Goal: Task Accomplishment & Management: Manage account settings

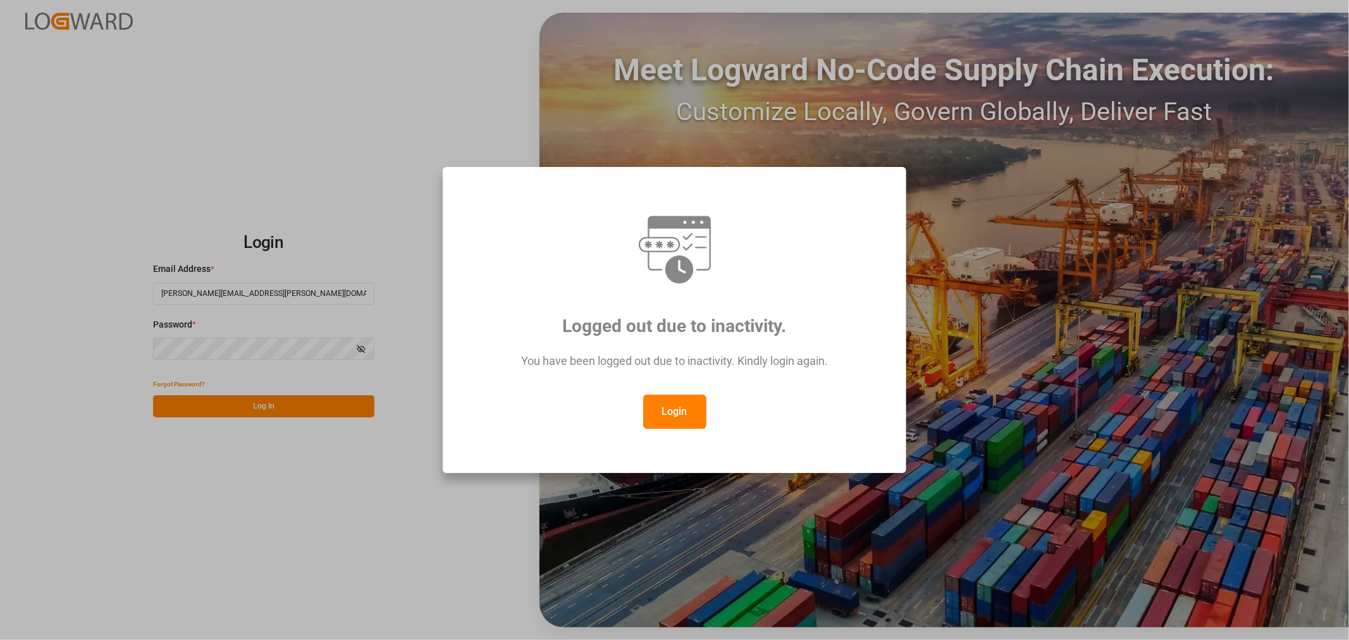
click at [673, 412] on button "Login" at bounding box center [674, 412] width 63 height 34
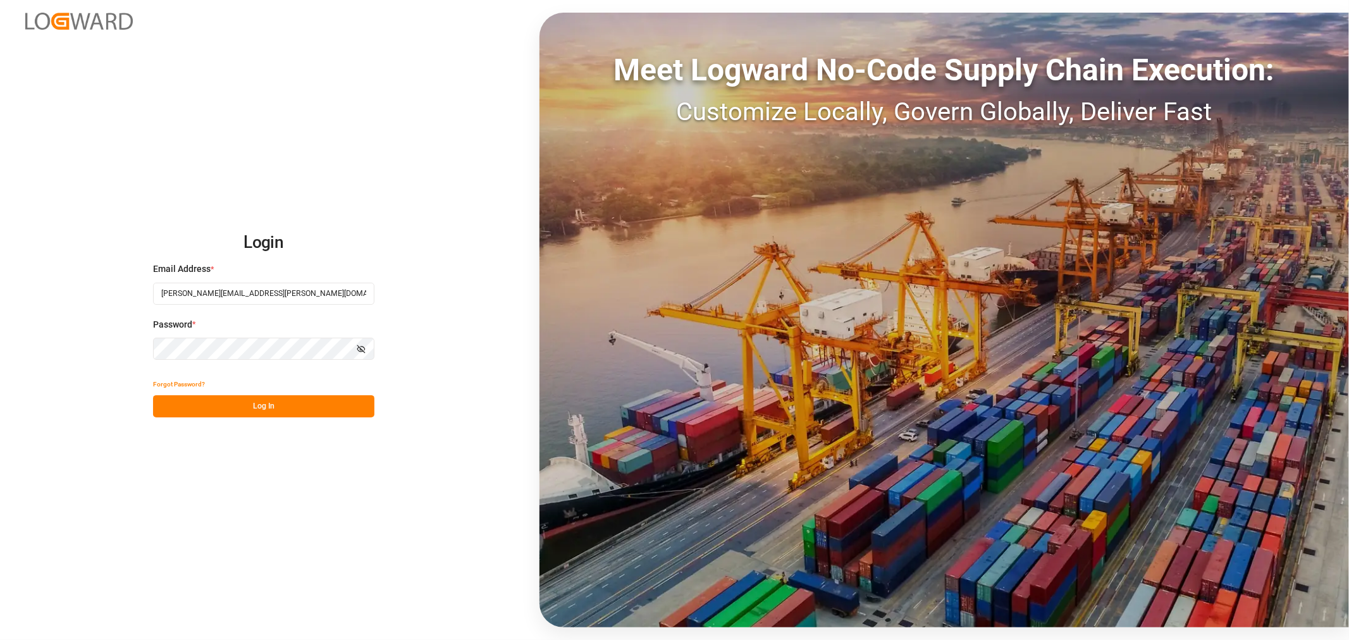
click at [243, 407] on button "Log In" at bounding box center [263, 406] width 221 height 22
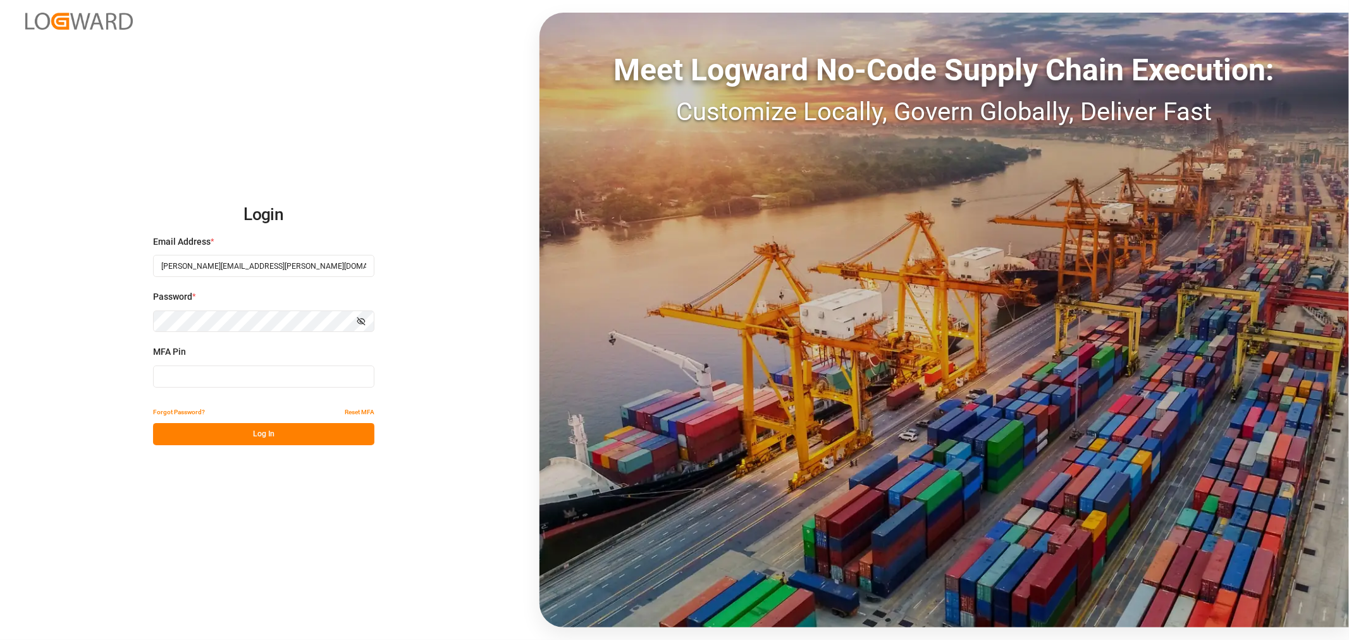
click at [243, 378] on input at bounding box center [263, 376] width 221 height 22
type input "856368"
click at [249, 428] on button "Log In" at bounding box center [263, 434] width 221 height 22
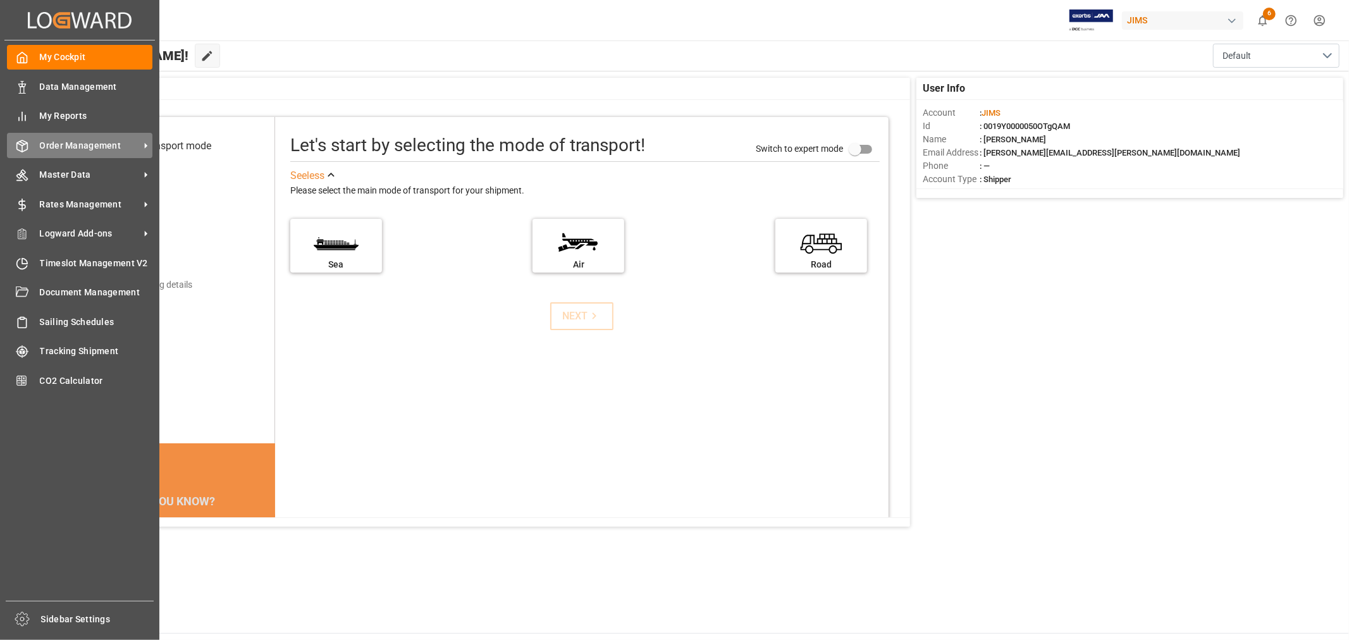
click at [80, 148] on span "Order Management" at bounding box center [90, 145] width 100 height 13
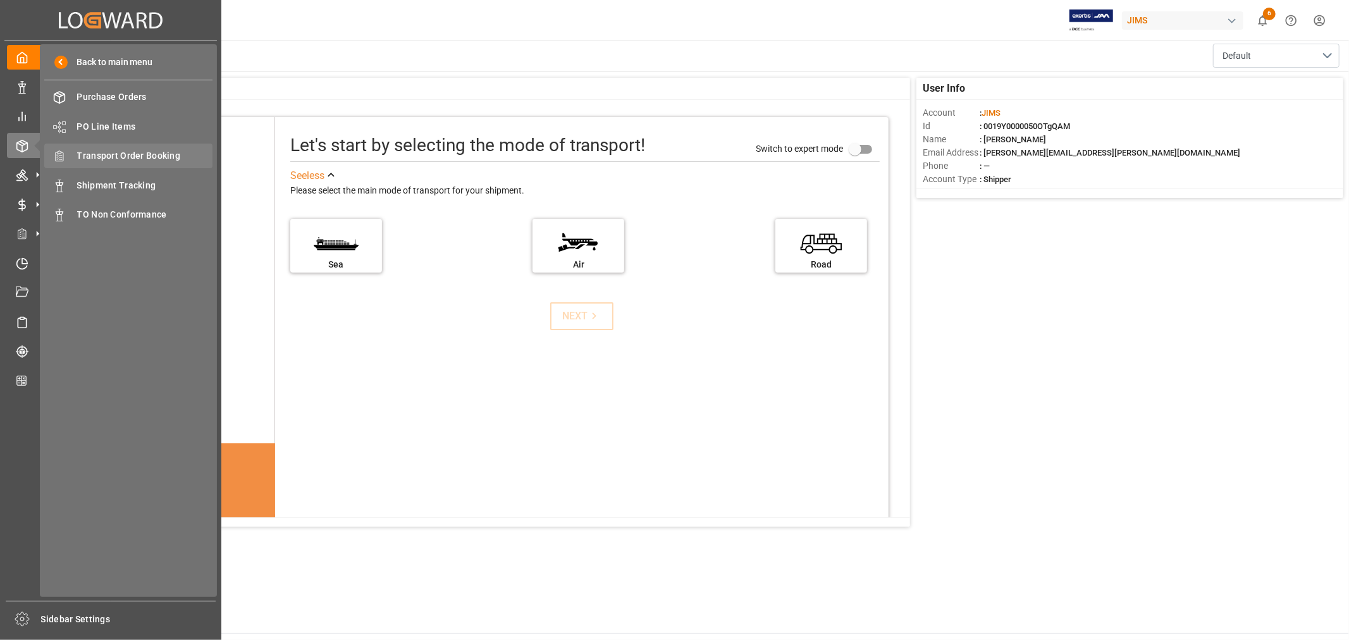
click at [147, 154] on span "Transport Order Booking" at bounding box center [145, 155] width 136 height 13
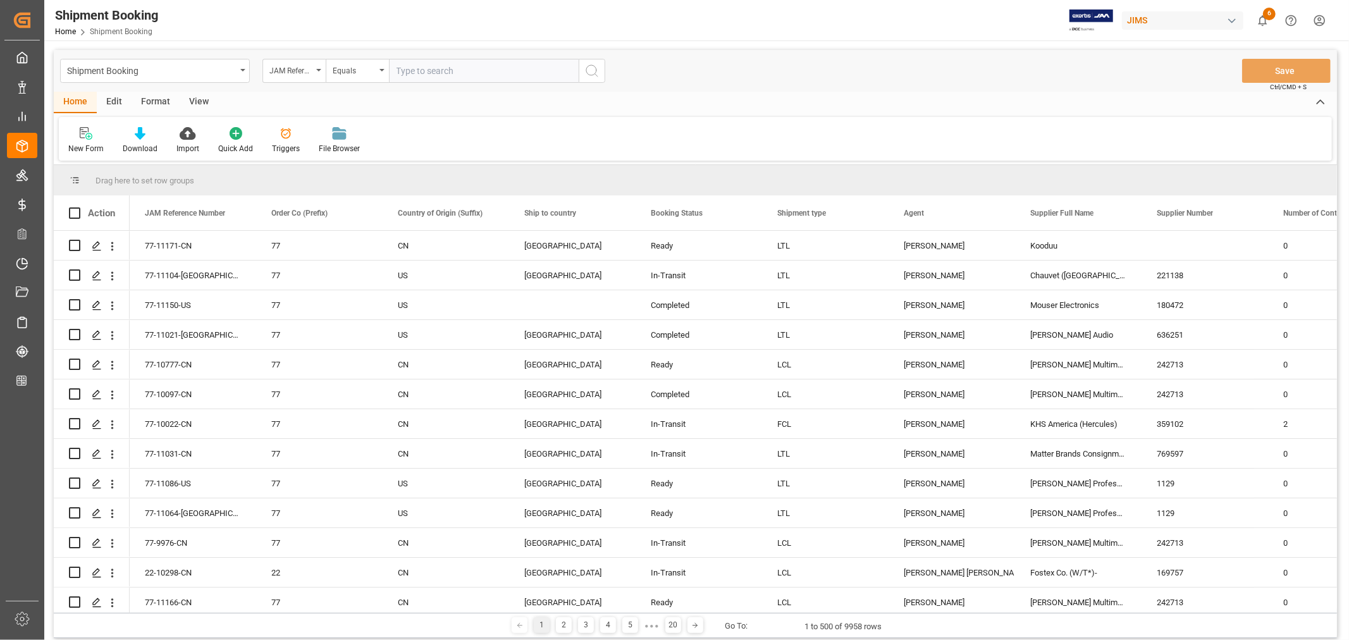
paste input "22-11156-VN"
type input "22-11156-VN"
click at [592, 68] on icon "search button" at bounding box center [591, 70] width 15 height 15
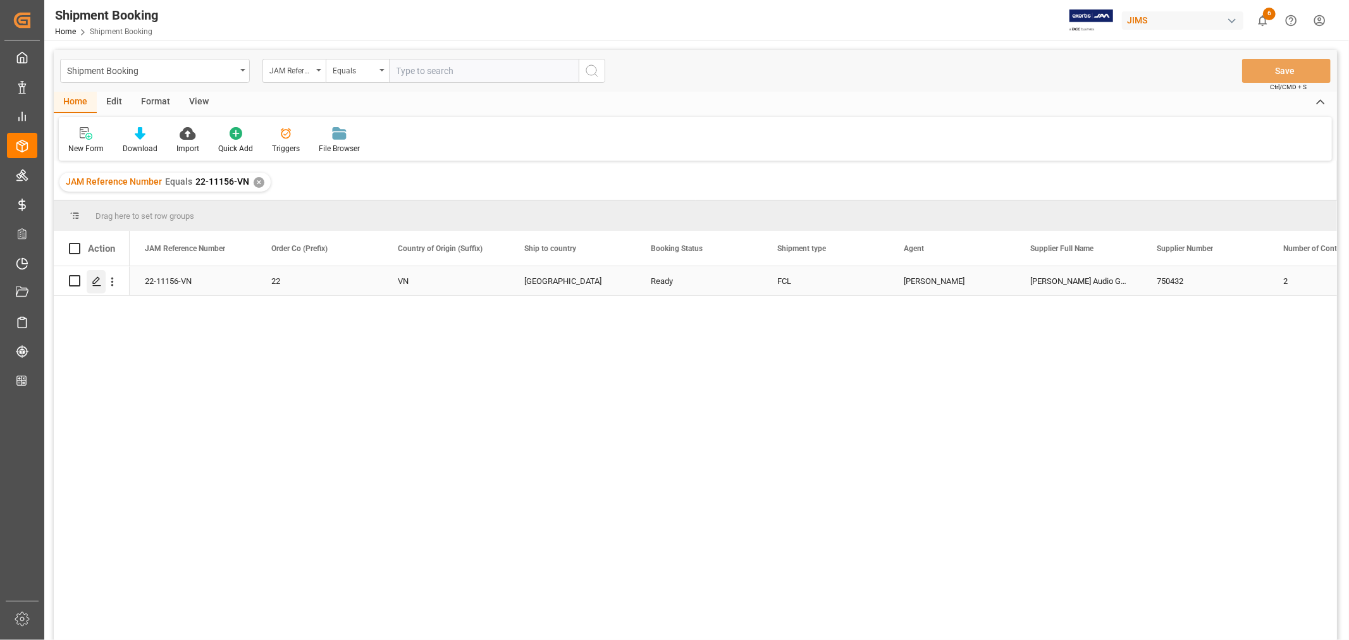
click at [99, 281] on icon "Press SPACE to select this row." at bounding box center [97, 281] width 10 height 10
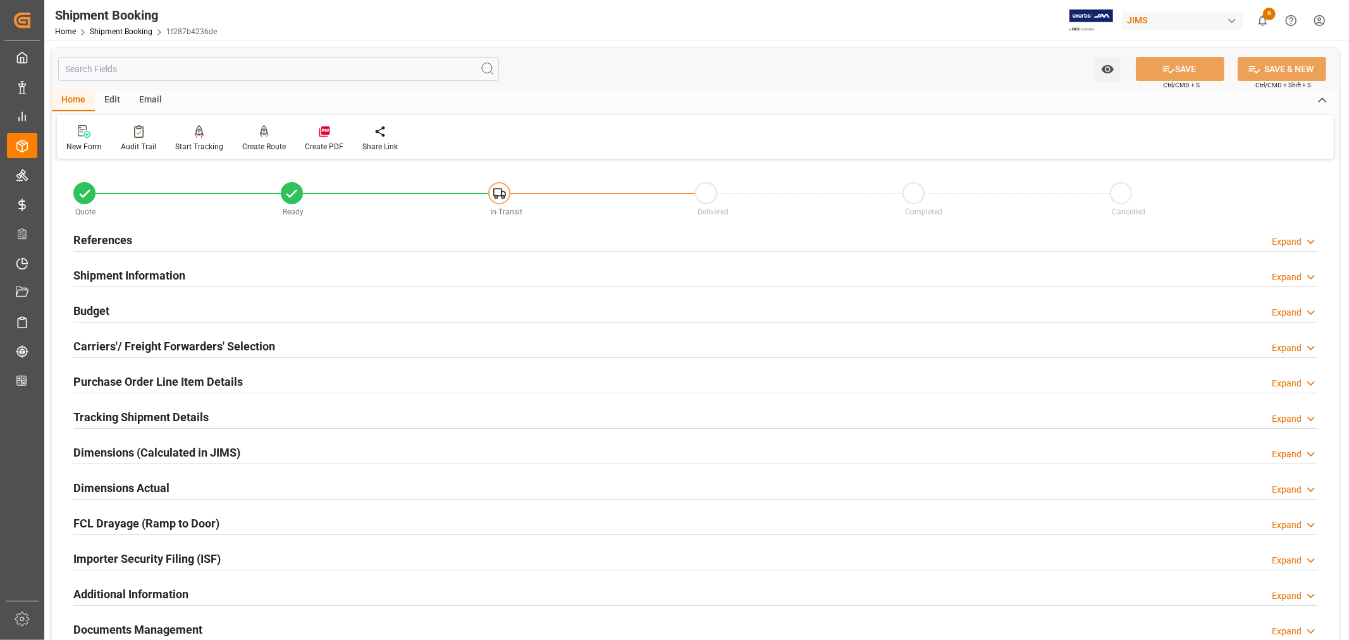
click at [128, 274] on h2 "Shipment Information" at bounding box center [129, 275] width 112 height 17
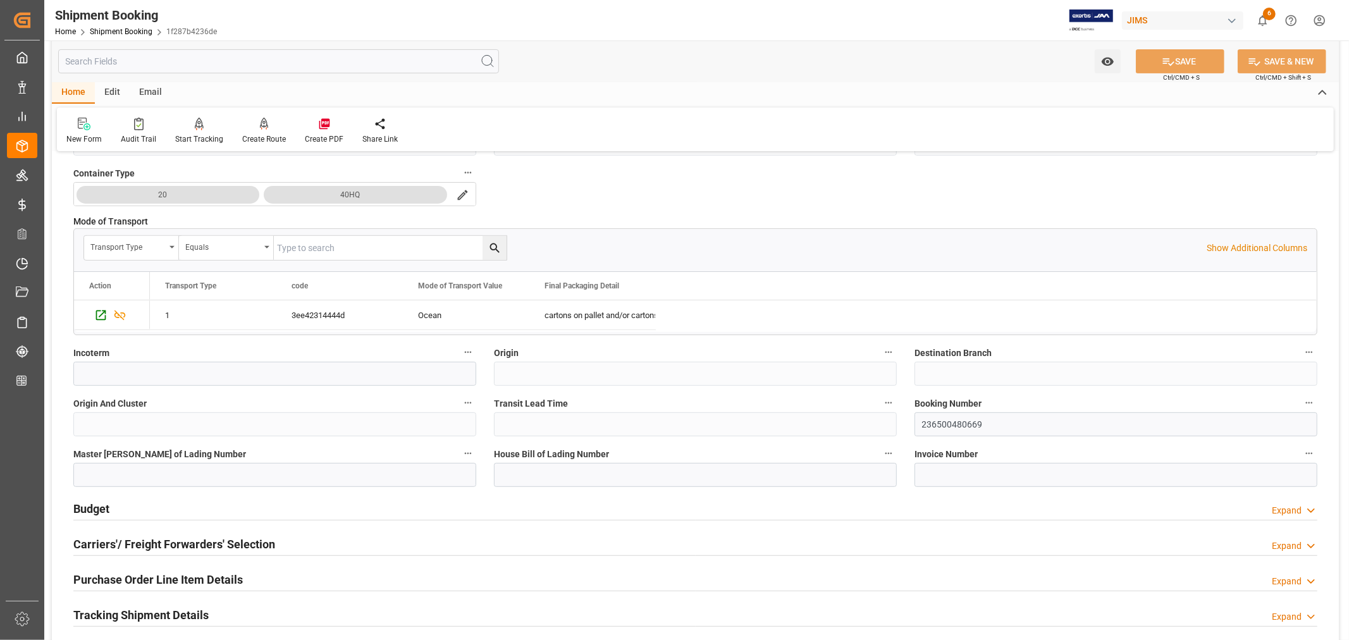
scroll to position [421, 0]
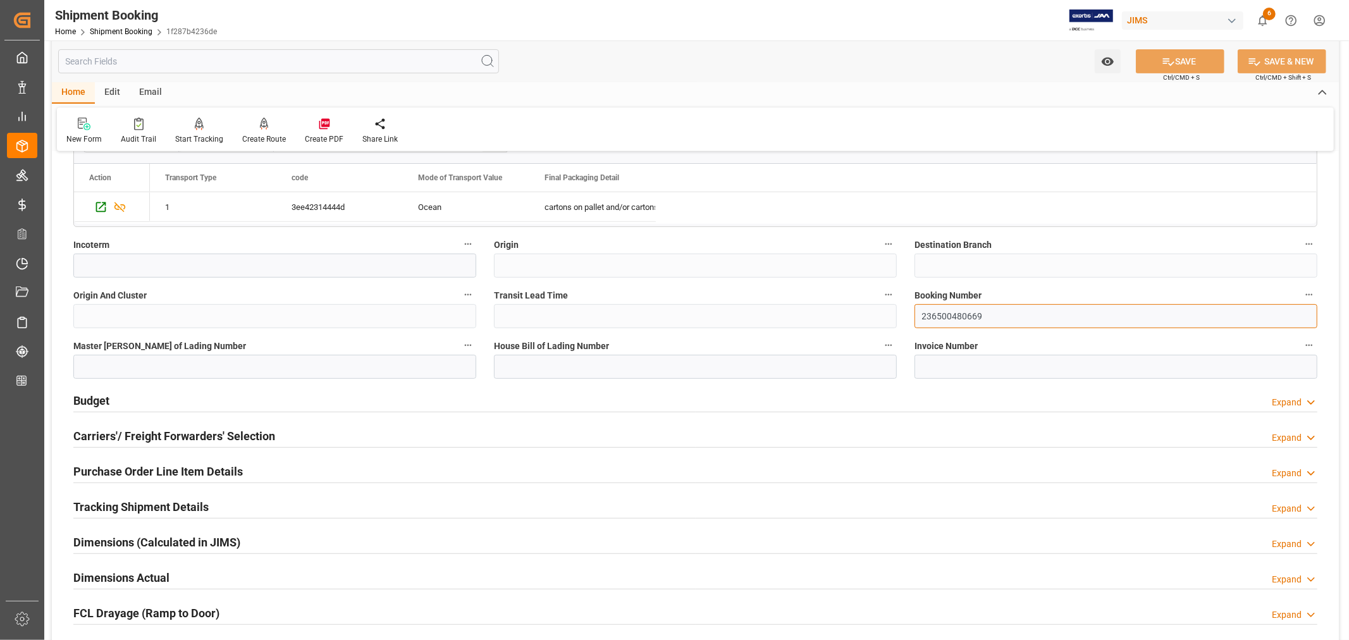
click at [955, 321] on input "236500480669" at bounding box center [1115, 316] width 403 height 24
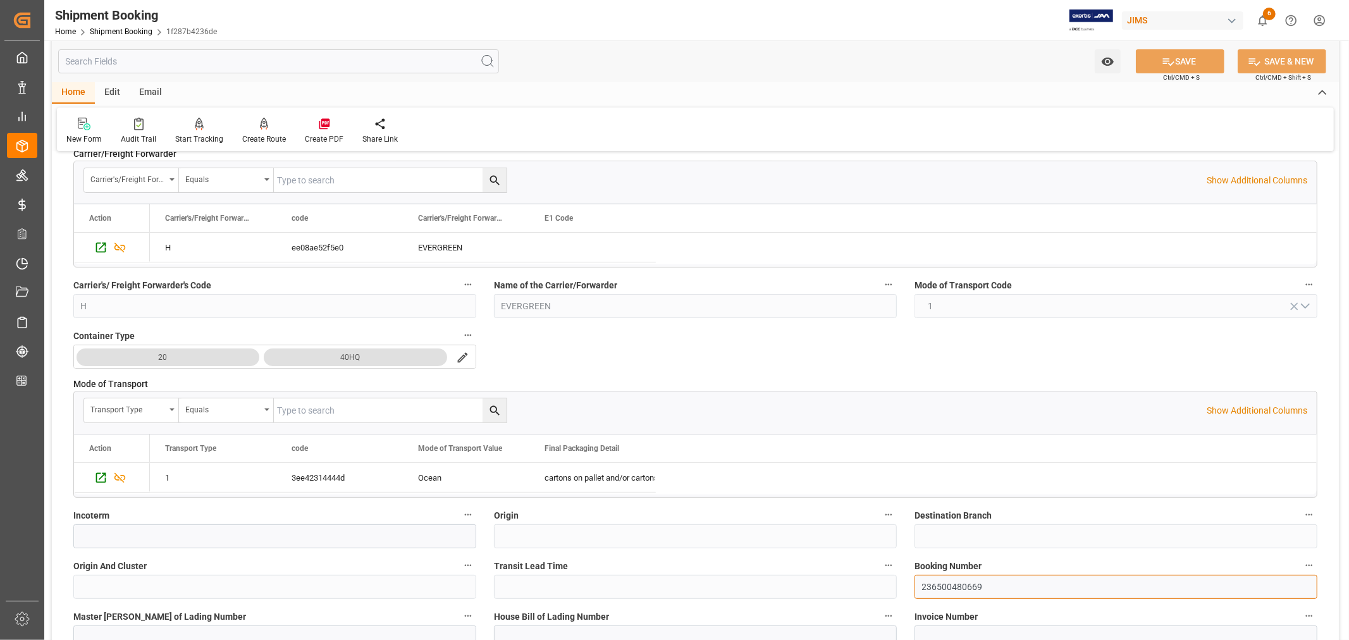
scroll to position [0, 0]
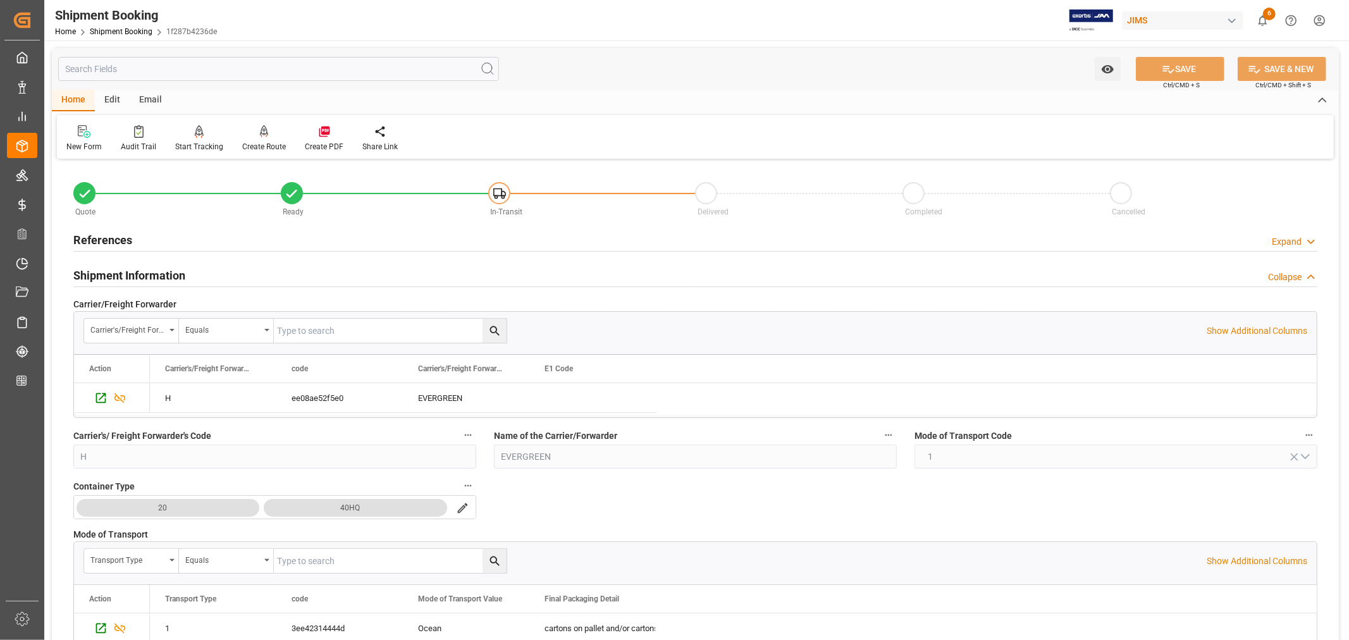
click at [123, 243] on h2 "References" at bounding box center [102, 239] width 59 height 17
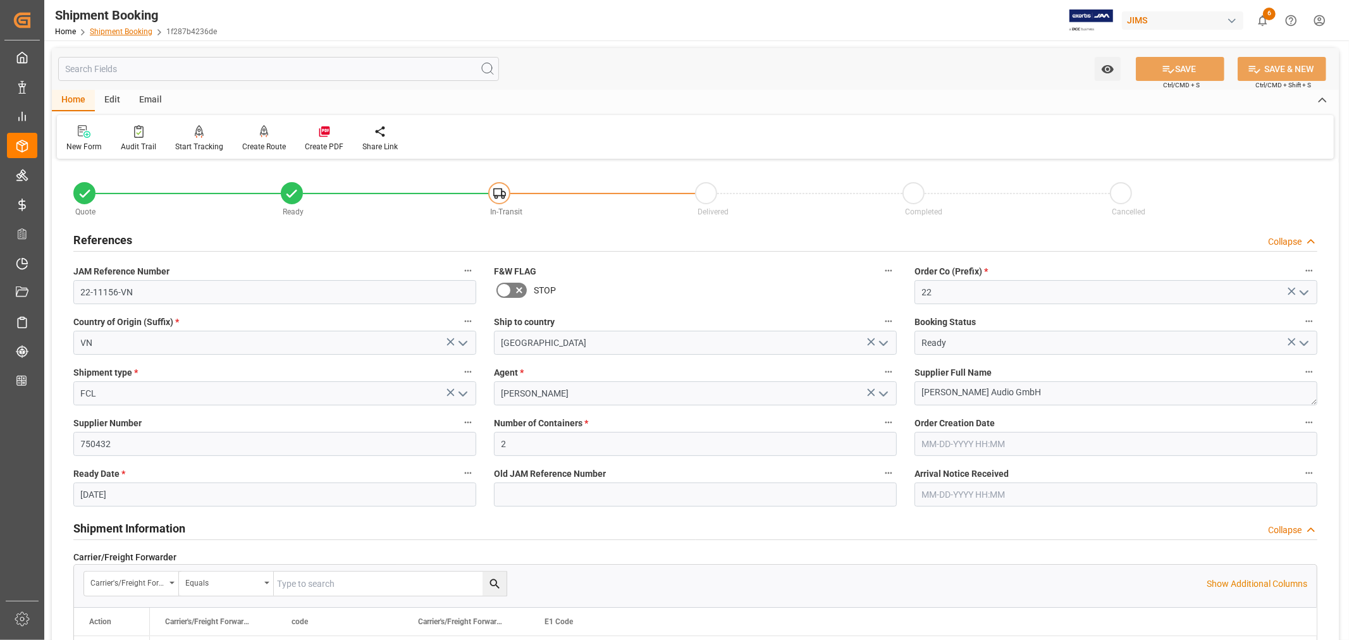
click at [109, 28] on link "Shipment Booking" at bounding box center [121, 31] width 63 height 9
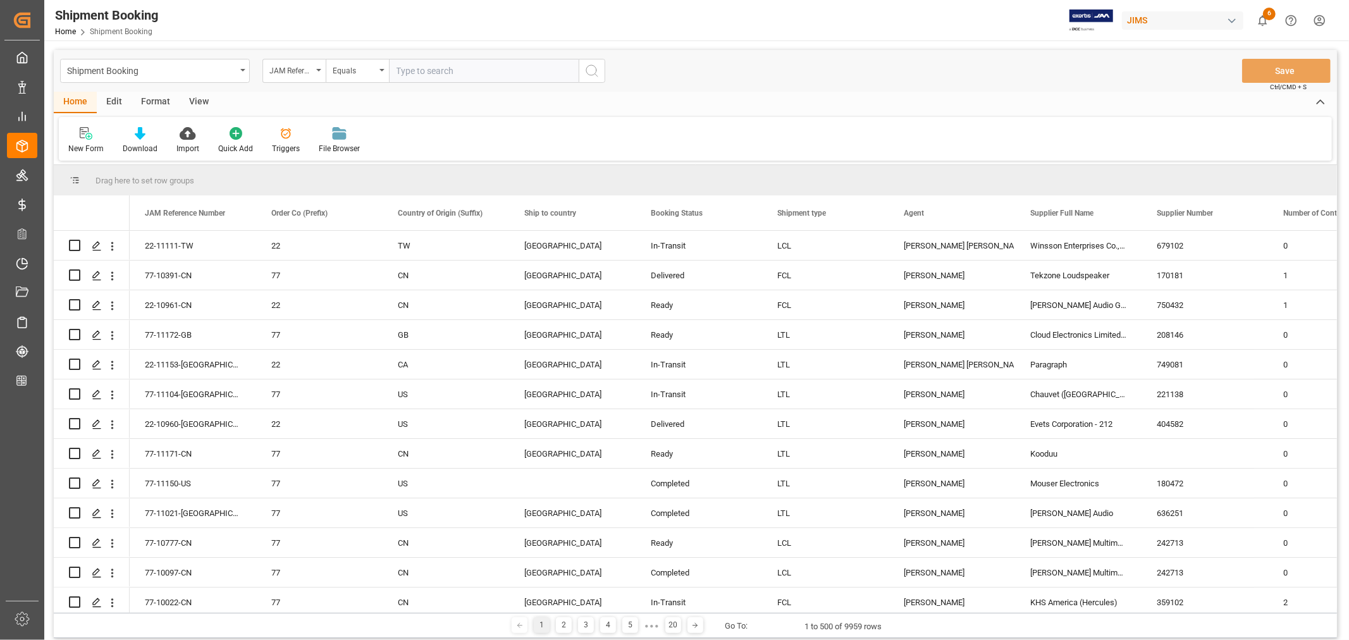
click at [412, 71] on input "text" at bounding box center [484, 71] width 190 height 24
type input "22-10669-VN"
click at [592, 68] on icon "search button" at bounding box center [591, 70] width 15 height 15
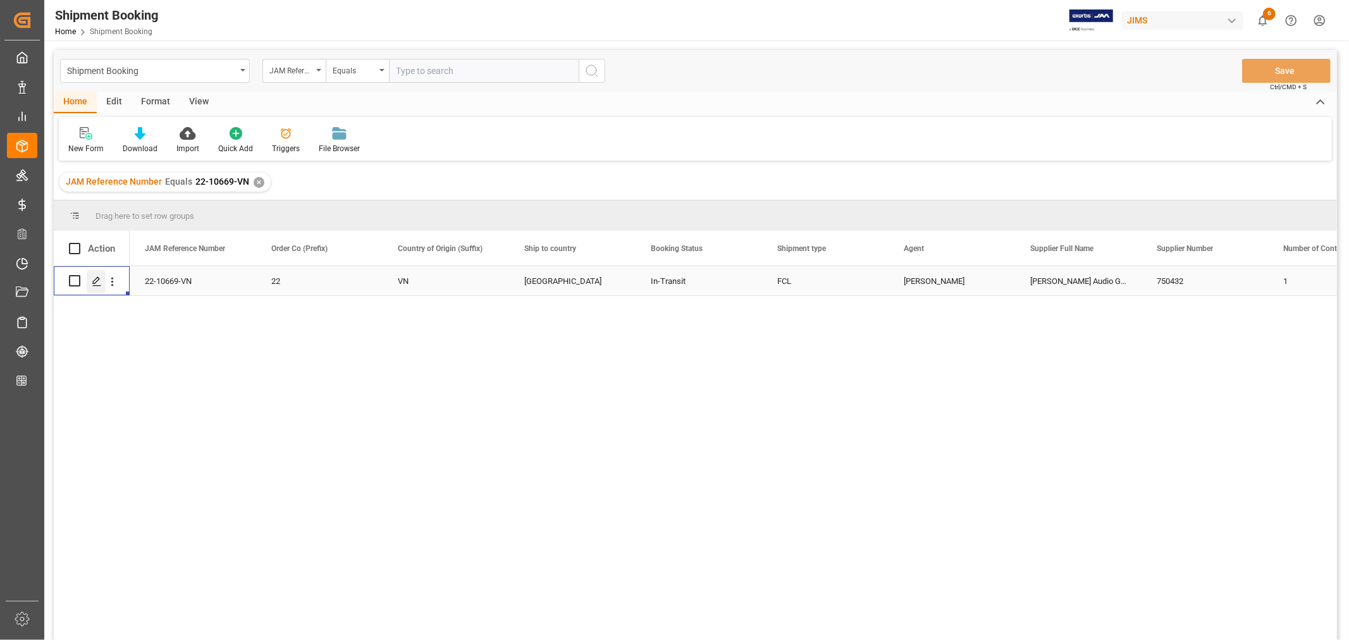
click at [95, 283] on polygon "Press SPACE to select this row." at bounding box center [96, 280] width 6 height 6
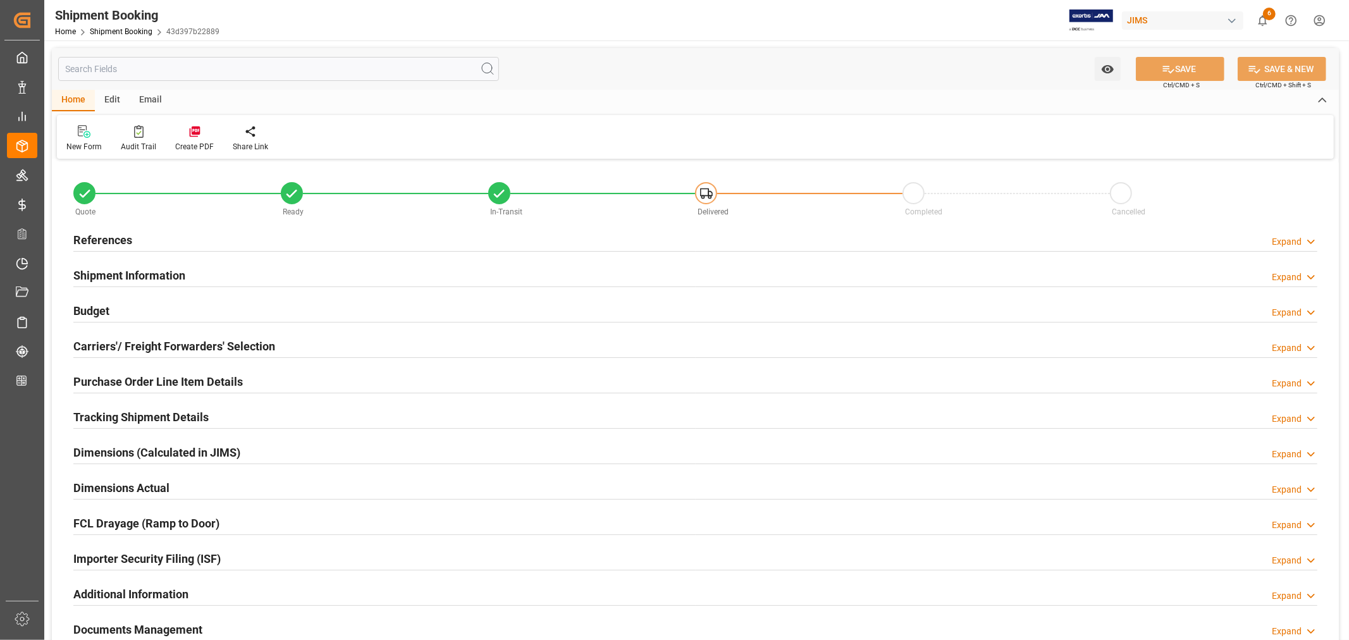
type input "20"
click at [152, 377] on h2 "Purchase Order Line Item Details" at bounding box center [157, 381] width 169 height 17
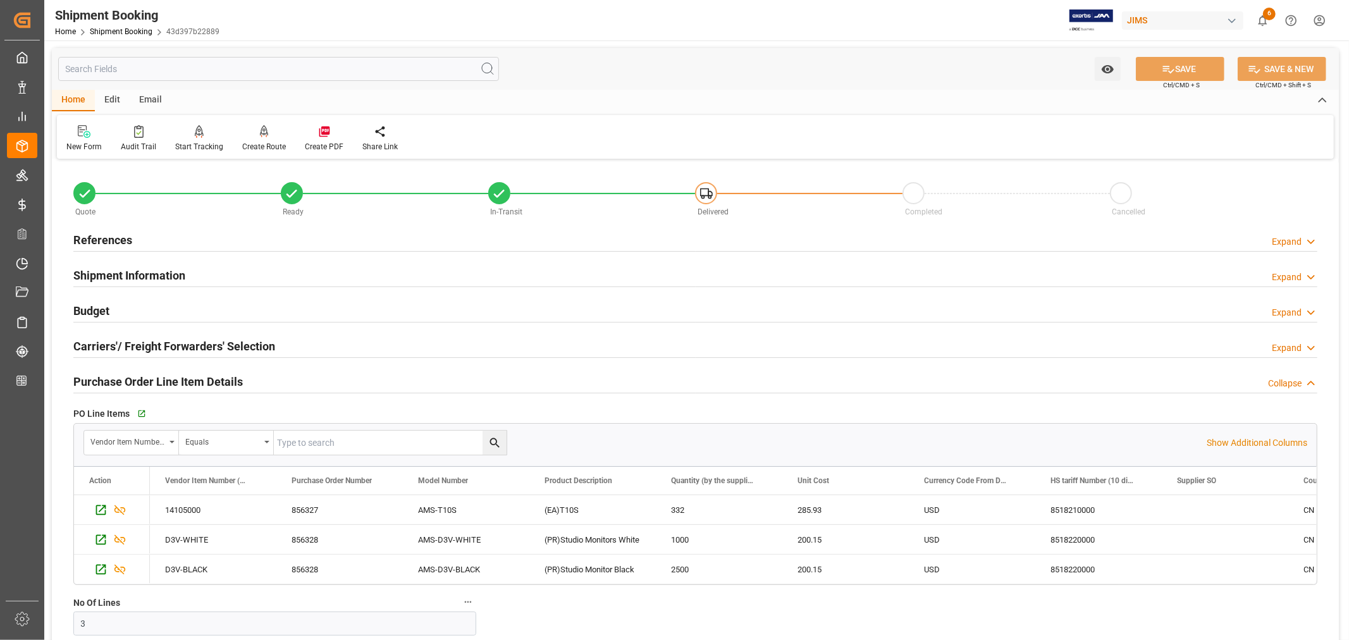
click at [152, 377] on h2 "Purchase Order Line Item Details" at bounding box center [157, 381] width 169 height 17
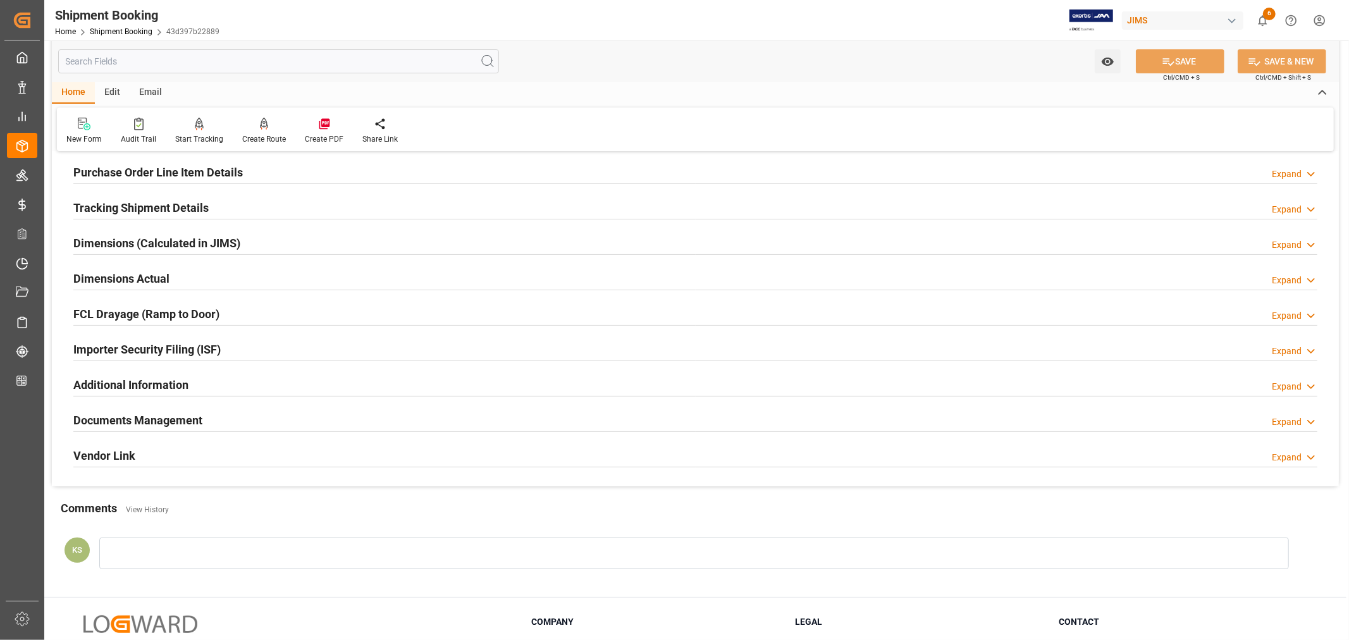
scroll to position [211, 0]
click at [239, 352] on div "Importer Security Filing (ISF) Expand" at bounding box center [695, 347] width 1244 height 24
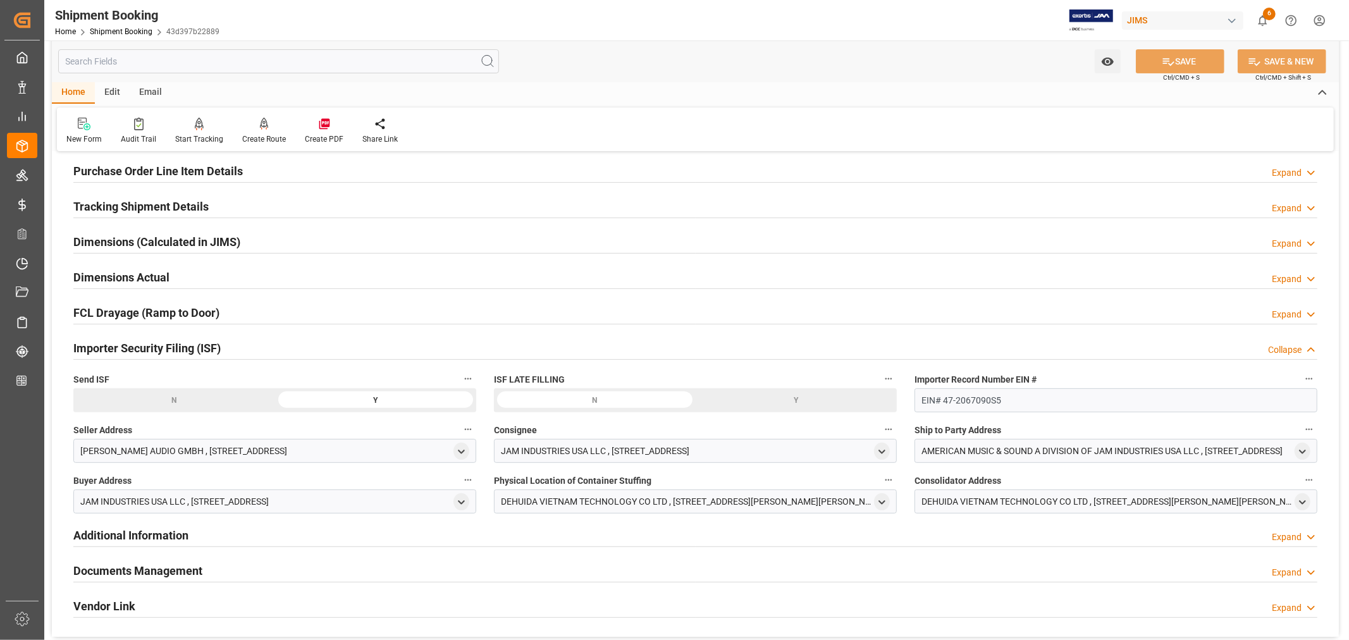
click at [239, 352] on div "Importer Security Filing (ISF) Collapse" at bounding box center [695, 347] width 1244 height 24
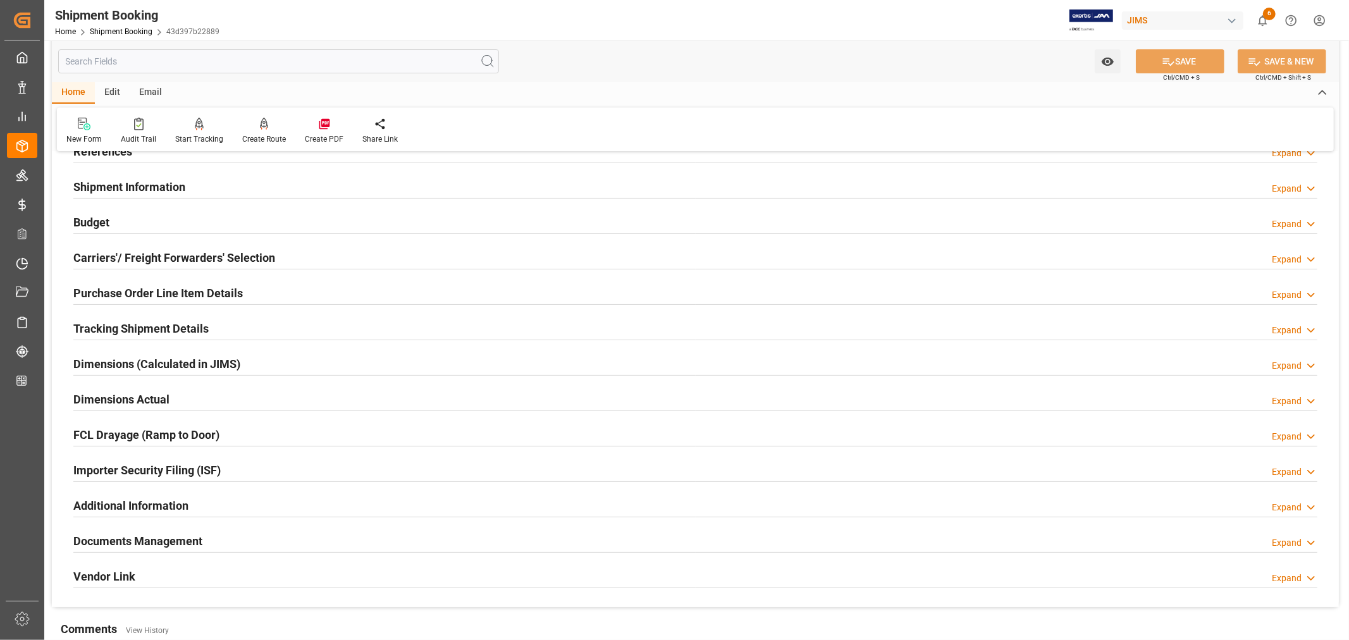
scroll to position [0, 0]
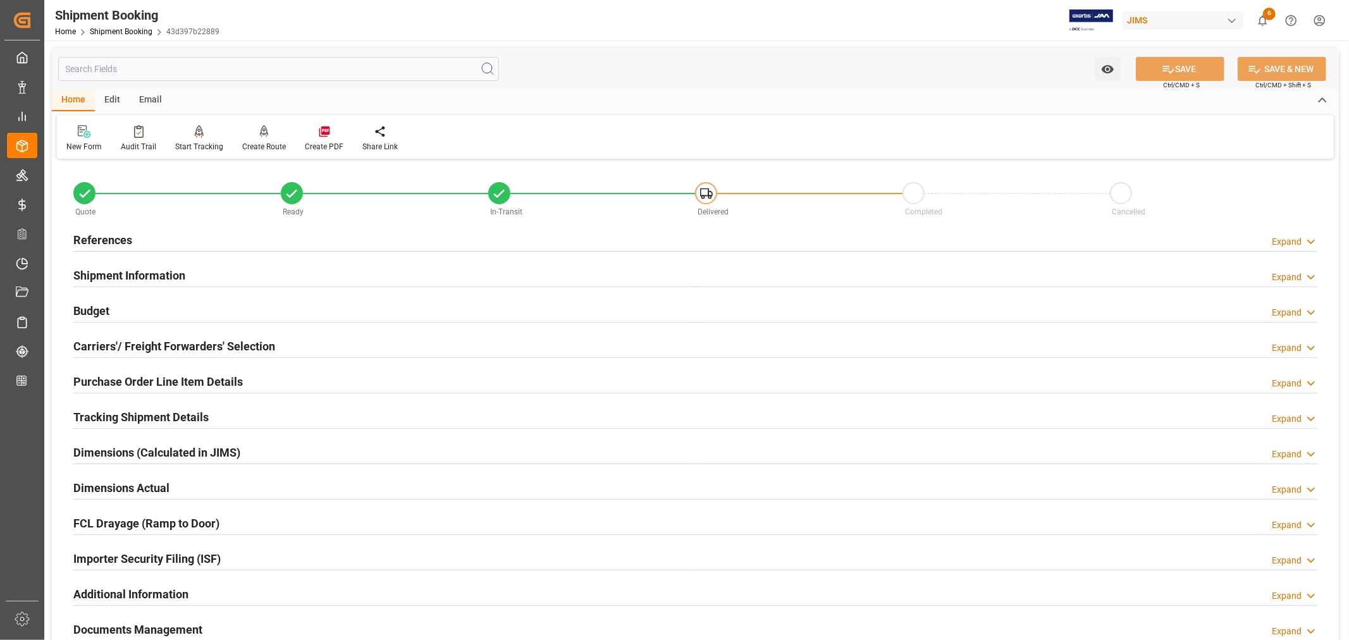
click at [159, 270] on h2 "Shipment Information" at bounding box center [129, 275] width 112 height 17
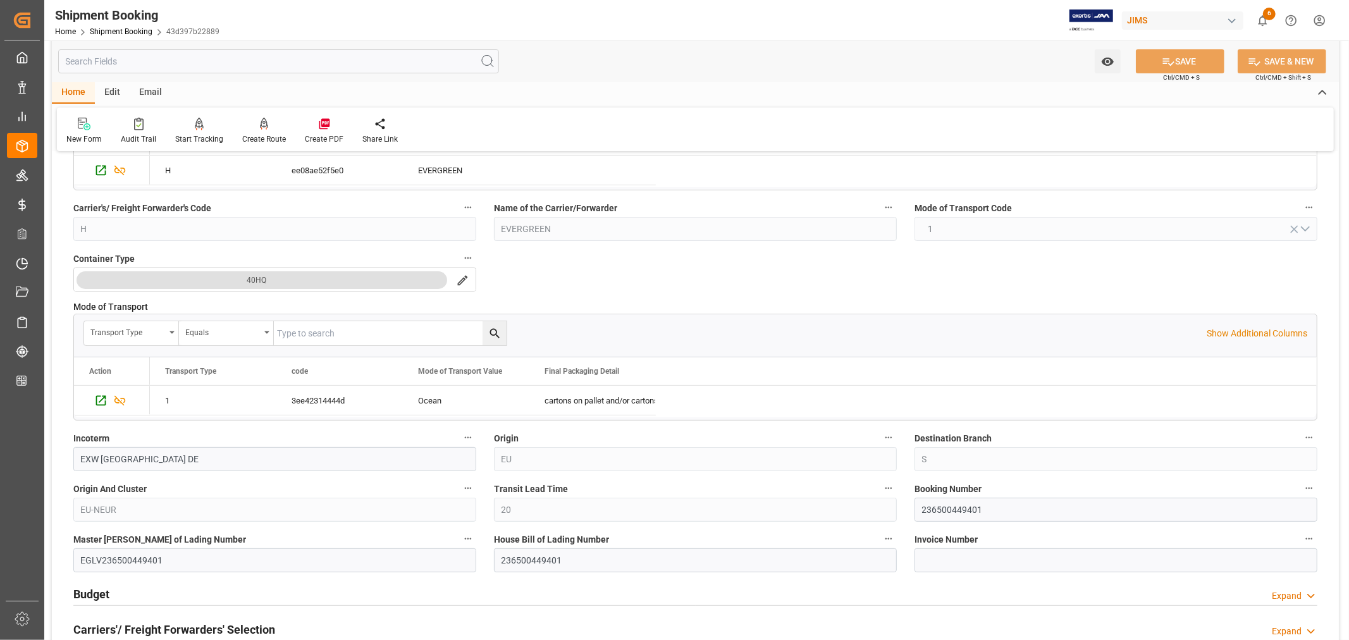
scroll to position [281, 0]
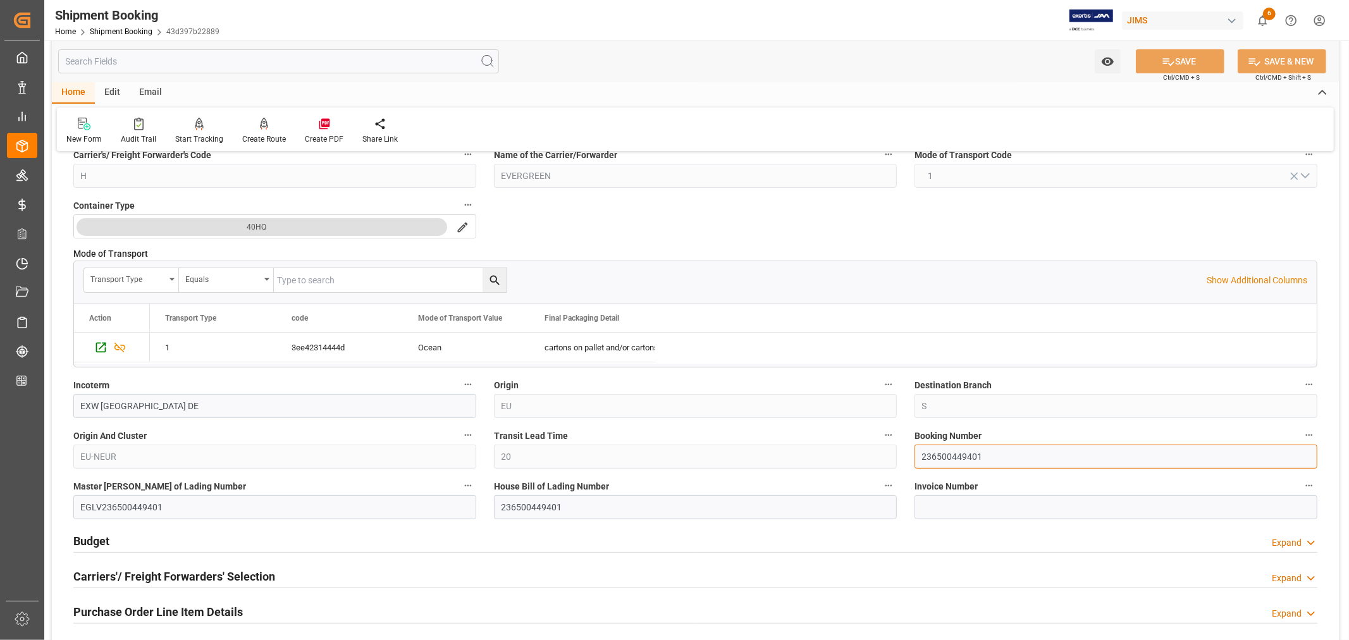
click at [940, 454] on input "236500449401" at bounding box center [1115, 457] width 403 height 24
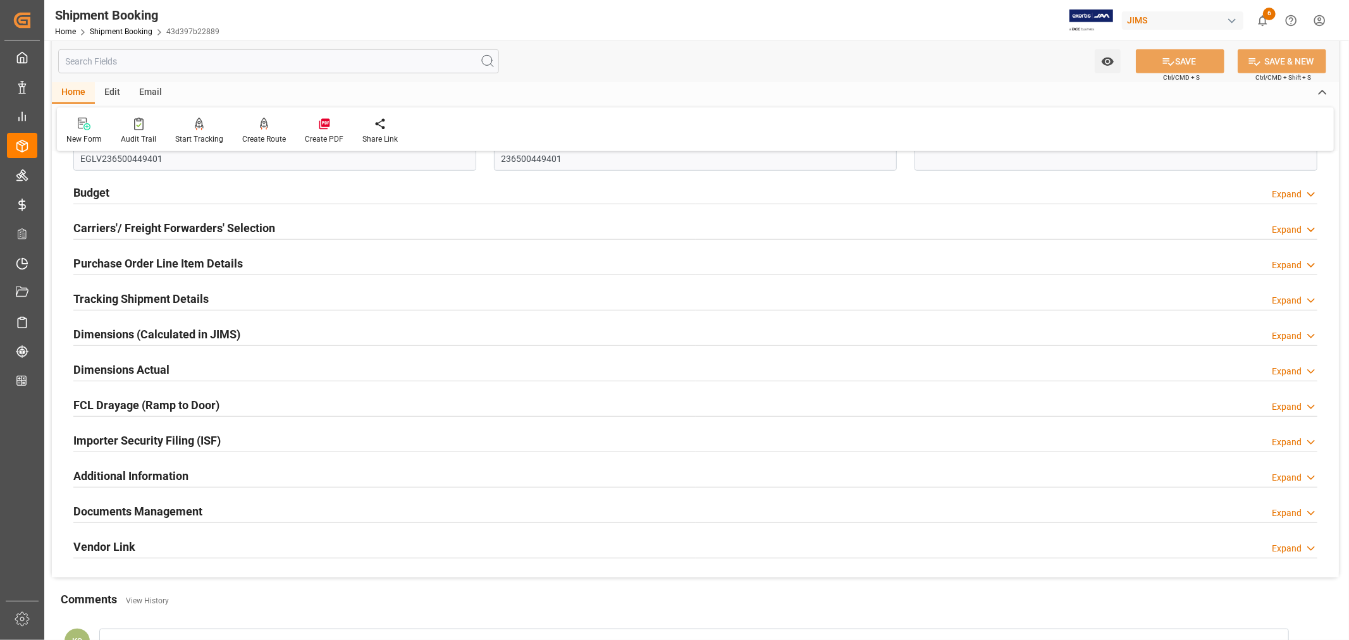
scroll to position [703, 0]
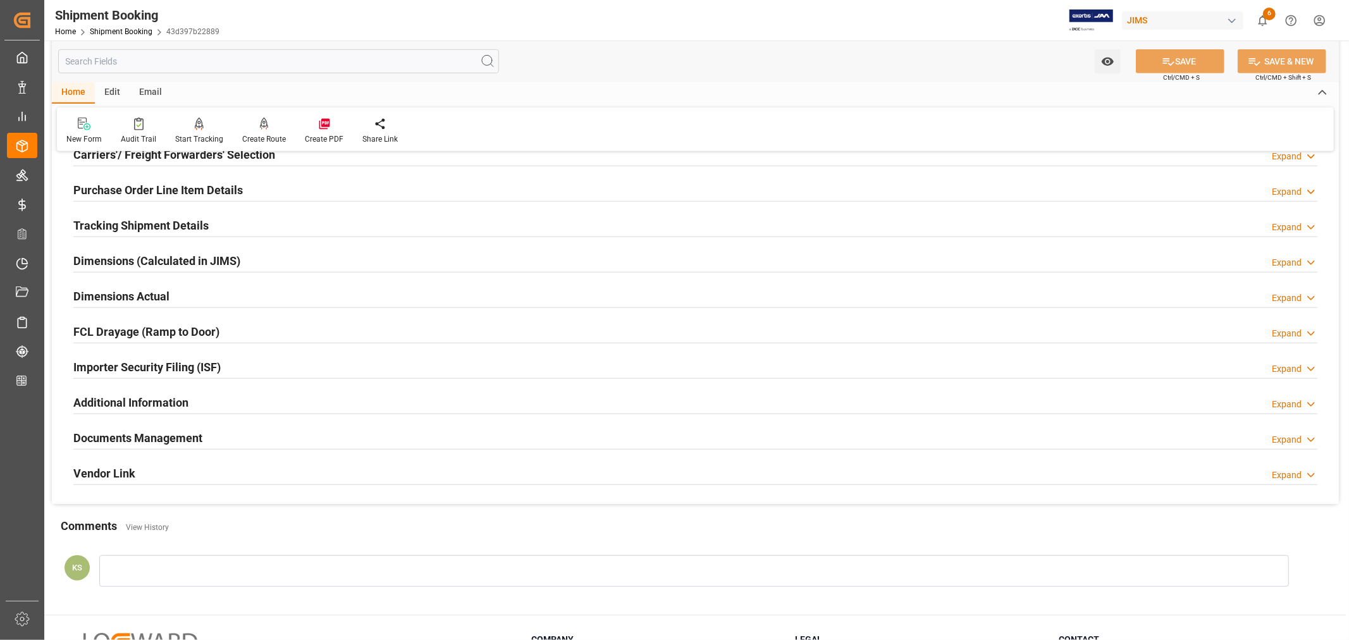
click at [166, 226] on h2 "Tracking Shipment Details" at bounding box center [140, 225] width 135 height 17
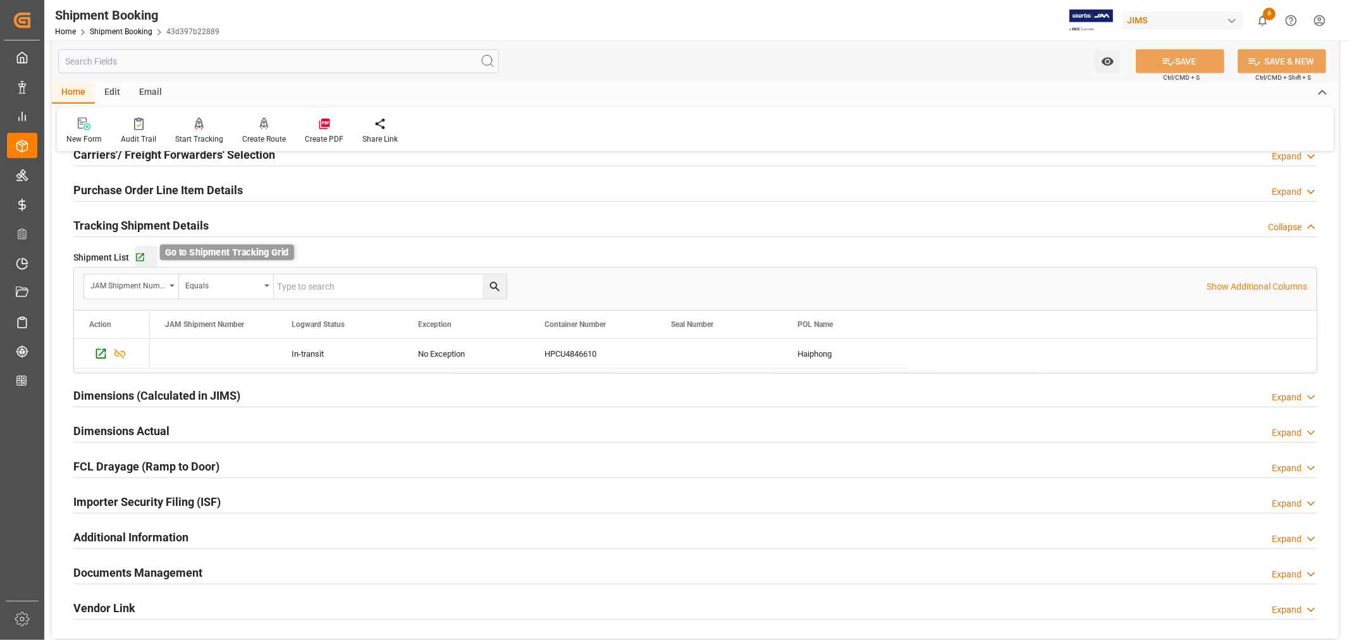
click at [141, 257] on icon "button" at bounding box center [140, 257] width 11 height 11
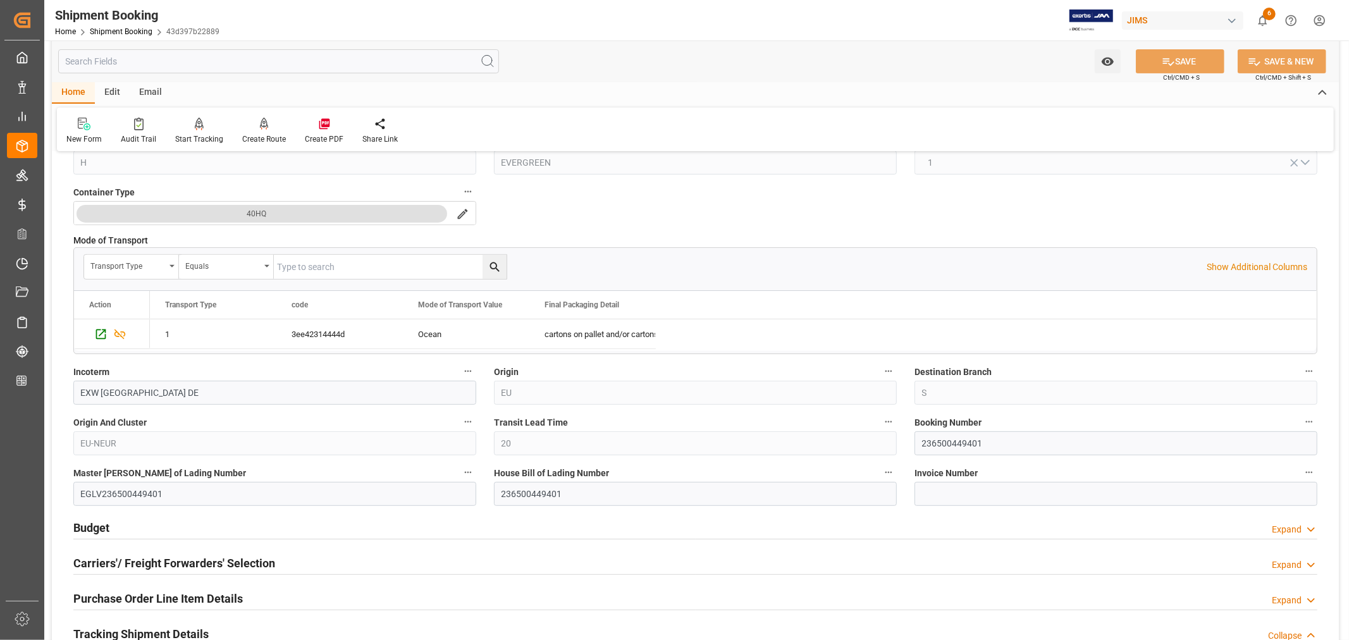
scroll to position [0, 0]
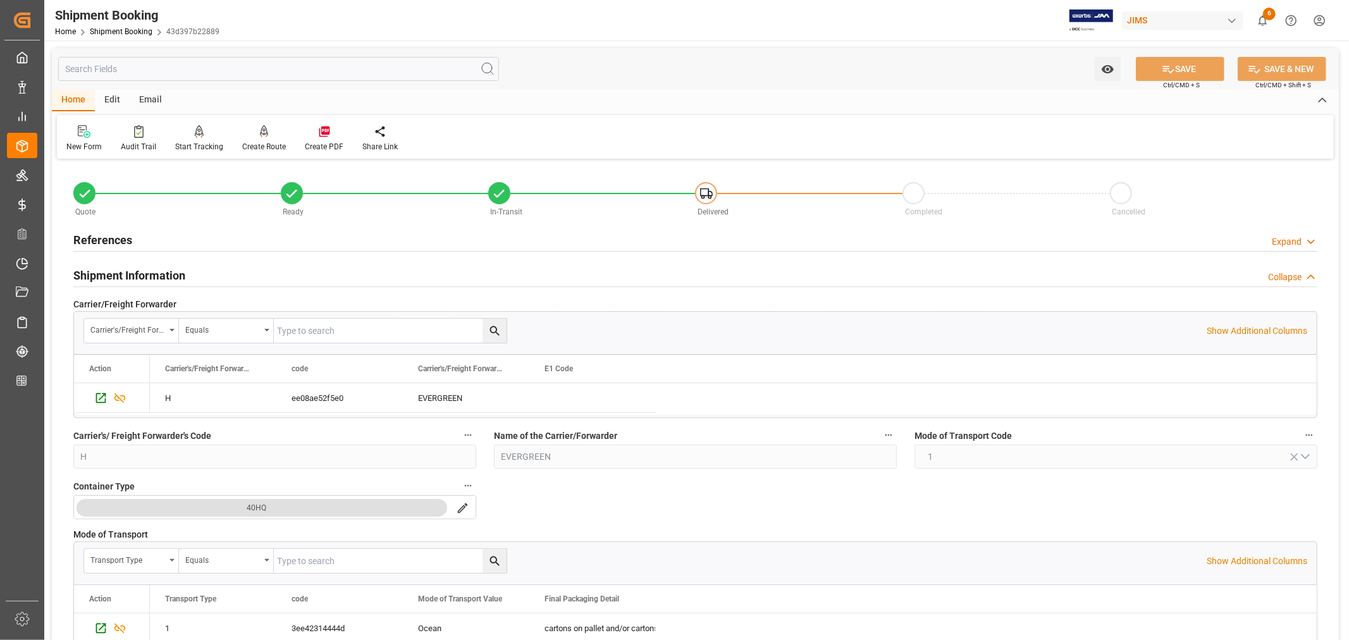
click at [119, 237] on h2 "References" at bounding box center [102, 239] width 59 height 17
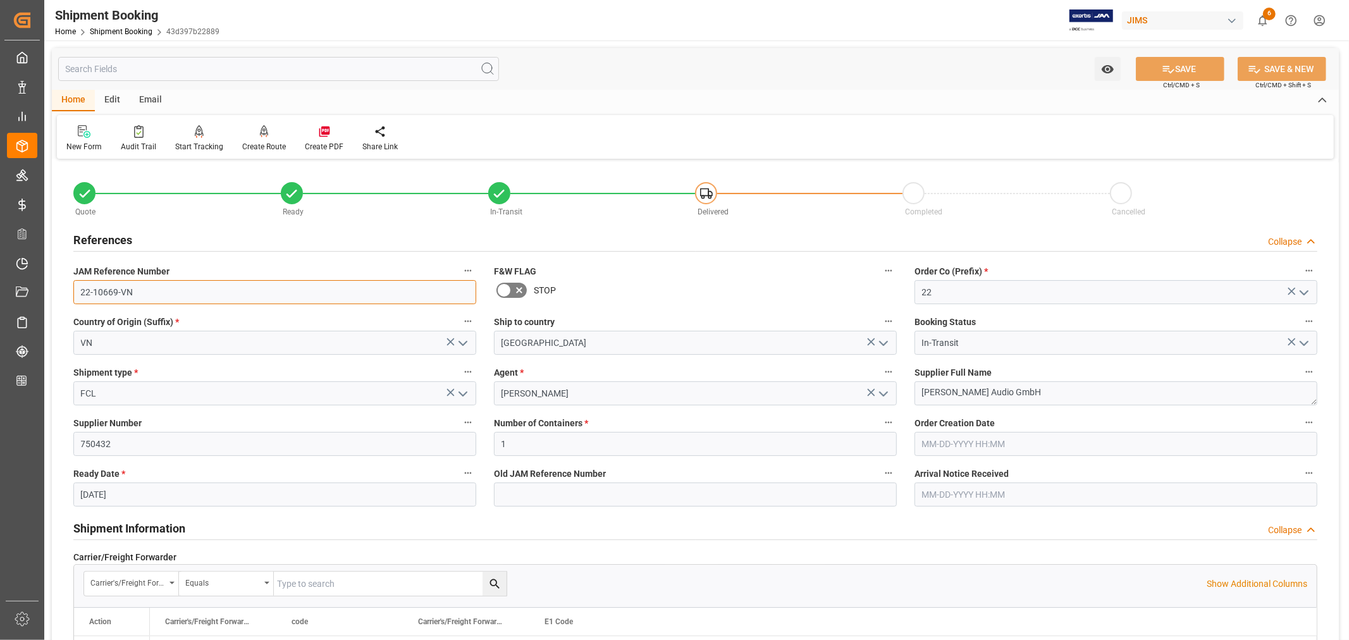
drag, startPoint x: 133, startPoint y: 293, endPoint x: 78, endPoint y: 292, distance: 54.4
click at [78, 292] on input "22-10669-VN" at bounding box center [274, 292] width 403 height 24
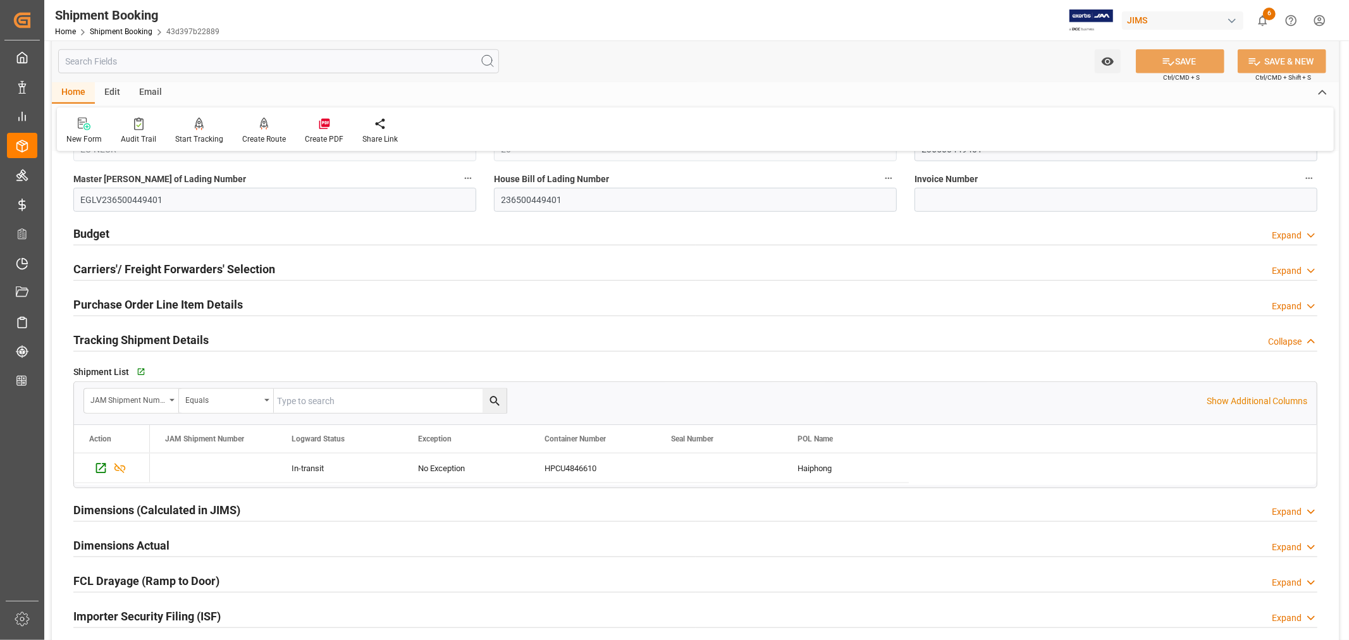
scroll to position [843, 0]
click at [140, 369] on icon "button" at bounding box center [140, 370] width 11 height 11
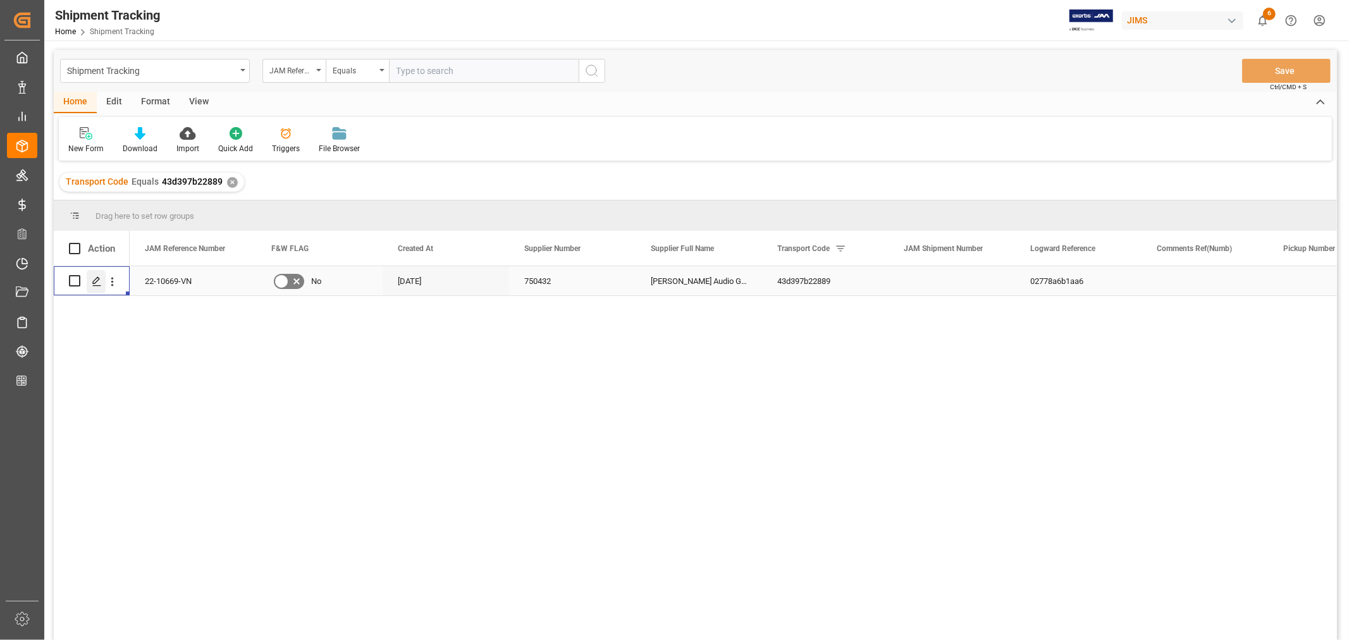
click at [96, 280] on icon "Press SPACE to select this row." at bounding box center [97, 281] width 10 height 10
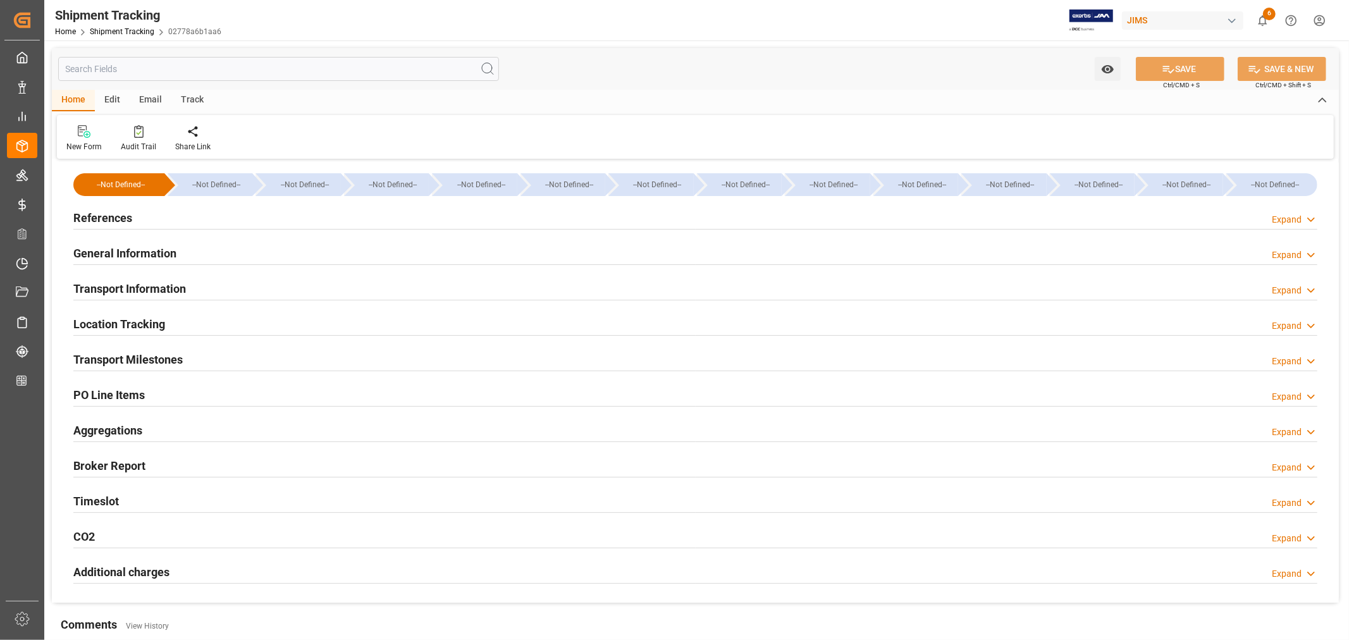
type input "09-02-2025 00:00"
type input "09-02-2025"
type input "09-03-2025"
type input "09-07-2025 00:00"
type input "09-18-2025 12:30"
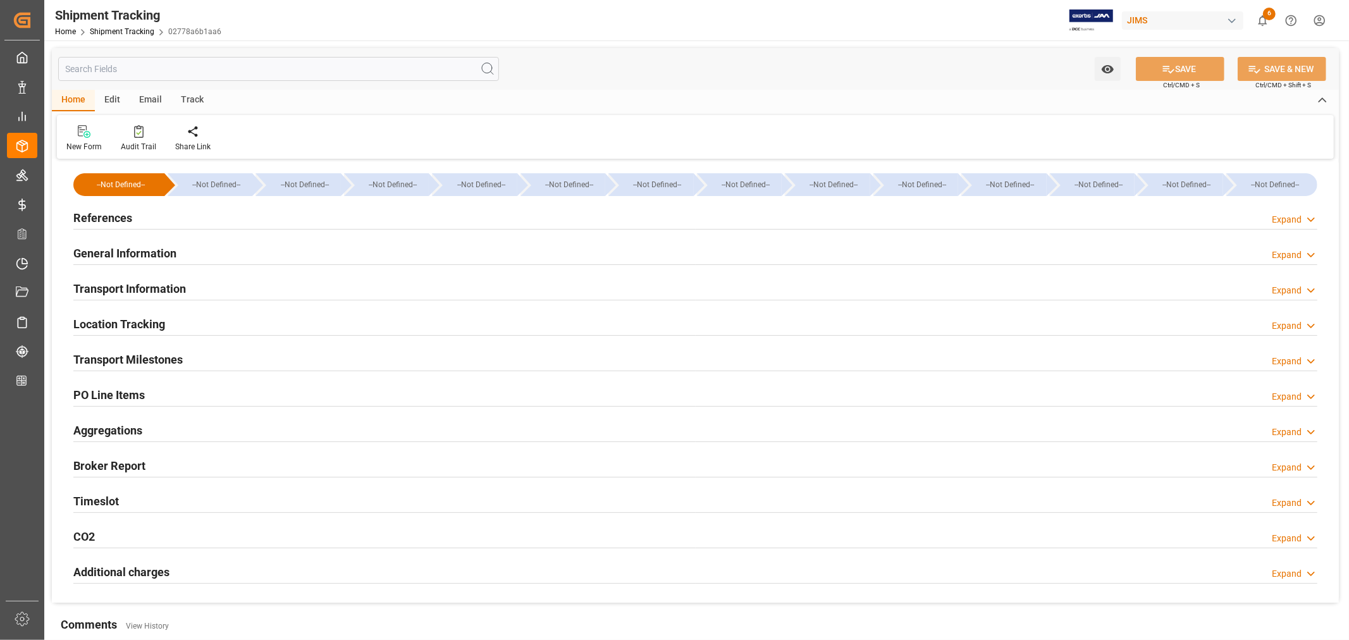
type input "10-07-2025"
type input "10-10-2025 00:00"
click at [147, 350] on div "Transport Milestones" at bounding box center [127, 359] width 109 height 24
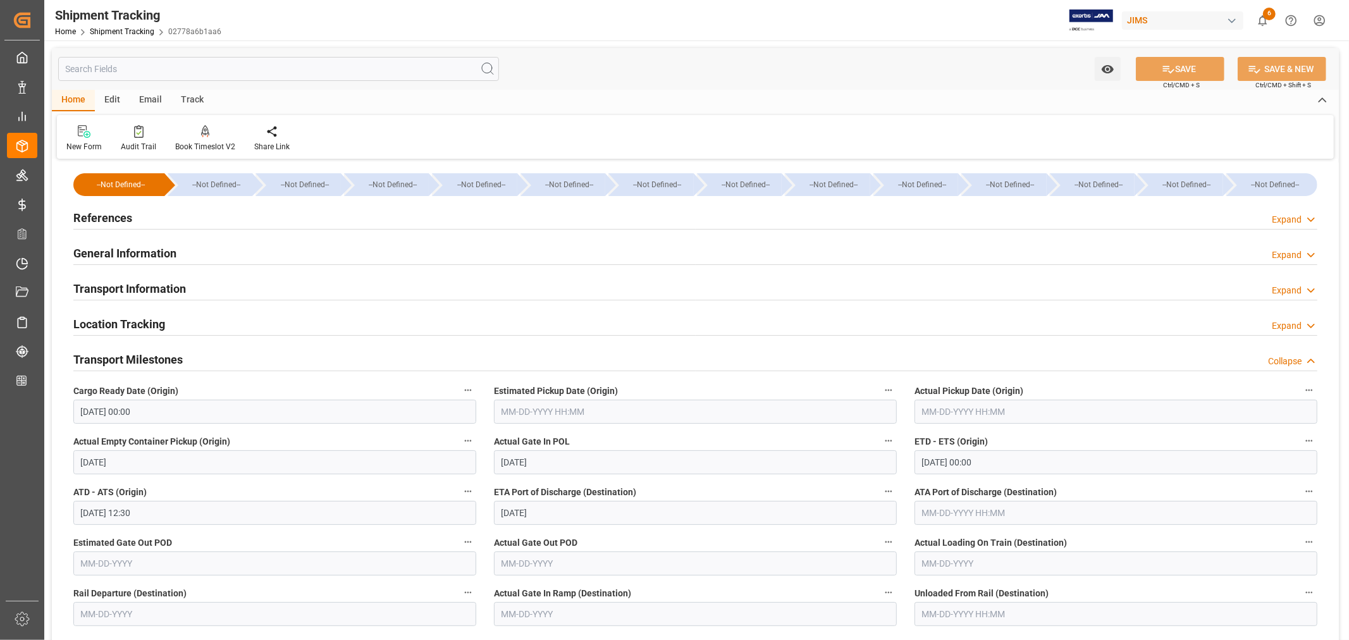
click at [1000, 462] on input "09-07-2025 00:00" at bounding box center [1115, 462] width 403 height 24
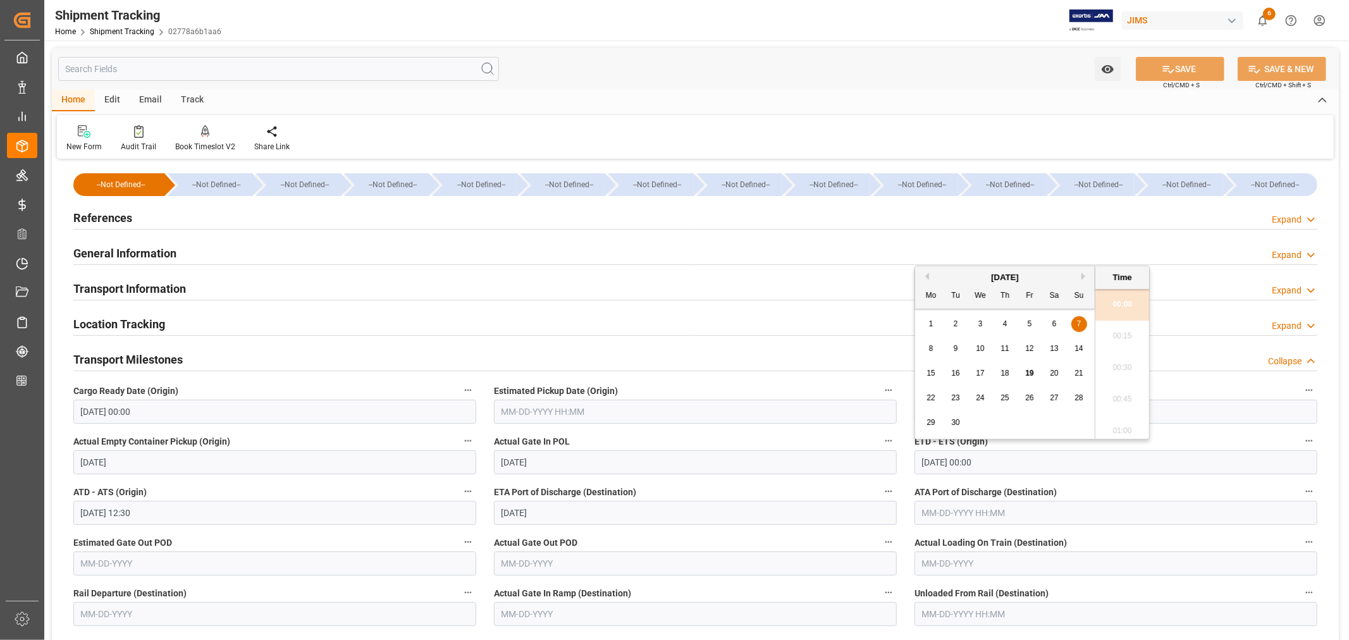
click at [1007, 372] on span "18" at bounding box center [1004, 373] width 8 height 9
type input "09-18-2025 00:00"
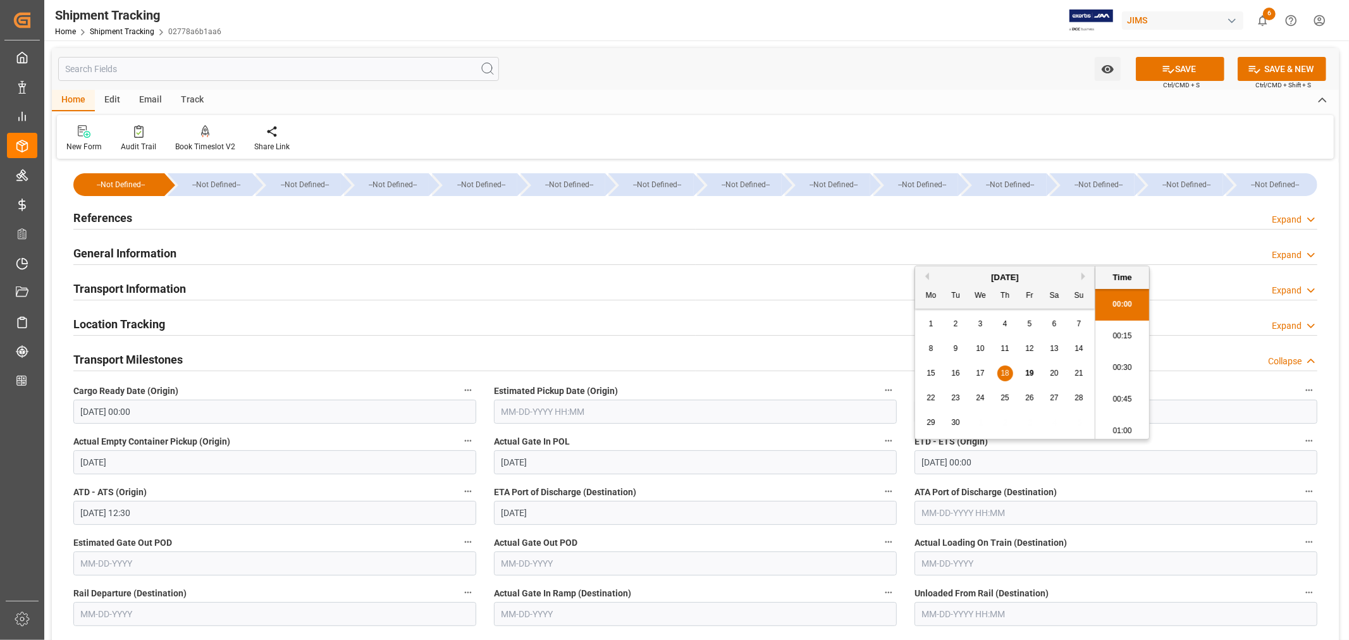
click at [556, 511] on input "10-07-2025" at bounding box center [695, 513] width 403 height 24
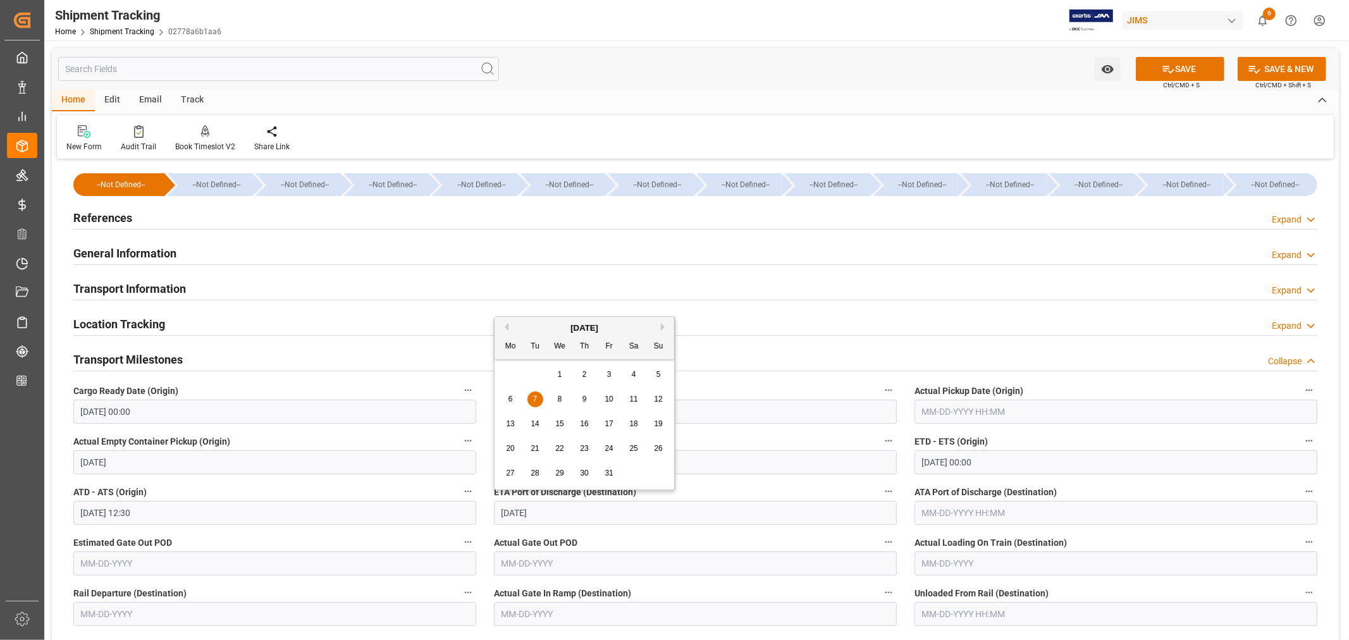
click at [563, 397] on div "8" at bounding box center [560, 399] width 16 height 15
type input "10-08-2025"
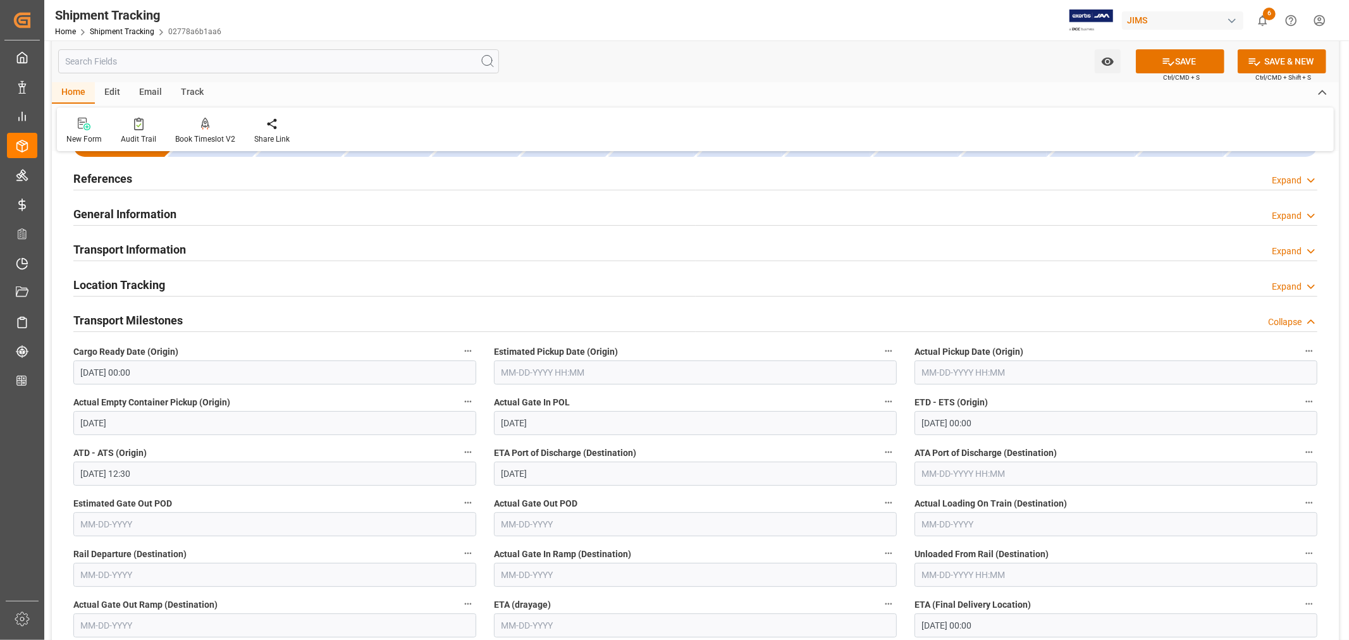
scroll to position [140, 0]
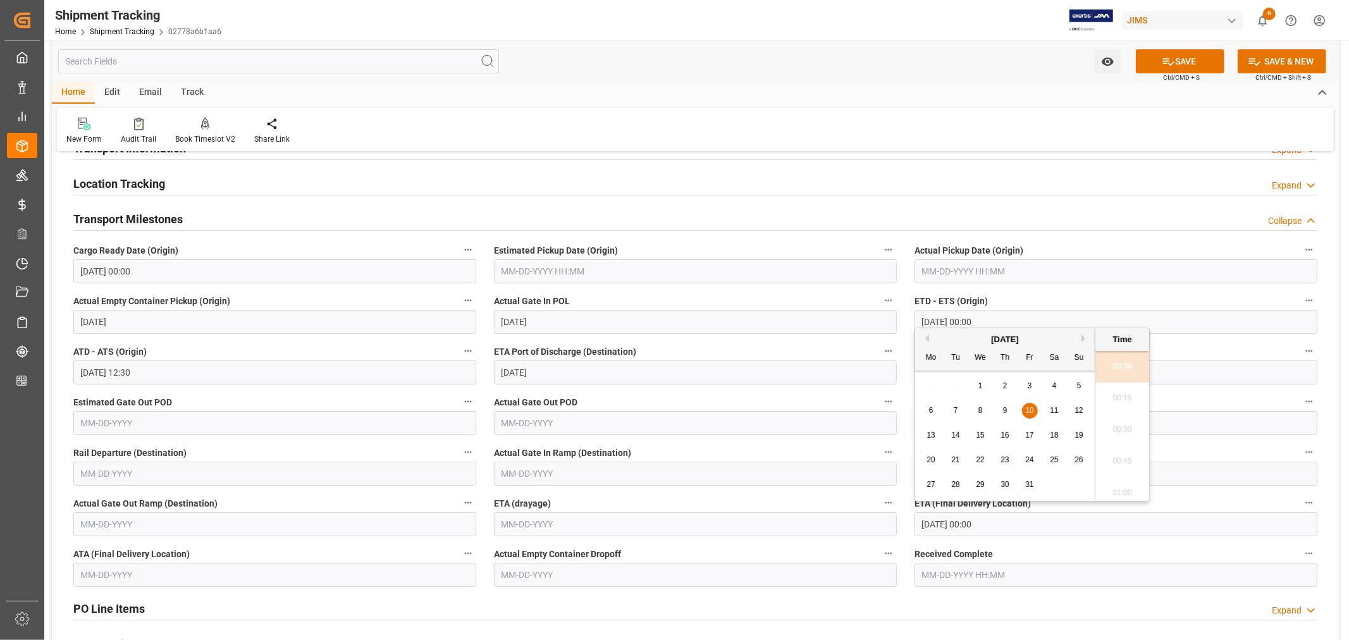
click at [1003, 526] on input "10-10-2025 00:00" at bounding box center [1115, 524] width 403 height 24
click at [957, 486] on span "28" at bounding box center [955, 484] width 8 height 9
type input "10-28-2025 00:00"
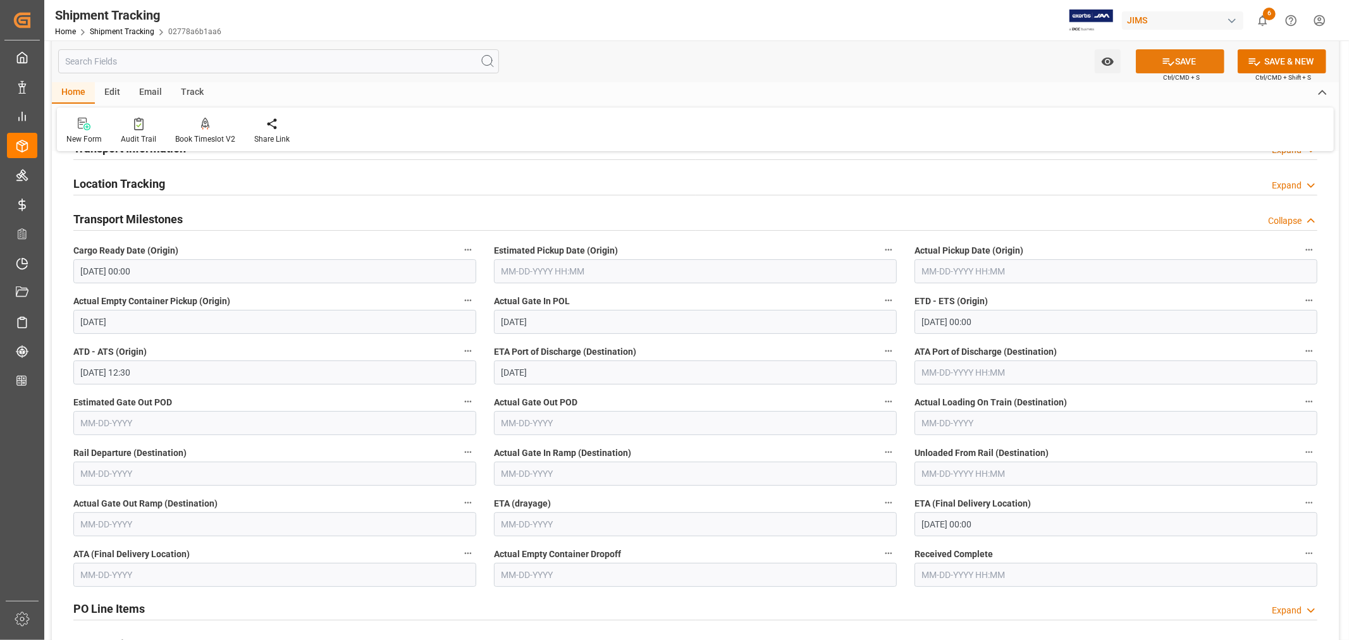
click at [1172, 61] on icon at bounding box center [1168, 62] width 11 height 8
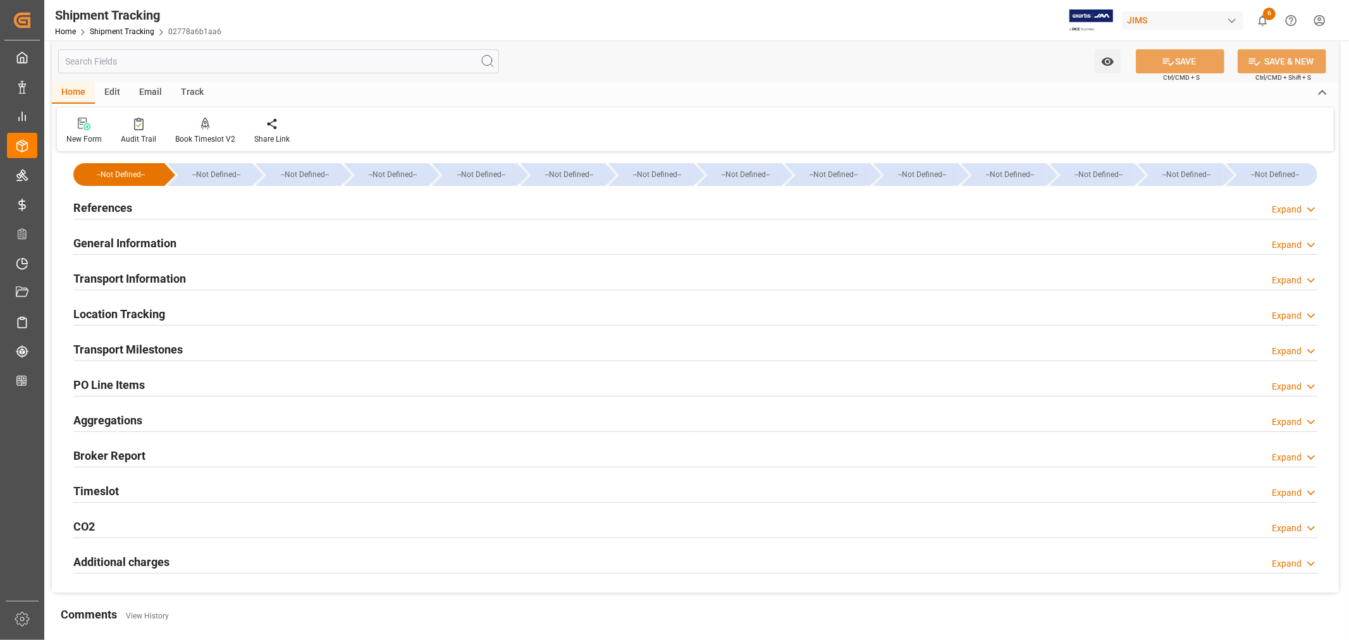
scroll to position [0, 0]
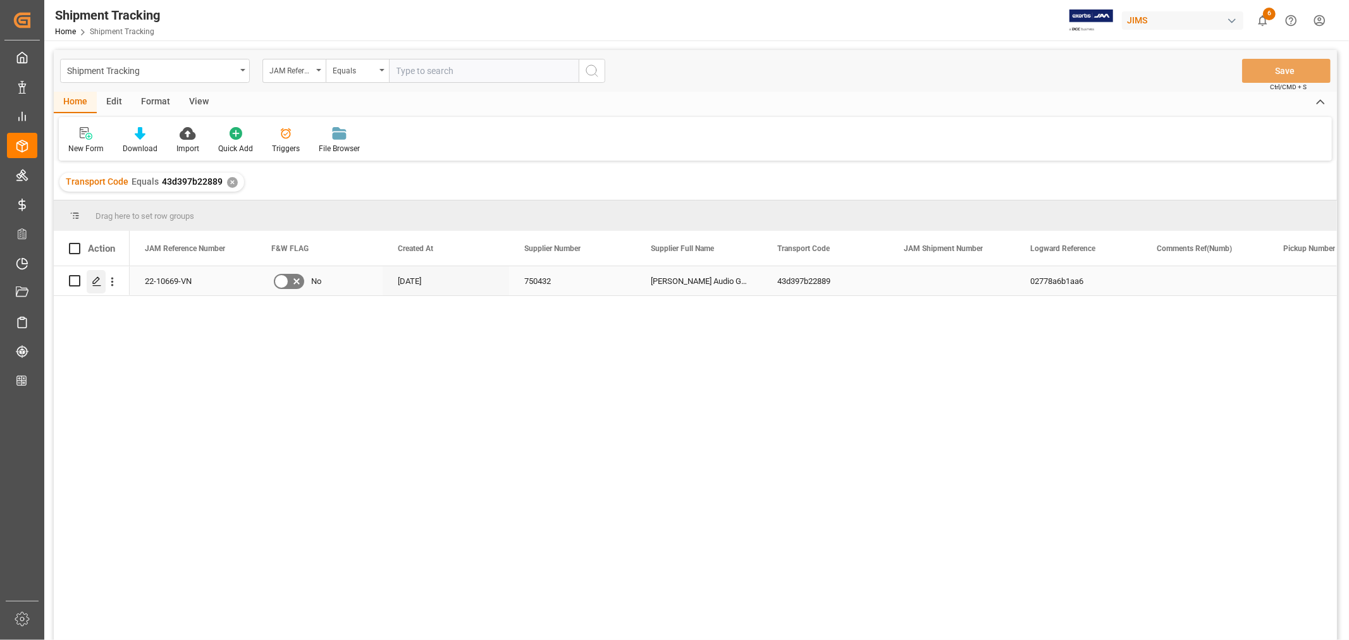
click at [99, 287] on div "Press SPACE to select this row." at bounding box center [96, 281] width 19 height 23
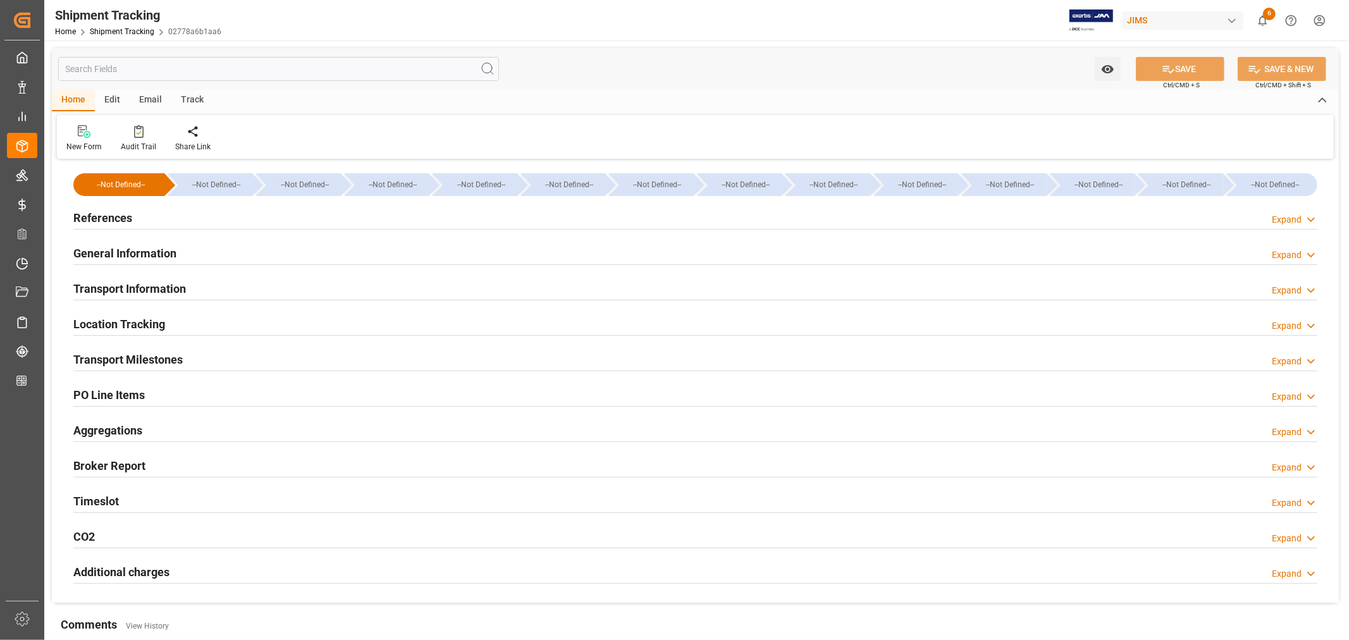
type input "08-20-2025"
click at [109, 216] on h2 "References" at bounding box center [102, 217] width 59 height 17
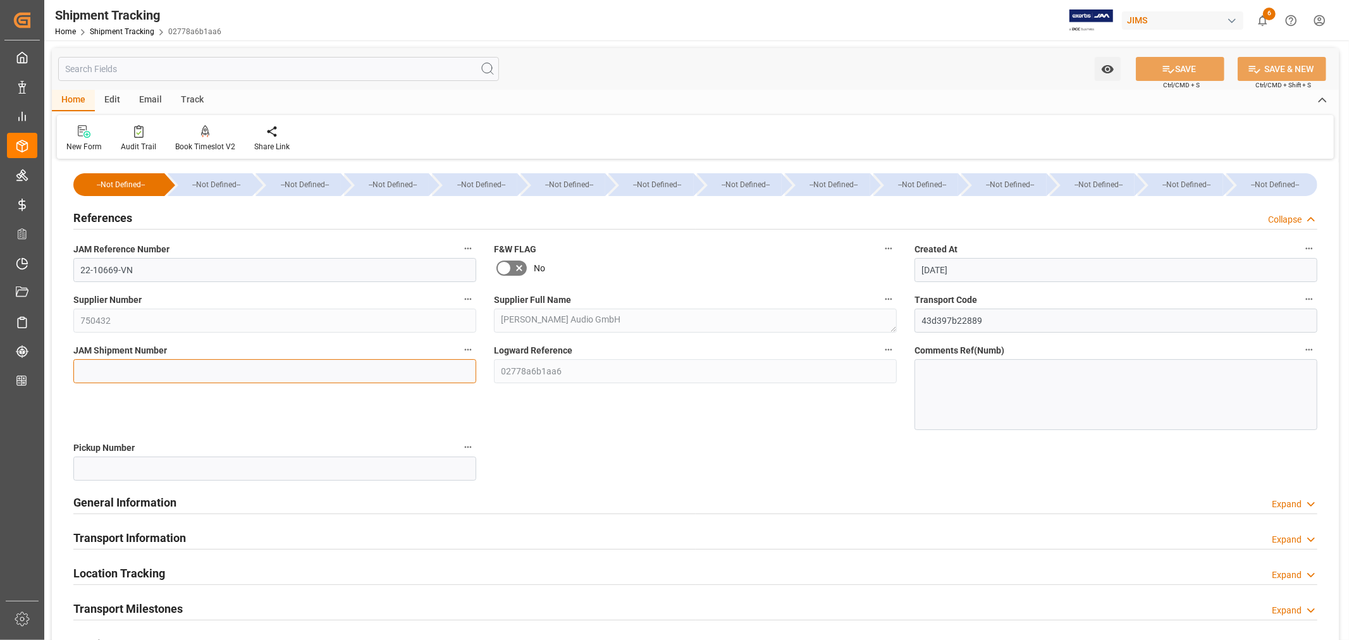
click at [95, 365] on input at bounding box center [274, 371] width 403 height 24
paste input "73122"
type input "73122"
click at [1171, 68] on icon at bounding box center [1168, 69] width 13 height 13
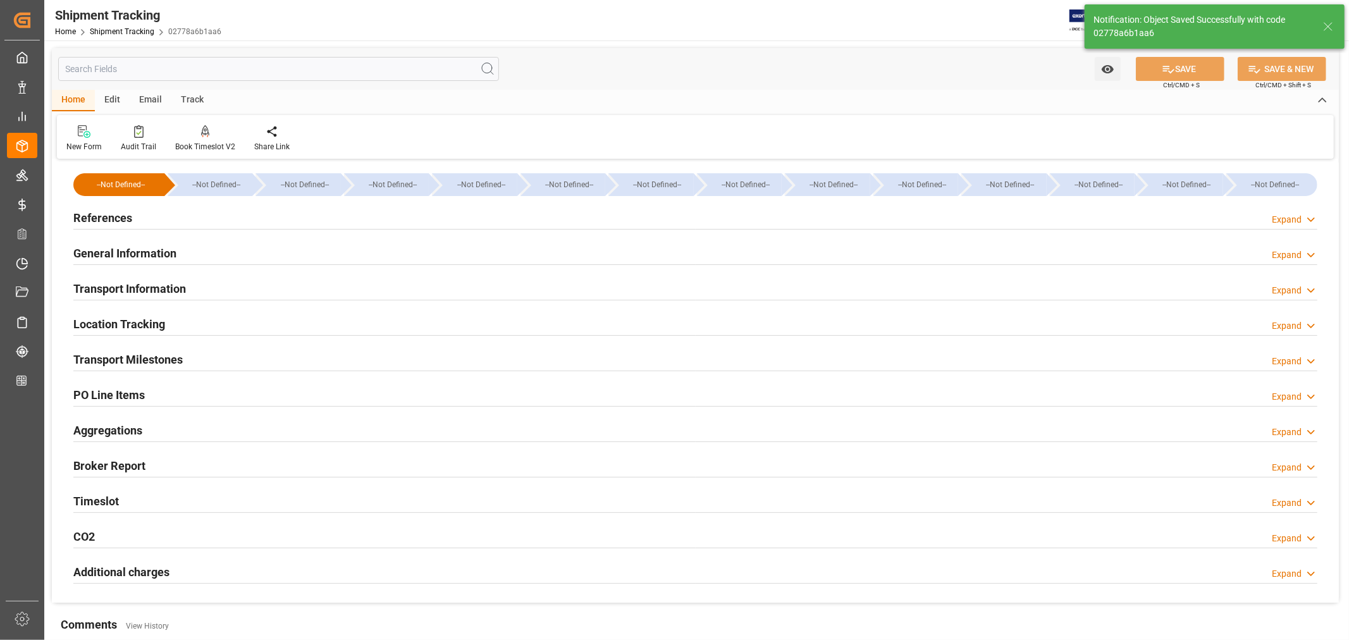
click at [152, 250] on h2 "General Information" at bounding box center [124, 253] width 103 height 17
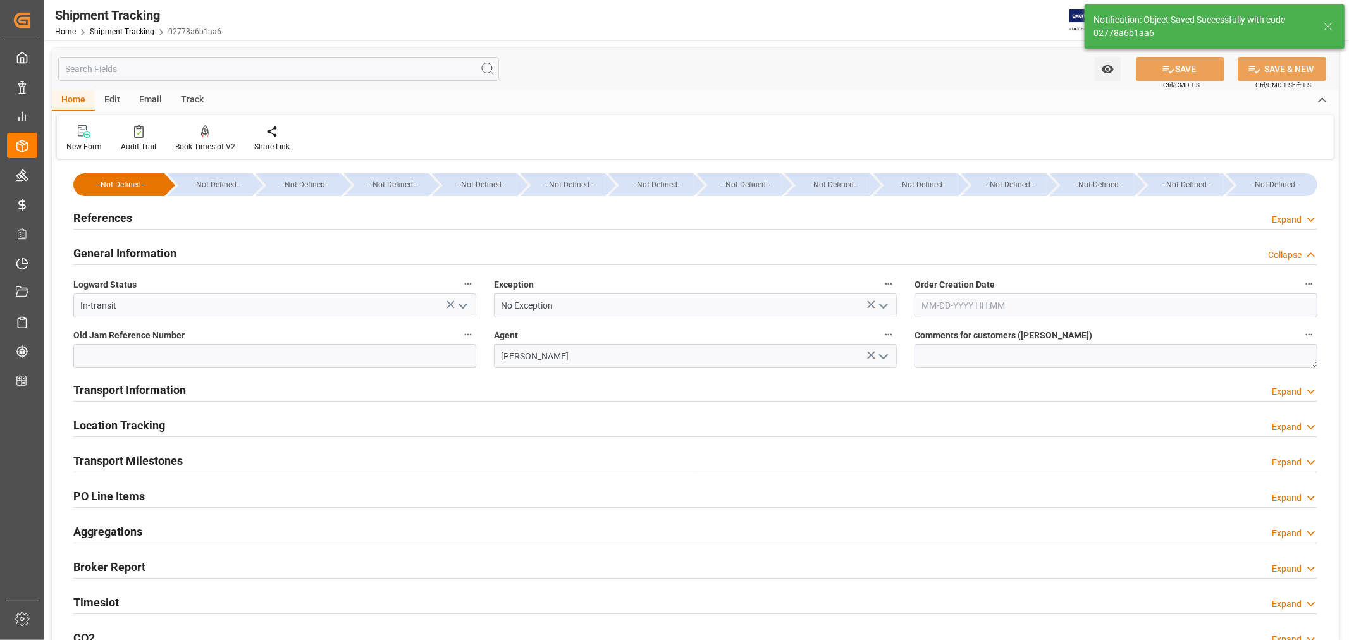
click at [887, 305] on icon "open menu" at bounding box center [883, 305] width 15 height 15
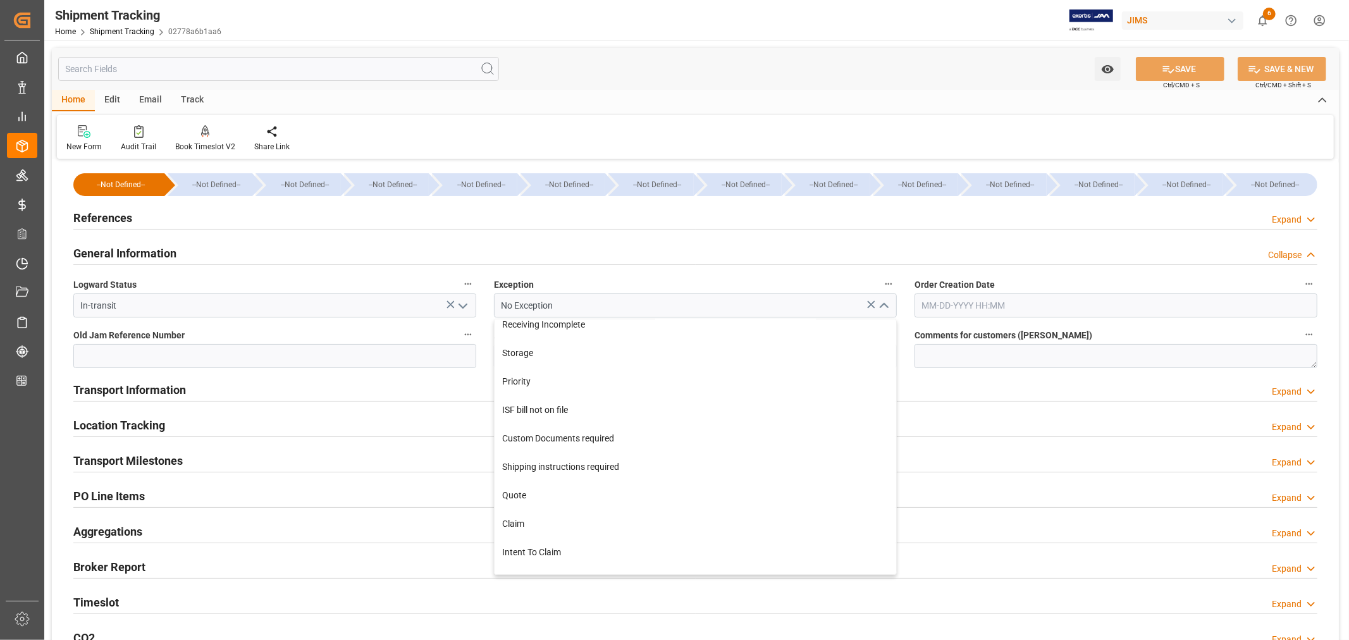
scroll to position [351, 0]
click at [517, 381] on div "Priority" at bounding box center [695, 381] width 402 height 28
type input "Priority"
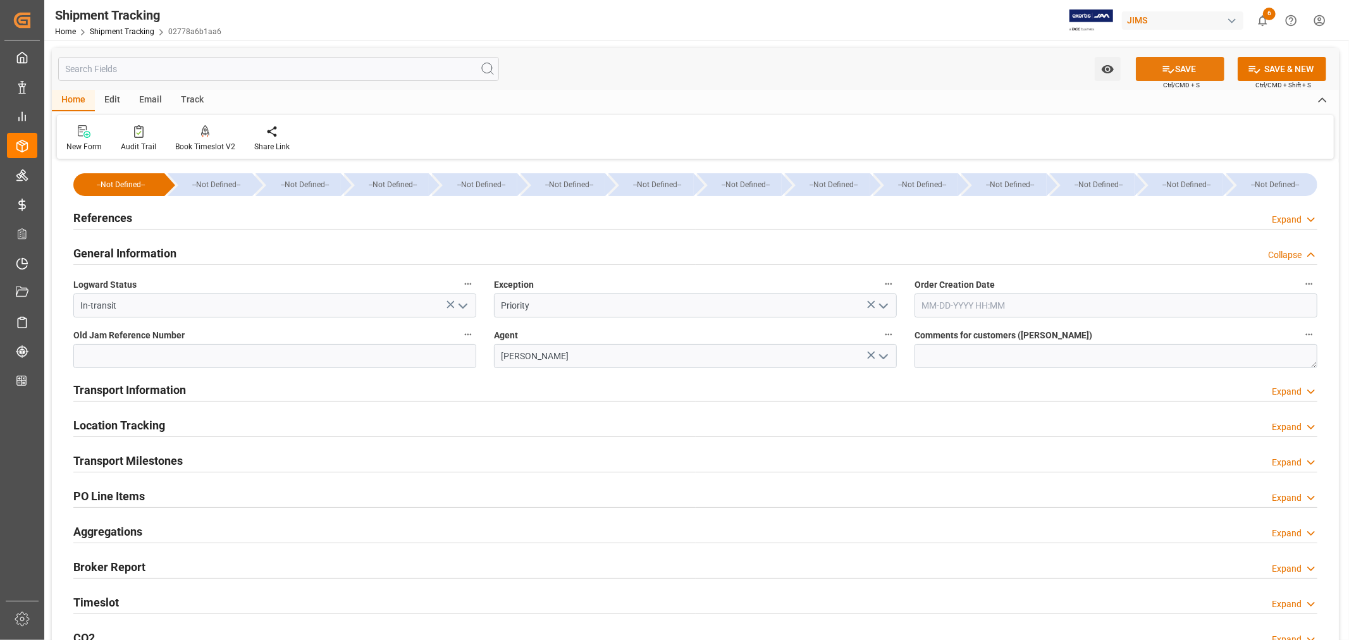
click at [1175, 67] on button "SAVE" at bounding box center [1180, 69] width 89 height 24
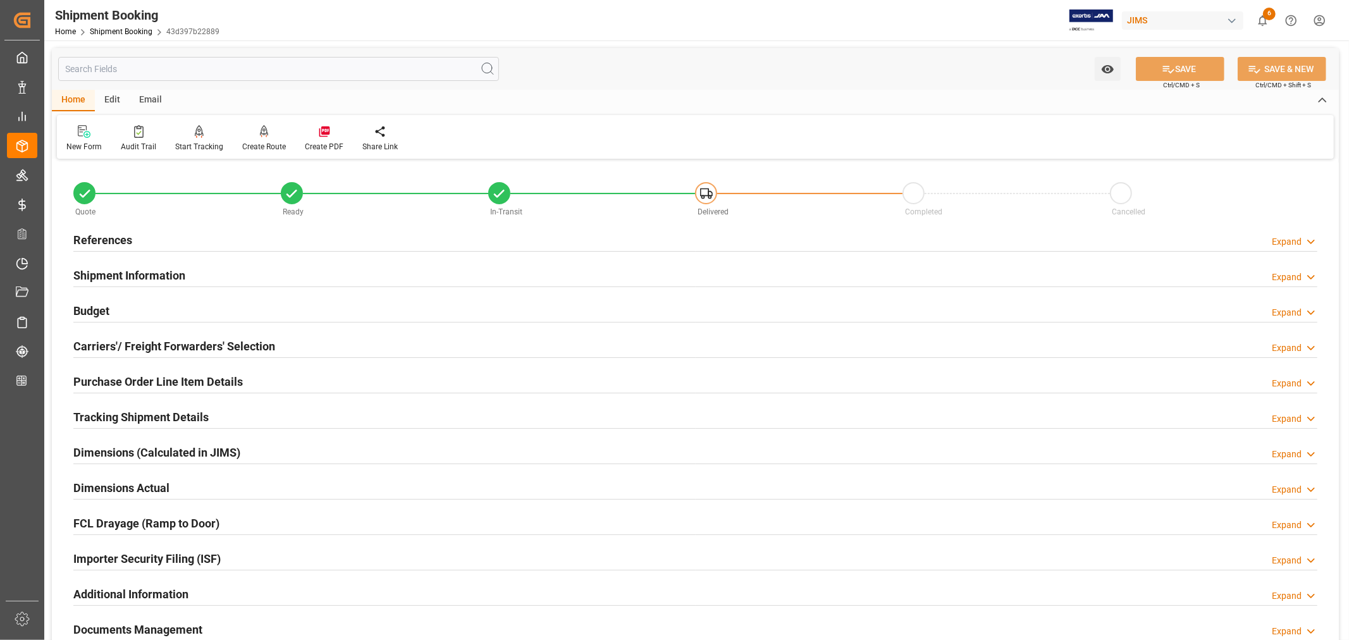
click at [120, 378] on h2 "Purchase Order Line Item Details" at bounding box center [157, 381] width 169 height 17
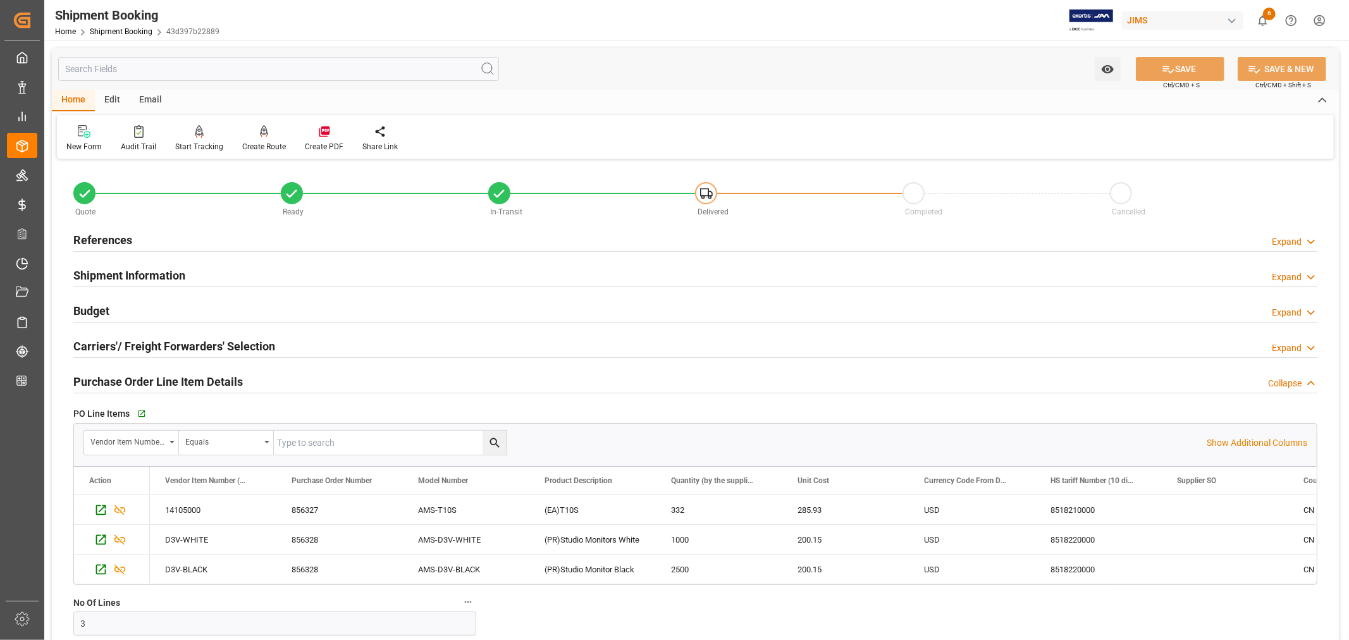
click at [120, 378] on h2 "Purchase Order Line Item Details" at bounding box center [157, 381] width 169 height 17
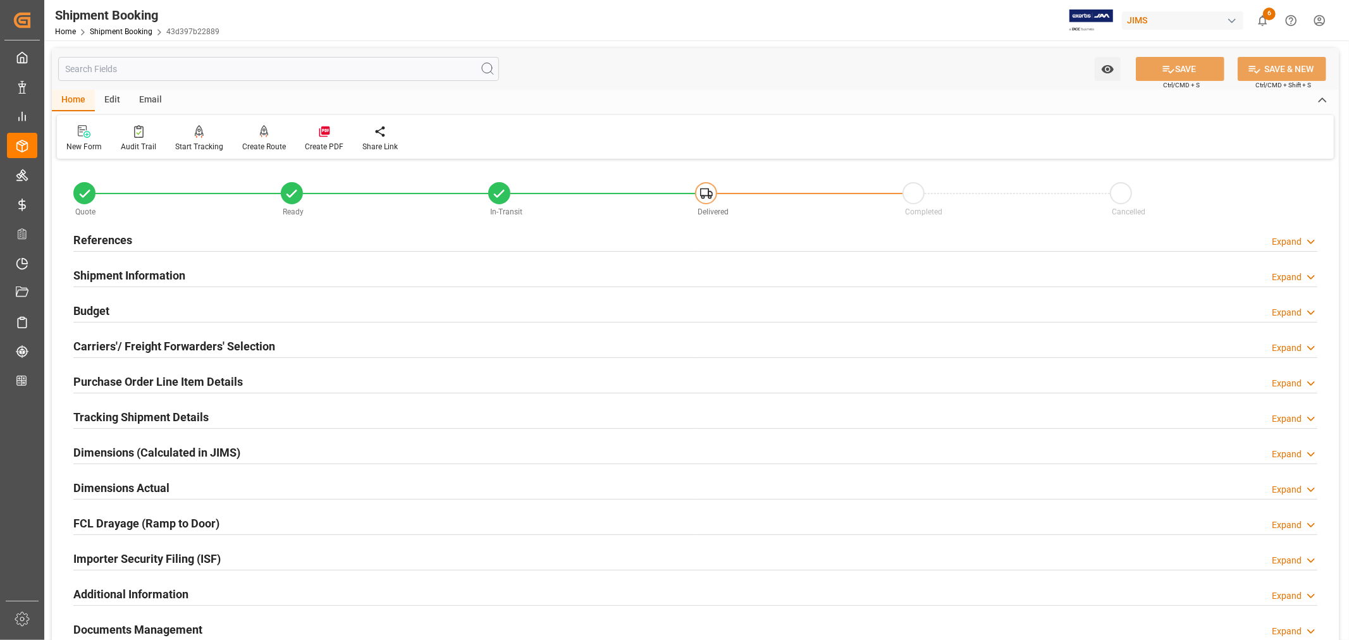
click at [120, 414] on h2 "Tracking Shipment Details" at bounding box center [140, 416] width 135 height 17
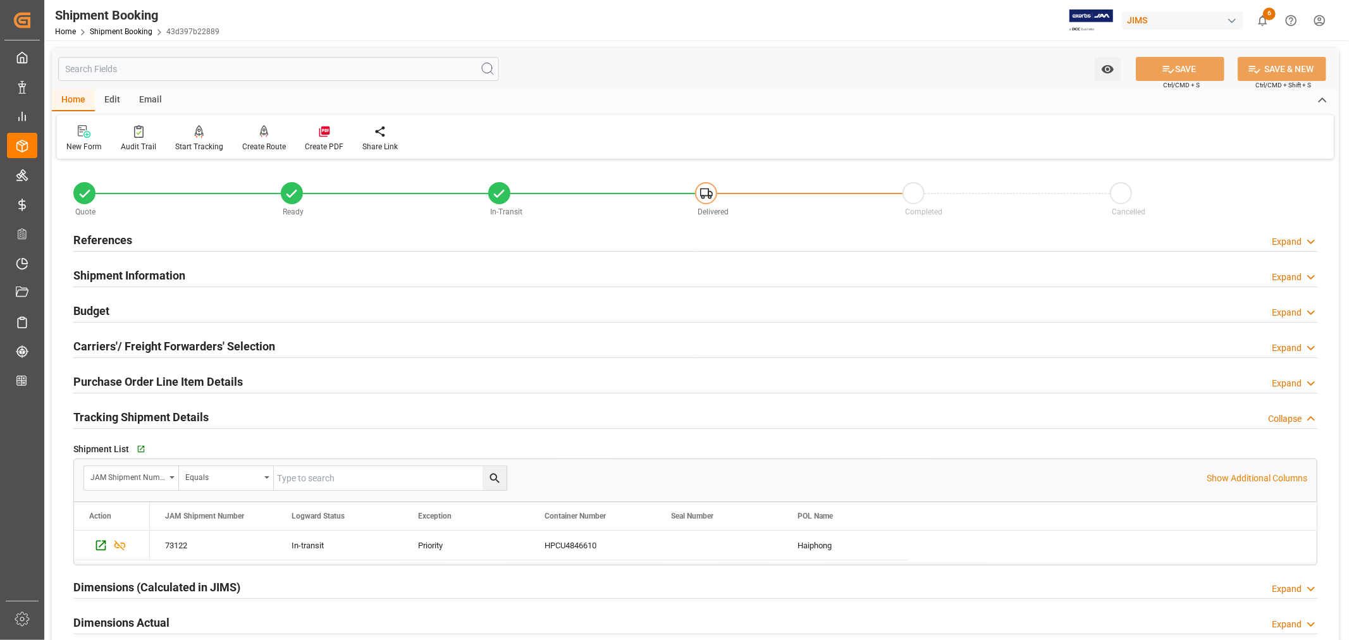
click at [120, 414] on h2 "Tracking Shipment Details" at bounding box center [140, 416] width 135 height 17
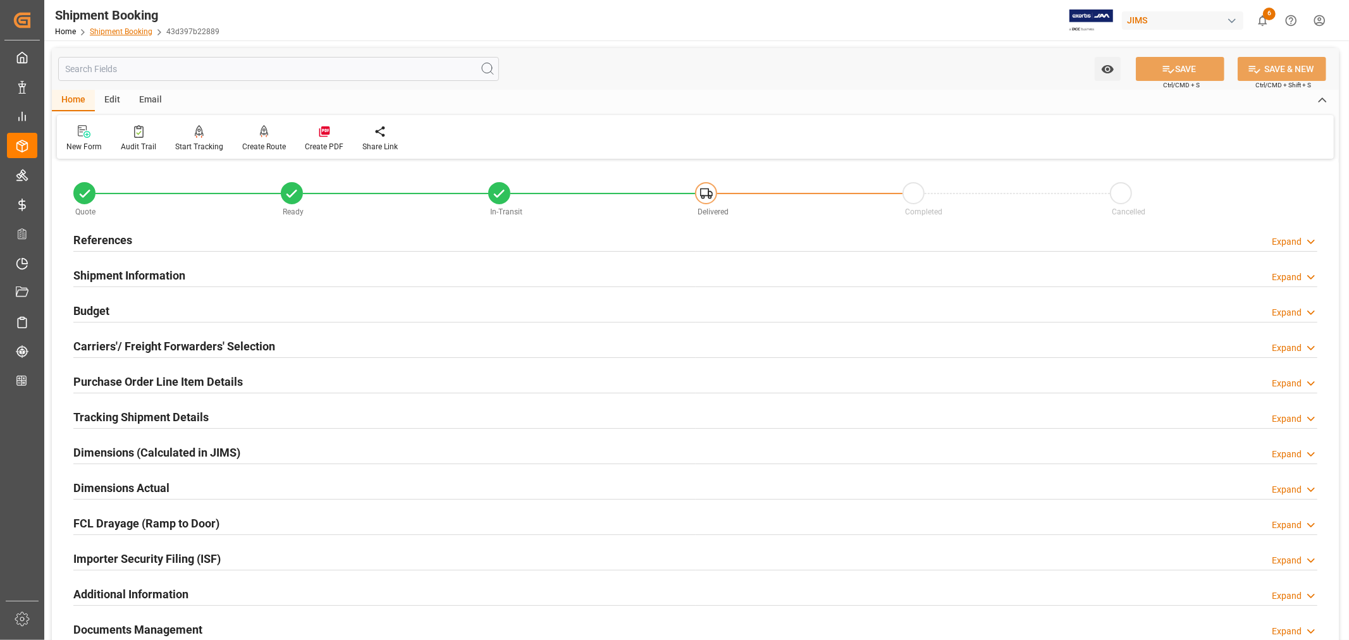
click at [133, 32] on link "Shipment Booking" at bounding box center [121, 31] width 63 height 9
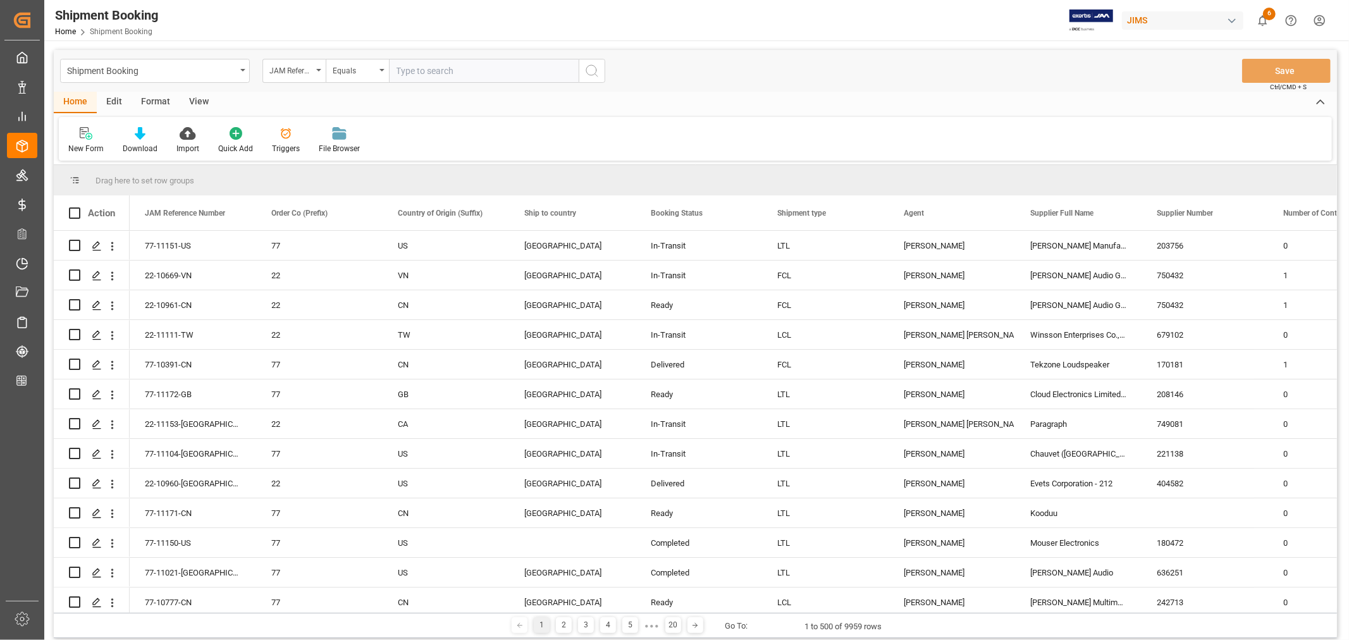
paste input "22-11156-VN"
type input "22-11156-VN"
click at [589, 71] on icon "search button" at bounding box center [591, 70] width 15 height 15
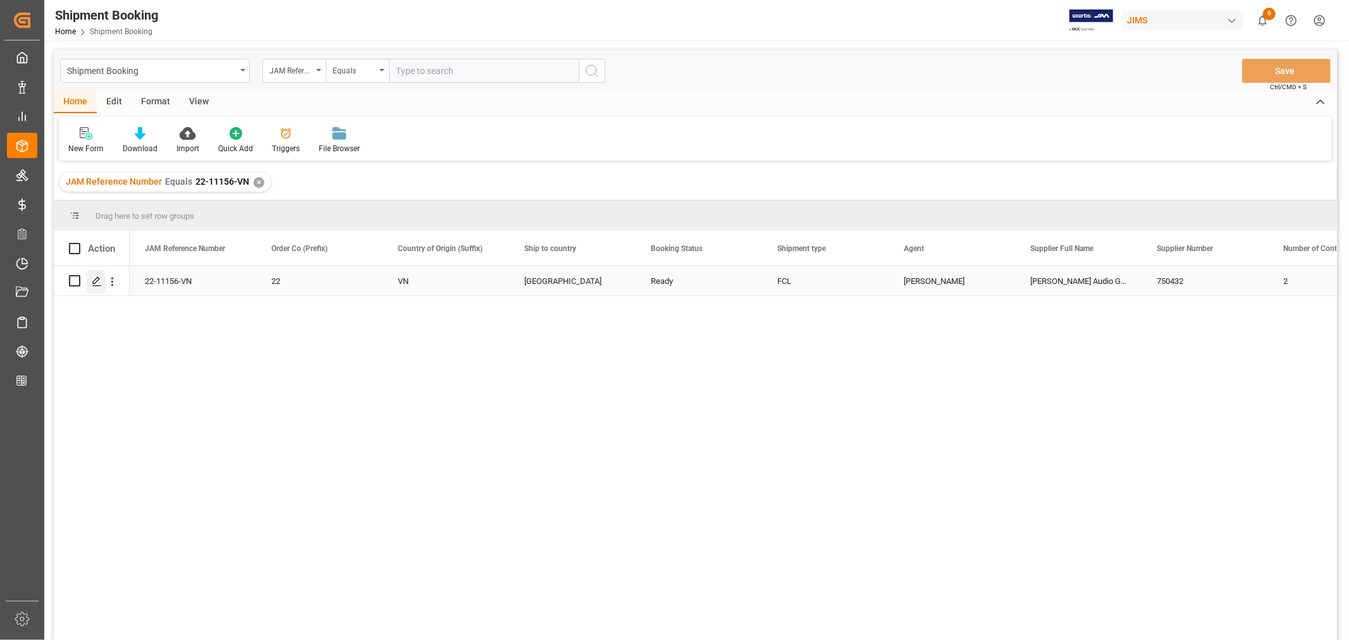
click at [95, 281] on icon "Press SPACE to select this row." at bounding box center [97, 281] width 10 height 10
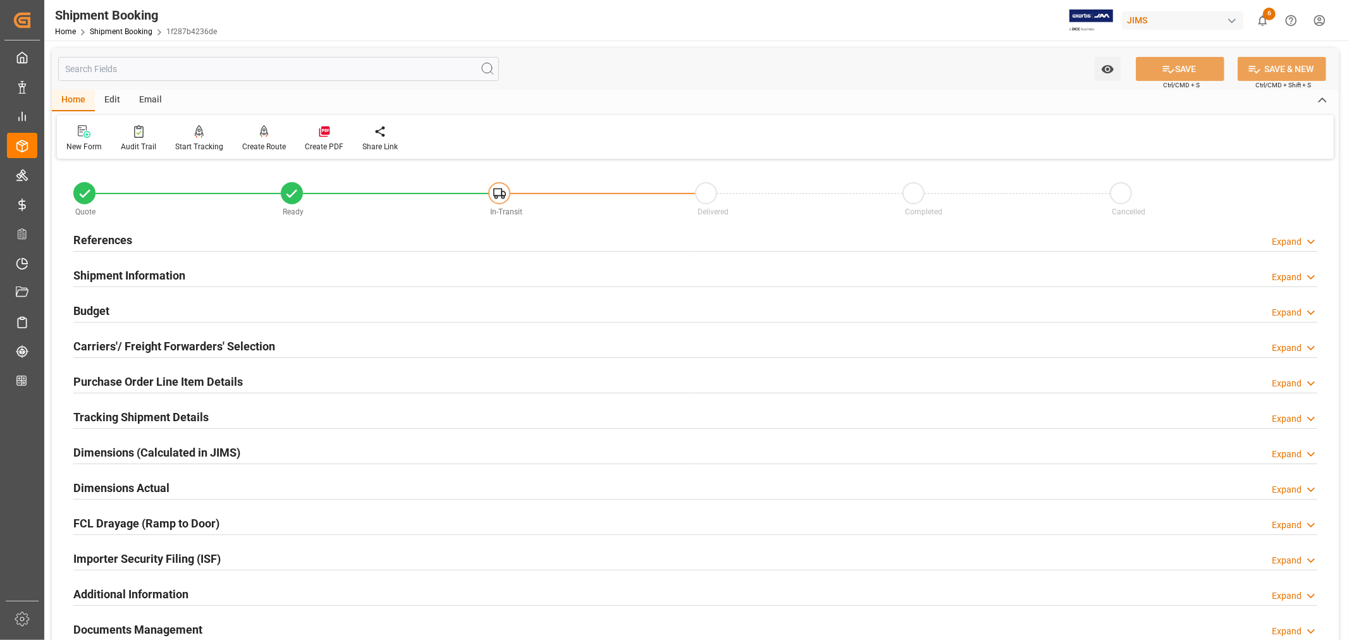
click at [158, 274] on h2 "Shipment Information" at bounding box center [129, 275] width 112 height 17
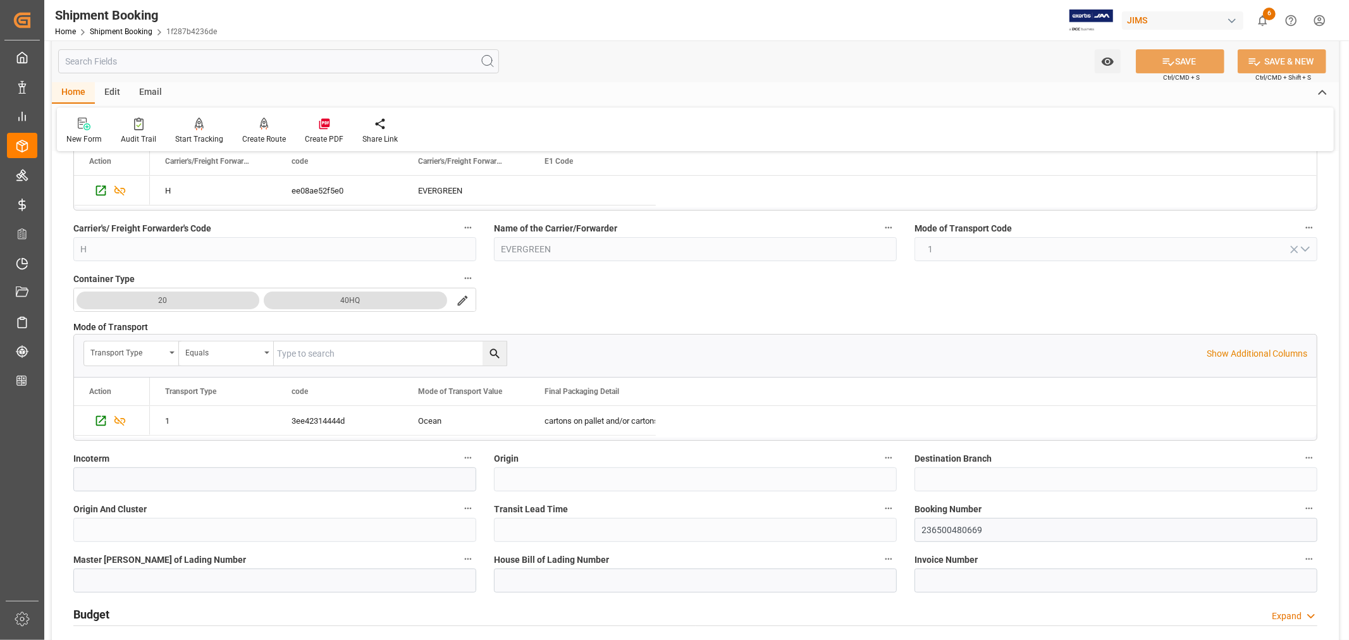
scroll to position [351, 0]
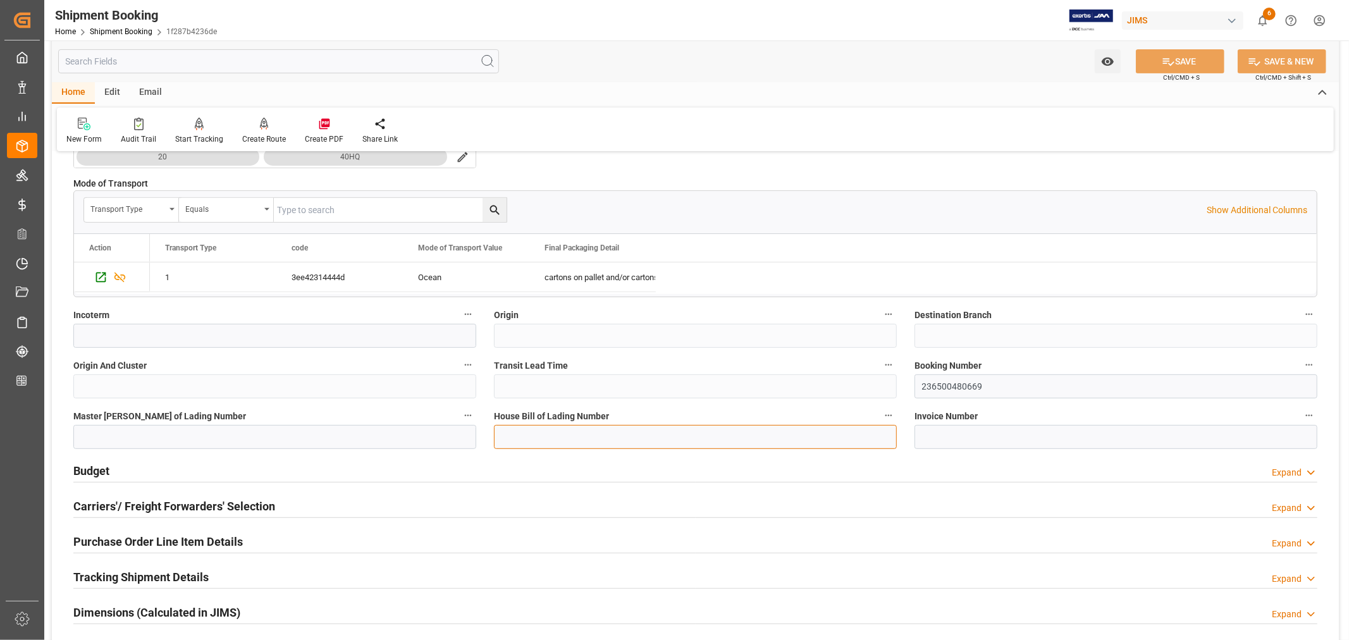
drag, startPoint x: 503, startPoint y: 438, endPoint x: 513, endPoint y: 437, distance: 10.2
click at [503, 438] on input at bounding box center [695, 437] width 403 height 24
paste input "236500480669"
type input "236500480669"
click at [89, 434] on input at bounding box center [274, 437] width 403 height 24
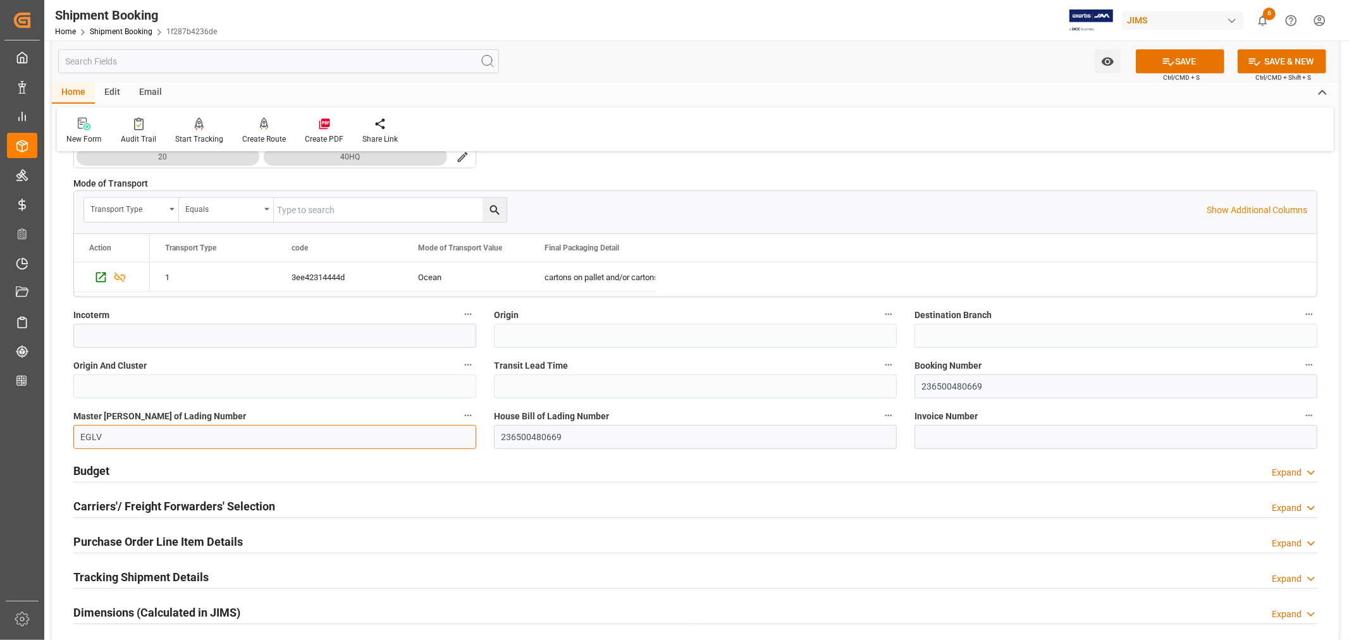
paste input "236500480669"
type input "EGLV236500480669"
click at [1186, 59] on button "SAVE" at bounding box center [1180, 61] width 89 height 24
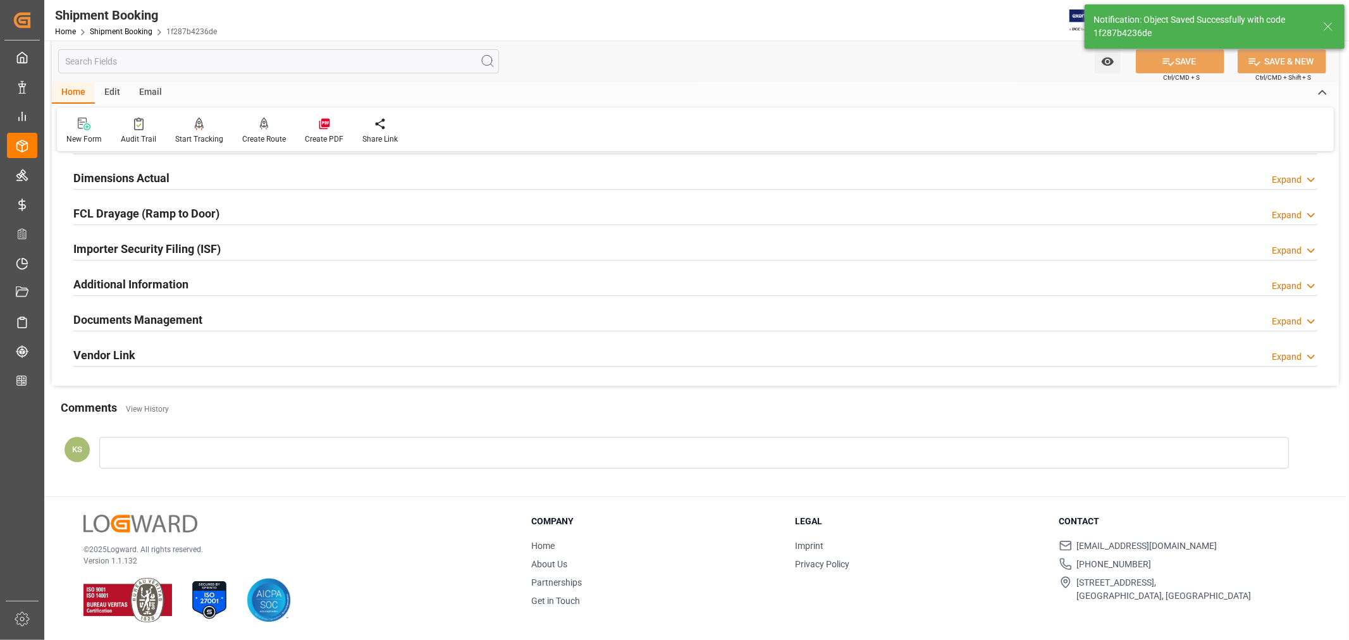
scroll to position [0, 0]
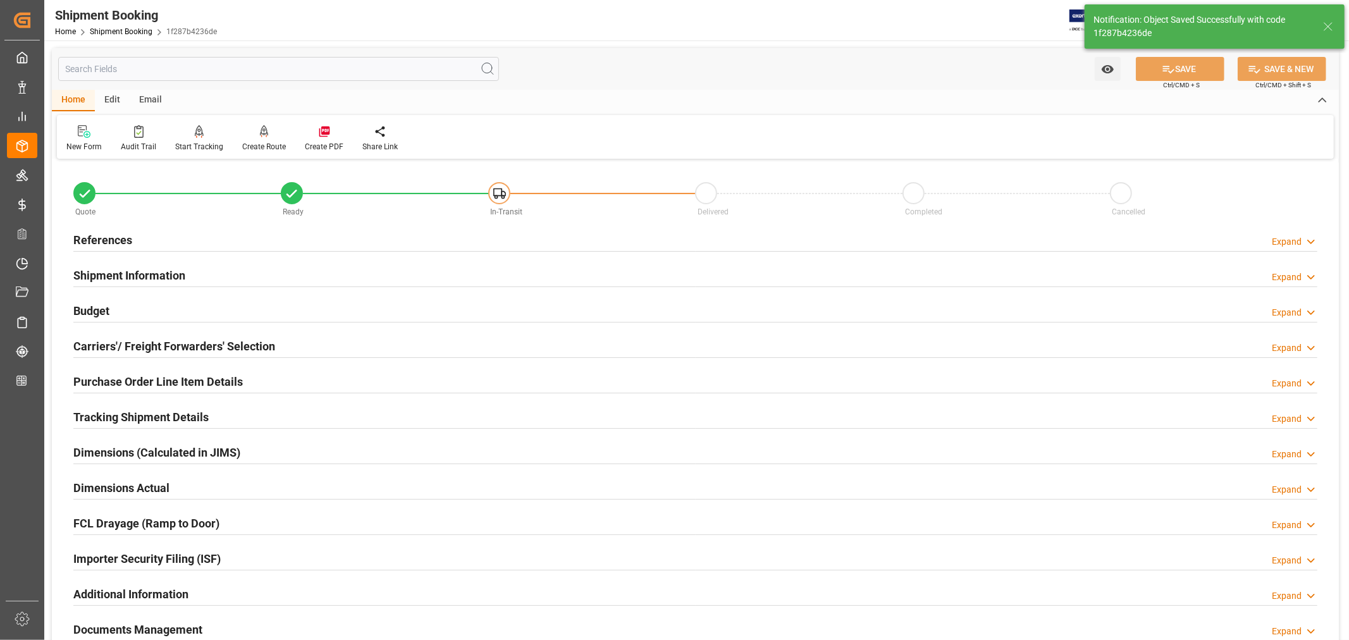
click at [230, 346] on h2 "Carriers'/ Freight Forwarders' Selection" at bounding box center [174, 346] width 202 height 17
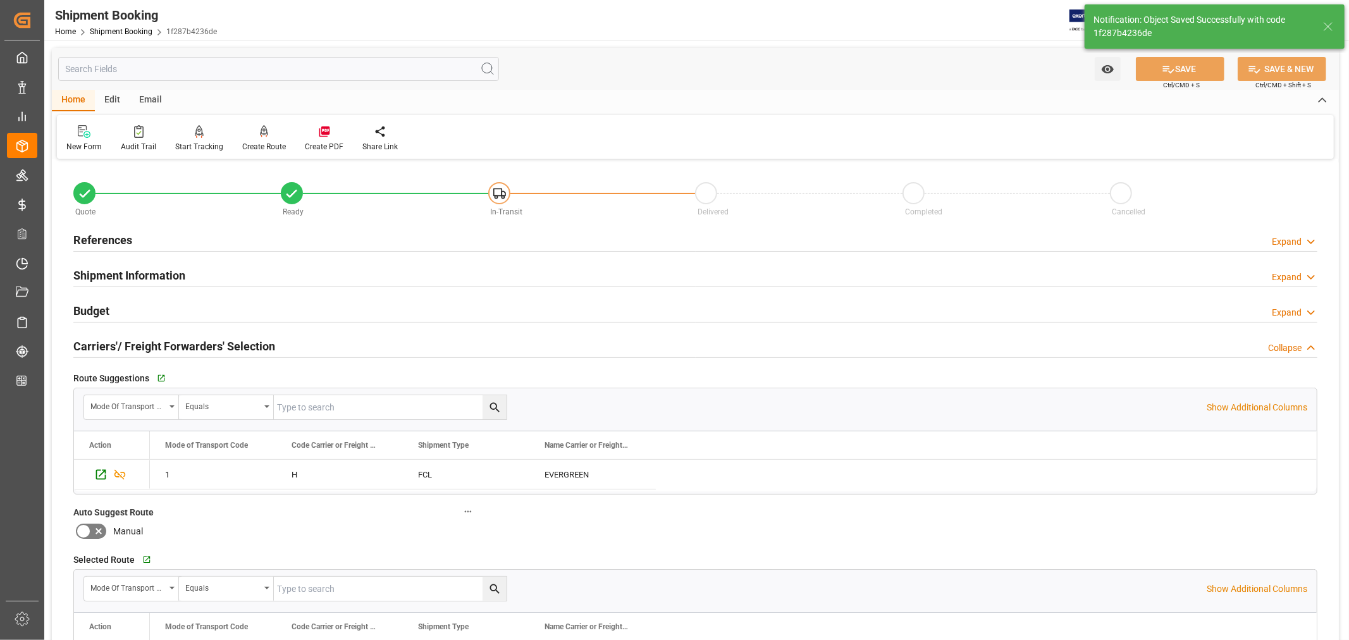
click at [230, 348] on h2 "Carriers'/ Freight Forwarders' Selection" at bounding box center [174, 346] width 202 height 17
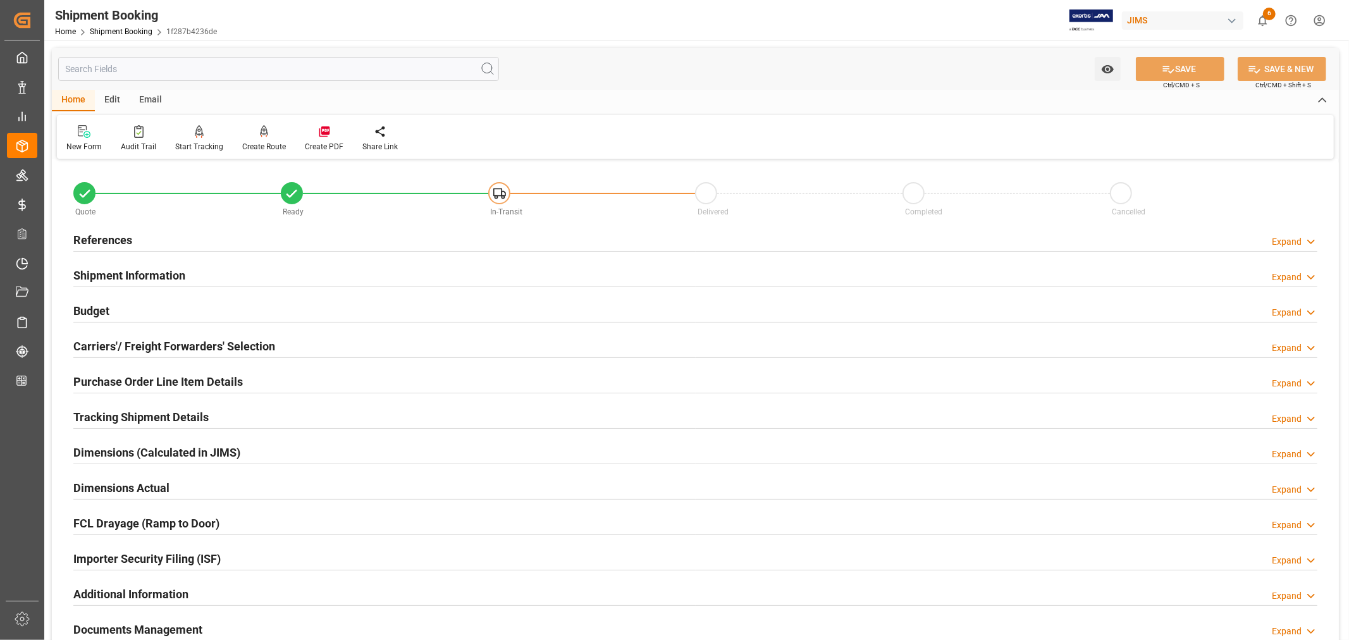
click at [230, 348] on h2 "Carriers'/ Freight Forwarders' Selection" at bounding box center [174, 346] width 202 height 17
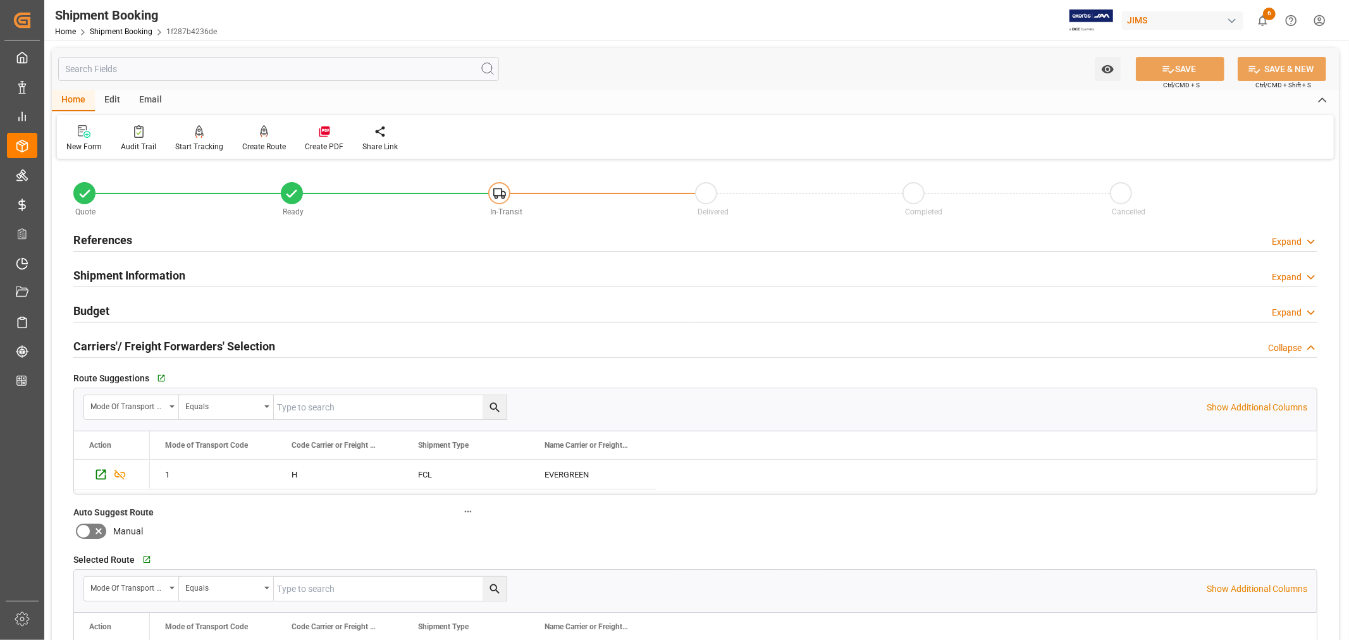
click at [230, 348] on h2 "Carriers'/ Freight Forwarders' Selection" at bounding box center [174, 346] width 202 height 17
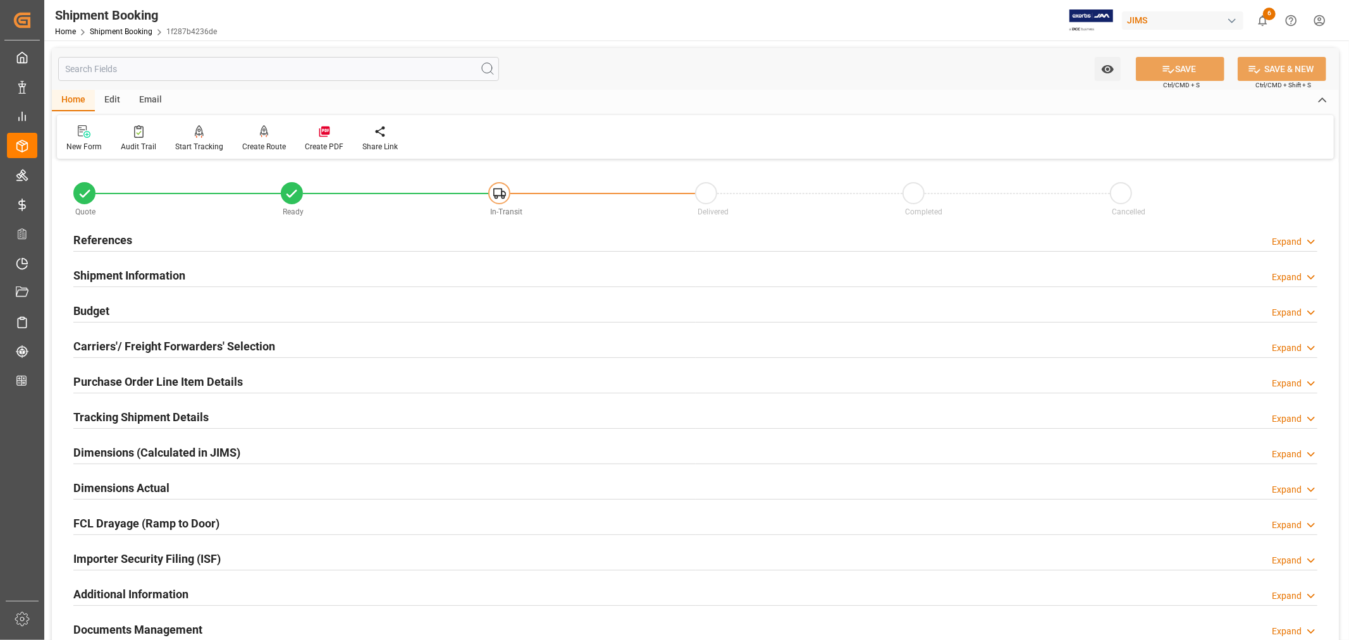
click at [176, 413] on h2 "Tracking Shipment Details" at bounding box center [140, 416] width 135 height 17
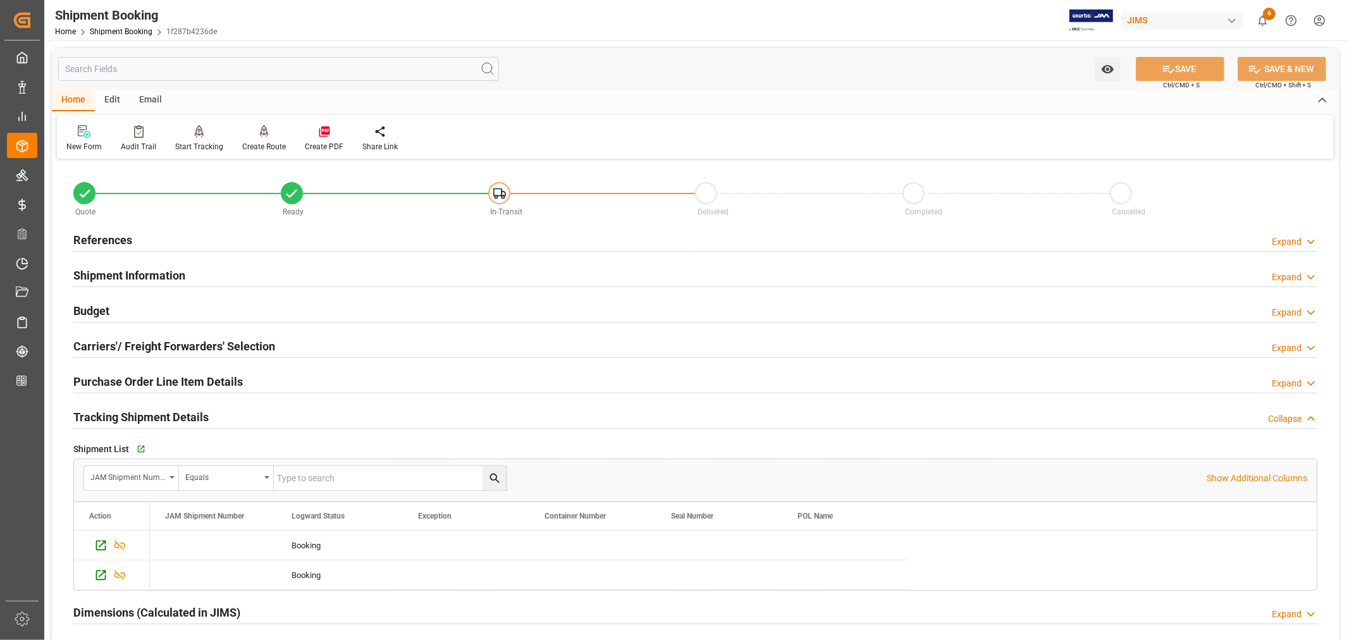
click at [146, 264] on div "Shipment Information" at bounding box center [129, 274] width 112 height 24
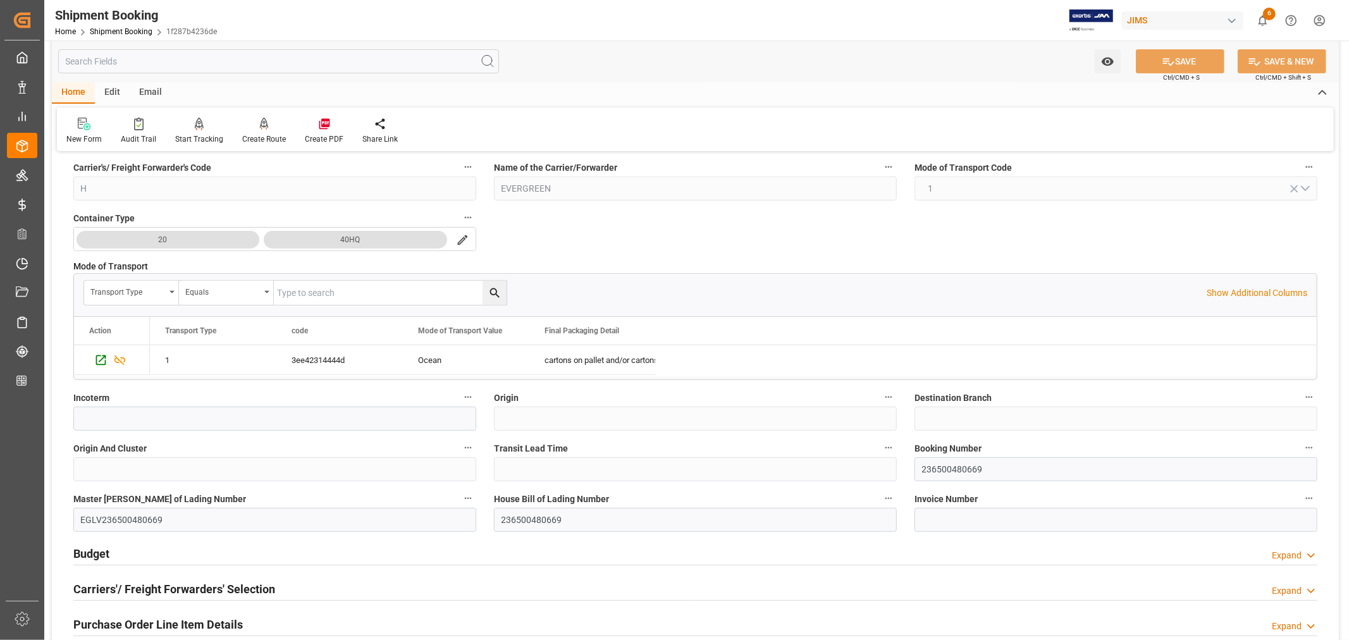
scroll to position [281, 0]
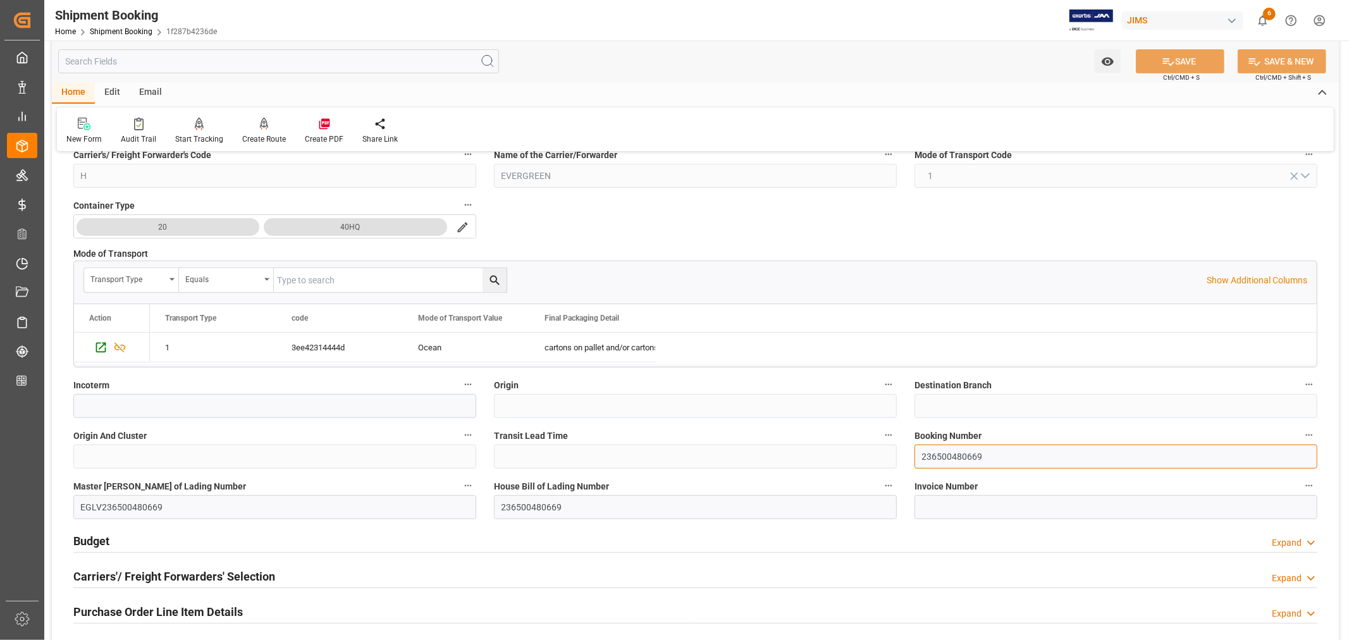
click at [952, 452] on input "236500480669" at bounding box center [1115, 457] width 403 height 24
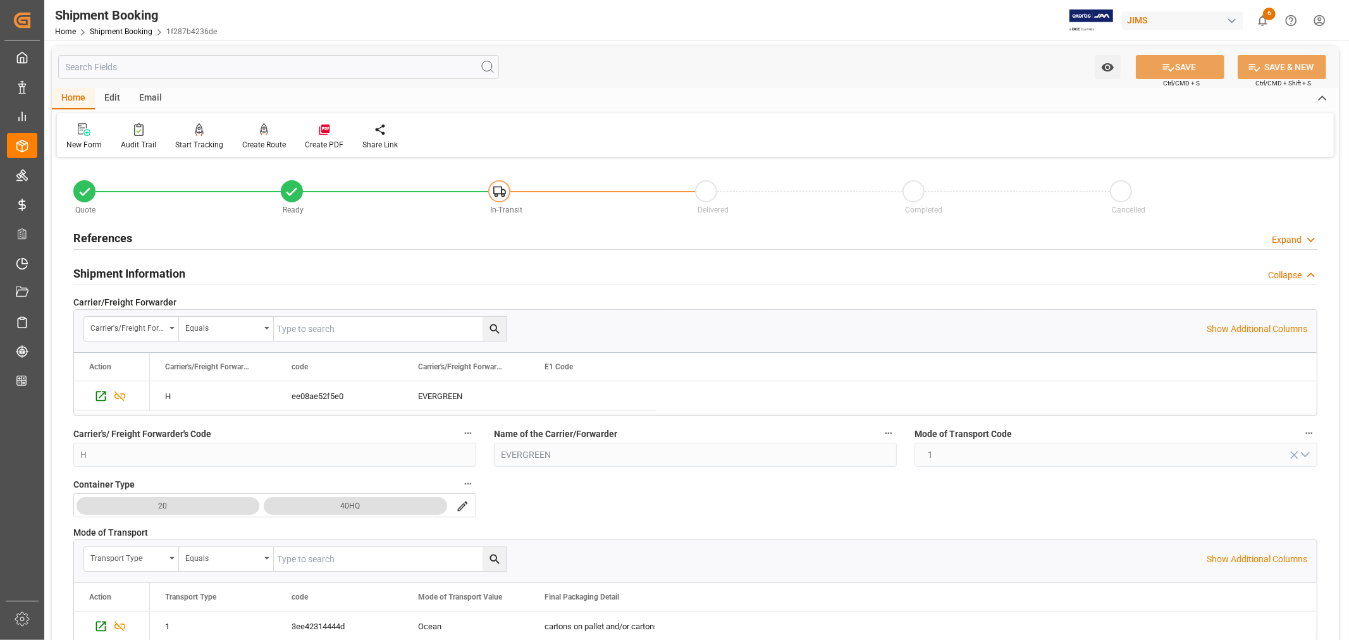
scroll to position [0, 0]
click at [119, 270] on h2 "Shipment Information" at bounding box center [129, 275] width 112 height 17
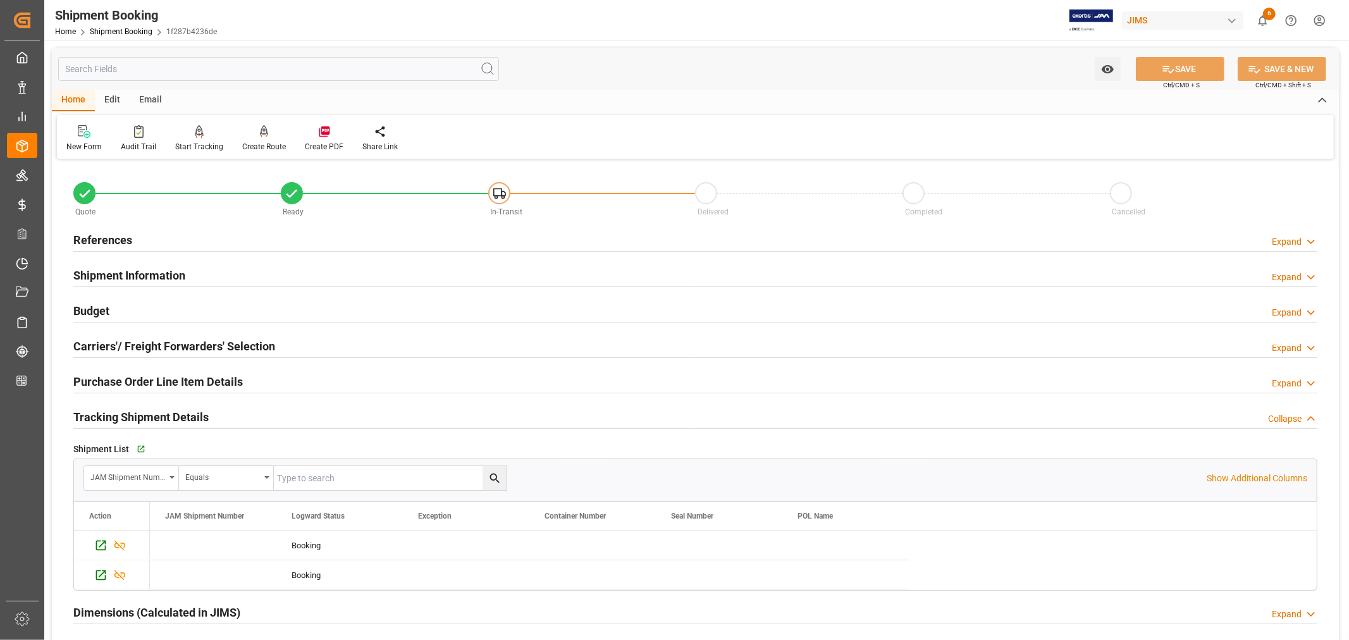
click at [114, 239] on h2 "References" at bounding box center [102, 239] width 59 height 17
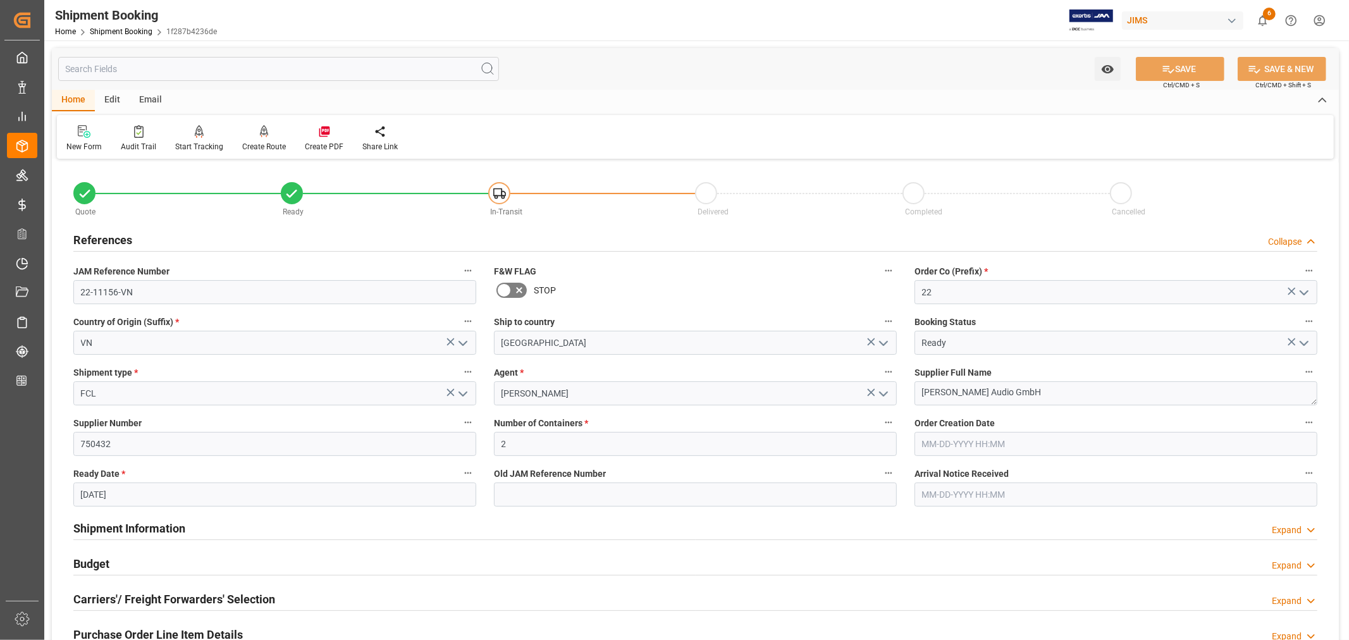
click at [114, 239] on h2 "References" at bounding box center [102, 239] width 59 height 17
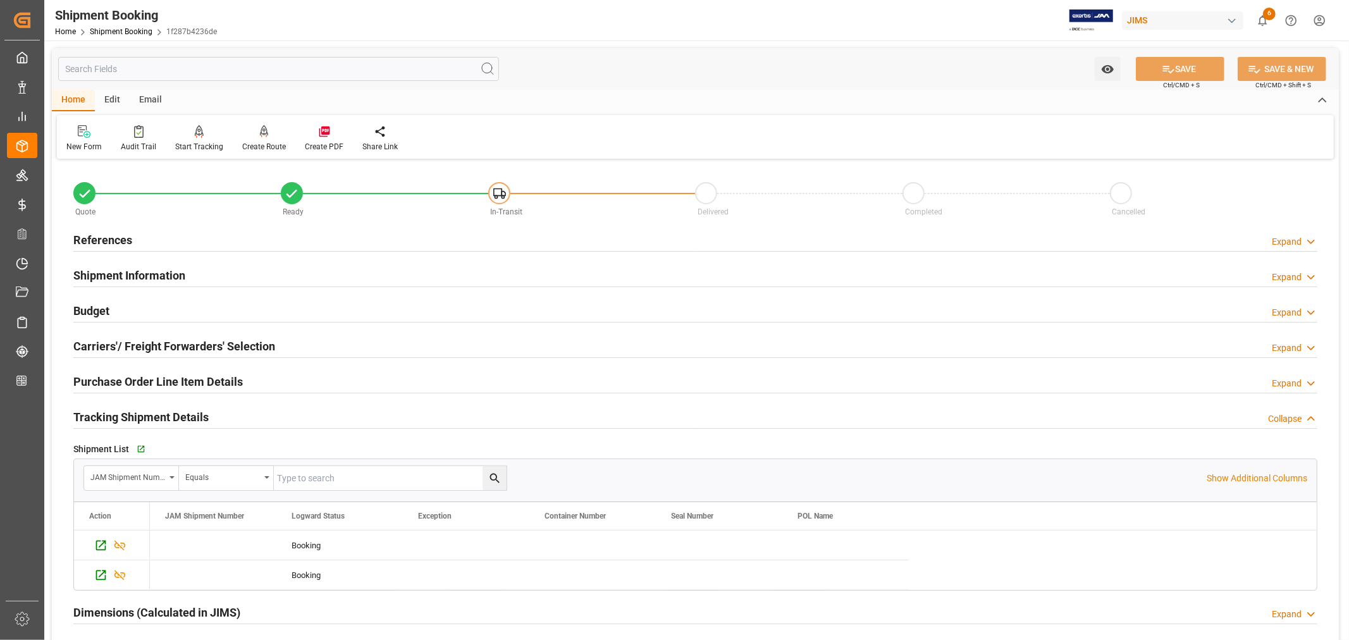
click at [113, 231] on h2 "References" at bounding box center [102, 239] width 59 height 17
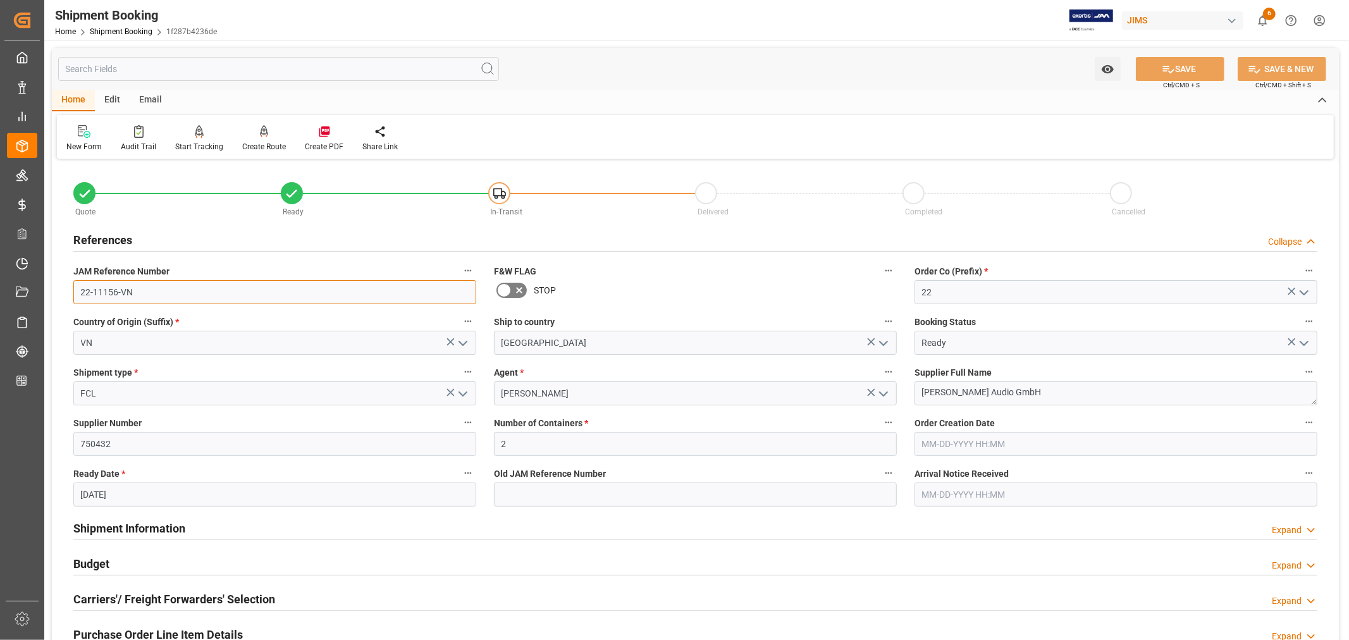
drag, startPoint x: 133, startPoint y: 291, endPoint x: 58, endPoint y: 295, distance: 76.0
click at [58, 295] on div "Quote Ready In-Transit Delivered Completed Cancelled References Collapse JAM Re…" at bounding box center [695, 636] width 1287 height 946
click at [115, 235] on h2 "References" at bounding box center [102, 239] width 59 height 17
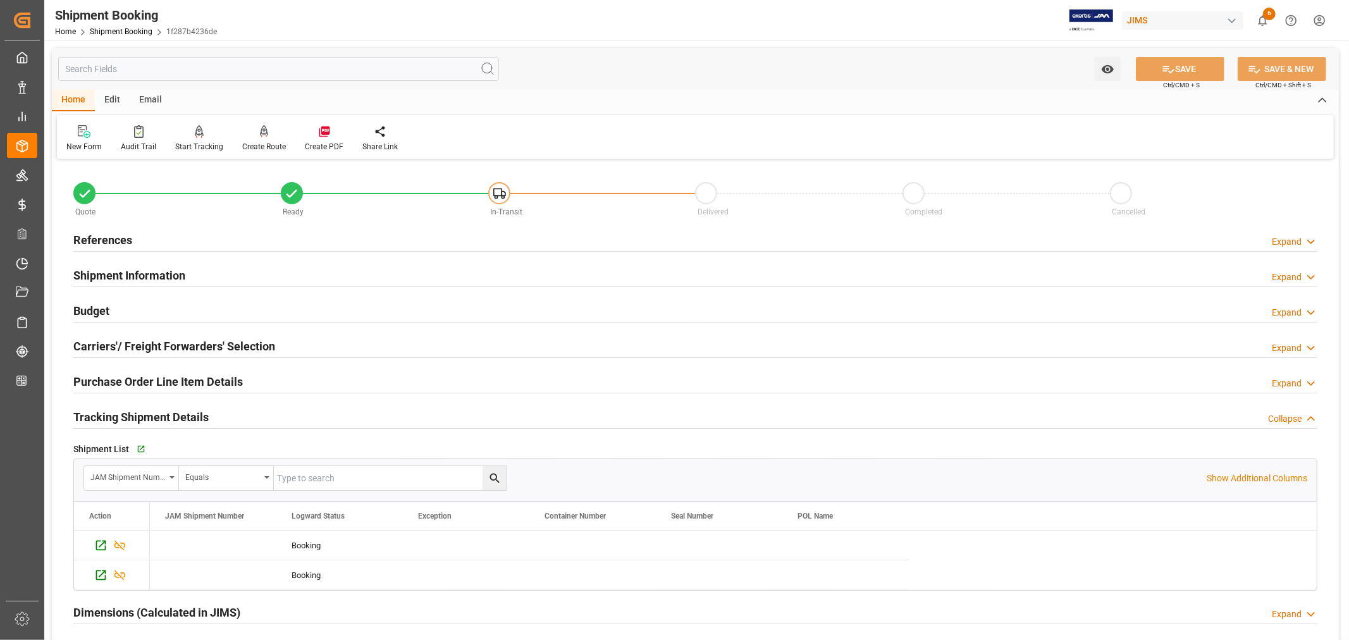
click at [160, 416] on h2 "Tracking Shipment Details" at bounding box center [140, 416] width 135 height 17
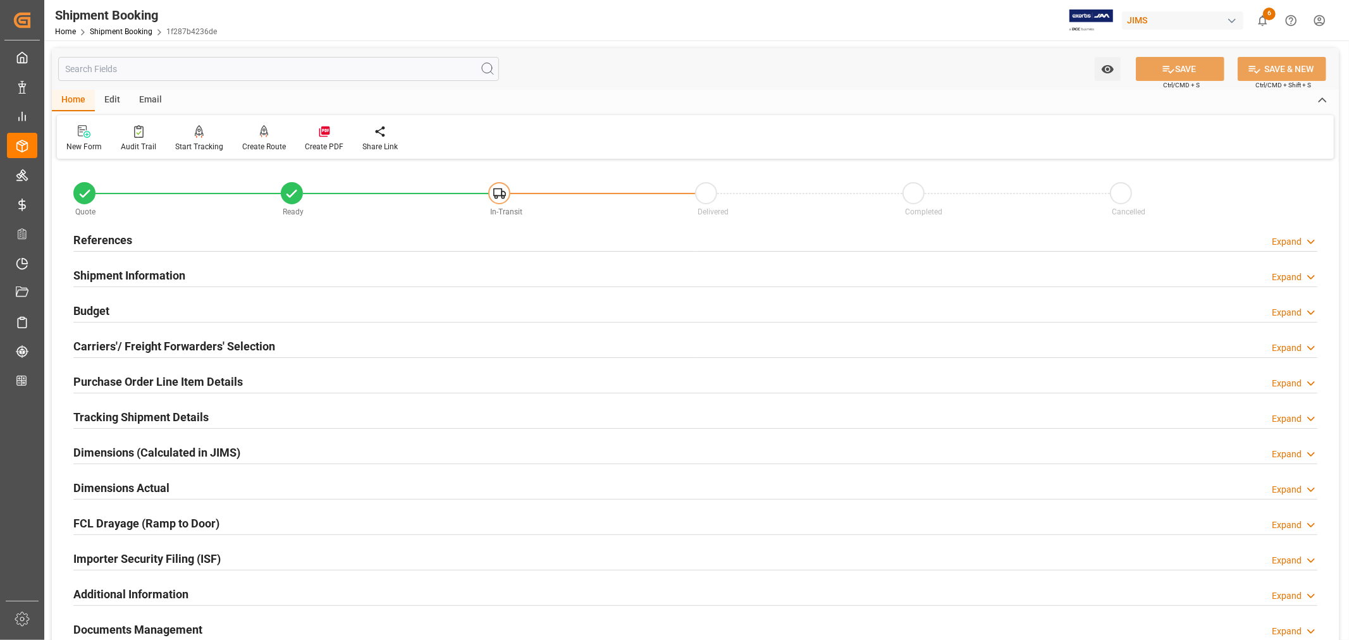
click at [149, 420] on h2 "Tracking Shipment Details" at bounding box center [140, 416] width 135 height 17
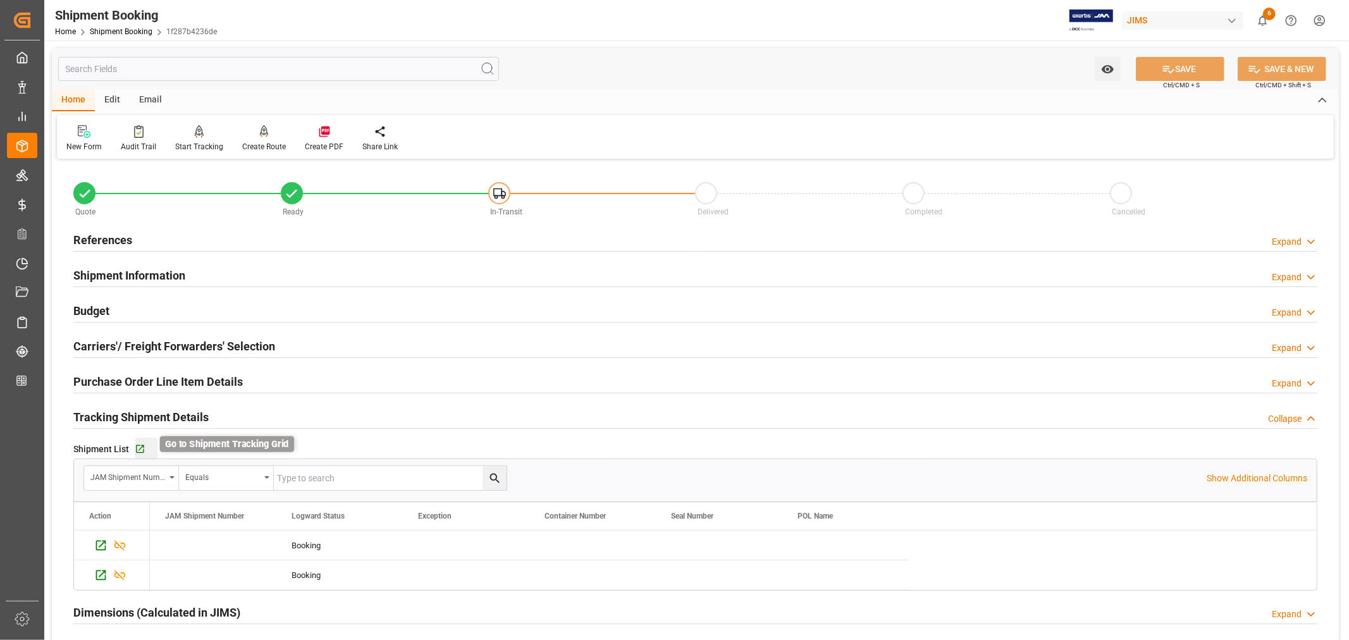
click at [139, 450] on icon "button" at bounding box center [140, 449] width 11 height 11
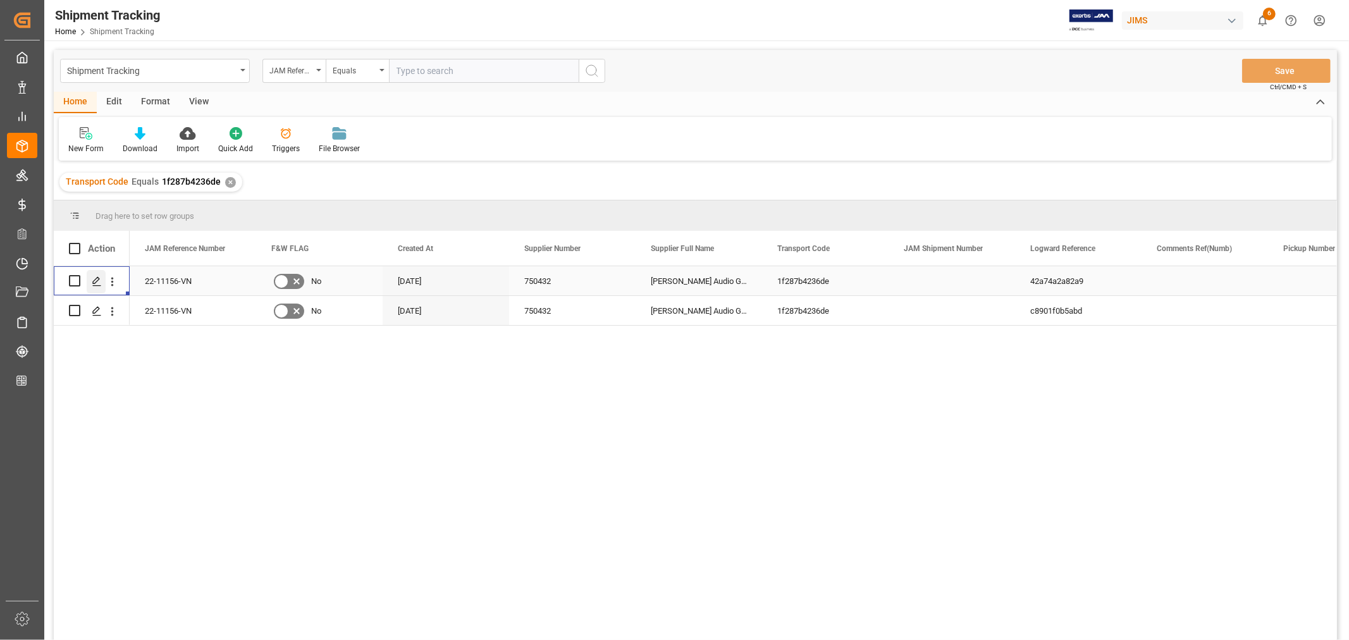
click at [97, 280] on polygon "Press SPACE to select this row." at bounding box center [96, 280] width 6 height 6
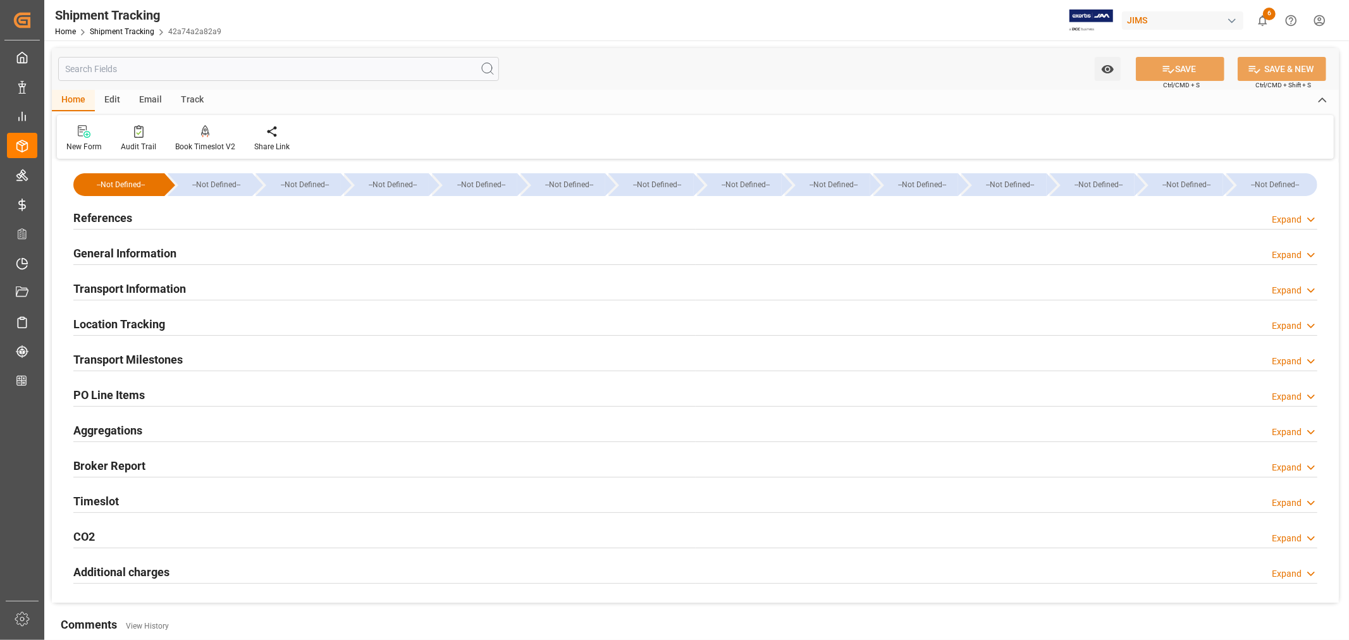
click at [180, 360] on h2 "Transport Milestones" at bounding box center [127, 359] width 109 height 17
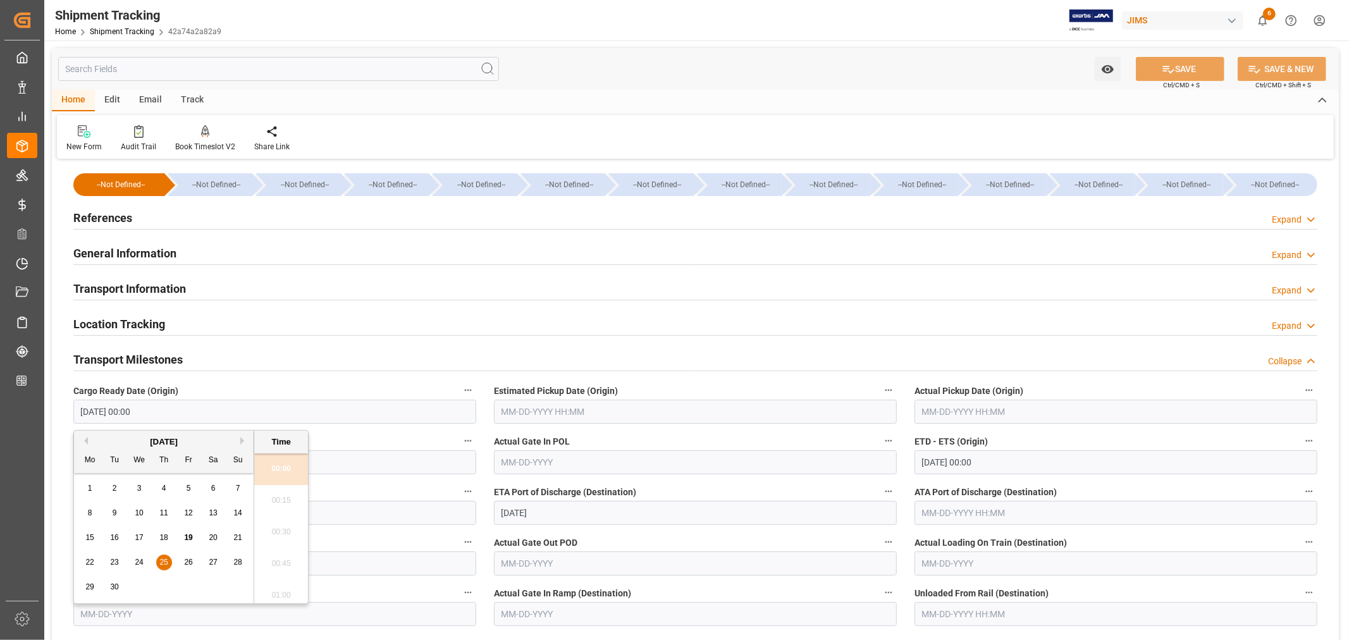
click at [154, 409] on input "[DATE] 00:00" at bounding box center [274, 412] width 403 height 24
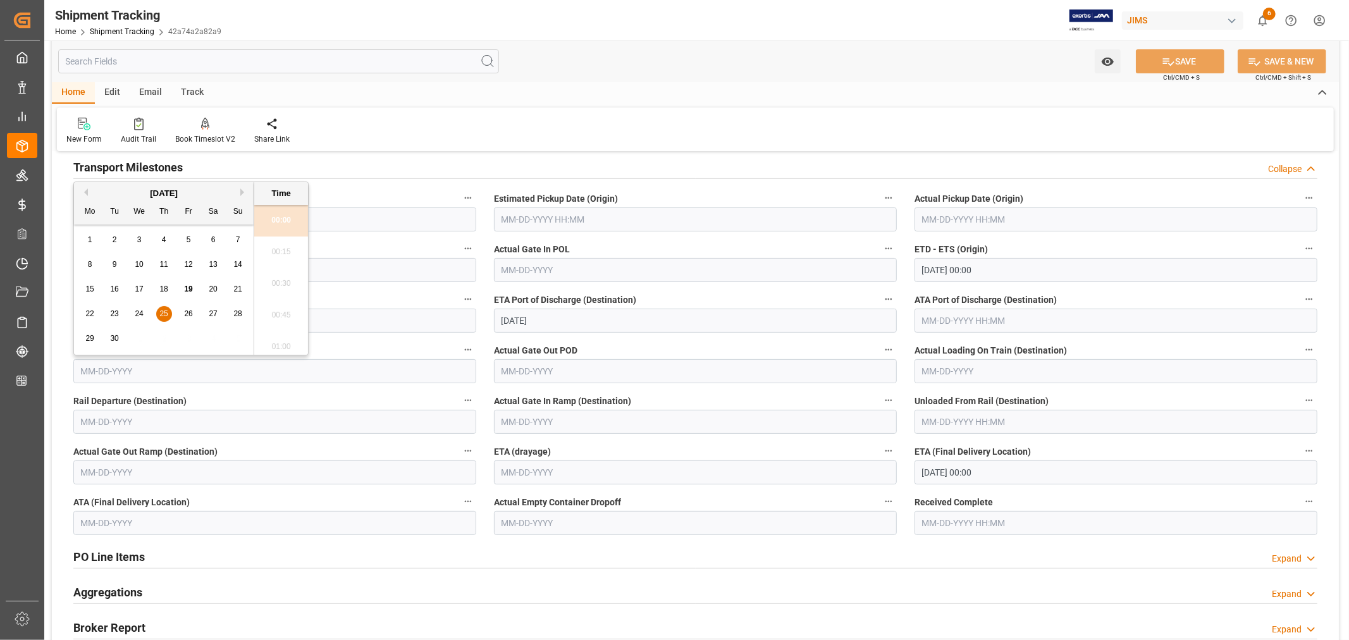
scroll to position [281, 0]
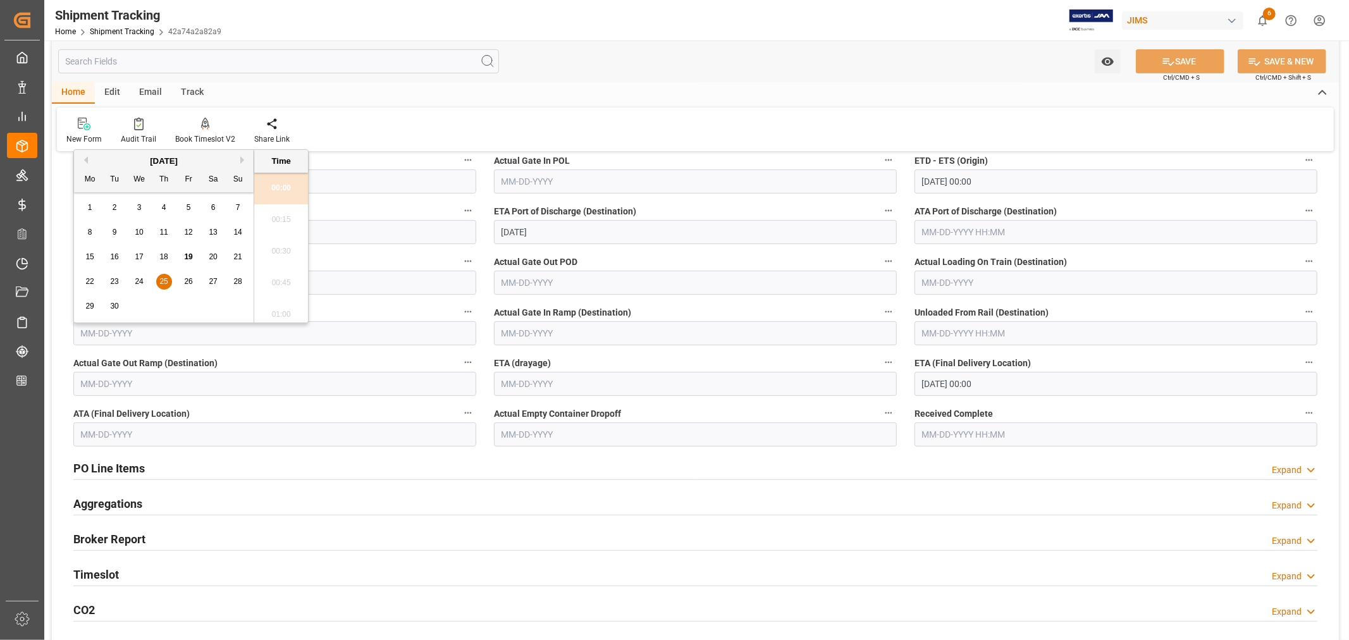
click at [995, 383] on input "[DATE] 00:00" at bounding box center [1115, 384] width 403 height 24
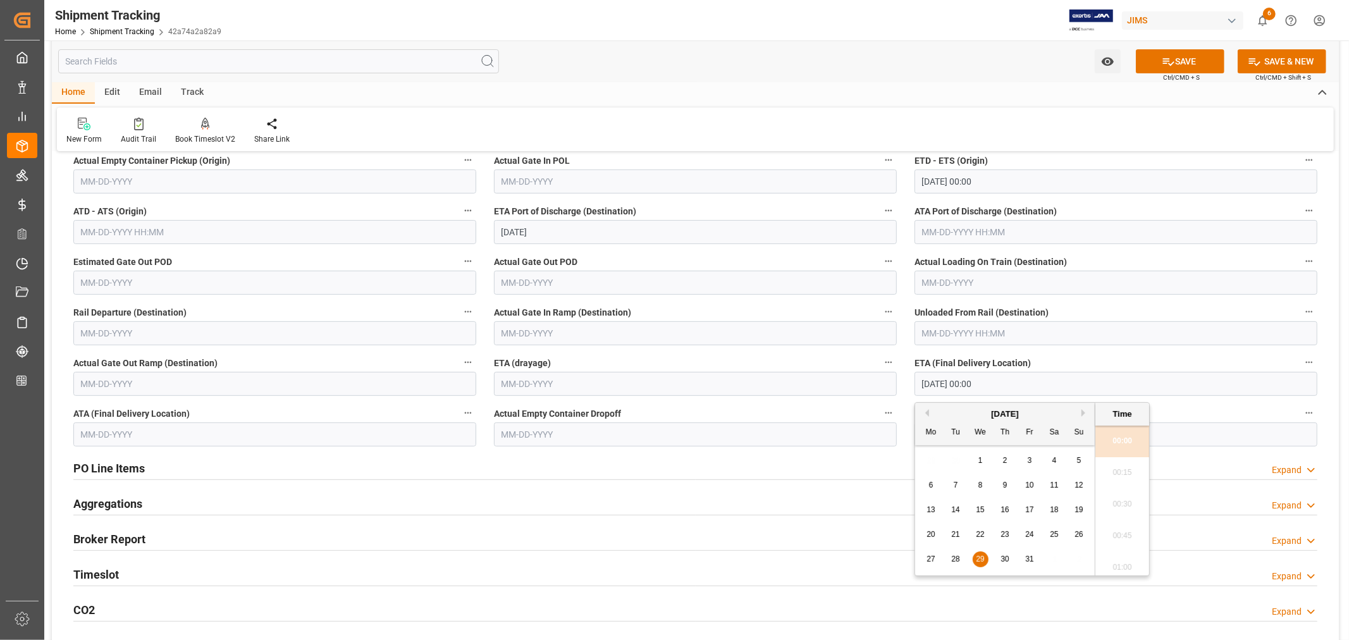
click at [1083, 413] on button "Next Month" at bounding box center [1085, 413] width 8 height 8
click at [954, 487] on span "4" at bounding box center [956, 485] width 4 height 9
click at [957, 509] on span "11" at bounding box center [955, 509] width 8 height 9
type input "11-11-2025 00:00"
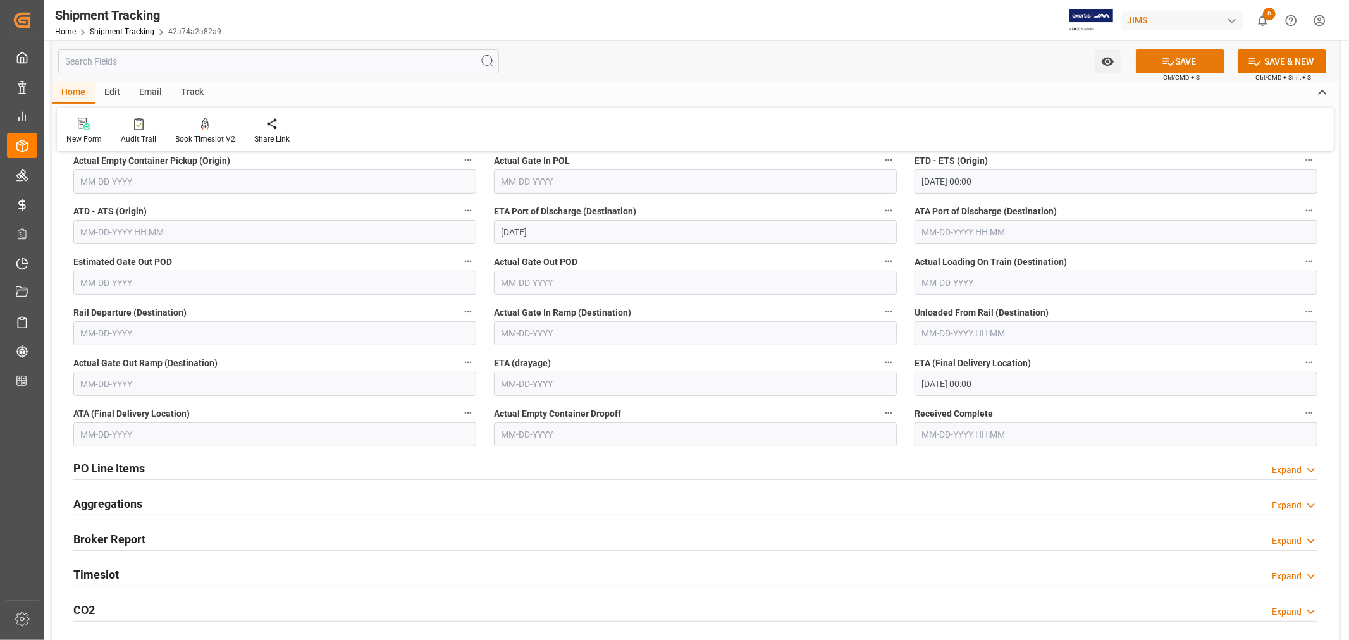
click at [1182, 59] on button "SAVE" at bounding box center [1180, 61] width 89 height 24
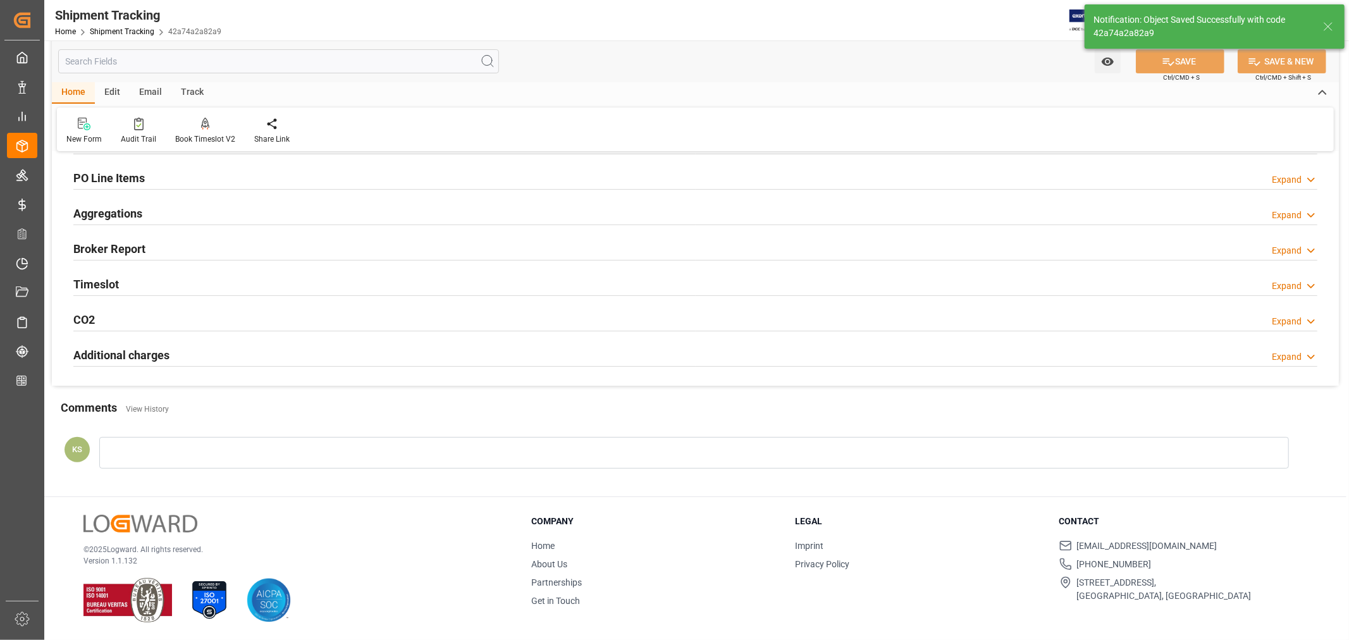
scroll to position [218, 0]
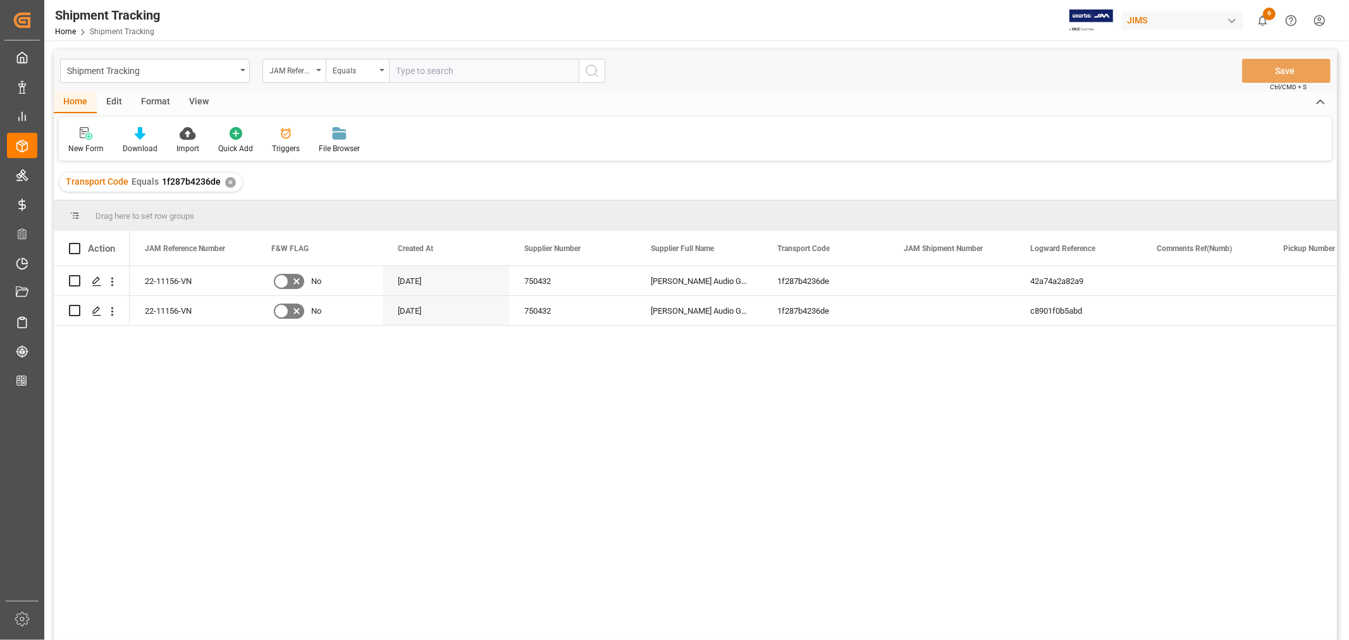
click at [197, 99] on div "View" at bounding box center [199, 102] width 39 height 21
click at [75, 145] on div "Default" at bounding box center [80, 148] width 25 height 11
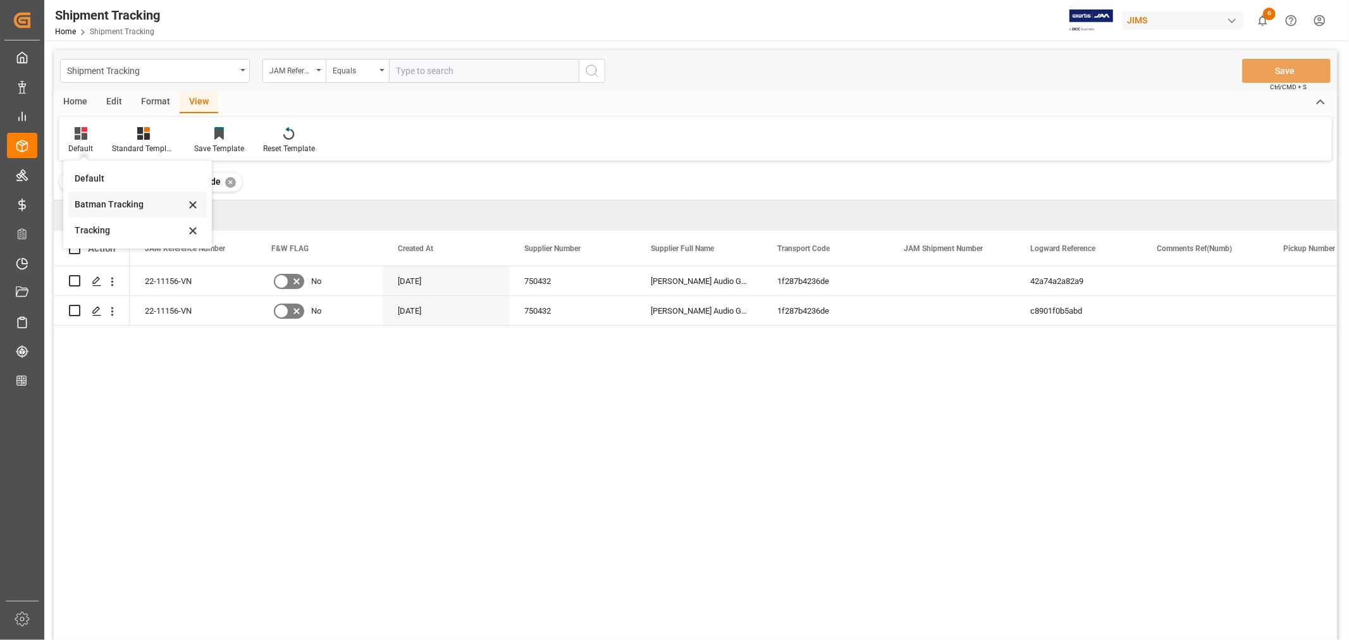
click at [111, 205] on div "Batman Tracking" at bounding box center [130, 204] width 111 height 13
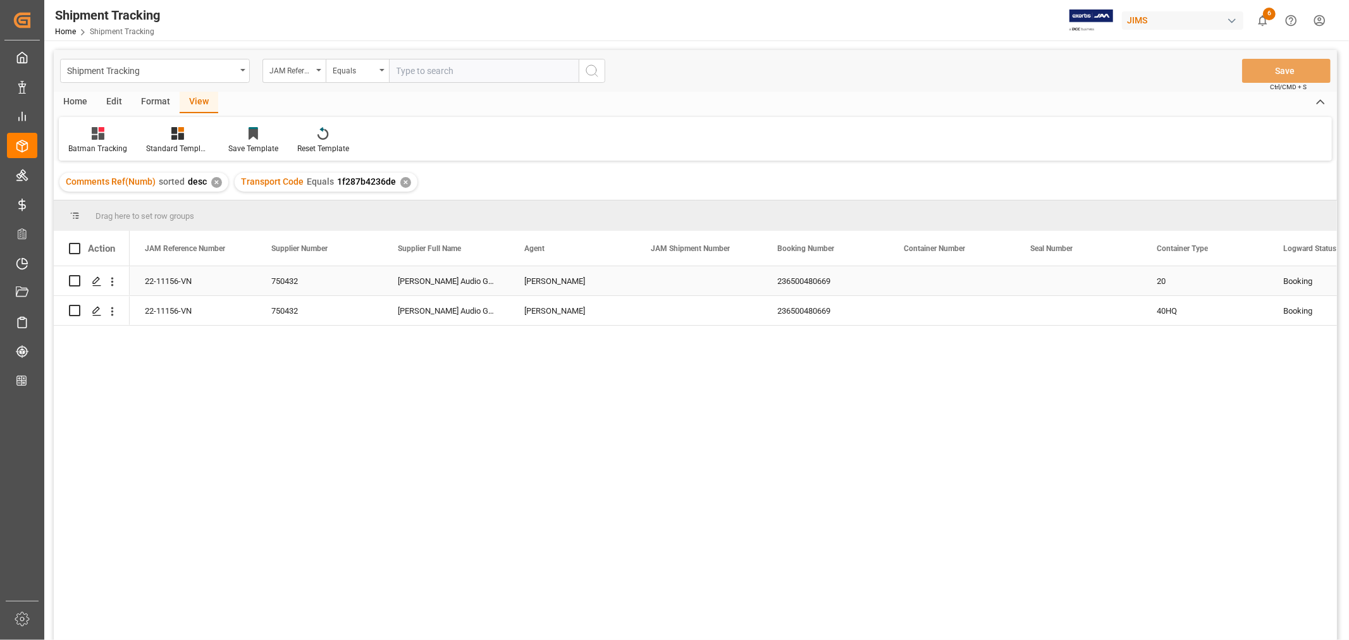
click at [680, 279] on div "Press SPACE to select this row." at bounding box center [698, 280] width 126 height 29
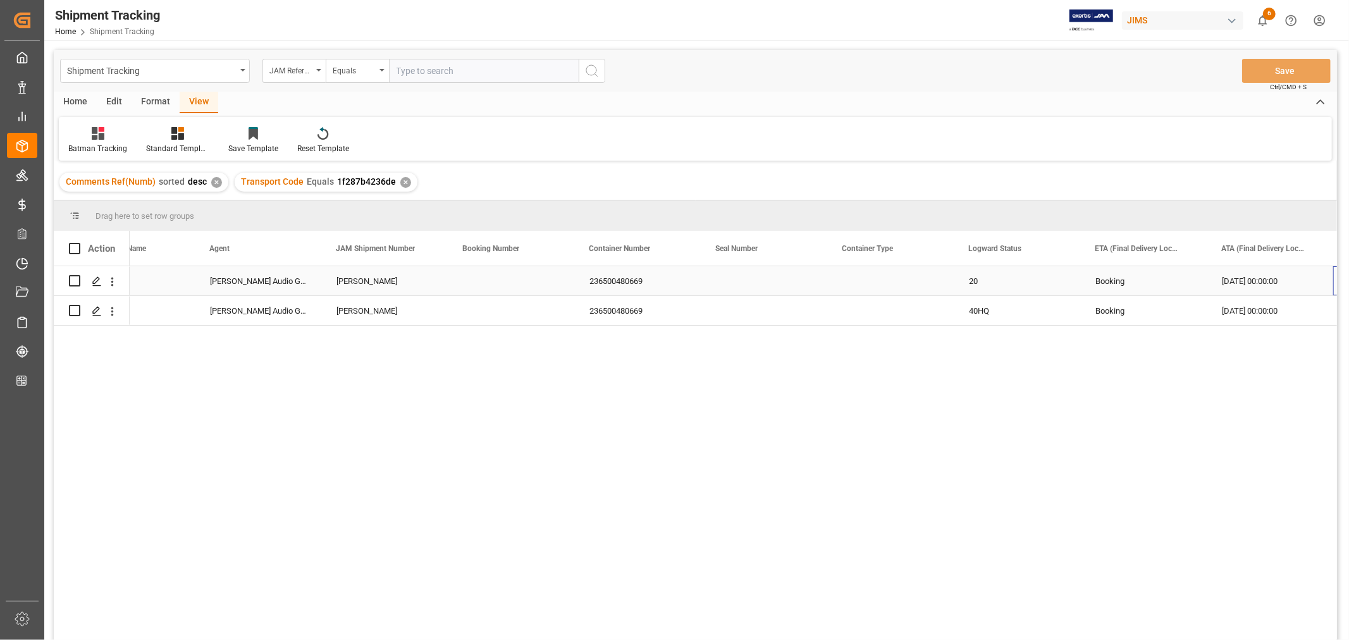
scroll to position [0, 314]
click at [1115, 283] on div "11-11-2025 00:00:00" at bounding box center [1143, 280] width 126 height 29
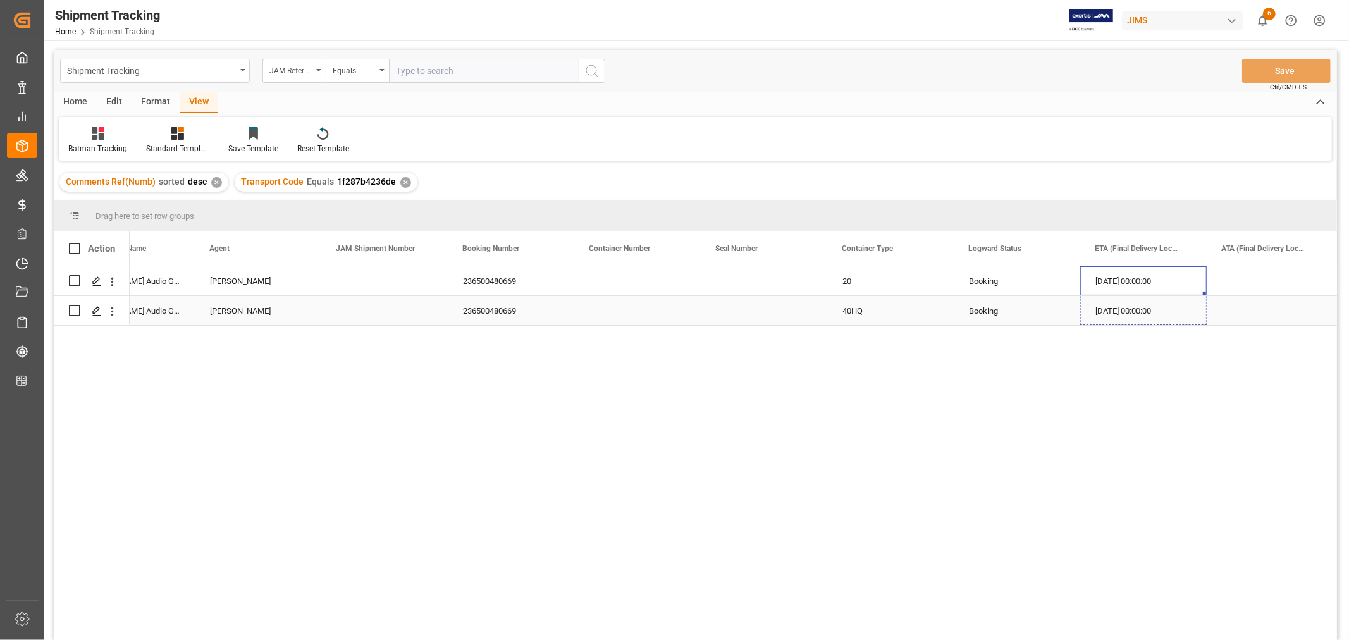
drag, startPoint x: 1202, startPoint y: 293, endPoint x: 1198, endPoint y: 306, distance: 14.0
click at [1031, 277] on div "Booking" at bounding box center [1017, 281] width 96 height 29
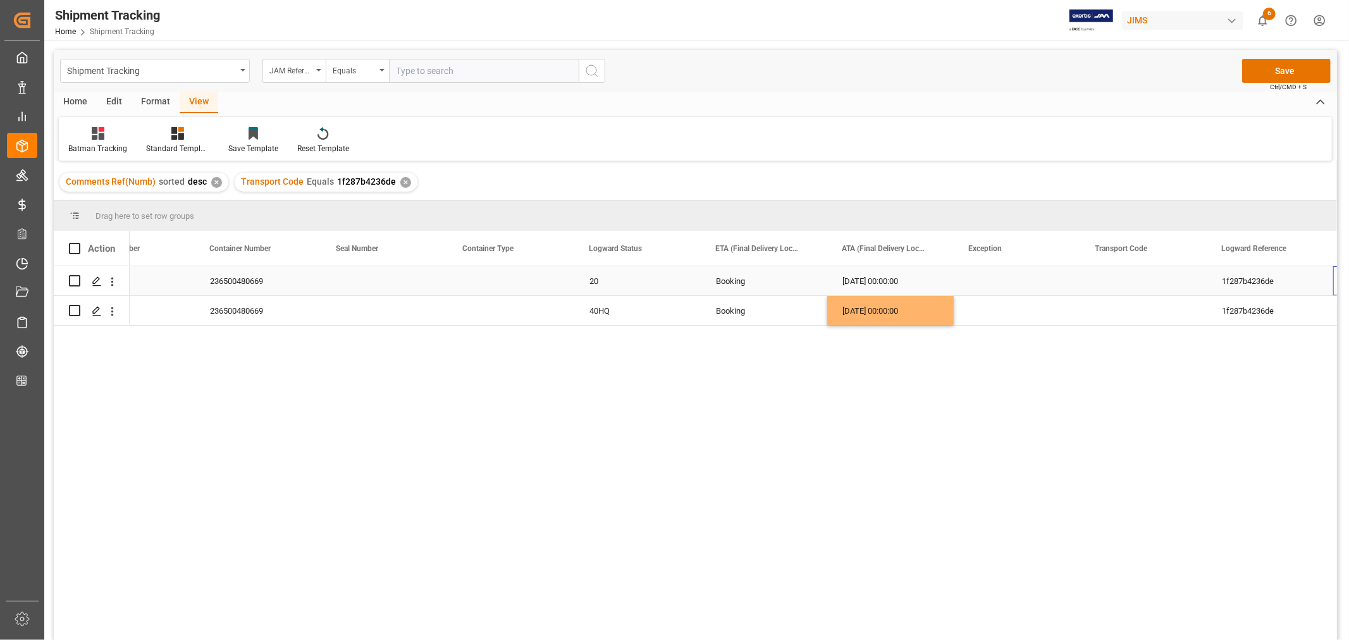
scroll to position [0, 694]
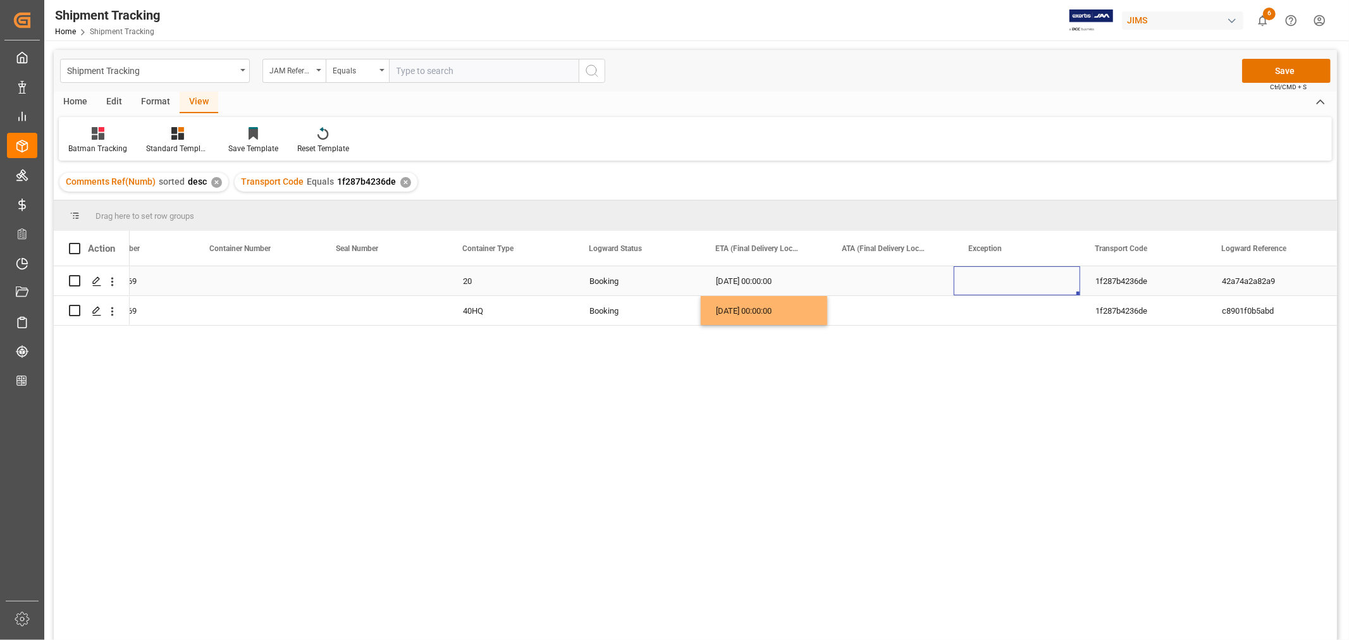
click at [981, 278] on div "Press SPACE to select this row." at bounding box center [1017, 280] width 126 height 29
click at [1053, 287] on polyline "open menu" at bounding box center [1057, 289] width 8 height 4
click at [983, 381] on div "Priority" at bounding box center [1024, 382] width 121 height 44
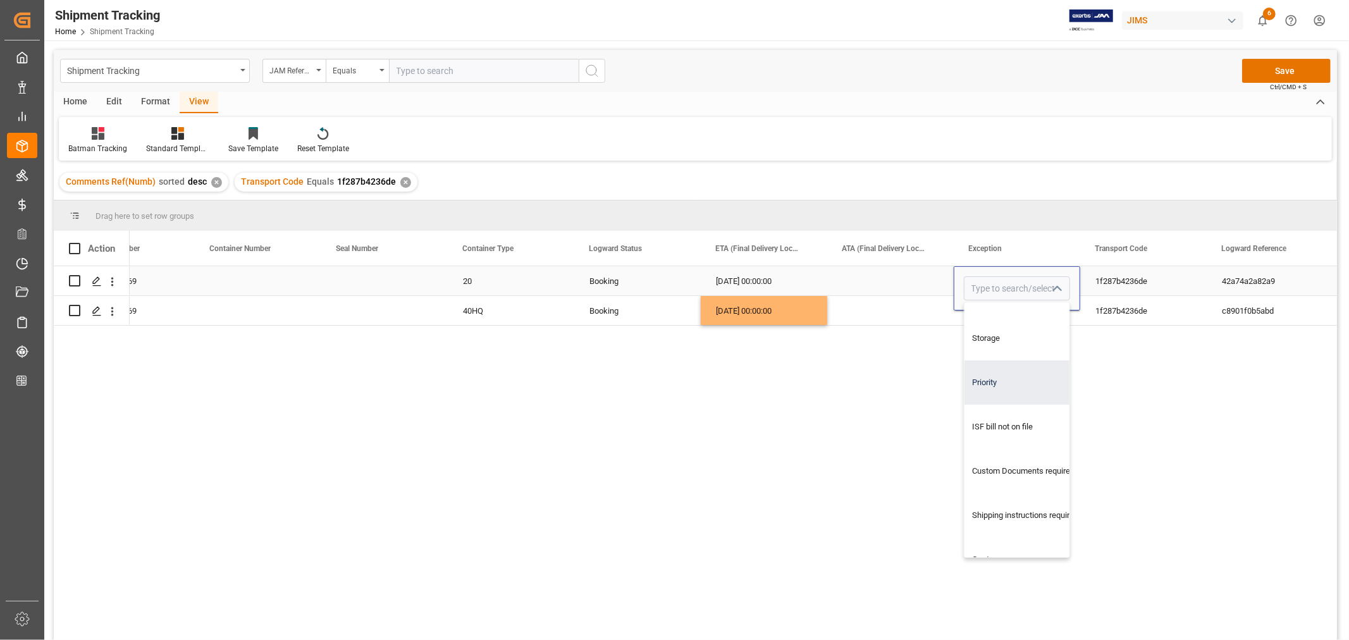
type input "Priority"
click at [889, 279] on div "Press SPACE to select this row." at bounding box center [890, 280] width 126 height 29
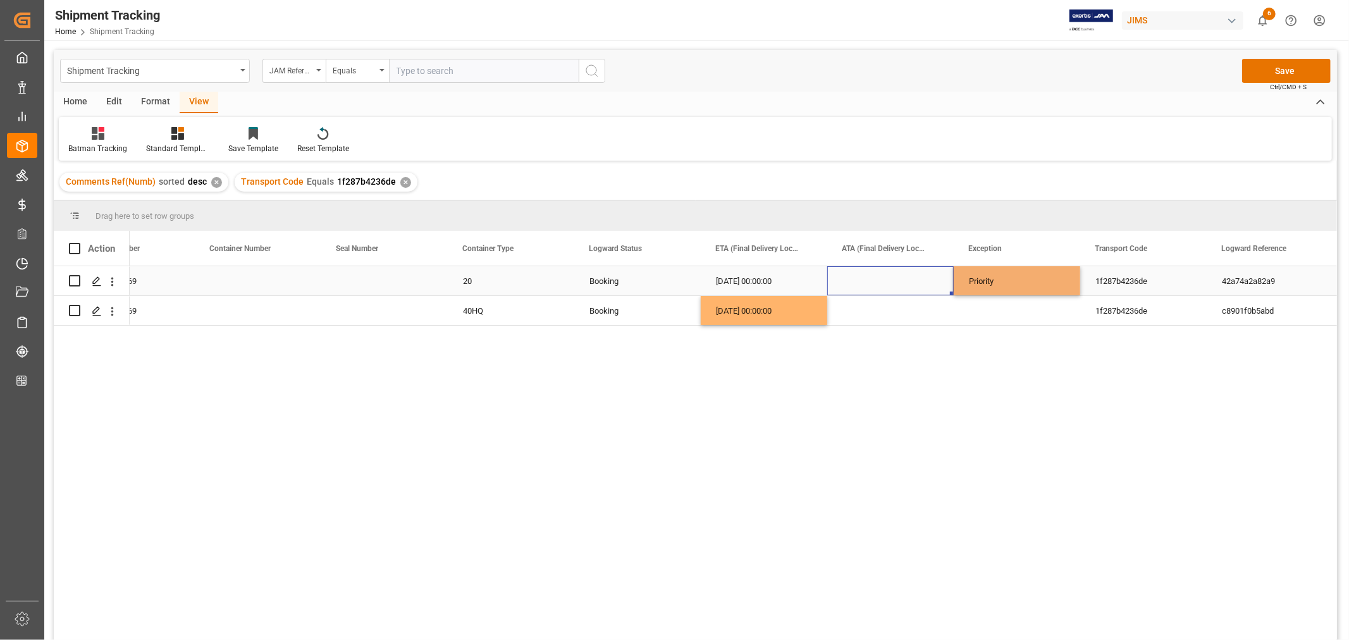
click at [1000, 277] on div "Priority" at bounding box center [1017, 281] width 96 height 29
drag, startPoint x: 1073, startPoint y: 302, endPoint x: 1072, endPoint y: 309, distance: 7.1
click at [1057, 274] on div "Priority" at bounding box center [1017, 281] width 96 height 29
drag, startPoint x: 1077, startPoint y: 292, endPoint x: 1072, endPoint y: 312, distance: 20.1
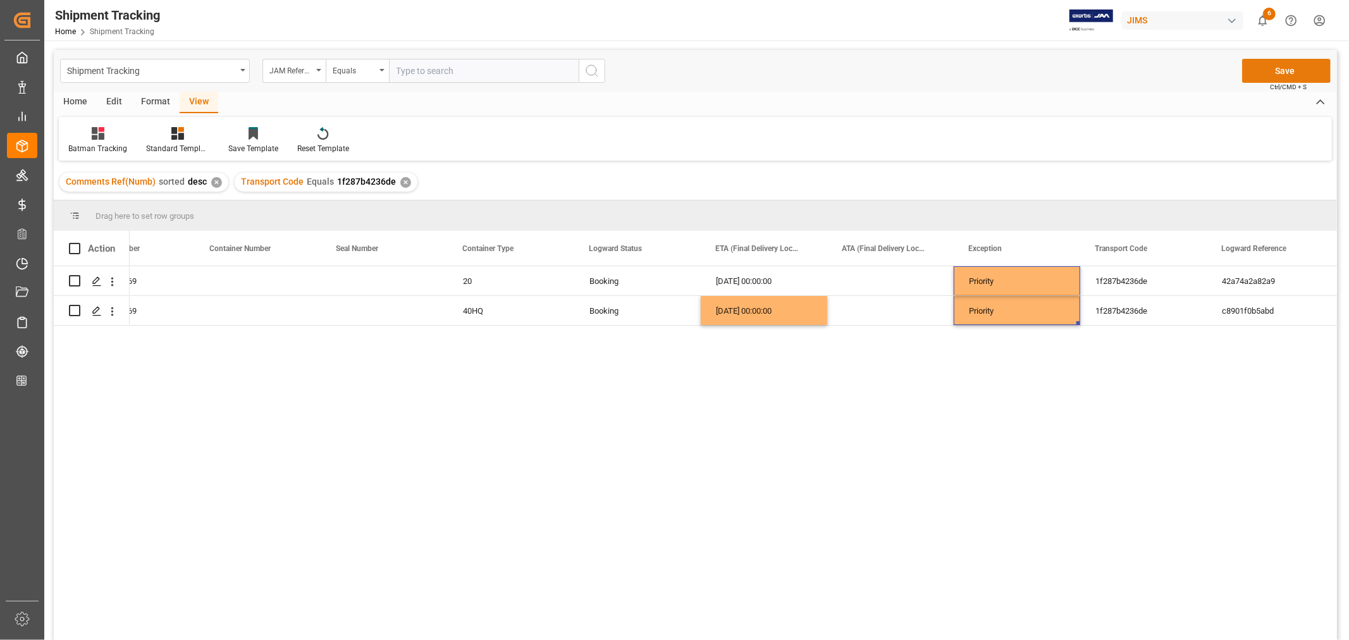
click at [1284, 73] on button "Save" at bounding box center [1286, 71] width 89 height 24
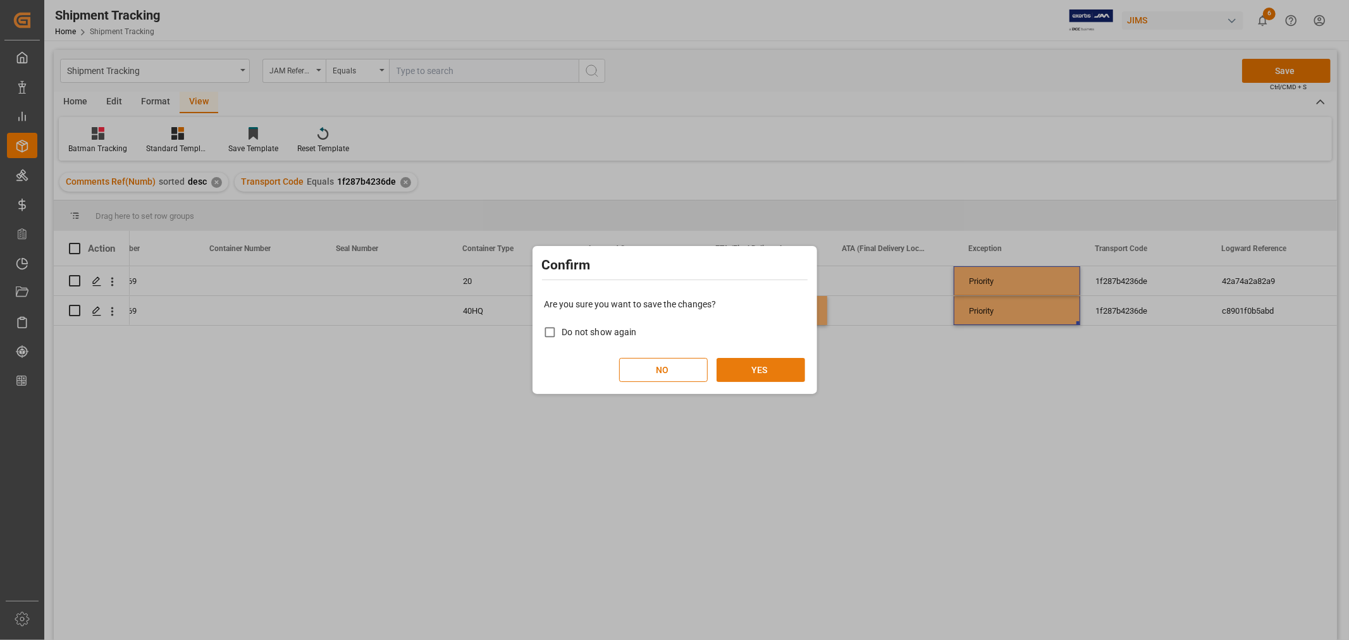
click at [736, 370] on button "YES" at bounding box center [760, 370] width 89 height 24
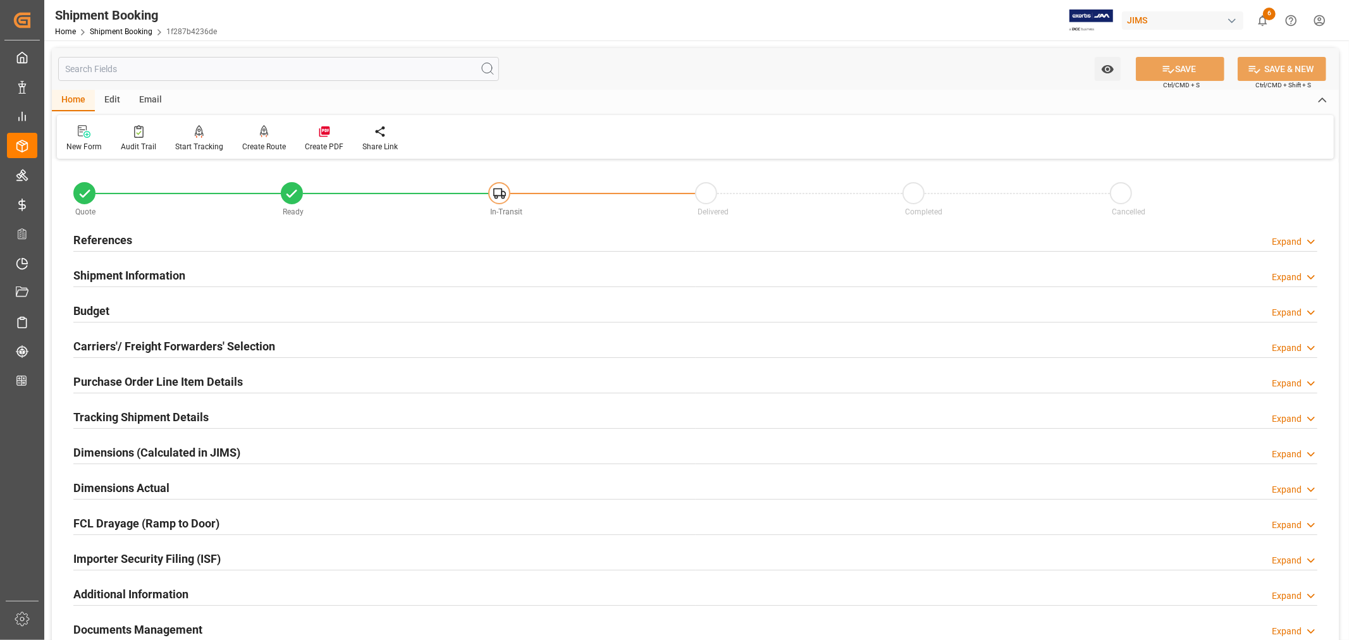
click at [178, 418] on h2 "Tracking Shipment Details" at bounding box center [140, 416] width 135 height 17
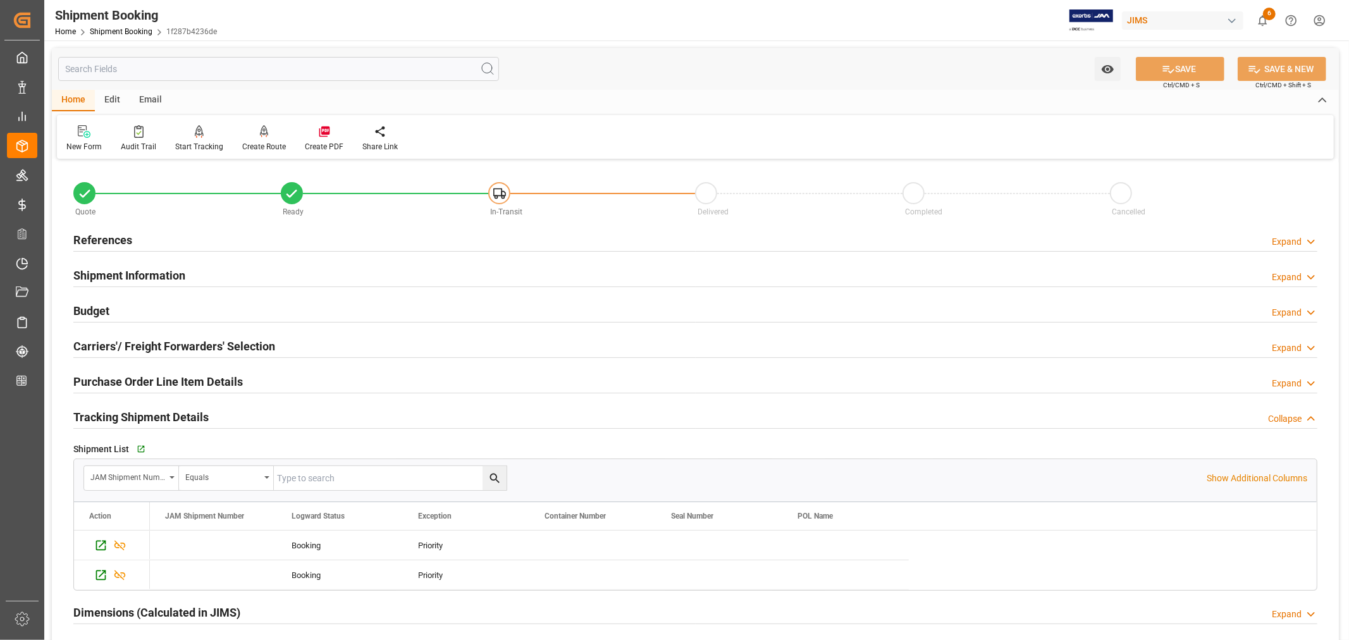
click at [178, 418] on h2 "Tracking Shipment Details" at bounding box center [140, 416] width 135 height 17
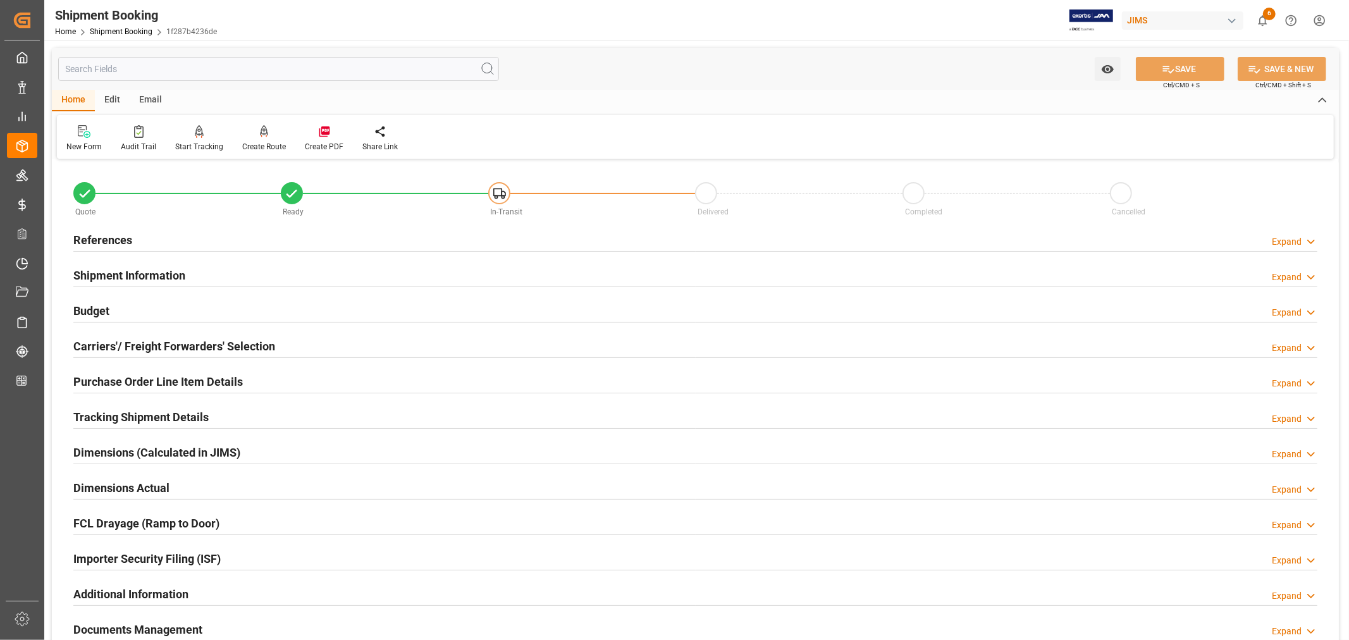
click at [202, 270] on div "Shipment Information Expand" at bounding box center [695, 274] width 1244 height 24
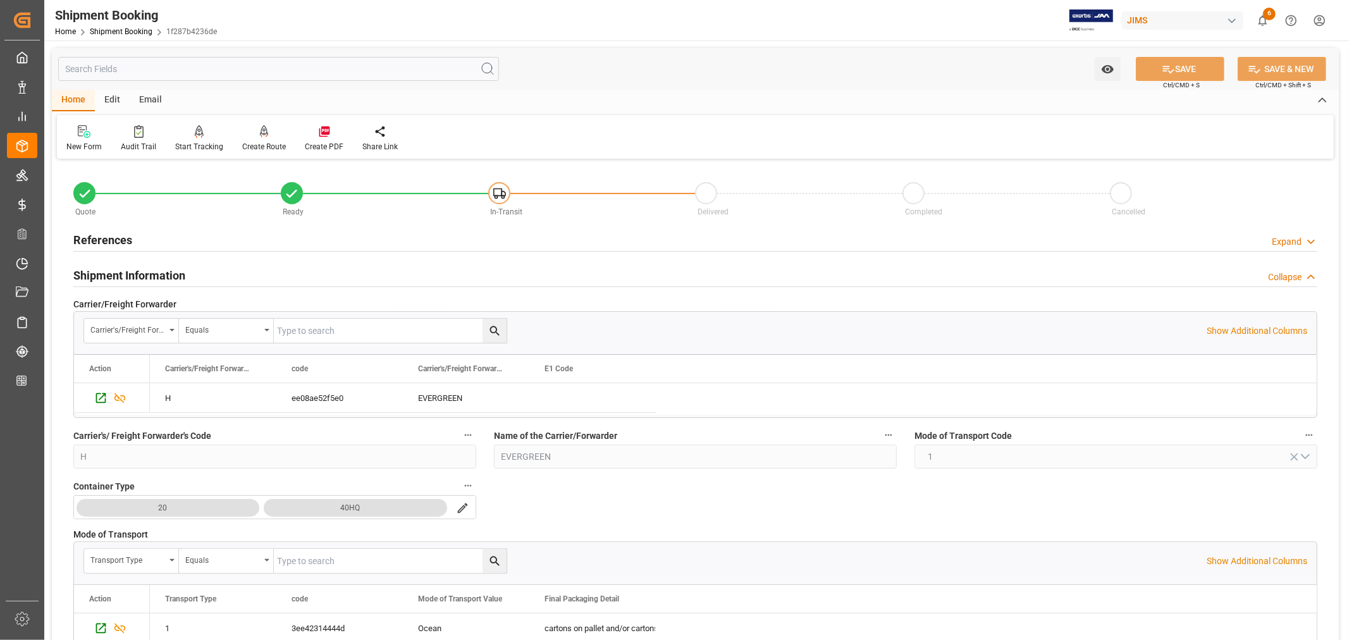
click at [128, 236] on h2 "References" at bounding box center [102, 239] width 59 height 17
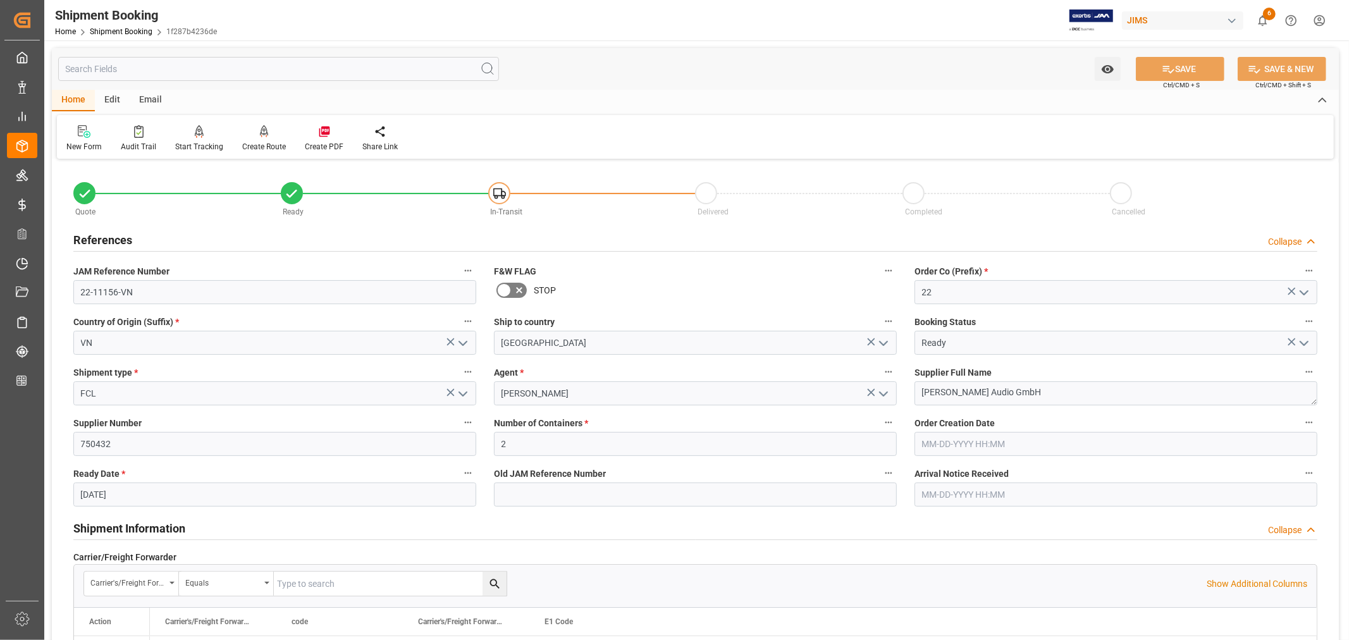
click at [129, 236] on h2 "References" at bounding box center [102, 239] width 59 height 17
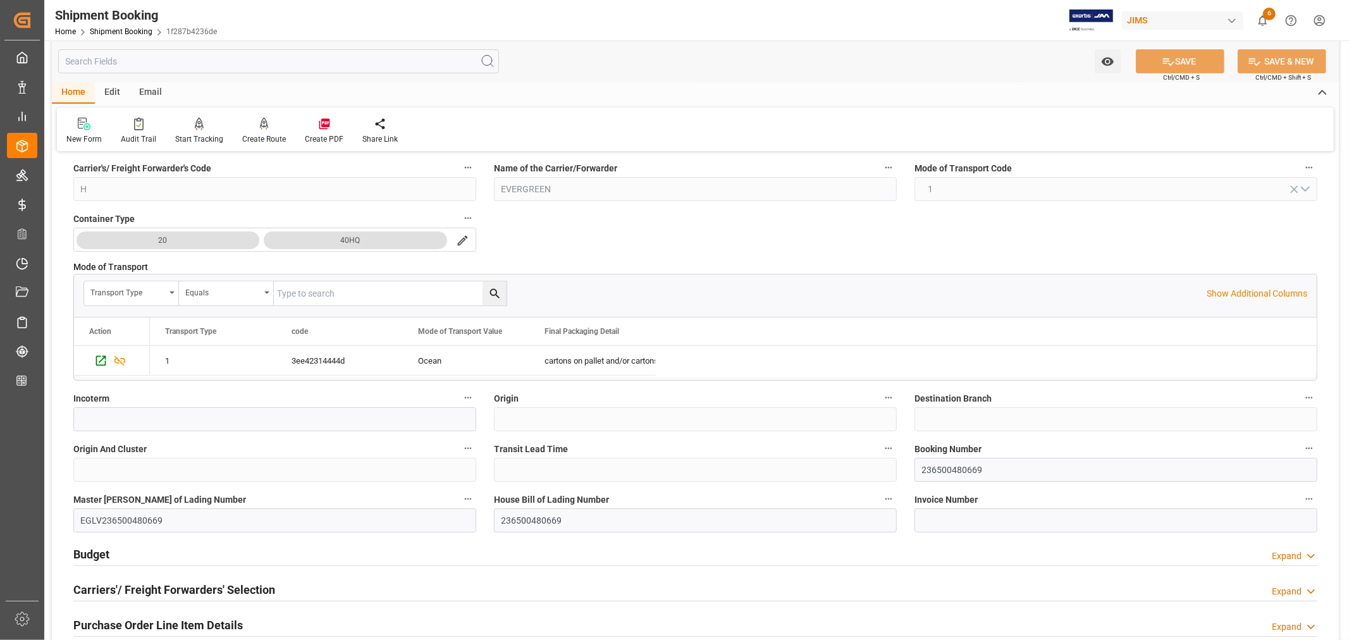
scroll to position [281, 0]
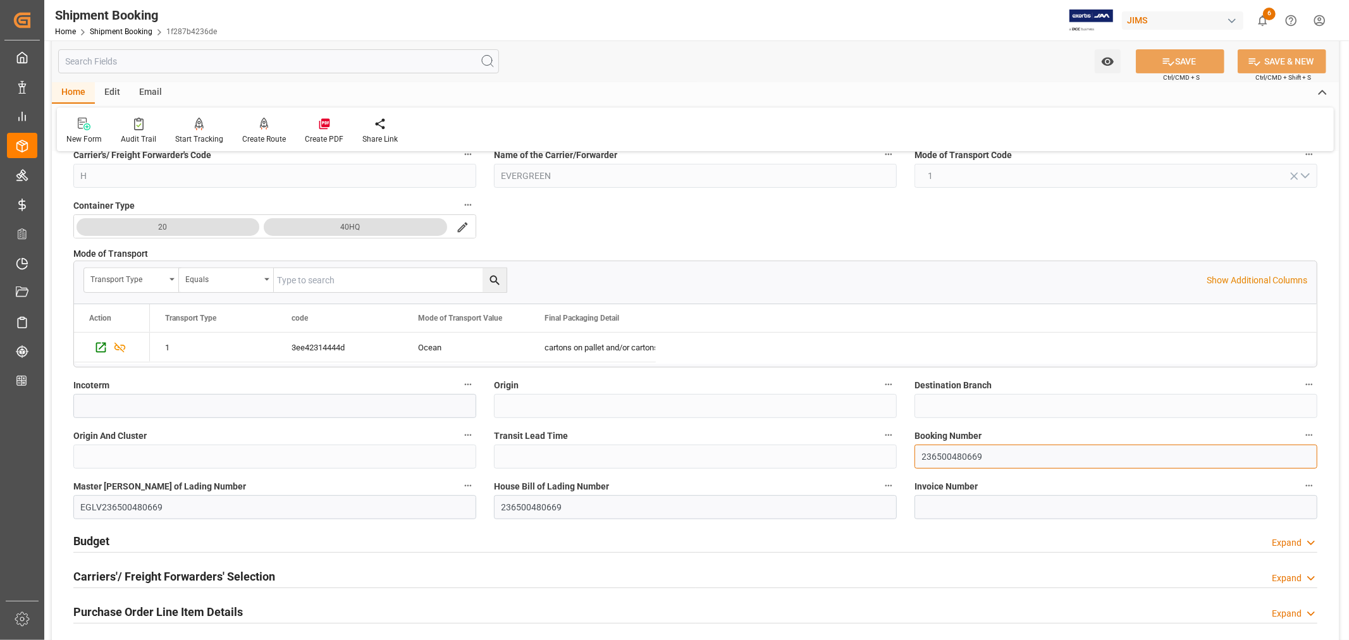
click at [939, 457] on input "236500480669" at bounding box center [1115, 457] width 403 height 24
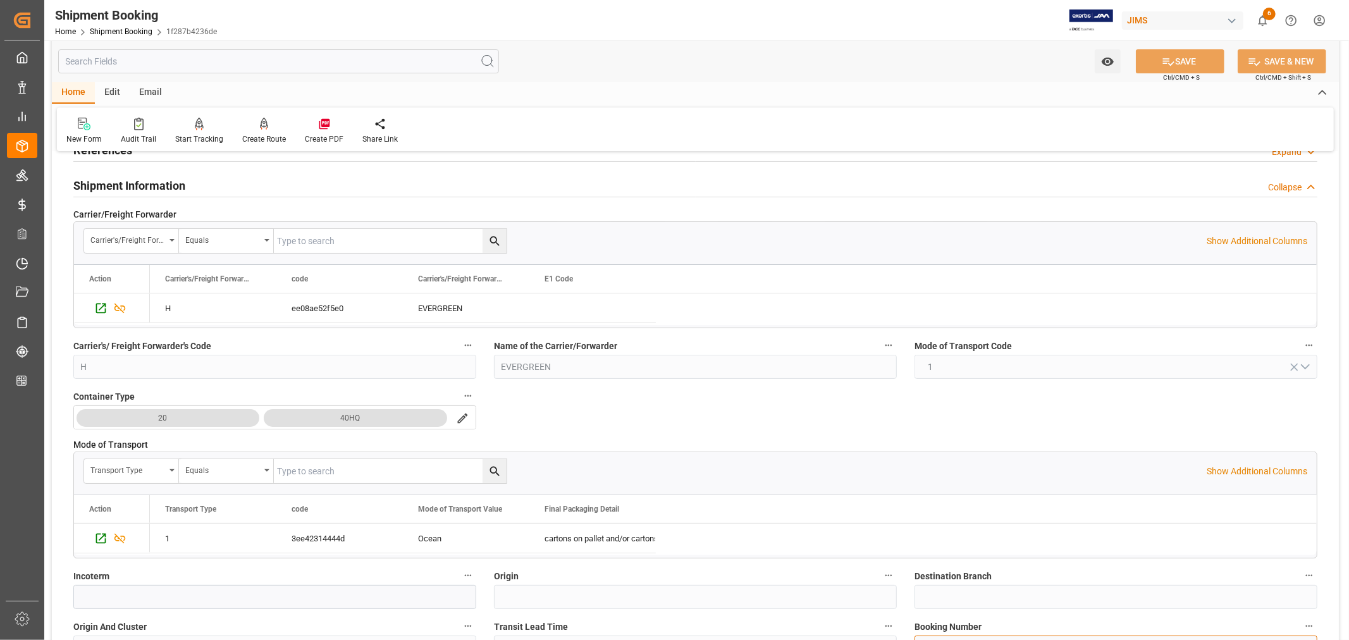
scroll to position [0, 0]
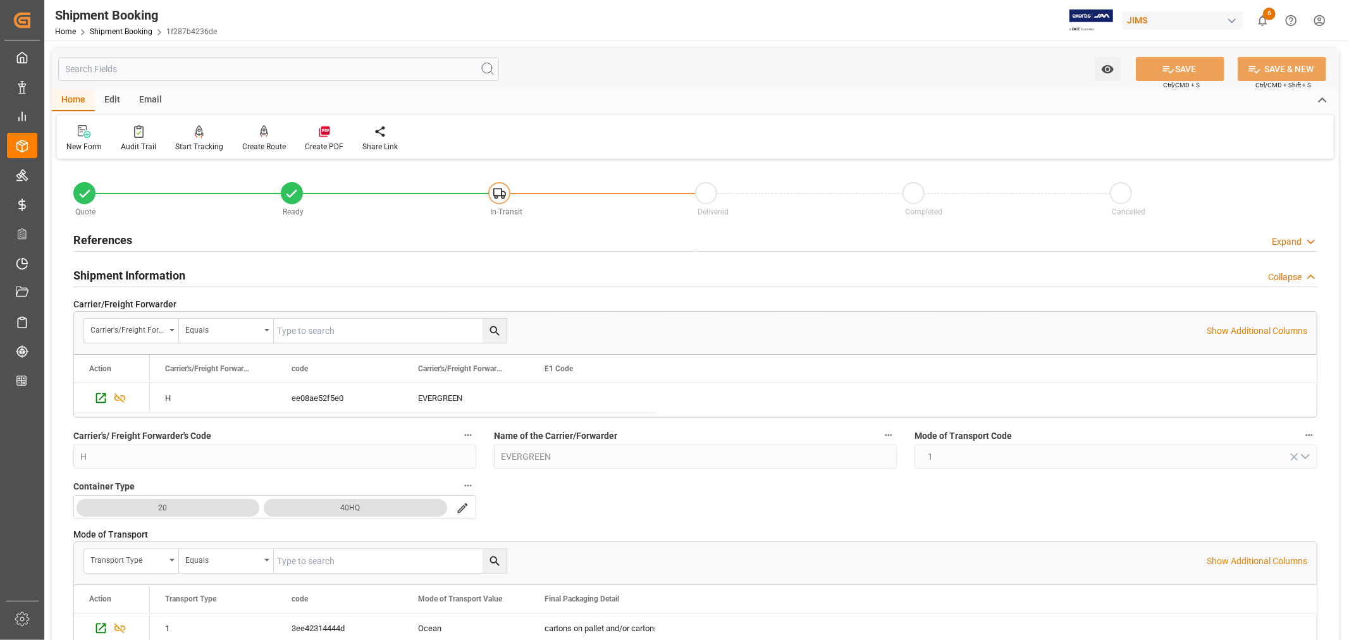
click at [143, 271] on h2 "Shipment Information" at bounding box center [129, 275] width 112 height 17
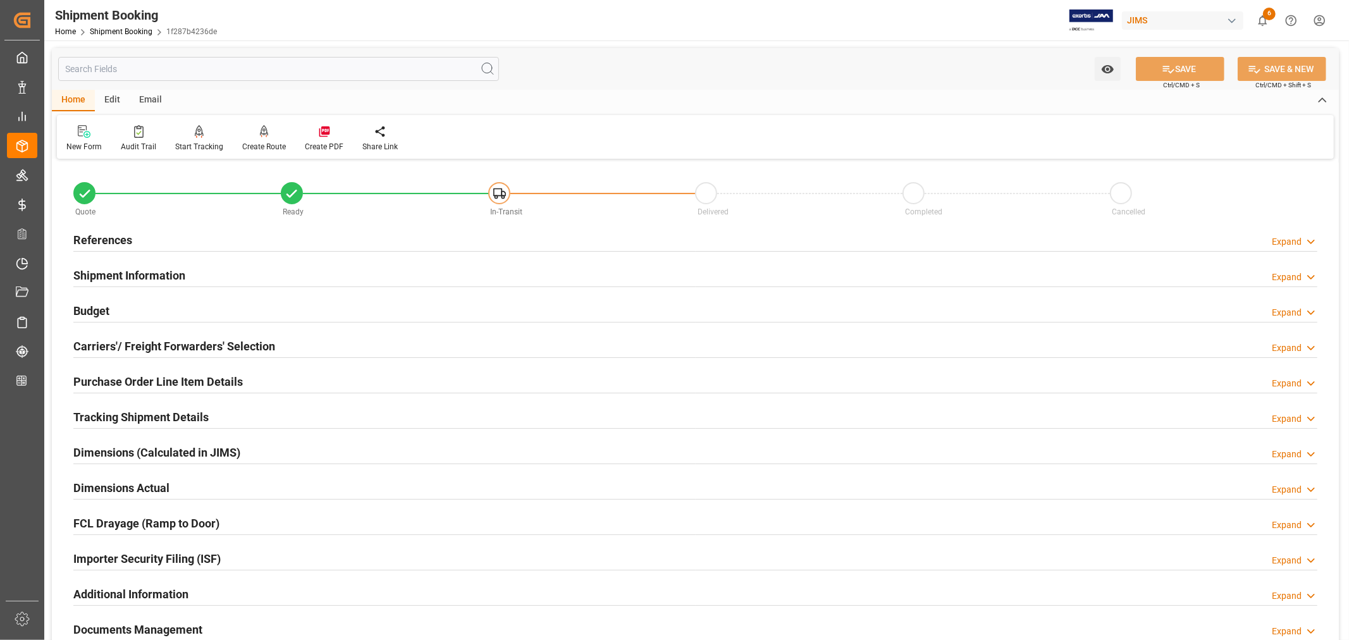
click at [92, 311] on h2 "Budget" at bounding box center [91, 310] width 36 height 17
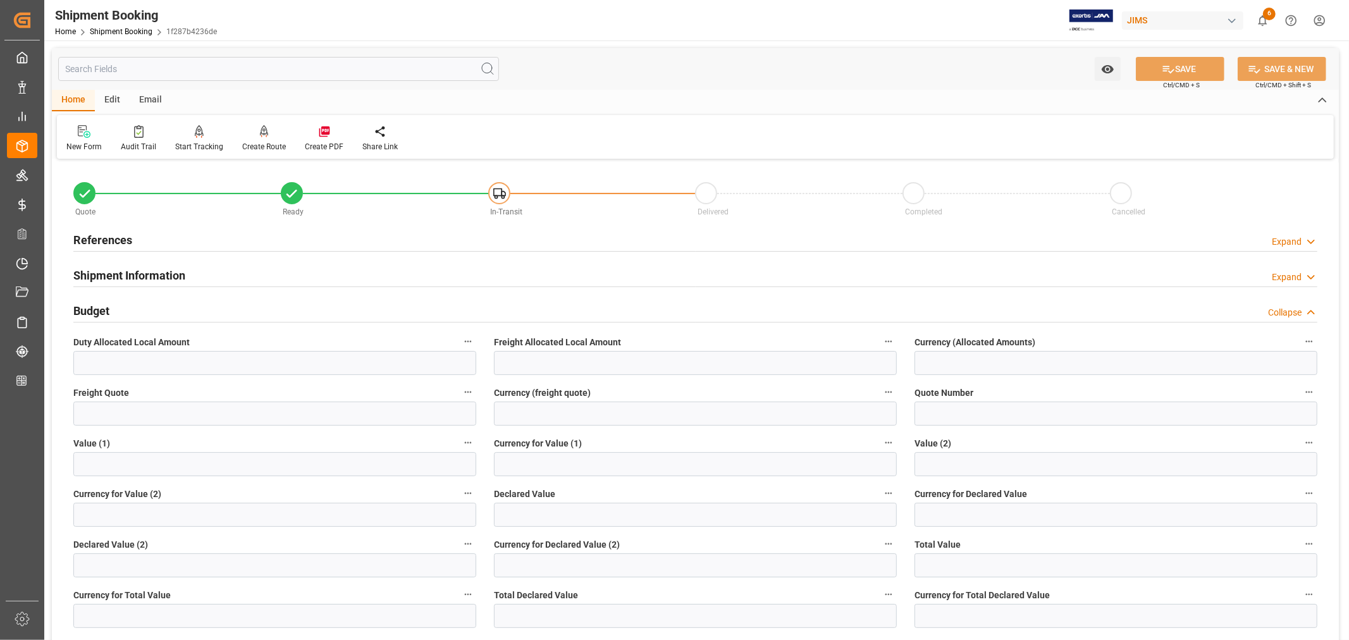
click at [102, 235] on h2 "References" at bounding box center [102, 239] width 59 height 17
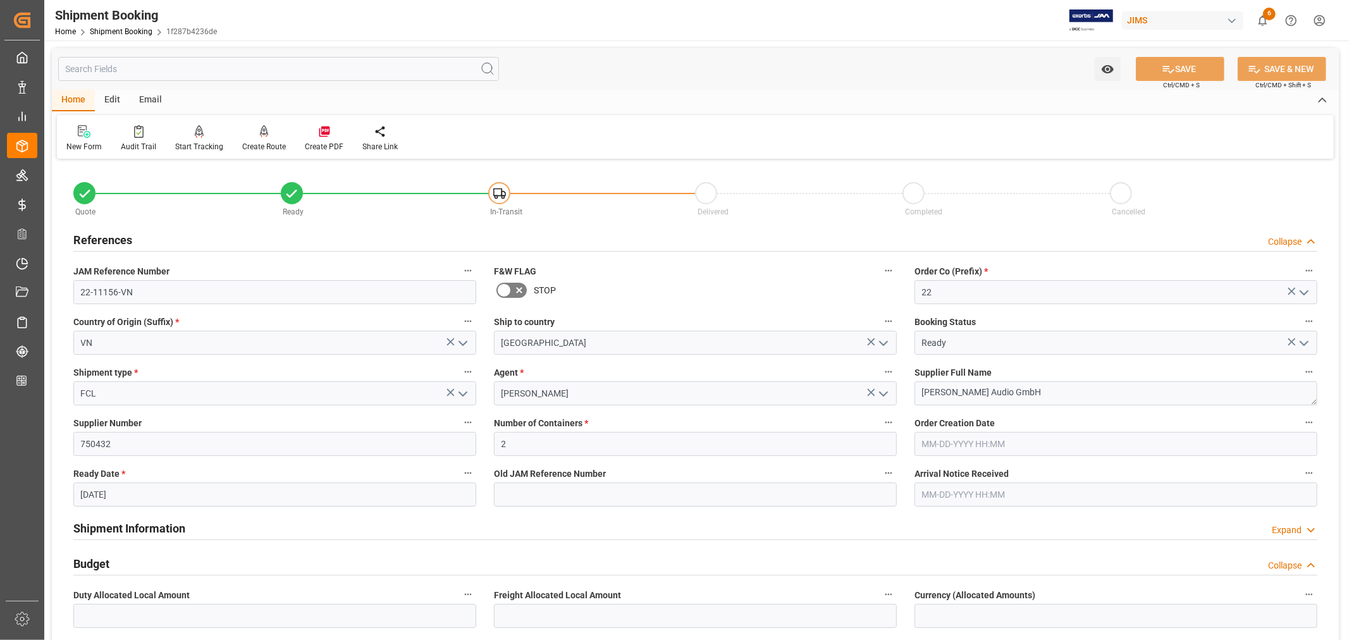
click at [104, 235] on h2 "References" at bounding box center [102, 239] width 59 height 17
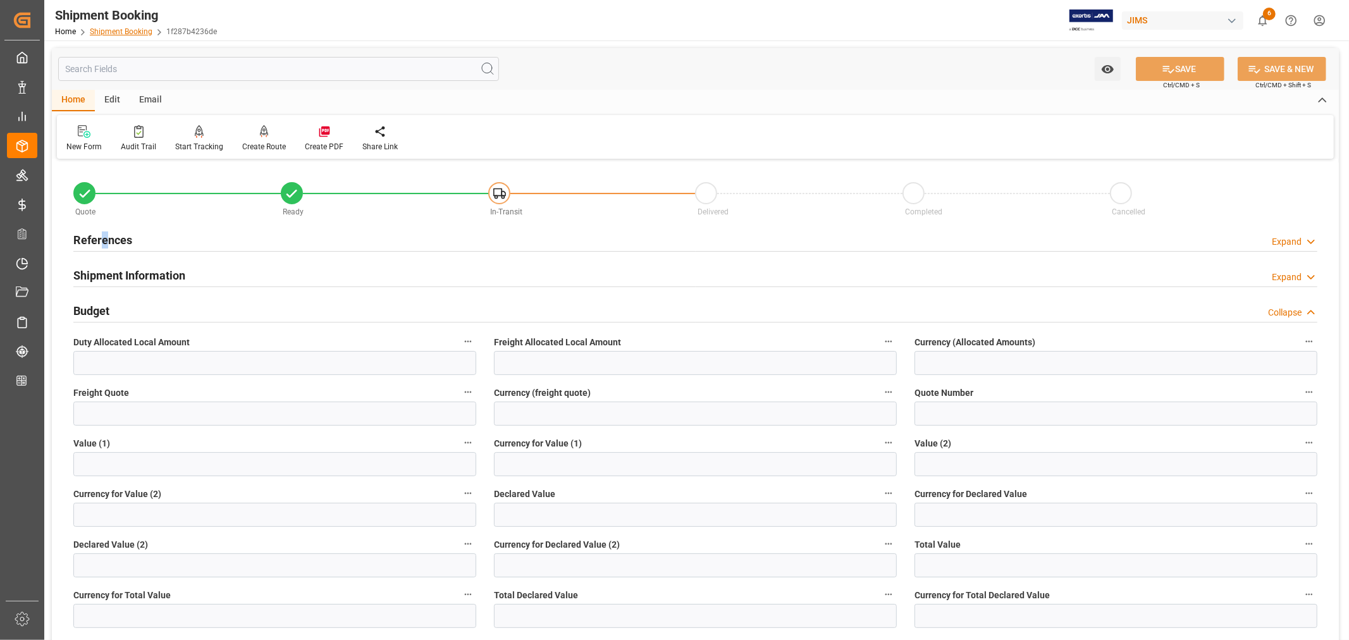
click at [123, 28] on link "Shipment Booking" at bounding box center [121, 31] width 63 height 9
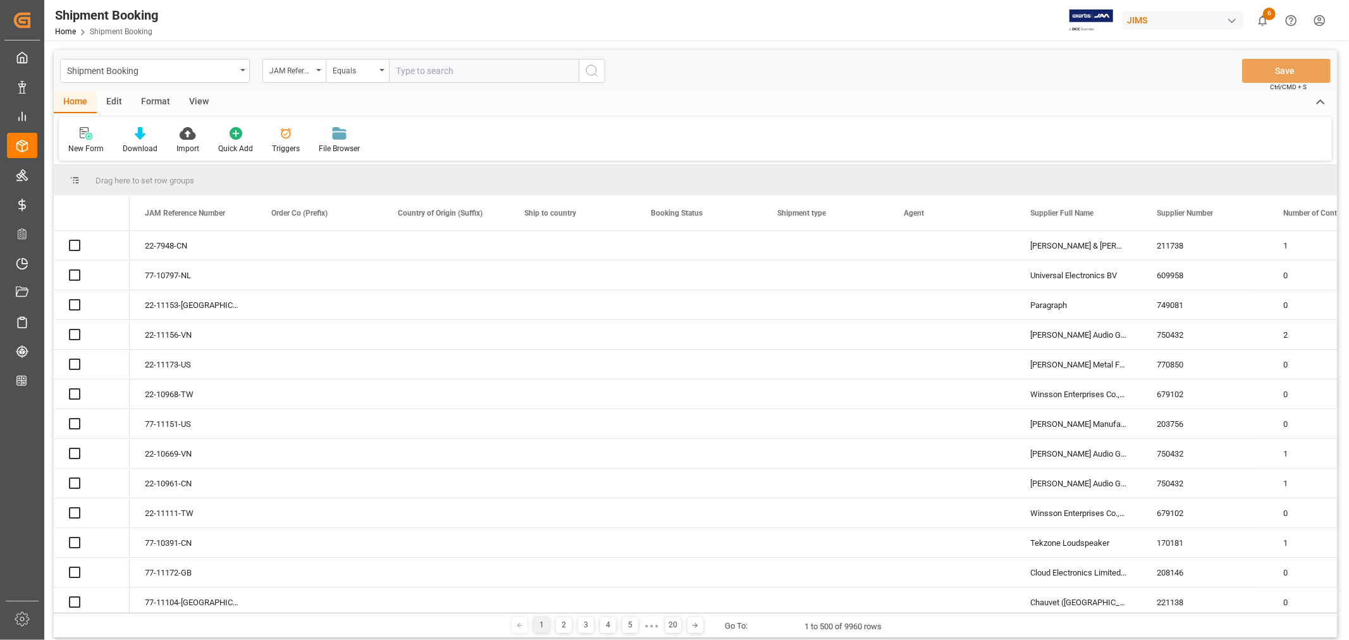
paste input "22-10961-CN"
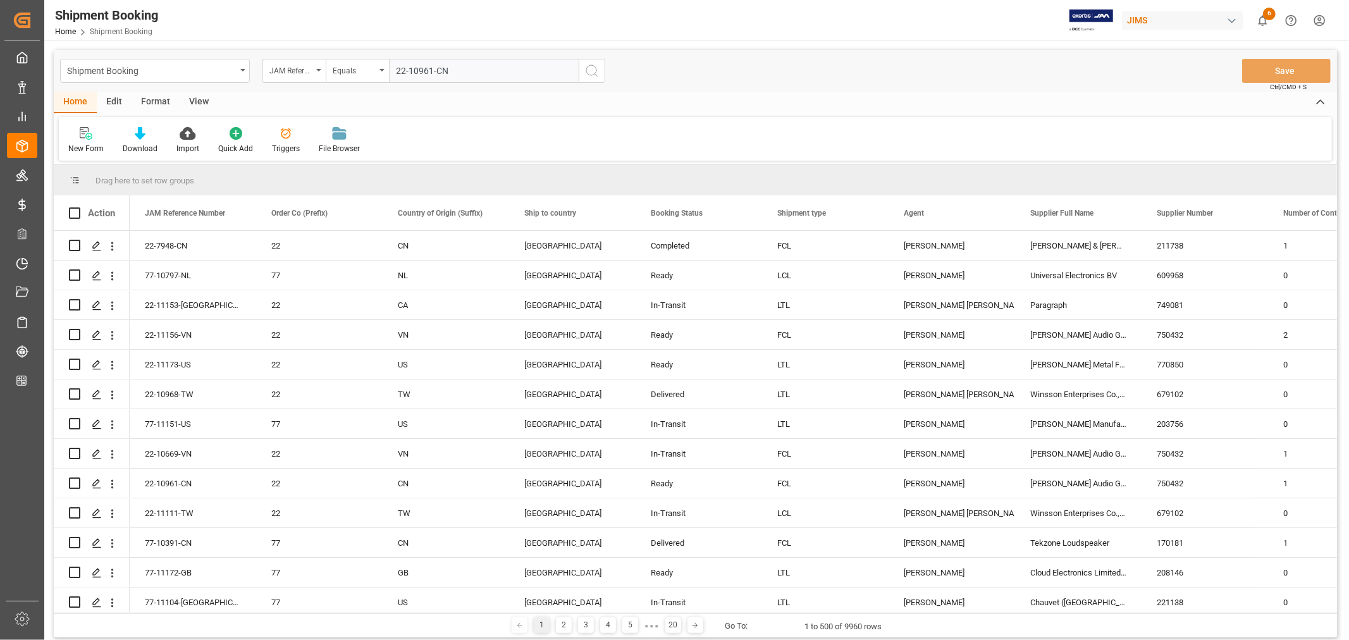
type input "22-10961-CN"
click at [592, 72] on icon "search button" at bounding box center [591, 70] width 15 height 15
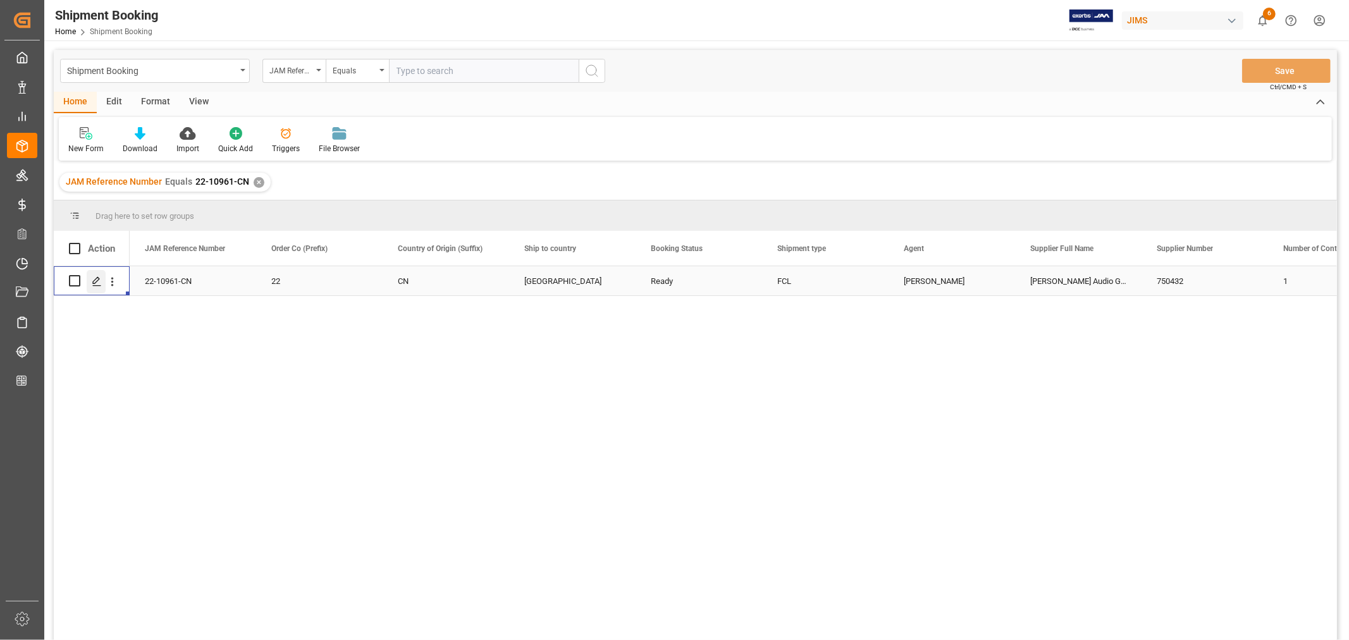
click at [96, 283] on icon "Press SPACE to select this row." at bounding box center [97, 281] width 10 height 10
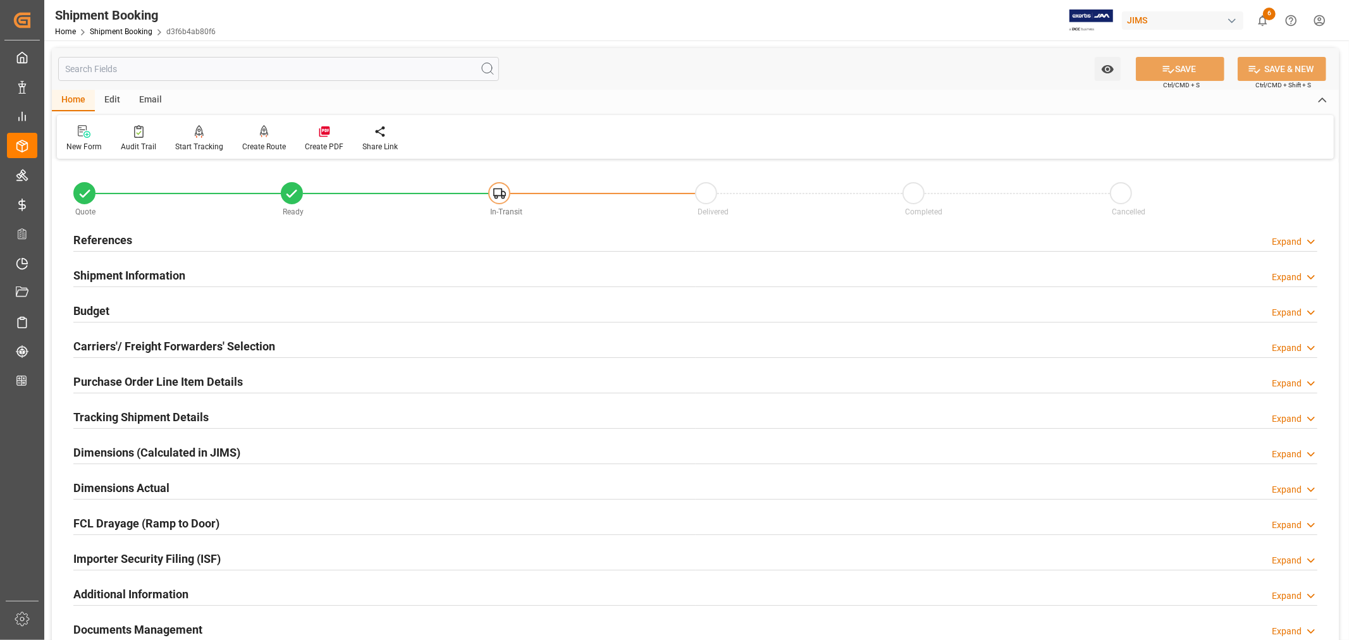
click at [121, 239] on h2 "References" at bounding box center [102, 239] width 59 height 17
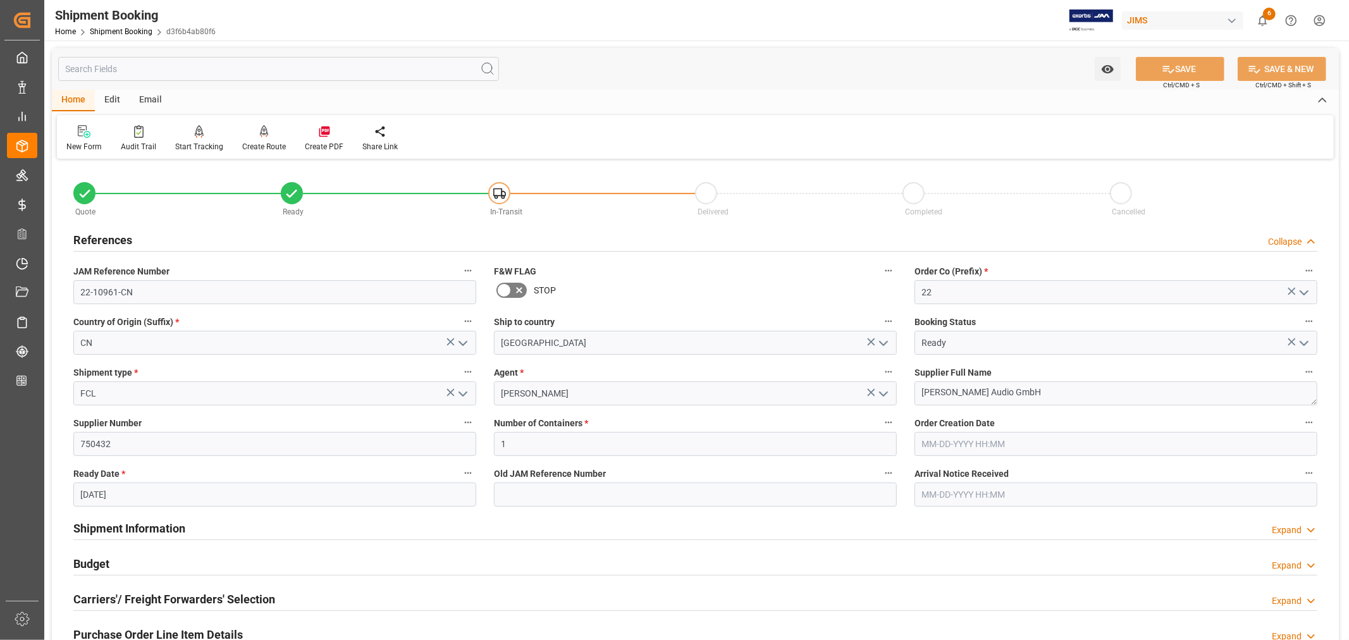
click at [460, 392] on polyline "open menu" at bounding box center [463, 394] width 8 height 4
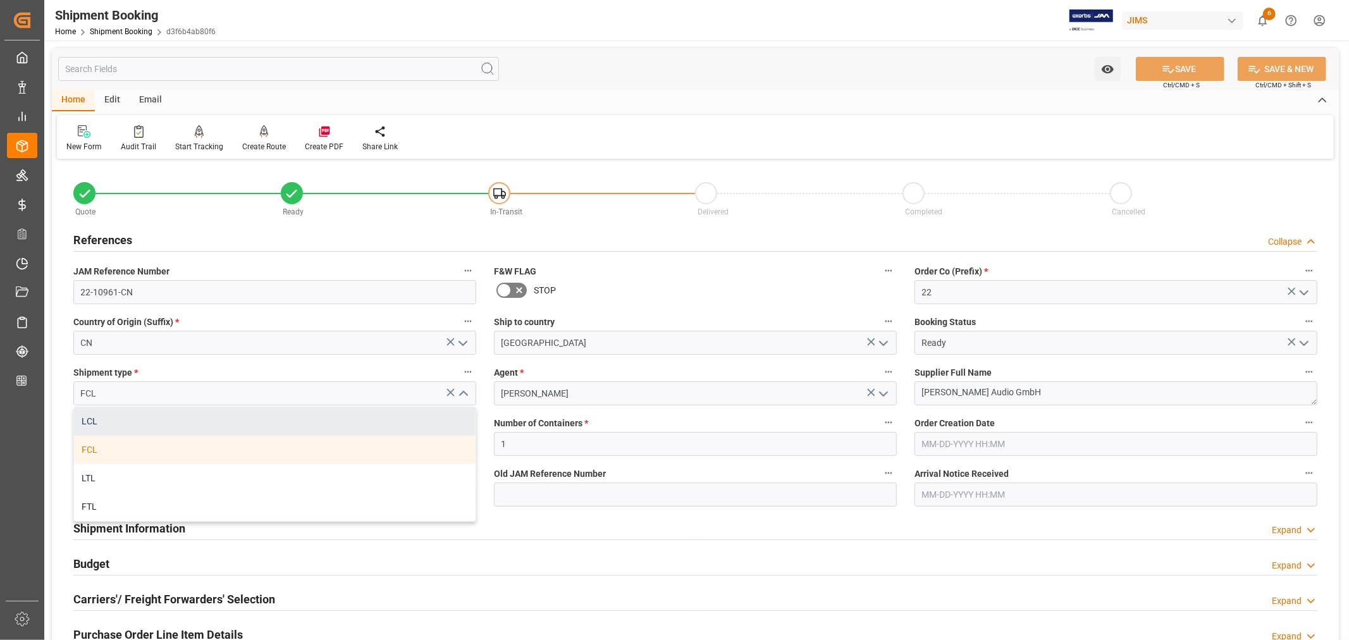
click at [212, 429] on div "LCL" at bounding box center [275, 421] width 402 height 28
type input "LCL"
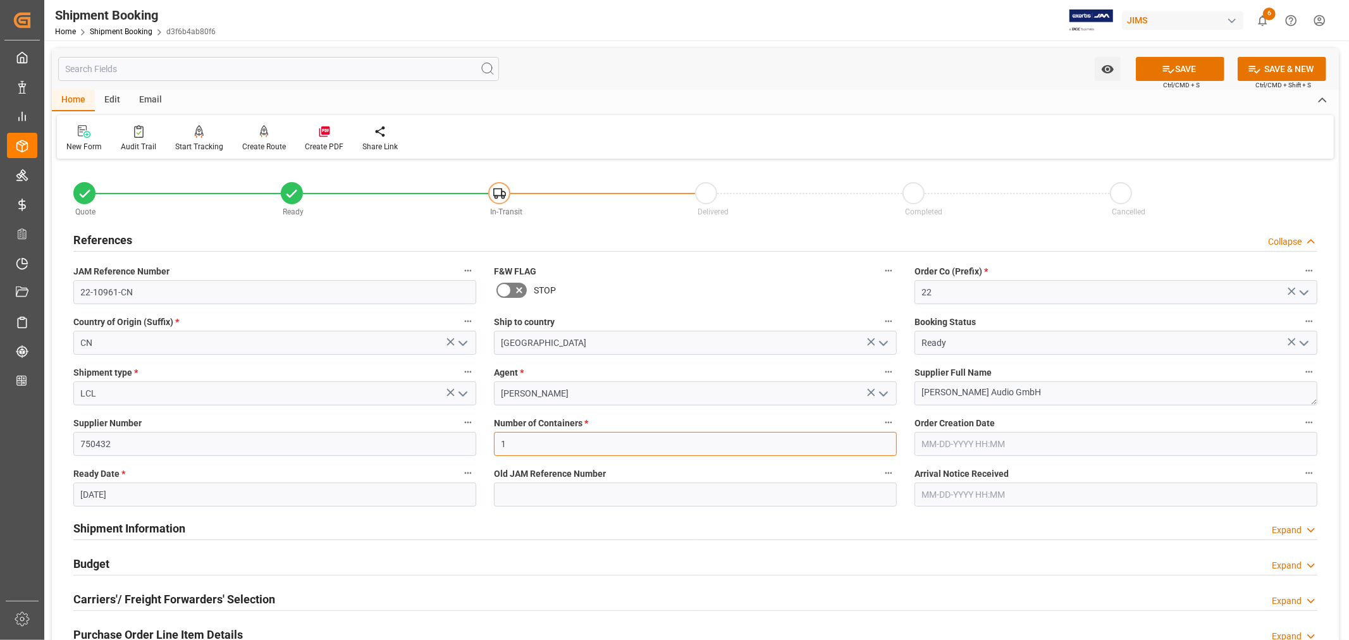
drag, startPoint x: 510, startPoint y: 445, endPoint x: 486, endPoint y: 443, distance: 24.1
click at [486, 443] on div "Number of Containers * 1" at bounding box center [695, 435] width 420 height 51
type input "0"
click at [352, 490] on input "09-20-2025" at bounding box center [274, 494] width 403 height 24
click at [90, 433] on span "22" at bounding box center [89, 430] width 8 height 9
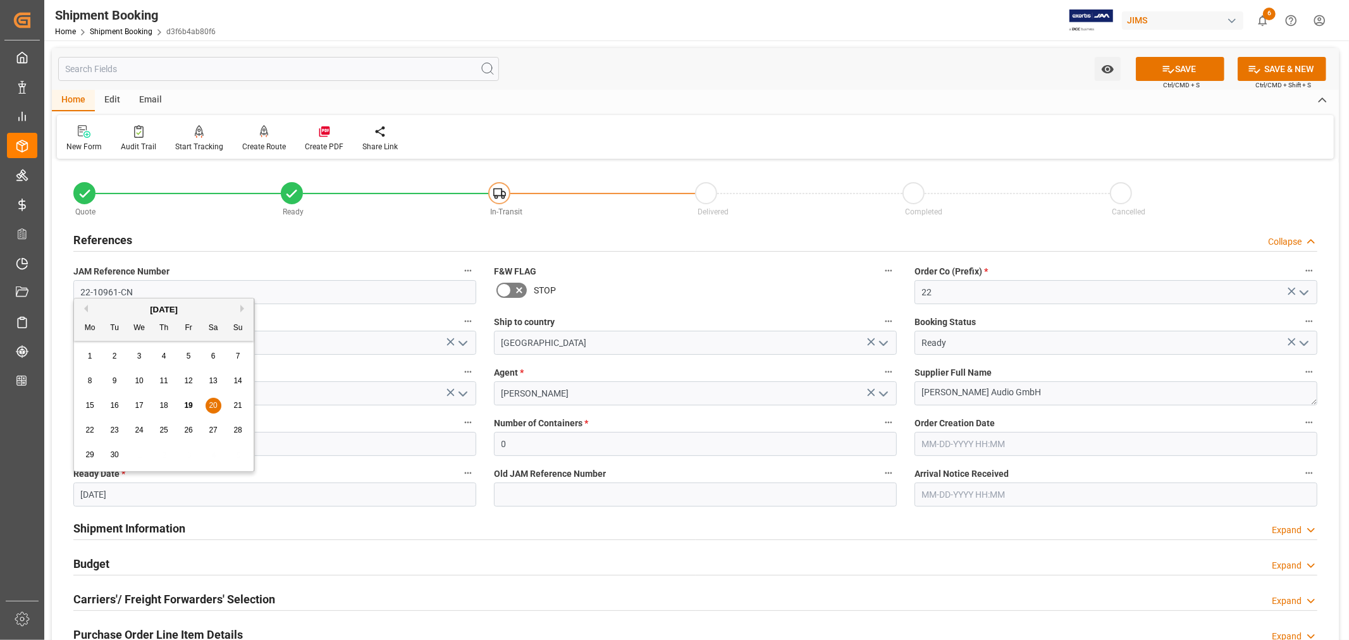
type input "09-22-2025"
click at [1173, 72] on button "SAVE" at bounding box center [1180, 69] width 89 height 24
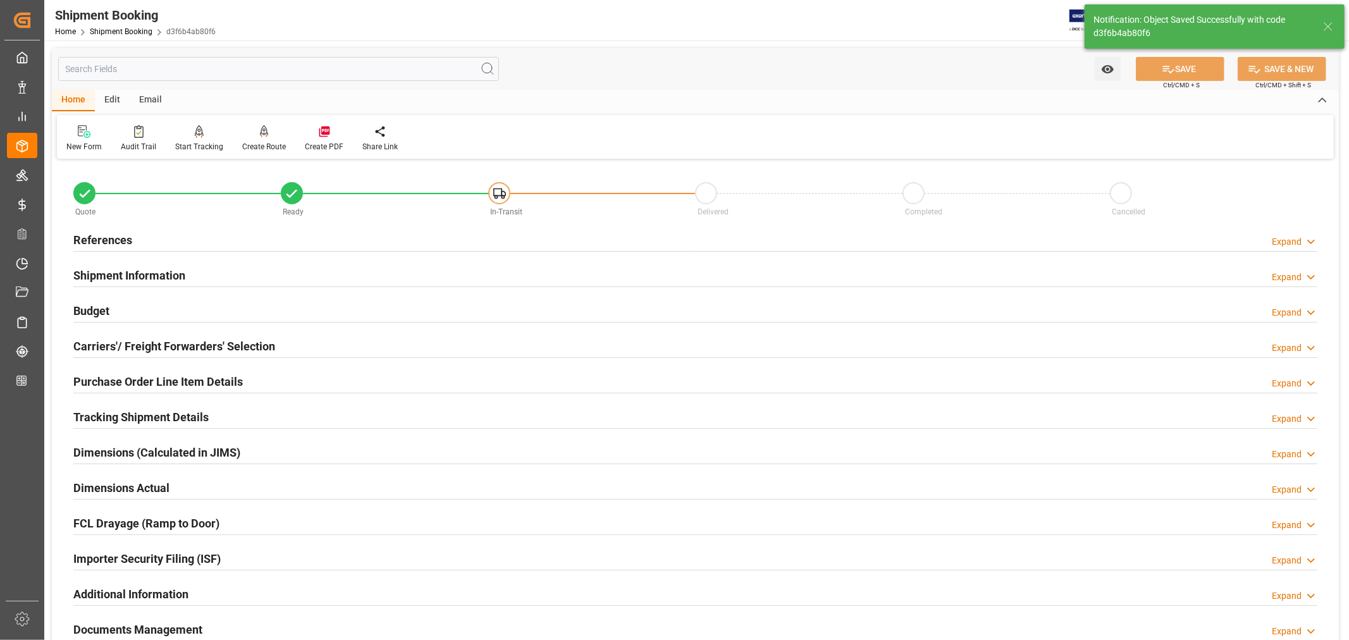
click at [167, 273] on h2 "Shipment Information" at bounding box center [129, 275] width 112 height 17
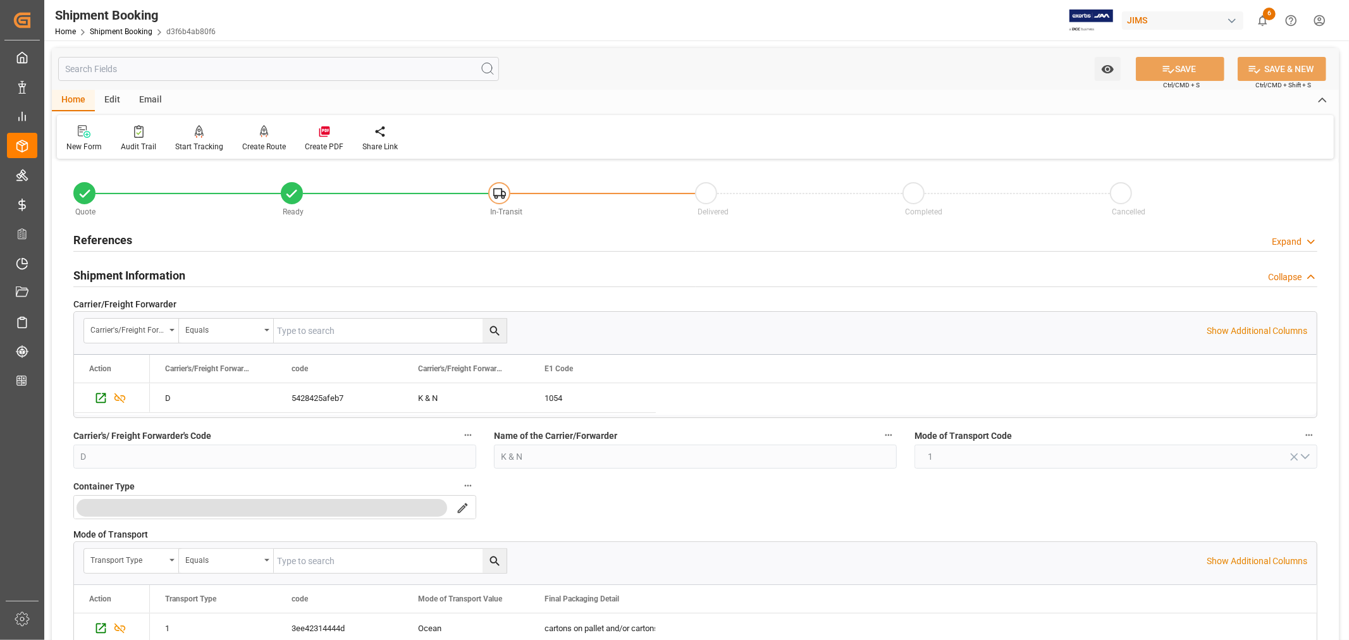
click at [133, 273] on h2 "Shipment Information" at bounding box center [129, 275] width 112 height 17
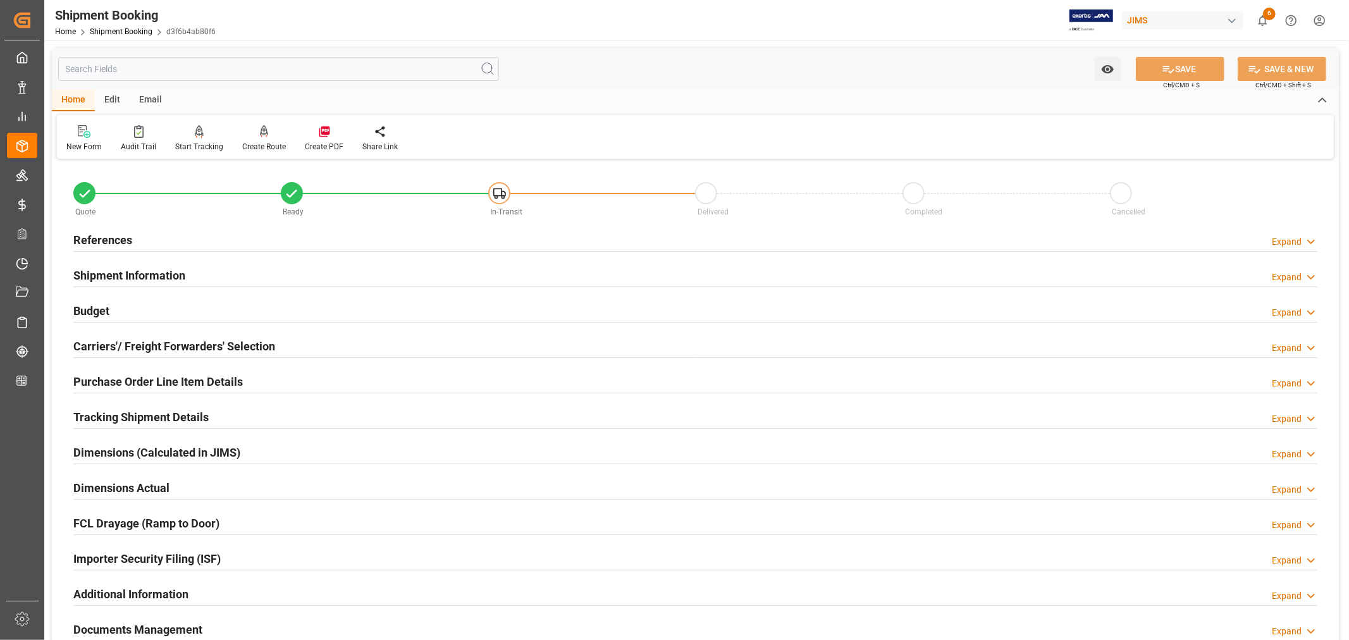
click at [127, 340] on h2 "Carriers'/ Freight Forwarders' Selection" at bounding box center [174, 346] width 202 height 17
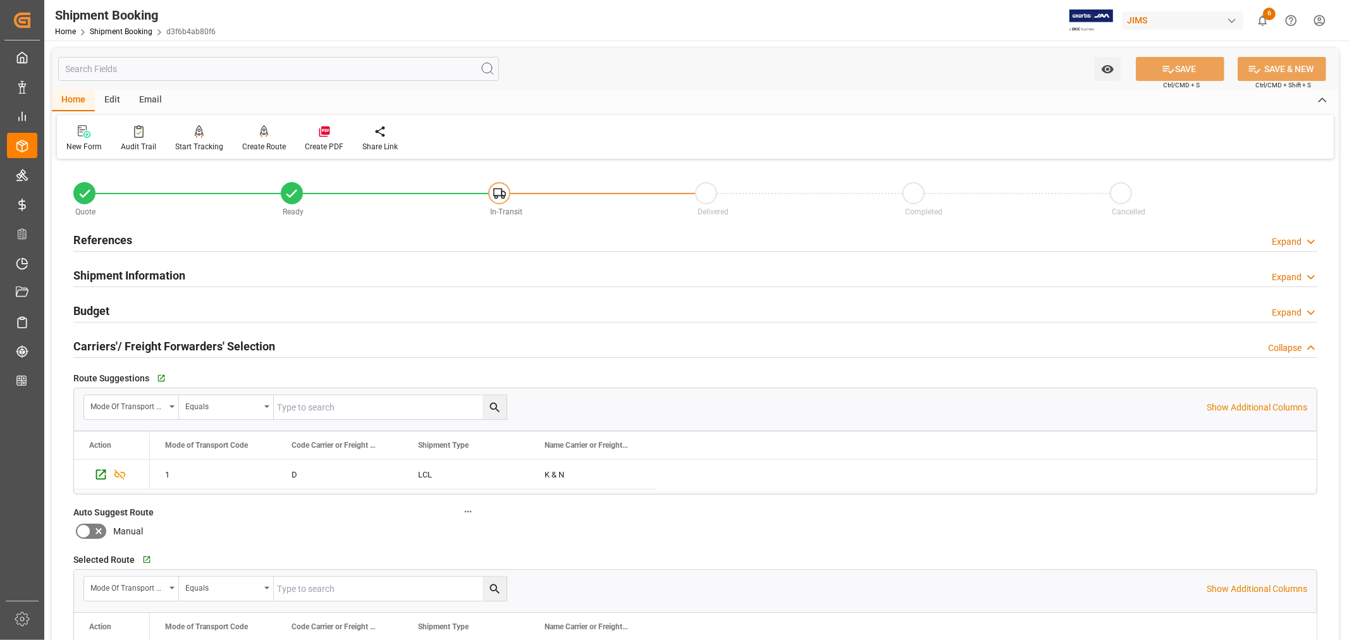
click at [127, 340] on h2 "Carriers'/ Freight Forwarders' Selection" at bounding box center [174, 346] width 202 height 17
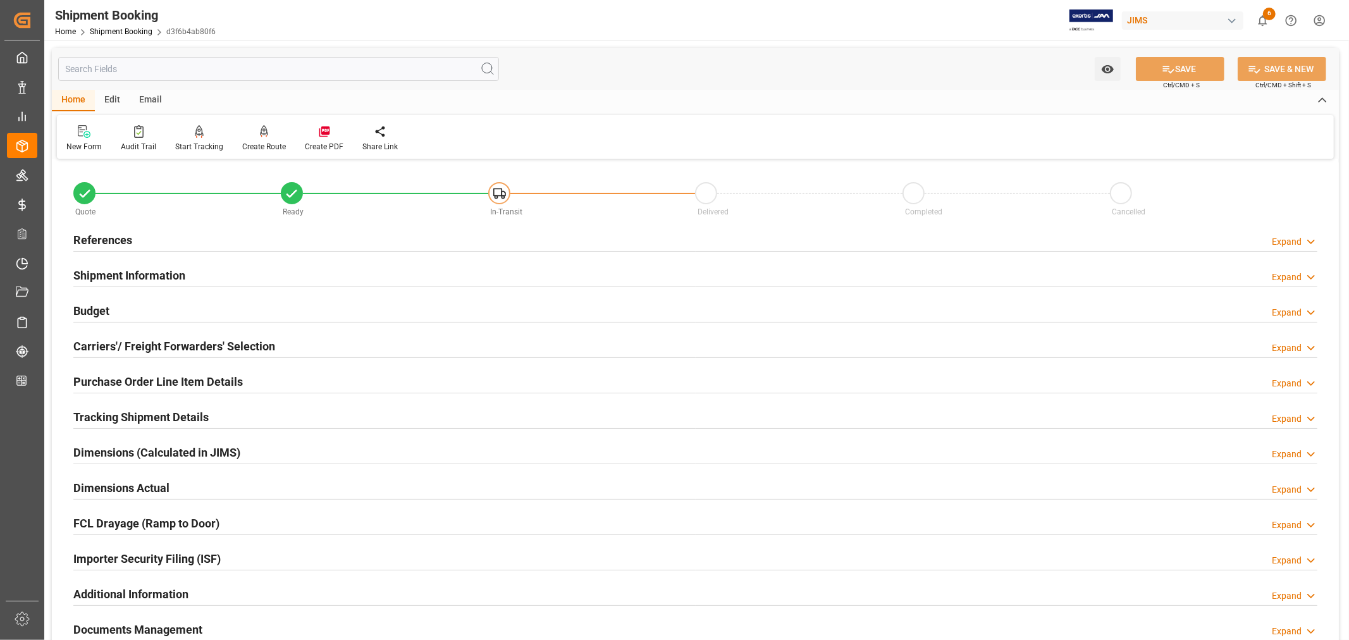
click at [130, 414] on h2 "Tracking Shipment Details" at bounding box center [140, 416] width 135 height 17
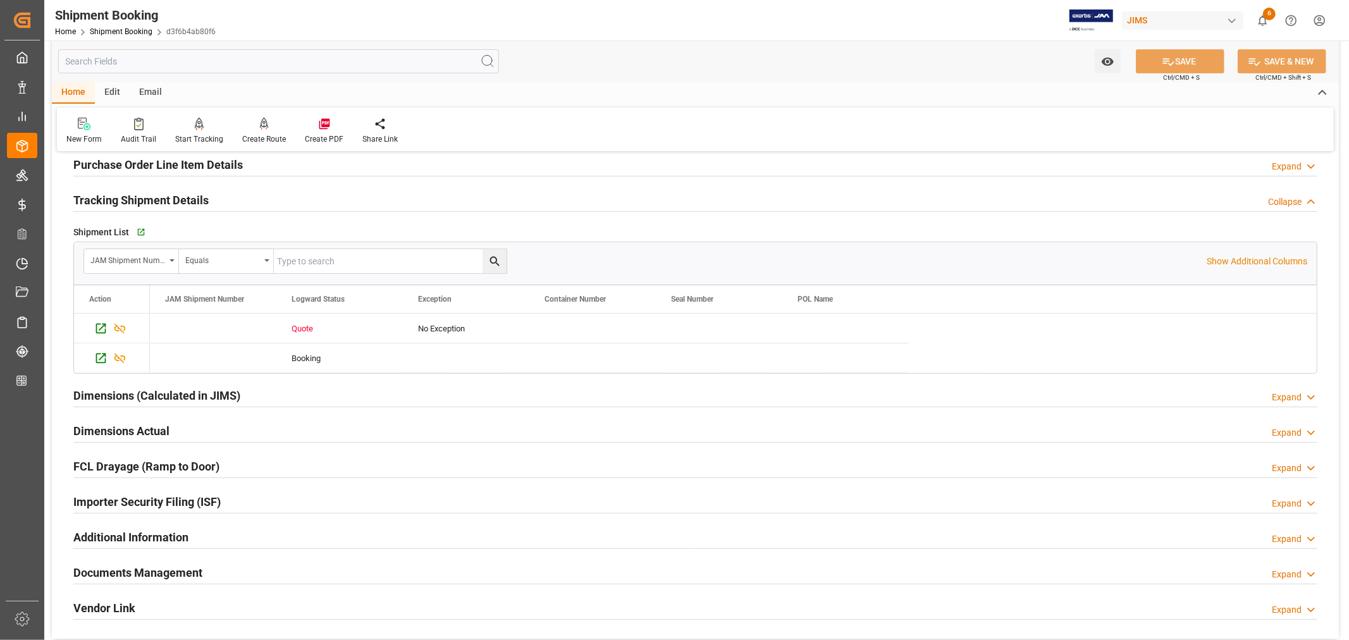
scroll to position [281, 0]
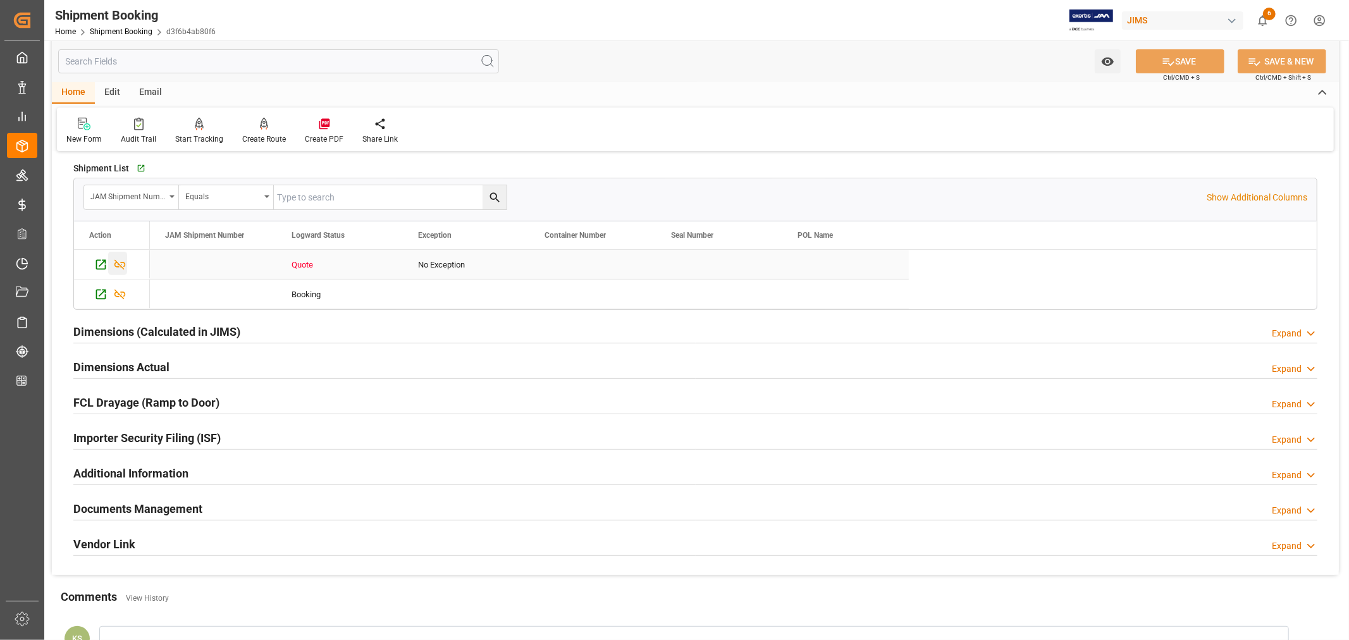
click at [118, 264] on icon "Press SPACE to select this row." at bounding box center [119, 265] width 11 height 10
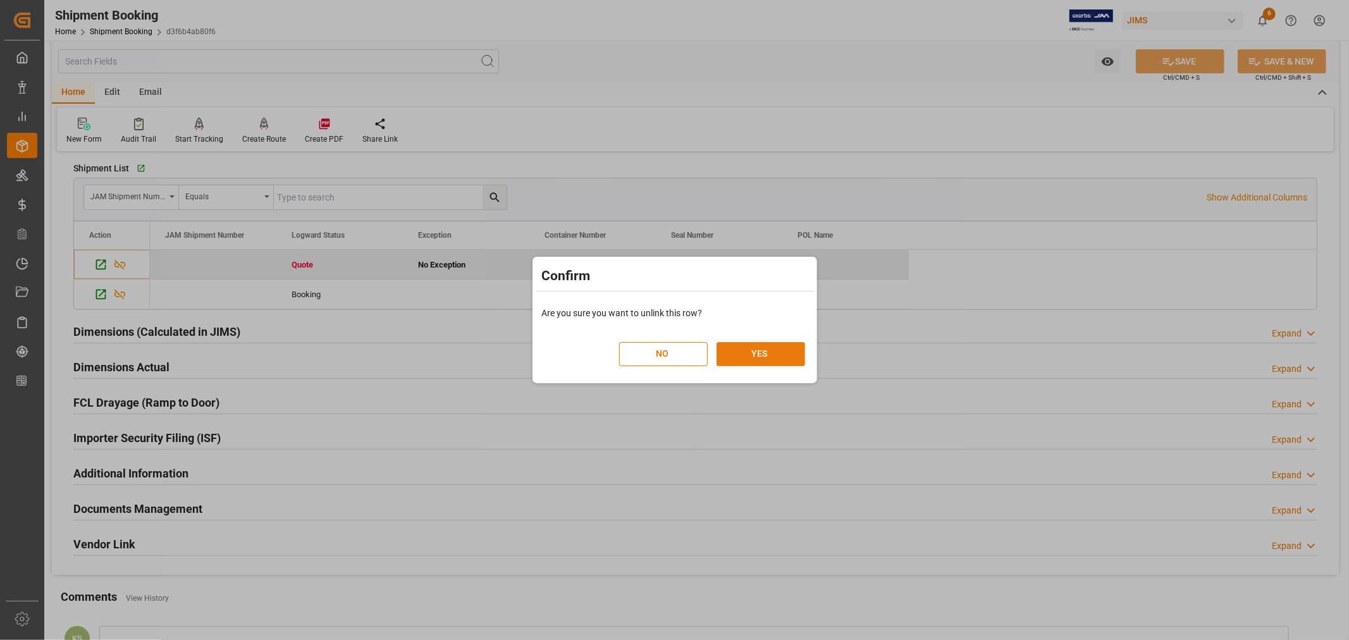
click at [742, 352] on button "YES" at bounding box center [760, 354] width 89 height 24
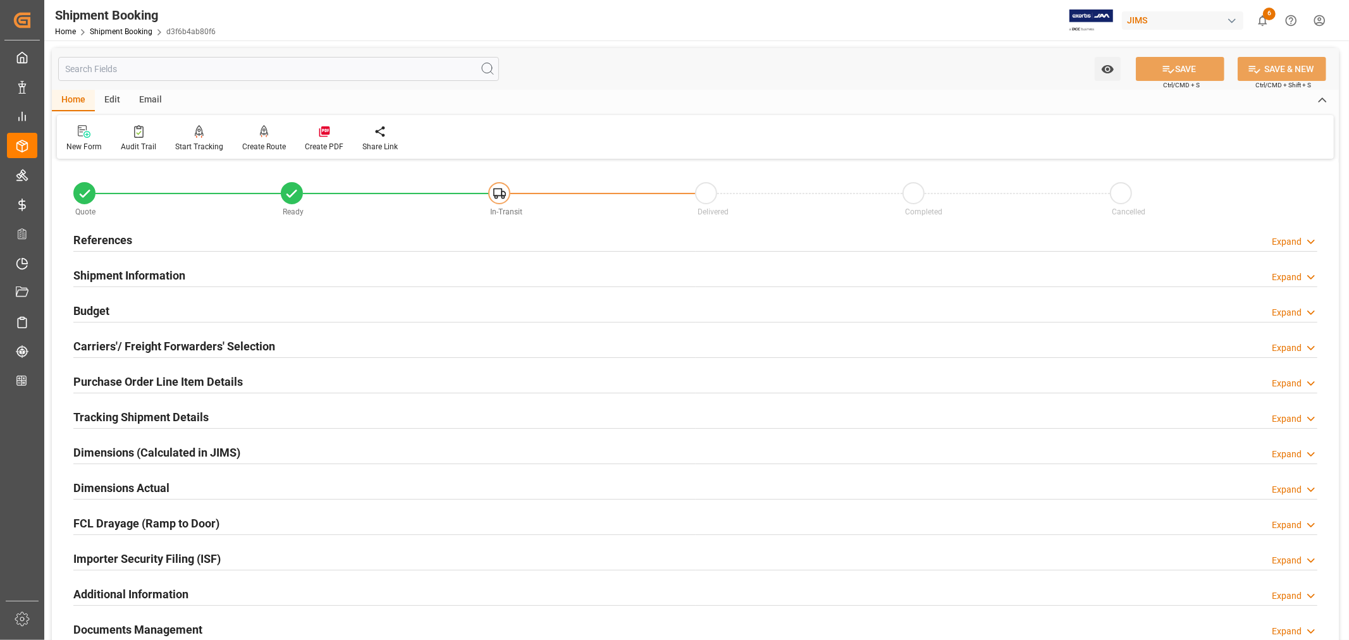
click at [149, 412] on h2 "Tracking Shipment Details" at bounding box center [140, 416] width 135 height 17
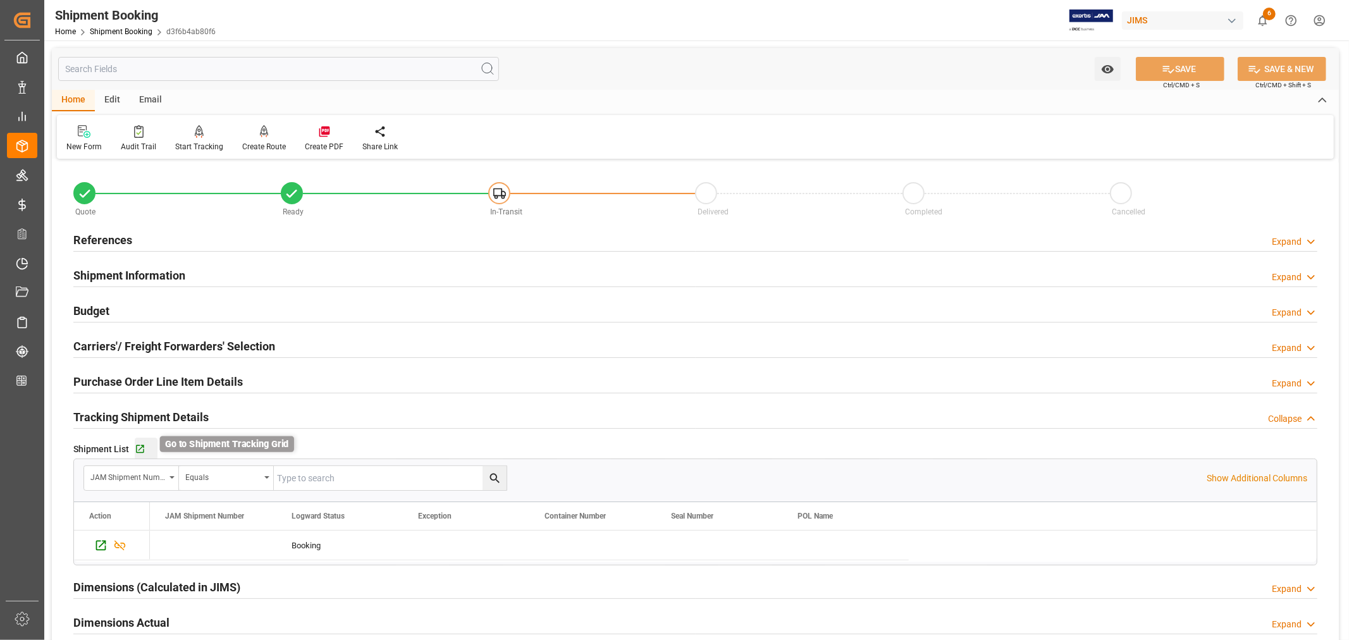
click at [141, 450] on icon "button" at bounding box center [140, 449] width 11 height 11
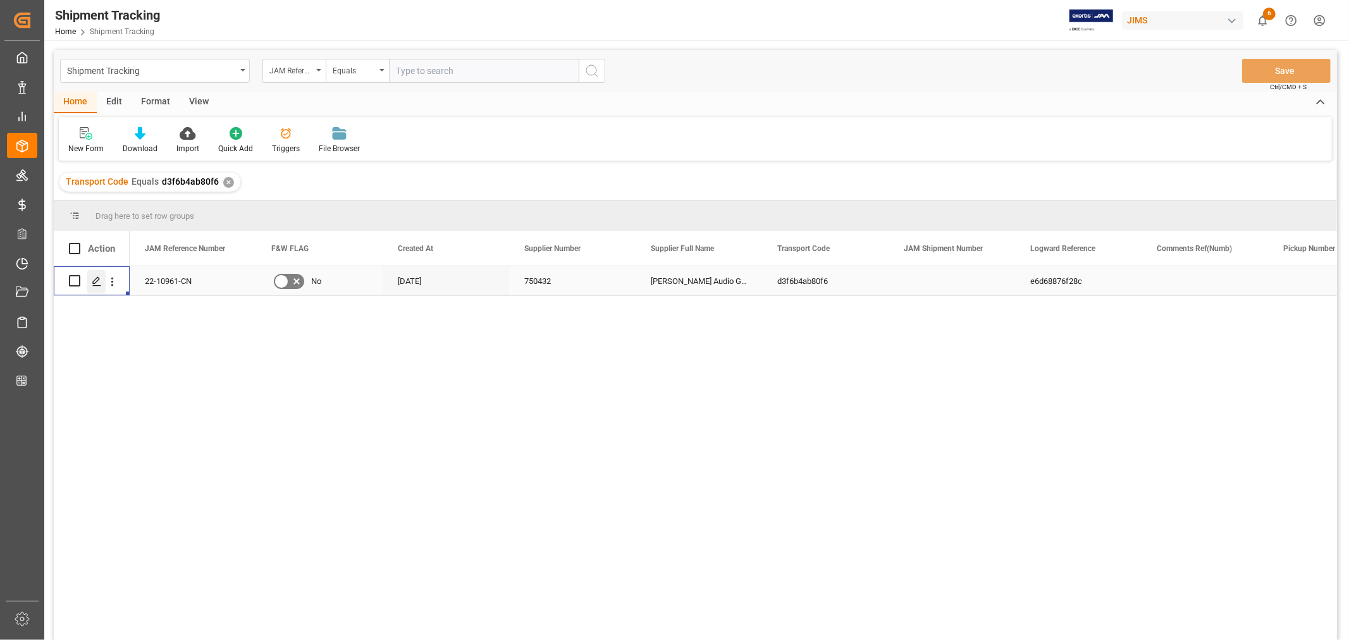
click at [94, 281] on icon "Press SPACE to select this row." at bounding box center [97, 281] width 10 height 10
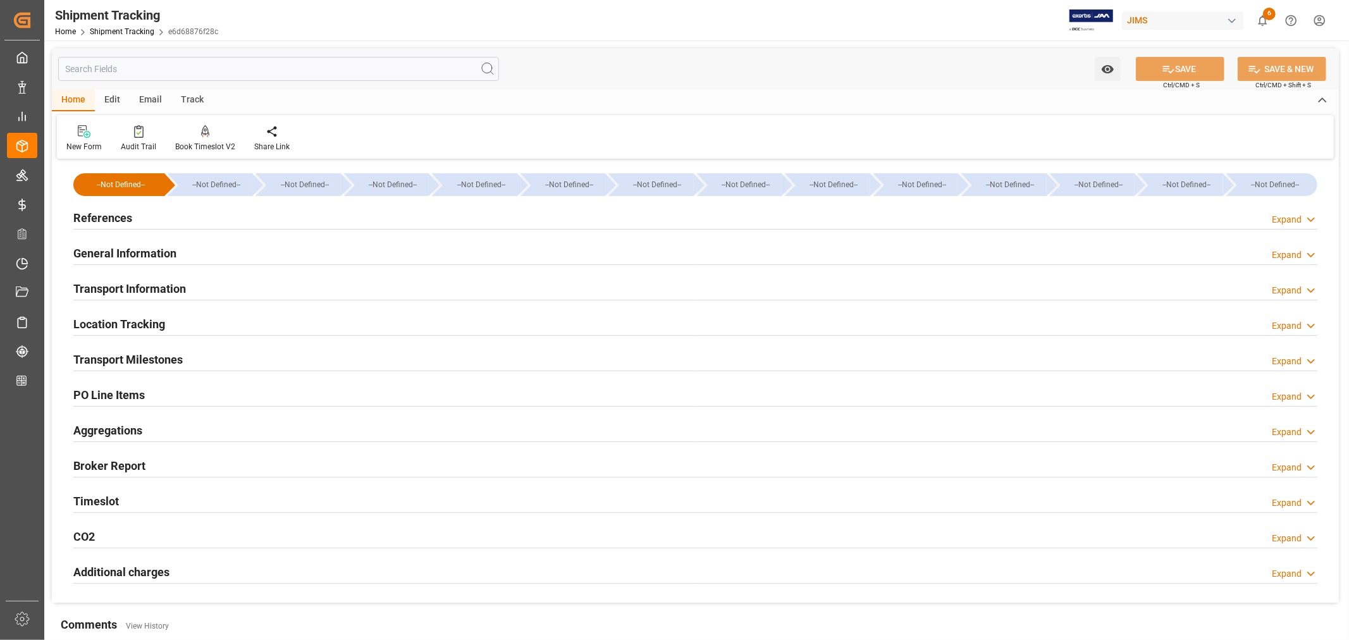
click at [159, 249] on h2 "General Information" at bounding box center [124, 253] width 103 height 17
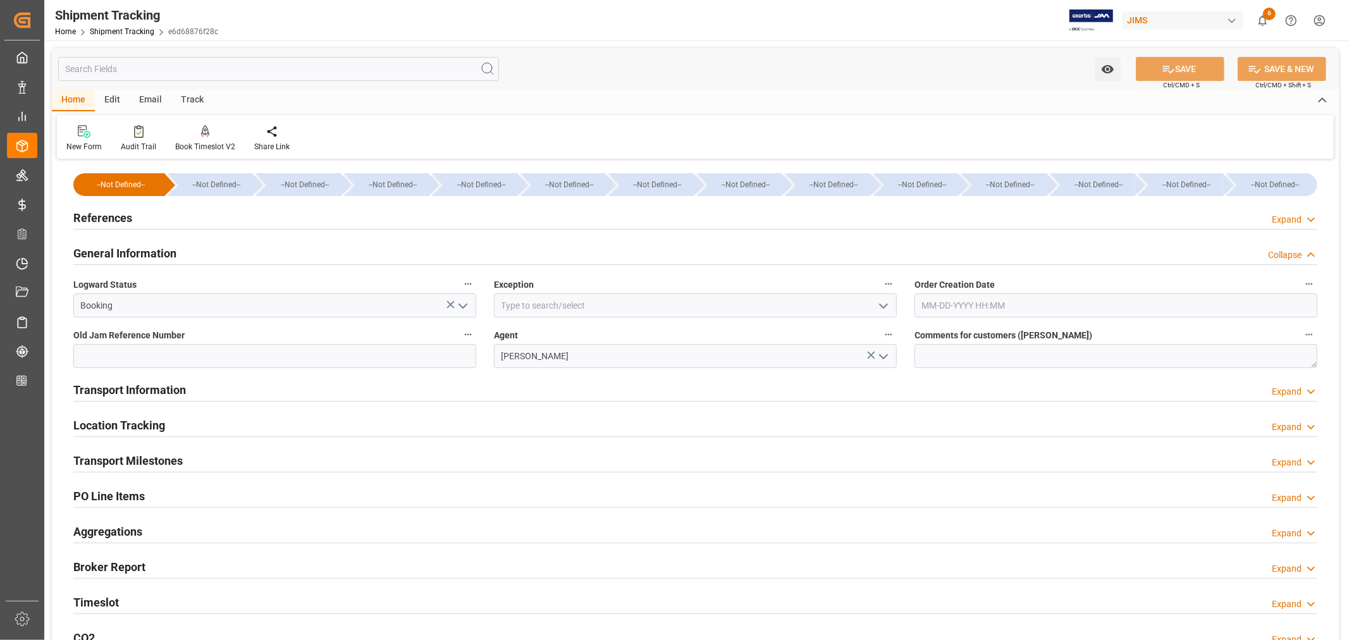
click at [159, 249] on h2 "General Information" at bounding box center [124, 253] width 103 height 17
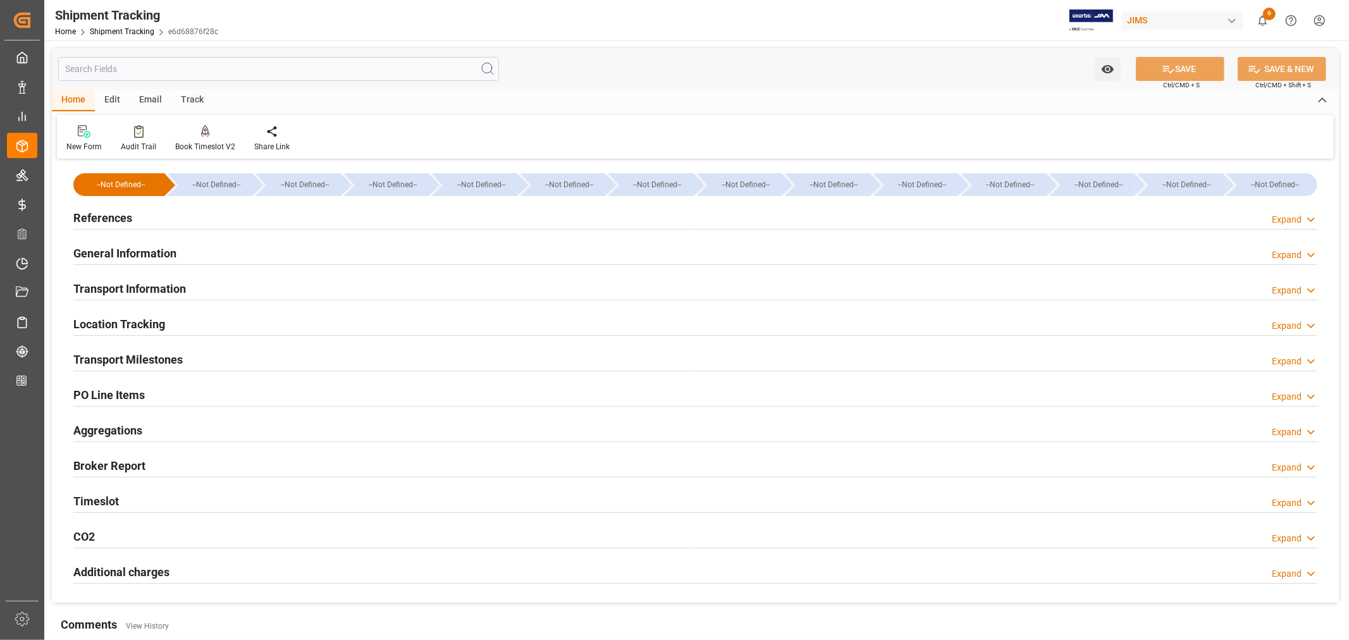
click at [161, 282] on h2 "Transport Information" at bounding box center [129, 288] width 113 height 17
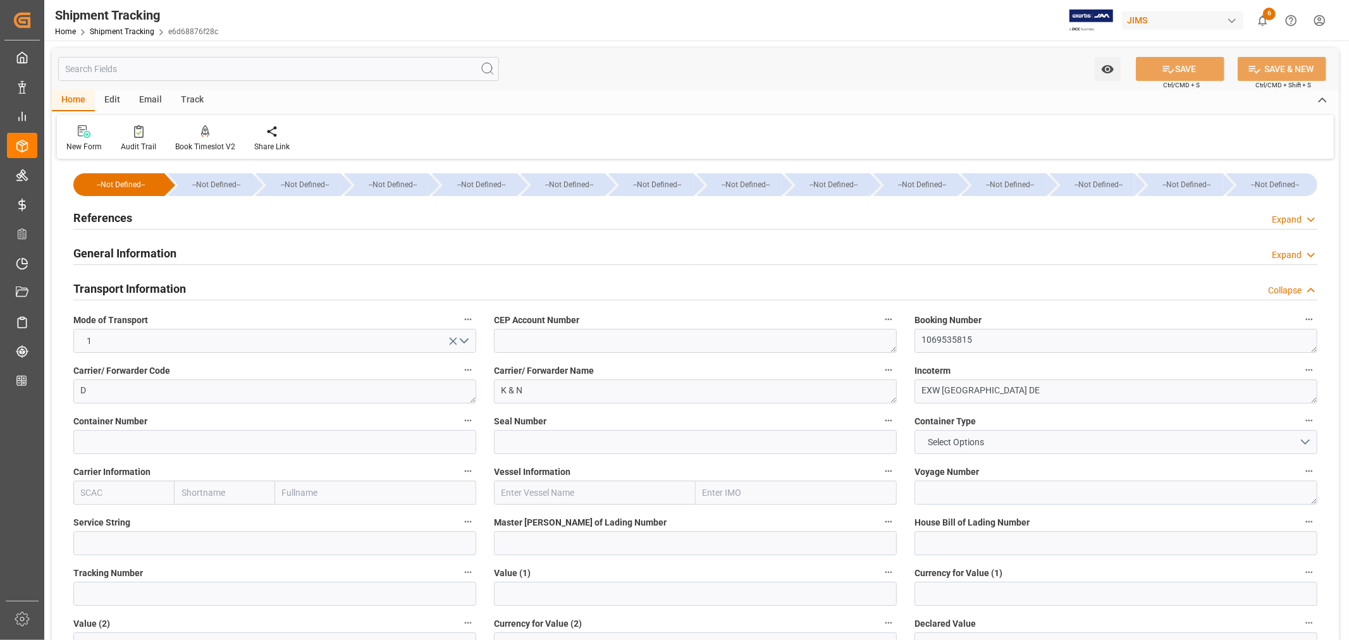
click at [163, 247] on h2 "General Information" at bounding box center [124, 253] width 103 height 17
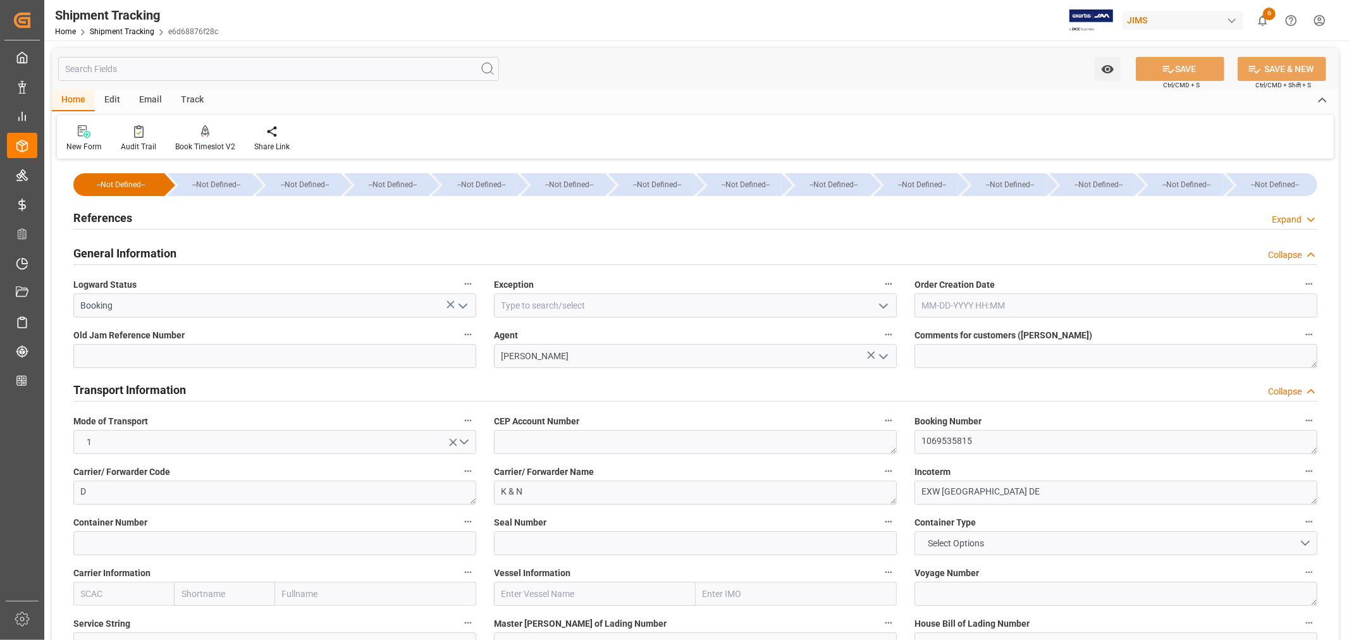
click at [163, 247] on h2 "General Information" at bounding box center [124, 253] width 103 height 17
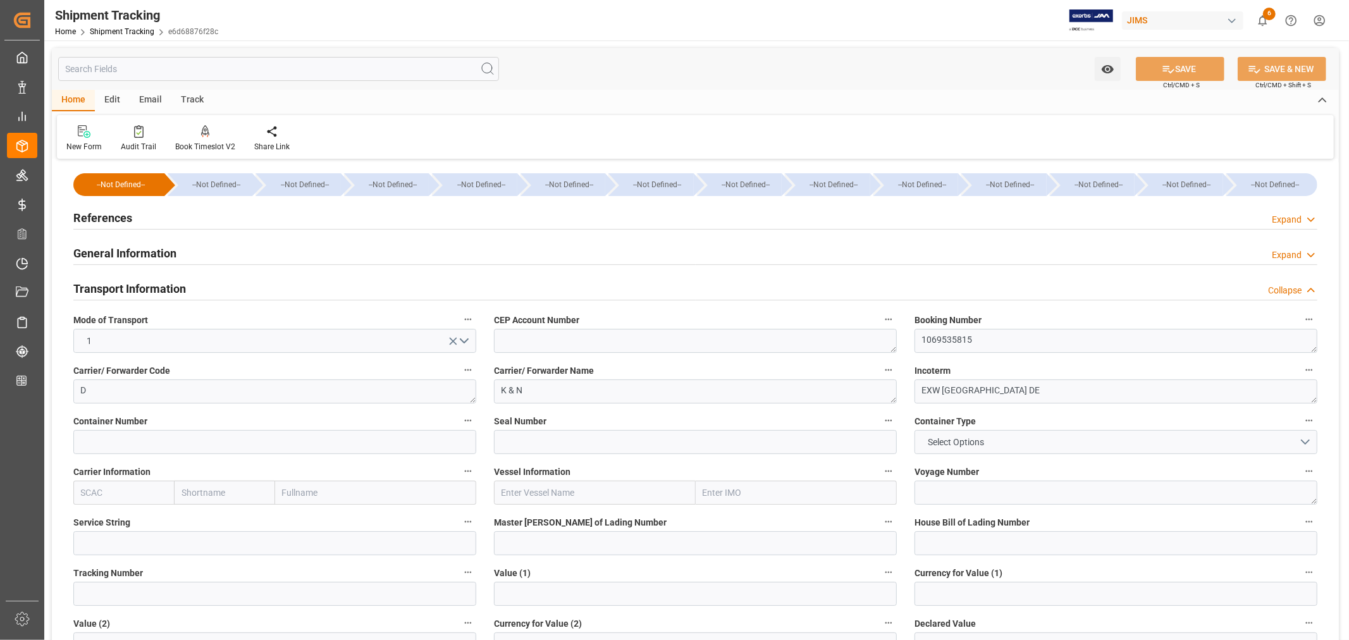
click at [163, 286] on h2 "Transport Information" at bounding box center [129, 288] width 113 height 17
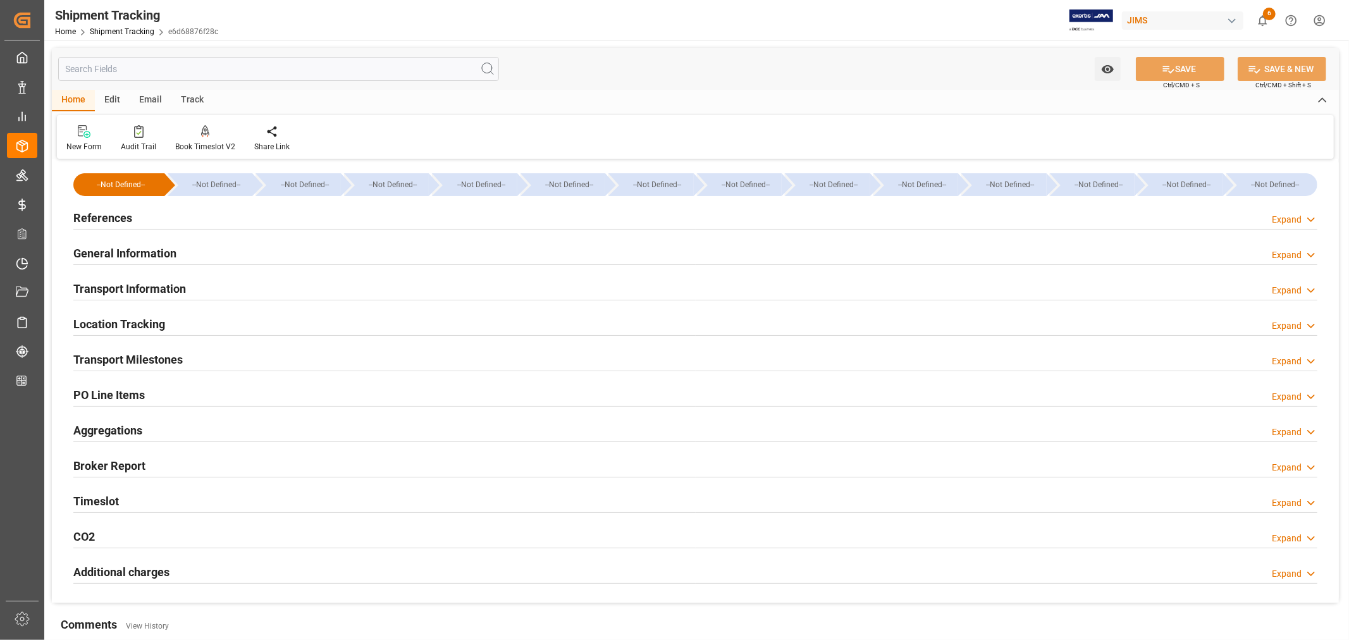
click at [163, 286] on h2 "Transport Information" at bounding box center [129, 288] width 113 height 17
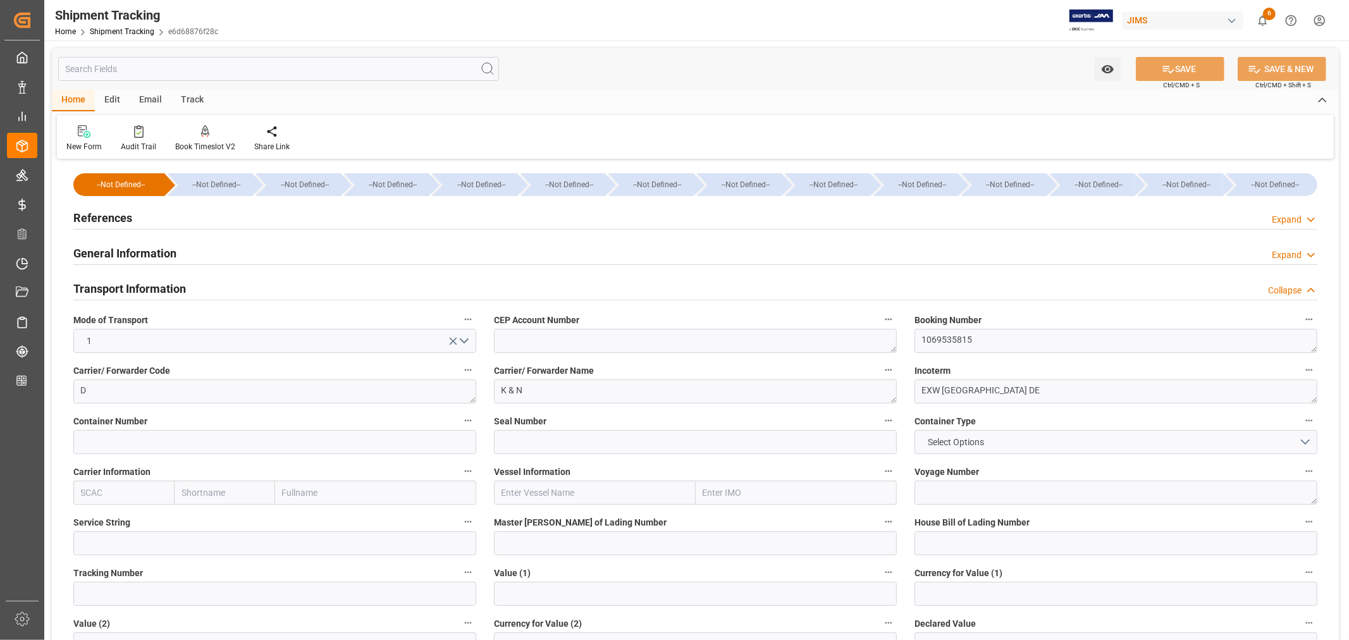
click at [163, 286] on h2 "Transport Information" at bounding box center [129, 288] width 113 height 17
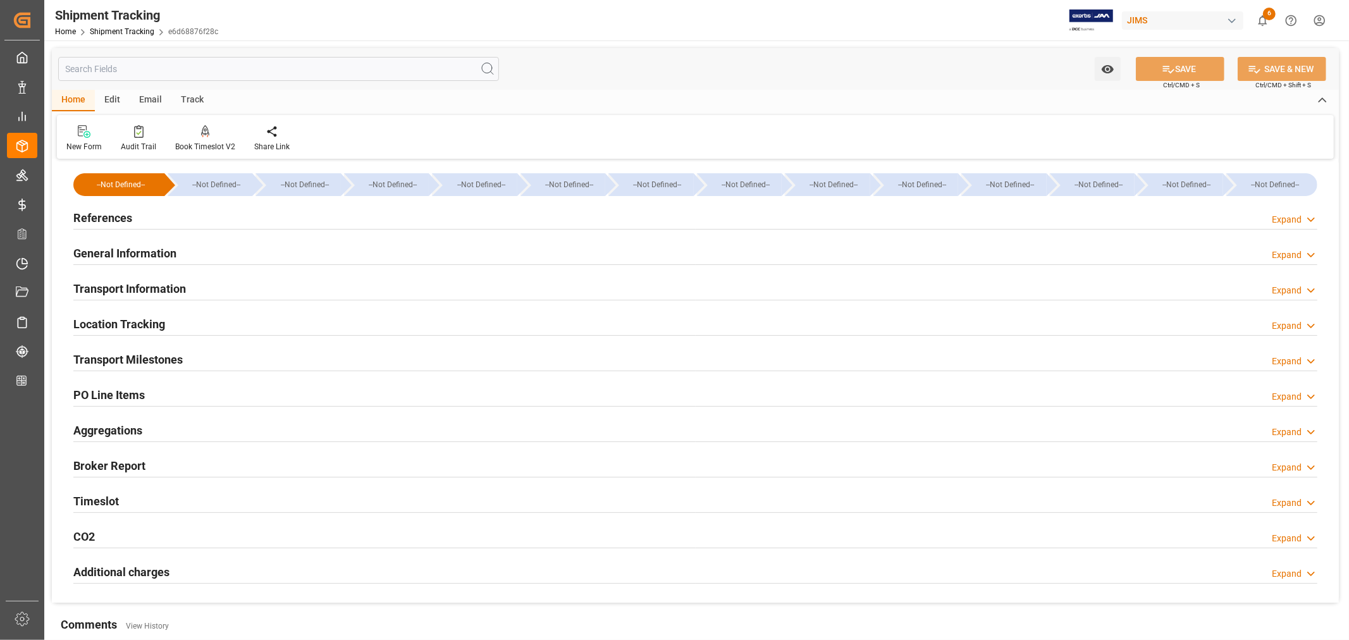
click at [164, 358] on h2 "Transport Milestones" at bounding box center [127, 359] width 109 height 17
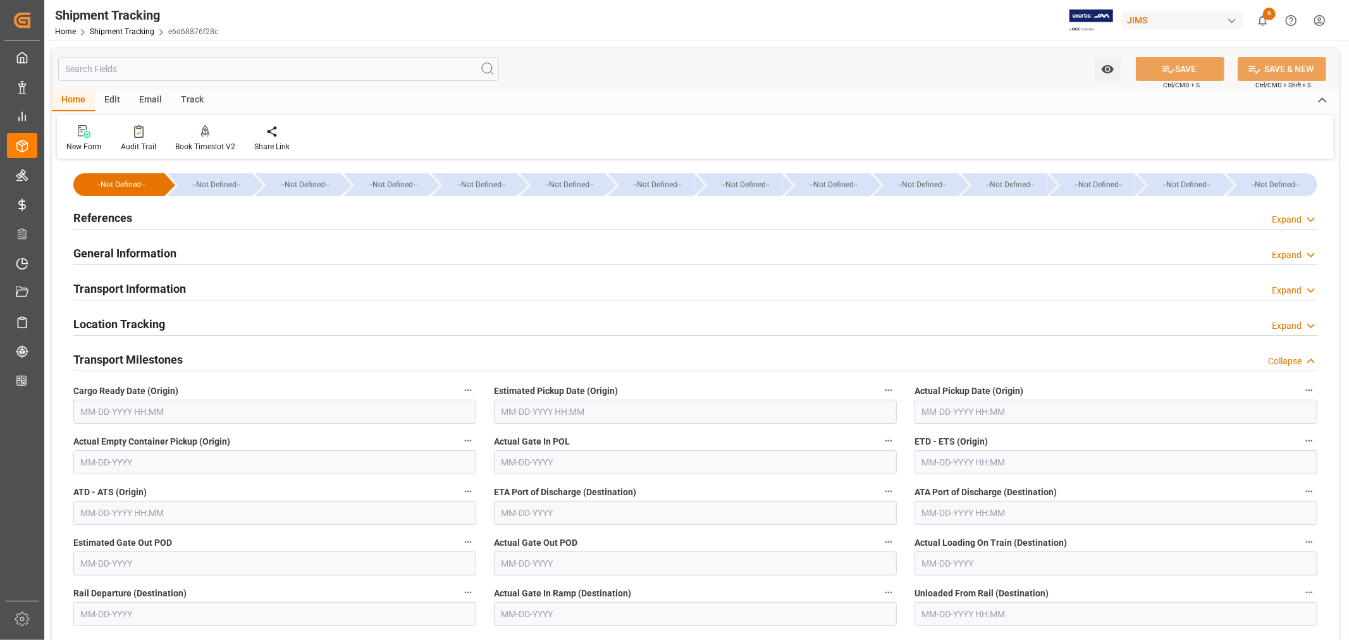
click at [118, 414] on input "text" at bounding box center [274, 412] width 403 height 24
click at [87, 565] on span "22" at bounding box center [89, 562] width 8 height 9
type input "09-22-2025 00:00"
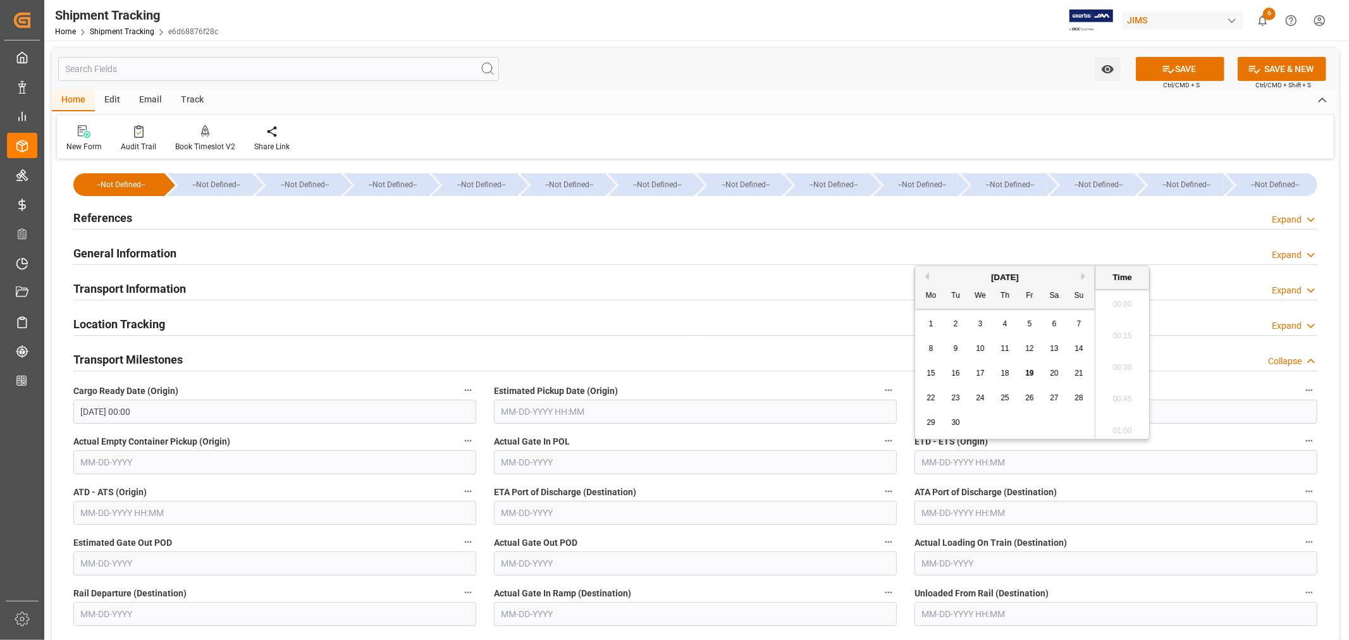
click at [947, 462] on input "text" at bounding box center [1115, 462] width 403 height 24
click at [956, 422] on span "30" at bounding box center [955, 422] width 8 height 9
type input "09-30-2025 00:00"
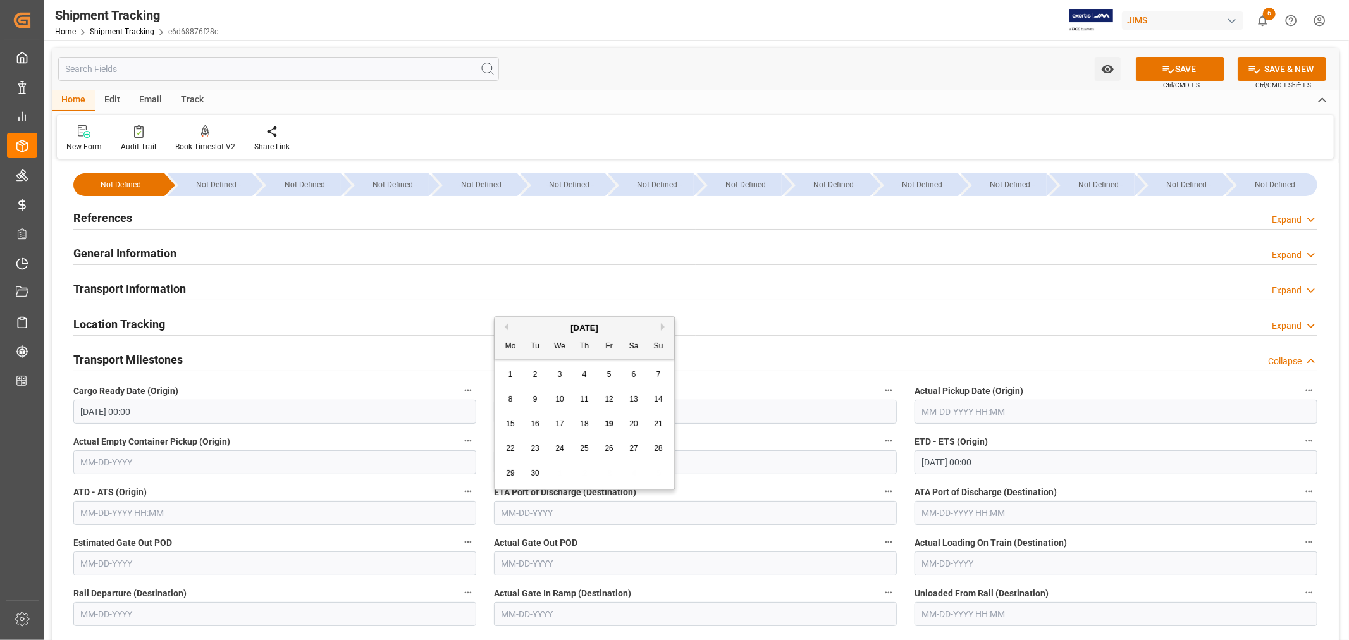
click at [571, 515] on input "text" at bounding box center [695, 513] width 403 height 24
click at [665, 328] on button "Next Month" at bounding box center [665, 327] width 8 height 8
click at [560, 426] on span "15" at bounding box center [559, 423] width 8 height 9
type input "10-15-2025"
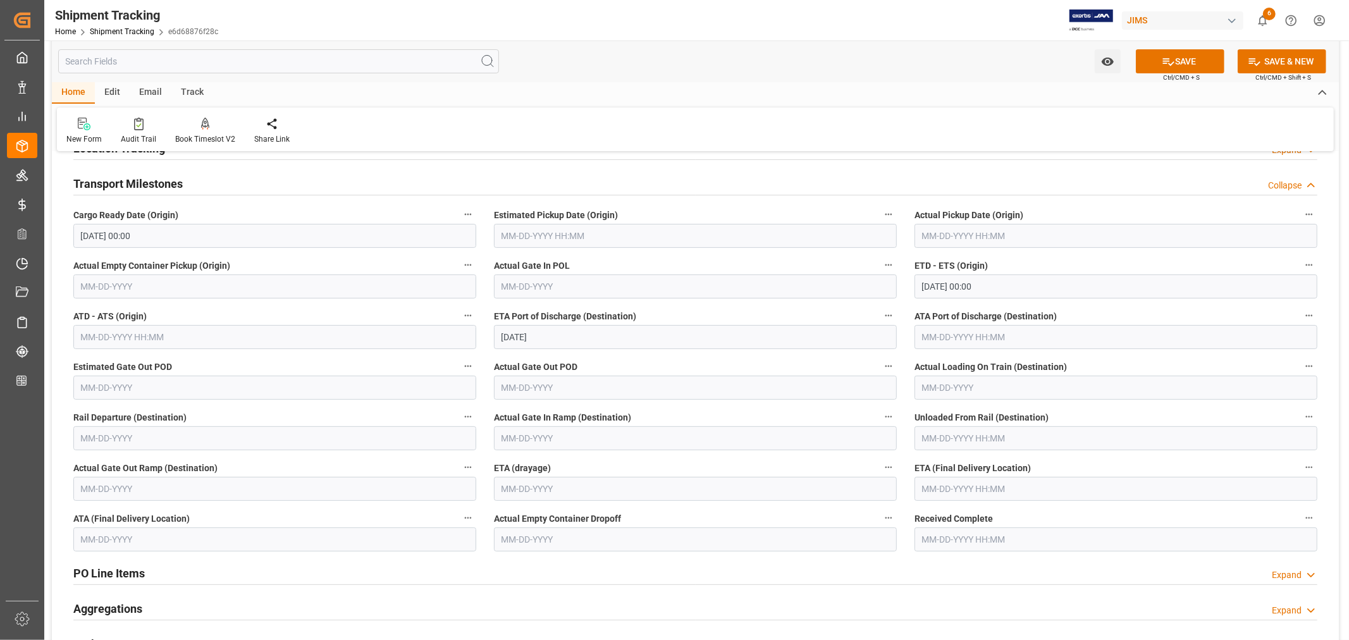
scroll to position [211, 0]
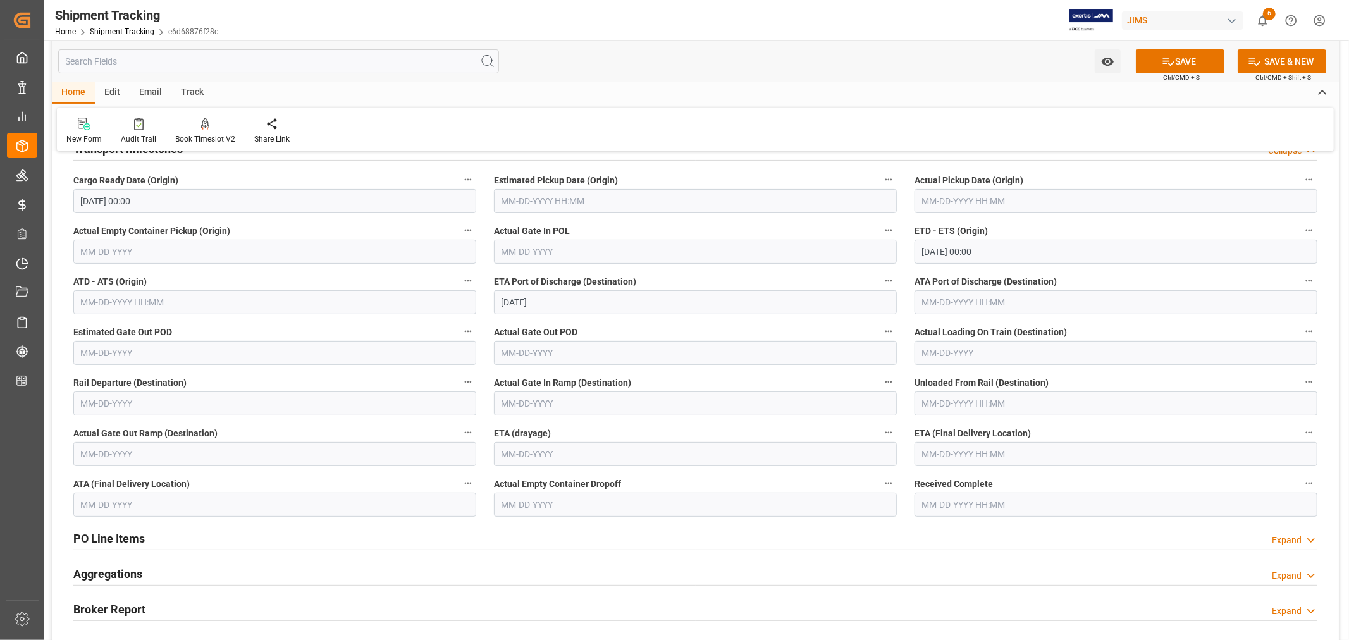
click at [950, 452] on input "text" at bounding box center [1115, 454] width 403 height 24
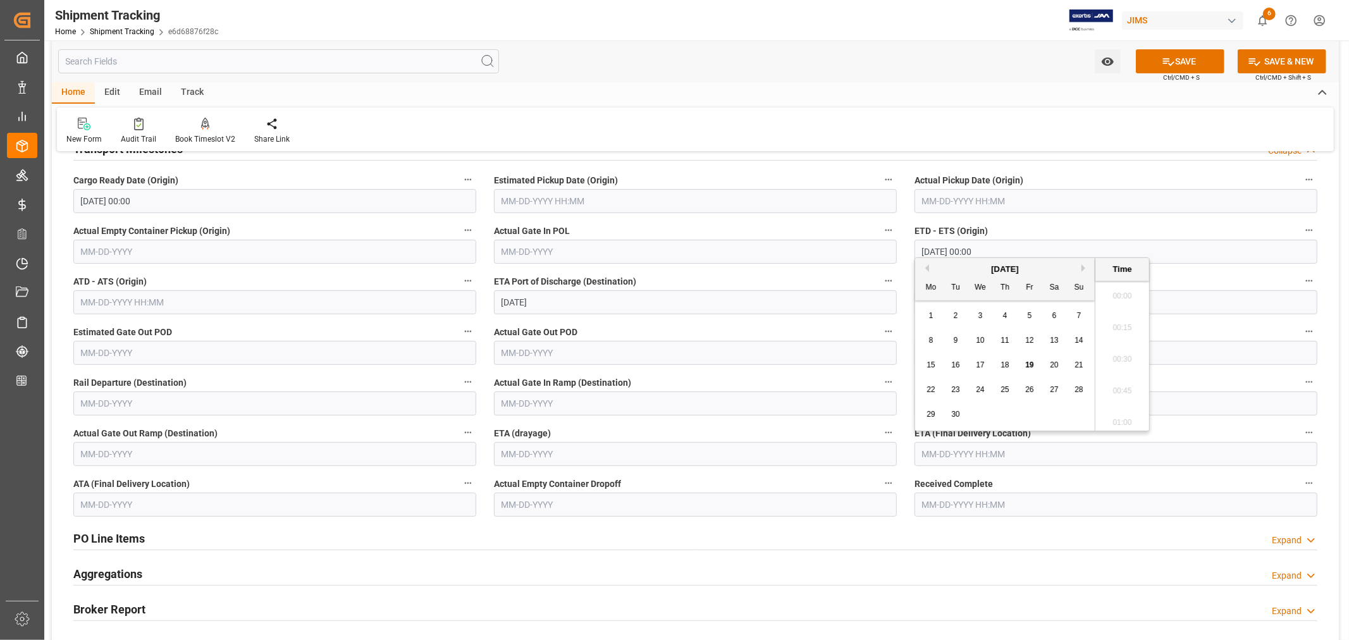
scroll to position [1901, 0]
click at [1084, 269] on button "Next Month" at bounding box center [1085, 268] width 8 height 8
click at [1083, 269] on button "Next Month" at bounding box center [1085, 268] width 8 height 8
click at [977, 338] on div "5" at bounding box center [981, 340] width 16 height 15
type input "11-05-2025 00:00"
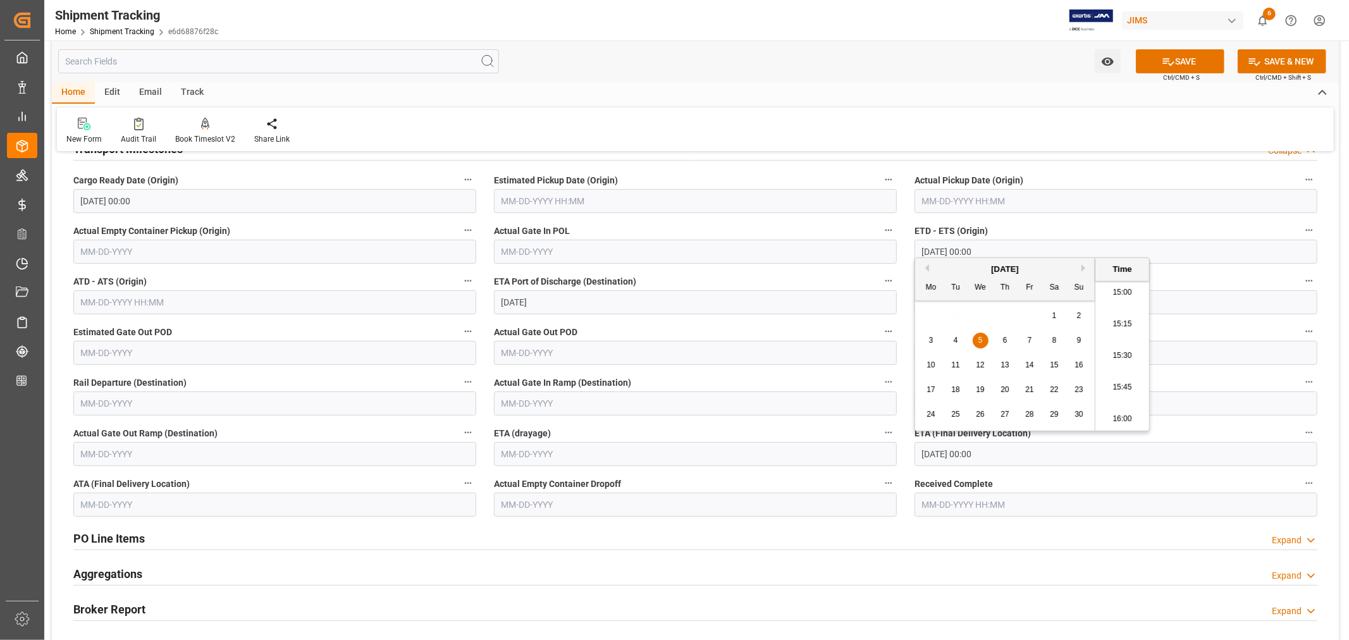
click at [927, 268] on button "Previous Month" at bounding box center [925, 268] width 8 height 8
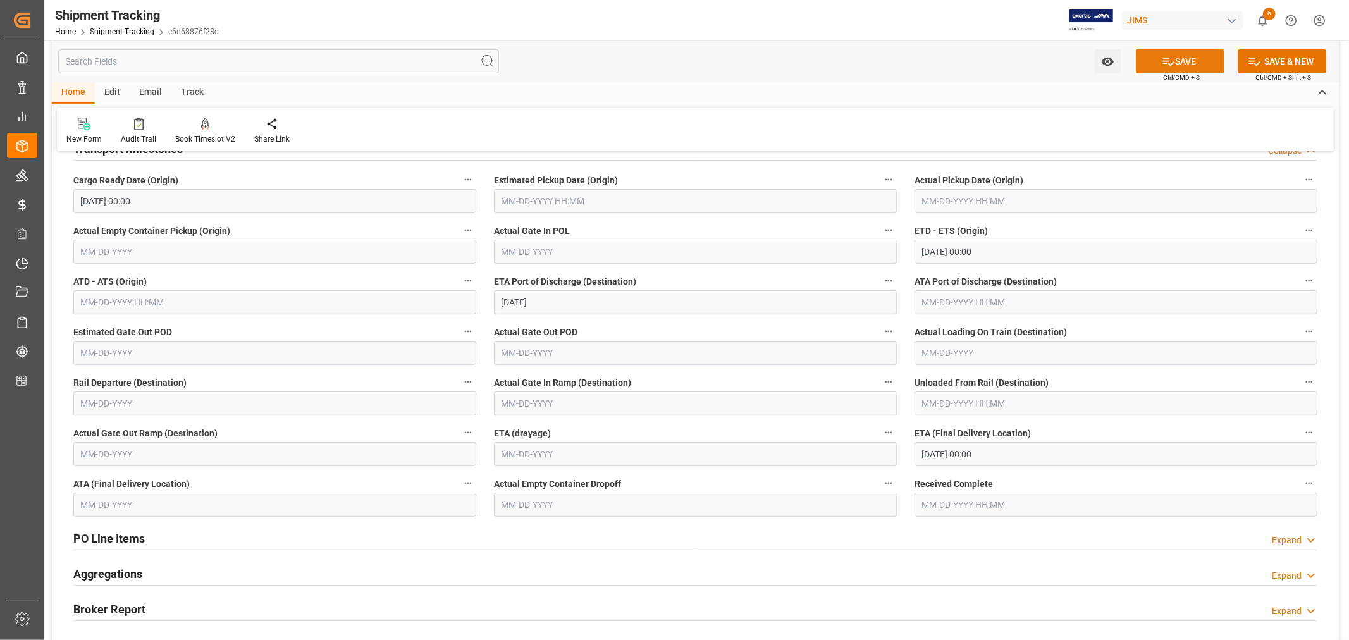
click at [1180, 63] on button "SAVE" at bounding box center [1180, 61] width 89 height 24
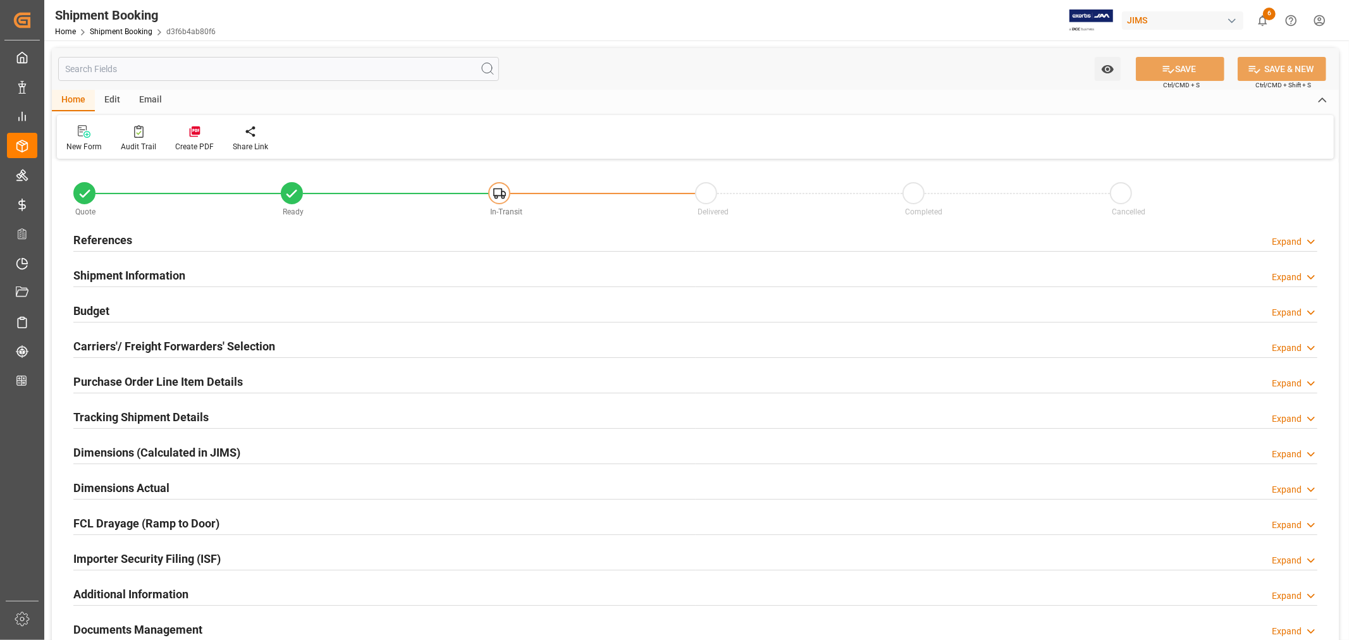
type input "1"
click at [150, 381] on h2 "Purchase Order Line Item Details" at bounding box center [157, 381] width 169 height 17
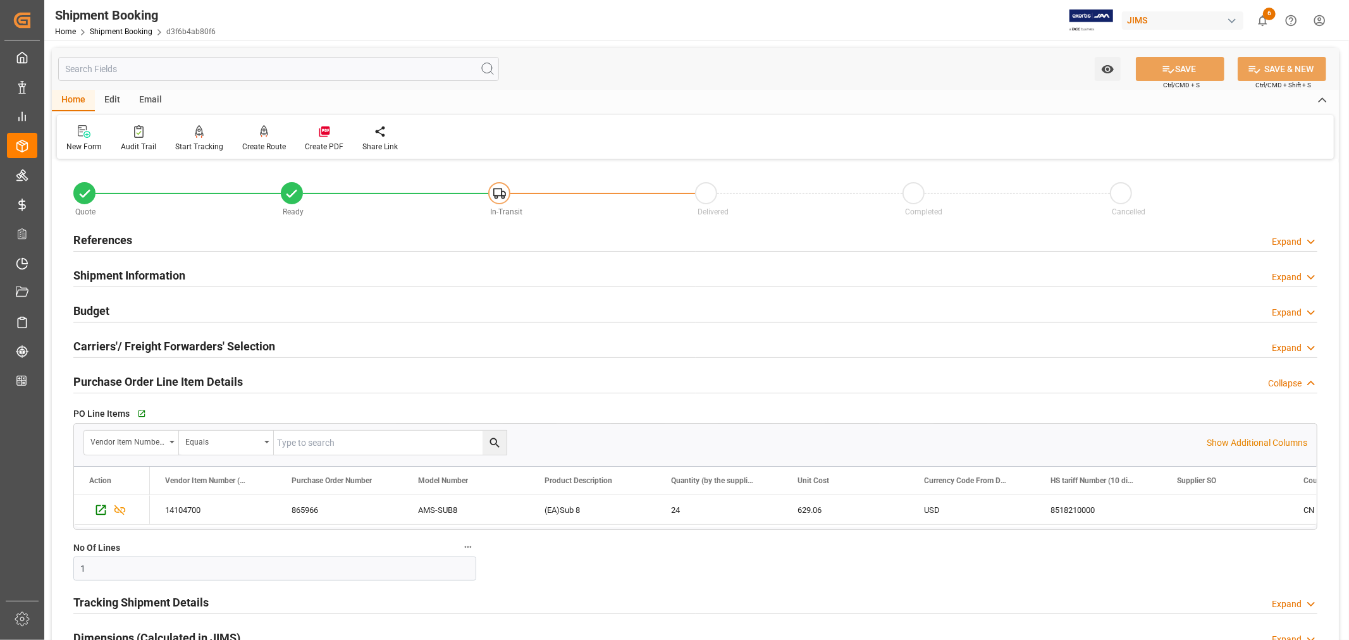
drag, startPoint x: 109, startPoint y: 381, endPoint x: 95, endPoint y: 314, distance: 68.3
click at [109, 380] on h2 "Purchase Order Line Item Details" at bounding box center [157, 381] width 169 height 17
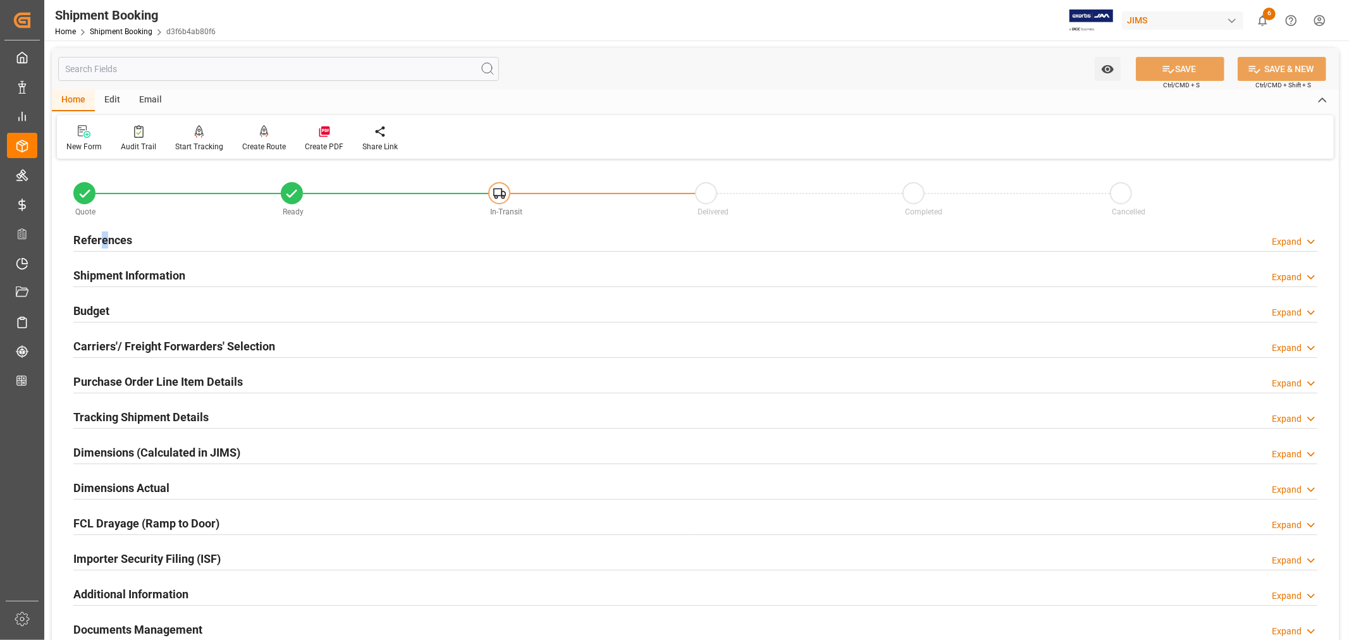
click at [104, 237] on h2 "References" at bounding box center [102, 239] width 59 height 17
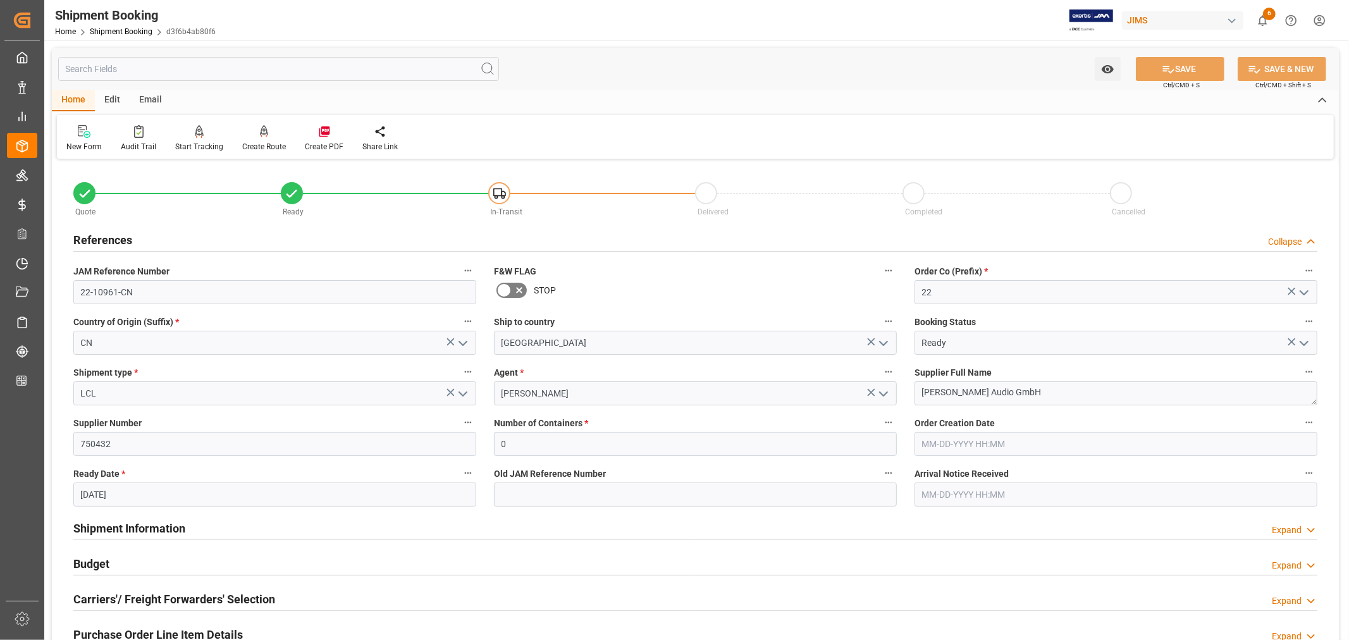
click at [124, 237] on h2 "References" at bounding box center [102, 239] width 59 height 17
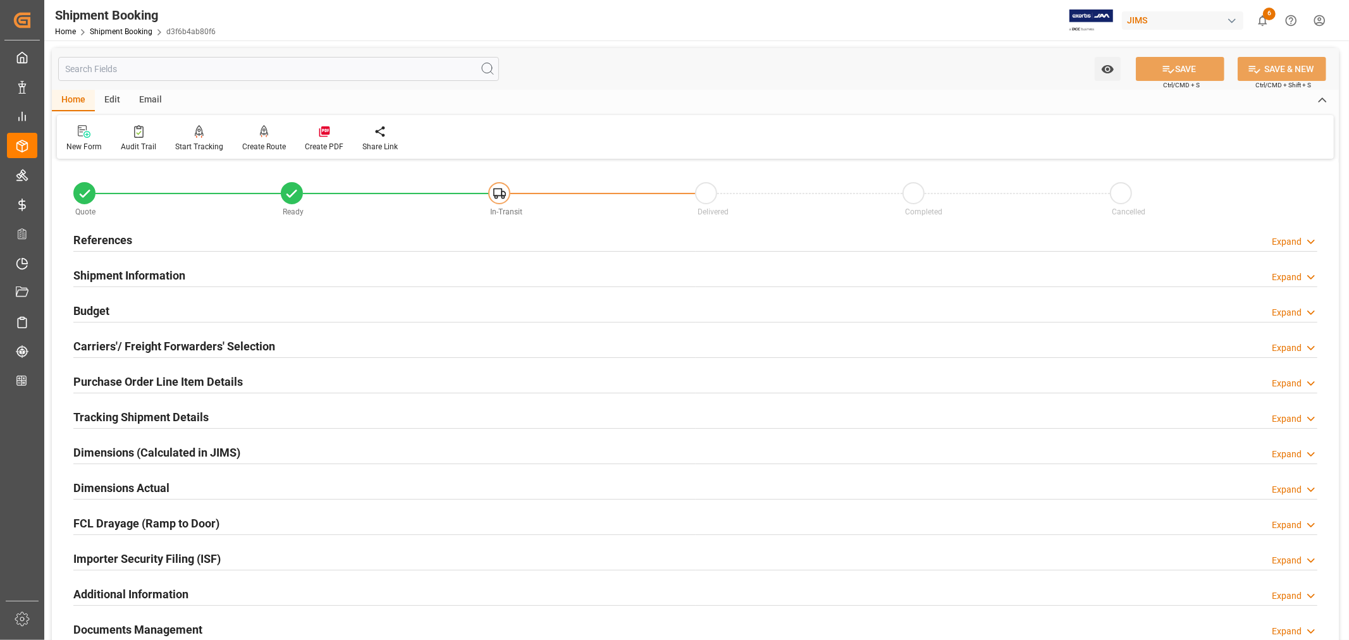
click at [150, 412] on h2 "Tracking Shipment Details" at bounding box center [140, 416] width 135 height 17
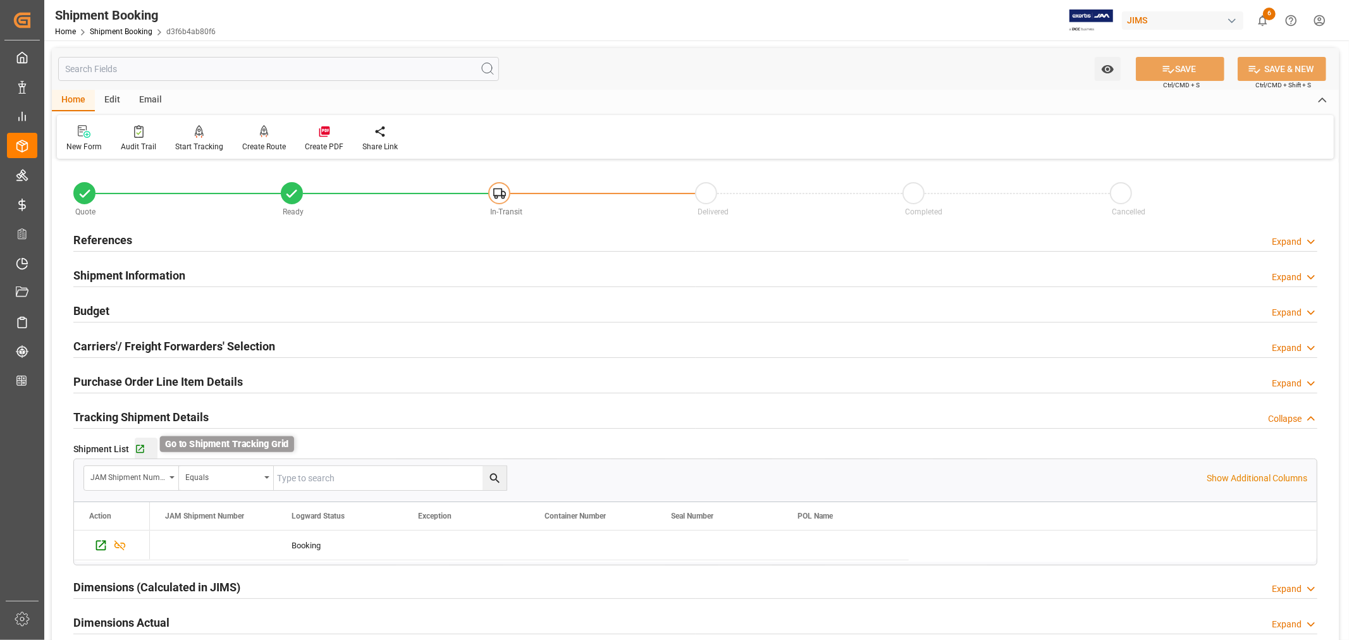
click at [140, 449] on icon "button" at bounding box center [140, 449] width 11 height 11
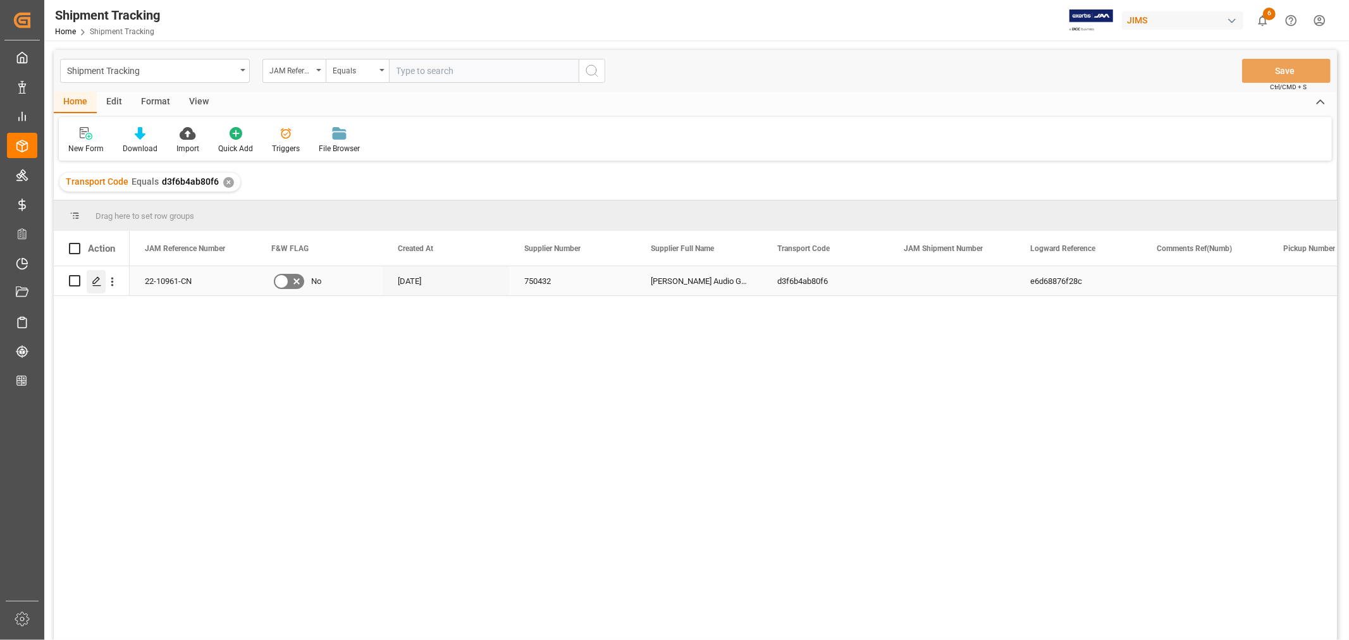
click at [96, 279] on icon "Press SPACE to select this row." at bounding box center [97, 281] width 10 height 10
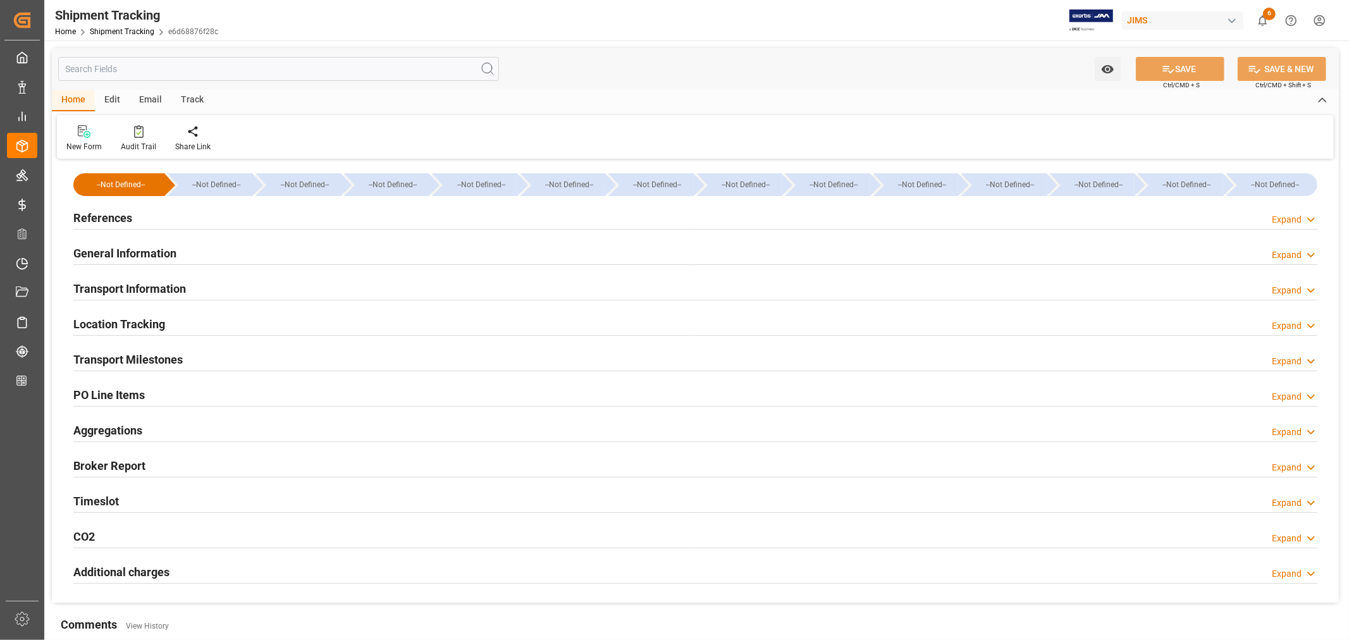
type input "[DATE] 00:00"
type input "[DATE]"
type input "[DATE] 00:00"
click at [152, 359] on h2 "Transport Milestones" at bounding box center [127, 359] width 109 height 17
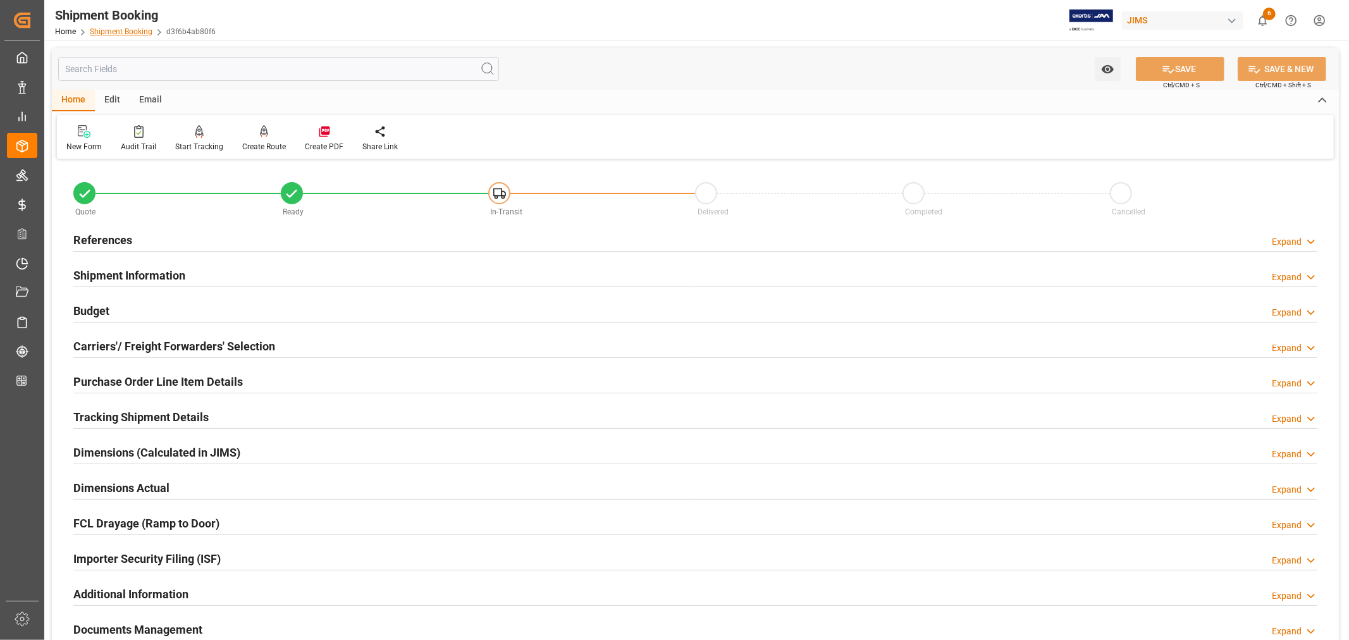
click at [133, 34] on link "Shipment Booking" at bounding box center [121, 31] width 63 height 9
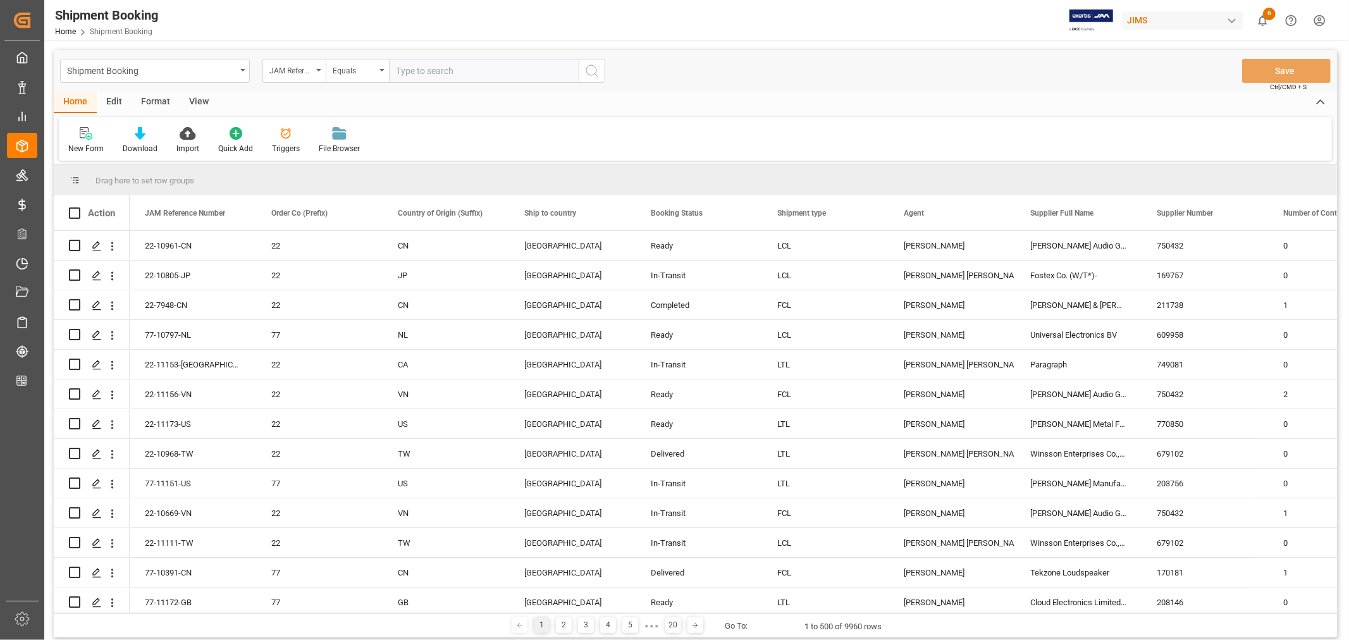
click at [440, 68] on input "text" at bounding box center [484, 71] width 190 height 24
paste input "22-10566-ID"
type input "22-10566-ID"
click at [589, 70] on icon "search button" at bounding box center [591, 70] width 15 height 15
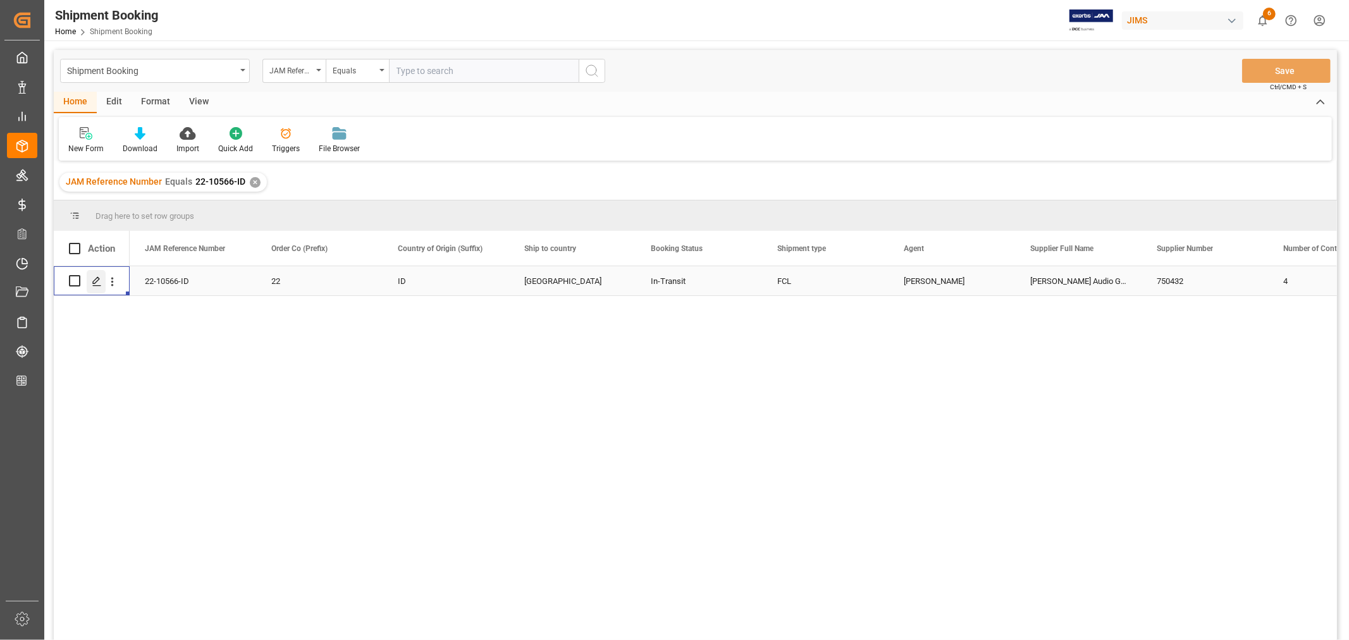
click at [96, 282] on icon "Press SPACE to select this row." at bounding box center [97, 281] width 10 height 10
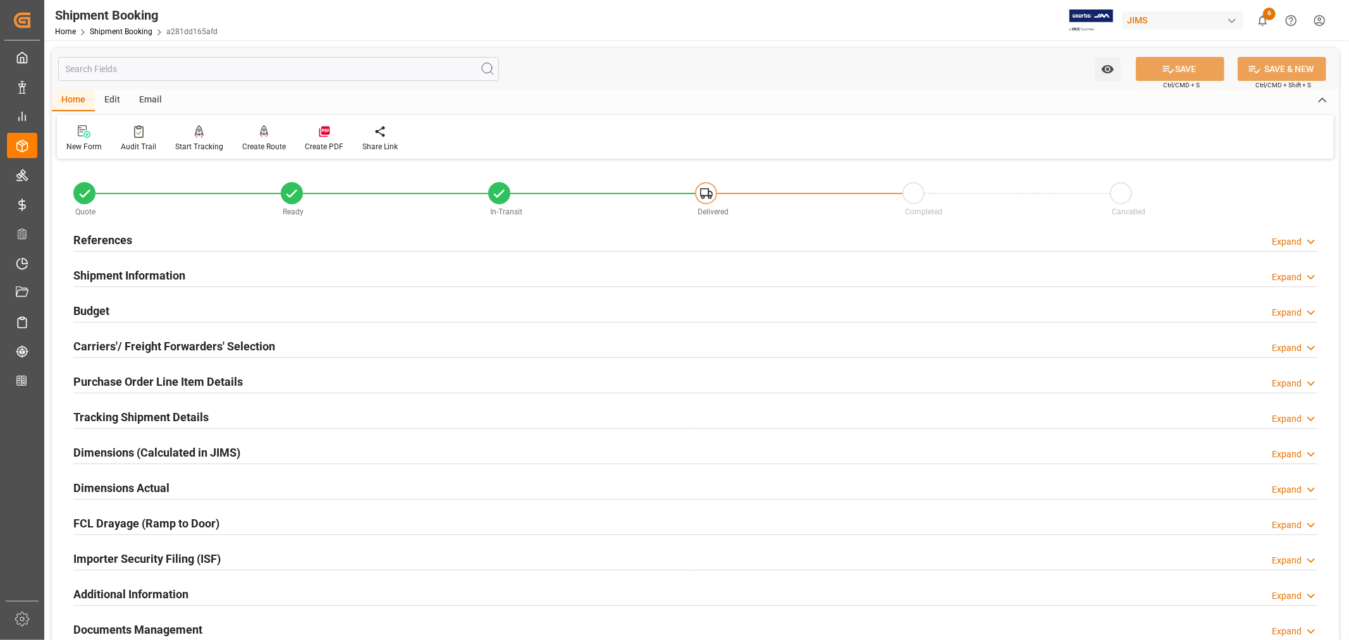
click at [106, 272] on h2 "Shipment Information" at bounding box center [129, 275] width 112 height 17
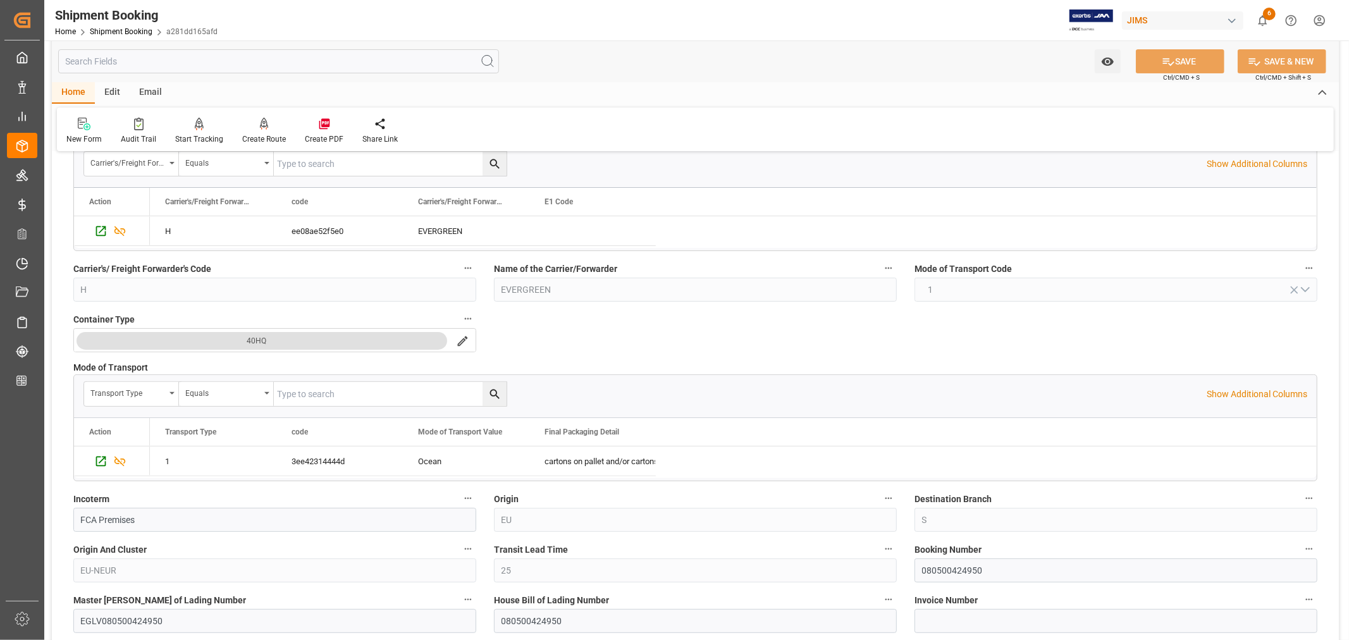
scroll to position [281, 0]
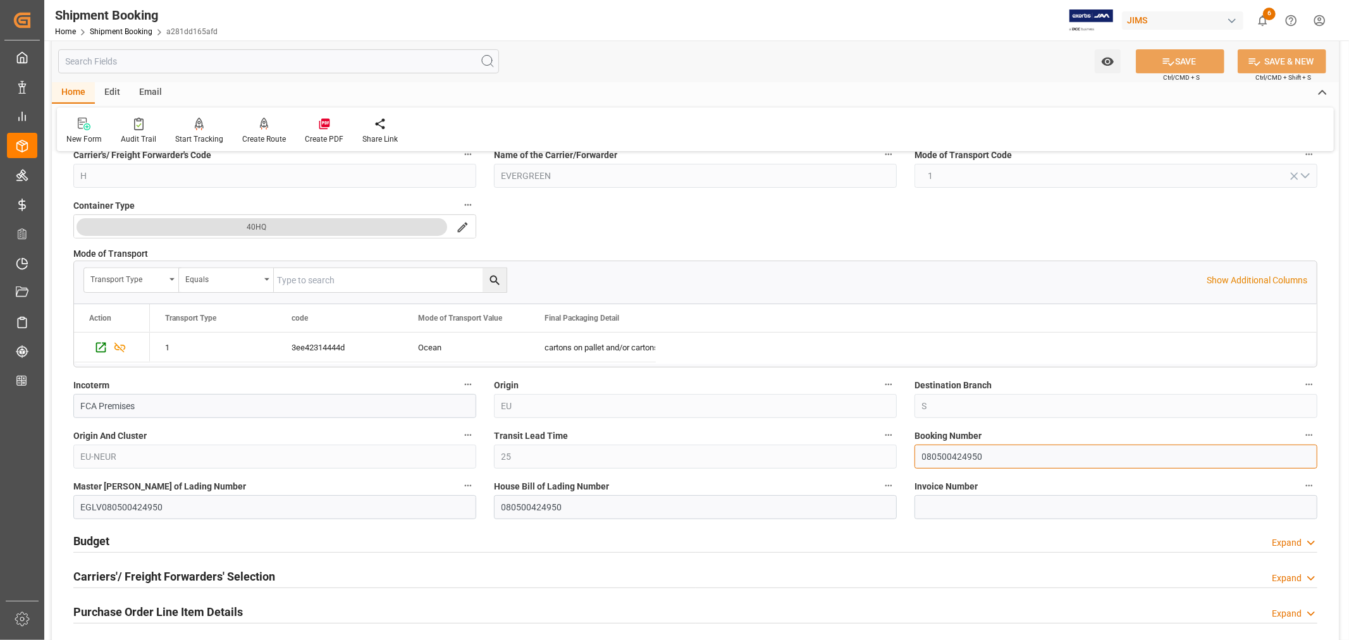
click at [932, 452] on input "080500424950" at bounding box center [1115, 457] width 403 height 24
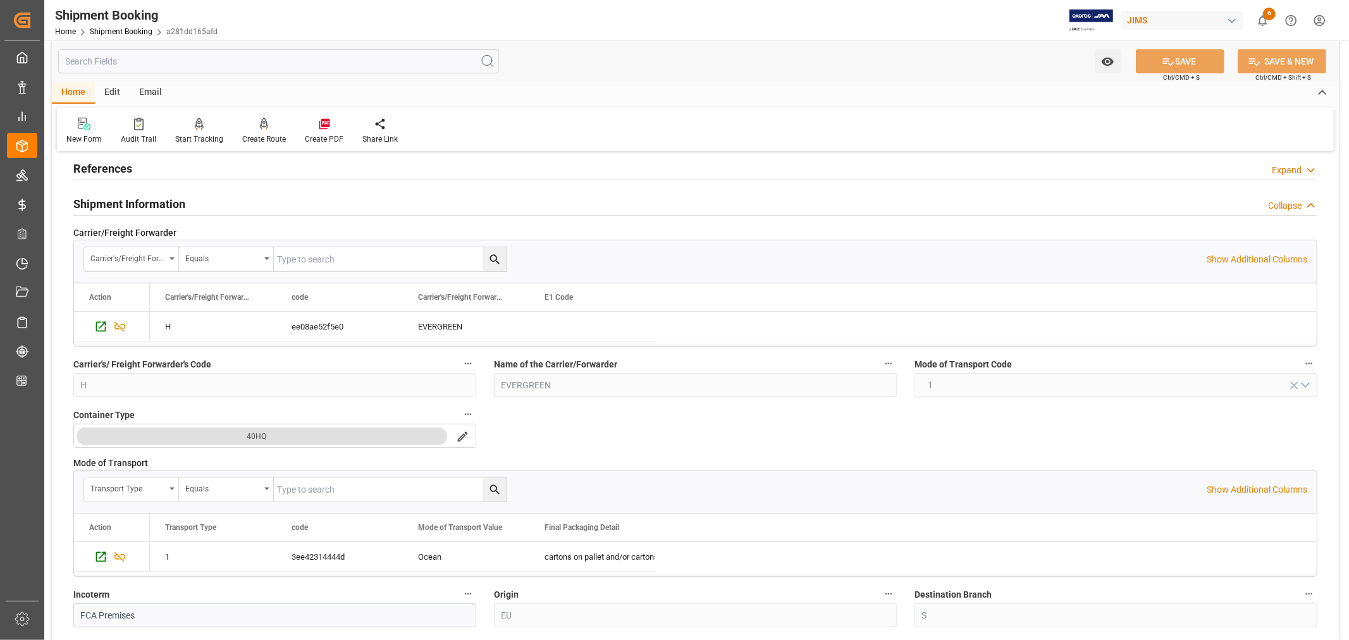
scroll to position [70, 0]
click at [168, 206] on h2 "Shipment Information" at bounding box center [129, 205] width 112 height 17
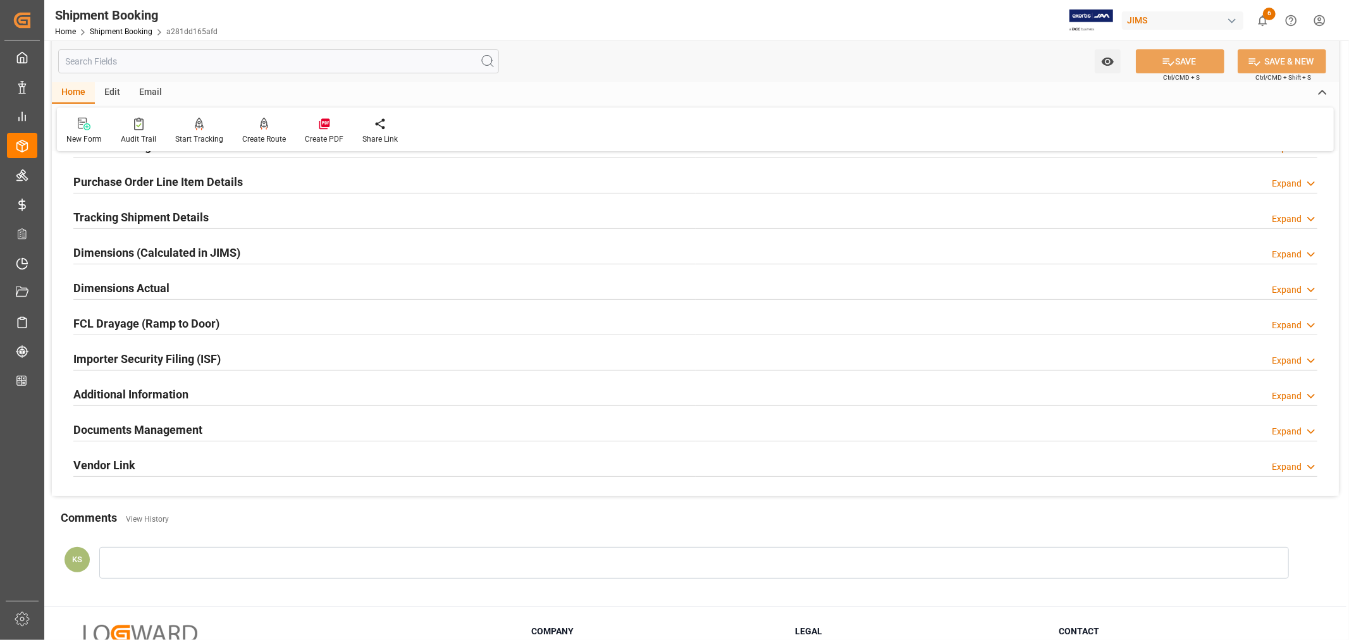
scroll to position [211, 0]
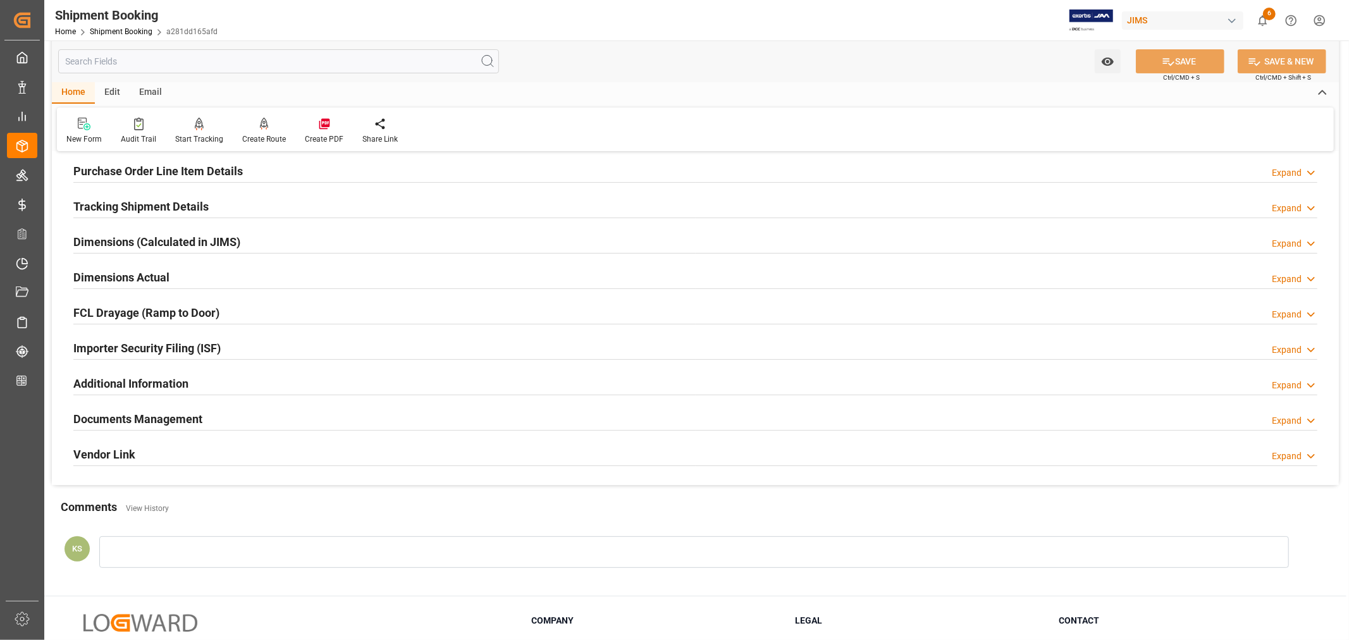
click at [240, 349] on div "Importer Security Filing (ISF) Expand" at bounding box center [695, 347] width 1244 height 24
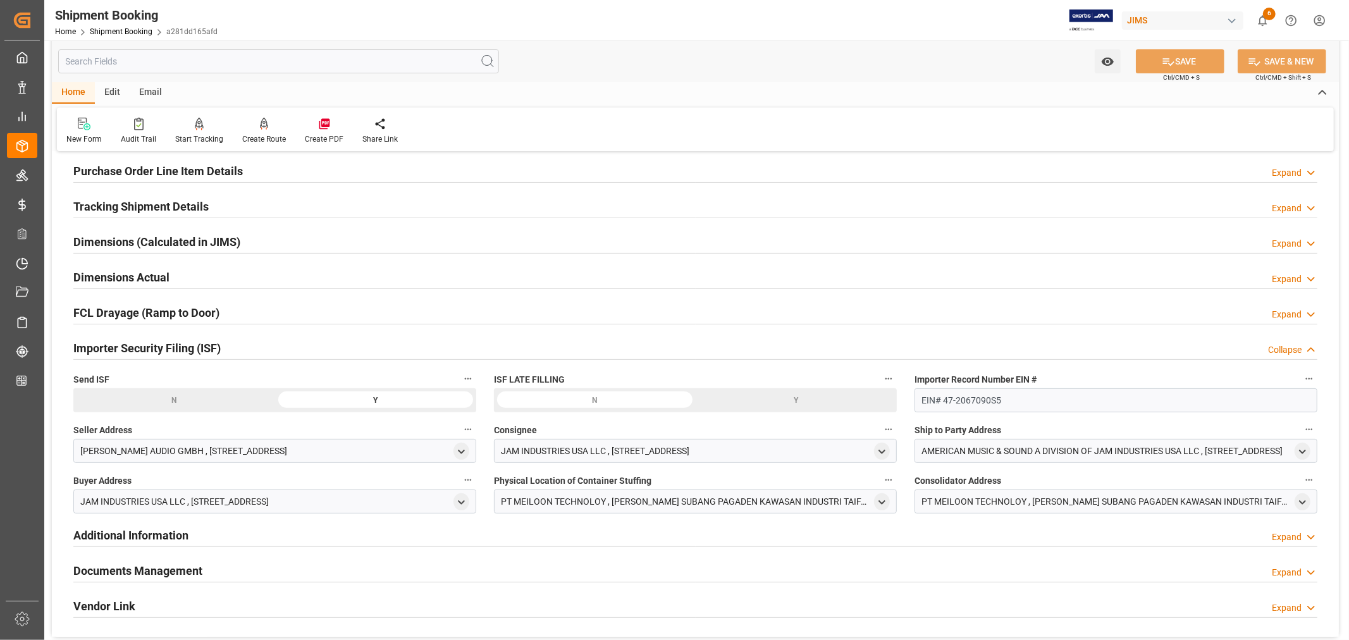
click at [240, 349] on div "Importer Security Filing (ISF) Collapse" at bounding box center [695, 347] width 1244 height 24
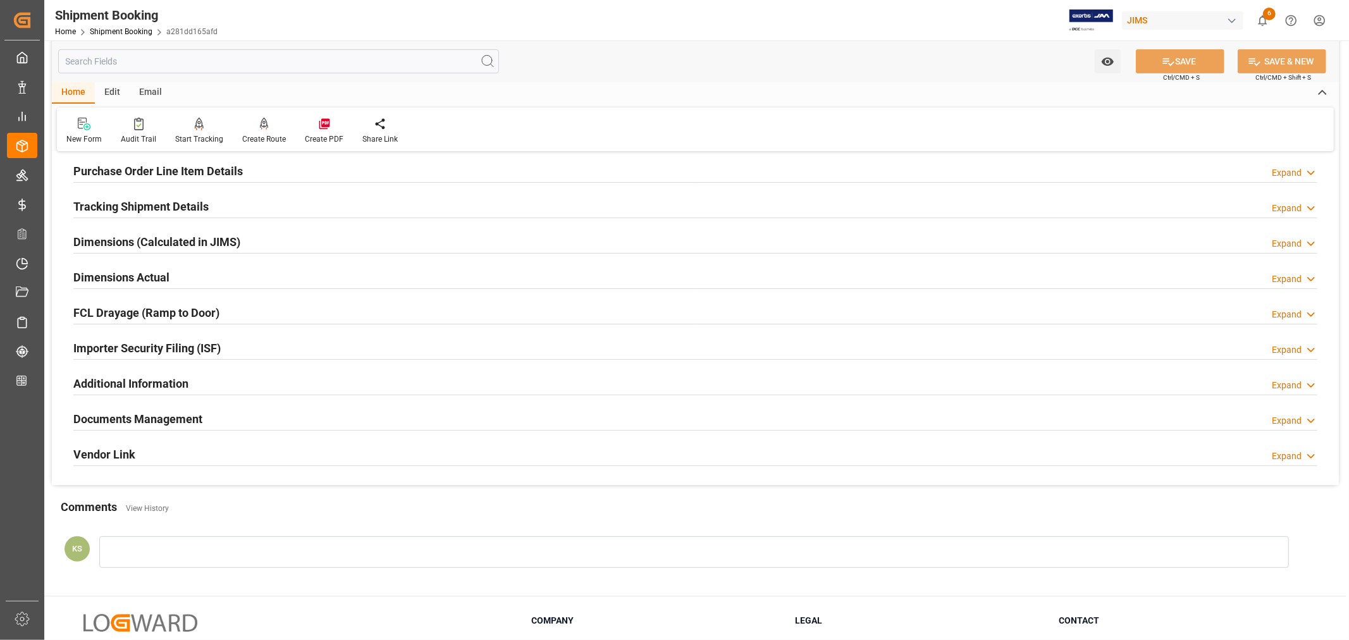
click at [141, 168] on h2 "Purchase Order Line Item Details" at bounding box center [157, 171] width 169 height 17
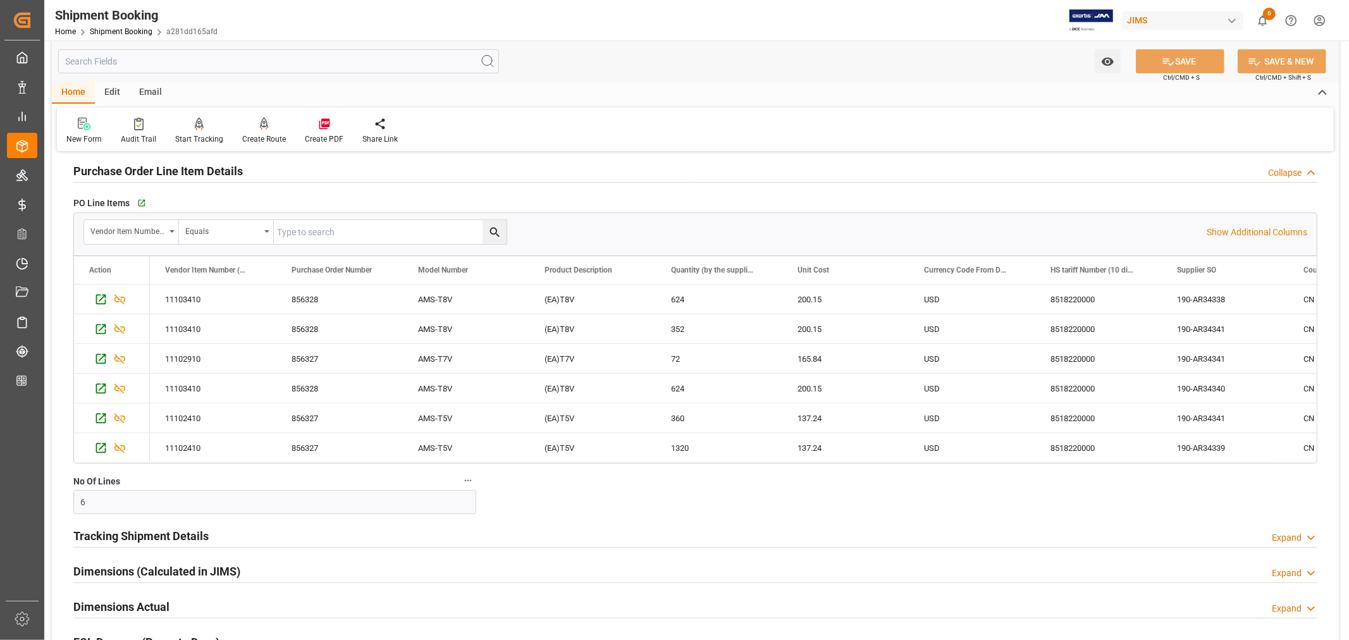
click at [141, 168] on h2 "Purchase Order Line Item Details" at bounding box center [157, 171] width 169 height 17
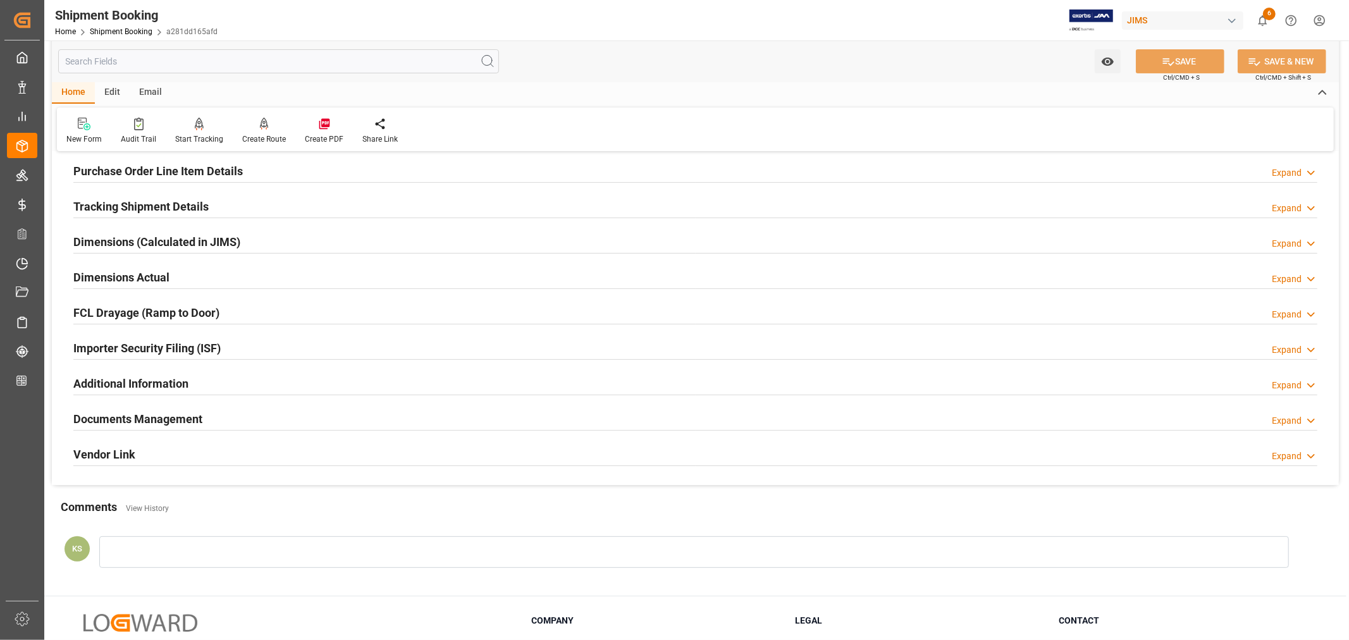
scroll to position [0, 0]
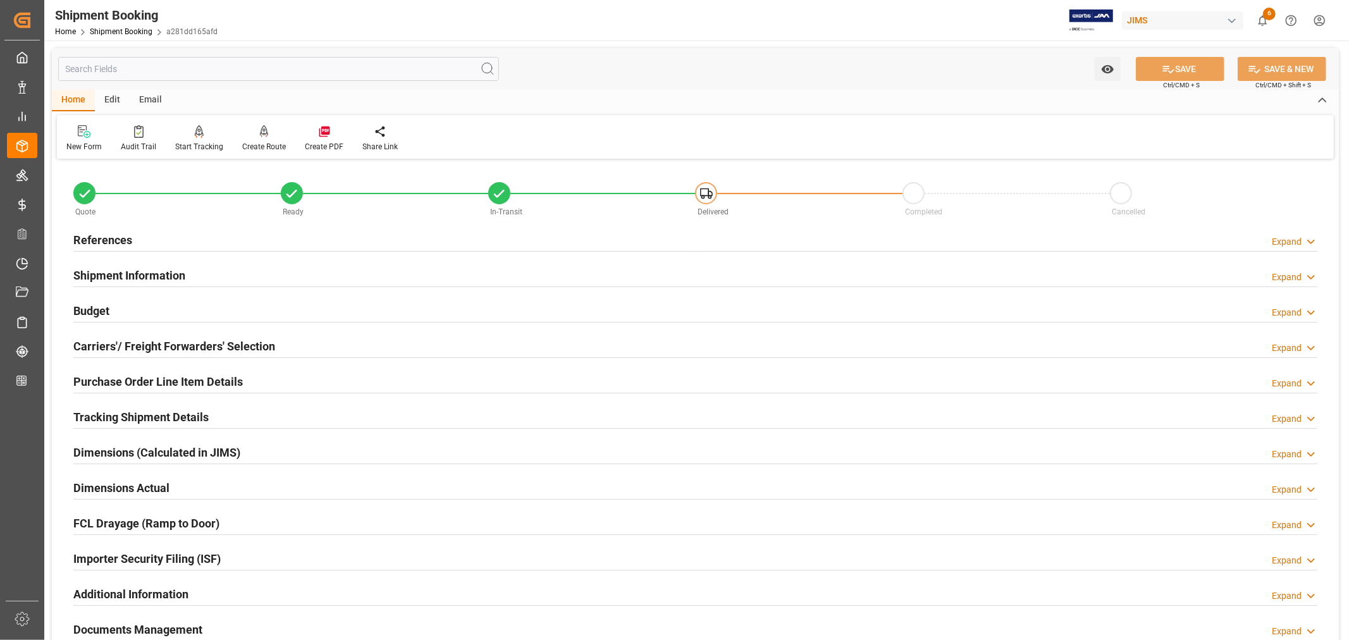
click at [137, 419] on h2 "Tracking Shipment Details" at bounding box center [140, 416] width 135 height 17
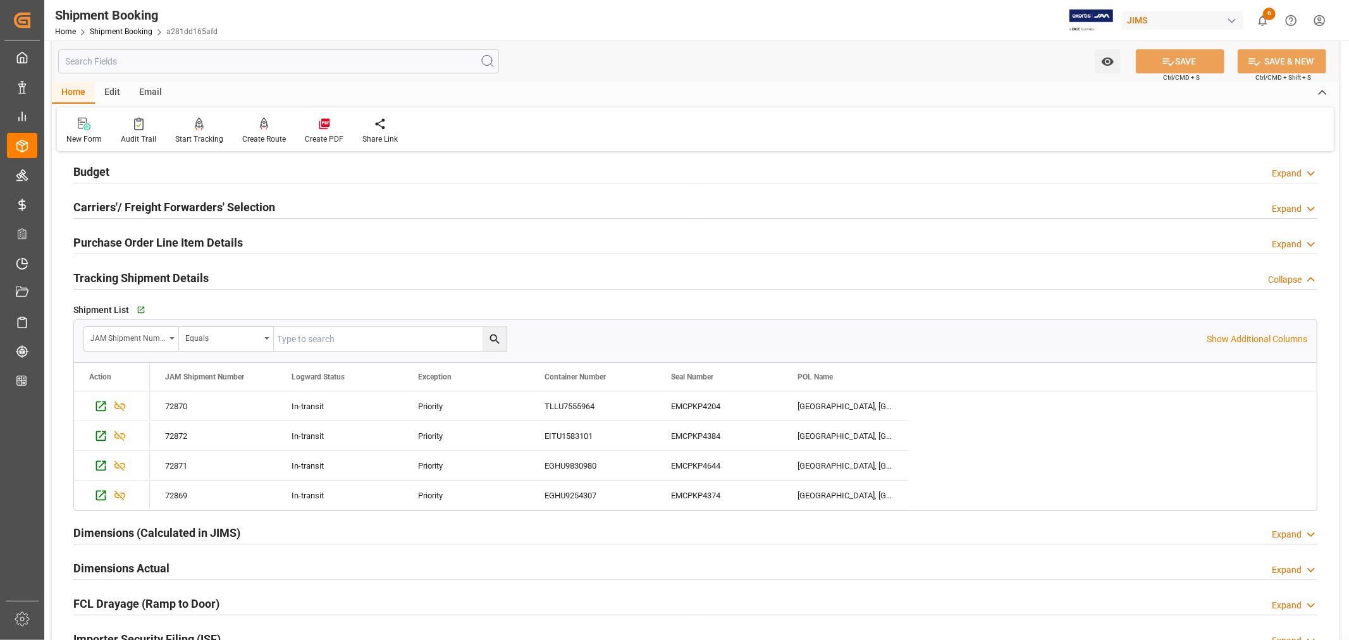
scroll to position [140, 0]
click at [185, 273] on h2 "Tracking Shipment Details" at bounding box center [140, 276] width 135 height 17
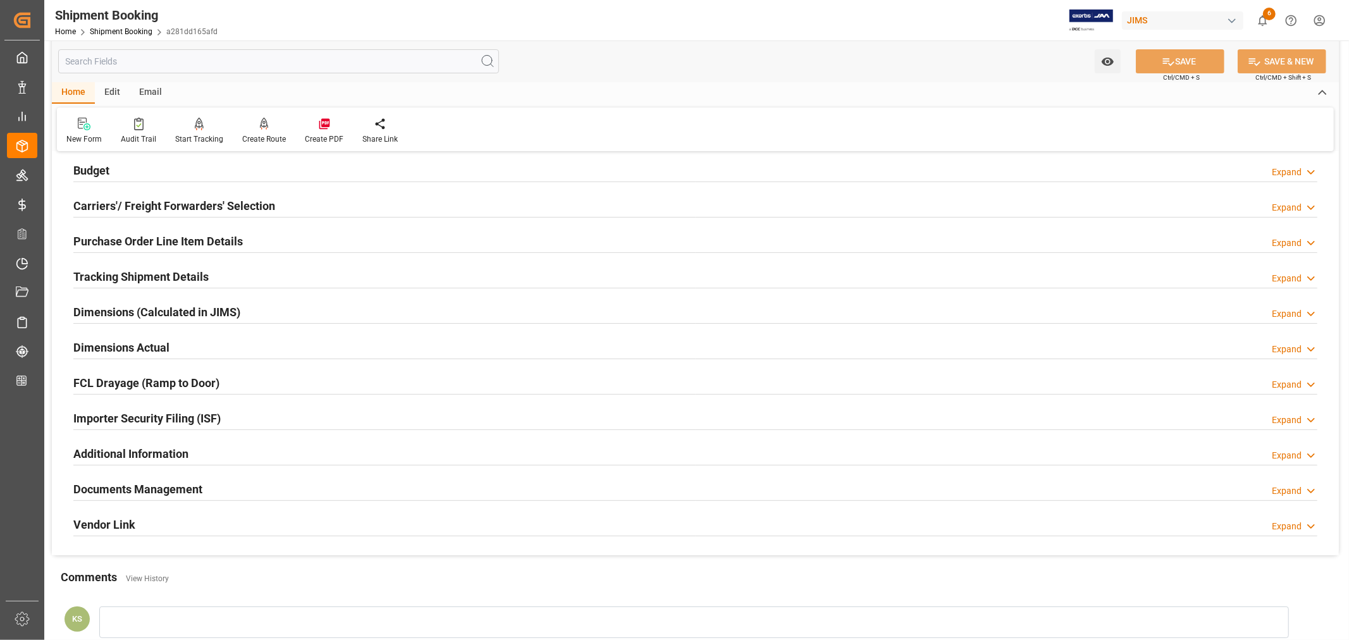
click at [164, 484] on h2 "Documents Management" at bounding box center [137, 489] width 129 height 17
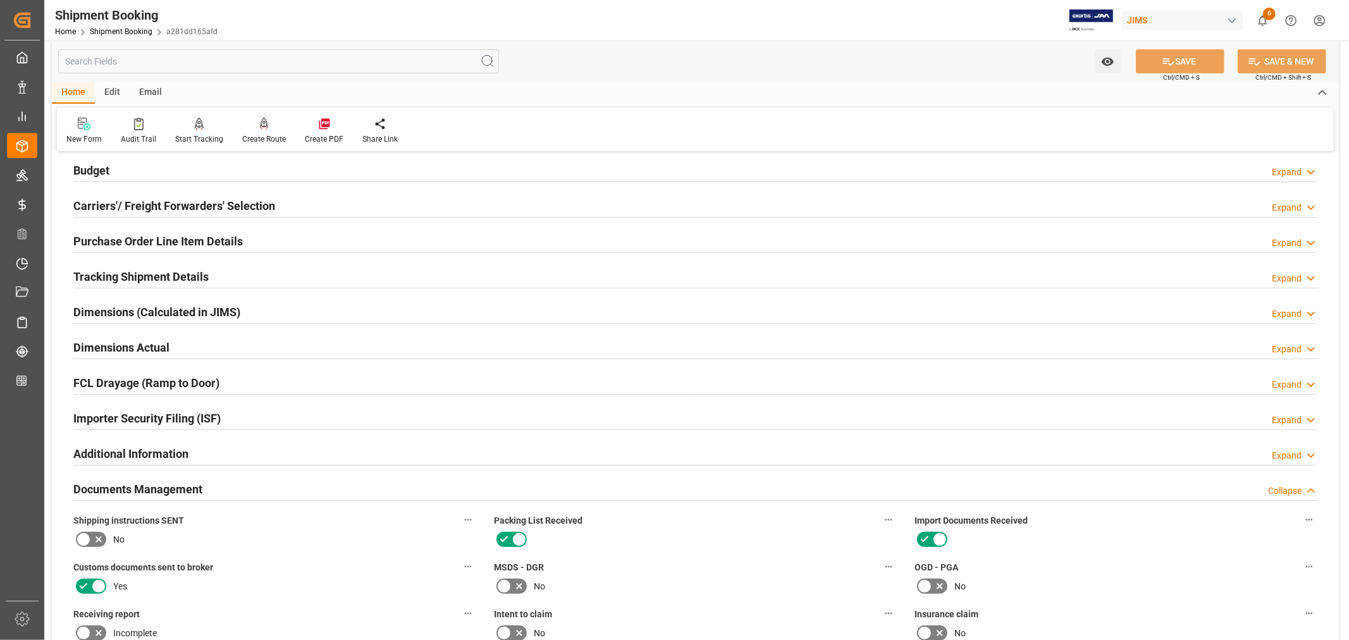
click at [164, 484] on h2 "Documents Management" at bounding box center [137, 489] width 129 height 17
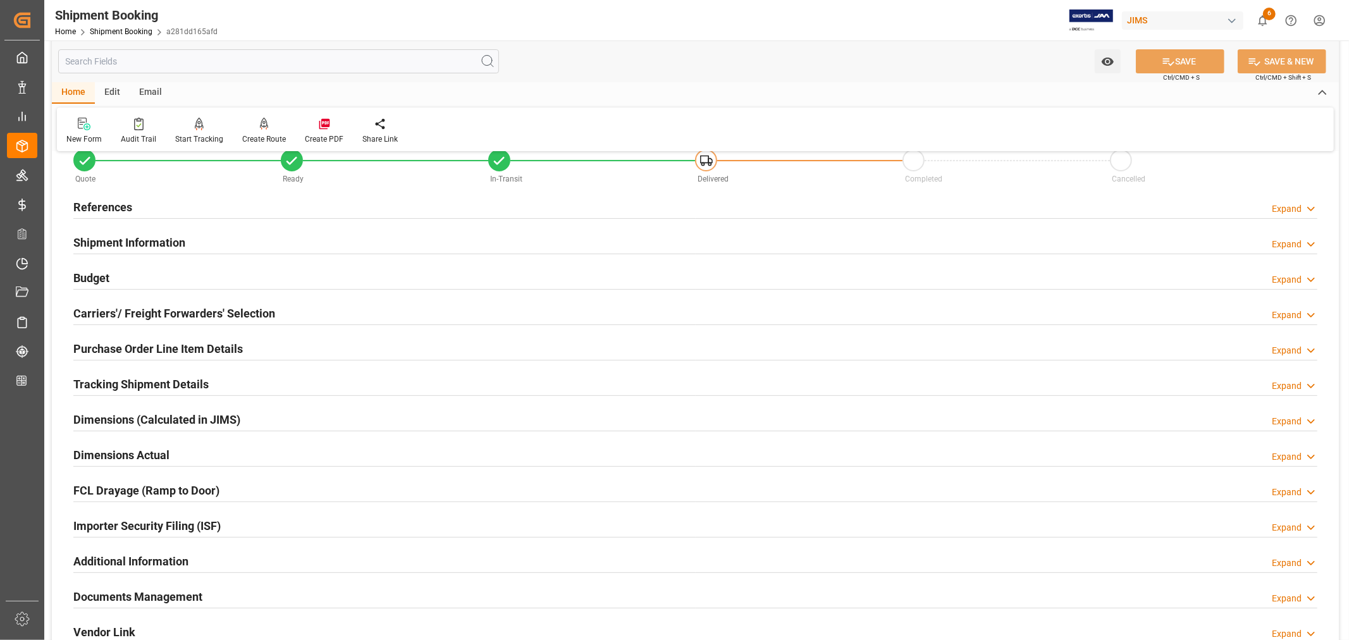
scroll to position [0, 0]
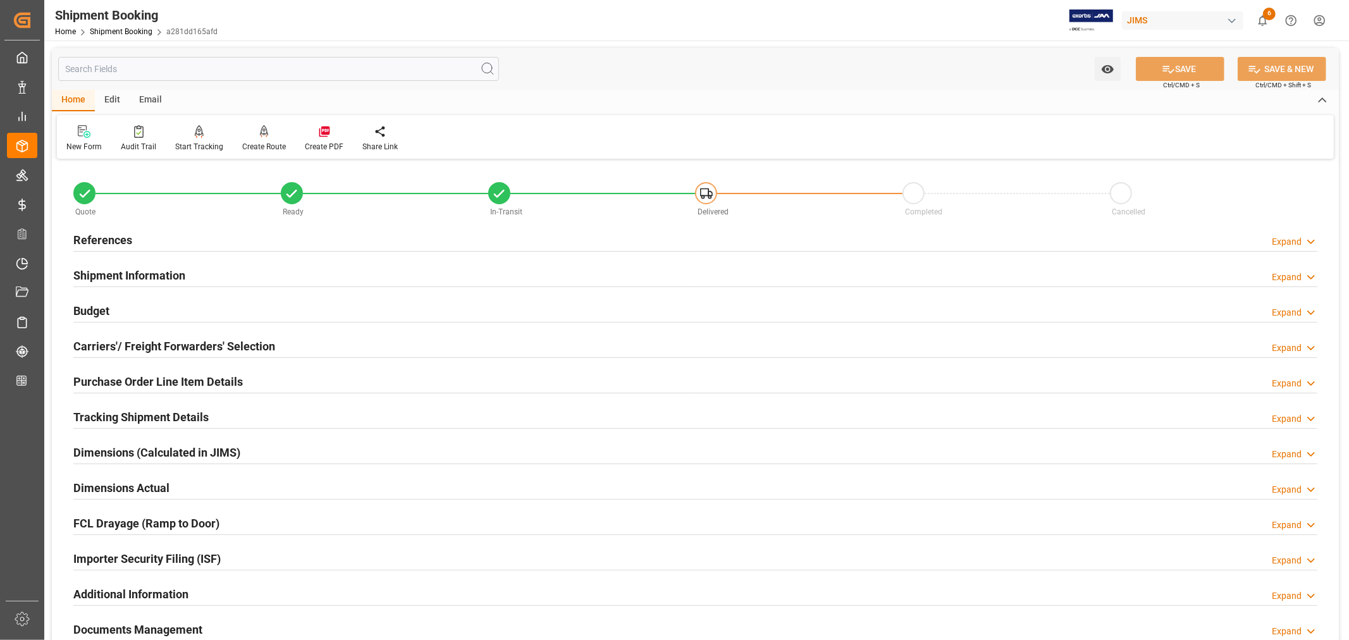
click at [150, 269] on h2 "Shipment Information" at bounding box center [129, 275] width 112 height 17
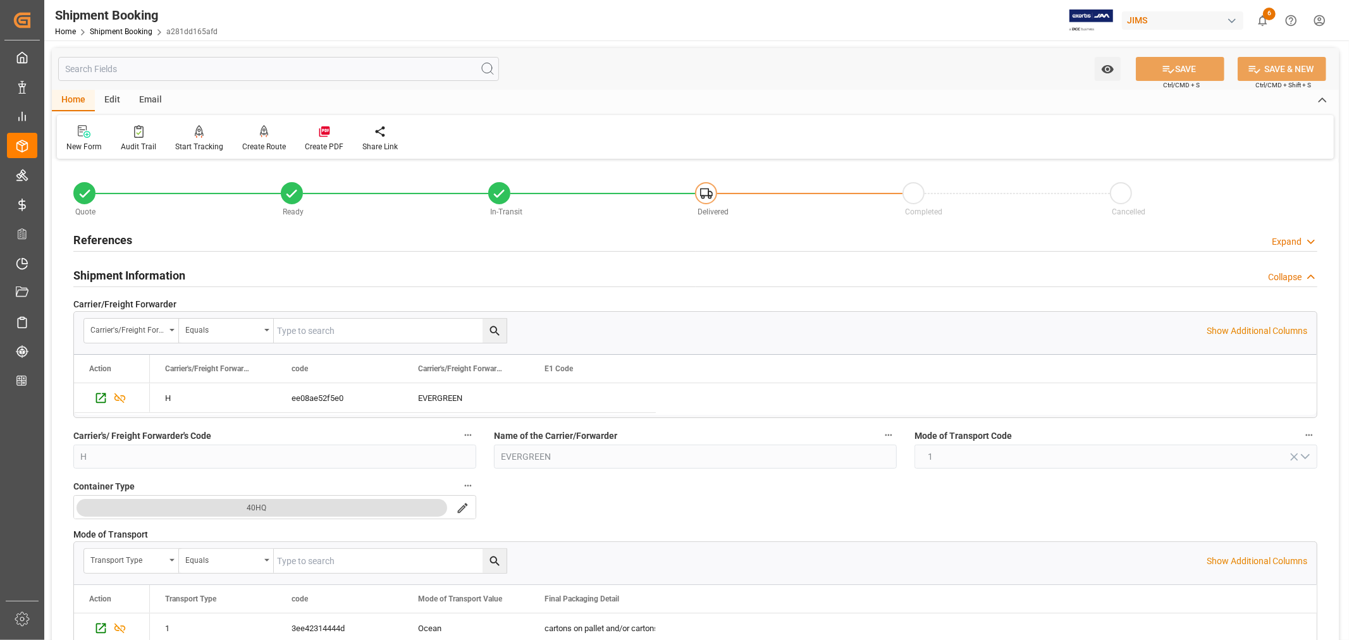
click at [150, 269] on h2 "Shipment Information" at bounding box center [129, 275] width 112 height 17
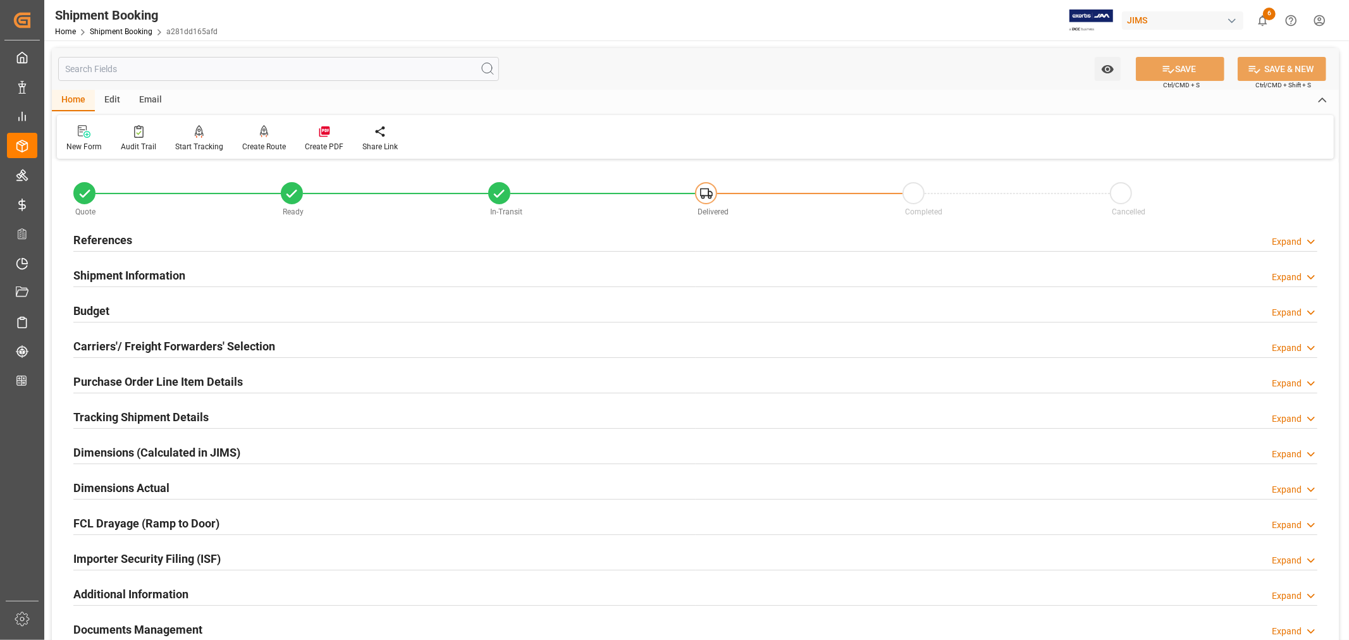
click at [127, 237] on h2 "References" at bounding box center [102, 239] width 59 height 17
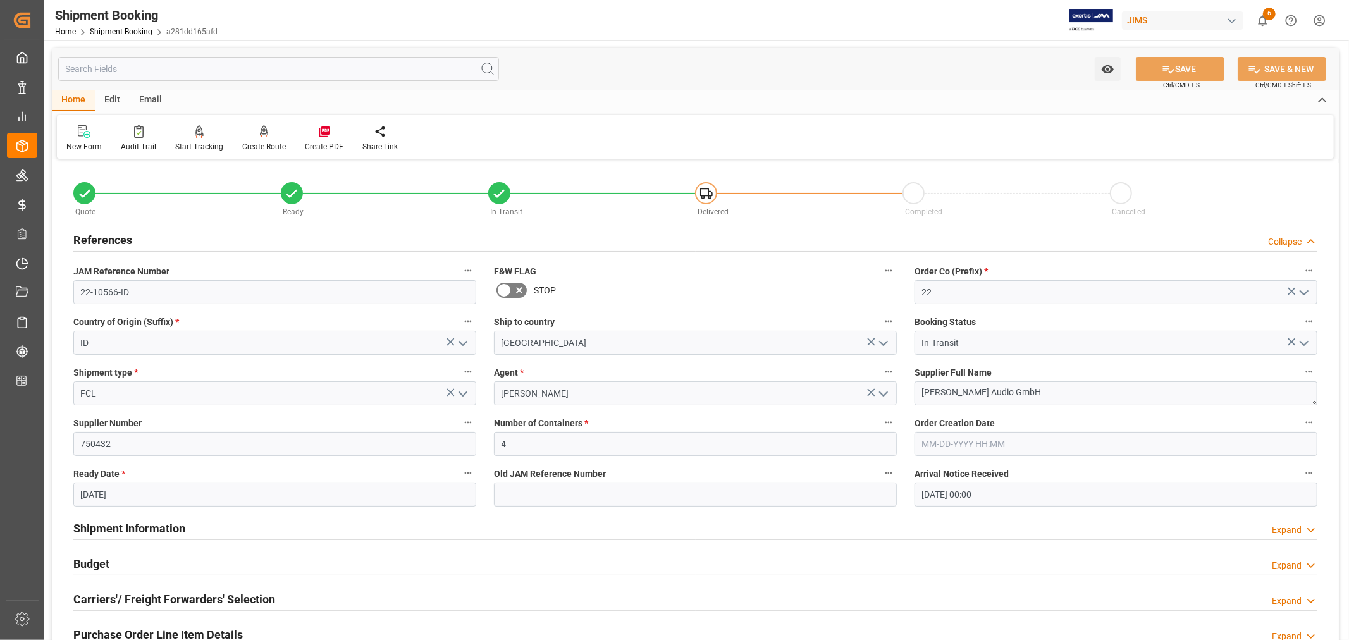
click at [127, 237] on h2 "References" at bounding box center [102, 239] width 59 height 17
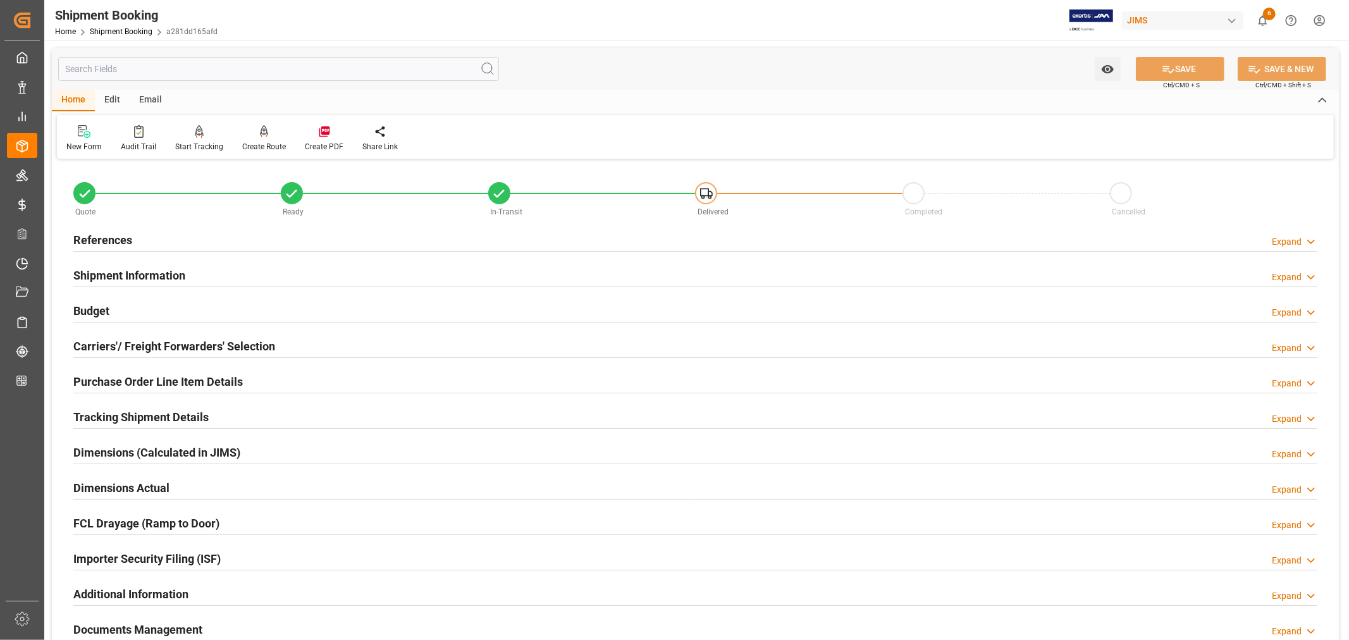
click at [154, 406] on div "Tracking Shipment Details" at bounding box center [140, 416] width 135 height 24
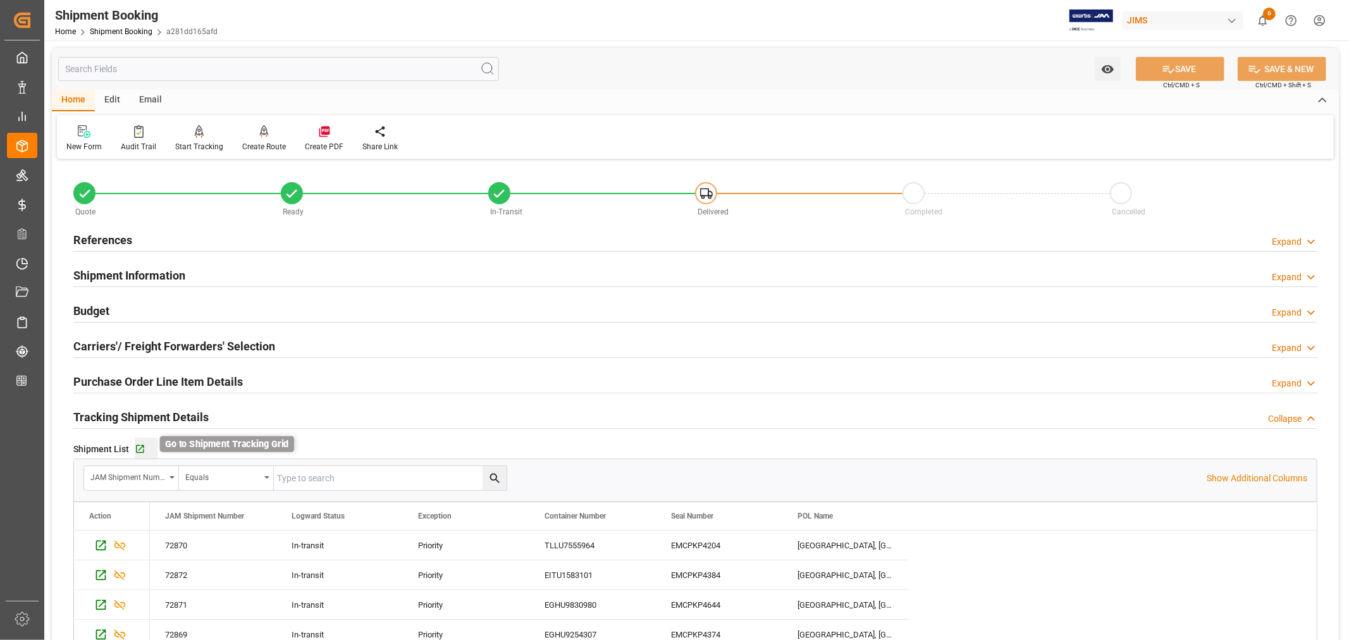
click at [143, 450] on icon "button" at bounding box center [140, 449] width 11 height 11
drag, startPoint x: 123, startPoint y: 415, endPoint x: 110, endPoint y: 312, distance: 103.9
click at [123, 412] on h2 "Tracking Shipment Details" at bounding box center [140, 416] width 135 height 17
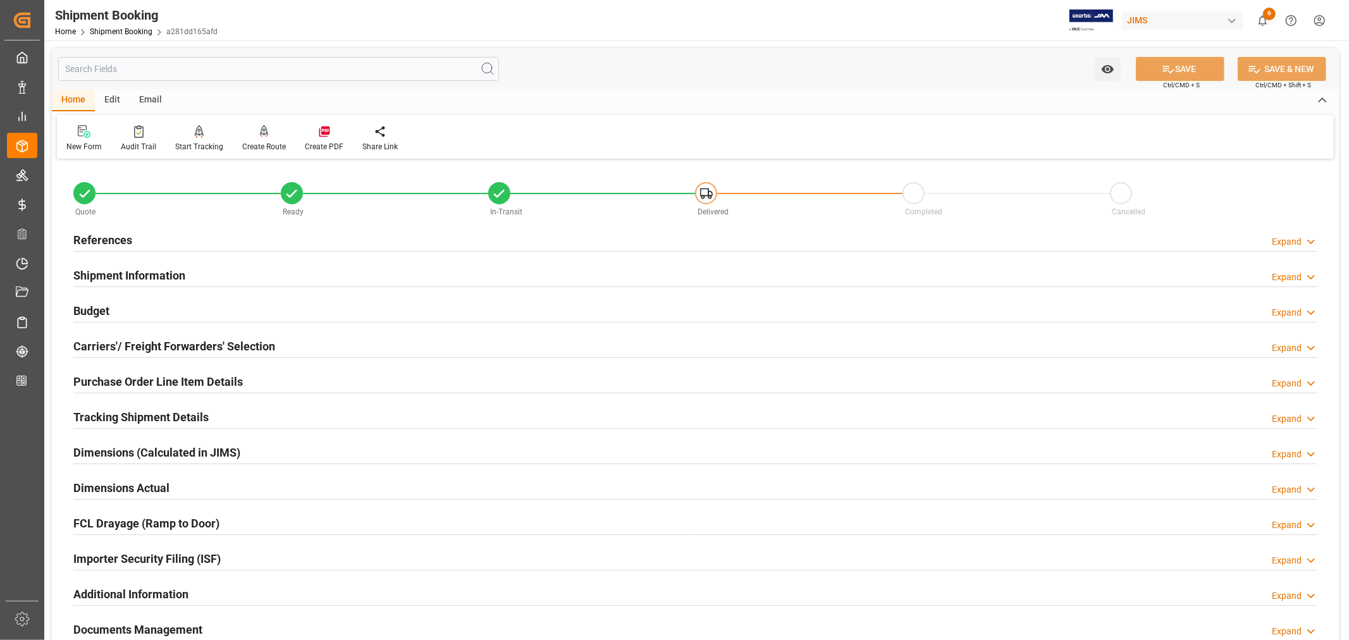
click at [93, 235] on h2 "References" at bounding box center [102, 239] width 59 height 17
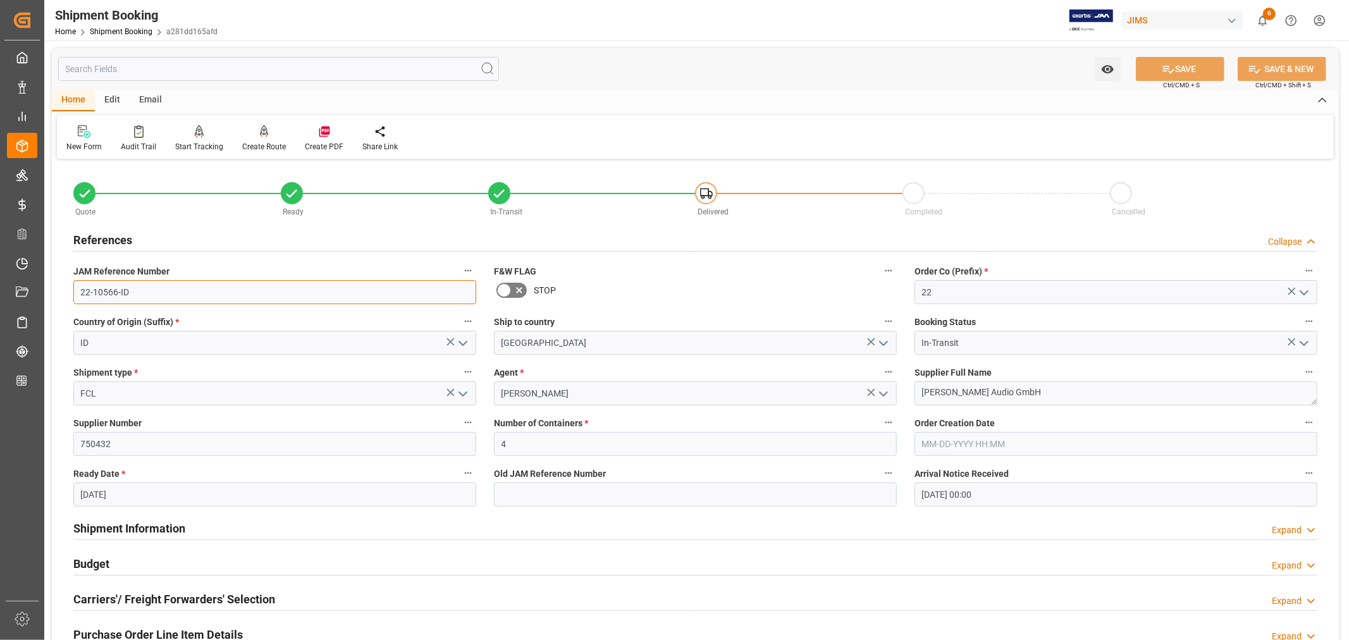
drag, startPoint x: 115, startPoint y: 291, endPoint x: 77, endPoint y: 292, distance: 38.6
click at [77, 292] on input "22-10566-ID" at bounding box center [274, 292] width 403 height 24
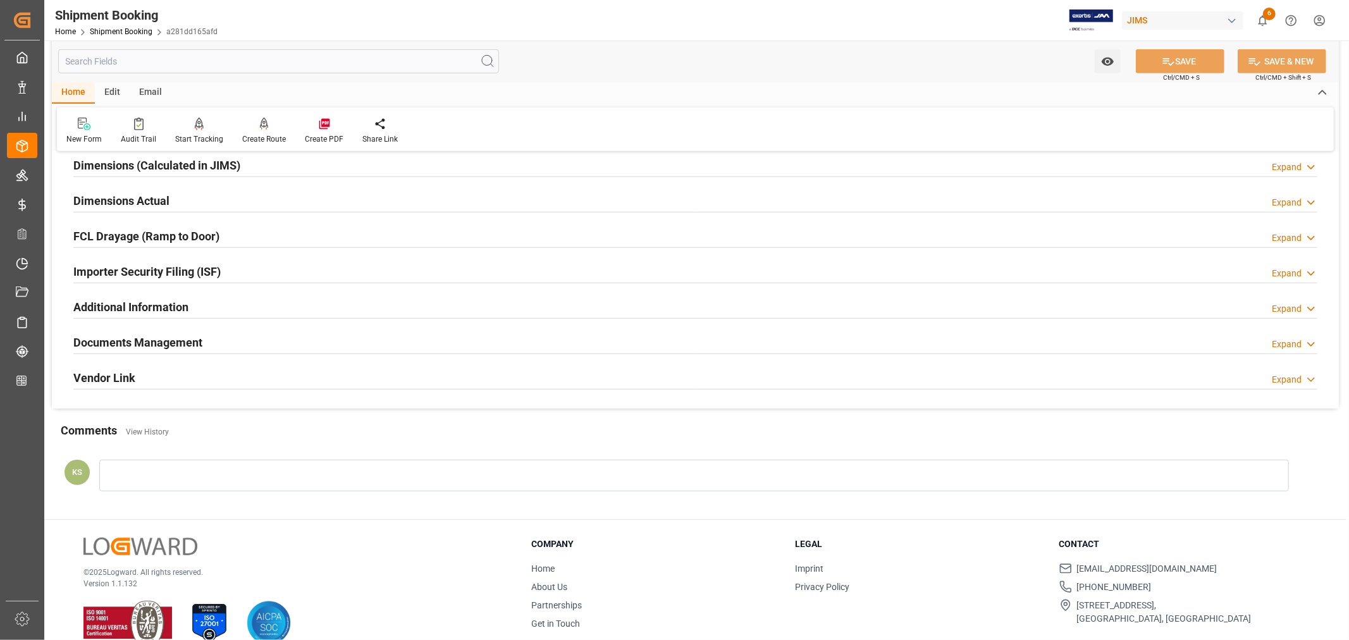
scroll to position [561, 0]
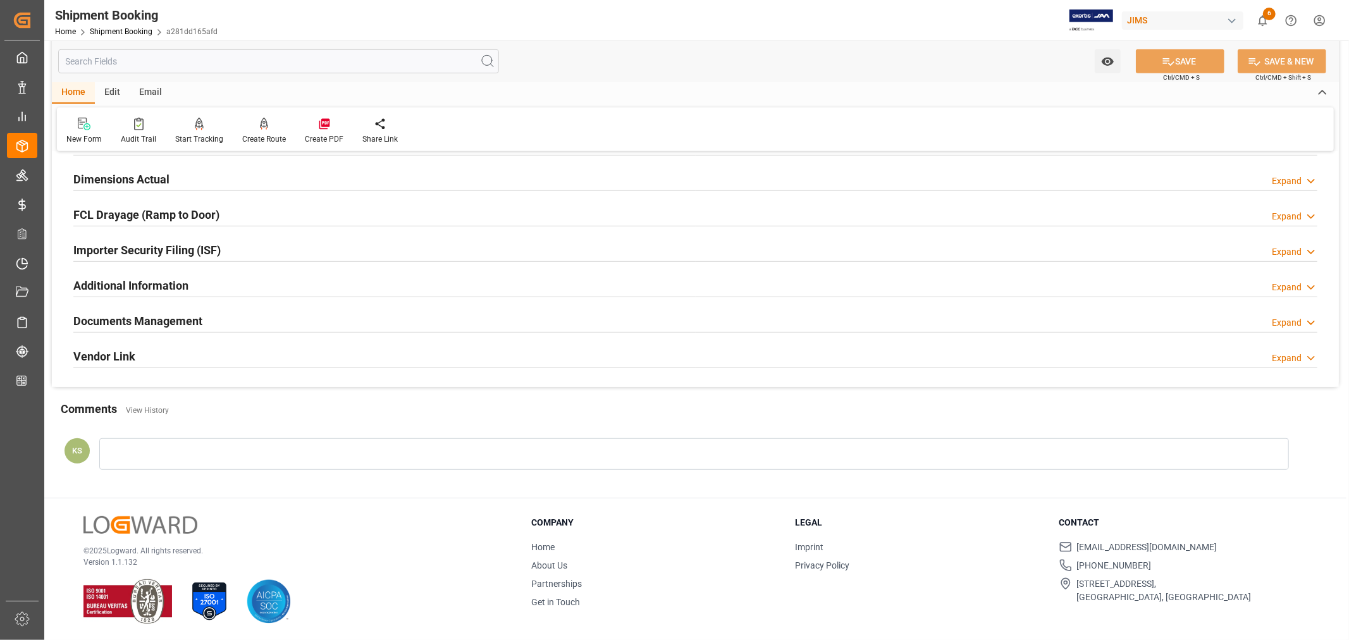
click at [285, 320] on div "Documents Management Expand" at bounding box center [695, 320] width 1244 height 24
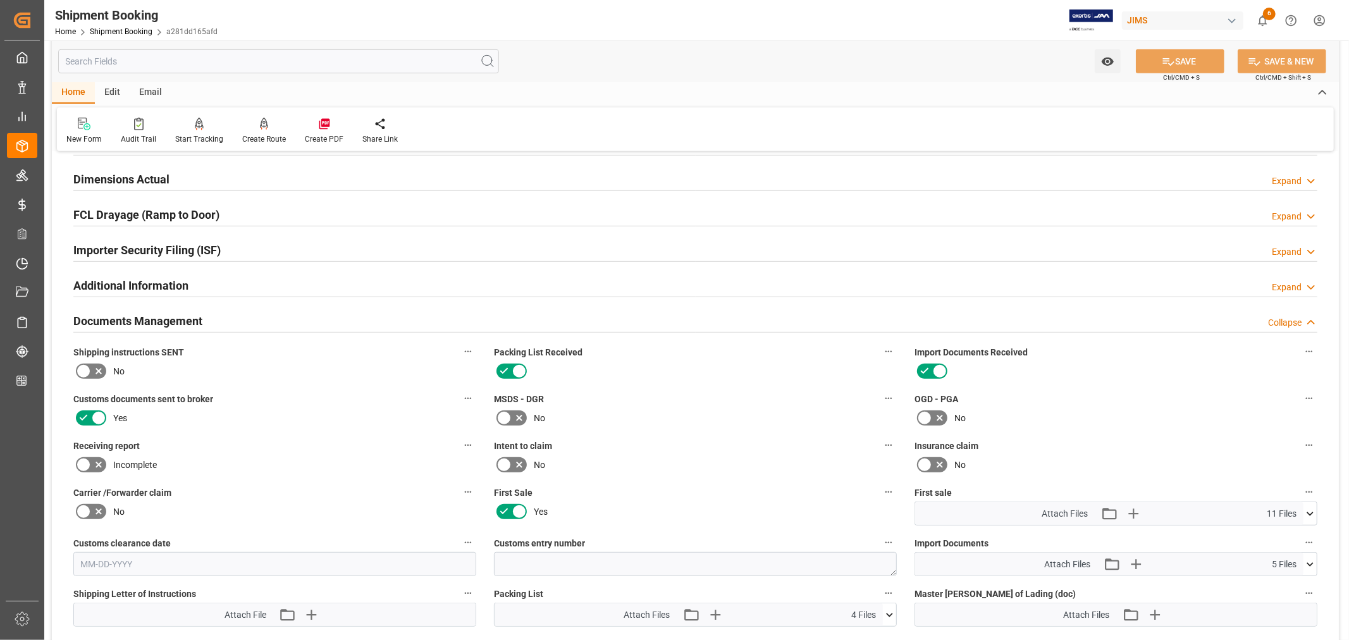
click at [285, 320] on div "Documents Management Collapse" at bounding box center [695, 320] width 1244 height 24
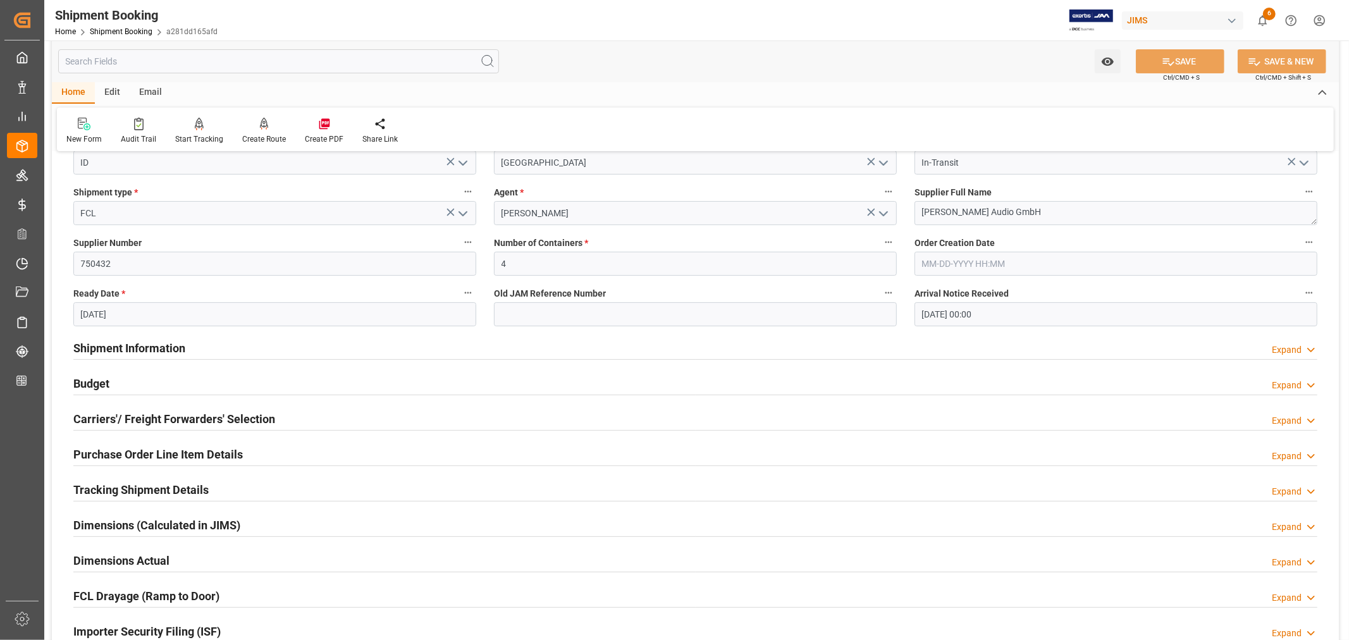
scroll to position [0, 0]
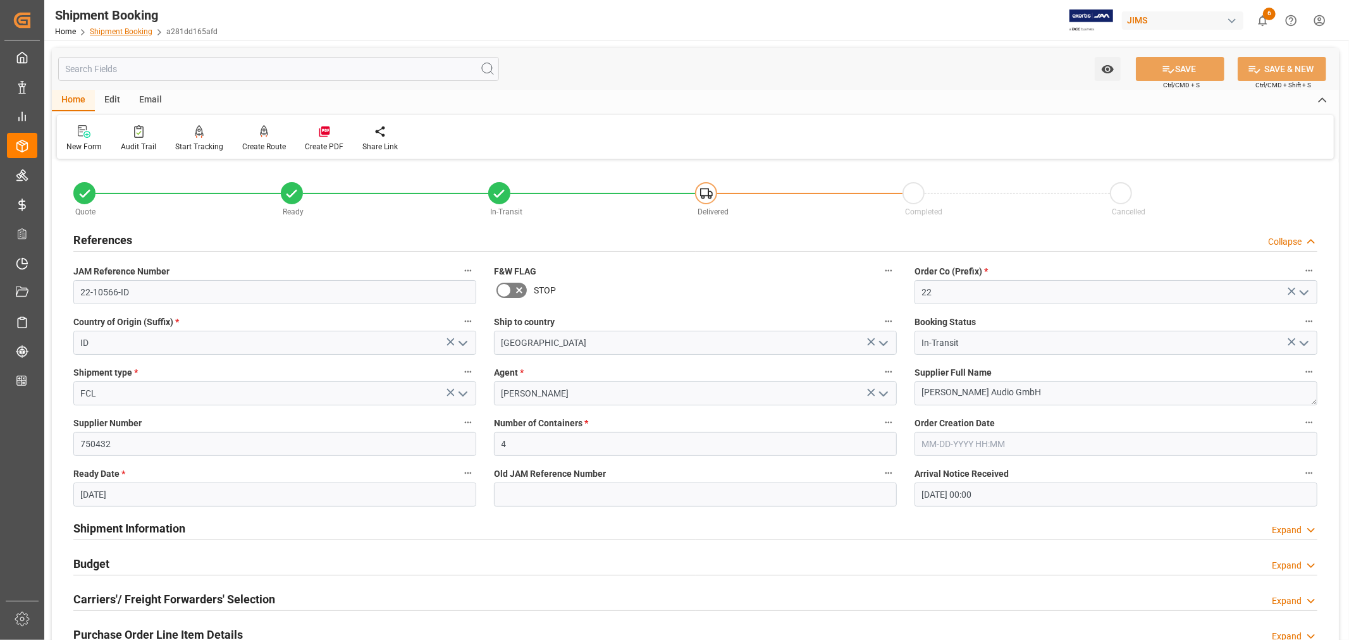
click at [130, 32] on link "Shipment Booking" at bounding box center [121, 31] width 63 height 9
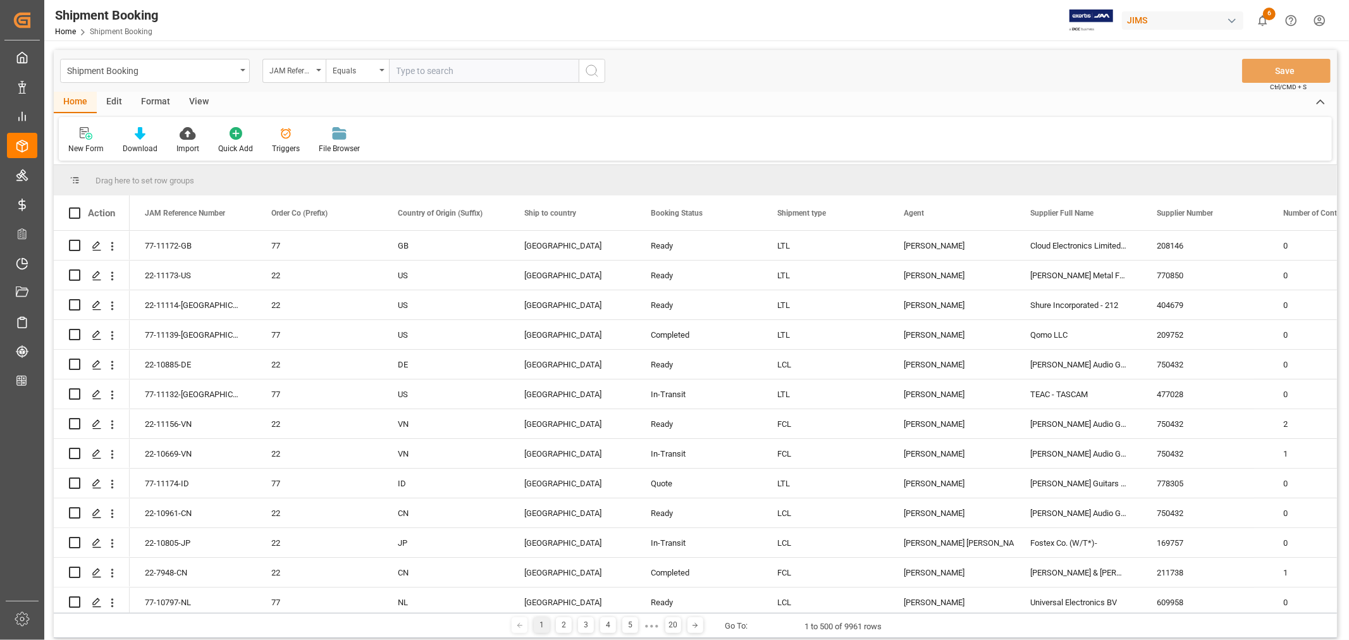
click at [402, 66] on input "text" at bounding box center [484, 71] width 190 height 24
paste input "22-10822-MY"
type input "22-10822-MY"
click at [592, 71] on icon "search button" at bounding box center [591, 70] width 15 height 15
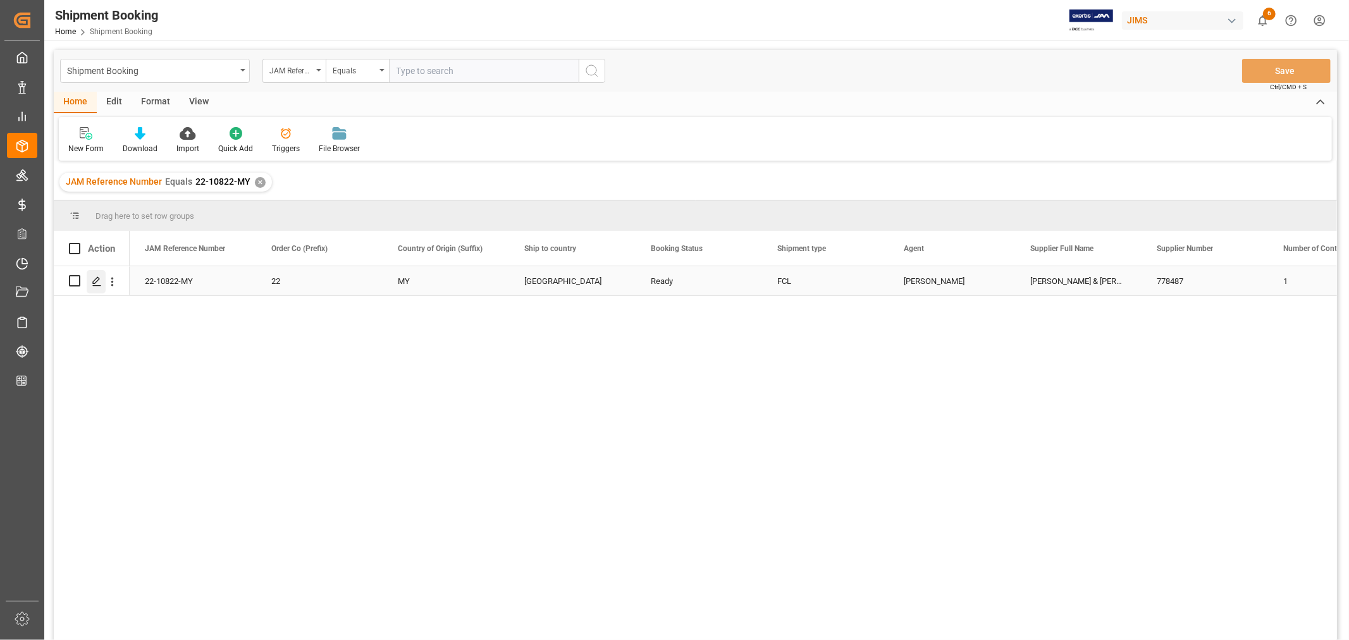
click at [98, 277] on polygon "Press SPACE to select this row." at bounding box center [96, 280] width 6 height 6
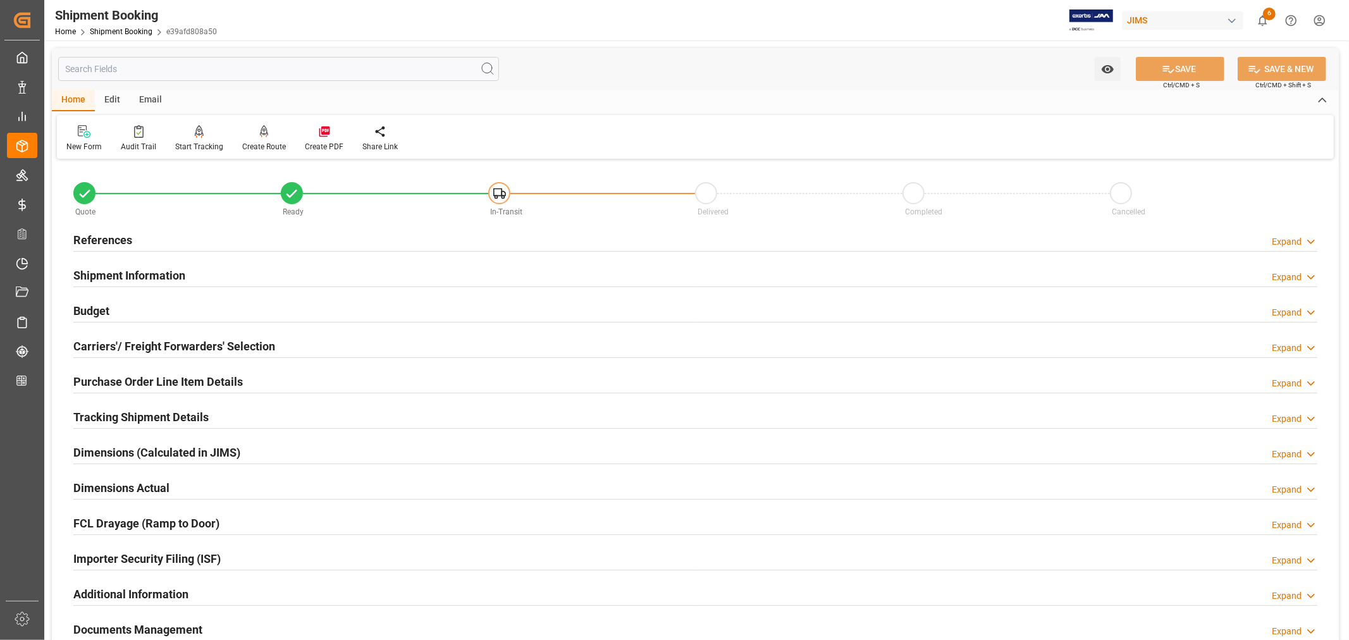
click at [139, 273] on h2 "Shipment Information" at bounding box center [129, 275] width 112 height 17
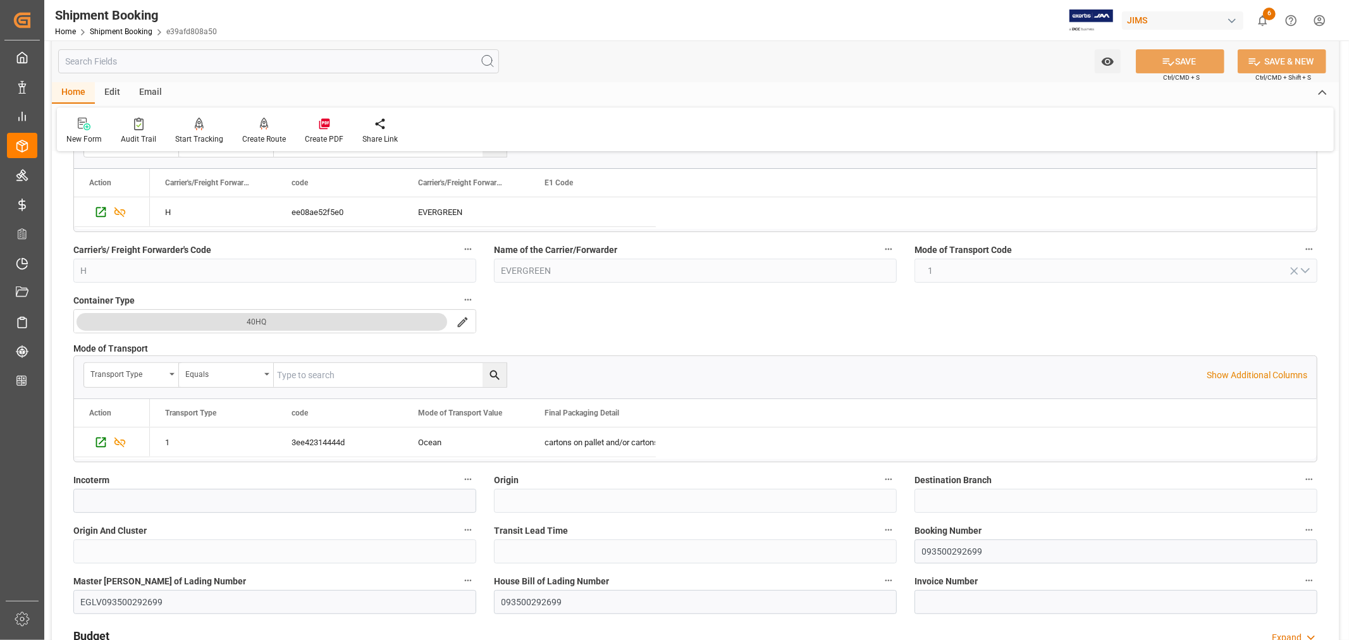
scroll to position [281, 0]
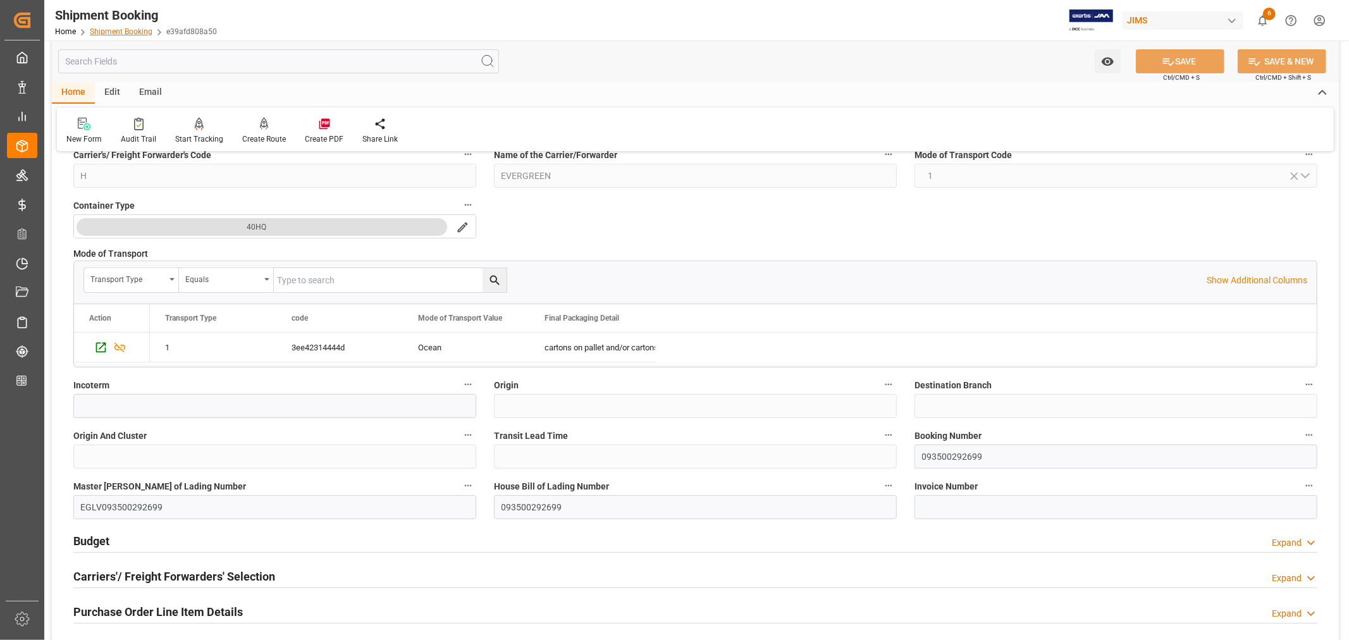
click at [102, 32] on link "Shipment Booking" at bounding box center [121, 31] width 63 height 9
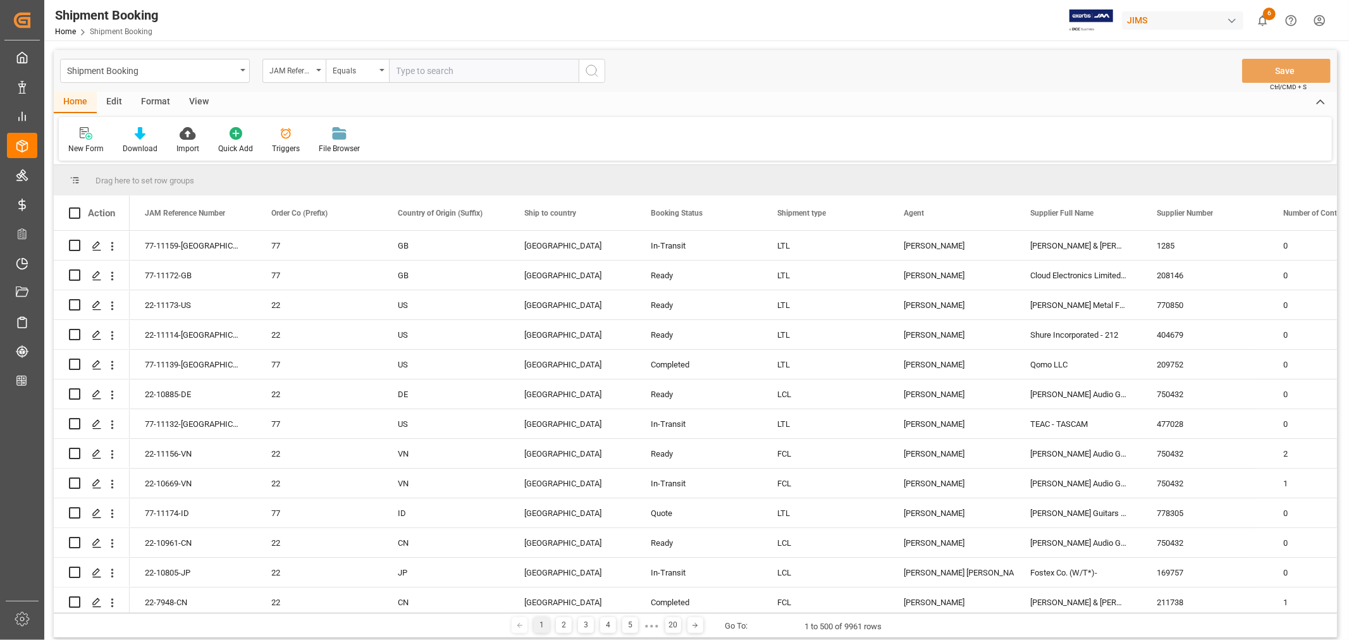
click at [405, 73] on input "text" at bounding box center [484, 71] width 190 height 24
paste input "22-10827-MY"
type input "22-10827-MY"
click at [591, 70] on icon "search button" at bounding box center [591, 70] width 15 height 15
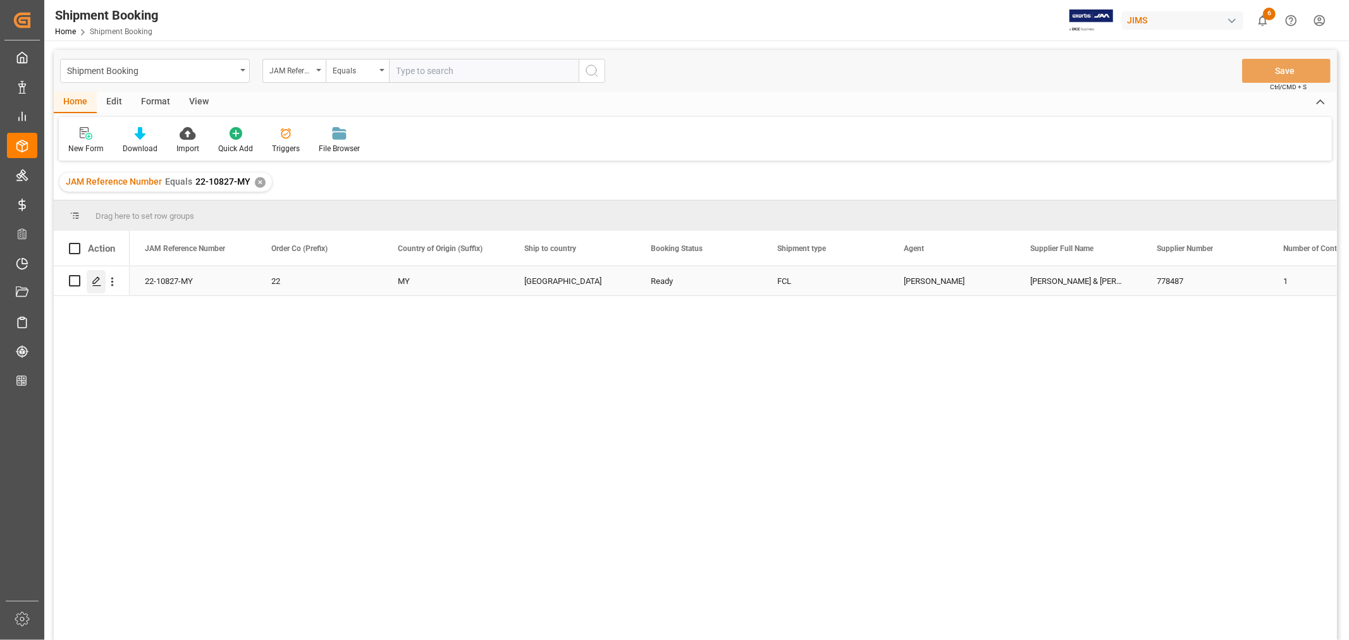
click at [97, 282] on icon "Press SPACE to select this row." at bounding box center [97, 281] width 10 height 10
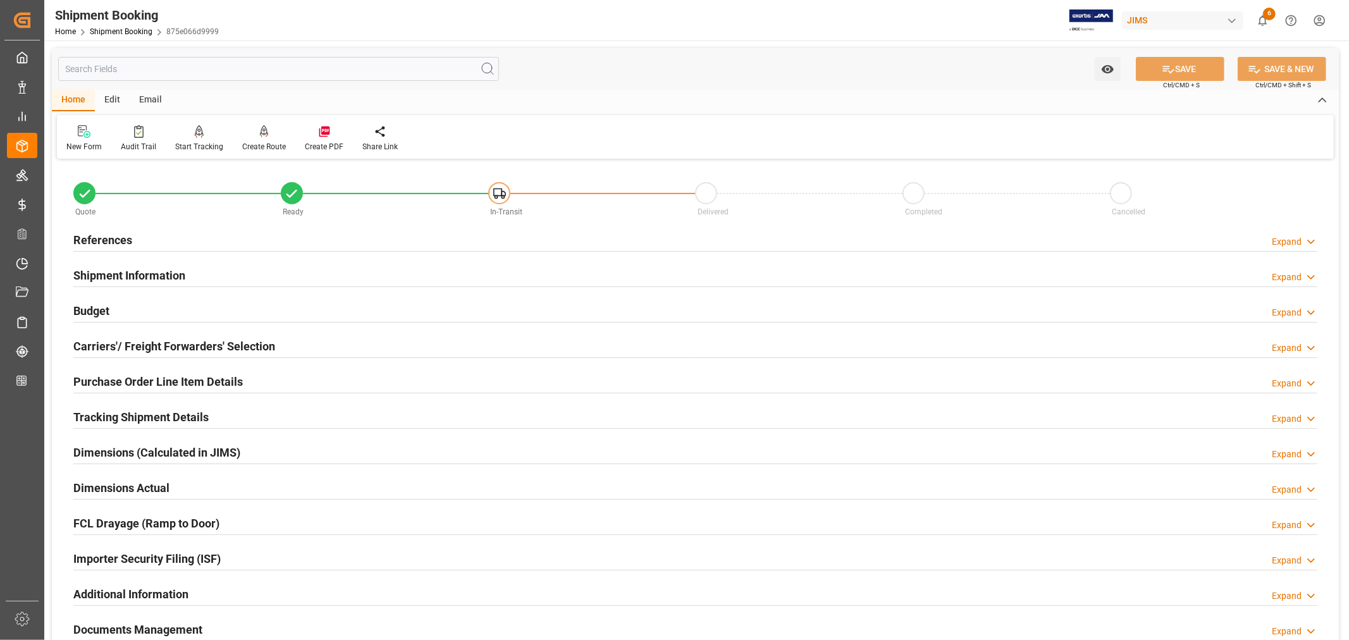
click at [107, 236] on h2 "References" at bounding box center [102, 239] width 59 height 17
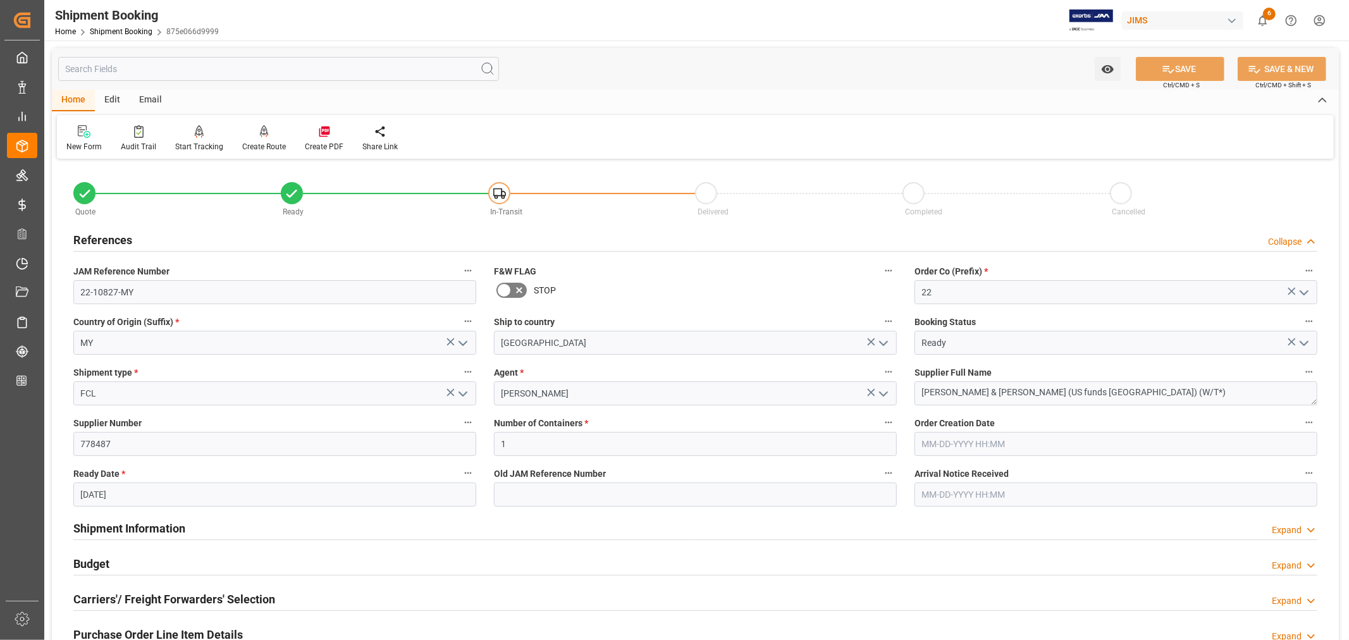
click at [107, 236] on h2 "References" at bounding box center [102, 239] width 59 height 17
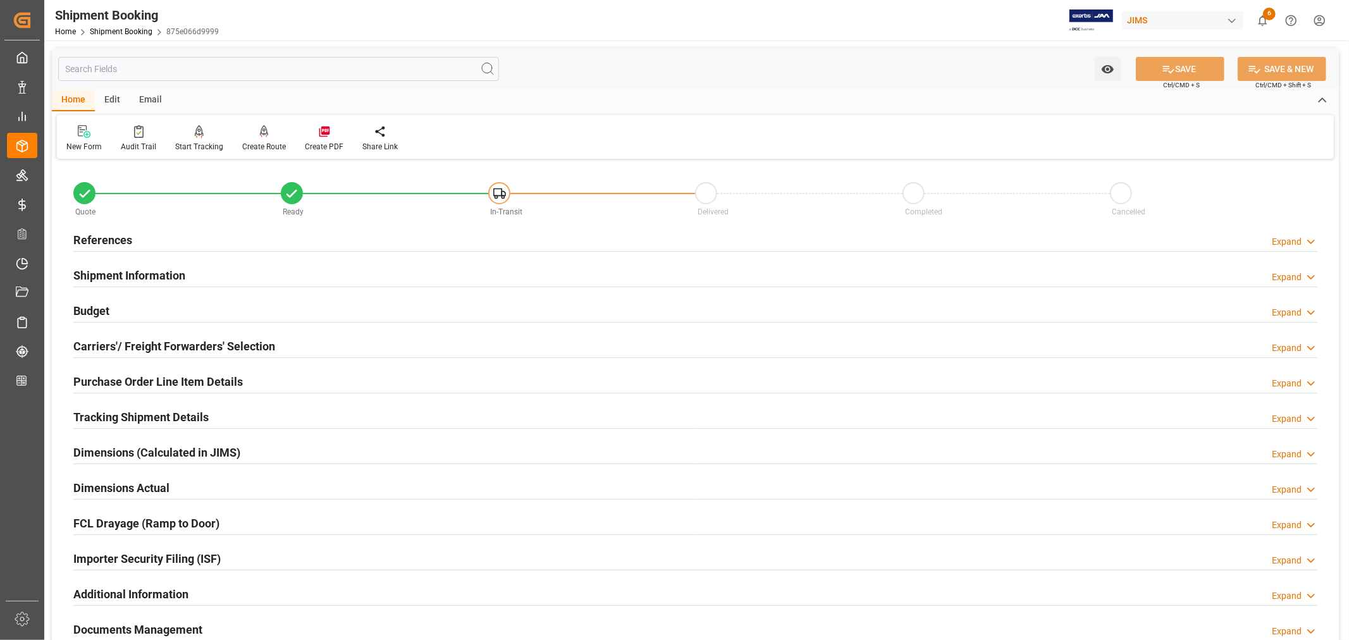
click at [125, 274] on h2 "Shipment Information" at bounding box center [129, 275] width 112 height 17
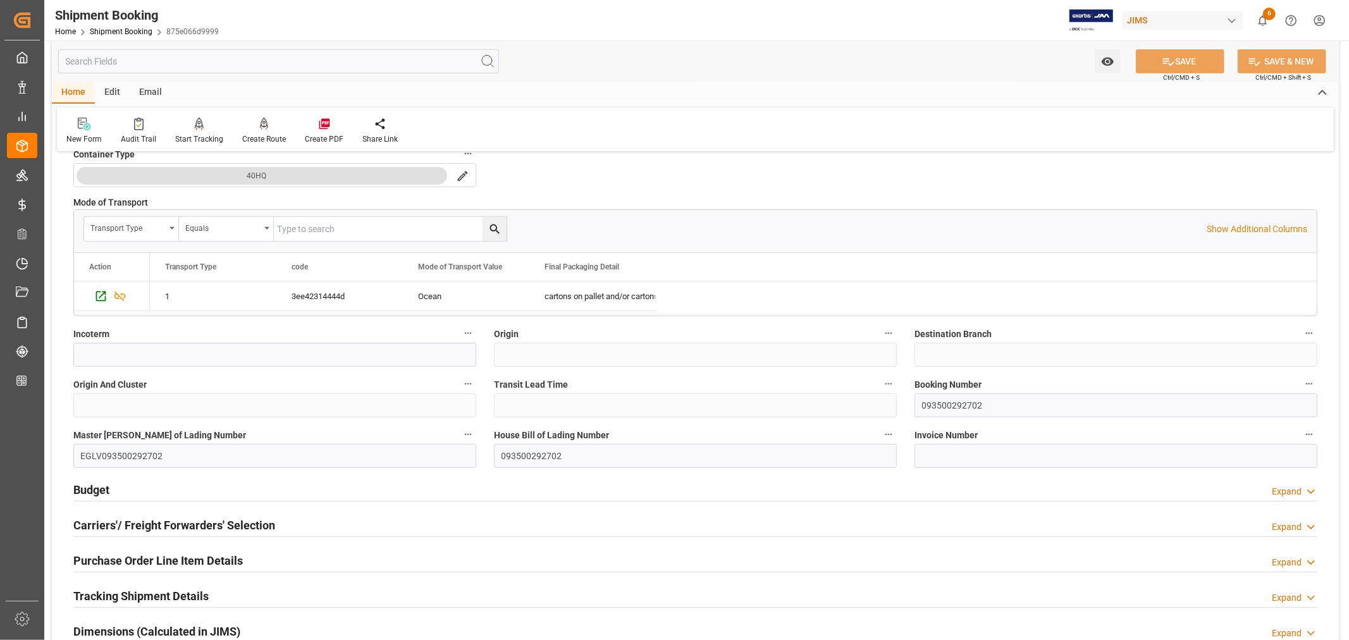
scroll to position [351, 0]
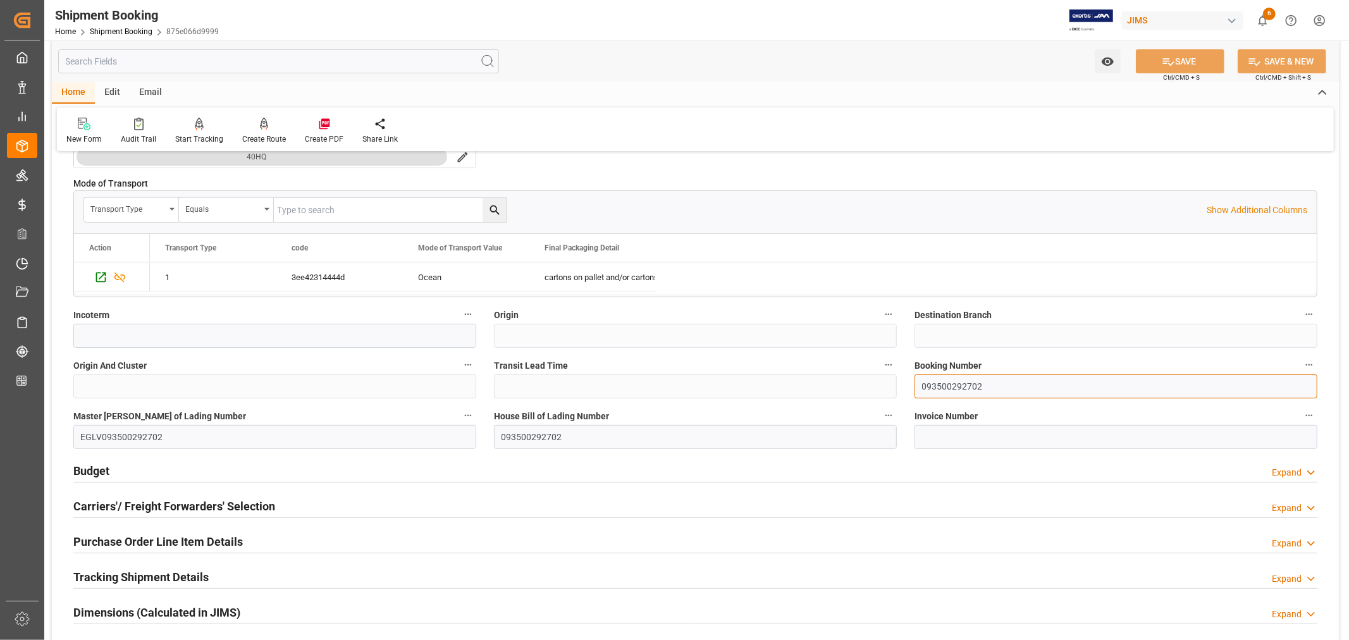
click at [936, 388] on input "093500292702" at bounding box center [1115, 386] width 403 height 24
click at [133, 29] on link "Shipment Booking" at bounding box center [121, 31] width 63 height 9
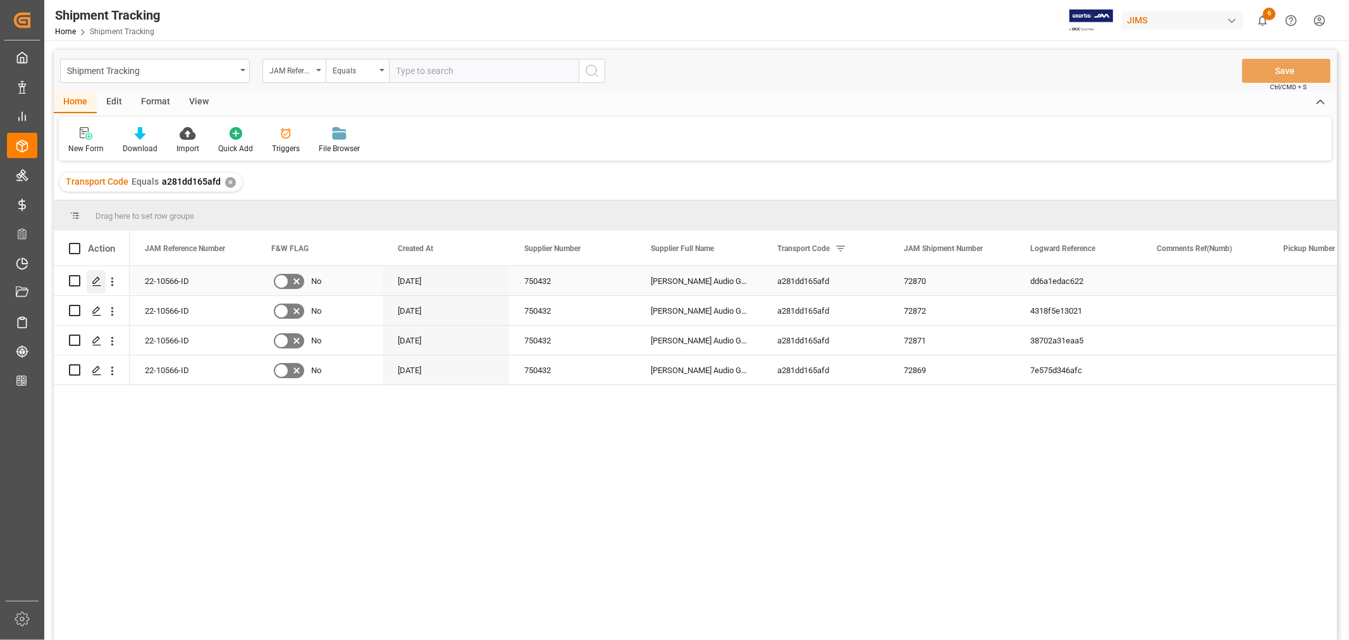
click at [99, 281] on icon "Press SPACE to select this row." at bounding box center [97, 281] width 10 height 10
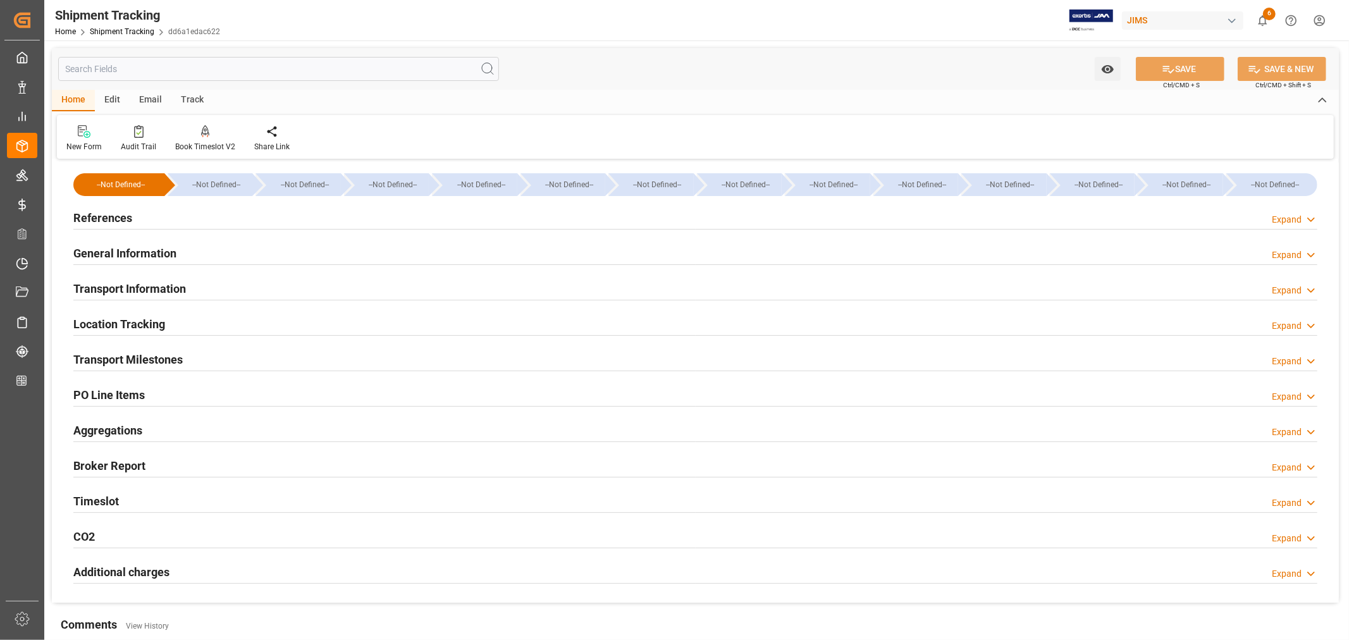
type input "[DATE] 00:00"
type input "[DATE]"
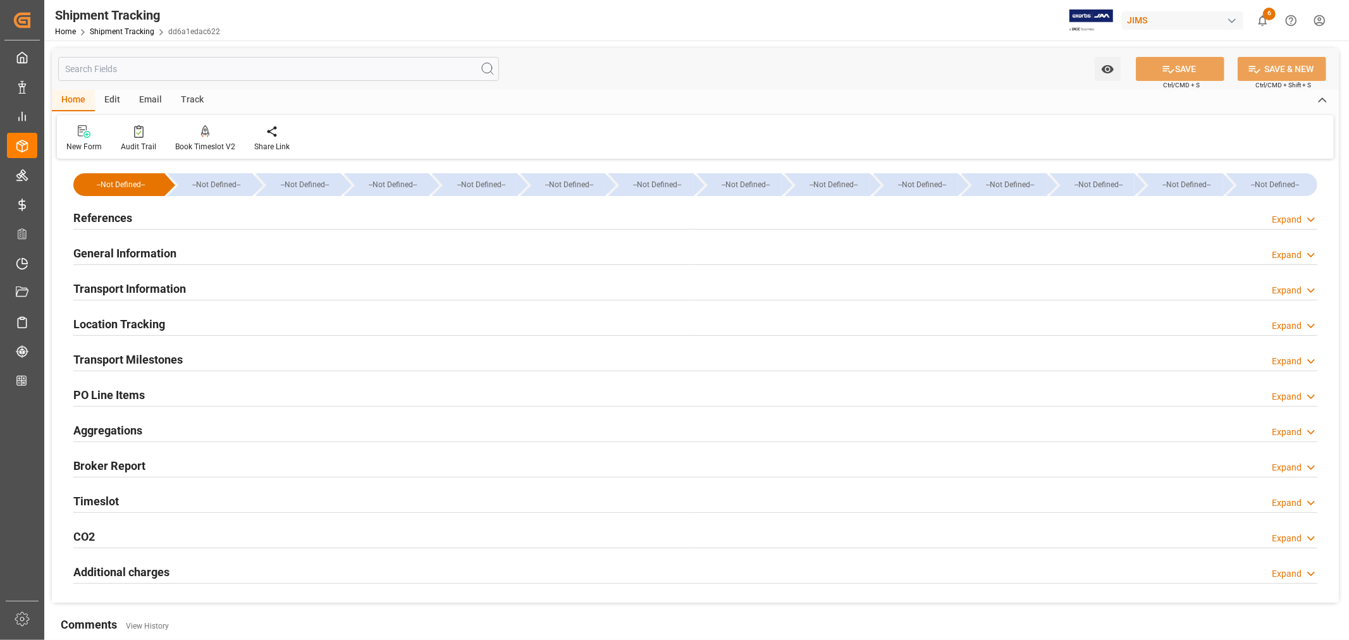
type input "[DATE] 00:00"
type input "[DATE] 07:00"
type input "[DATE]"
type input "[DATE] 00:00"
click at [148, 359] on h2 "Transport Milestones" at bounding box center [127, 359] width 109 height 17
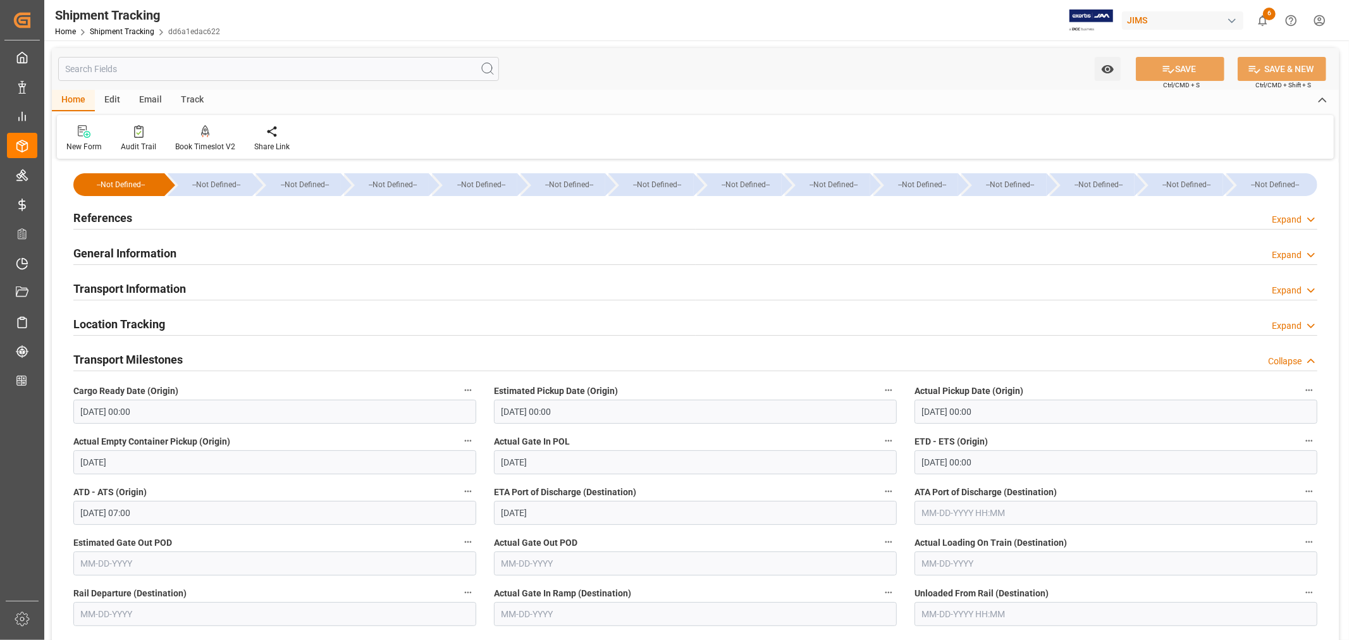
click at [101, 212] on h2 "References" at bounding box center [102, 217] width 59 height 17
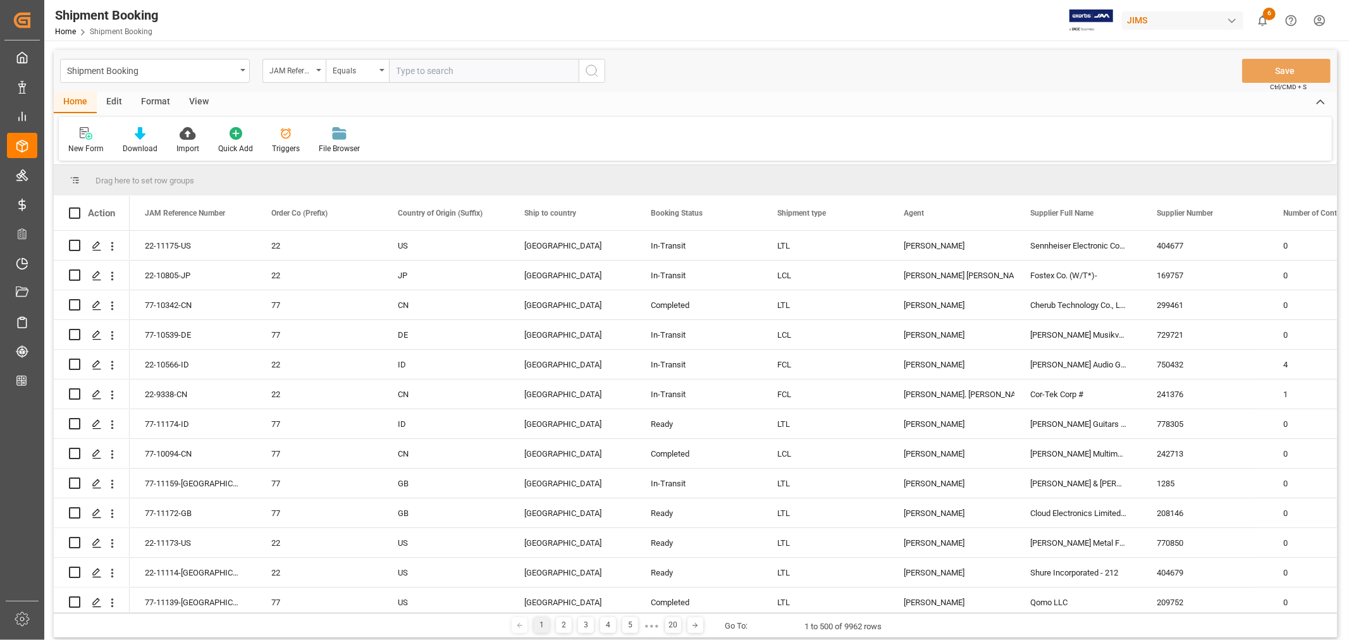
paste input "22-10730-MY"
type input "22-10730-MY"
click at [591, 70] on icon "search button" at bounding box center [591, 70] width 15 height 15
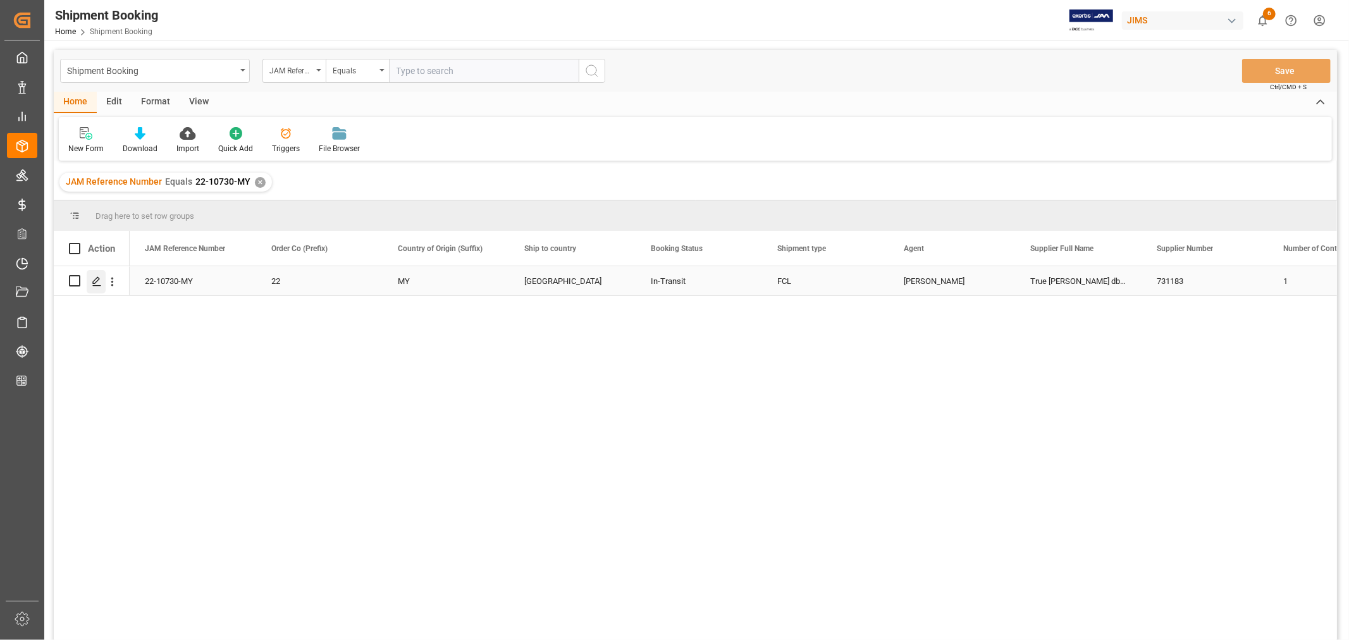
click at [98, 279] on polygon "Press SPACE to select this row." at bounding box center [96, 280] width 6 height 6
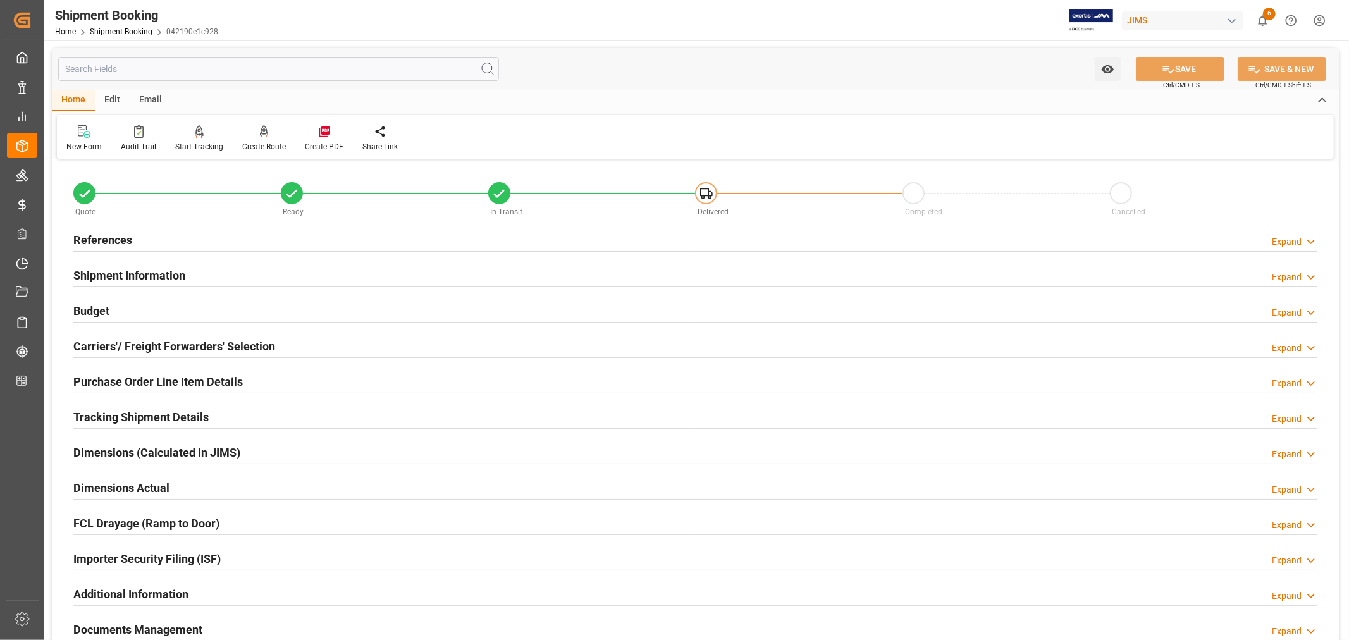
click at [165, 376] on h2 "Purchase Order Line Item Details" at bounding box center [157, 381] width 169 height 17
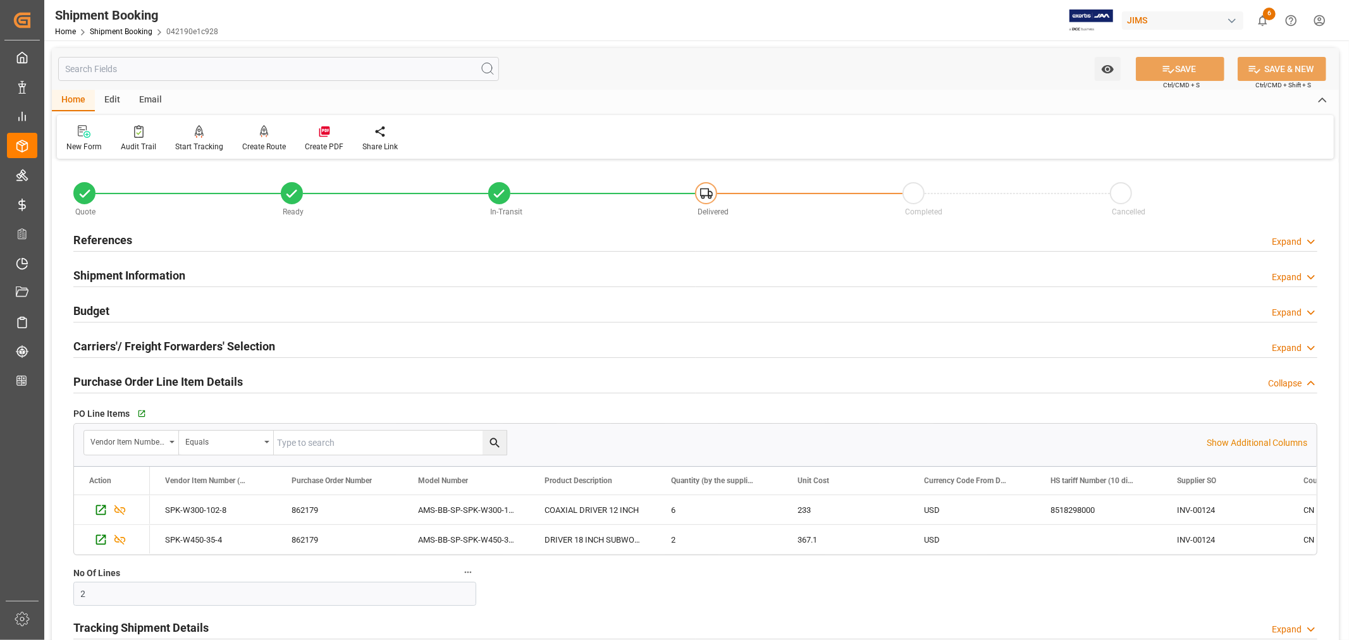
click at [165, 376] on h2 "Purchase Order Line Item Details" at bounding box center [157, 381] width 169 height 17
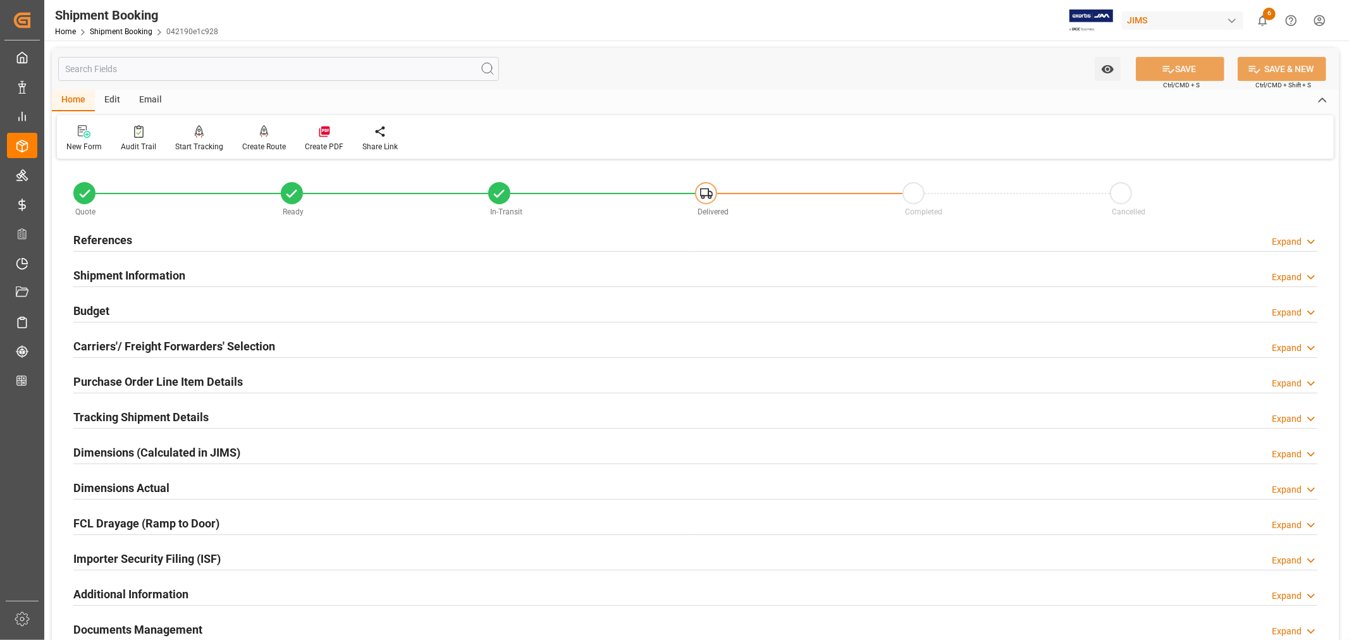
click at [106, 233] on h2 "References" at bounding box center [102, 239] width 59 height 17
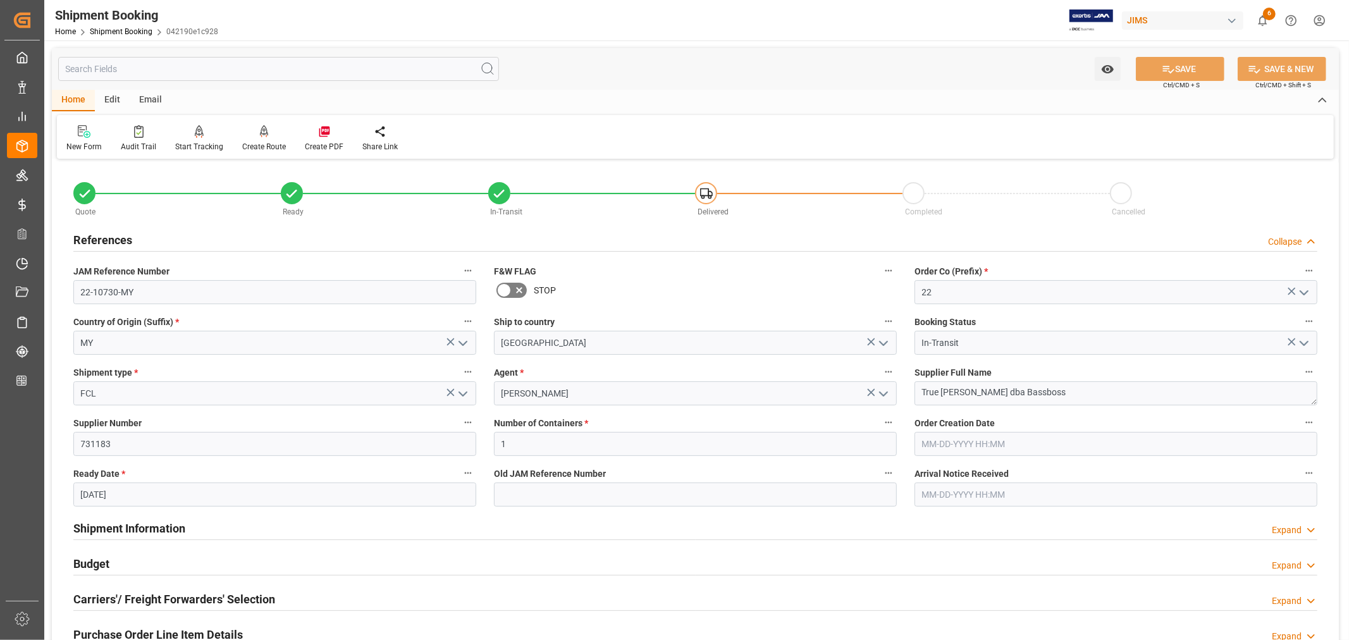
click at [106, 233] on h2 "References" at bounding box center [102, 239] width 59 height 17
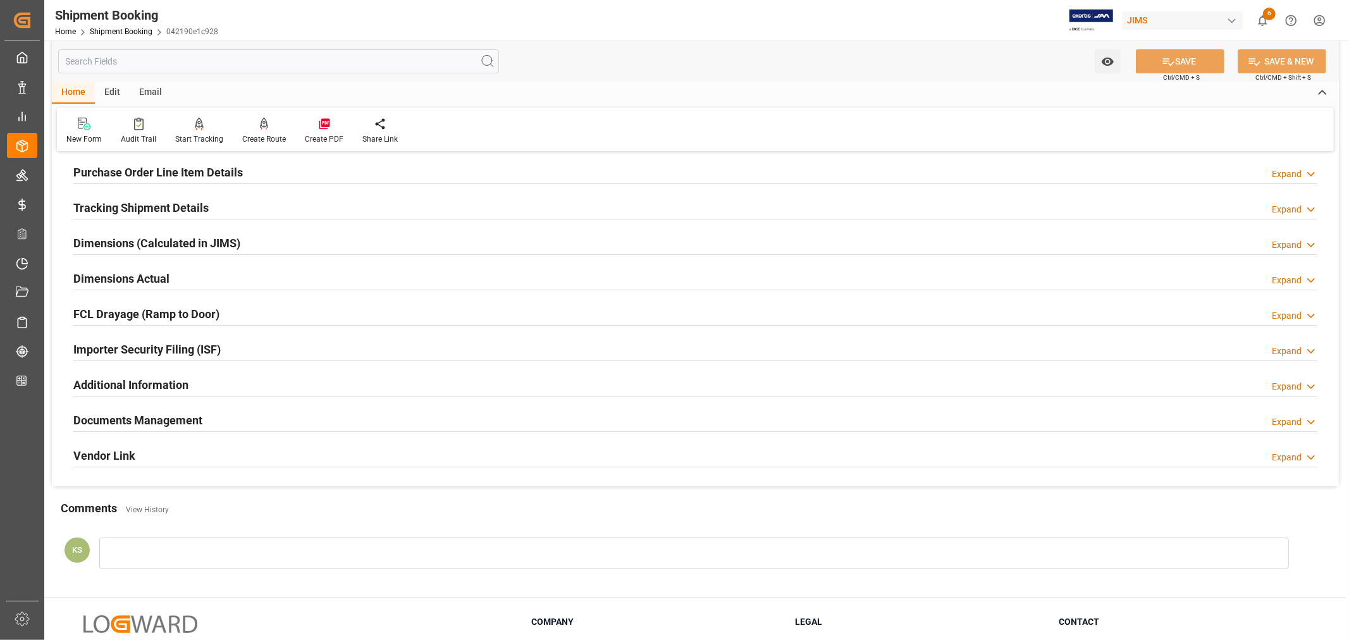
scroll to position [211, 0]
click at [333, 350] on div "Importer Security Filing (ISF) Expand" at bounding box center [695, 347] width 1244 height 24
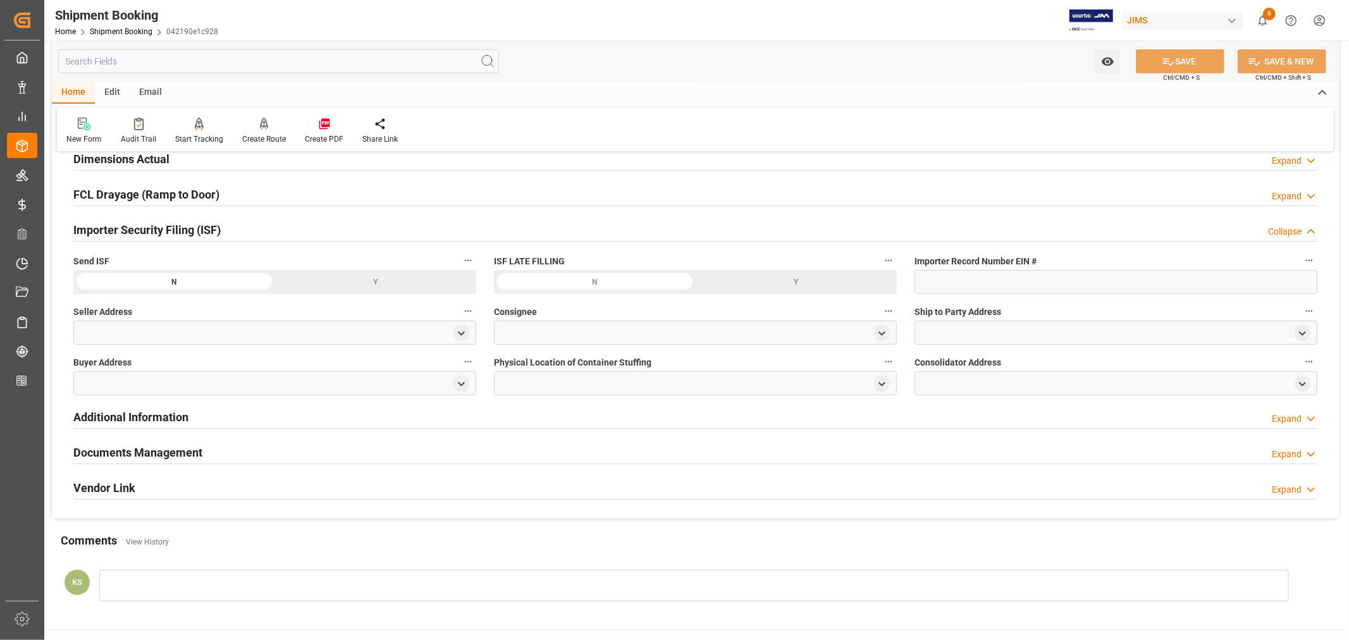
scroll to position [351, 0]
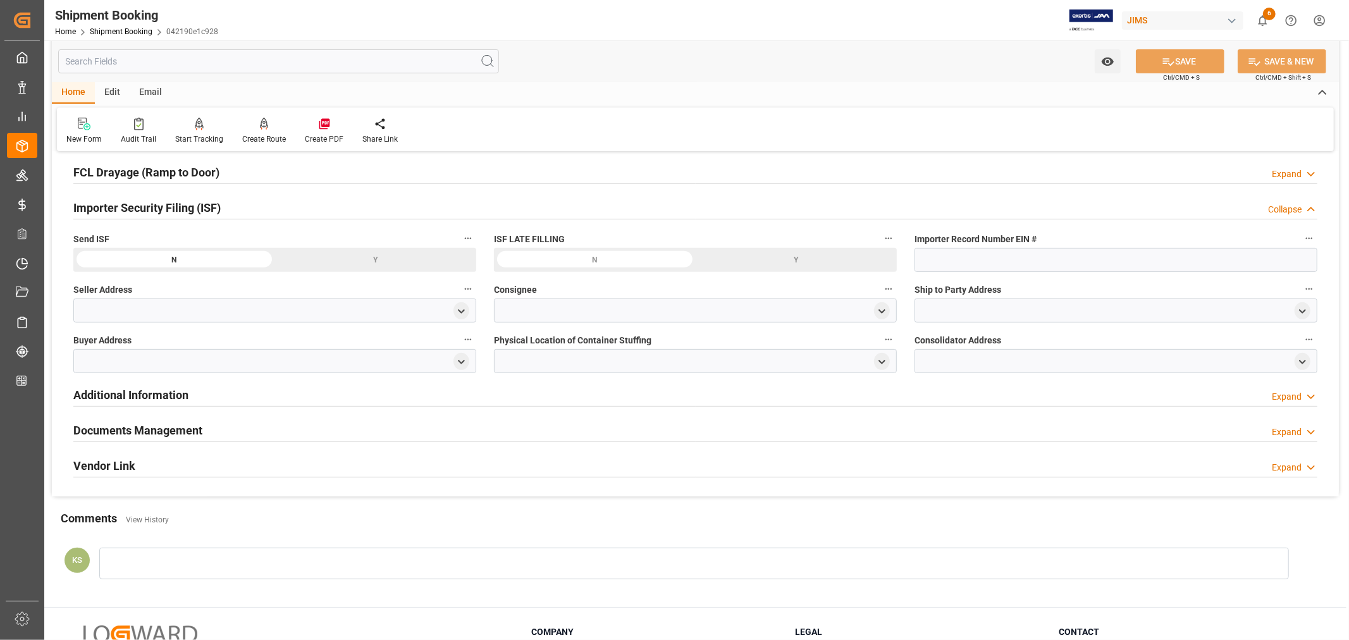
click at [458, 311] on icon "open menu" at bounding box center [461, 311] width 11 height 11
click at [194, 350] on input at bounding box center [256, 348] width 347 height 24
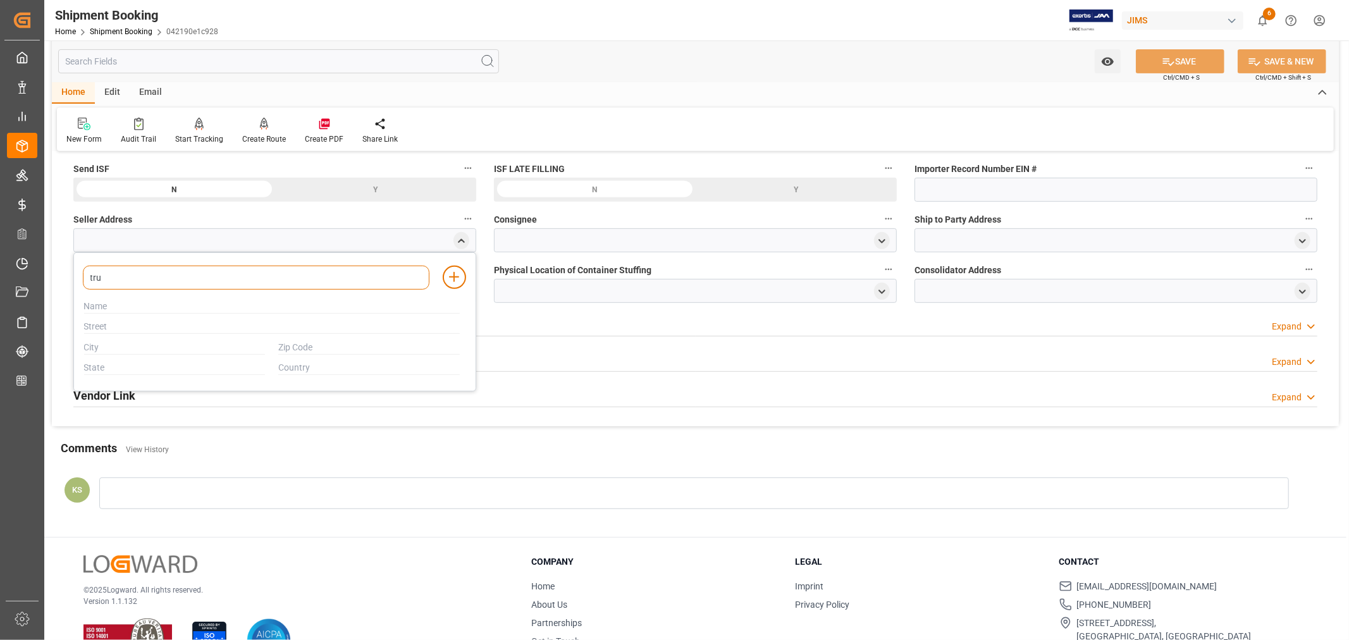
type input "true"
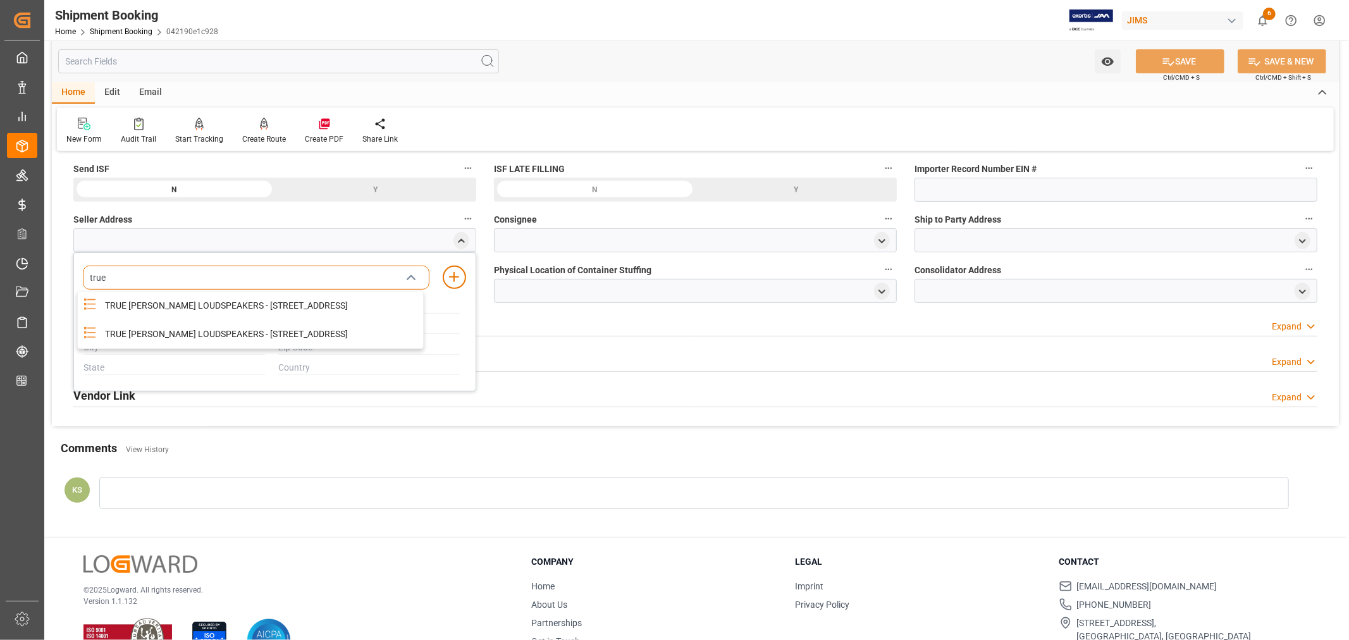
click at [194, 348] on div "TRUE [PERSON_NAME] LOUDSPEAKERS - [STREET_ADDRESS]" at bounding box center [260, 334] width 326 height 28
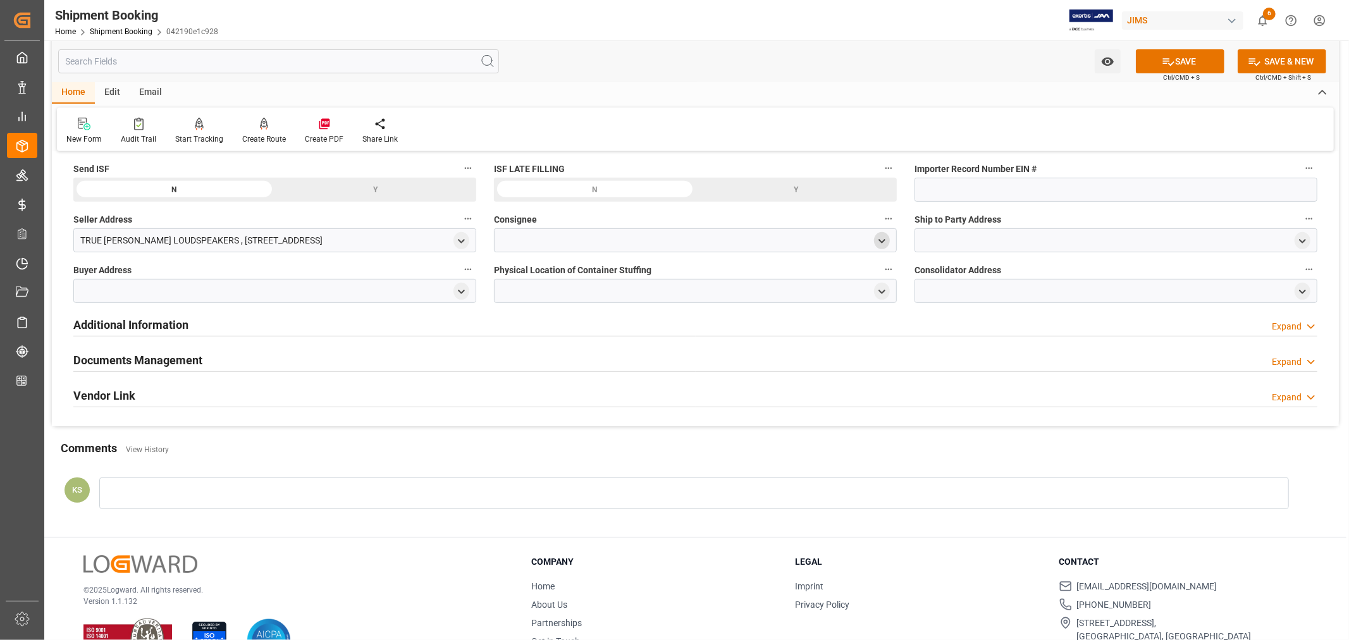
click at [881, 242] on polyline "open menu" at bounding box center [882, 241] width 6 height 3
click at [574, 271] on input at bounding box center [676, 278] width 347 height 24
type input "jam"
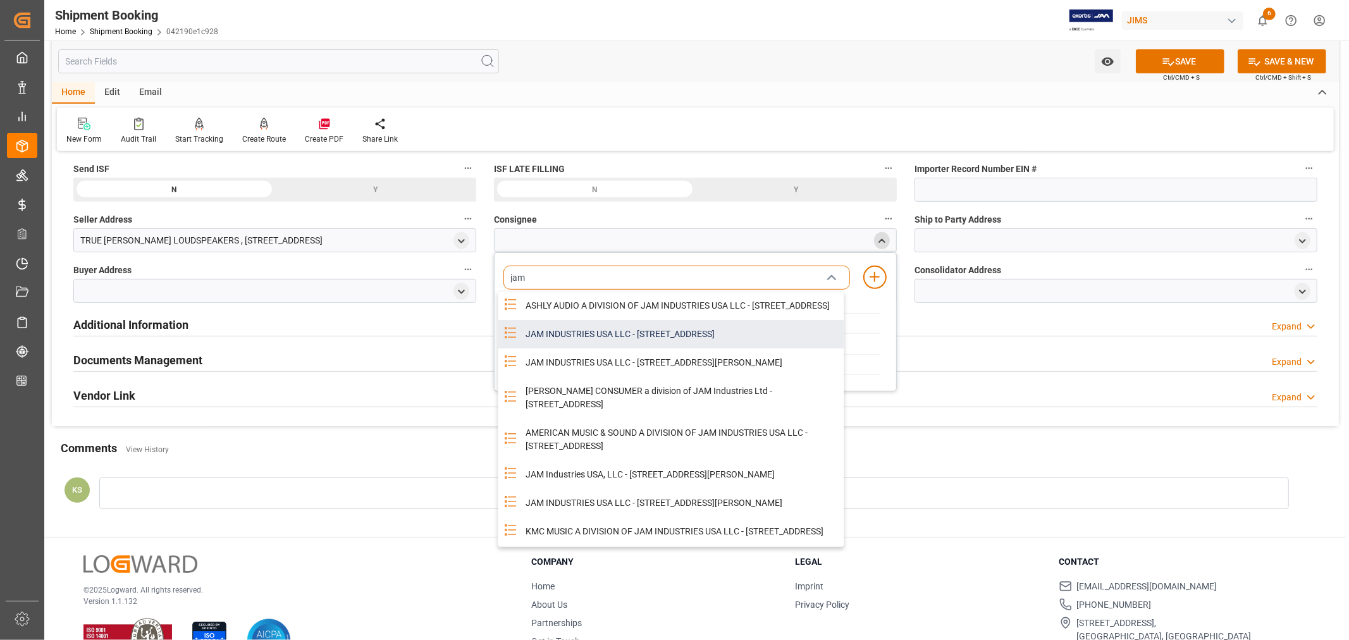
click at [660, 339] on div "JAM INDUSTRIES USA LLC - [STREET_ADDRESS]" at bounding box center [681, 334] width 326 height 28
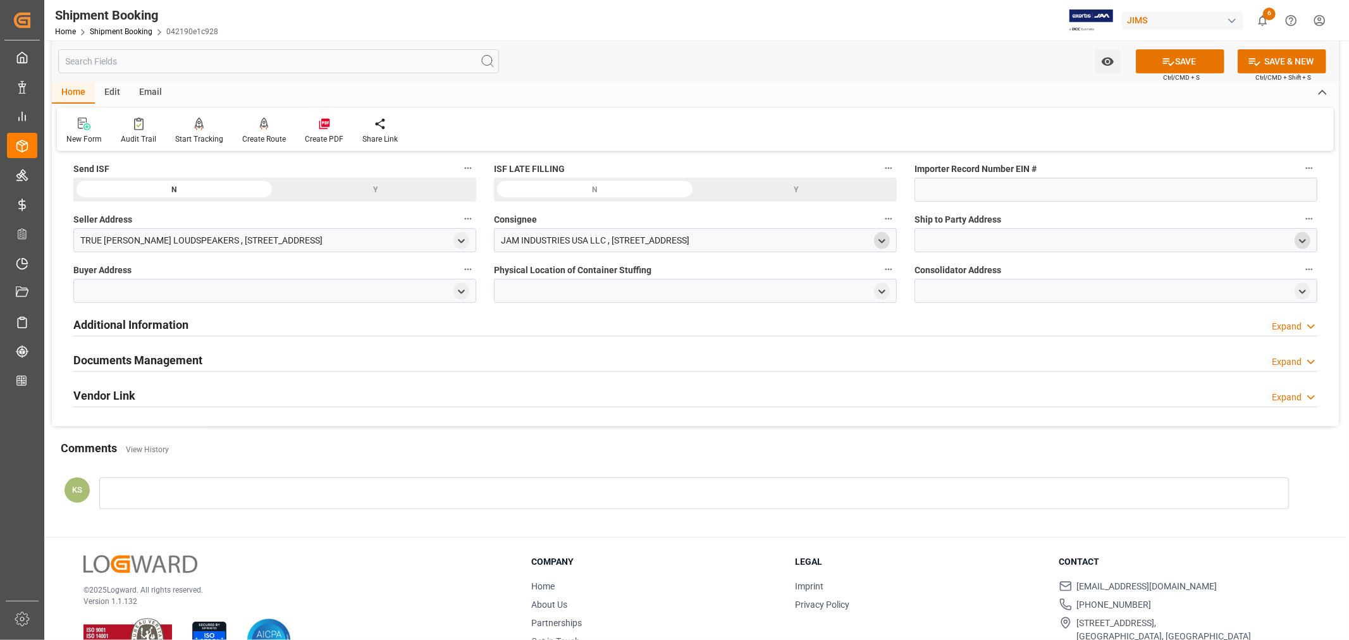
click at [1303, 241] on polyline "open menu" at bounding box center [1302, 241] width 6 height 3
click at [946, 274] on input at bounding box center [1097, 278] width 347 height 24
type input "ameri"
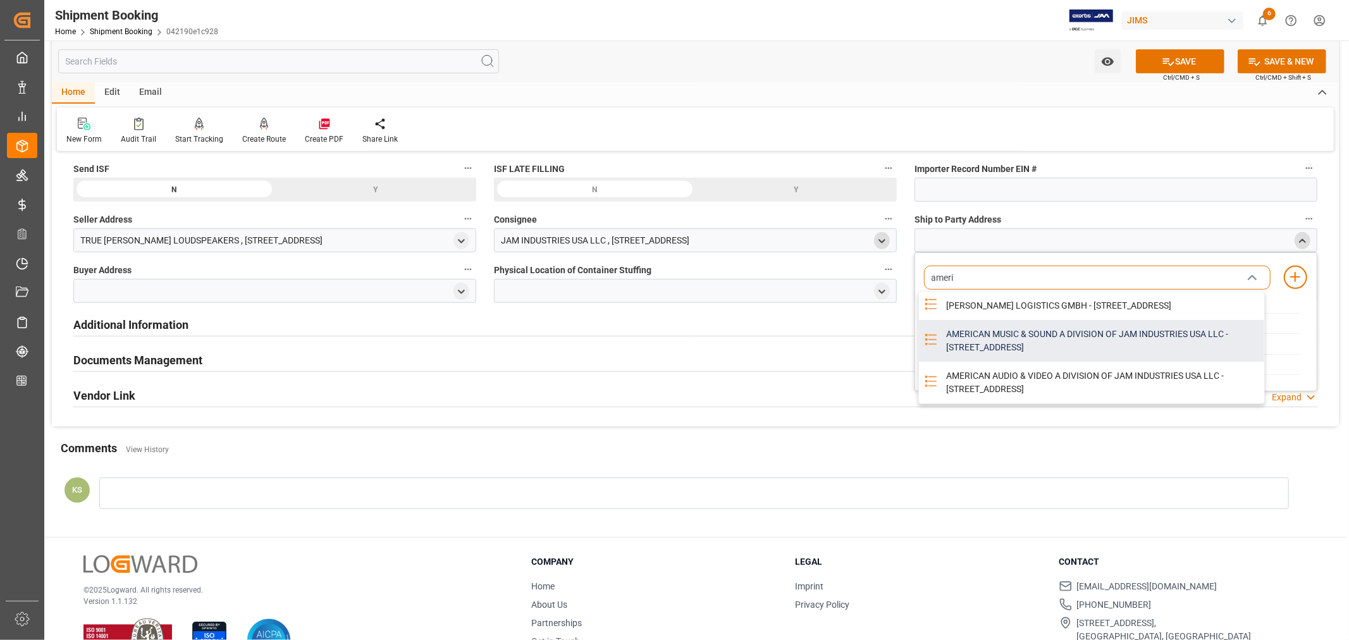
click at [981, 349] on div "AMERICAN MUSIC & SOUND A DIVISION OF JAM INDUSTRIES USA LLC - [STREET_ADDRESS]" at bounding box center [1101, 341] width 326 height 42
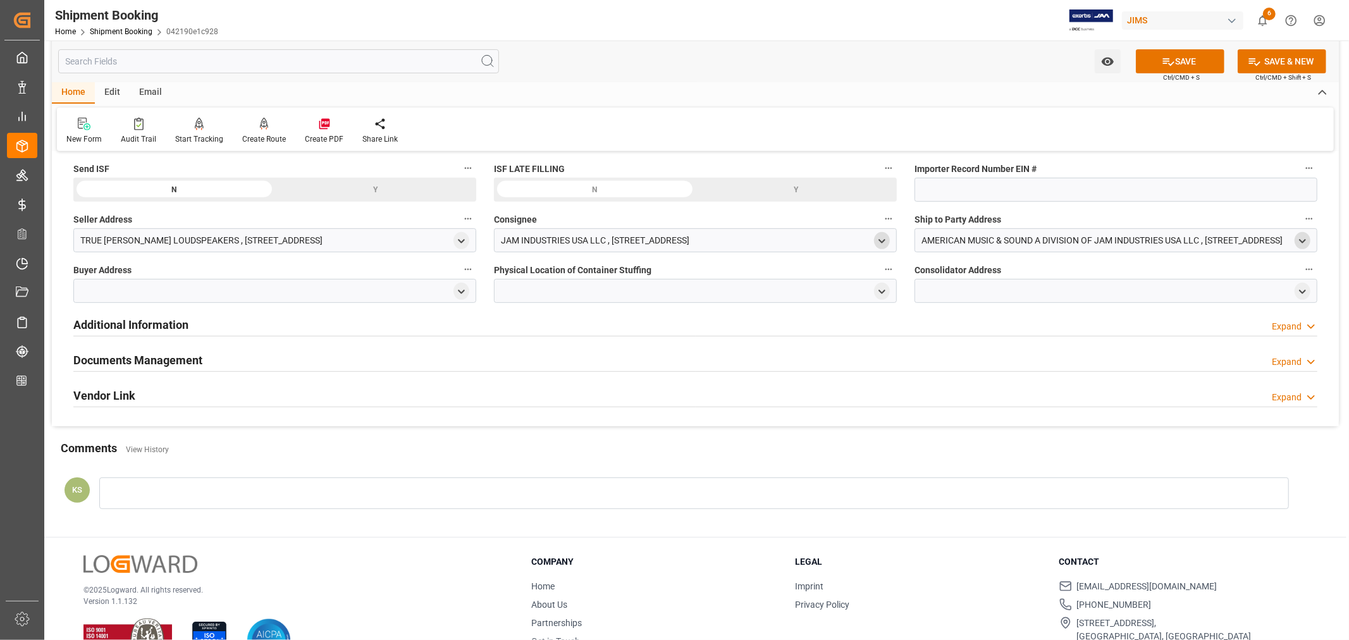
drag, startPoint x: 457, startPoint y: 288, endPoint x: 429, endPoint y: 298, distance: 29.6
click at [452, 290] on div at bounding box center [274, 291] width 403 height 24
click at [464, 292] on icon "open menu" at bounding box center [461, 291] width 11 height 11
click at [241, 325] on input at bounding box center [256, 328] width 347 height 24
type input "jam"
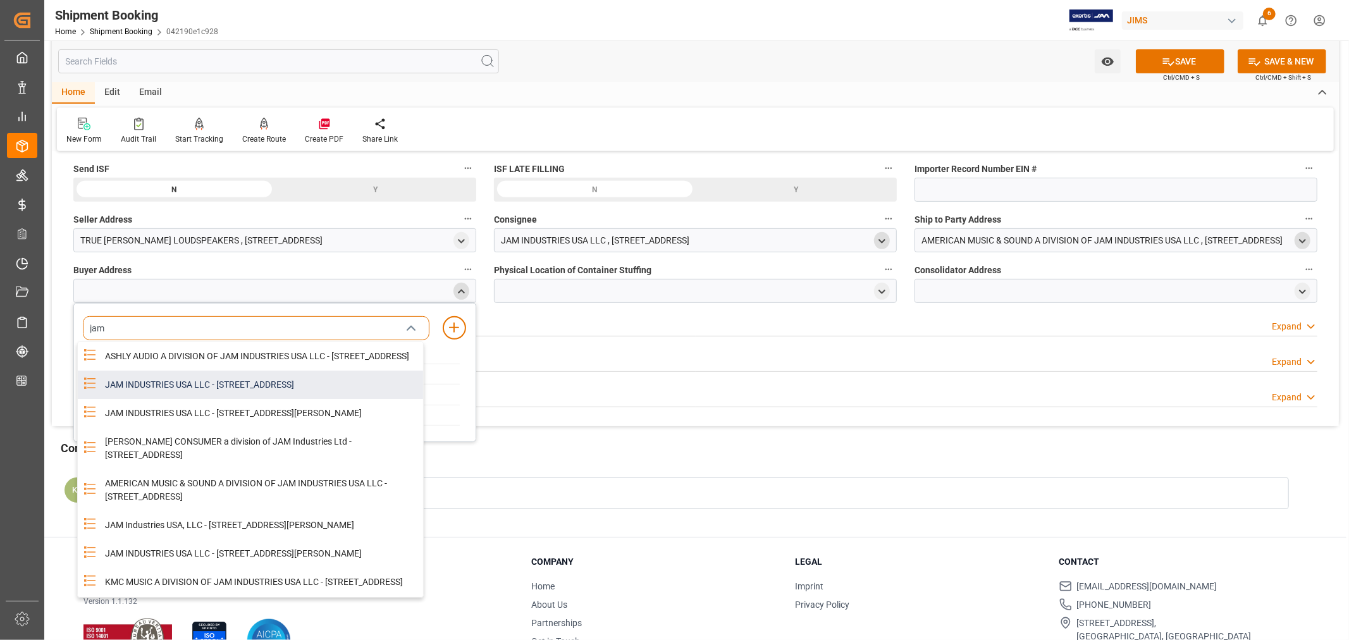
click at [224, 395] on div "JAM INDUSTRIES USA LLC - [STREET_ADDRESS]" at bounding box center [260, 385] width 326 height 28
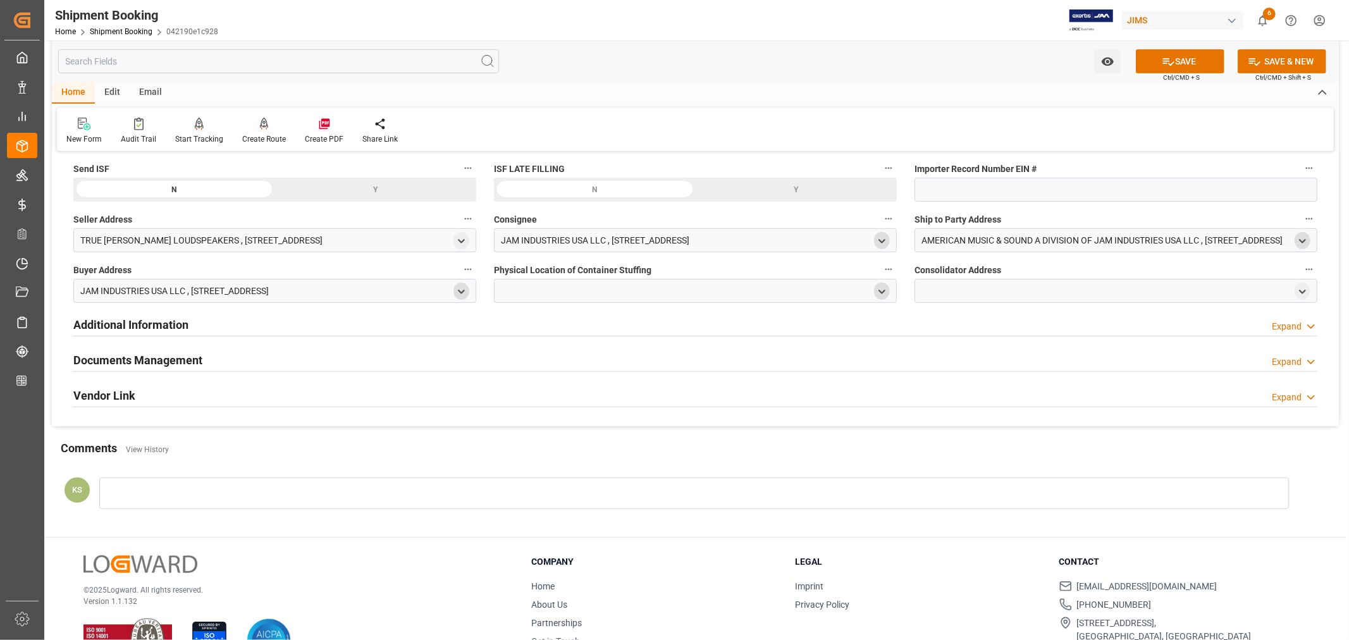
click at [879, 292] on icon "open menu" at bounding box center [881, 291] width 11 height 11
click at [595, 327] on input at bounding box center [676, 328] width 347 height 24
type input "[PERSON_NAME]"
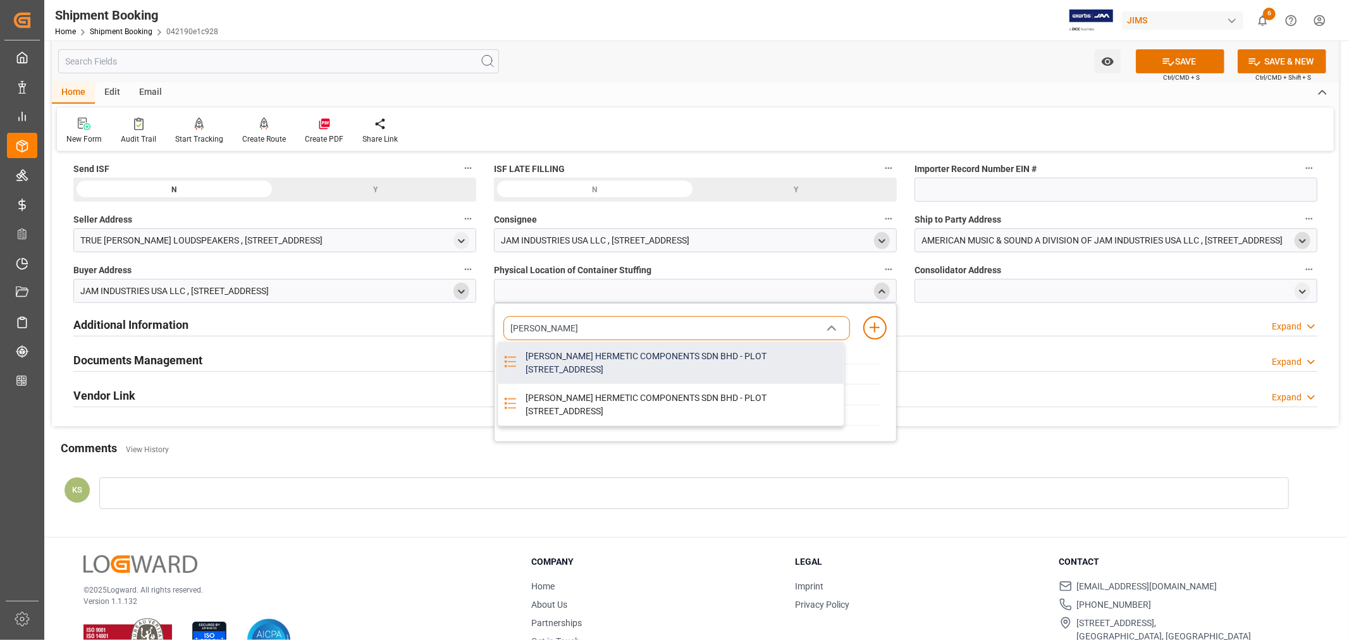
click at [586, 353] on div "MACE HERMETIC COMPONENTS SDN BHD - PLOT 4 JALAN PERUSAHAAN KULIM INDUSTRIAL EST…" at bounding box center [681, 363] width 326 height 42
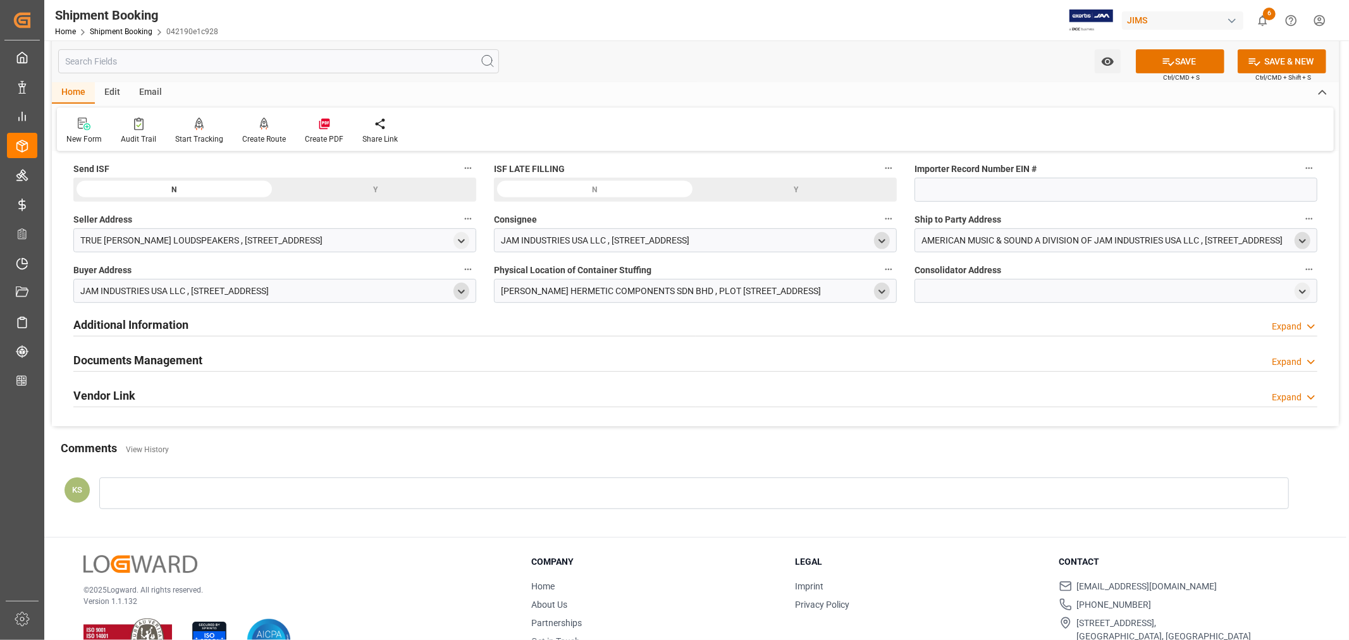
click at [880, 289] on icon "open menu" at bounding box center [881, 291] width 11 height 11
click at [880, 289] on icon "close menu" at bounding box center [881, 291] width 11 height 11
click at [1301, 288] on icon "open menu" at bounding box center [1302, 291] width 11 height 11
click at [1055, 325] on input at bounding box center [1097, 328] width 347 height 24
type input "mace"
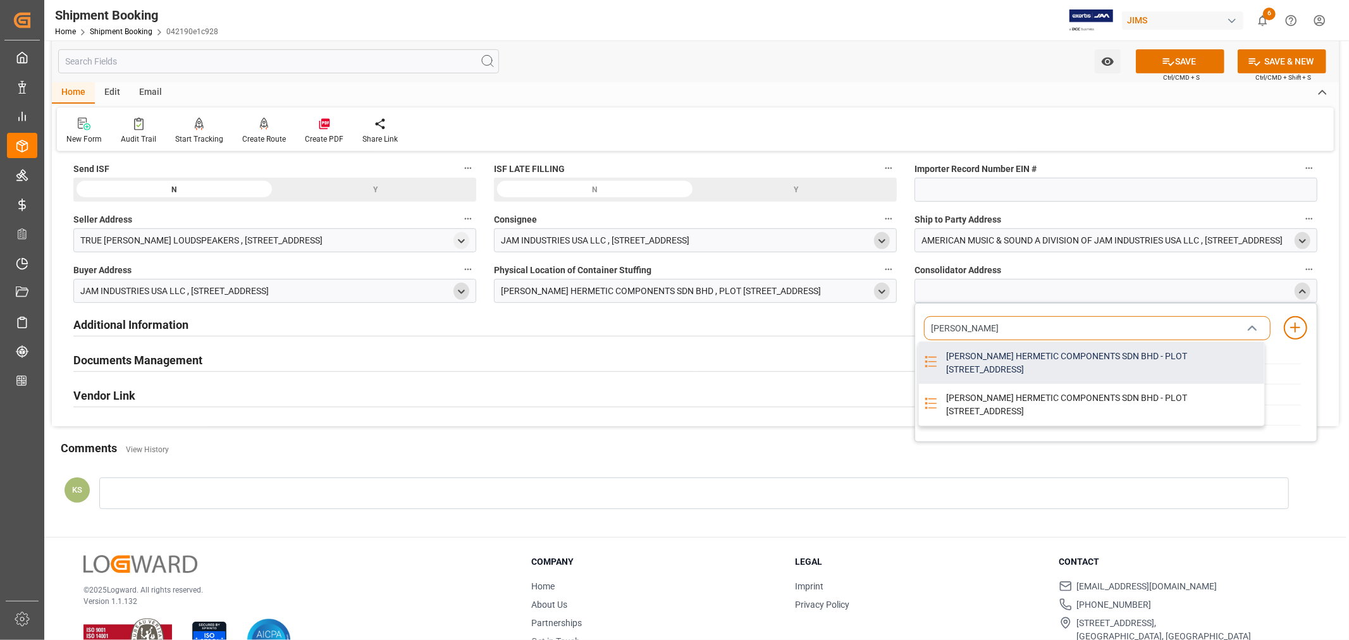
click at [1061, 353] on div "MACE HERMETIC COMPONENTS SDN BHD - PLOT 4 JALAN PERUSAHAAN KULIM INDUSTRIAL EST…" at bounding box center [1101, 363] width 326 height 42
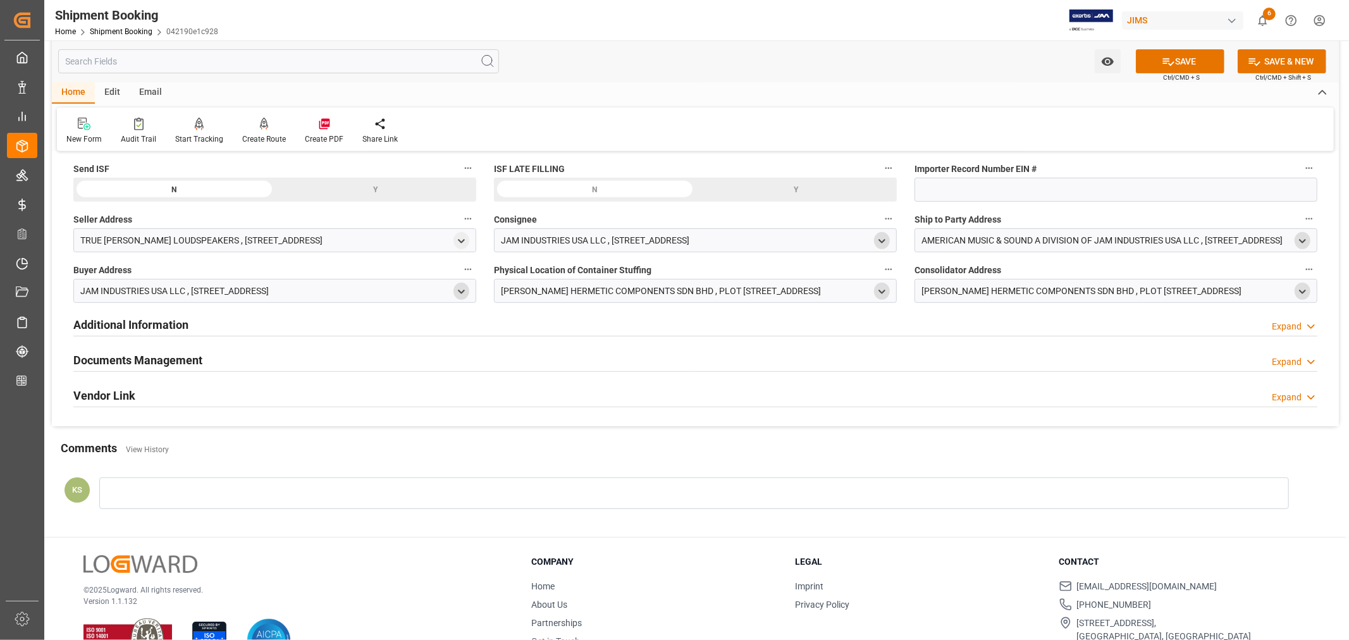
click at [1300, 290] on icon "open menu" at bounding box center [1302, 291] width 11 height 11
click at [1300, 290] on icon "close menu" at bounding box center [1302, 291] width 11 height 11
click at [1187, 61] on button "SAVE" at bounding box center [1180, 61] width 89 height 24
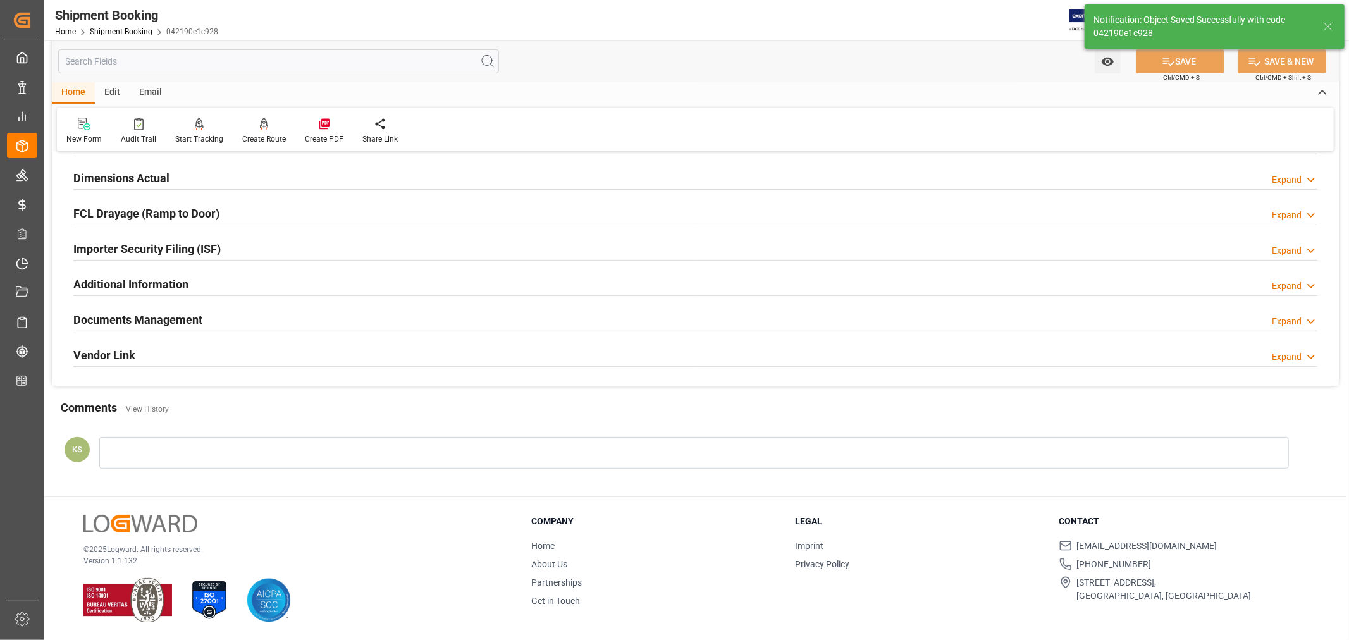
scroll to position [310, 0]
click at [233, 245] on div "Importer Security Filing (ISF) Expand" at bounding box center [695, 248] width 1244 height 24
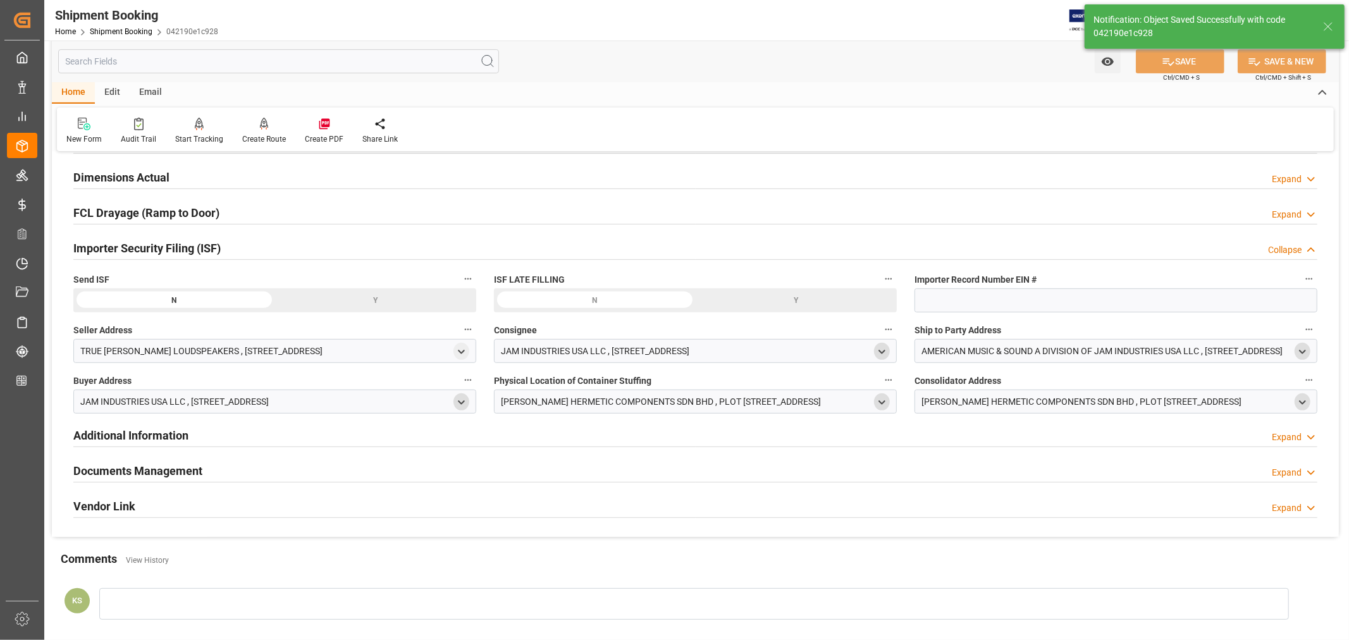
scroll to position [421, 0]
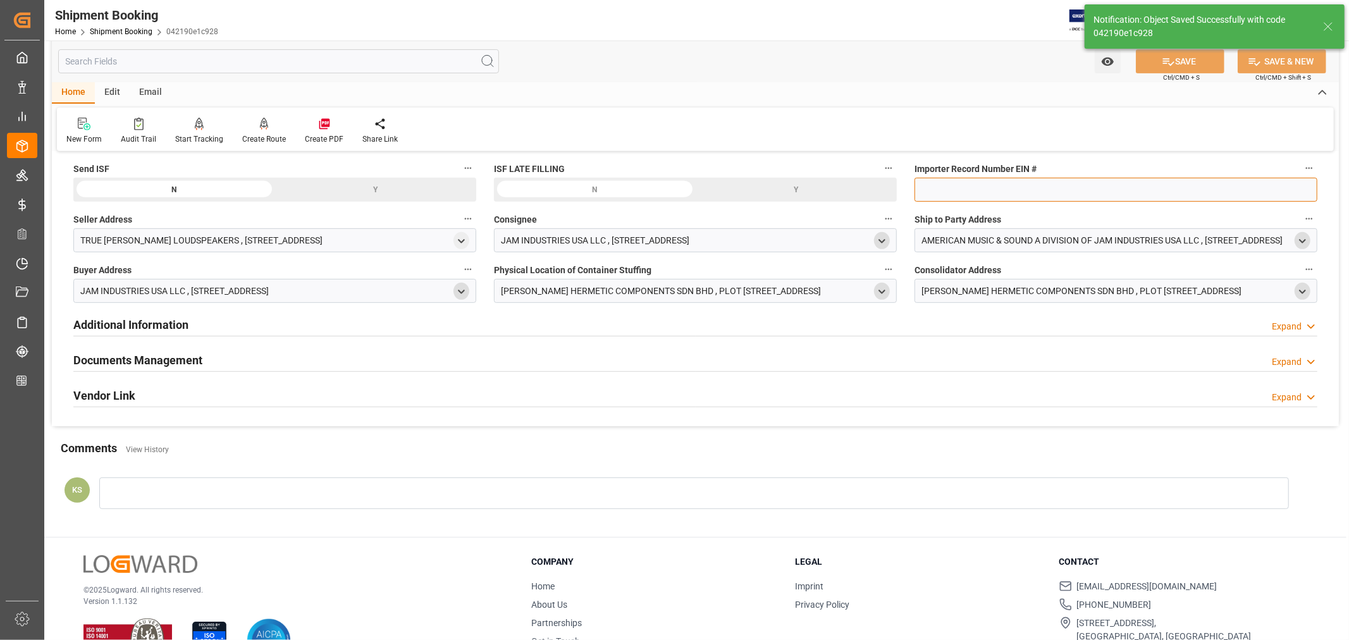
click at [985, 187] on input at bounding box center [1115, 190] width 403 height 24
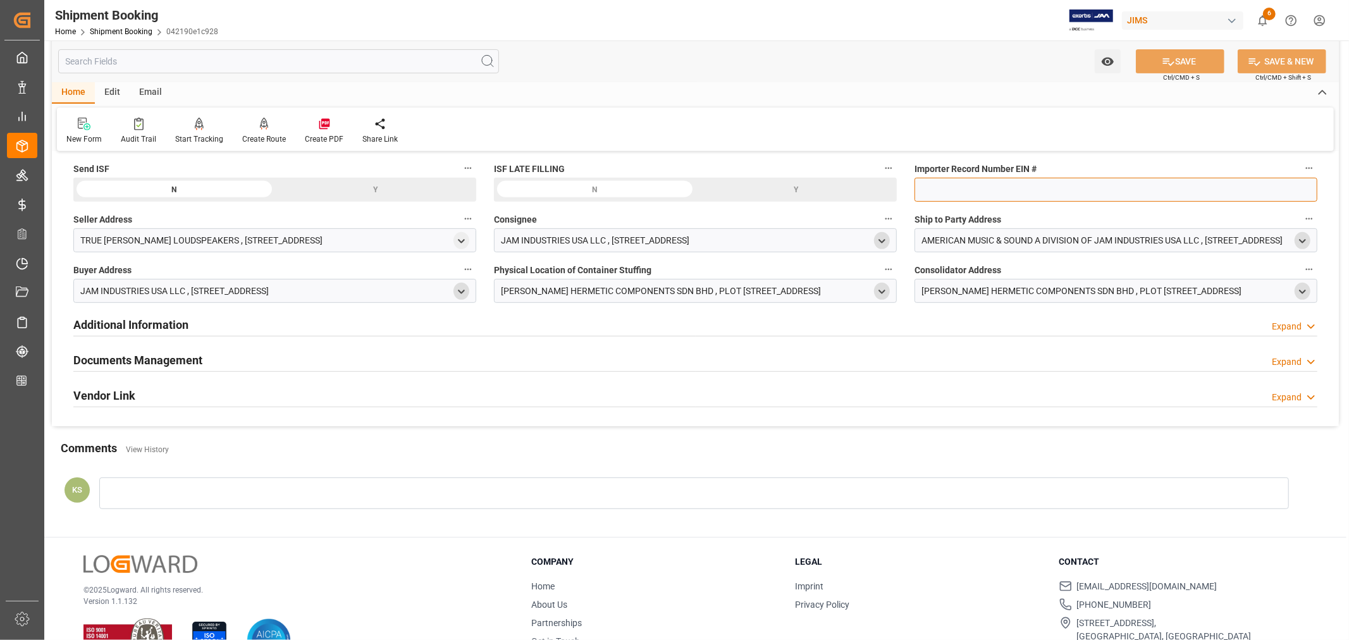
type input "EIN# 47-2067090S5"
click at [1174, 58] on button "SAVE" at bounding box center [1180, 61] width 89 height 24
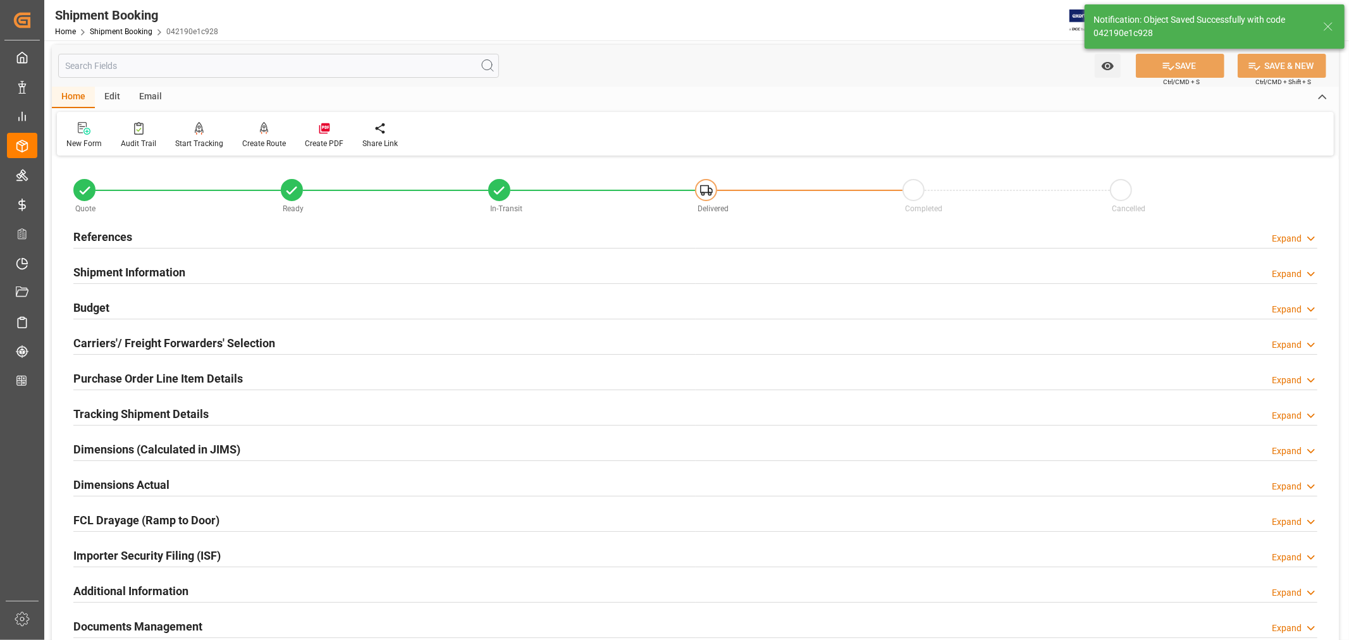
scroll to position [0, 0]
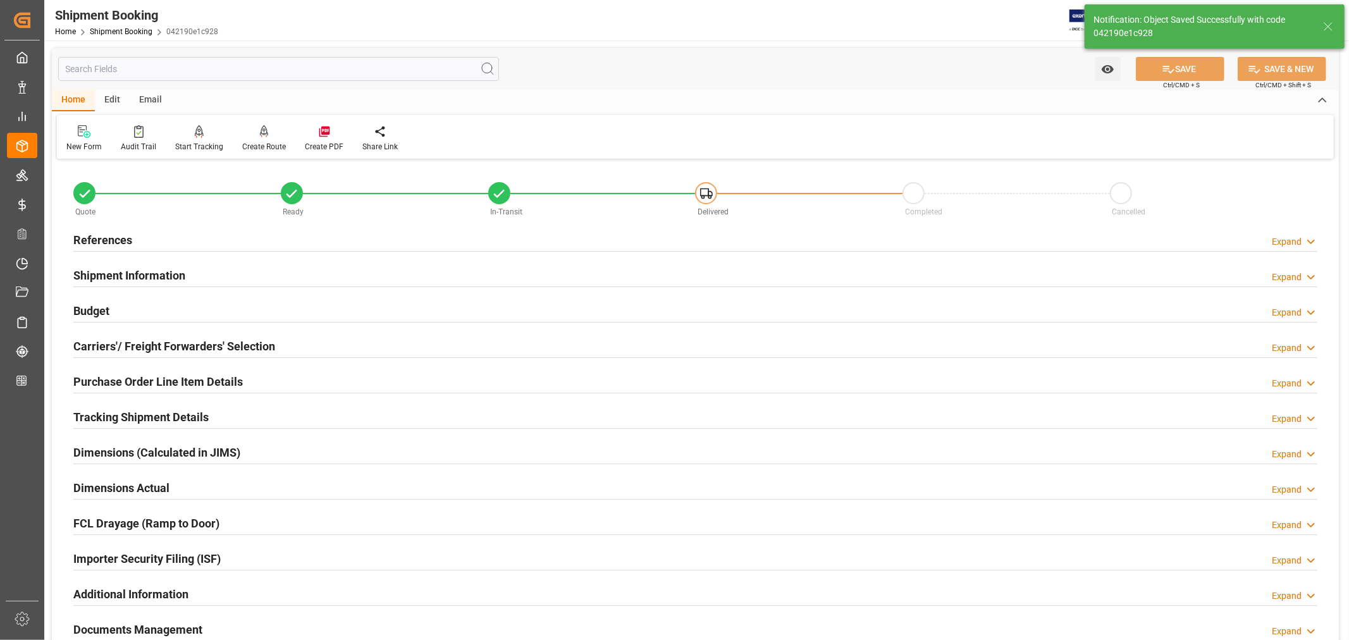
click at [149, 276] on h2 "Shipment Information" at bounding box center [129, 275] width 112 height 17
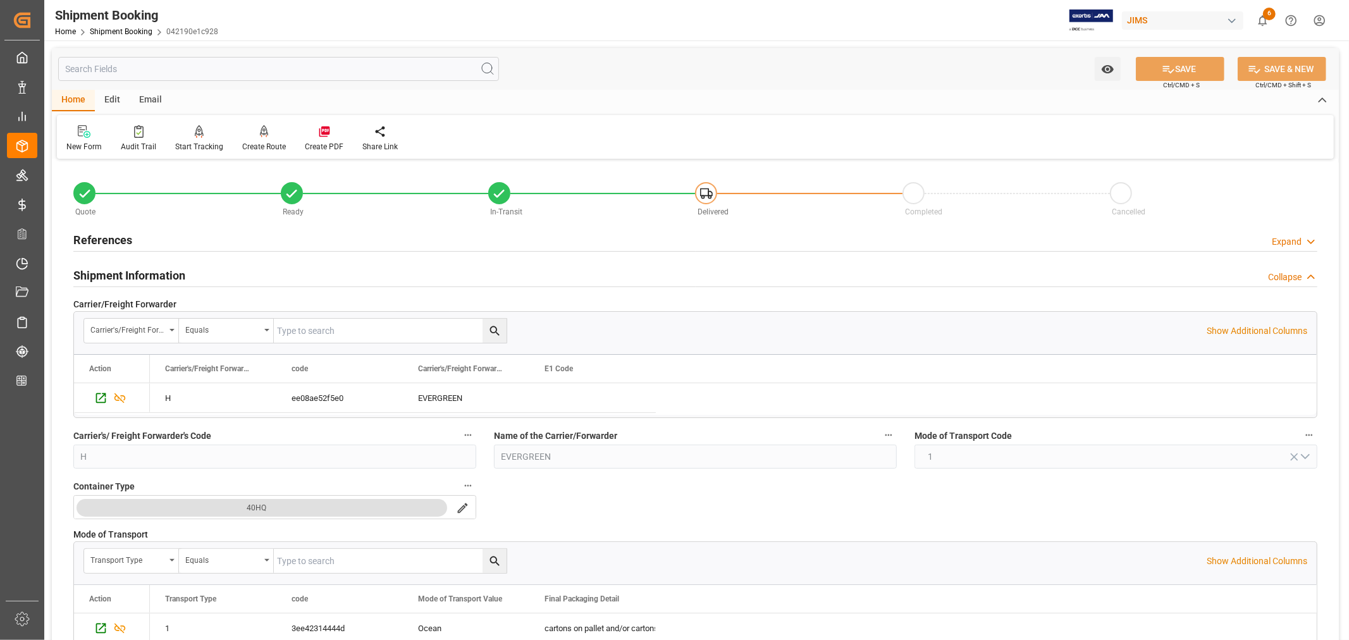
click at [167, 276] on h2 "Shipment Information" at bounding box center [129, 275] width 112 height 17
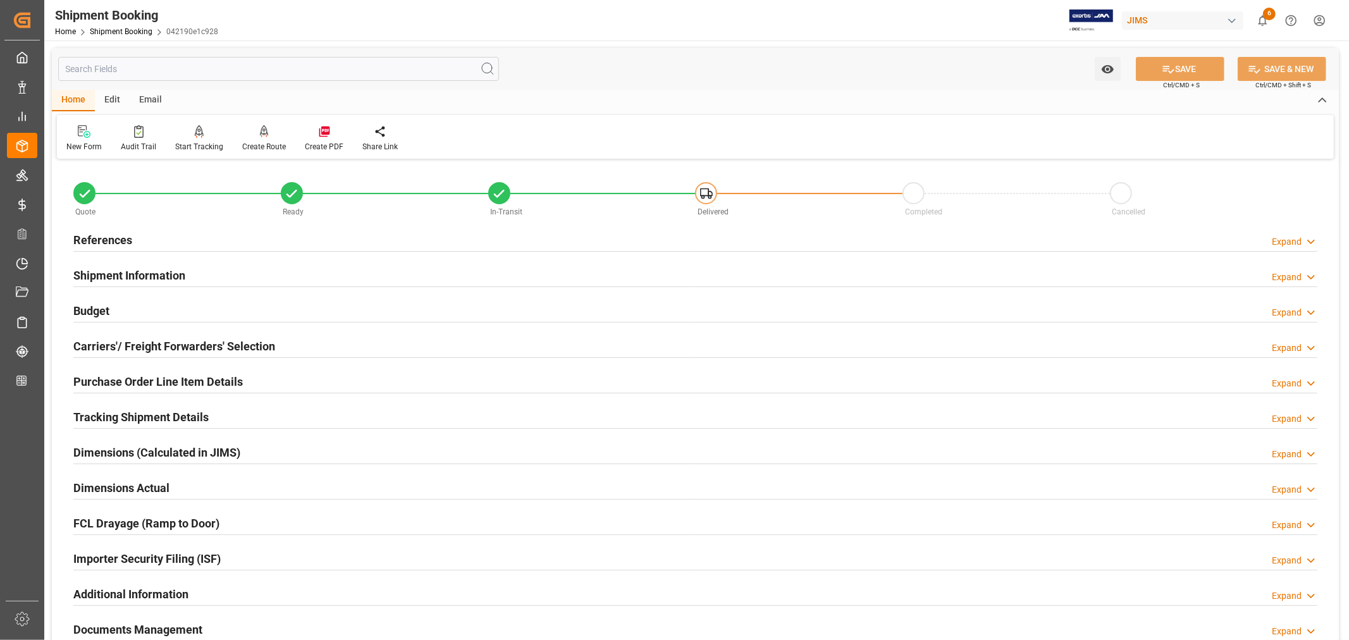
click at [152, 338] on h2 "Carriers'/ Freight Forwarders' Selection" at bounding box center [174, 346] width 202 height 17
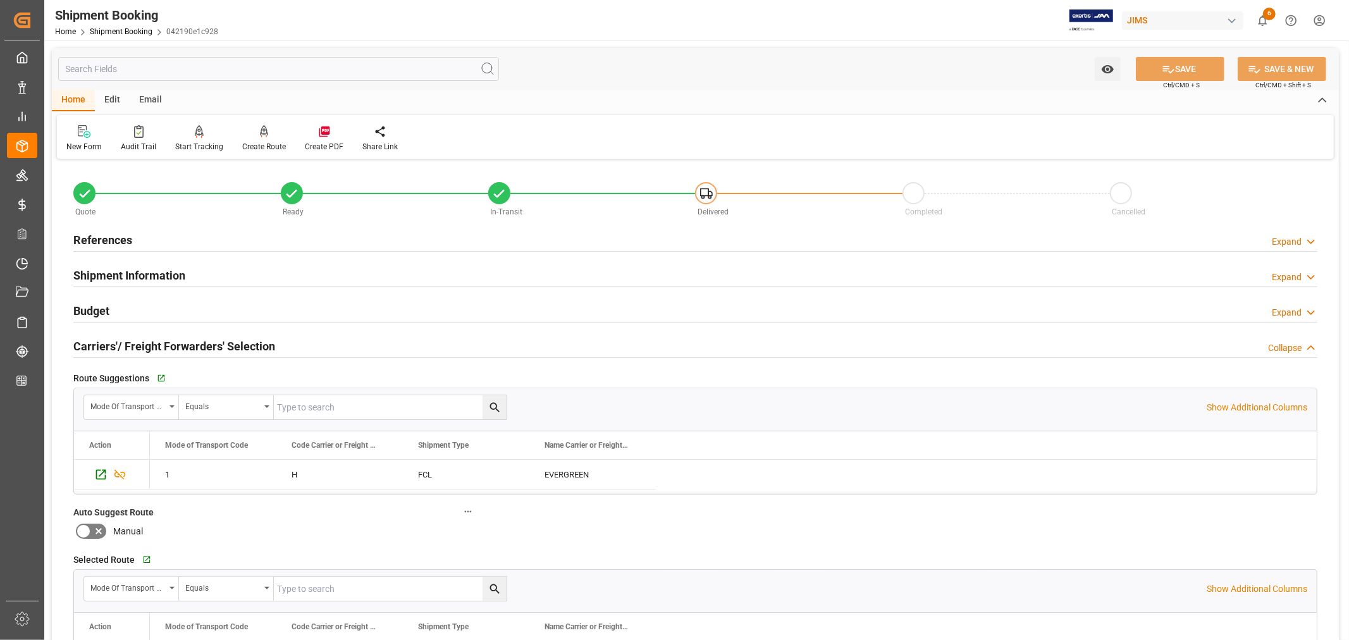
click at [152, 338] on h2 "Carriers'/ Freight Forwarders' Selection" at bounding box center [174, 346] width 202 height 17
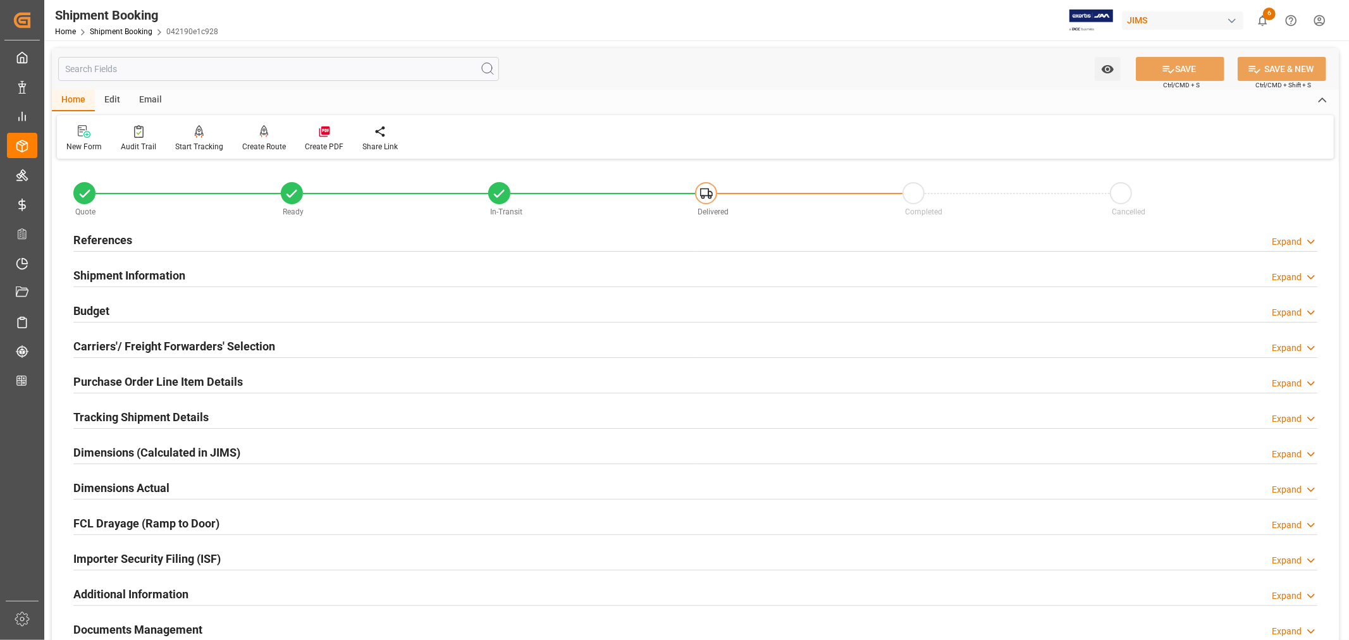
click at [149, 381] on h2 "Purchase Order Line Item Details" at bounding box center [157, 381] width 169 height 17
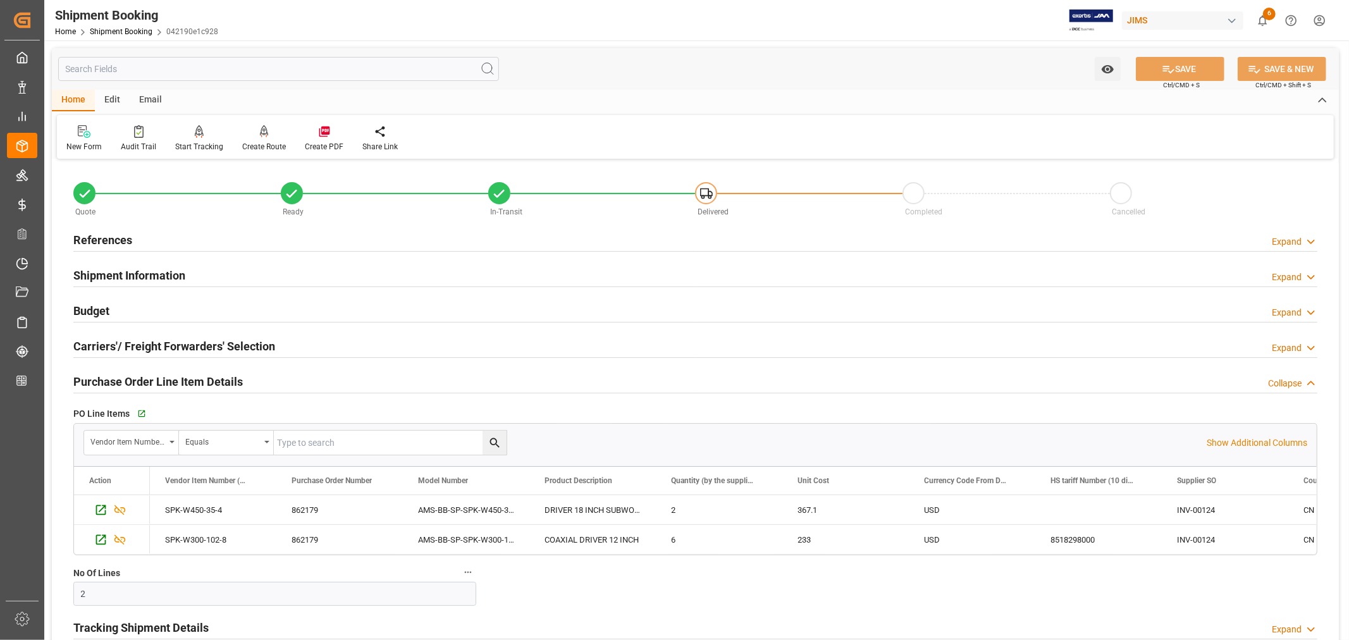
click at [149, 381] on h2 "Purchase Order Line Item Details" at bounding box center [157, 381] width 169 height 17
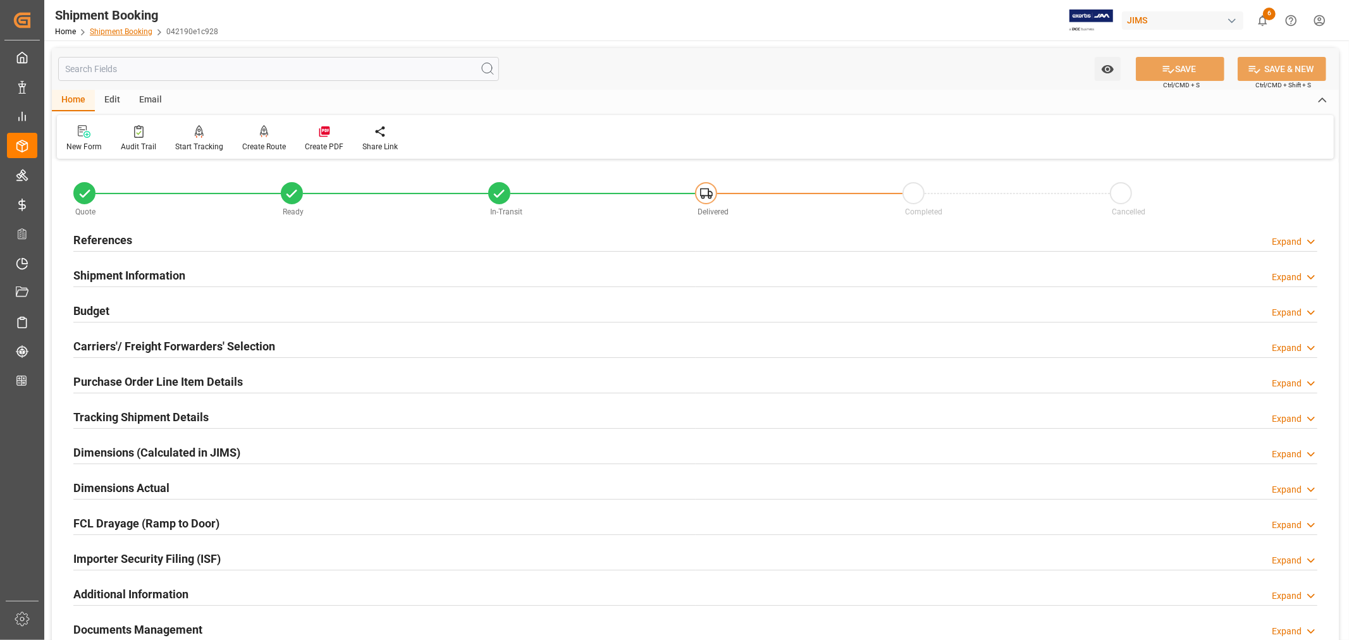
click at [125, 28] on link "Shipment Booking" at bounding box center [121, 31] width 63 height 9
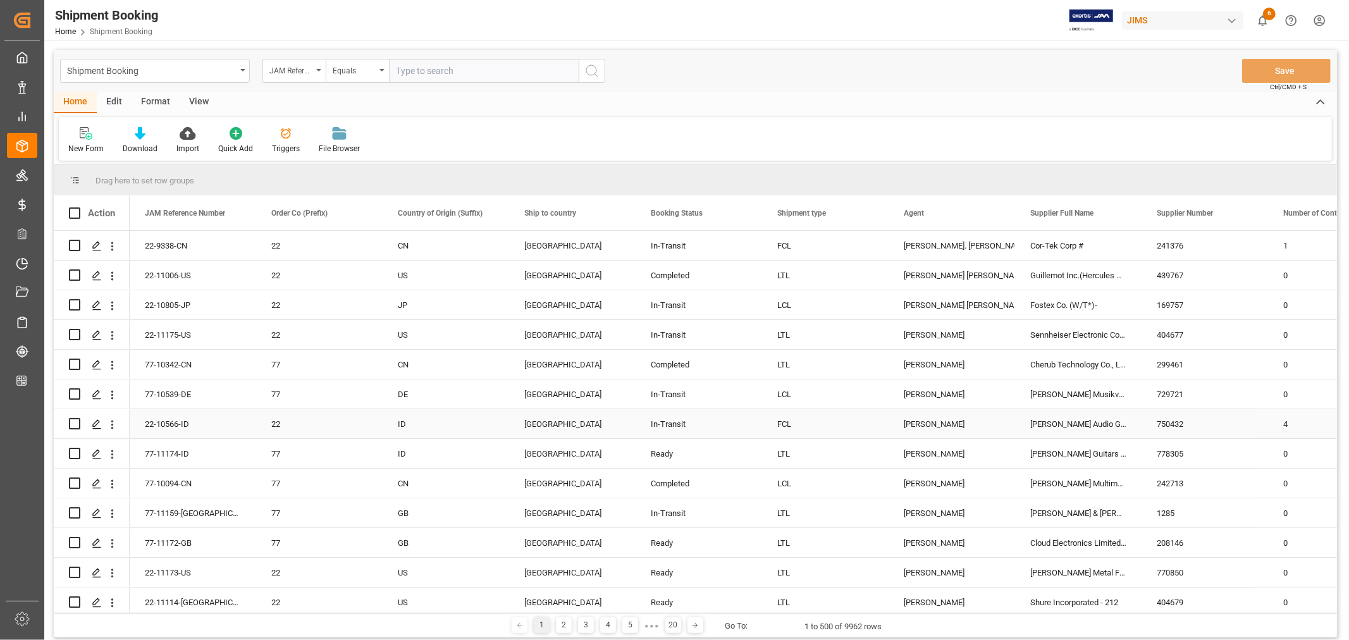
click at [925, 419] on div "[PERSON_NAME]" at bounding box center [952, 424] width 96 height 29
click at [996, 212] on span at bounding box center [993, 212] width 11 height 11
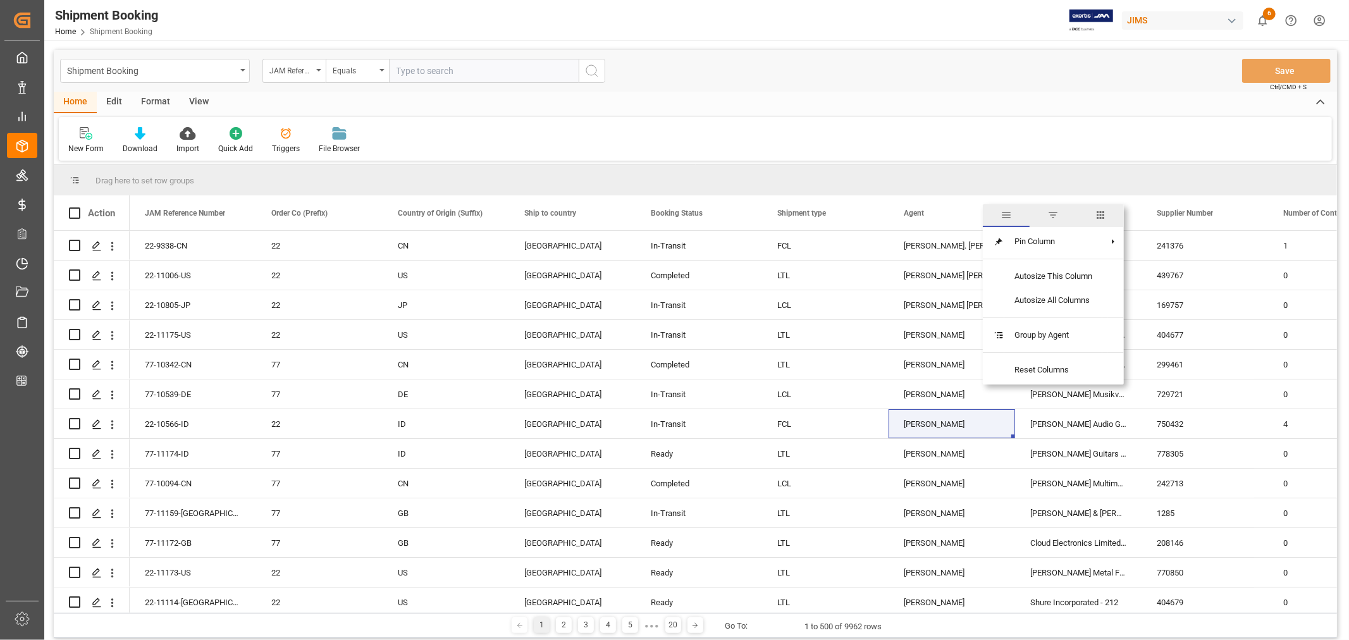
click at [1055, 218] on span "filter" at bounding box center [1052, 214] width 11 height 11
type input "Kevin Schofield"
click at [1061, 314] on button "Apply" at bounding box center [1068, 320] width 23 height 13
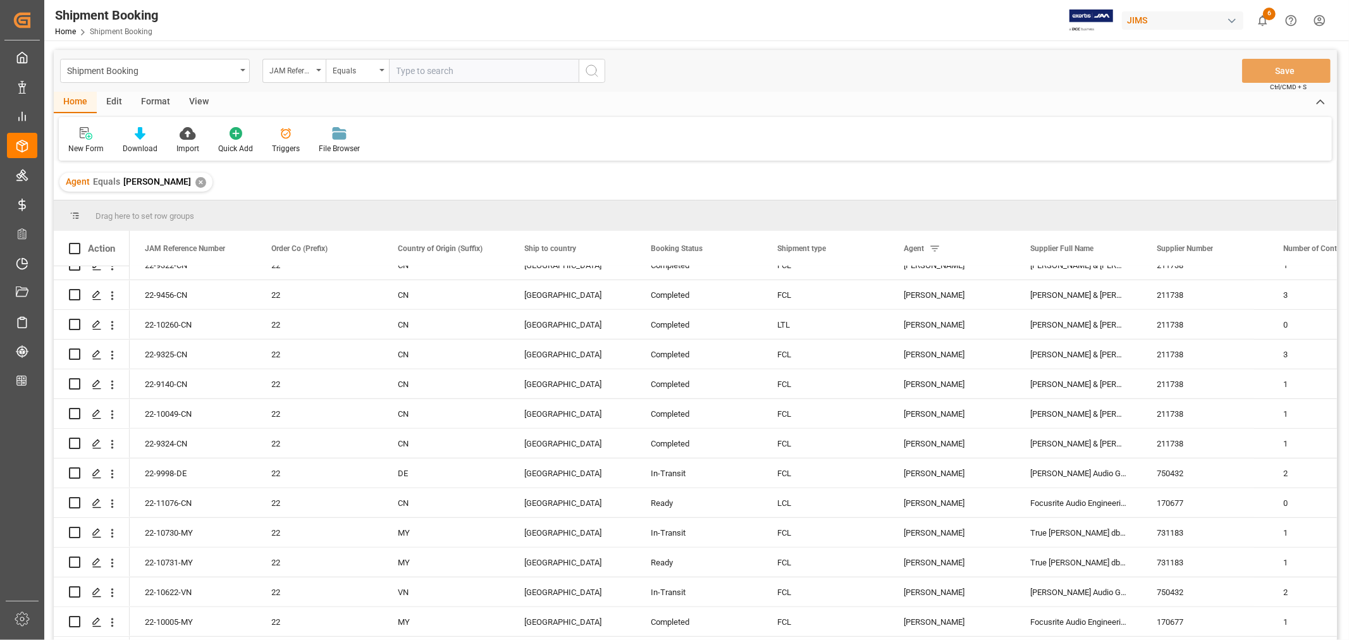
scroll to position [561, 0]
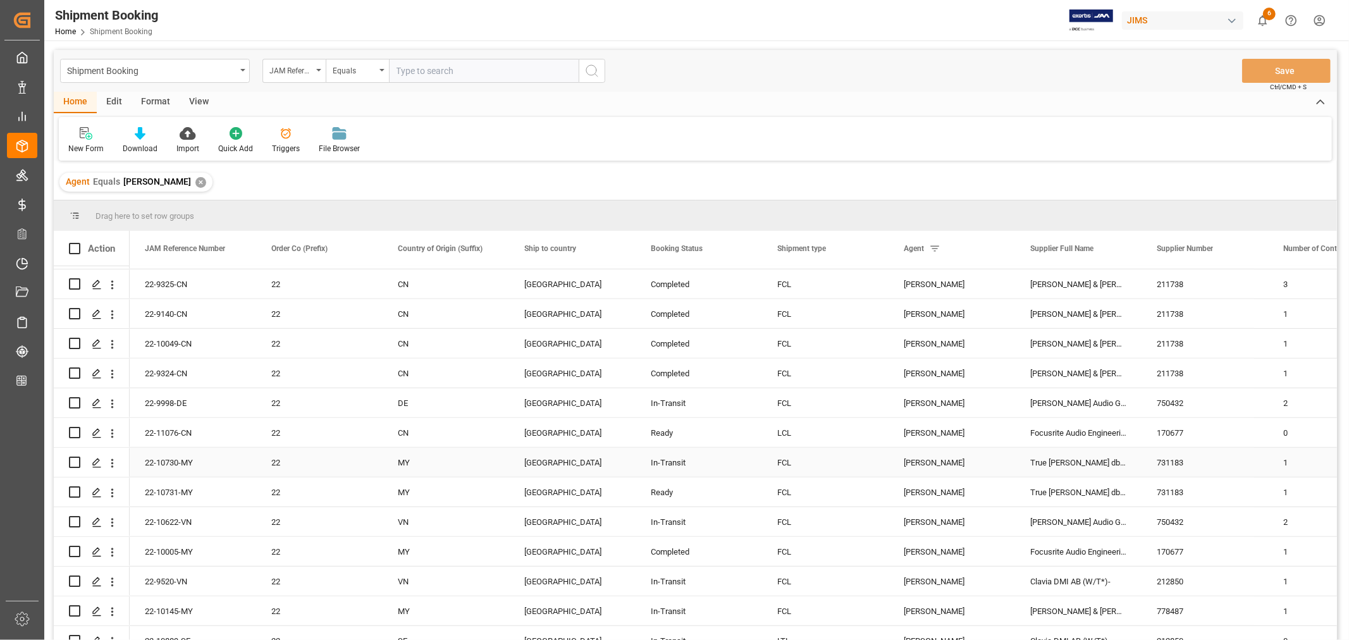
click at [1055, 456] on div "True Lee Loudspeakers dba Bassboss" at bounding box center [1078, 462] width 126 height 29
click at [1120, 250] on span at bounding box center [1120, 248] width 11 height 11
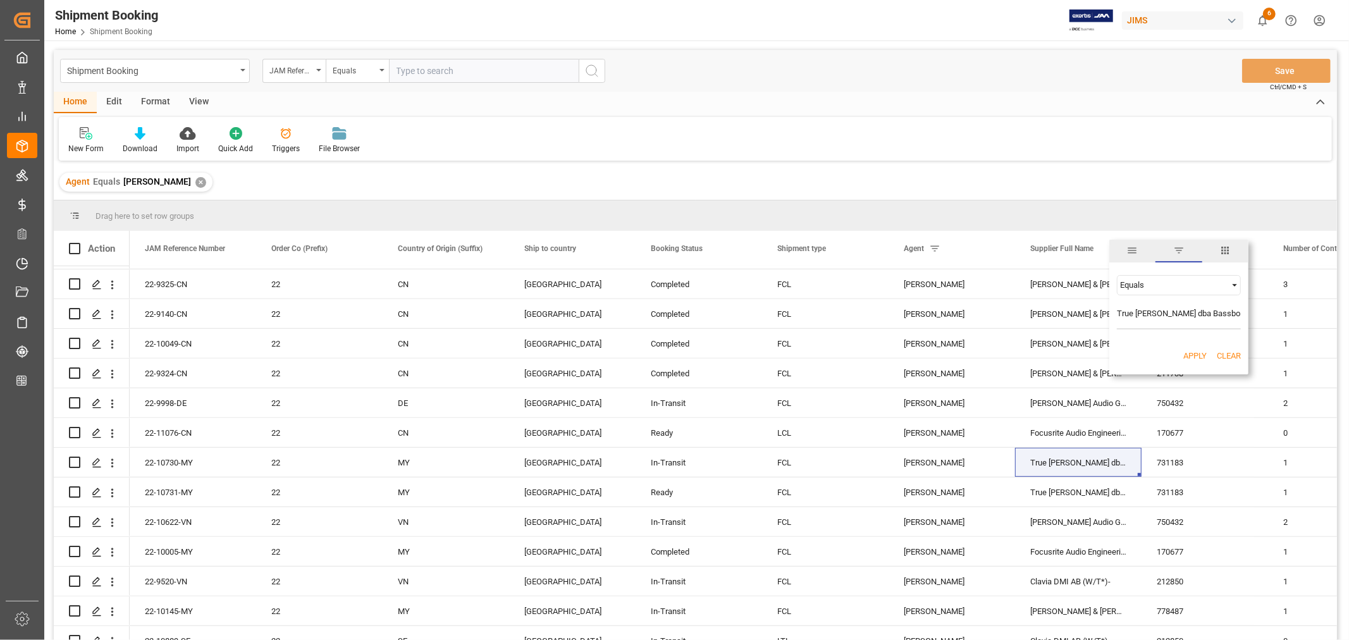
scroll to position [0, 15]
type input "True [PERSON_NAME] dba Bassboss"
click at [1189, 354] on button "Apply" at bounding box center [1194, 356] width 23 height 13
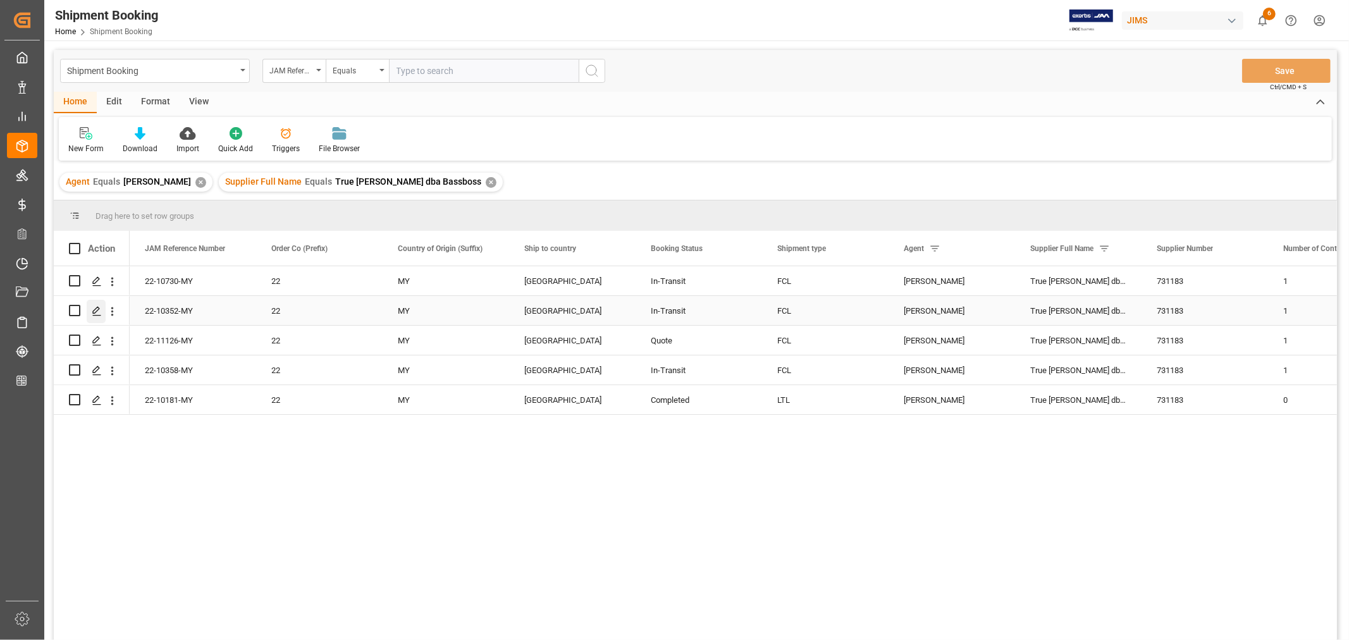
click at [94, 312] on icon "Press SPACE to select this row." at bounding box center [97, 311] width 10 height 10
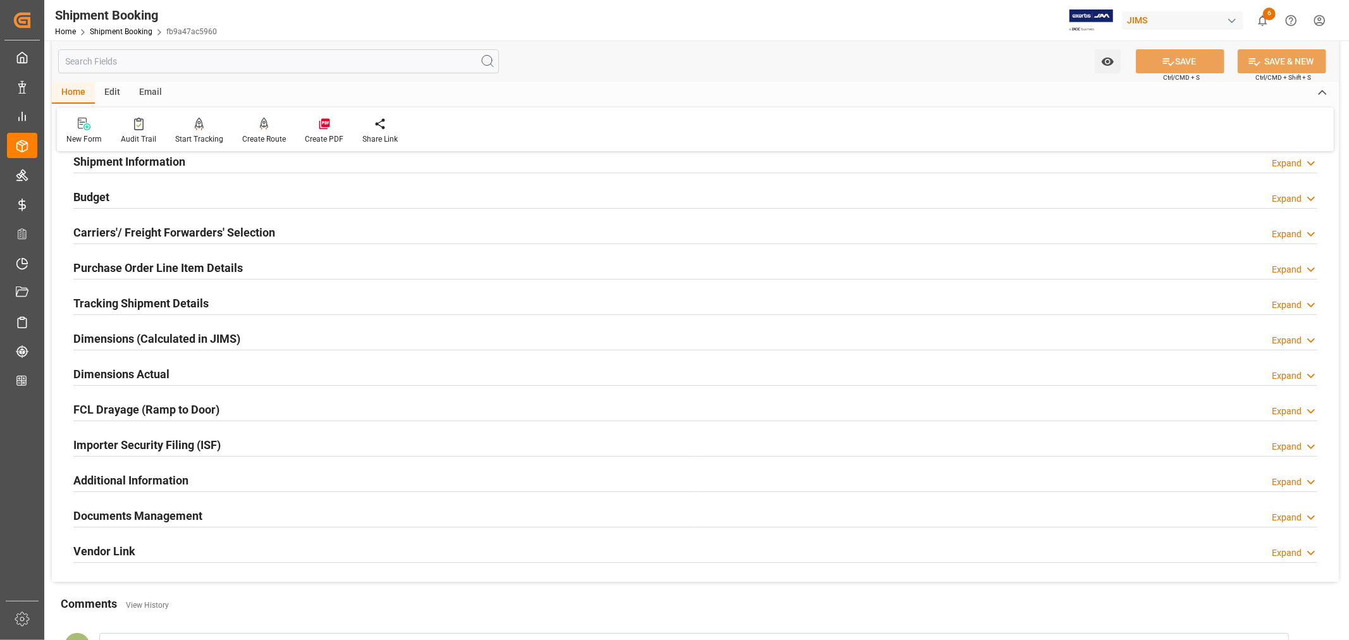
scroll to position [140, 0]
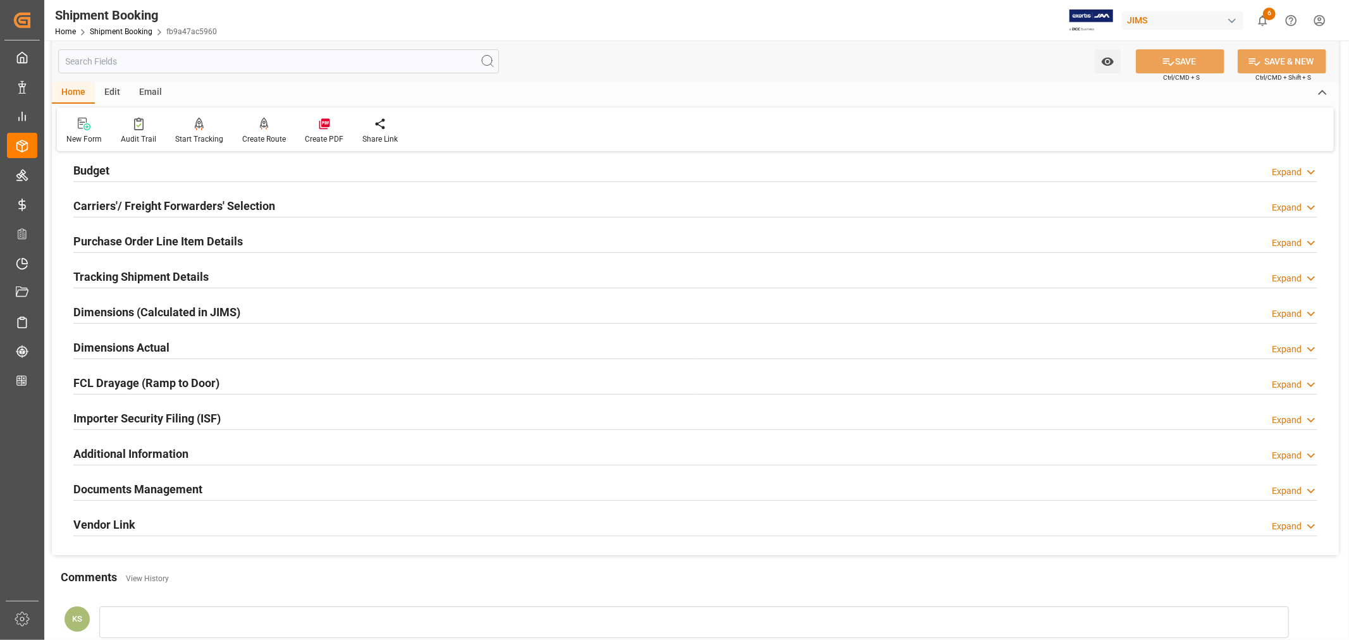
click at [266, 419] on div "Importer Security Filing (ISF) Expand" at bounding box center [695, 417] width 1244 height 24
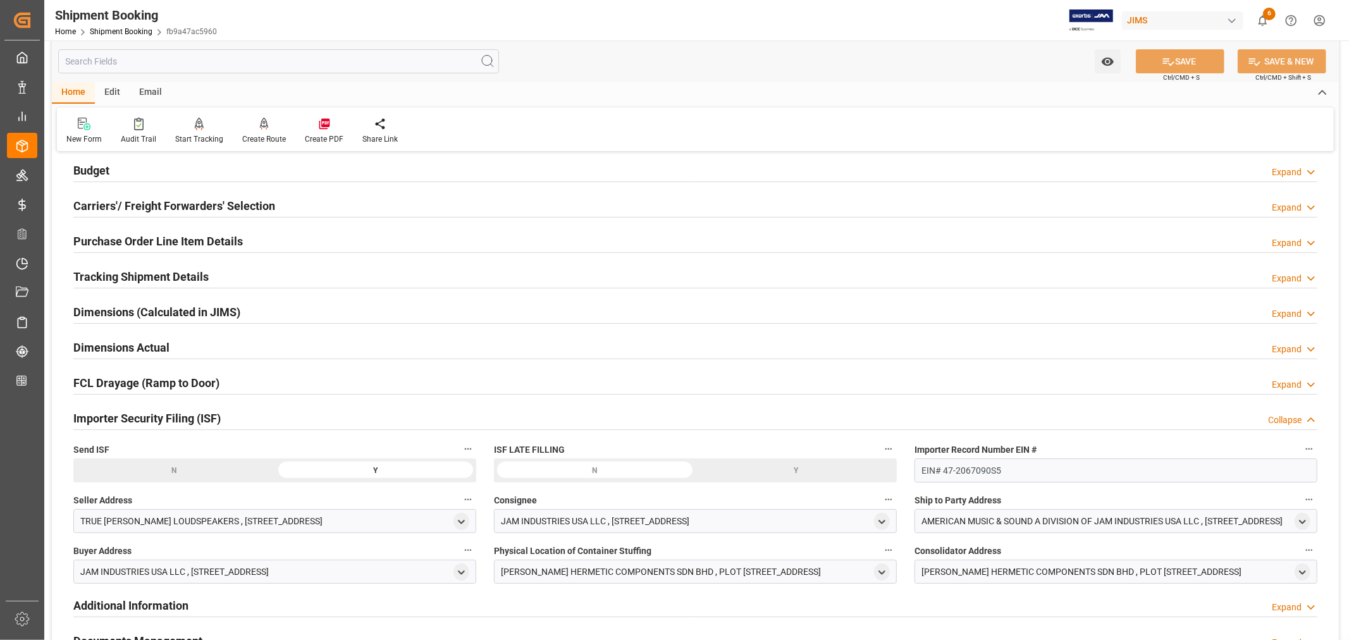
click at [266, 419] on div "Importer Security Filing (ISF) Collapse" at bounding box center [695, 417] width 1244 height 24
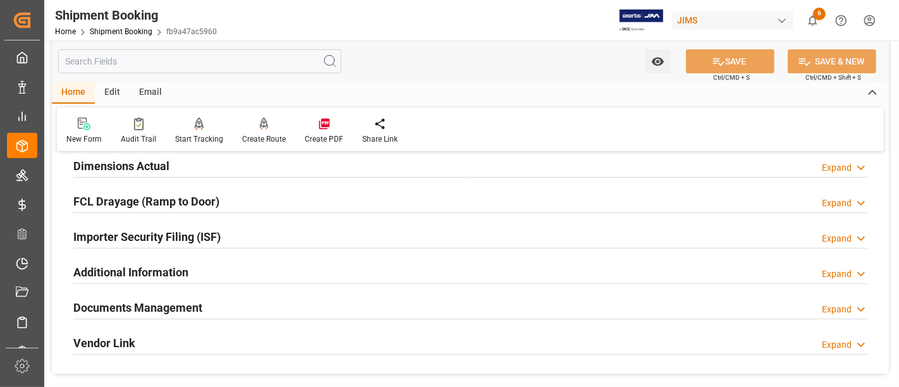
scroll to position [351, 0]
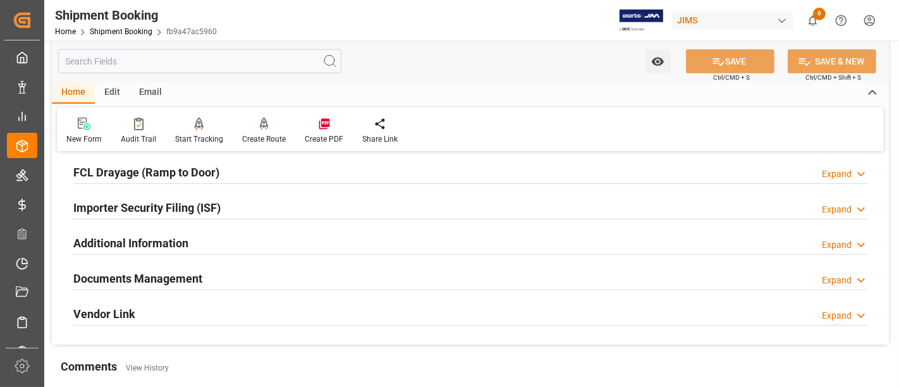
click at [261, 207] on div "Importer Security Filing (ISF) Expand" at bounding box center [470, 207] width 794 height 24
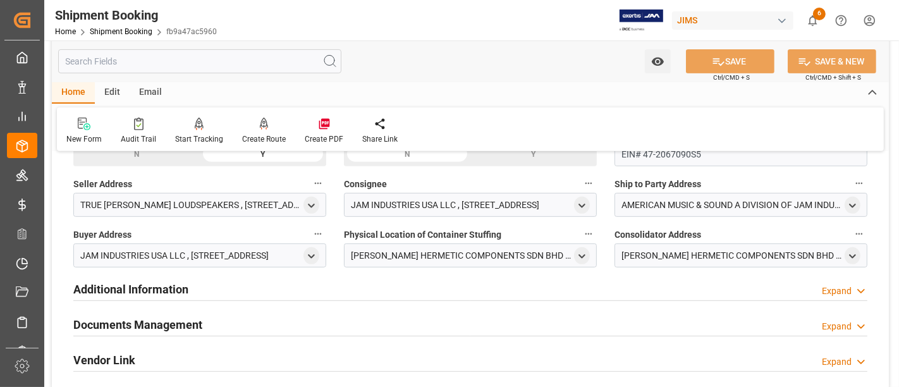
scroll to position [491, 0]
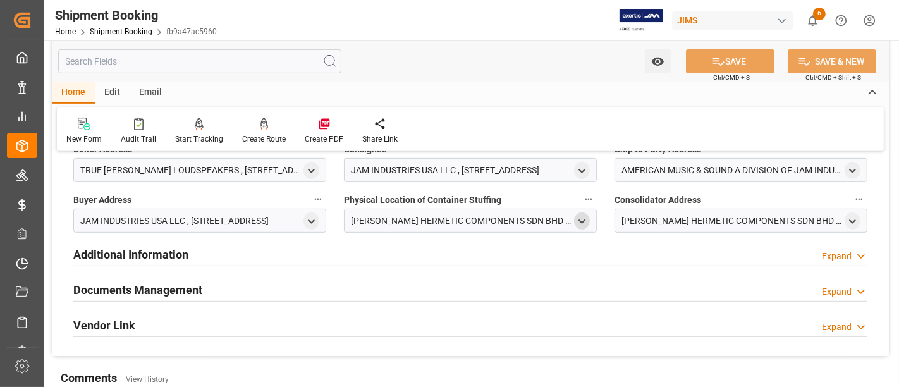
click at [582, 220] on icon "open menu" at bounding box center [582, 221] width 11 height 11
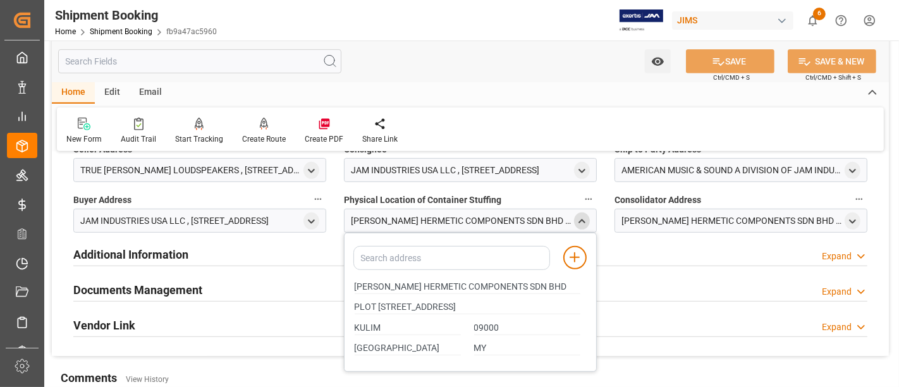
click at [582, 220] on icon "close menu" at bounding box center [582, 221] width 11 height 11
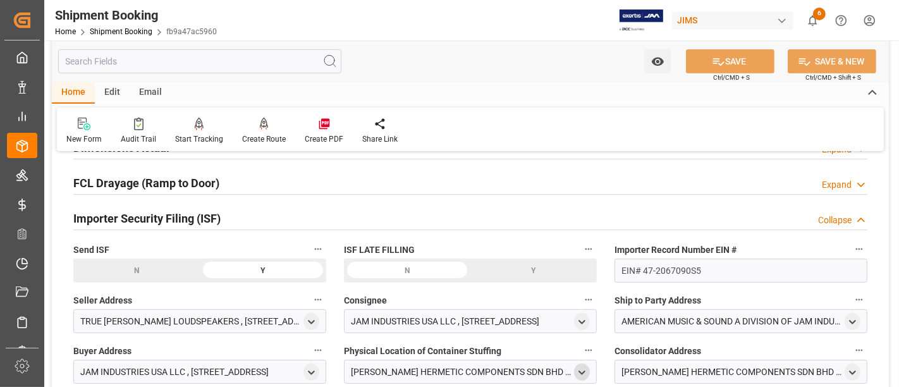
scroll to position [281, 0]
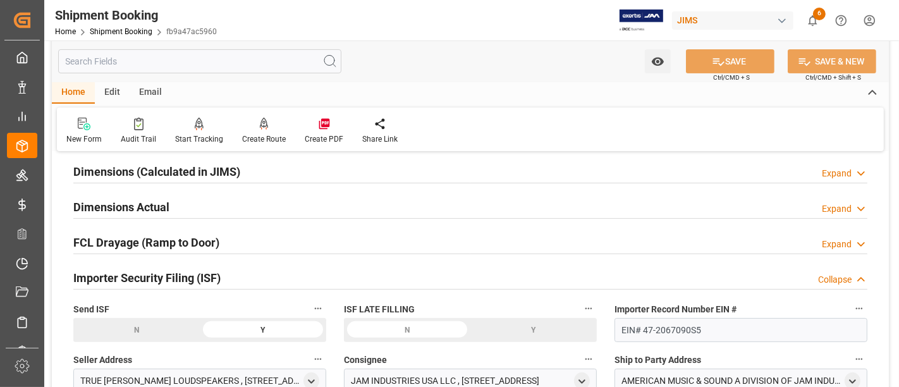
click at [204, 272] on h2 "Importer Security Filing (ISF)" at bounding box center [146, 277] width 147 height 17
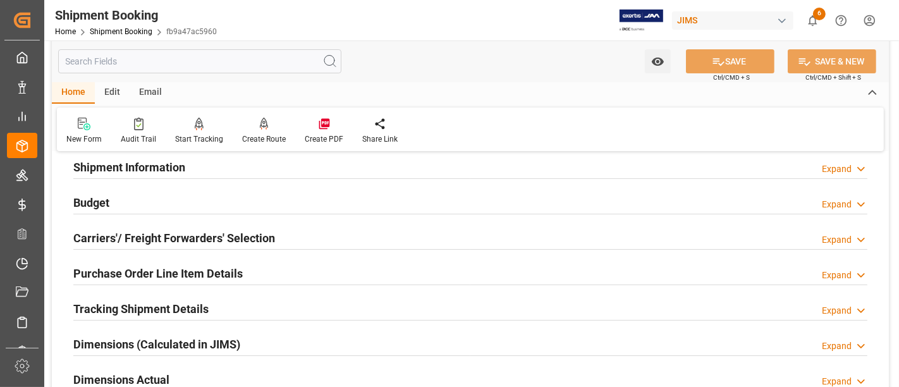
scroll to position [70, 0]
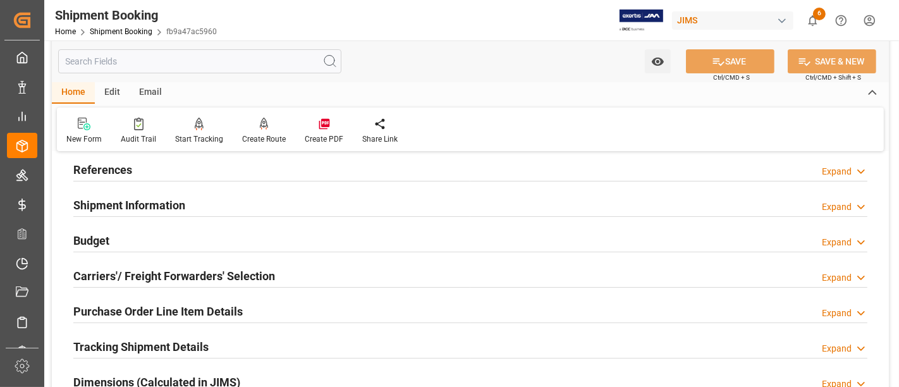
click at [120, 304] on h2 "Purchase Order Line Item Details" at bounding box center [157, 311] width 169 height 17
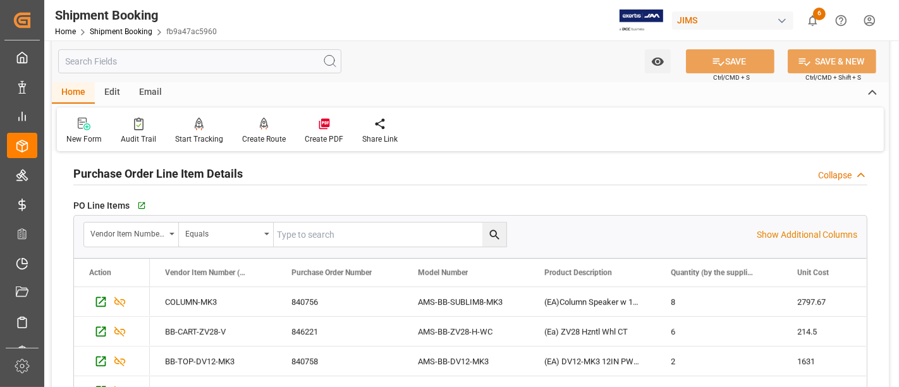
scroll to position [211, 0]
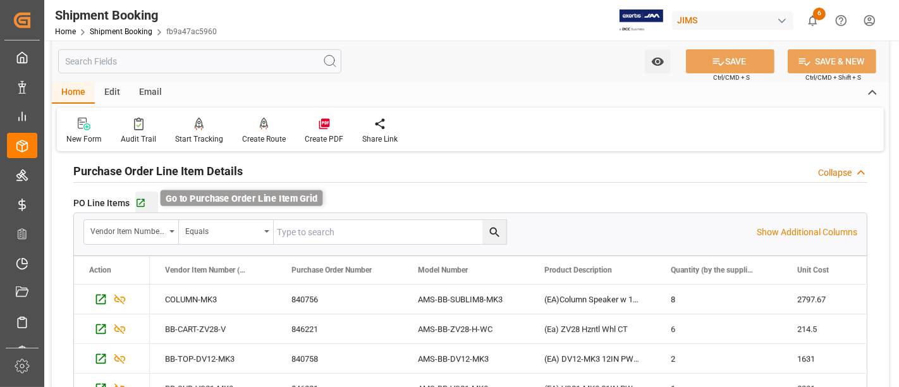
click at [140, 200] on icon "button" at bounding box center [141, 203] width 8 height 8
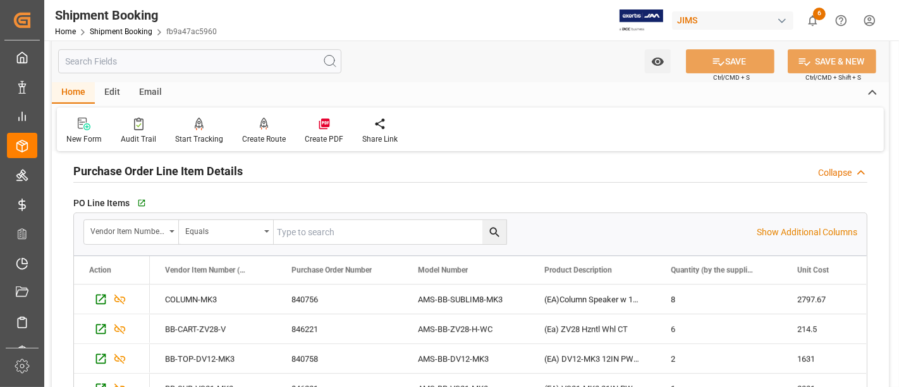
click at [137, 171] on h2 "Purchase Order Line Item Details" at bounding box center [157, 171] width 169 height 17
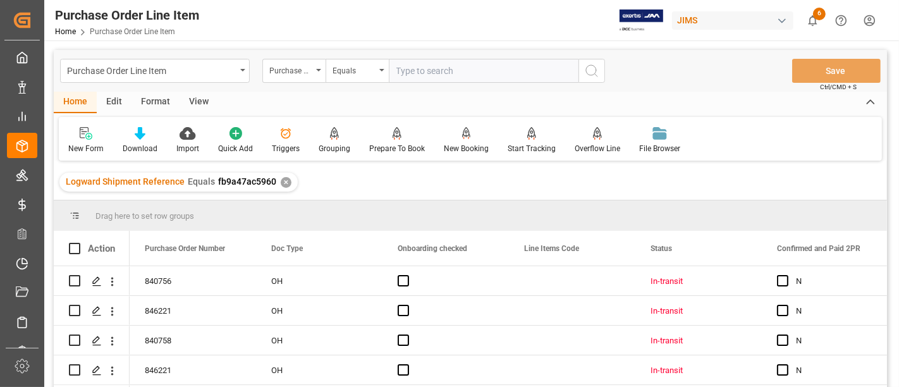
click at [197, 99] on div "View" at bounding box center [199, 102] width 39 height 21
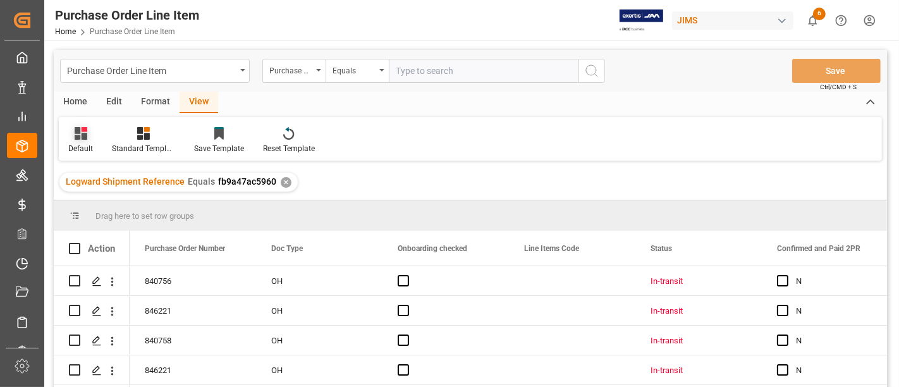
click at [77, 133] on icon at bounding box center [81, 133] width 13 height 13
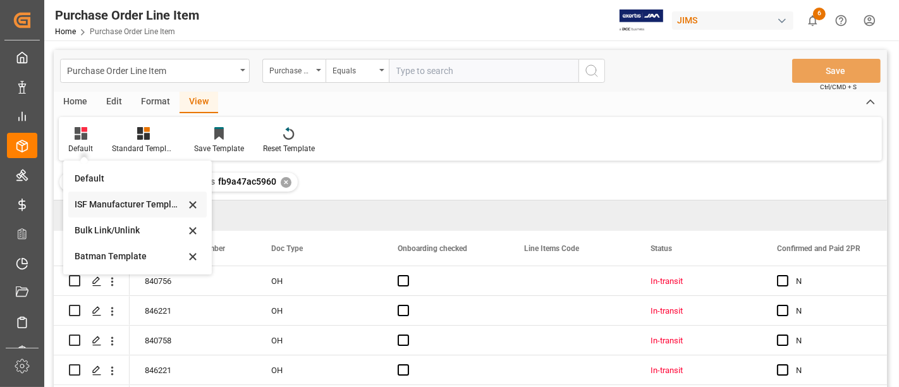
click at [97, 203] on div "ISF Manufacturer Template" at bounding box center [130, 204] width 111 height 13
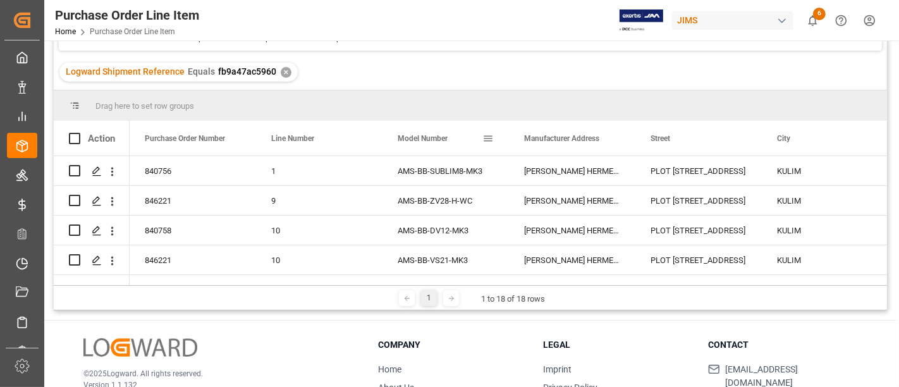
scroll to position [140, 0]
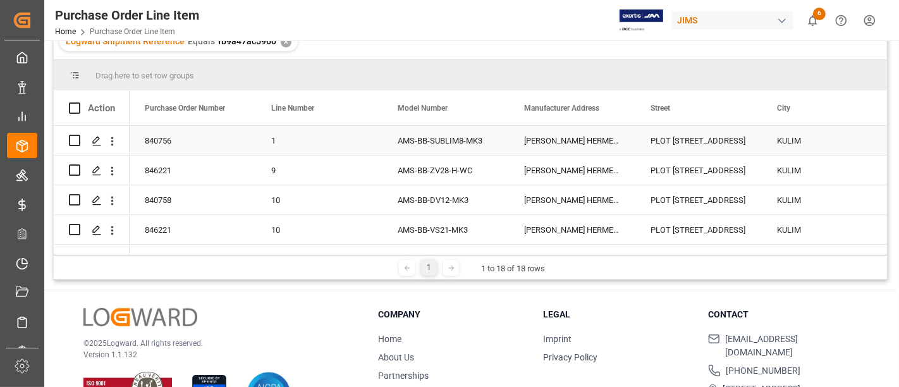
click at [545, 136] on div "[PERSON_NAME] HERMETIC COMPONENTS SDN BHD" at bounding box center [572, 140] width 126 height 29
click at [683, 136] on div "PLOT [STREET_ADDRESS]" at bounding box center [698, 140] width 126 height 29
click at [780, 138] on div "KULIM" at bounding box center [825, 140] width 126 height 29
click at [697, 142] on div "PLOT [STREET_ADDRESS]" at bounding box center [698, 140] width 126 height 29
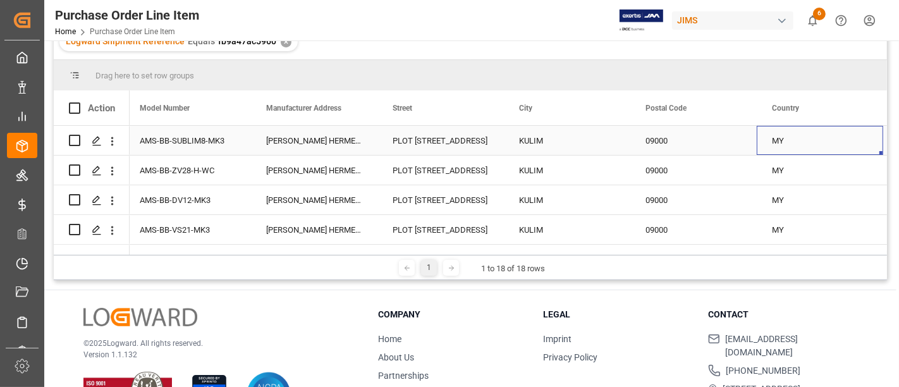
scroll to position [0, 384]
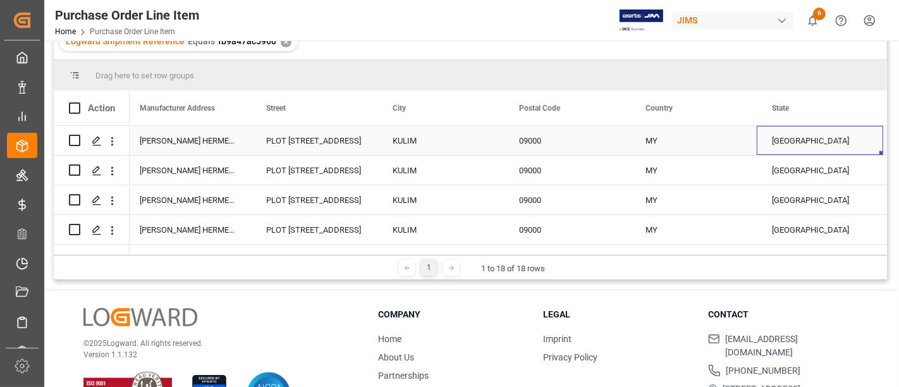
click at [531, 137] on div "09000" at bounding box center [567, 140] width 126 height 29
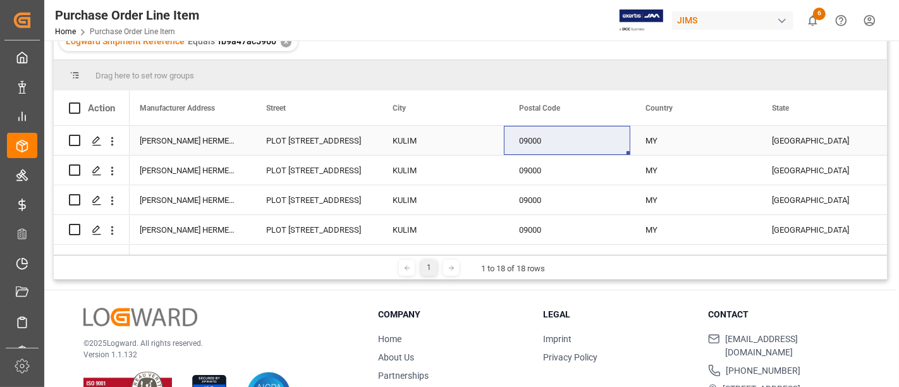
click at [652, 142] on div "MY" at bounding box center [693, 140] width 126 height 29
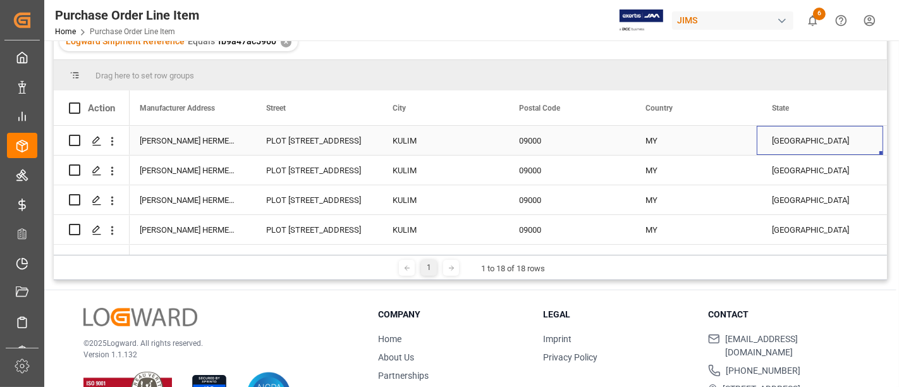
click at [789, 140] on div "[GEOGRAPHIC_DATA]" at bounding box center [820, 140] width 126 height 29
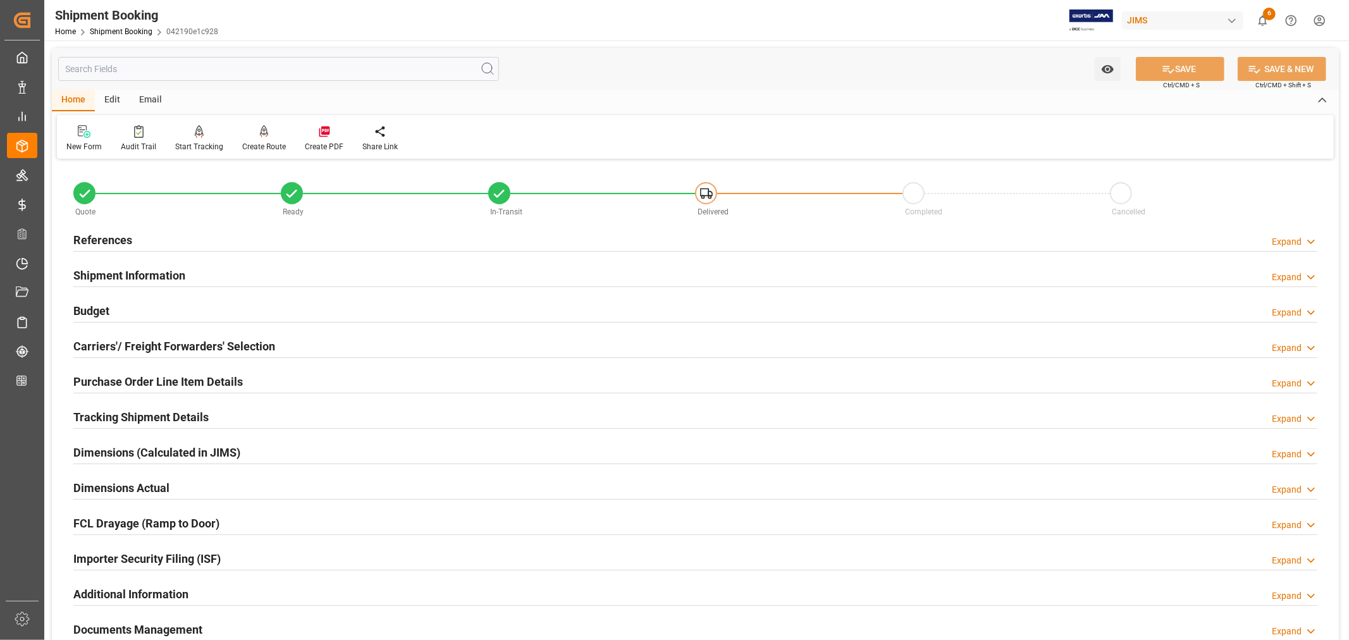
click at [121, 377] on h2 "Purchase Order Line Item Details" at bounding box center [157, 381] width 169 height 17
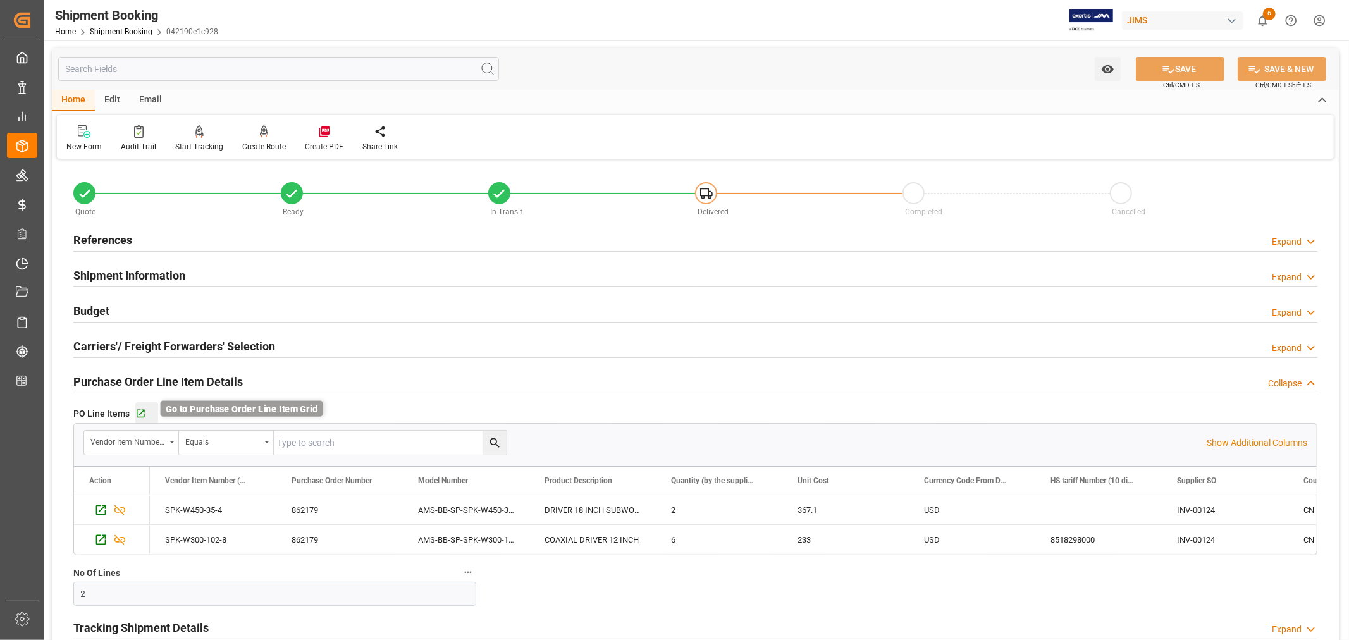
click at [144, 414] on icon "button" at bounding box center [140, 413] width 11 height 11
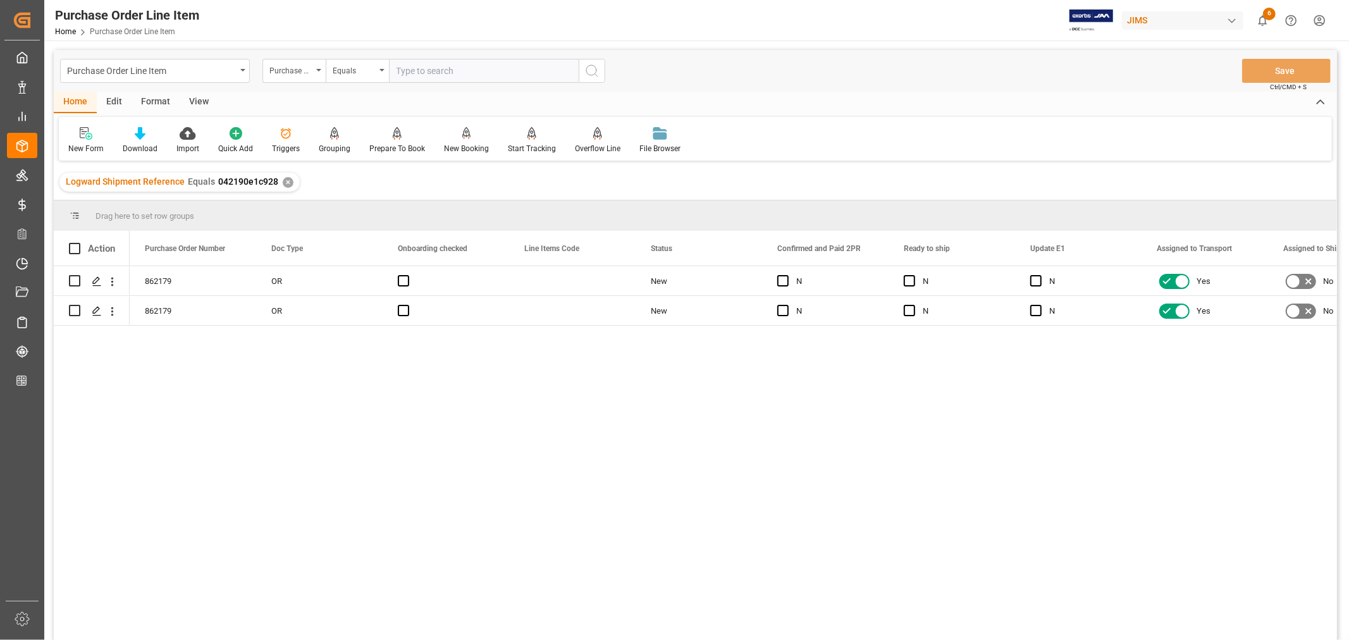
click at [198, 102] on div "View" at bounding box center [199, 102] width 39 height 21
click at [83, 138] on icon at bounding box center [81, 133] width 13 height 13
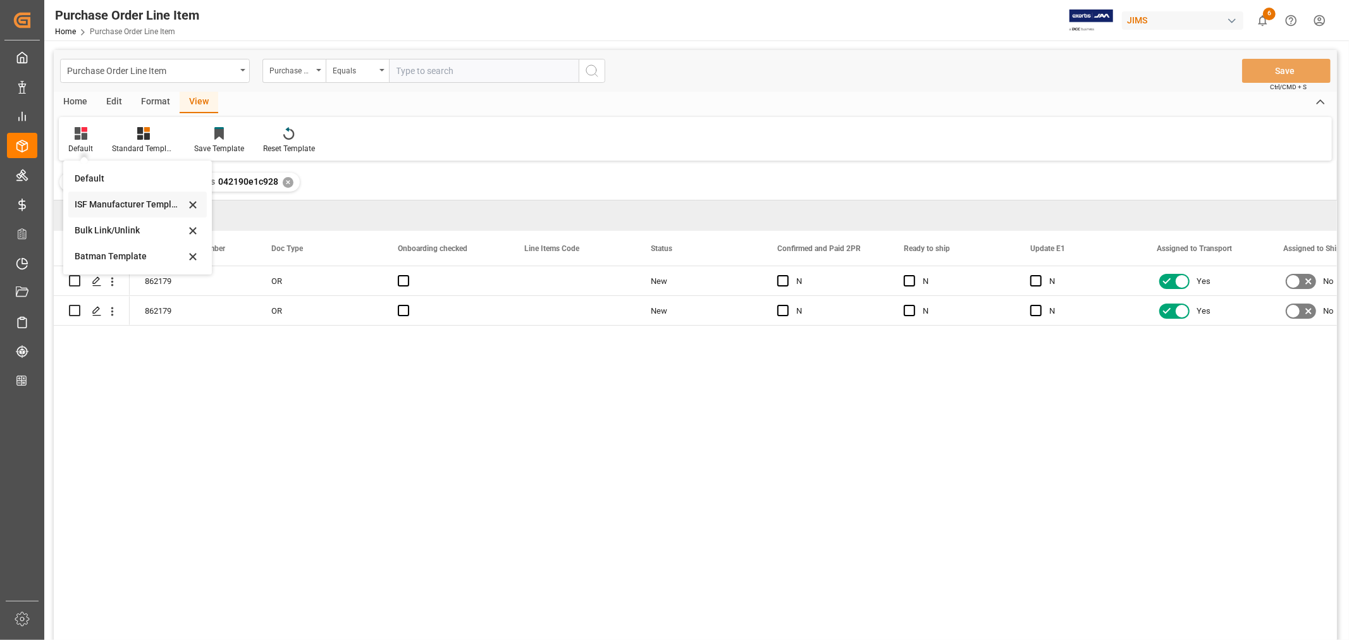
click at [112, 202] on div "ISF Manufacturer Template" at bounding box center [130, 204] width 111 height 13
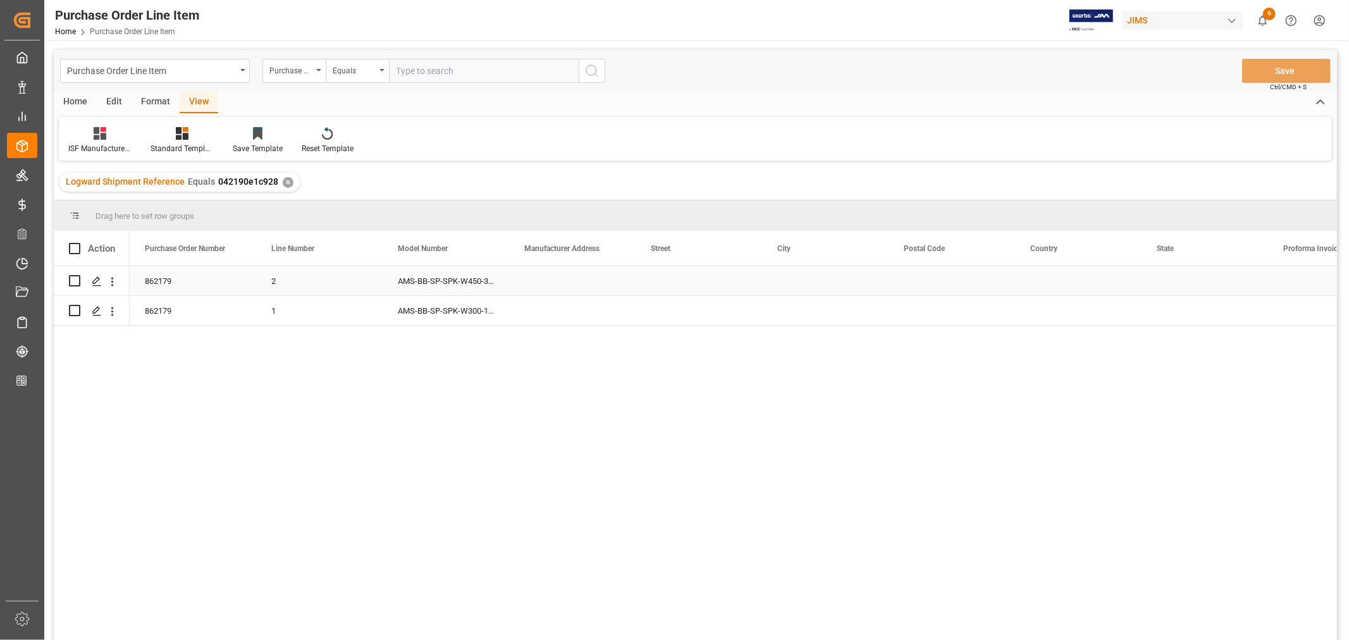
click at [538, 269] on div "Press SPACE to select this row." at bounding box center [572, 280] width 126 height 29
click at [536, 272] on div "Press SPACE to select this row." at bounding box center [572, 280] width 126 height 29
click at [525, 280] on input "Press SPACE to select this row." at bounding box center [572, 288] width 106 height 24
paste input "[PERSON_NAME] HERMETIC COMPONENTS SDN BHD"
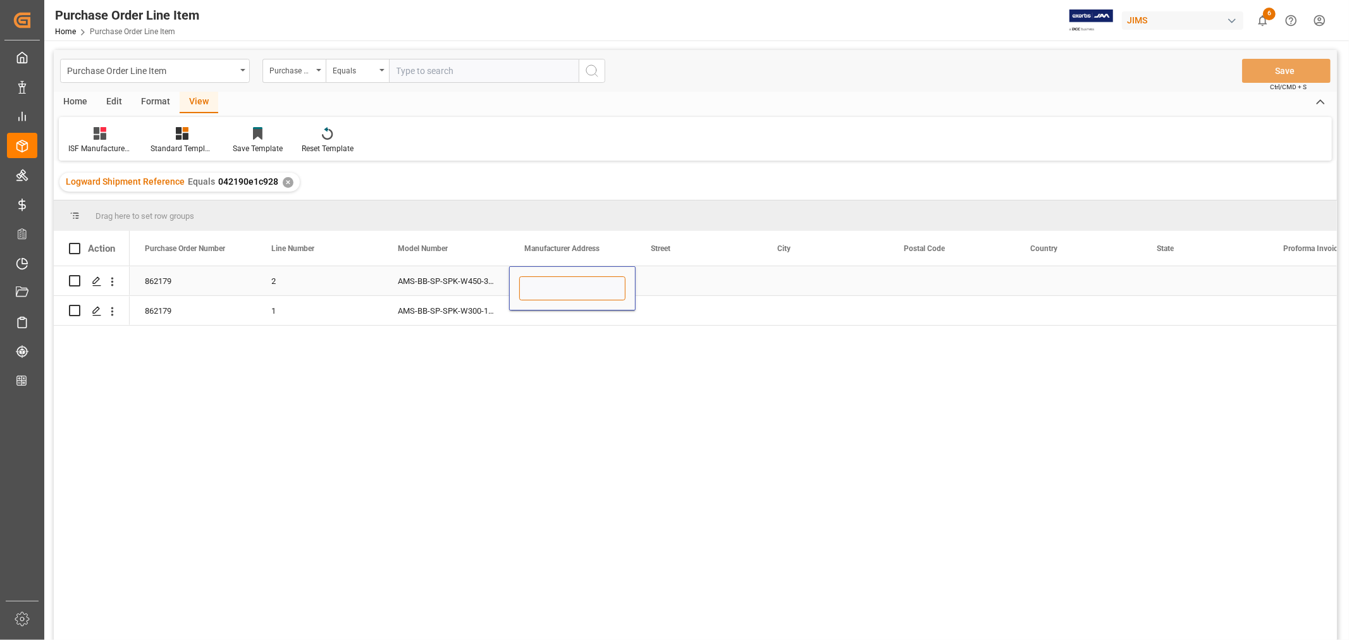
type input "[PERSON_NAME] HERMETIC COMPONENTS SDN BHD"
click at [666, 279] on div "Press SPACE to select this row." at bounding box center [698, 280] width 126 height 29
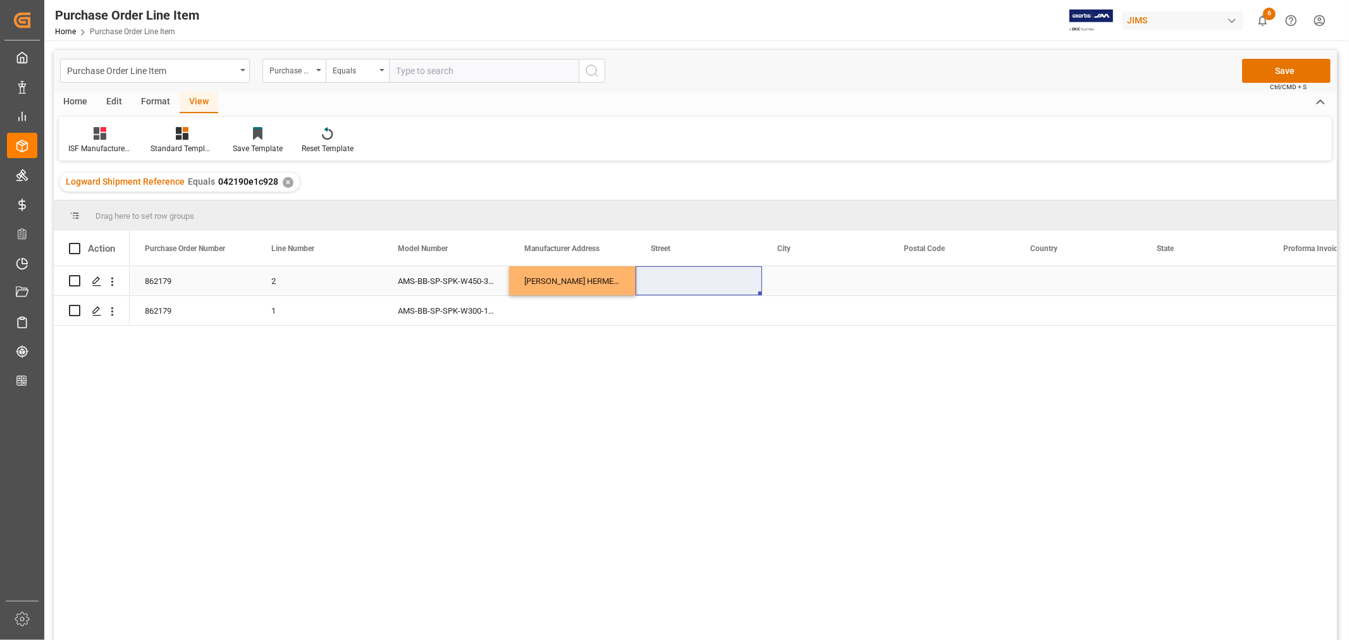
click at [671, 273] on div "Press SPACE to select this row." at bounding box center [698, 280] width 126 height 29
click at [656, 283] on input "Press SPACE to select this row." at bounding box center [699, 288] width 106 height 24
paste input "PLOT [STREET_ADDRESS]"
type input "PLOT [STREET_ADDRESS]"
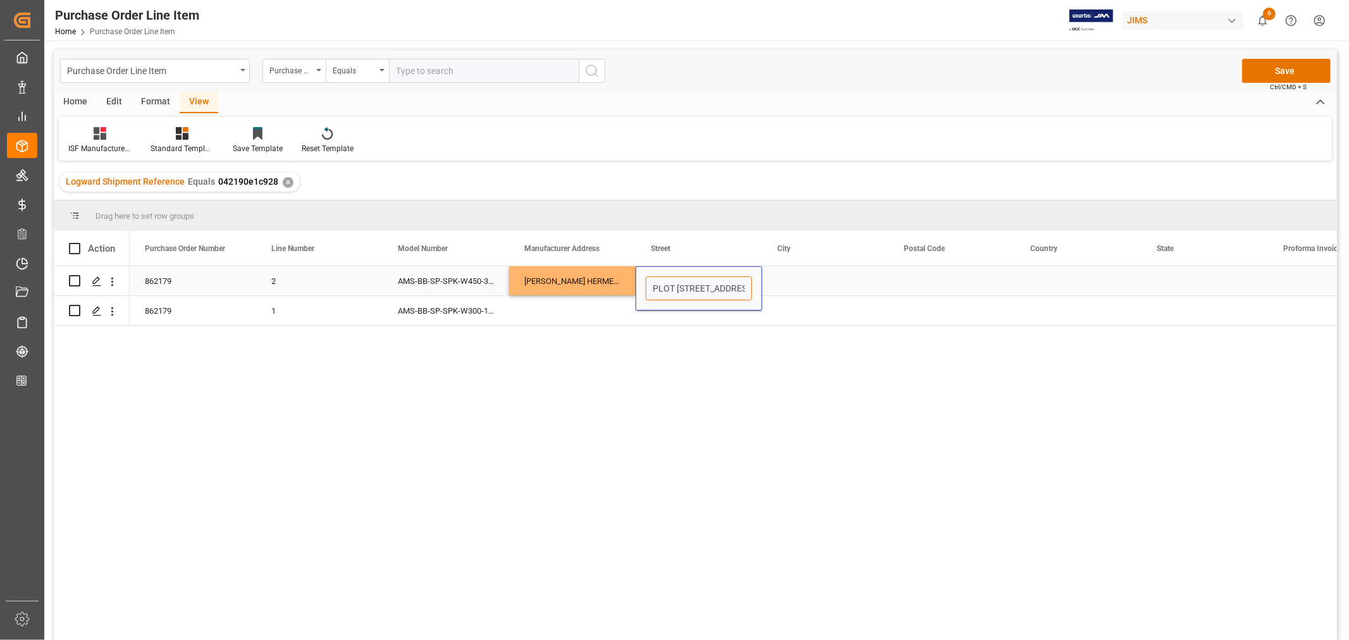
scroll to position [0, 138]
click at [792, 283] on div "Press SPACE to select this row." at bounding box center [825, 280] width 126 height 29
click at [806, 274] on div "Press SPACE to select this row." at bounding box center [825, 280] width 126 height 29
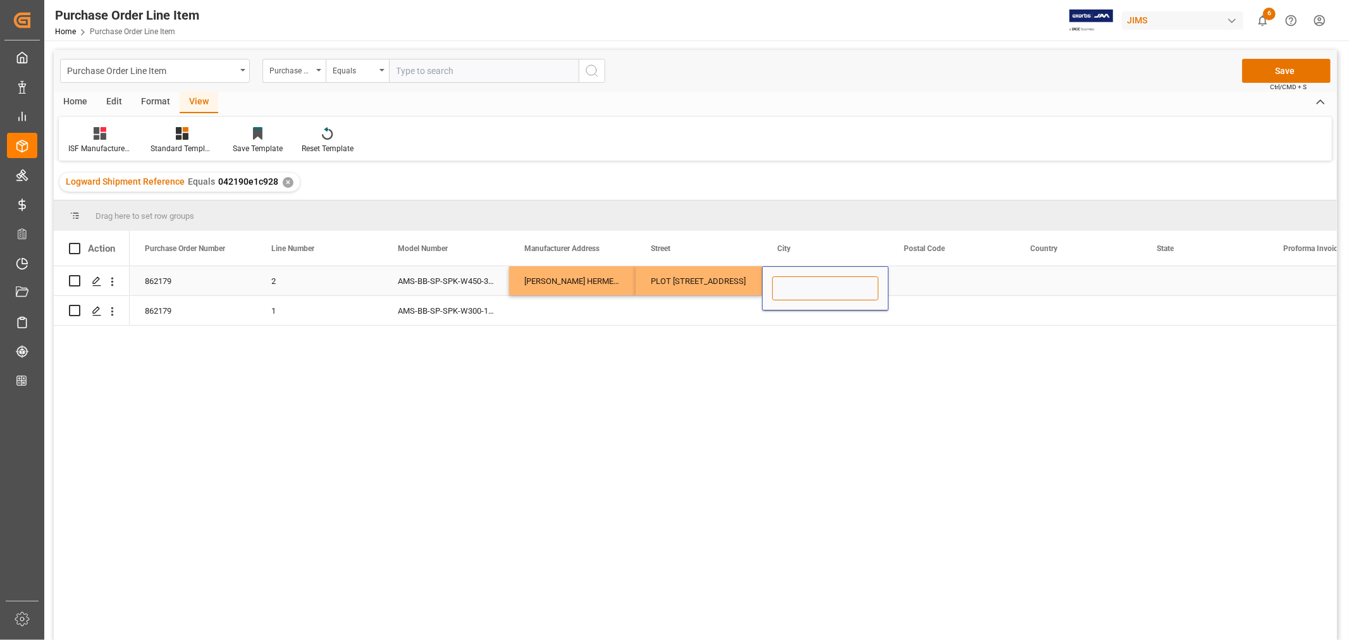
click at [782, 281] on input "Press SPACE to select this row." at bounding box center [825, 288] width 106 height 24
paste input "KULIM"
type input "KULIM"
click at [907, 280] on div "Press SPACE to select this row." at bounding box center [951, 280] width 126 height 29
click at [919, 281] on div "Press SPACE to select this row." at bounding box center [951, 280] width 126 height 29
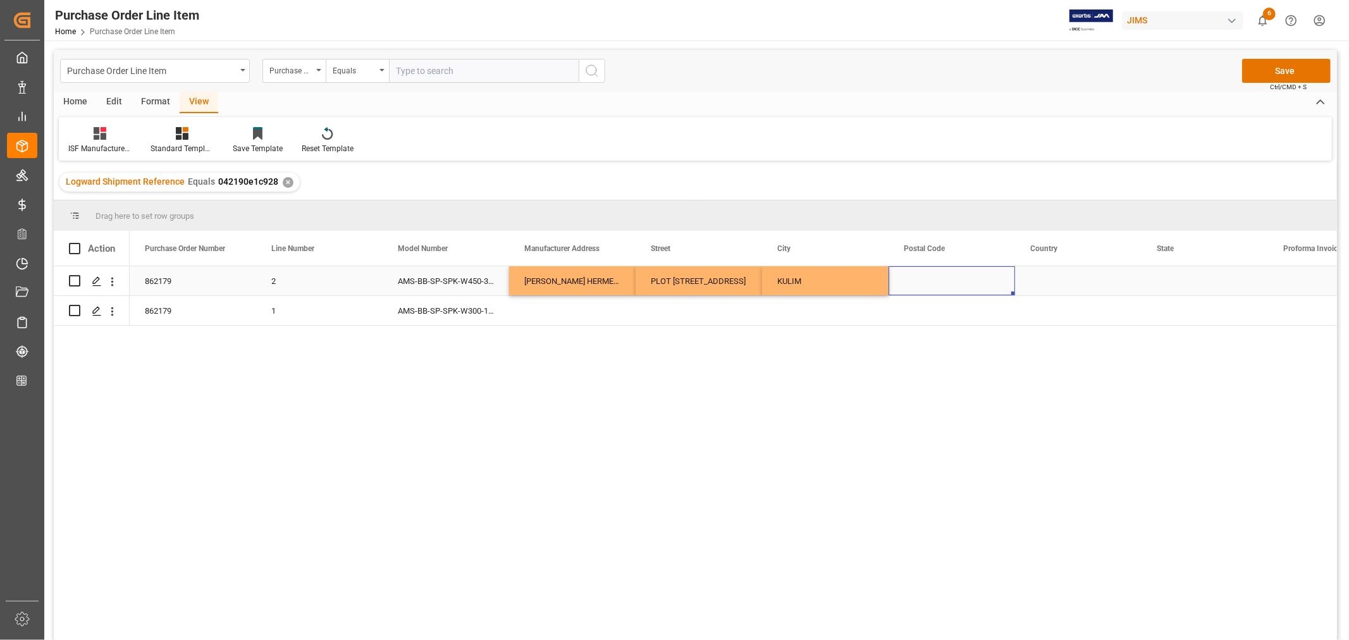
click at [919, 281] on div "Press SPACE to select this row." at bounding box center [951, 280] width 126 height 29
click at [907, 287] on input "Press SPACE to select this row." at bounding box center [952, 288] width 106 height 24
paste input "09000"
type input "09000"
click at [1040, 278] on div "Press SPACE to select this row." at bounding box center [1078, 280] width 126 height 29
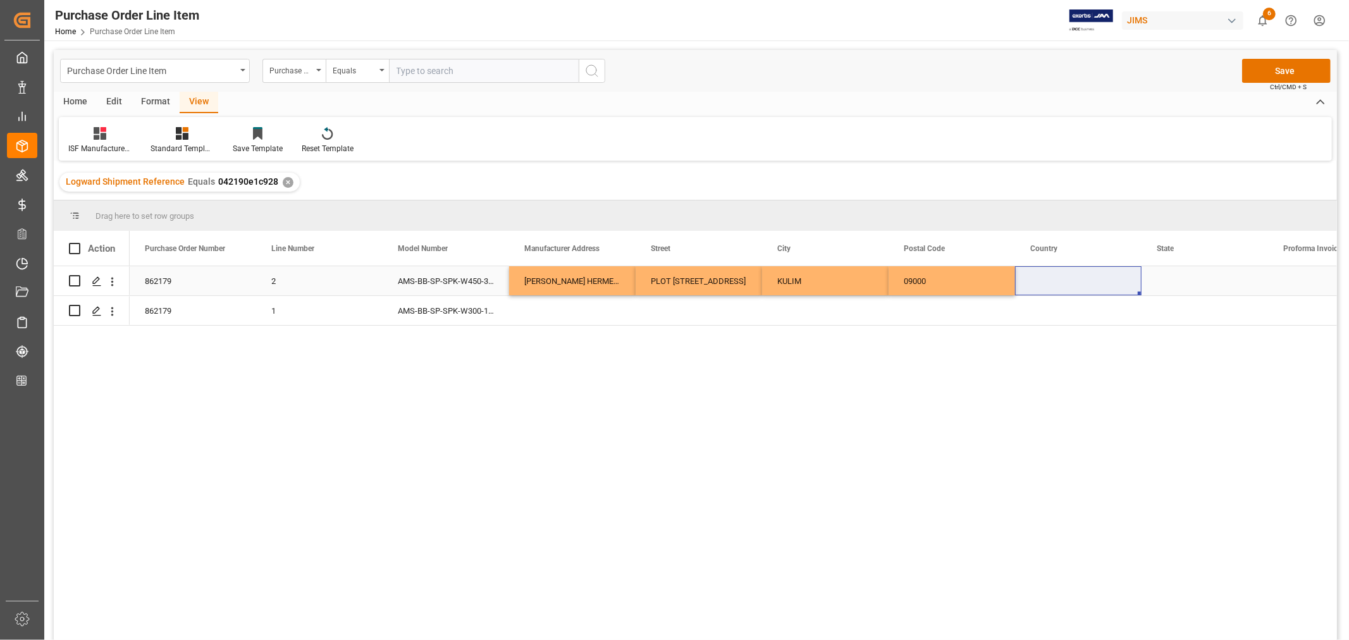
click at [1045, 276] on div "Press SPACE to select this row." at bounding box center [1078, 280] width 126 height 29
click at [1034, 281] on input "Press SPACE to select this row." at bounding box center [1078, 288] width 106 height 24
paste input "MY"
type input "MY"
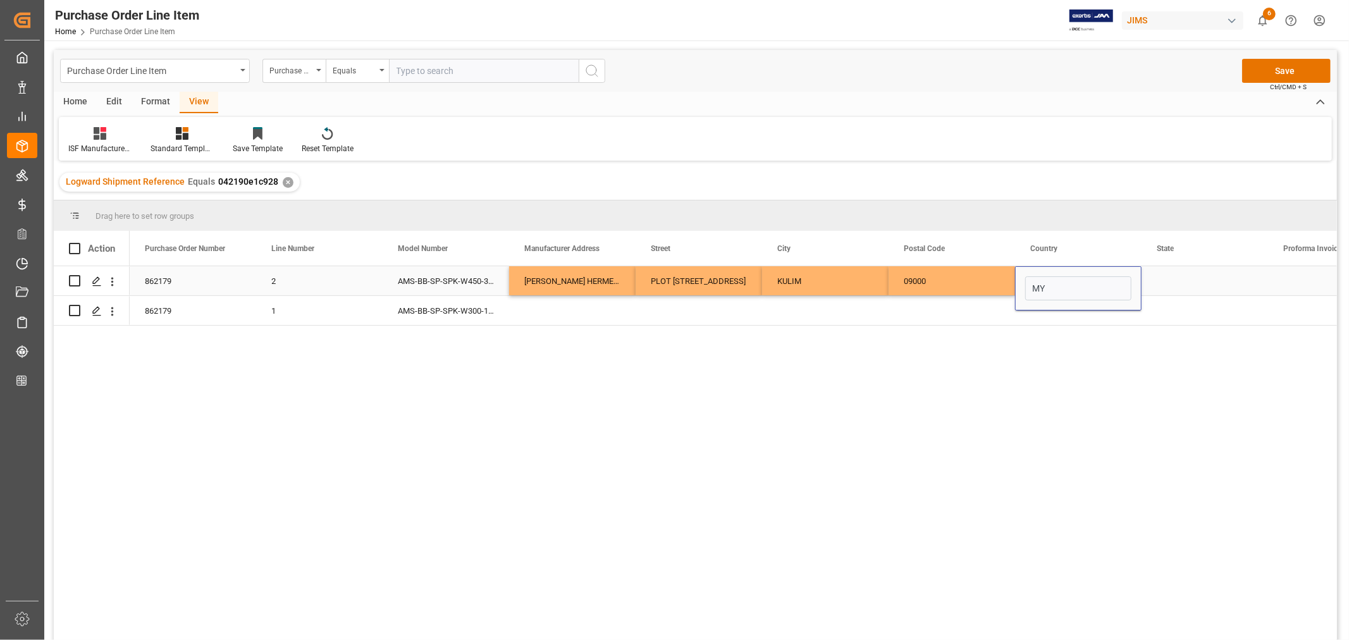
click at [1163, 279] on div "Press SPACE to select this row." at bounding box center [1204, 280] width 126 height 29
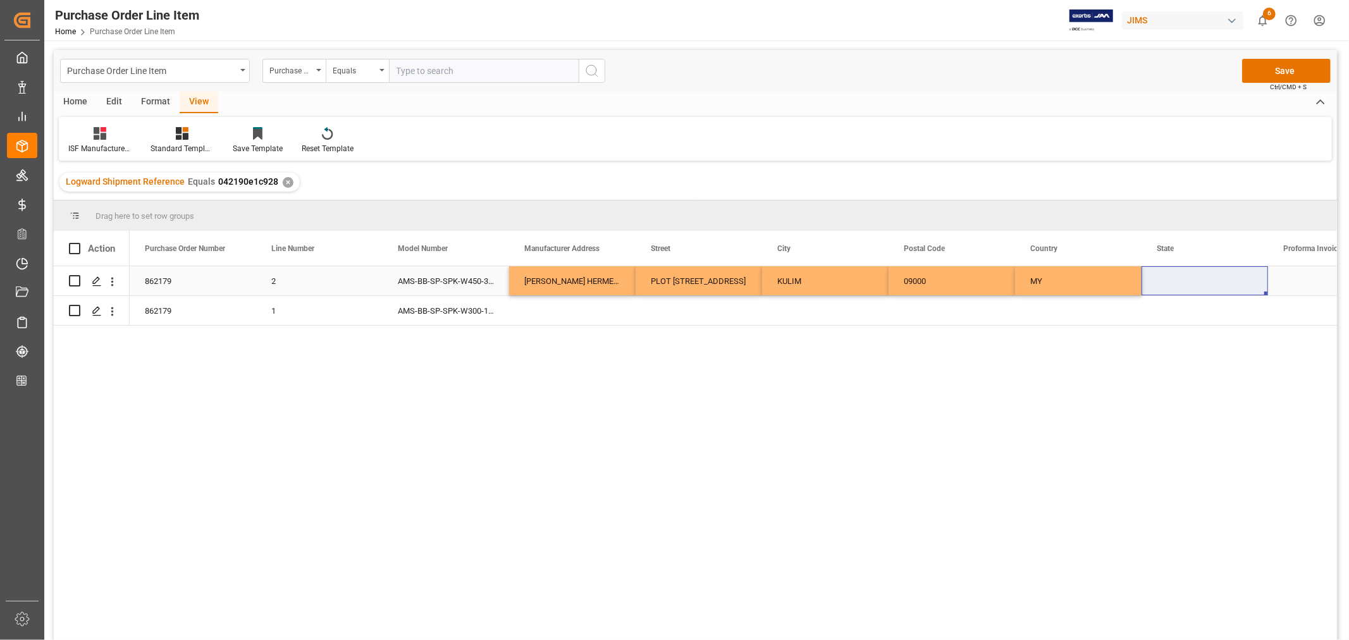
click at [1158, 269] on div "Press SPACE to select this row." at bounding box center [1204, 280] width 126 height 29
click at [1158, 280] on input "Press SPACE to select this row." at bounding box center [1204, 288] width 106 height 24
paste input "[GEOGRAPHIC_DATA]"
type input "[GEOGRAPHIC_DATA]"
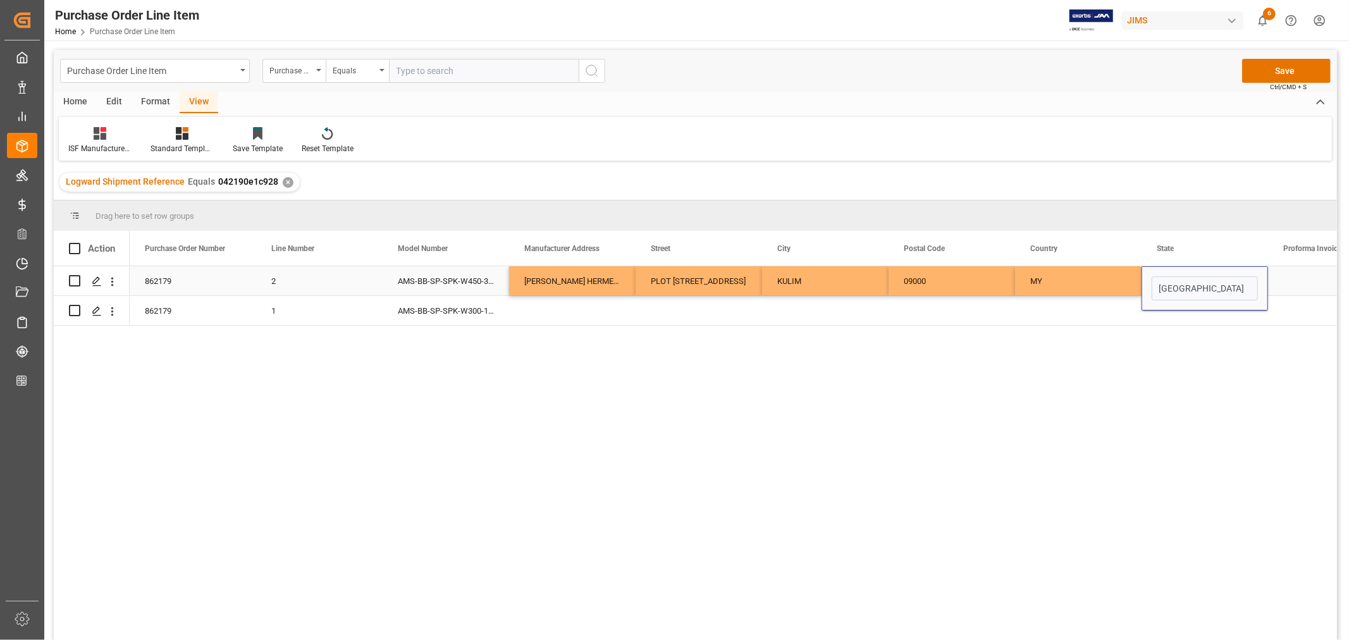
click at [1040, 283] on div "MY" at bounding box center [1078, 280] width 126 height 29
drag, startPoint x: 550, startPoint y: 280, endPoint x: 1195, endPoint y: 271, distance: 645.0
click at [1195, 271] on div "862179 2 AMS-BB-SP-SPK-W450-35-4 [PERSON_NAME] HERMETIC COMPONENTS SDN BHD PLOT…" at bounding box center [1078, 281] width 1897 height 30
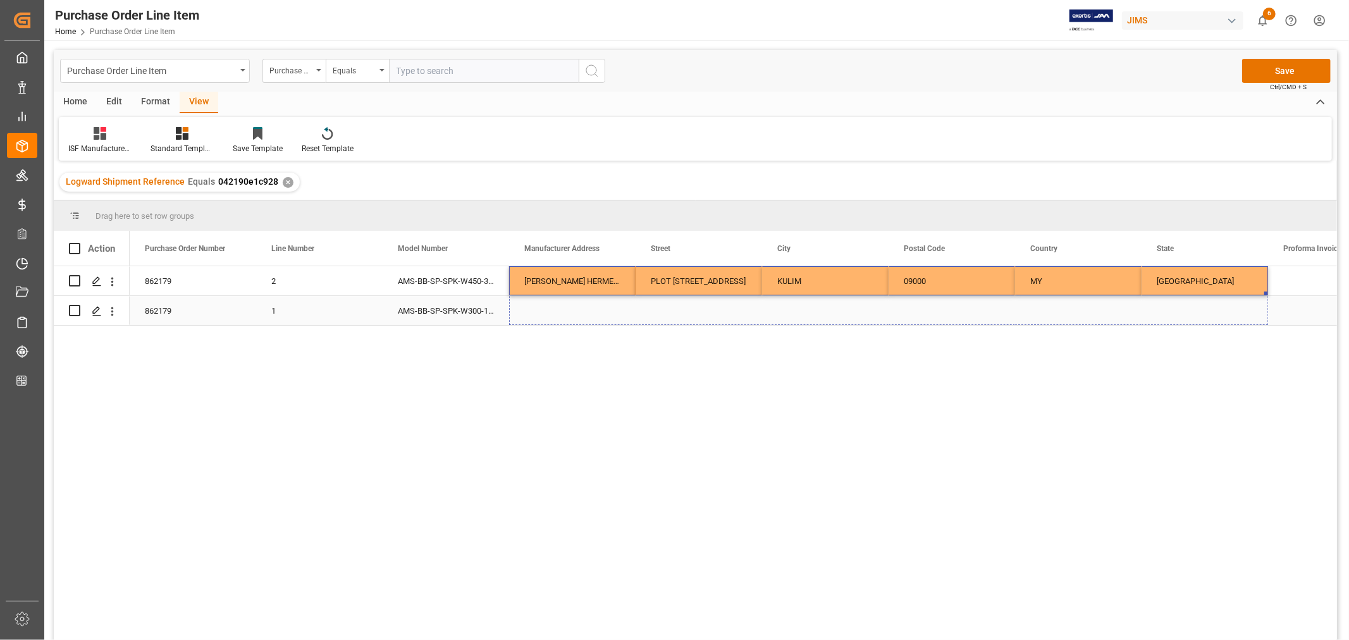
drag, startPoint x: 1266, startPoint y: 292, endPoint x: 1257, endPoint y: 314, distance: 23.8
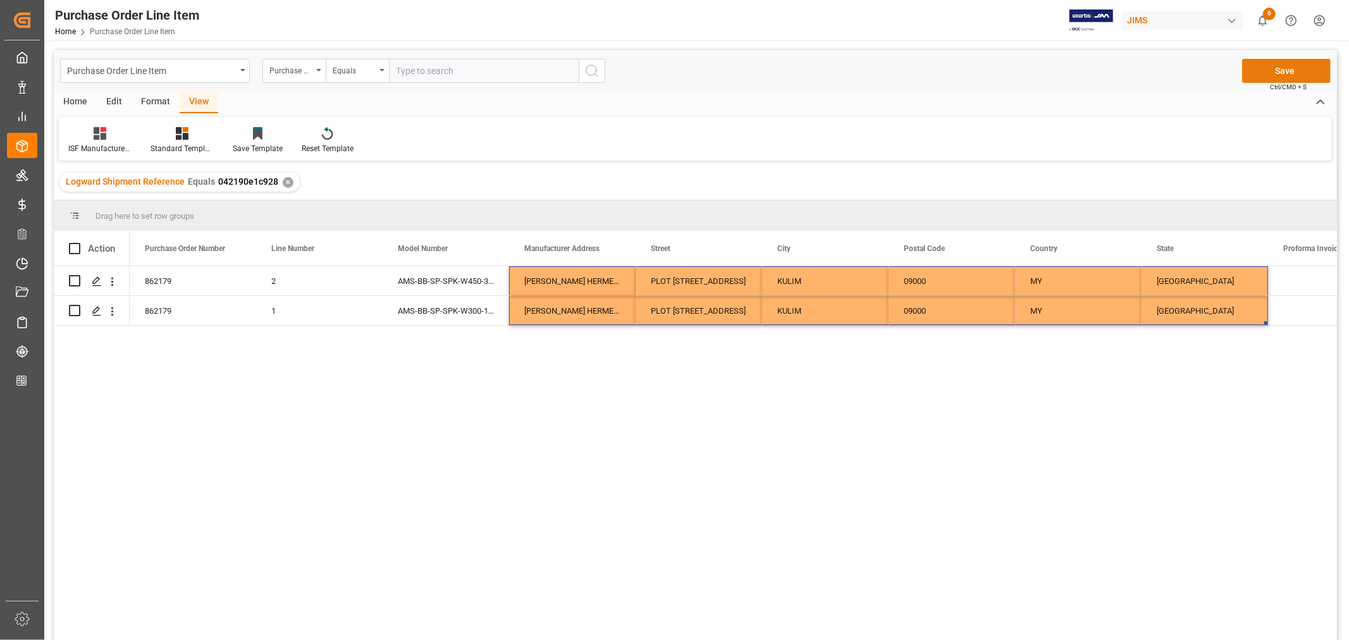
click at [1287, 64] on button "Save" at bounding box center [1286, 71] width 89 height 24
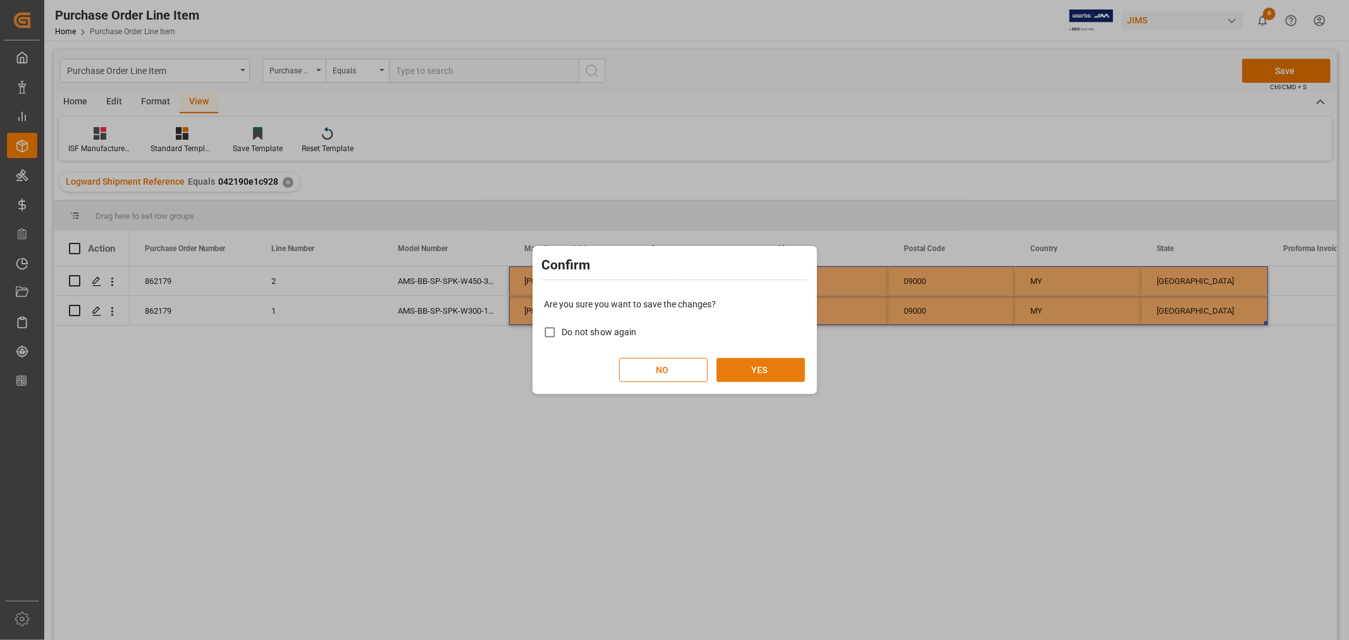
click at [757, 370] on button "YES" at bounding box center [760, 370] width 89 height 24
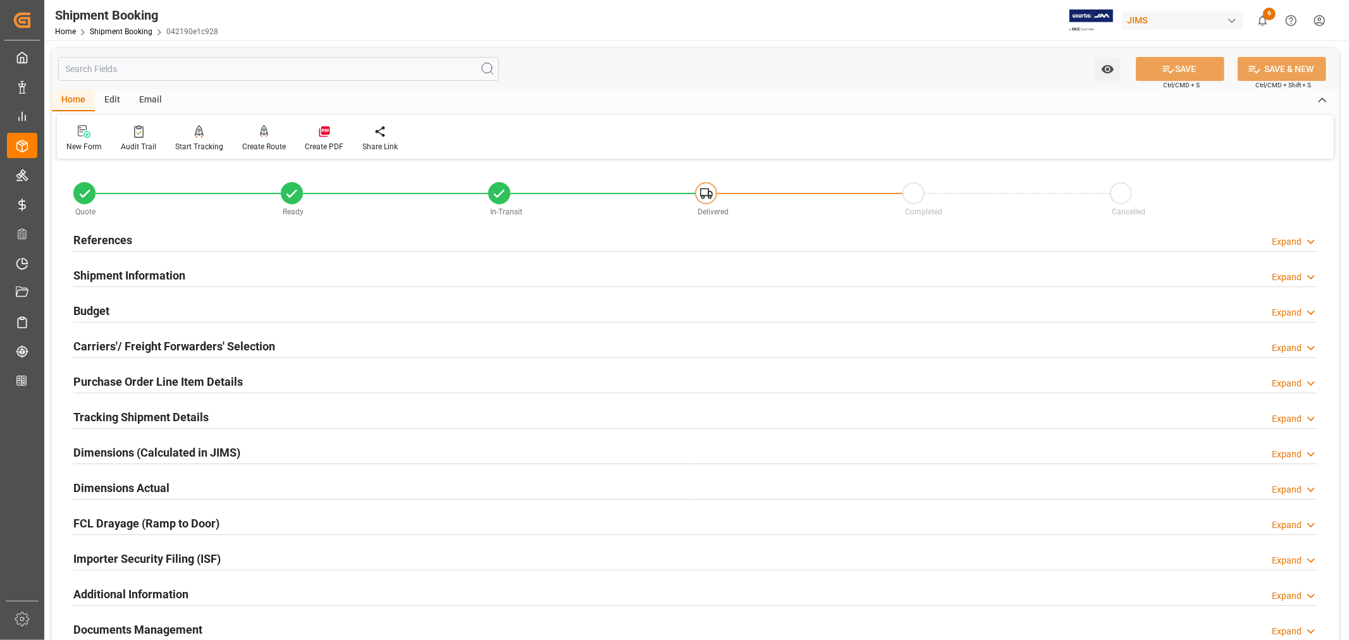
click at [156, 379] on h2 "Purchase Order Line Item Details" at bounding box center [157, 381] width 169 height 17
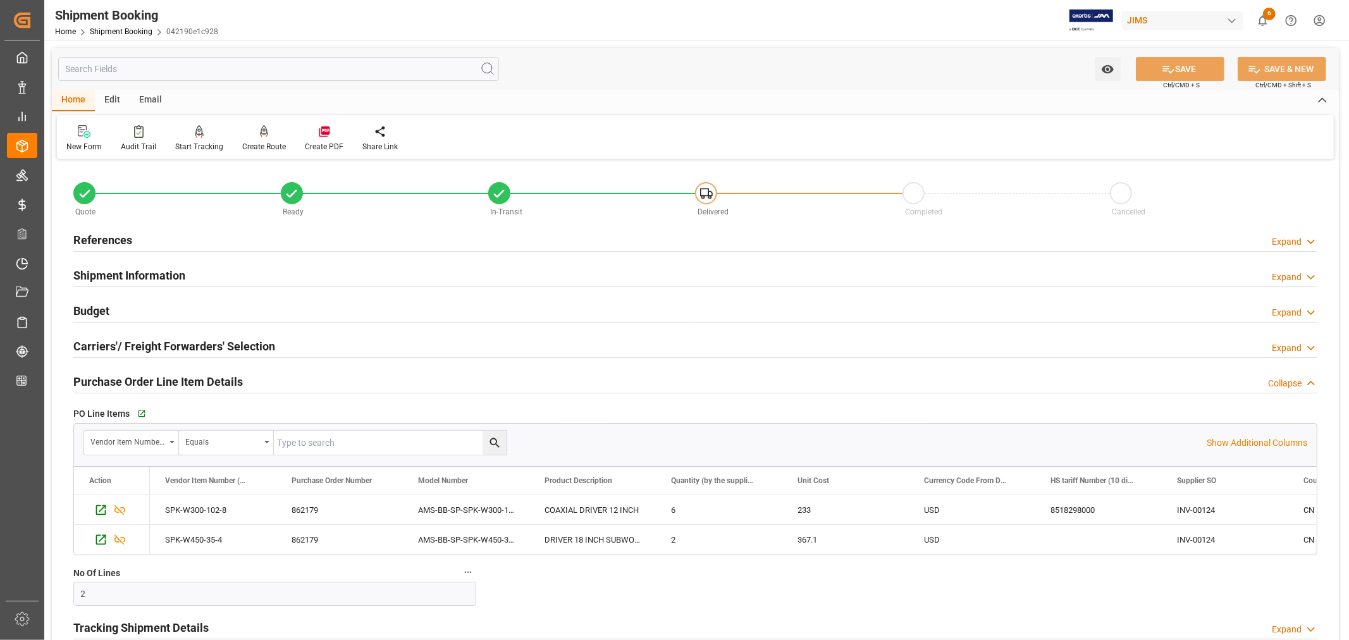
click at [156, 379] on h2 "Purchase Order Line Item Details" at bounding box center [157, 381] width 169 height 17
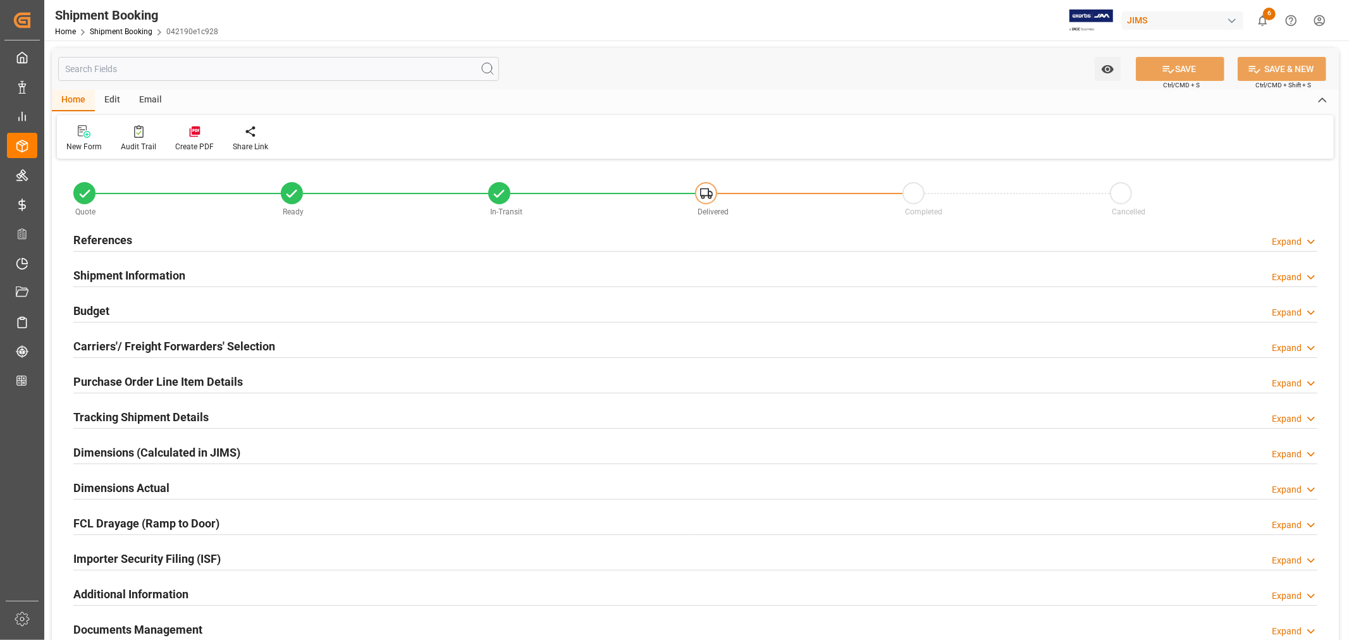
type input "2"
click at [166, 387] on h2 "Purchase Order Line Item Details" at bounding box center [157, 381] width 169 height 17
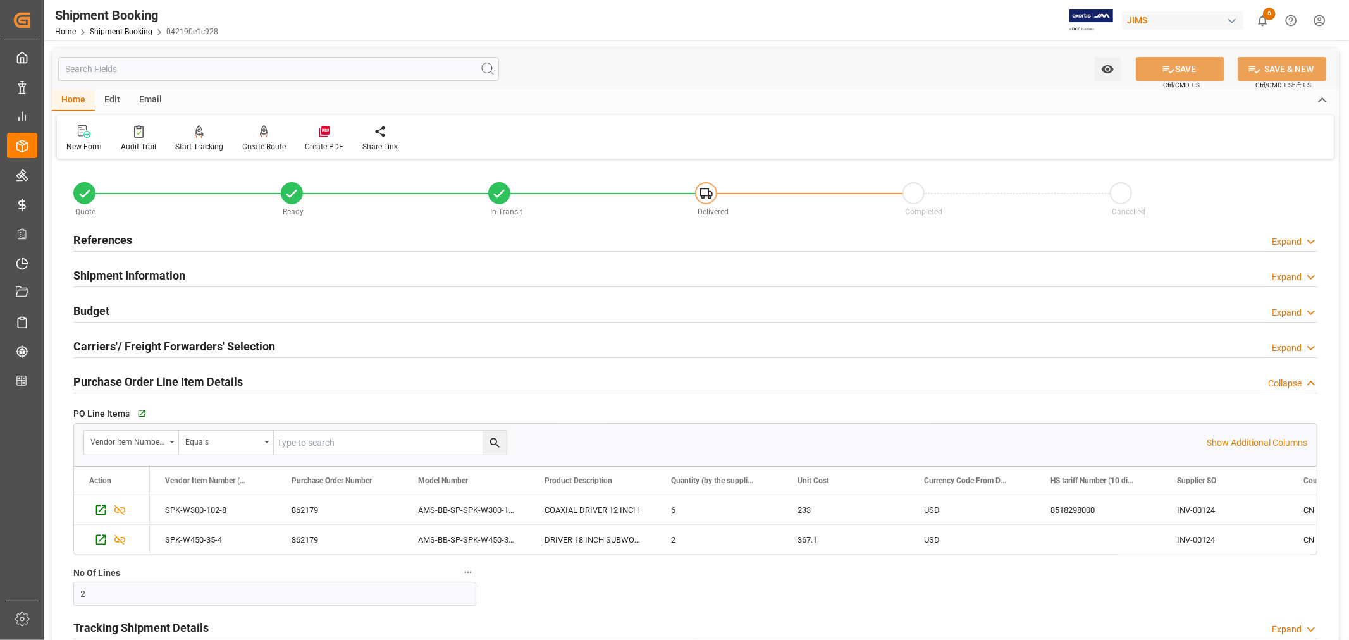
click at [166, 387] on h2 "Purchase Order Line Item Details" at bounding box center [157, 381] width 169 height 17
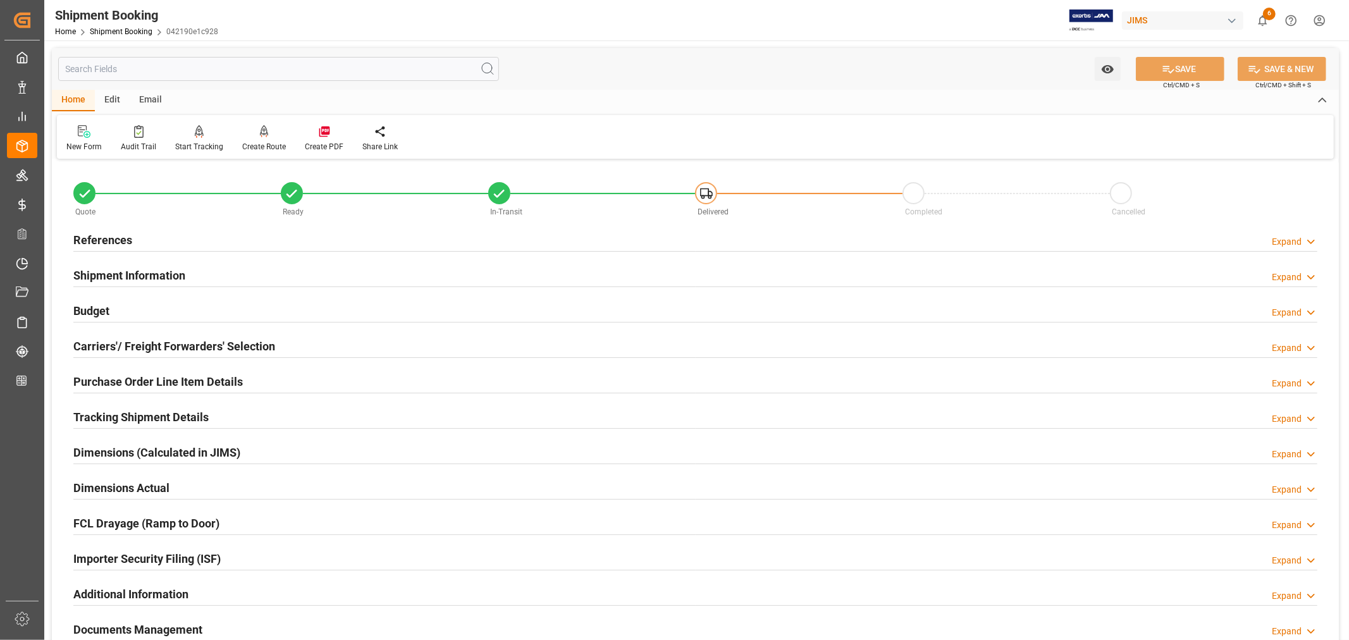
click at [166, 277] on h2 "Shipment Information" at bounding box center [129, 275] width 112 height 17
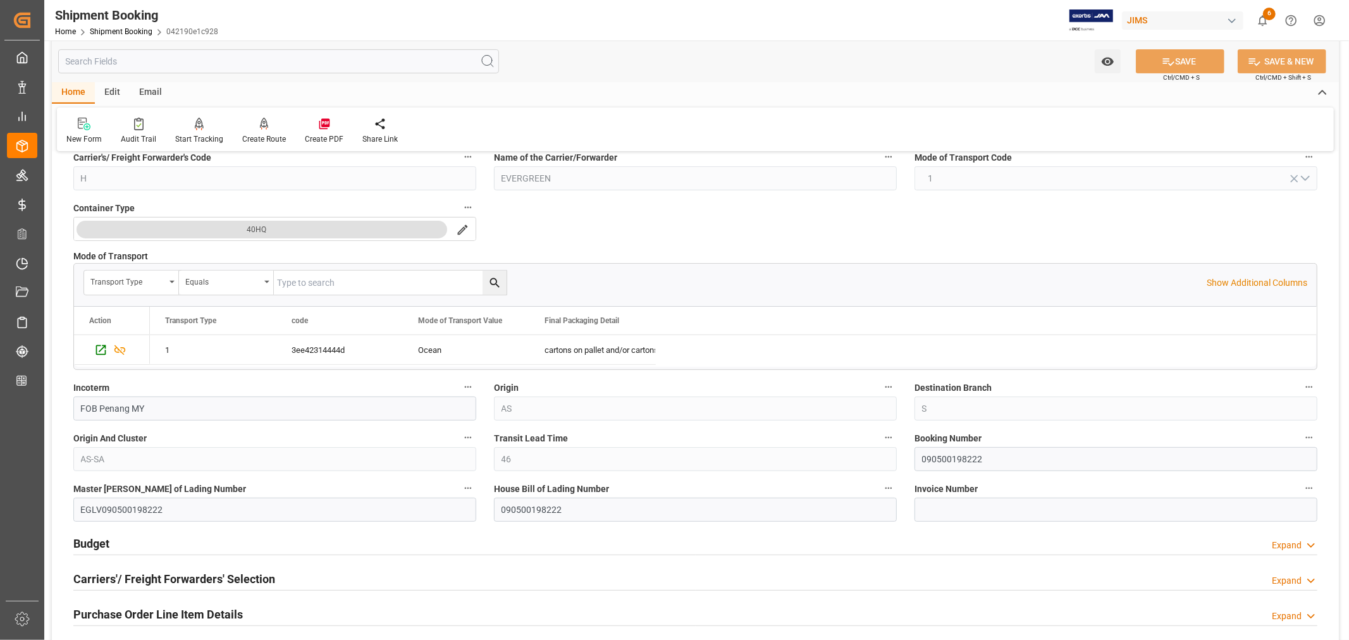
scroll to position [281, 0]
drag, startPoint x: 984, startPoint y: 456, endPoint x: 908, endPoint y: 457, distance: 75.9
click at [908, 457] on div "Booking Number 090500198222" at bounding box center [1115, 447] width 420 height 51
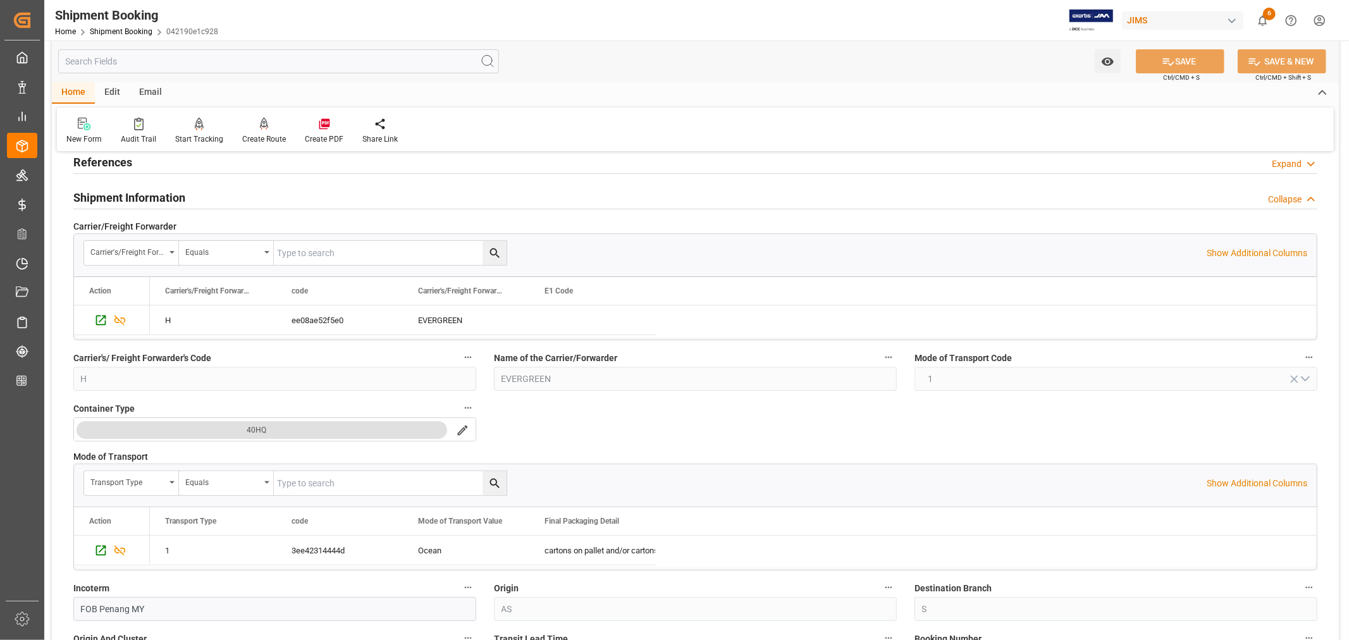
scroll to position [70, 0]
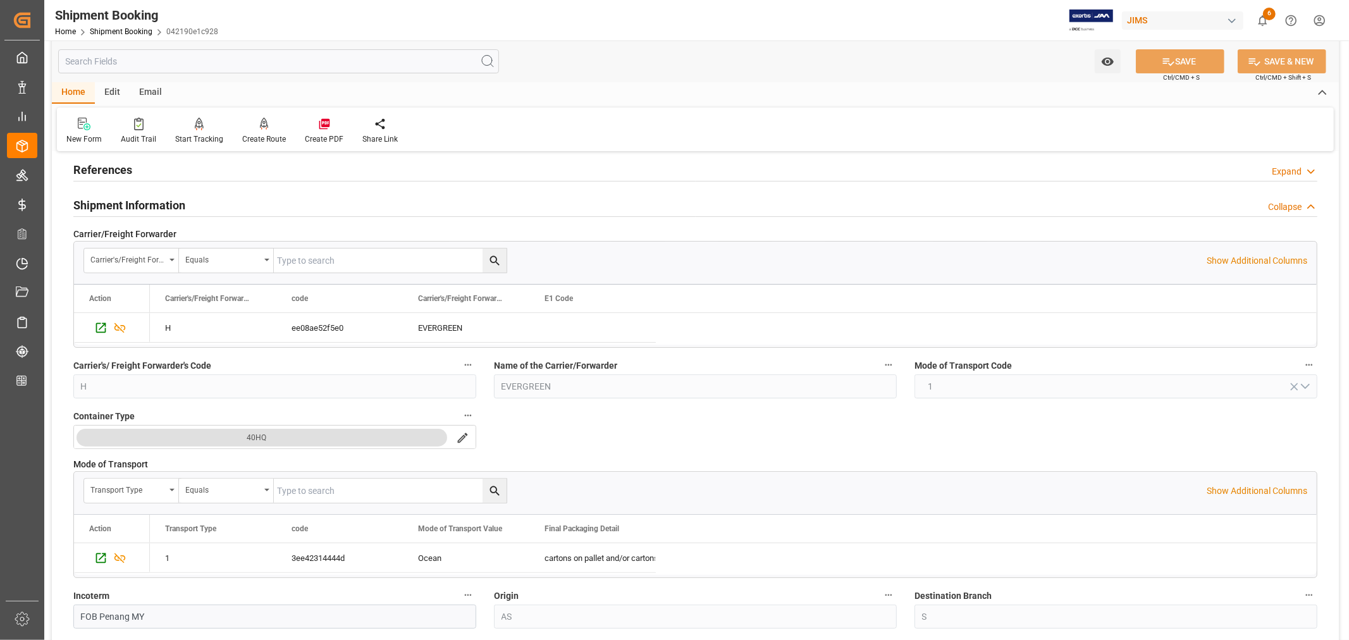
click at [164, 201] on h2 "Shipment Information" at bounding box center [129, 205] width 112 height 17
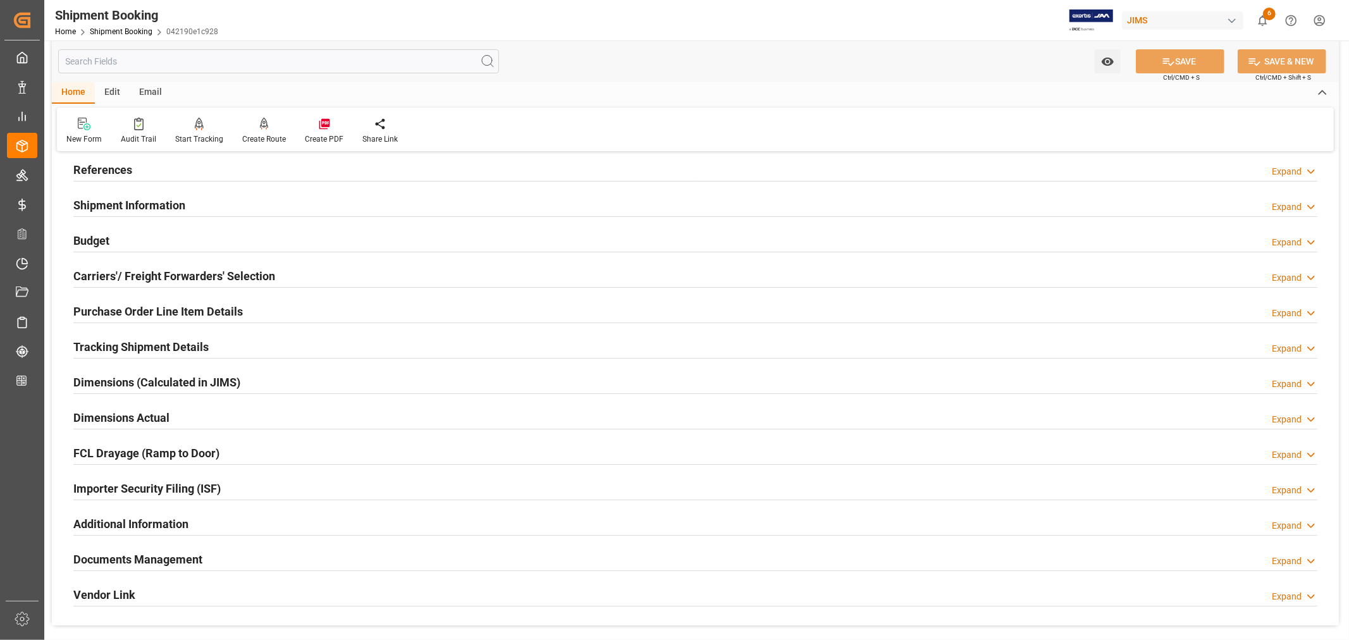
click at [134, 340] on h2 "Tracking Shipment Details" at bounding box center [140, 346] width 135 height 17
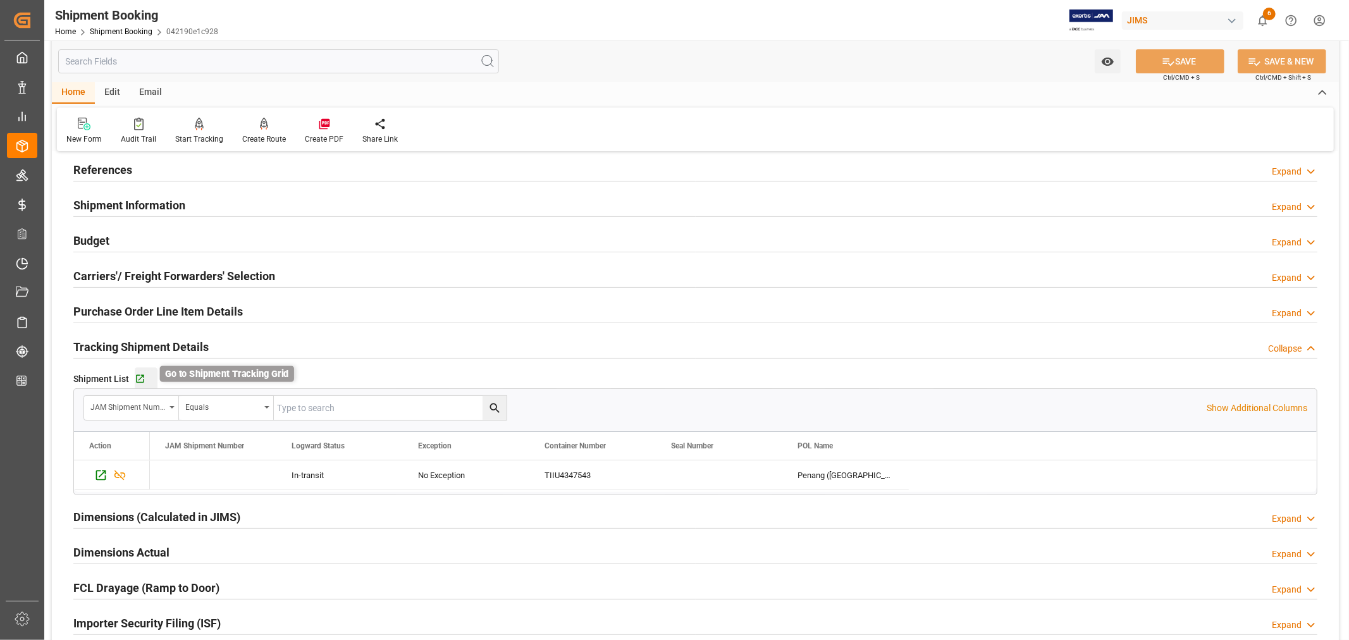
click at [140, 379] on icon "button" at bounding box center [140, 379] width 11 height 11
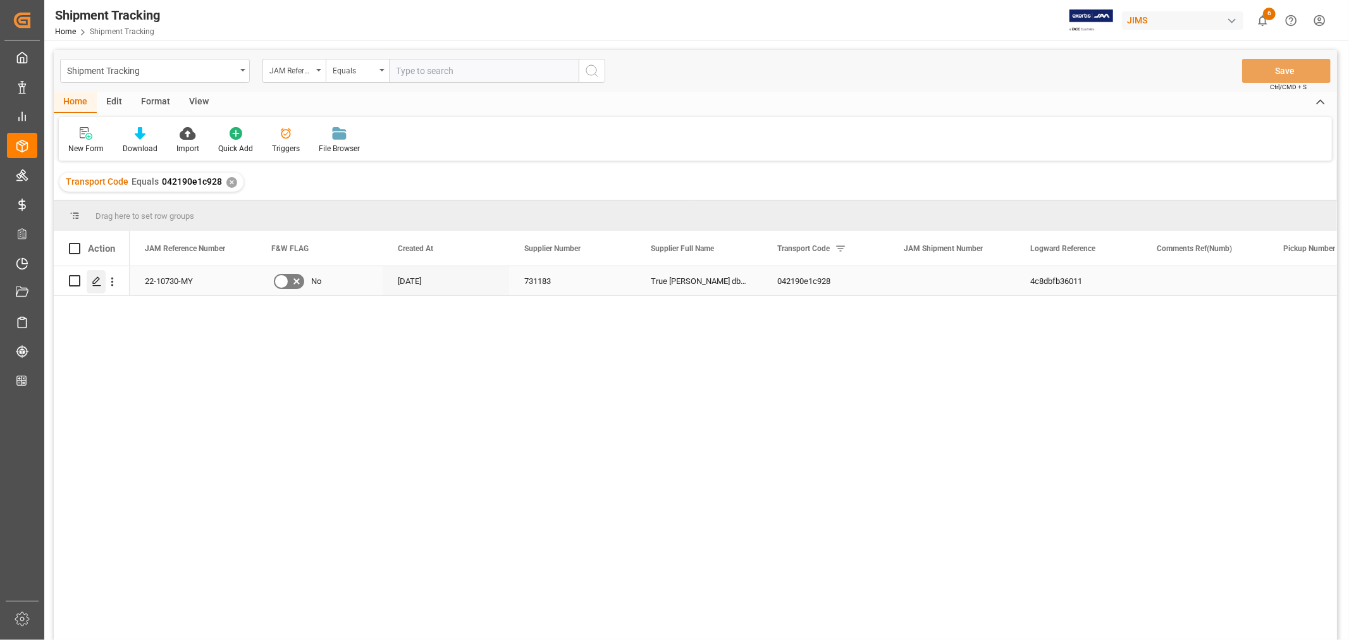
click at [92, 279] on icon "Press SPACE to select this row." at bounding box center [97, 281] width 10 height 10
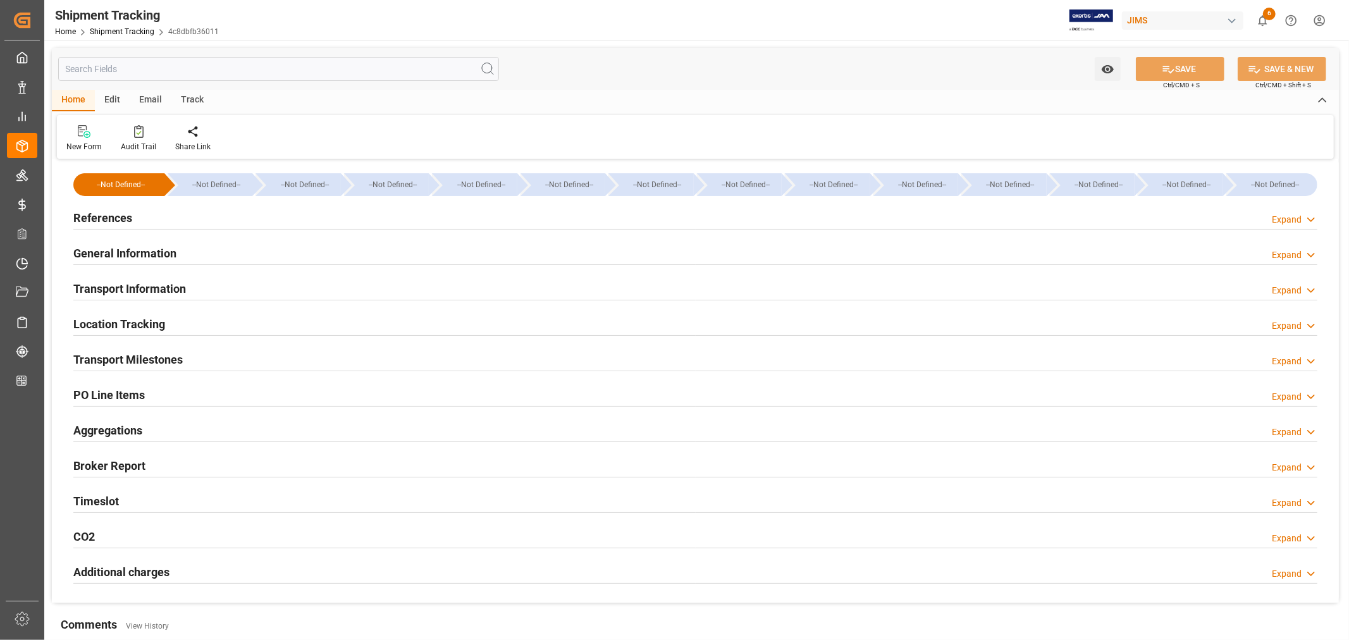
type input "Evergreen"
type input "Evergreen Marine Corp."
type input "9913858"
click at [171, 290] on h2 "Transport Information" at bounding box center [129, 288] width 113 height 17
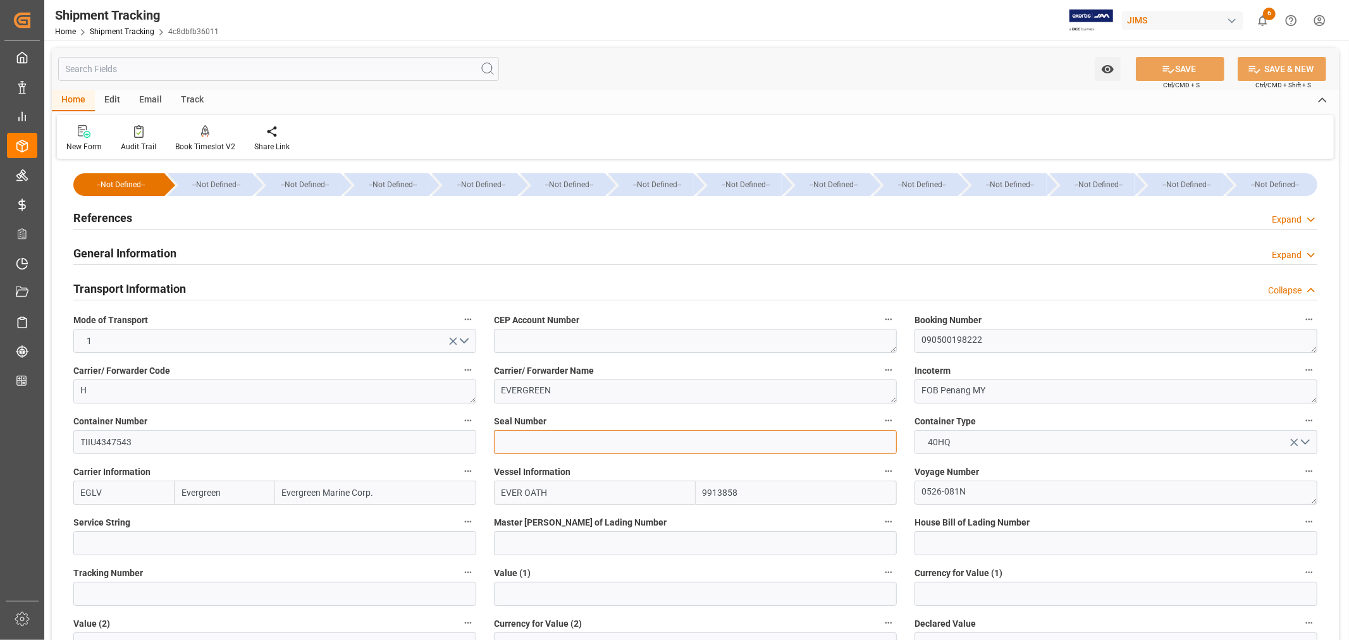
click at [501, 441] on input at bounding box center [695, 442] width 403 height 24
paste input "EMCNJP2874"
type input "EMCNJP2874"
click at [1168, 71] on icon at bounding box center [1168, 69] width 13 height 13
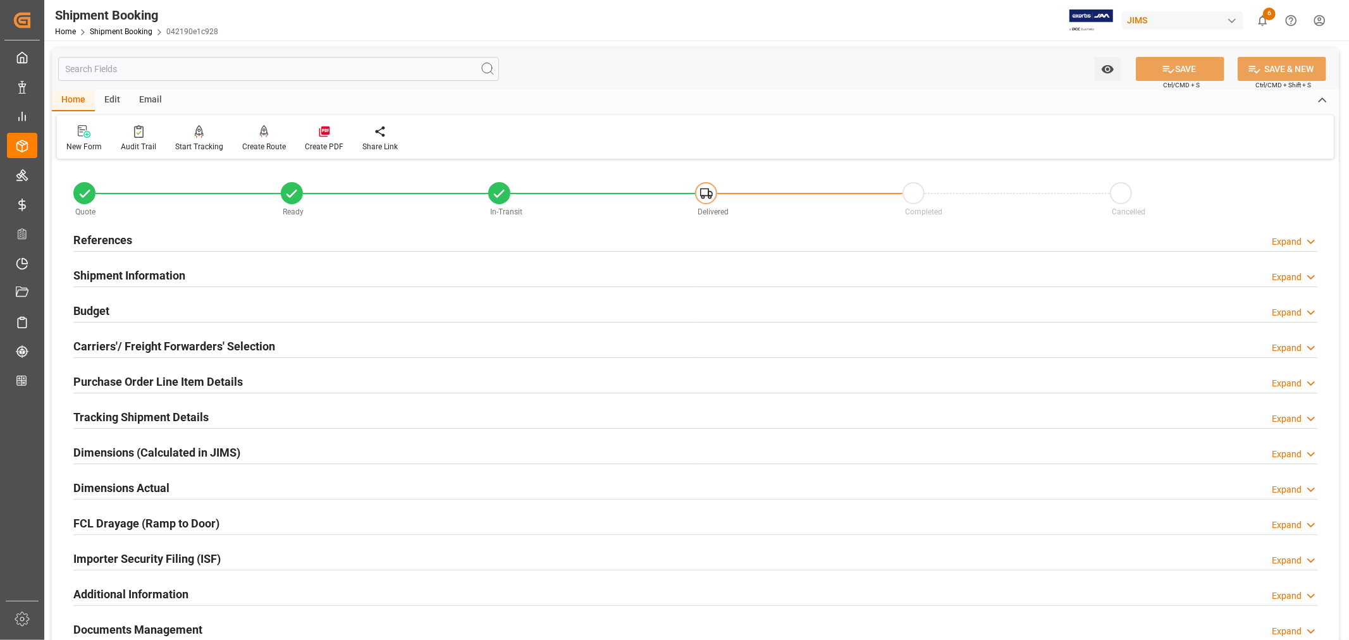
click at [113, 412] on h2 "Tracking Shipment Details" at bounding box center [140, 416] width 135 height 17
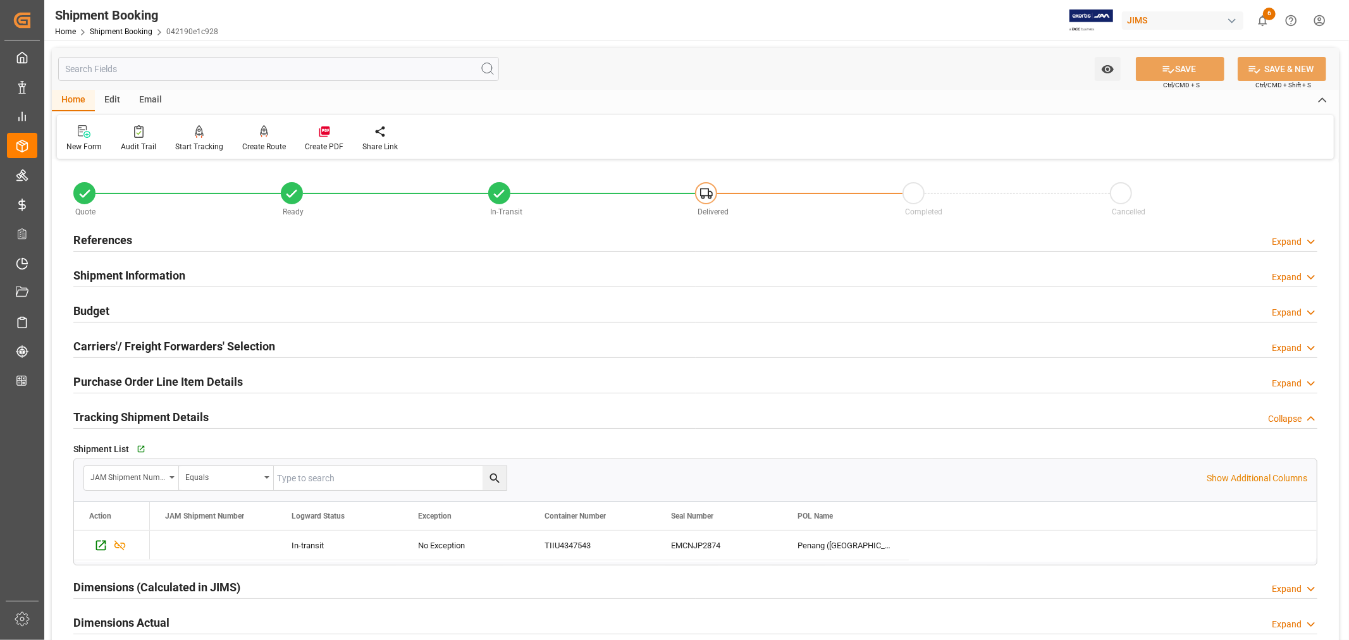
click at [113, 412] on h2 "Tracking Shipment Details" at bounding box center [140, 416] width 135 height 17
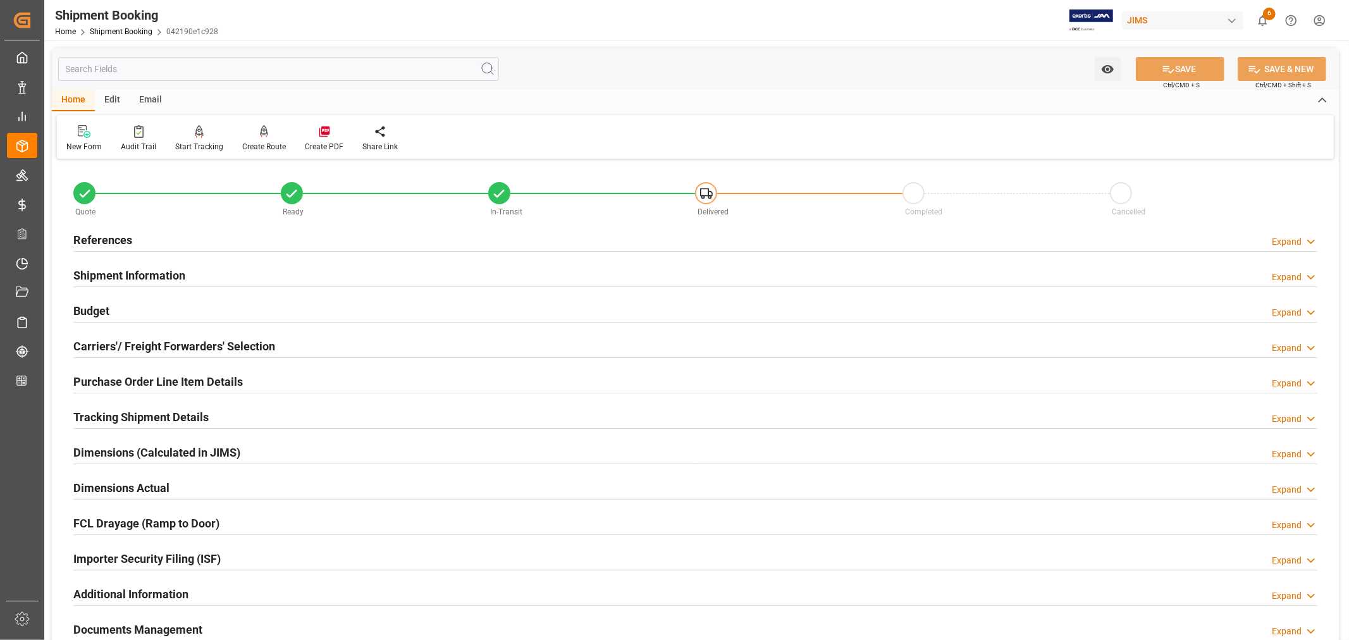
click at [115, 377] on h2 "Purchase Order Line Item Details" at bounding box center [157, 381] width 169 height 17
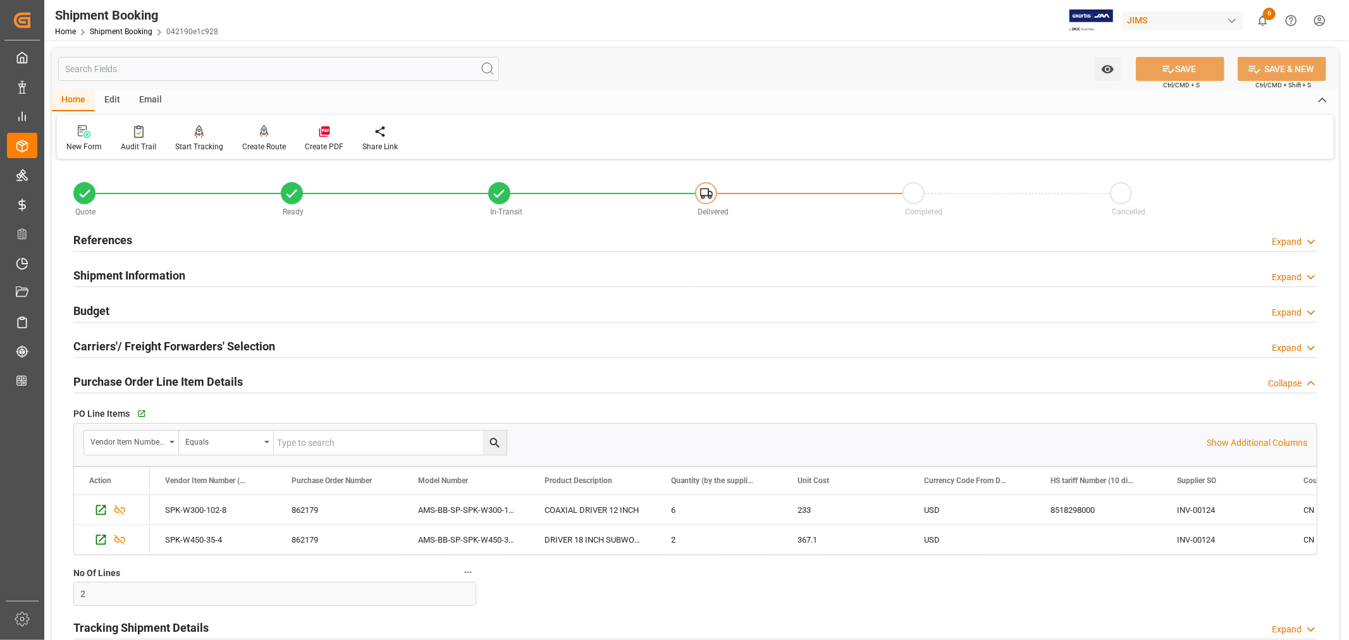
click at [115, 377] on h2 "Purchase Order Line Item Details" at bounding box center [157, 381] width 169 height 17
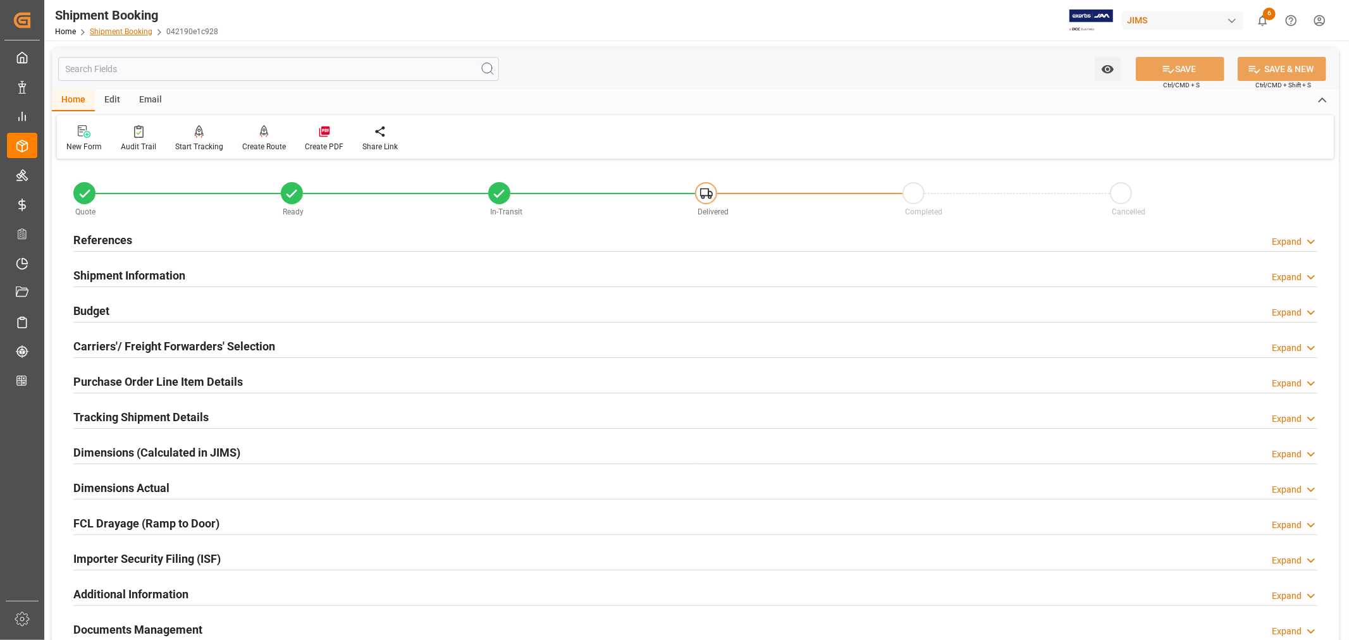
click at [130, 32] on link "Shipment Booking" at bounding box center [121, 31] width 63 height 9
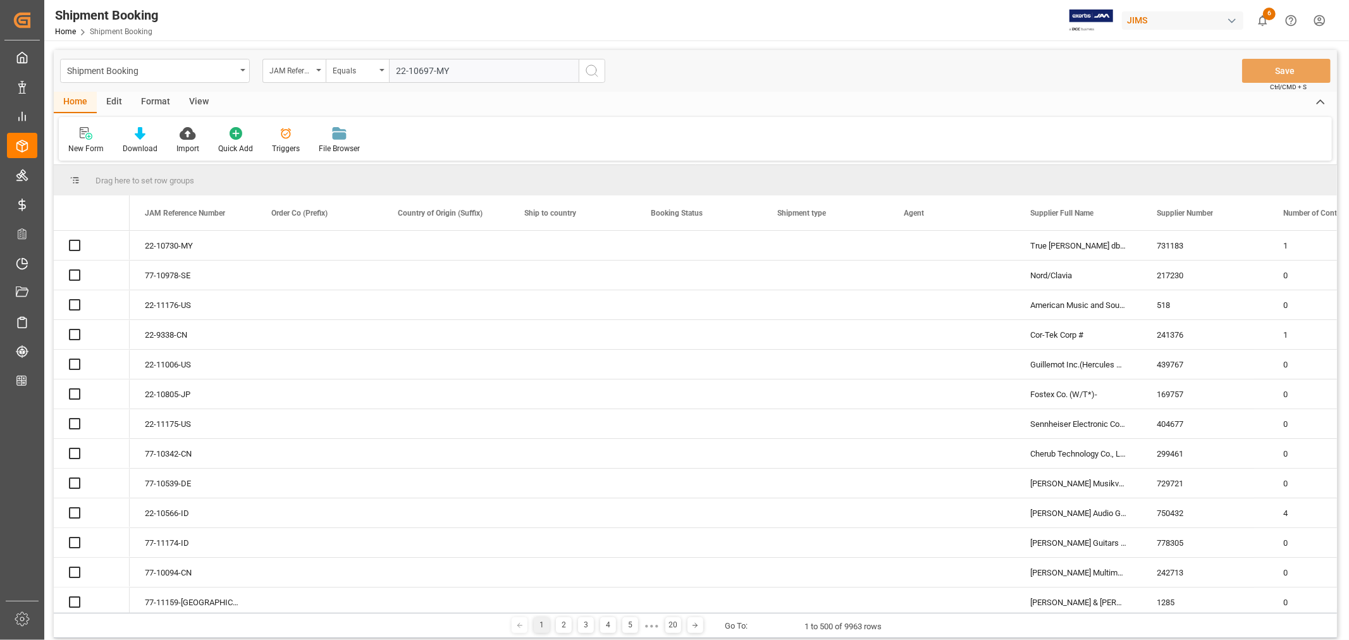
type input "22-10697-MY"
click at [591, 68] on icon "search button" at bounding box center [591, 70] width 15 height 15
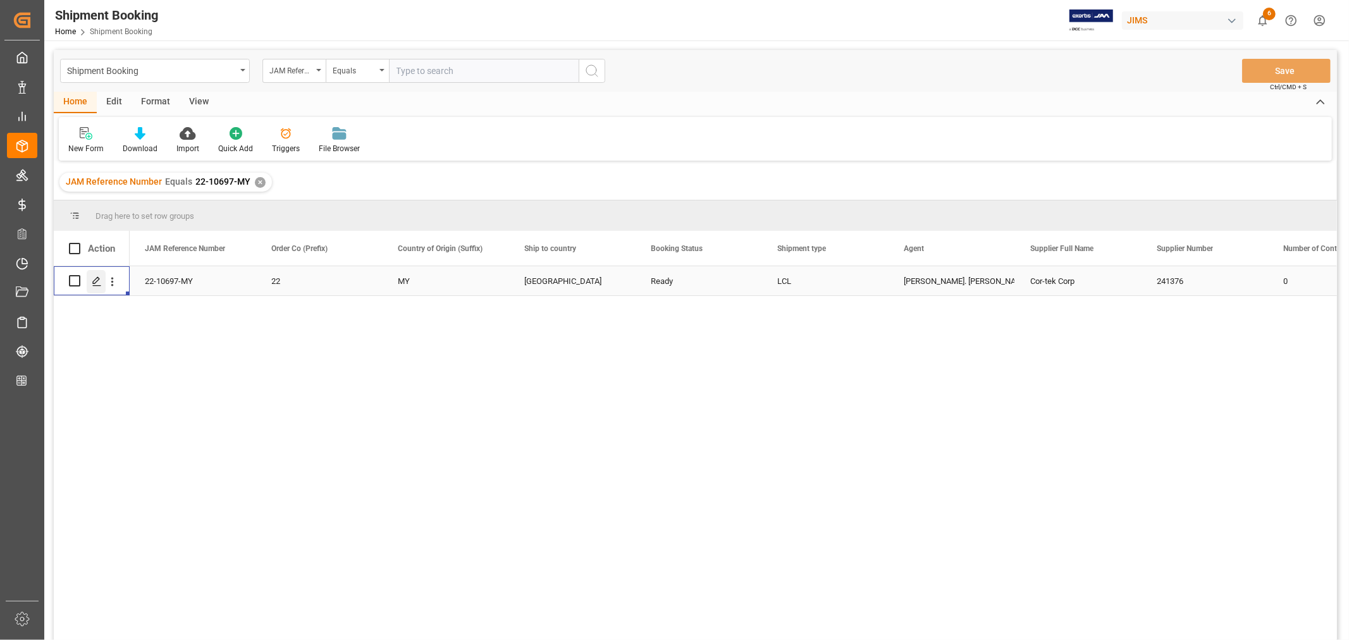
click at [98, 283] on icon "Press SPACE to select this row." at bounding box center [97, 281] width 10 height 10
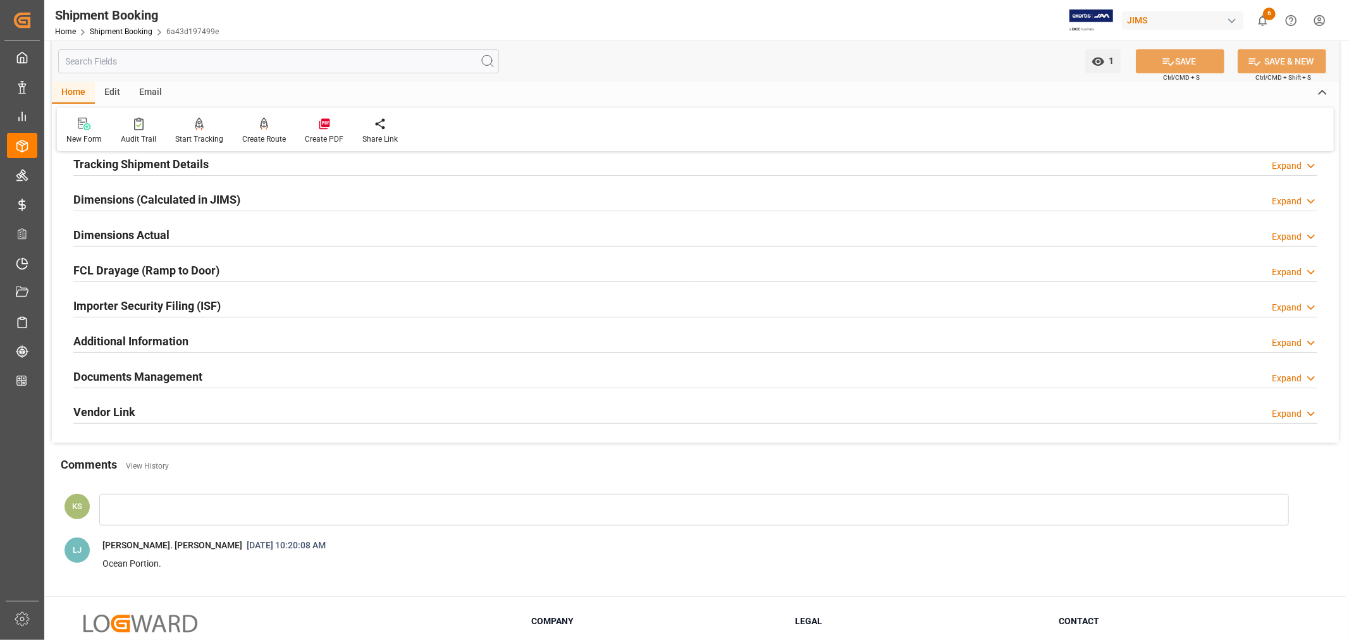
scroll to position [281, 0]
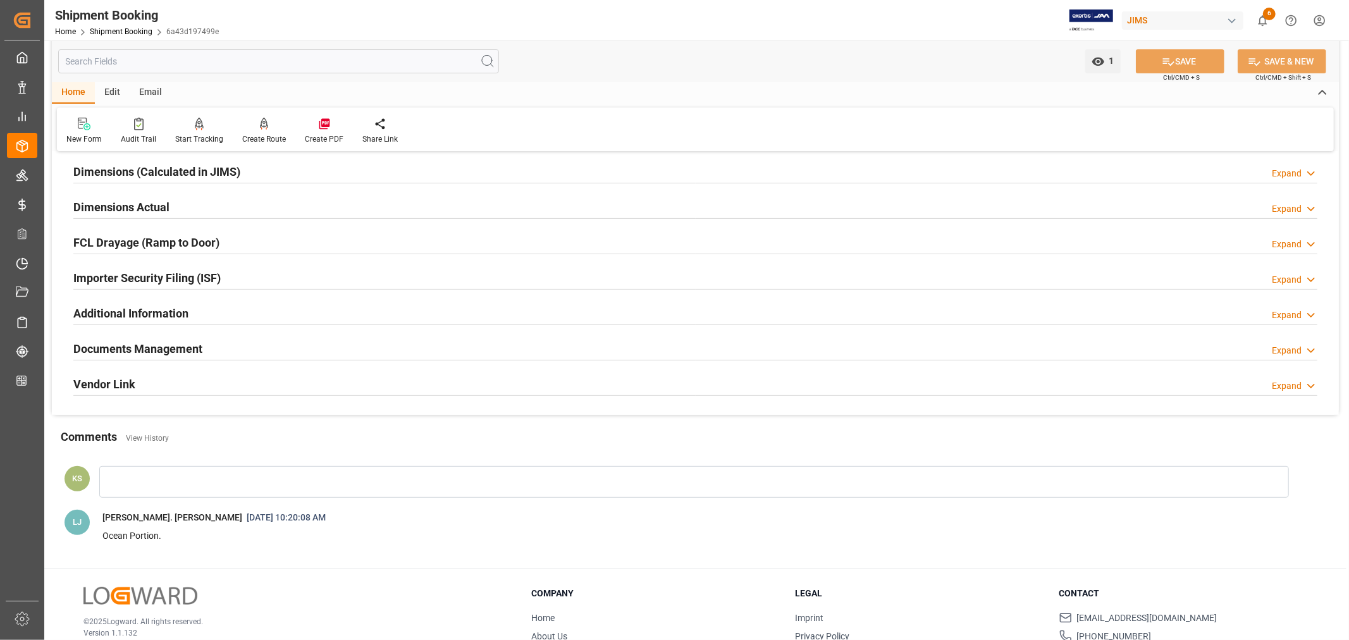
click at [253, 279] on div "Importer Security Filing (ISF) Expand" at bounding box center [695, 277] width 1244 height 24
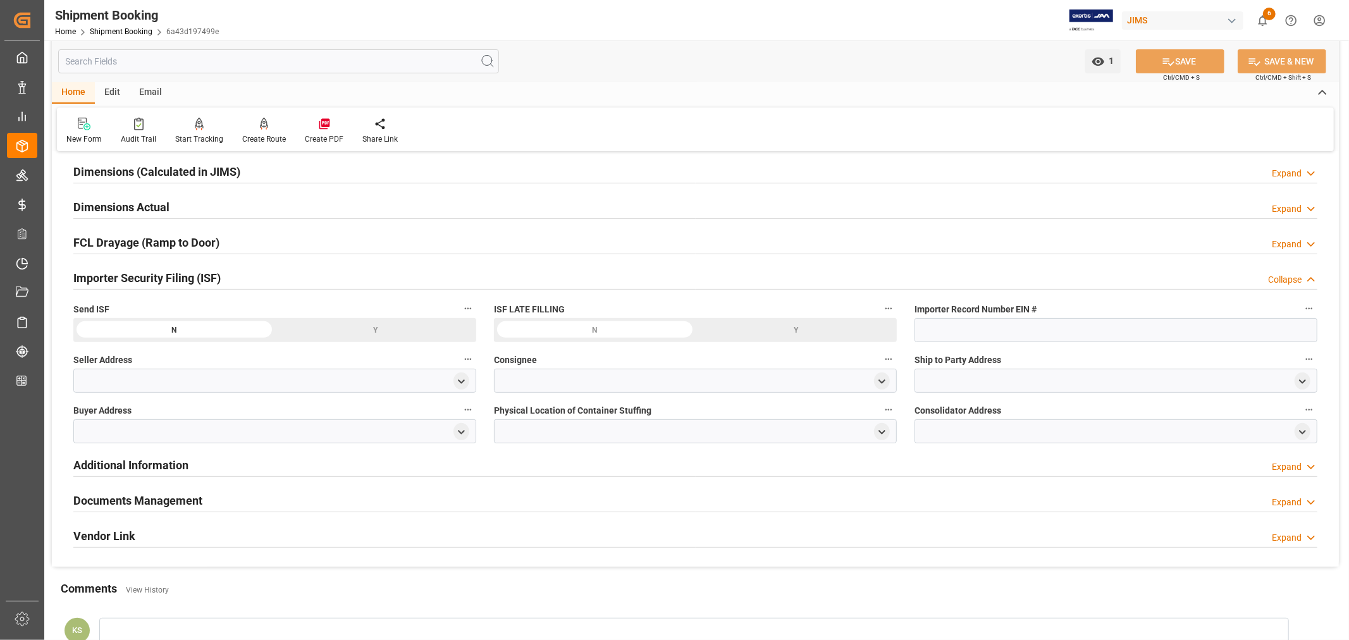
click at [253, 279] on div "Importer Security Filing (ISF) Collapse" at bounding box center [695, 277] width 1244 height 24
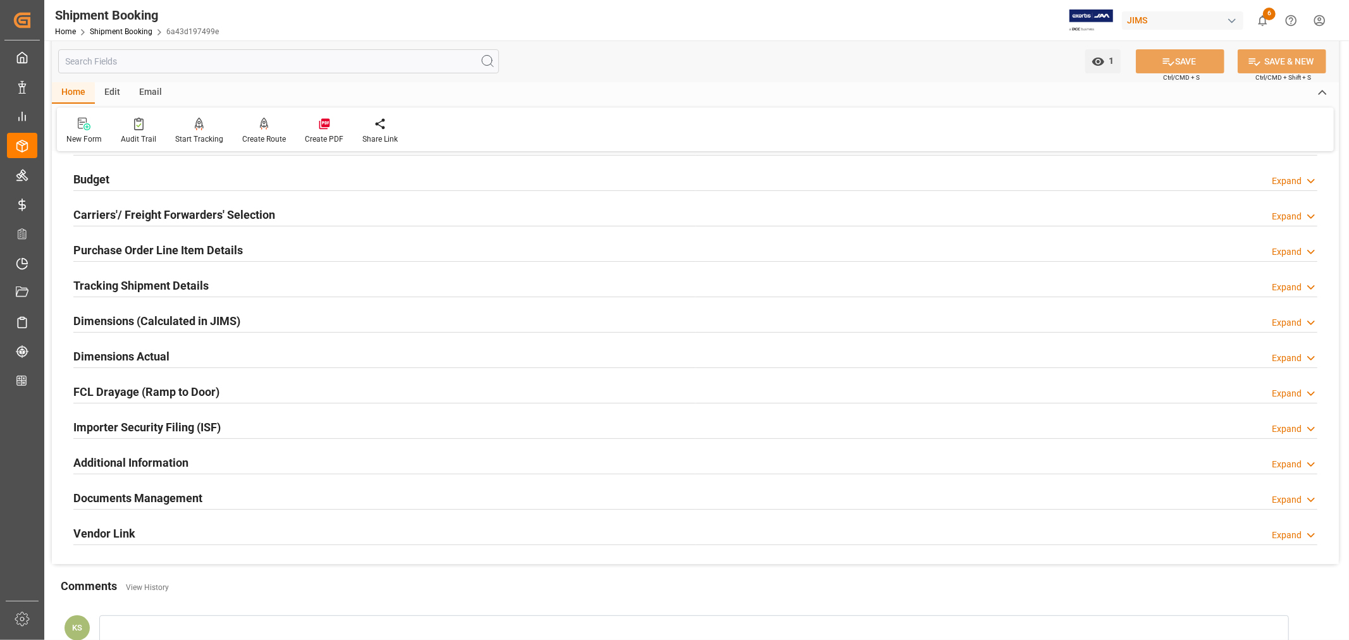
scroll to position [70, 0]
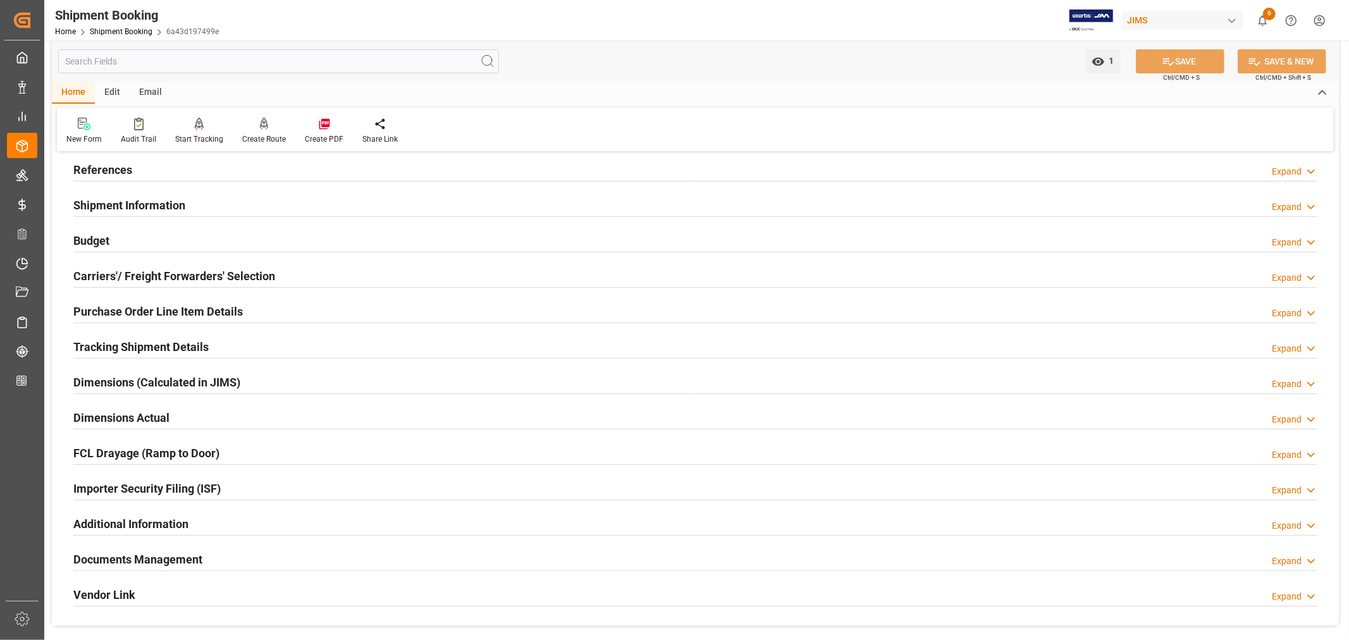
click at [166, 305] on h2 "Purchase Order Line Item Details" at bounding box center [157, 311] width 169 height 17
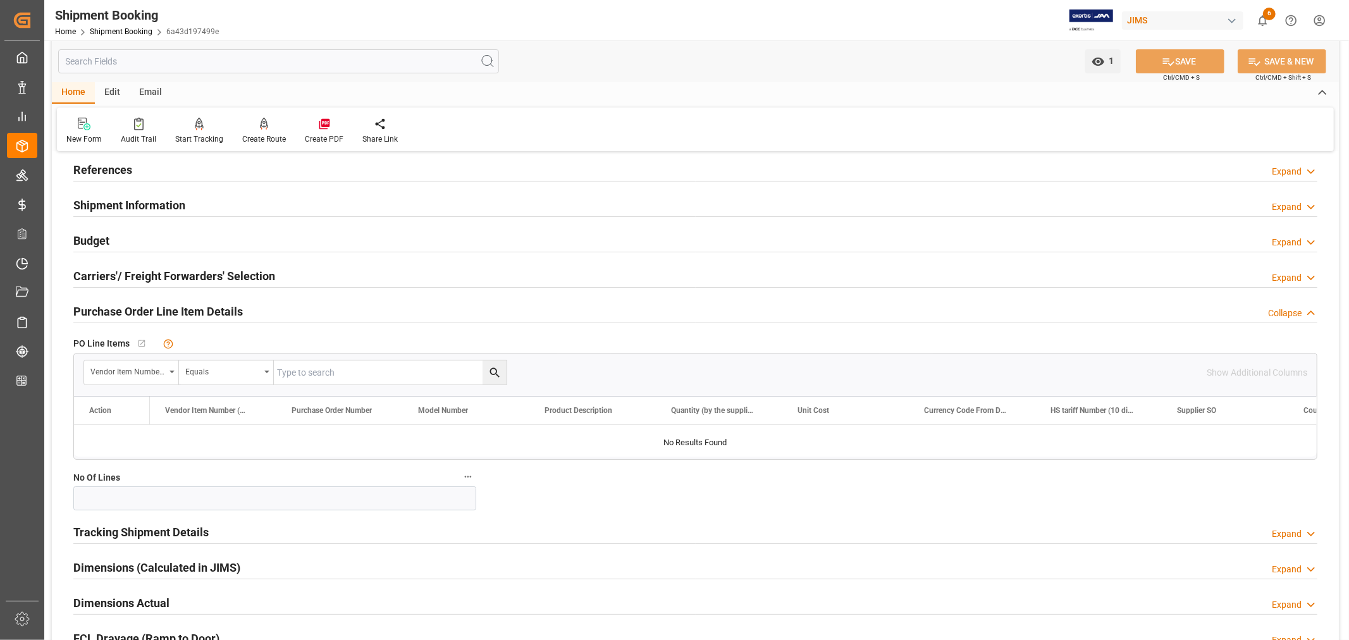
click at [166, 305] on h2 "Purchase Order Line Item Details" at bounding box center [157, 311] width 169 height 17
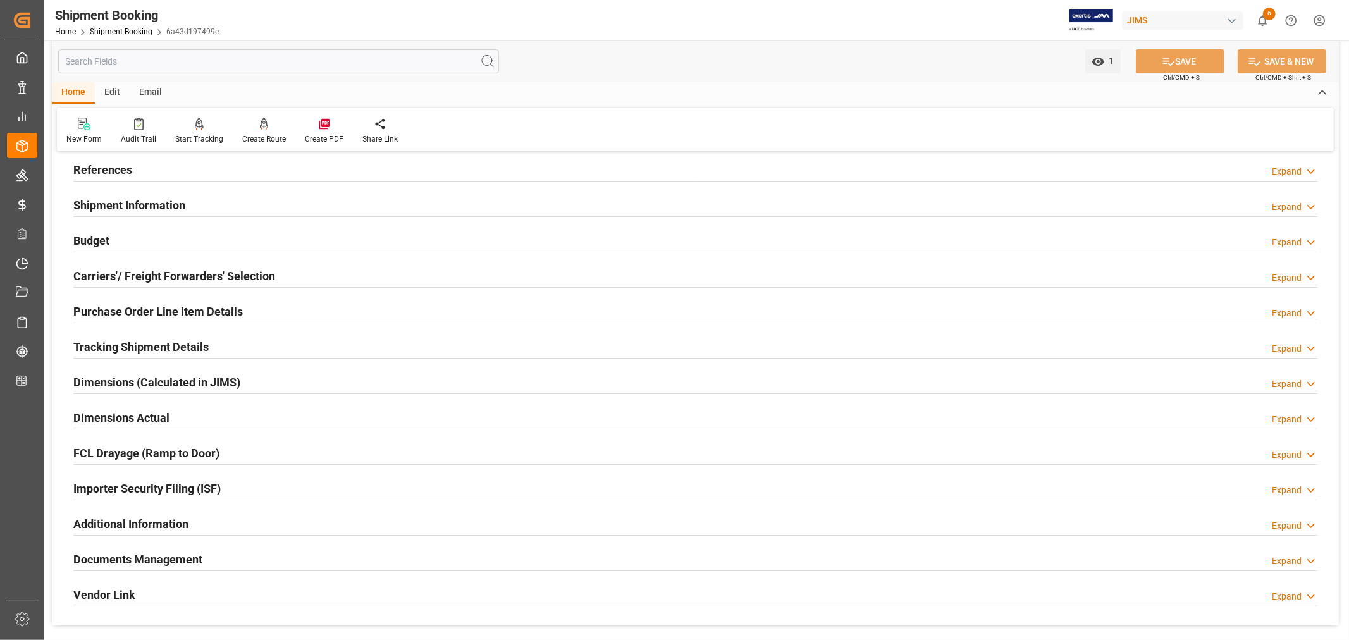
click at [127, 168] on h2 "References" at bounding box center [102, 169] width 59 height 17
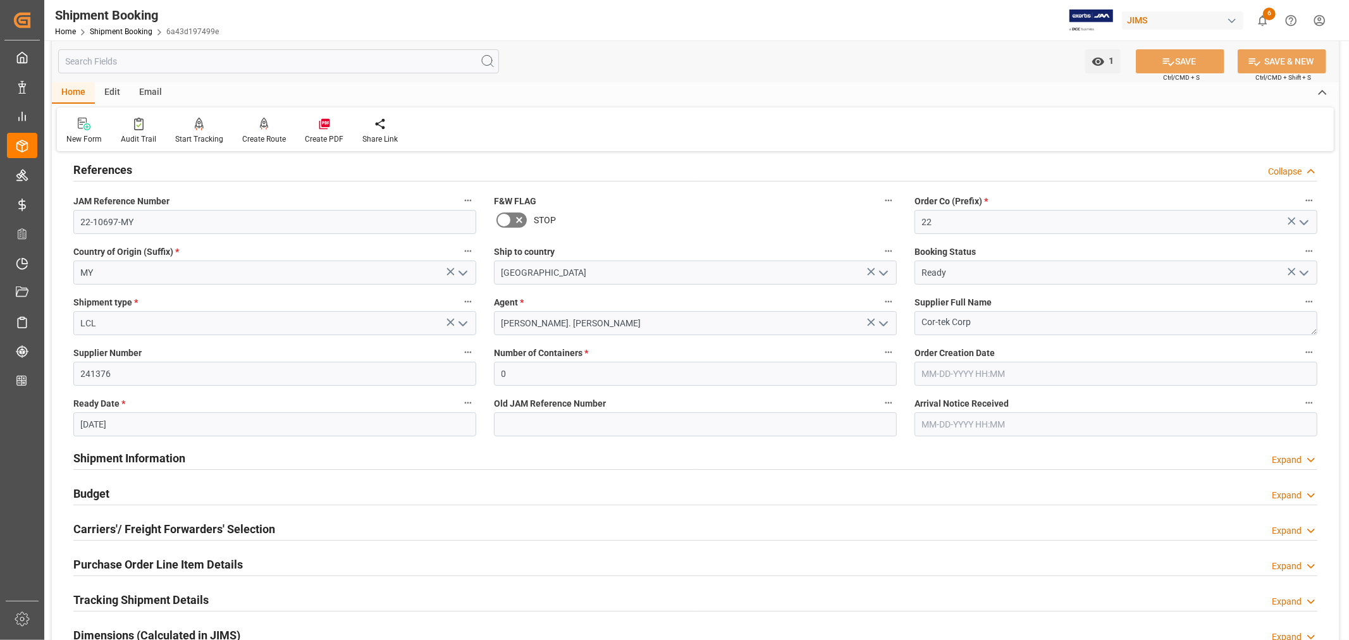
click at [127, 168] on h2 "References" at bounding box center [102, 169] width 59 height 17
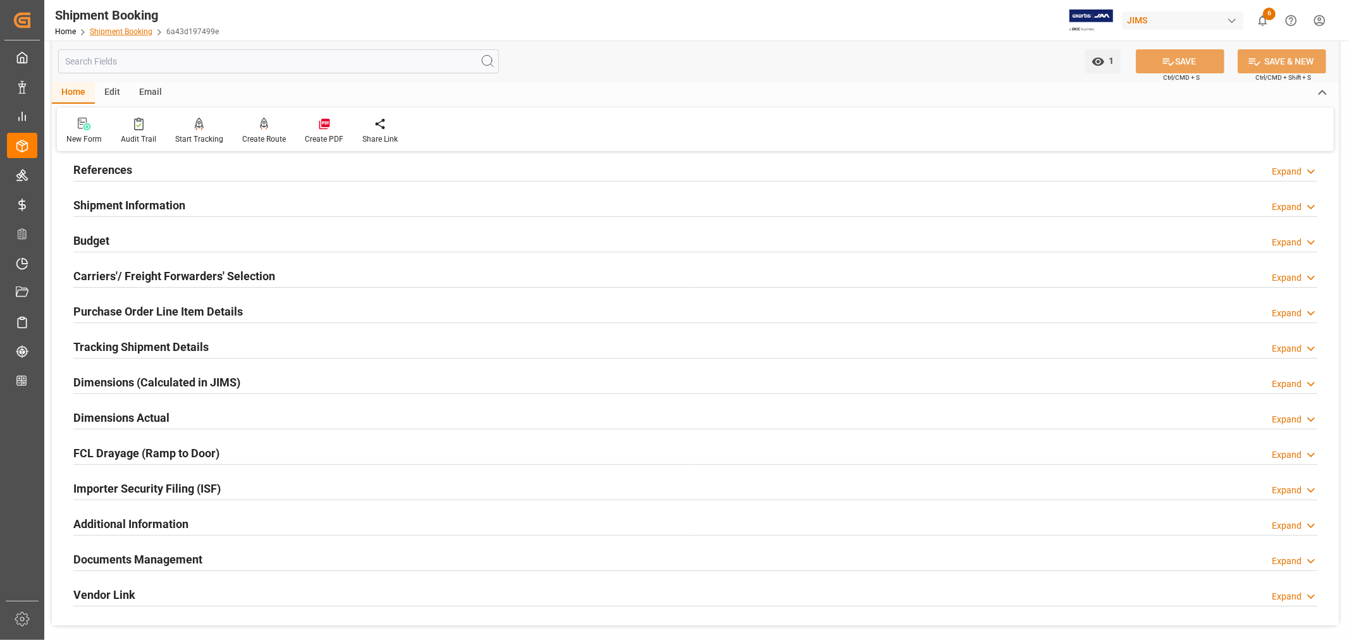
click at [121, 30] on link "Shipment Booking" at bounding box center [121, 31] width 63 height 9
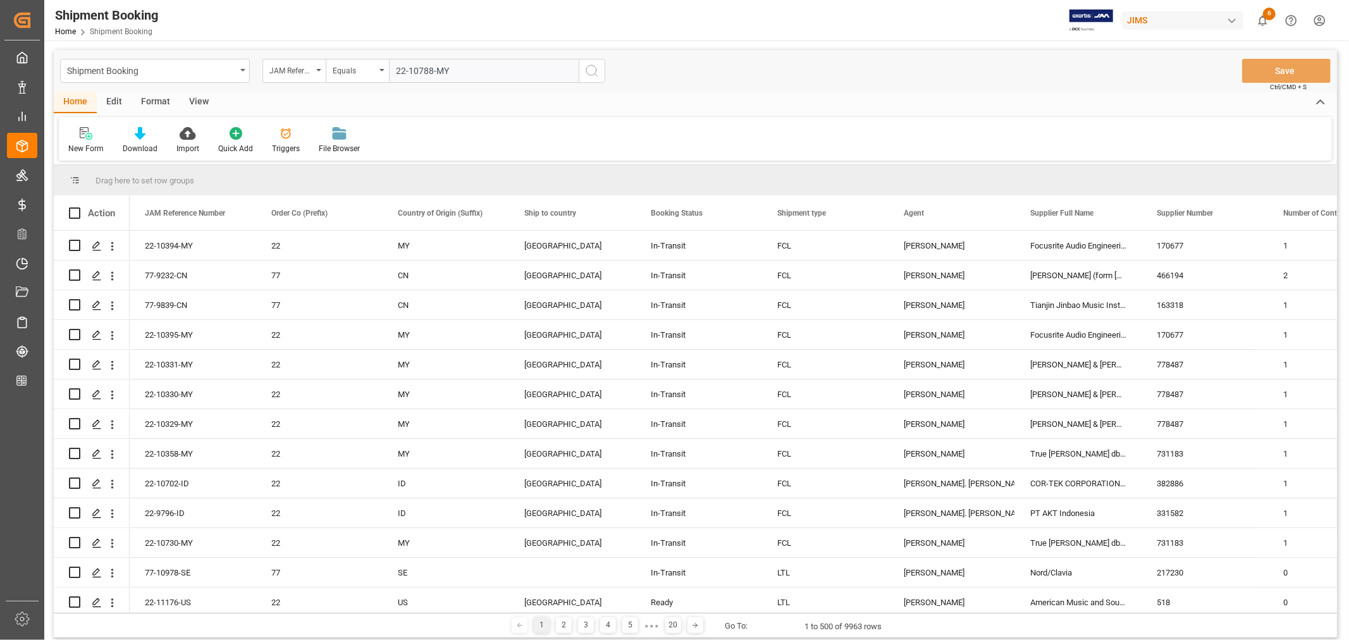
type input "22-10788-MY"
click at [591, 70] on icon "search button" at bounding box center [591, 70] width 15 height 15
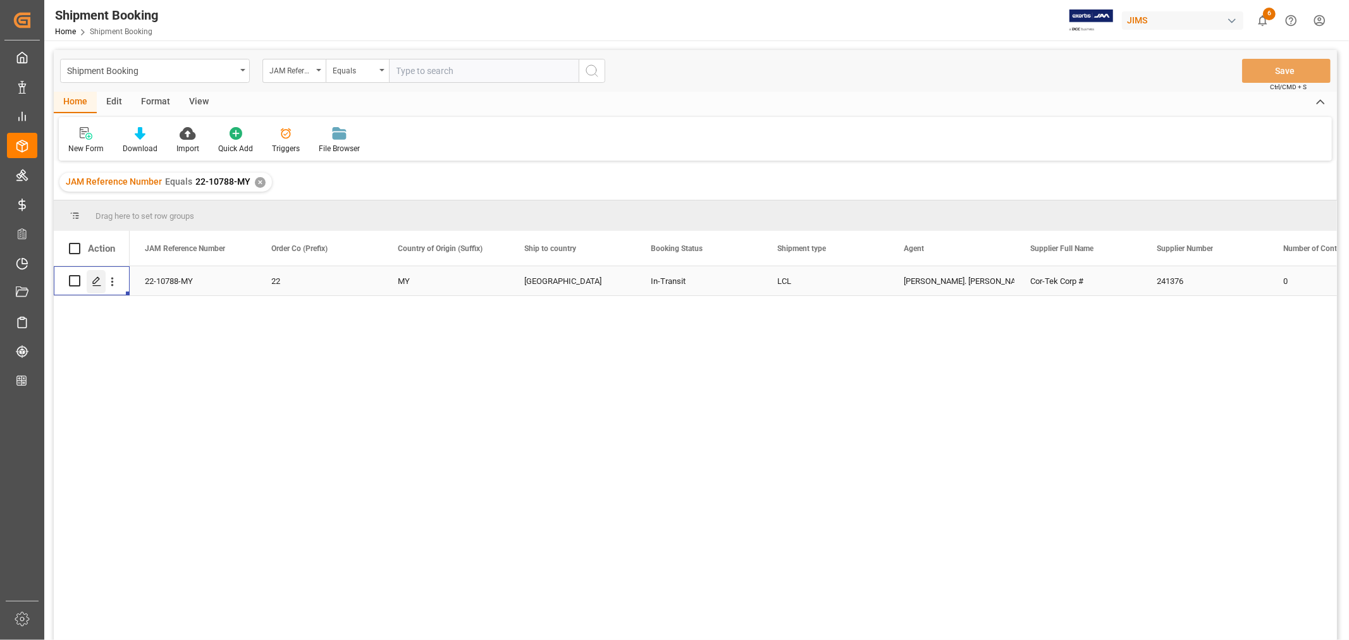
click at [95, 280] on icon "Press SPACE to select this row." at bounding box center [97, 281] width 10 height 10
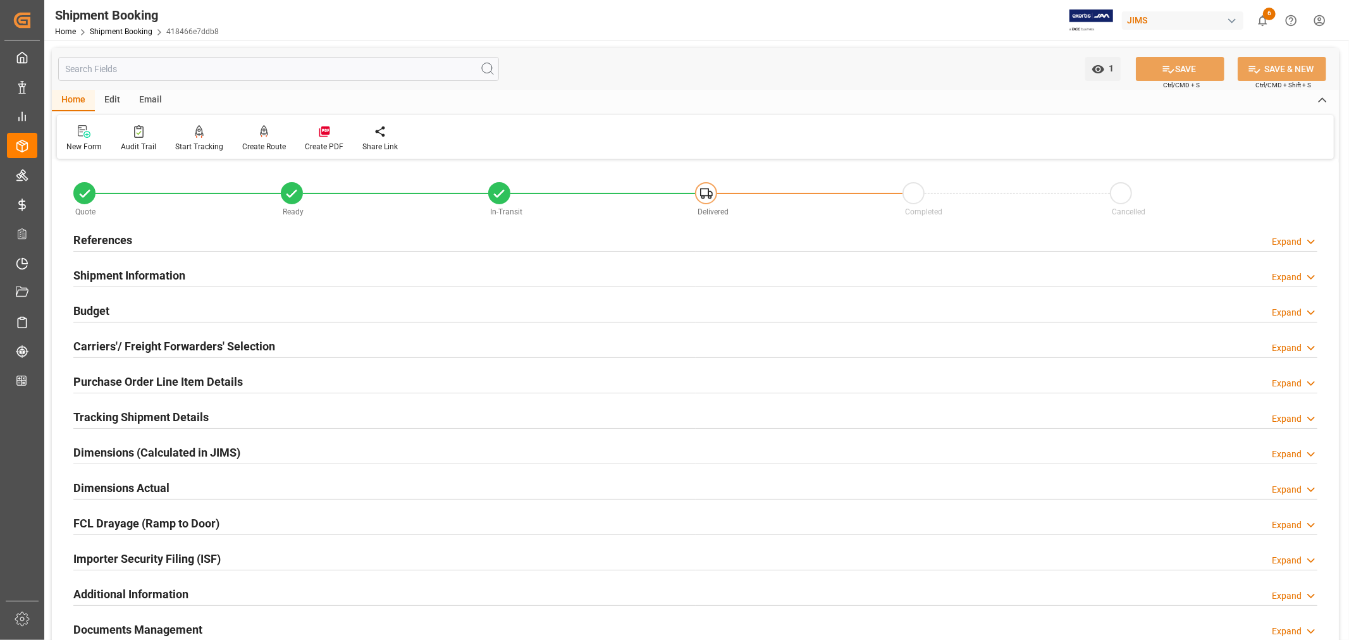
click at [114, 273] on h2 "Shipment Information" at bounding box center [129, 275] width 112 height 17
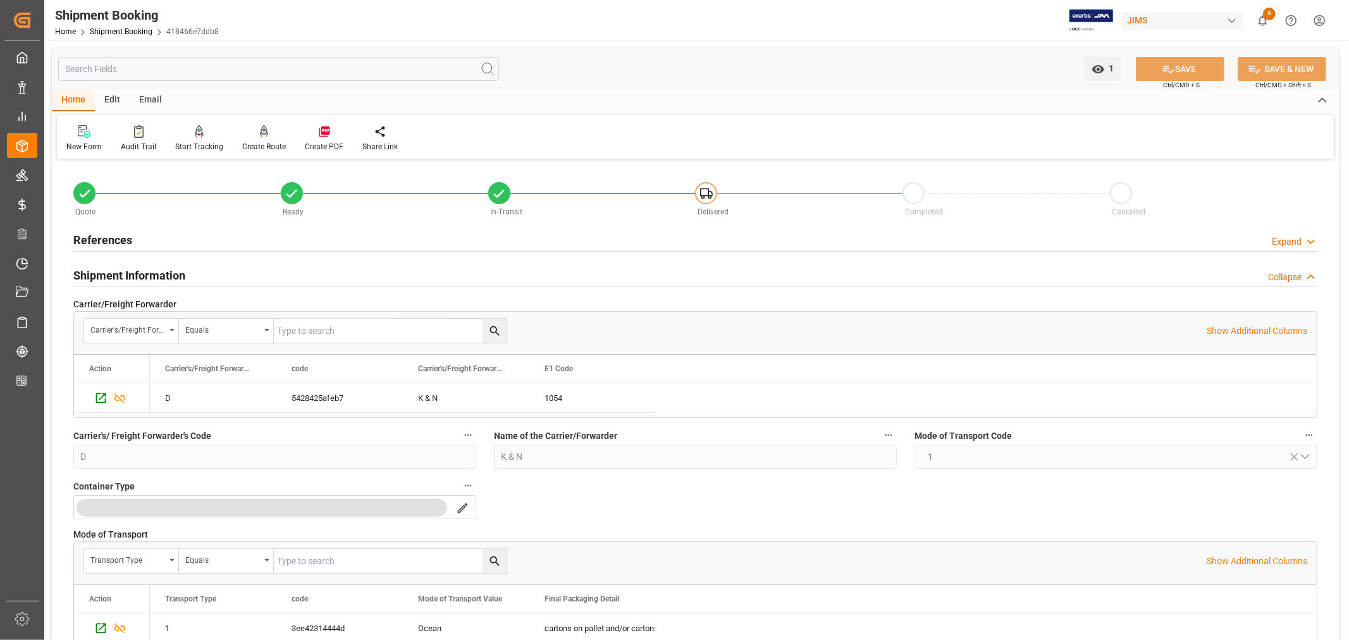
click at [114, 273] on h2 "Shipment Information" at bounding box center [129, 275] width 112 height 17
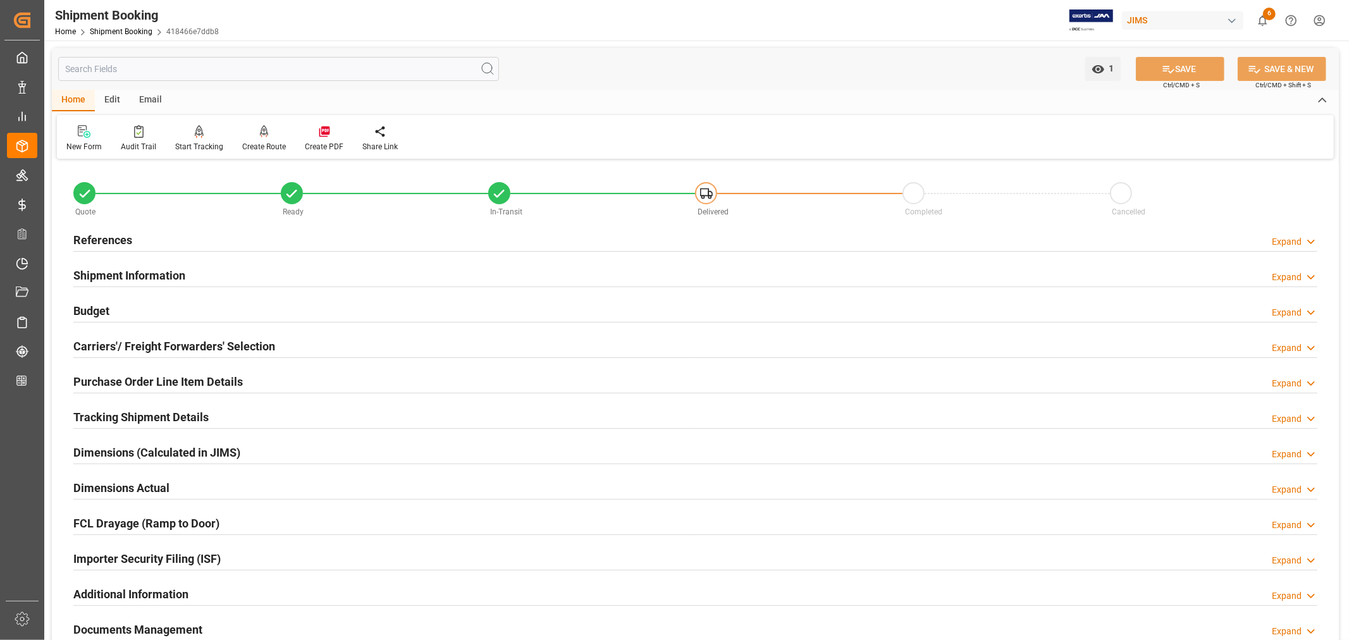
click at [116, 345] on h2 "Carriers'/ Freight Forwarders' Selection" at bounding box center [174, 346] width 202 height 17
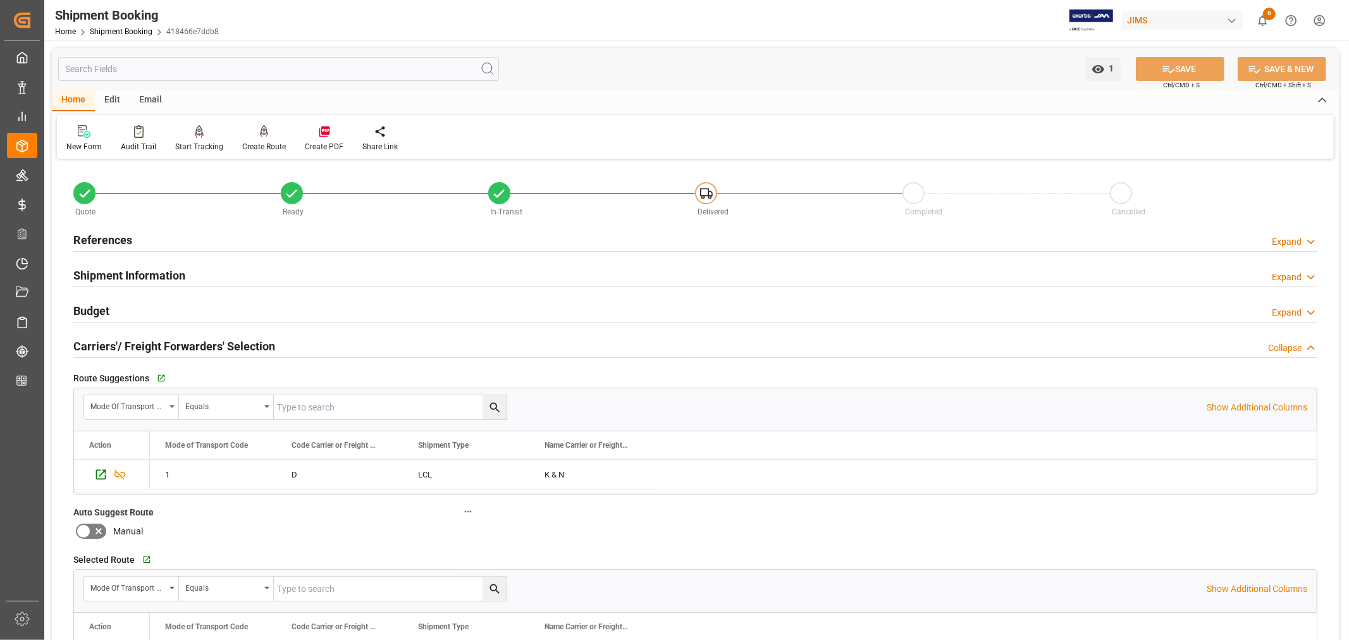
click at [116, 345] on h2 "Carriers'/ Freight Forwarders' Selection" at bounding box center [174, 346] width 202 height 17
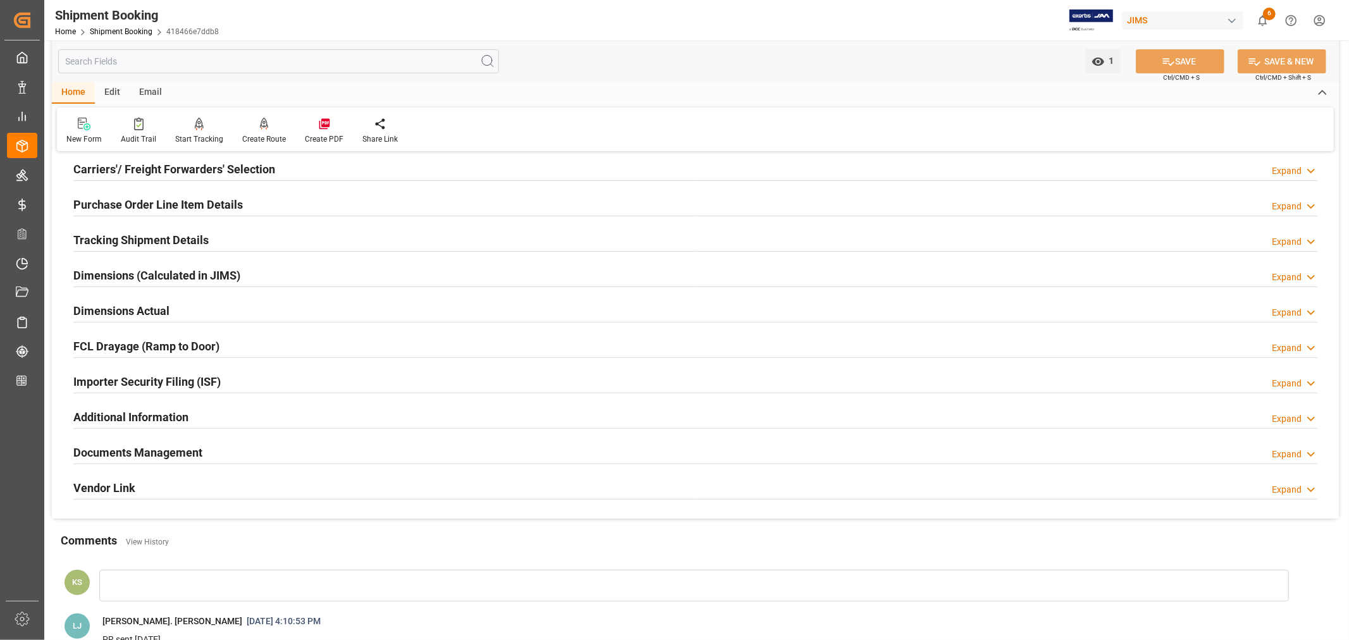
scroll to position [211, 0]
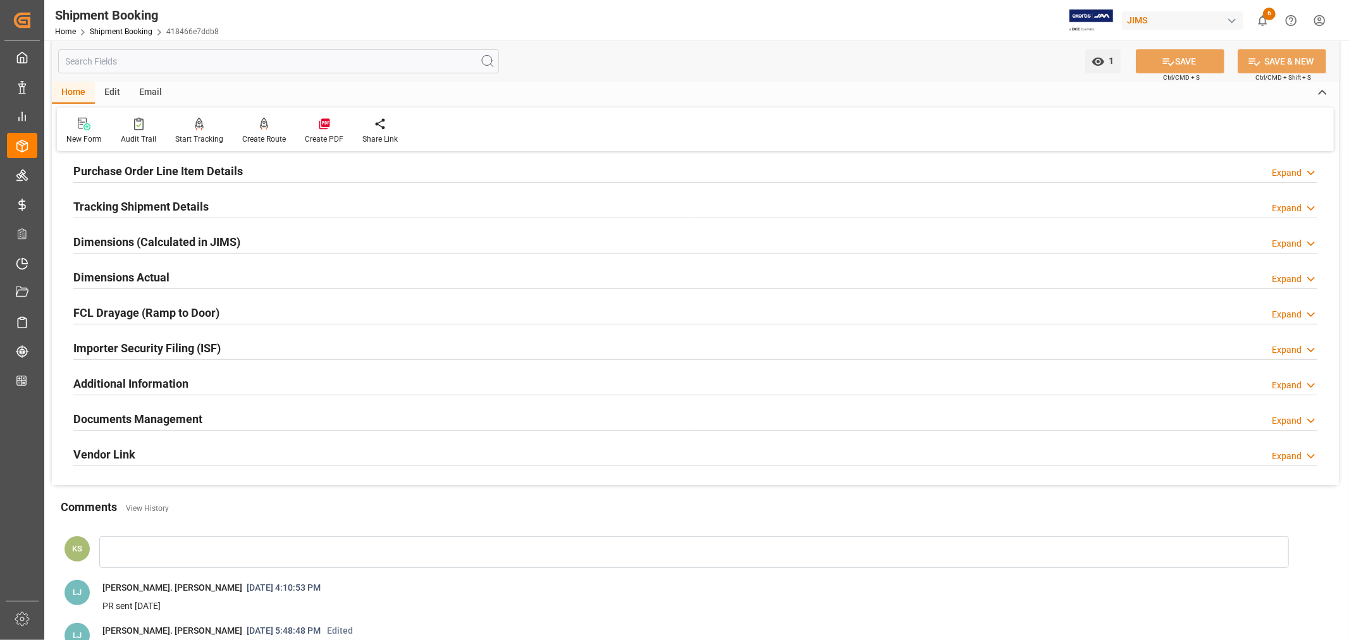
click at [197, 343] on h2 "Importer Security Filing (ISF)" at bounding box center [146, 348] width 147 height 17
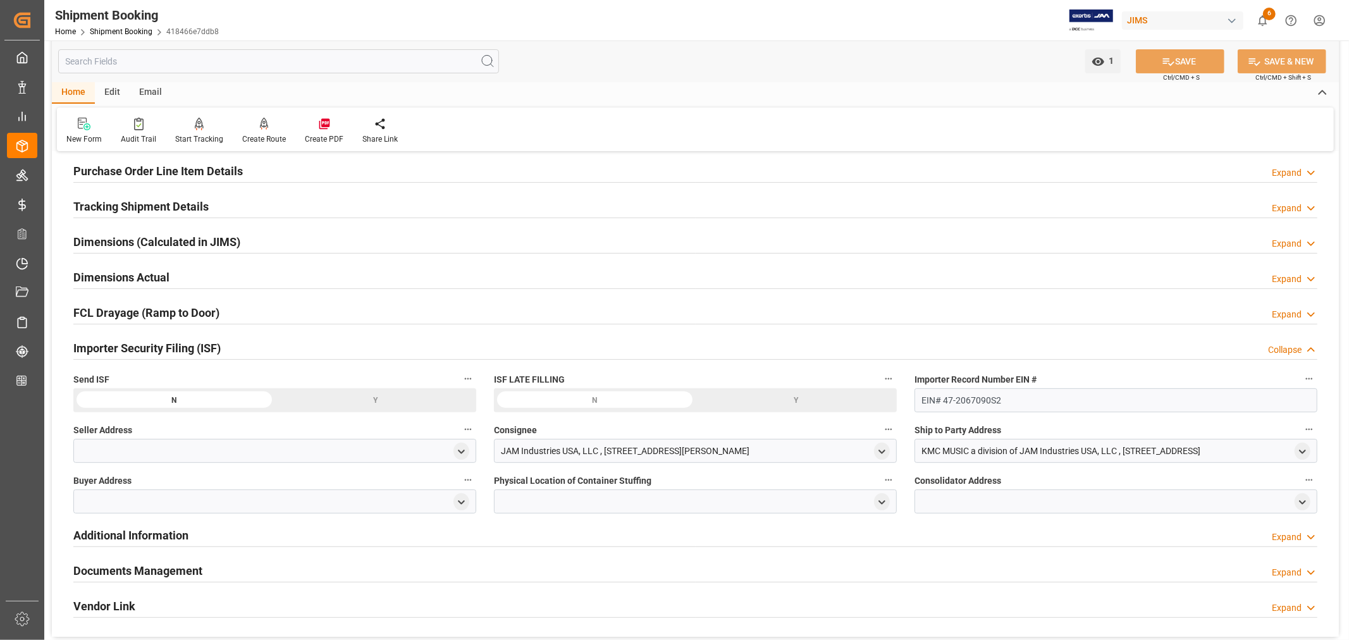
click at [197, 343] on h2 "Importer Security Filing (ISF)" at bounding box center [146, 348] width 147 height 17
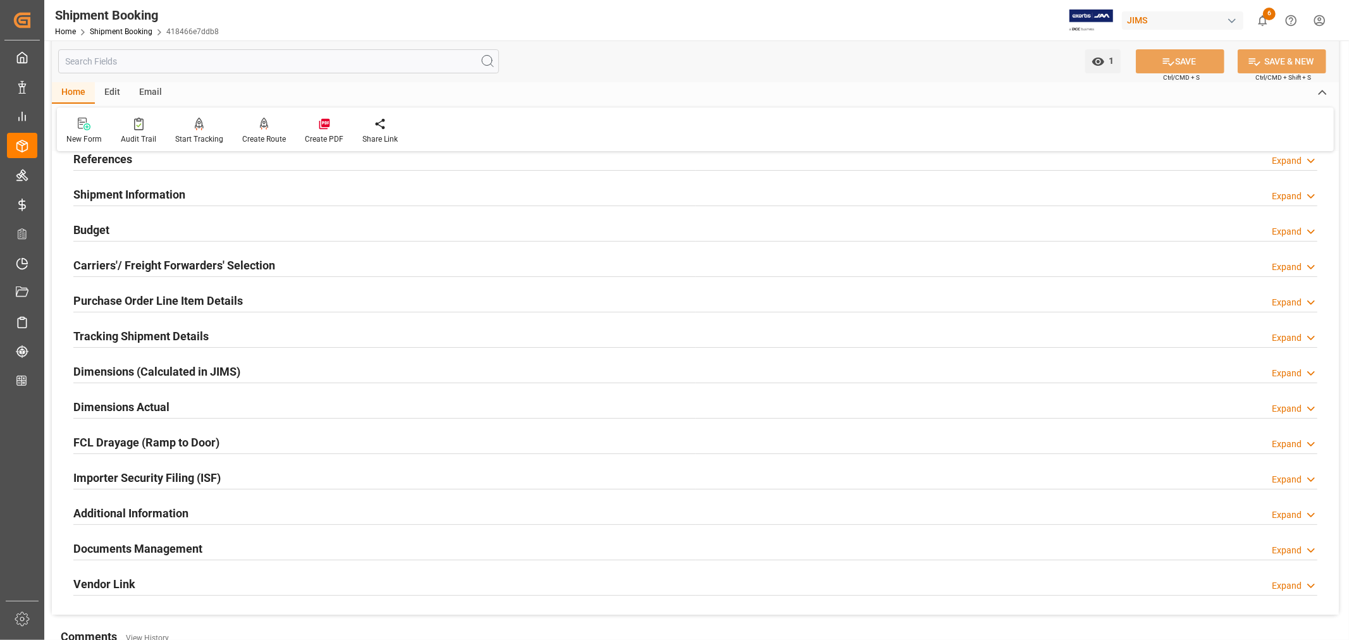
scroll to position [70, 0]
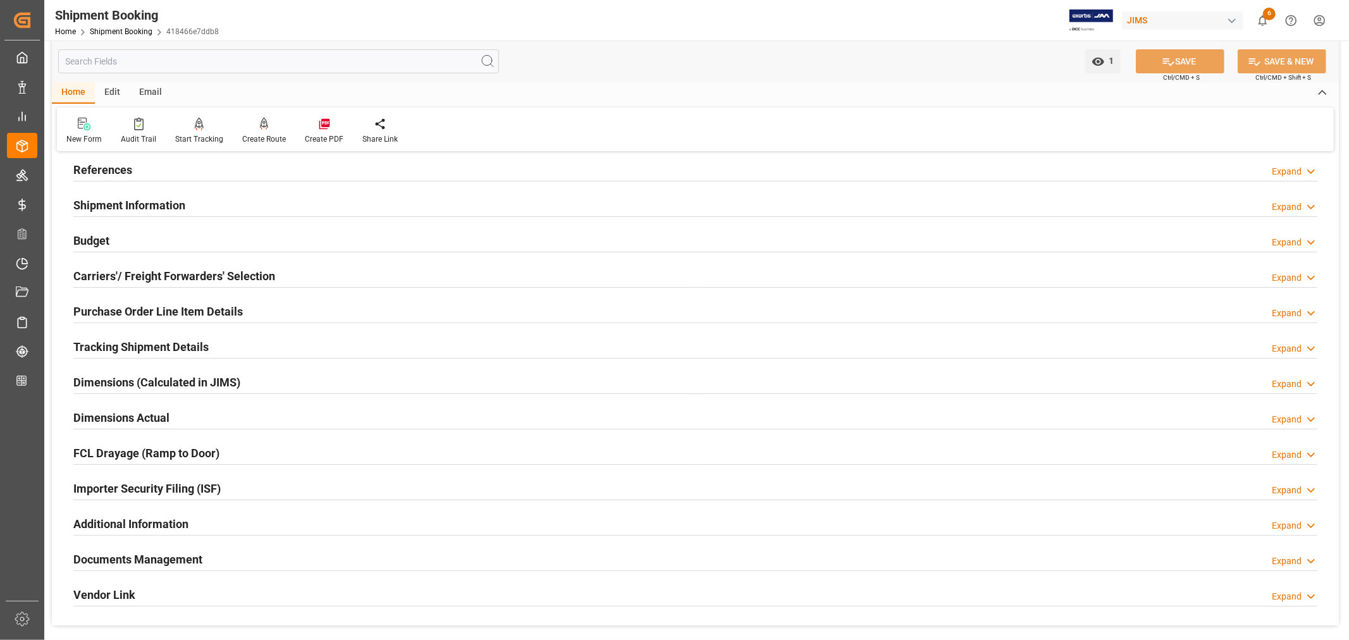
click at [156, 304] on h2 "Purchase Order Line Item Details" at bounding box center [157, 311] width 169 height 17
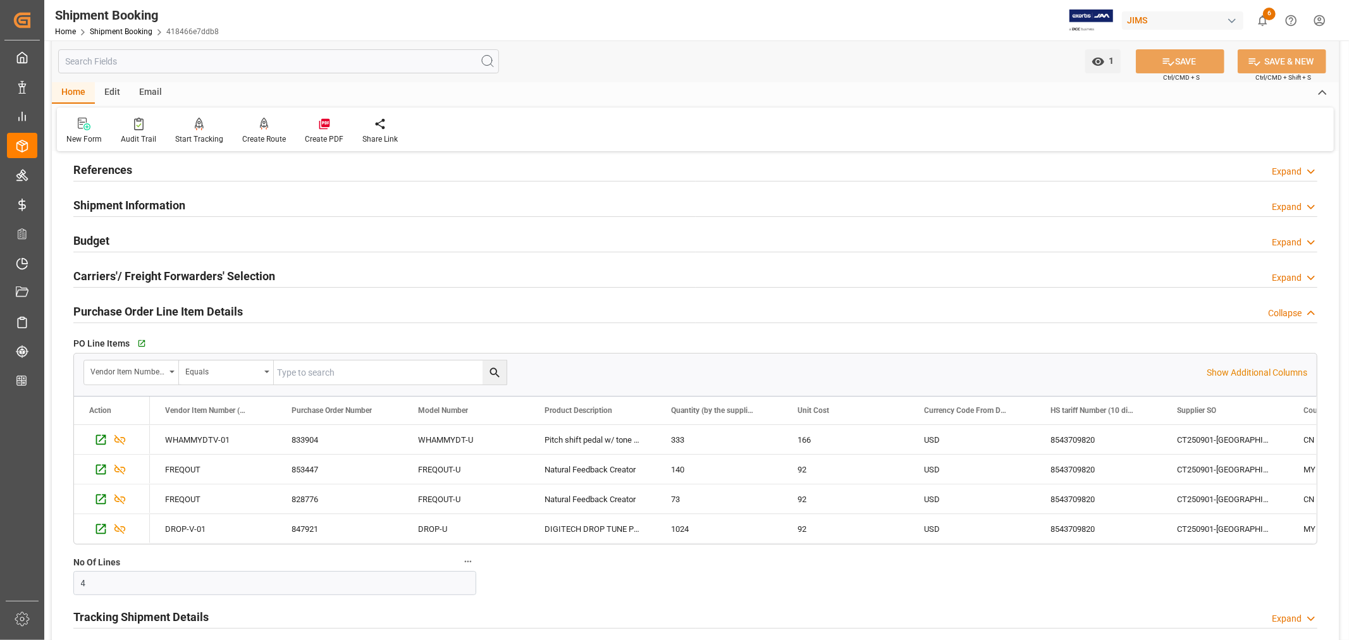
click at [156, 304] on h2 "Purchase Order Line Item Details" at bounding box center [157, 311] width 169 height 17
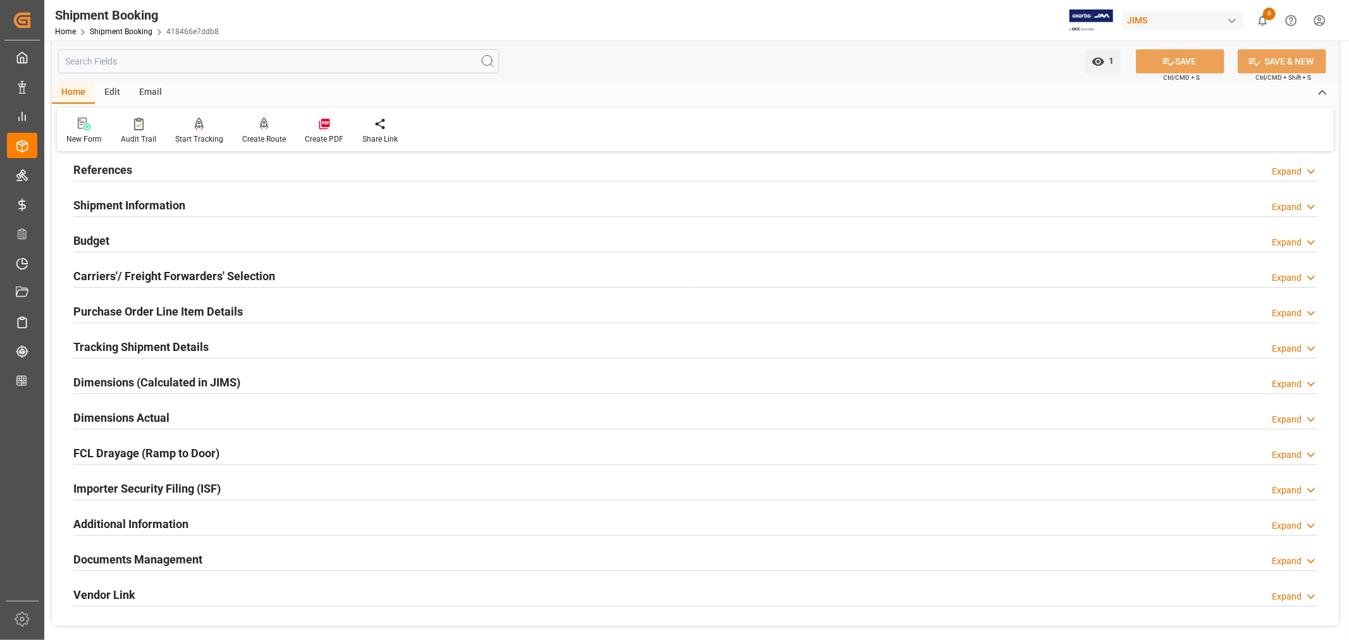
click at [192, 310] on h2 "Purchase Order Line Item Details" at bounding box center [157, 311] width 169 height 17
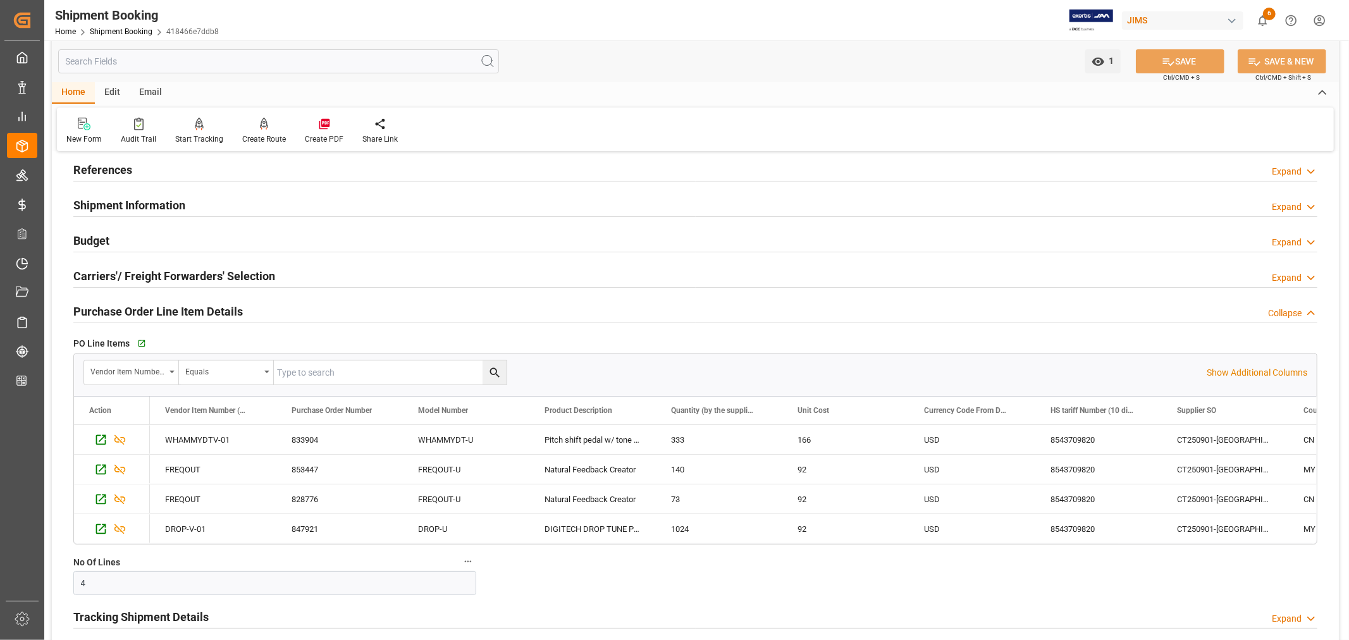
click at [192, 310] on h2 "Purchase Order Line Item Details" at bounding box center [157, 311] width 169 height 17
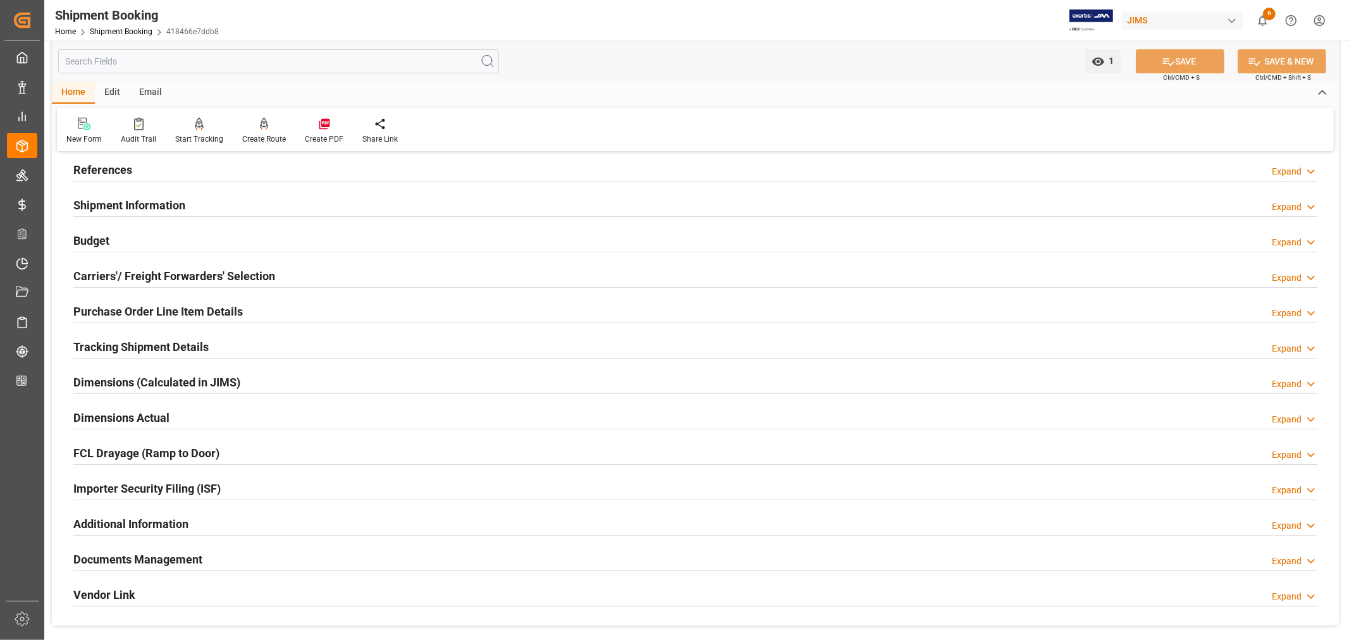
click at [123, 169] on h2 "References" at bounding box center [102, 169] width 59 height 17
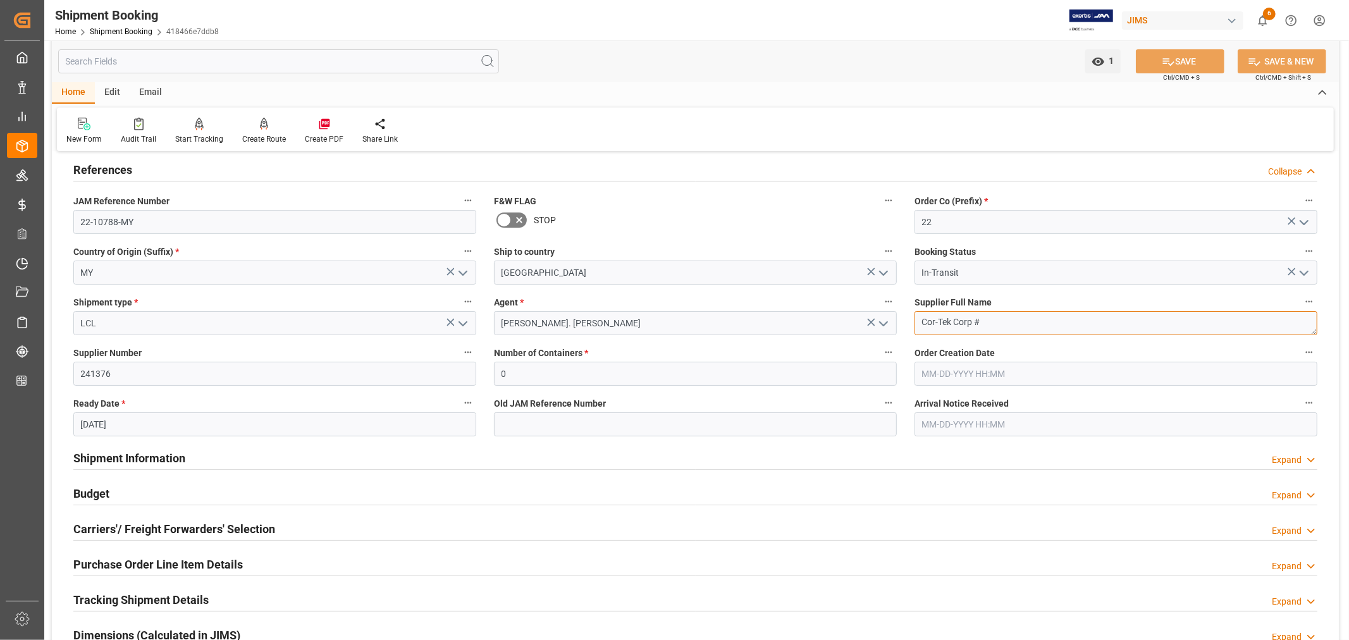
drag, startPoint x: 976, startPoint y: 319, endPoint x: 905, endPoint y: 321, distance: 70.2
click at [905, 321] on div "Supplier Full Name Cor-Tek Corp #" at bounding box center [1115, 314] width 420 height 51
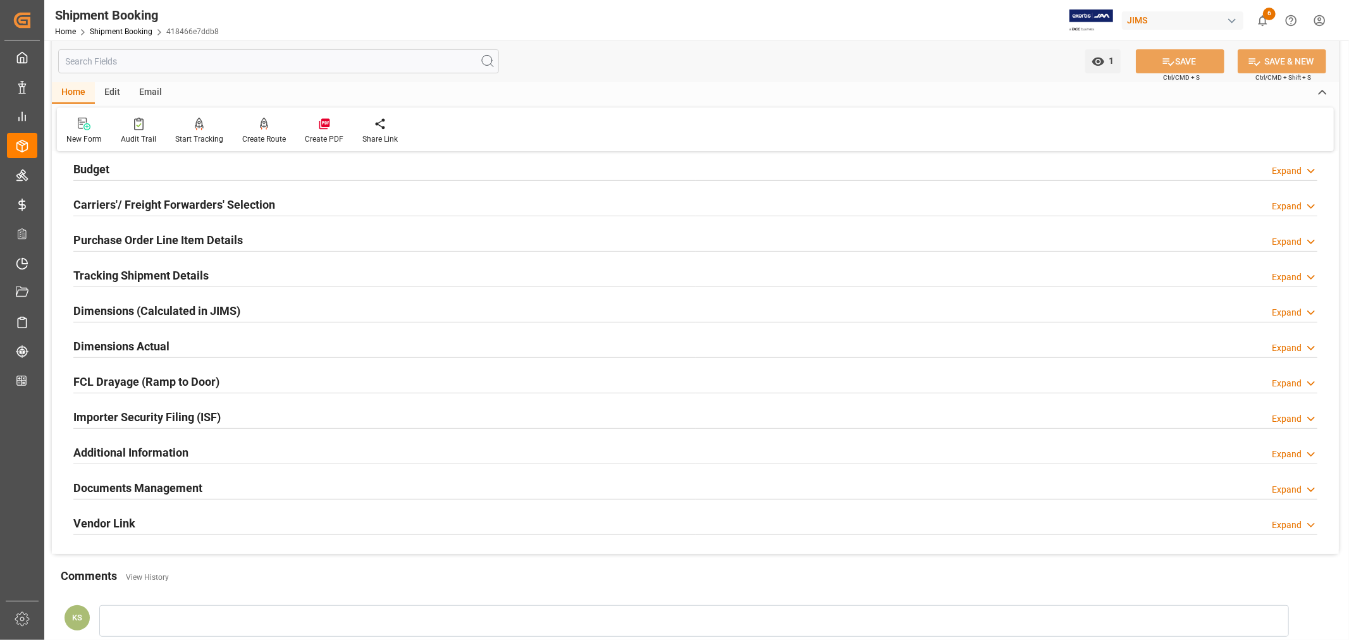
scroll to position [421, 0]
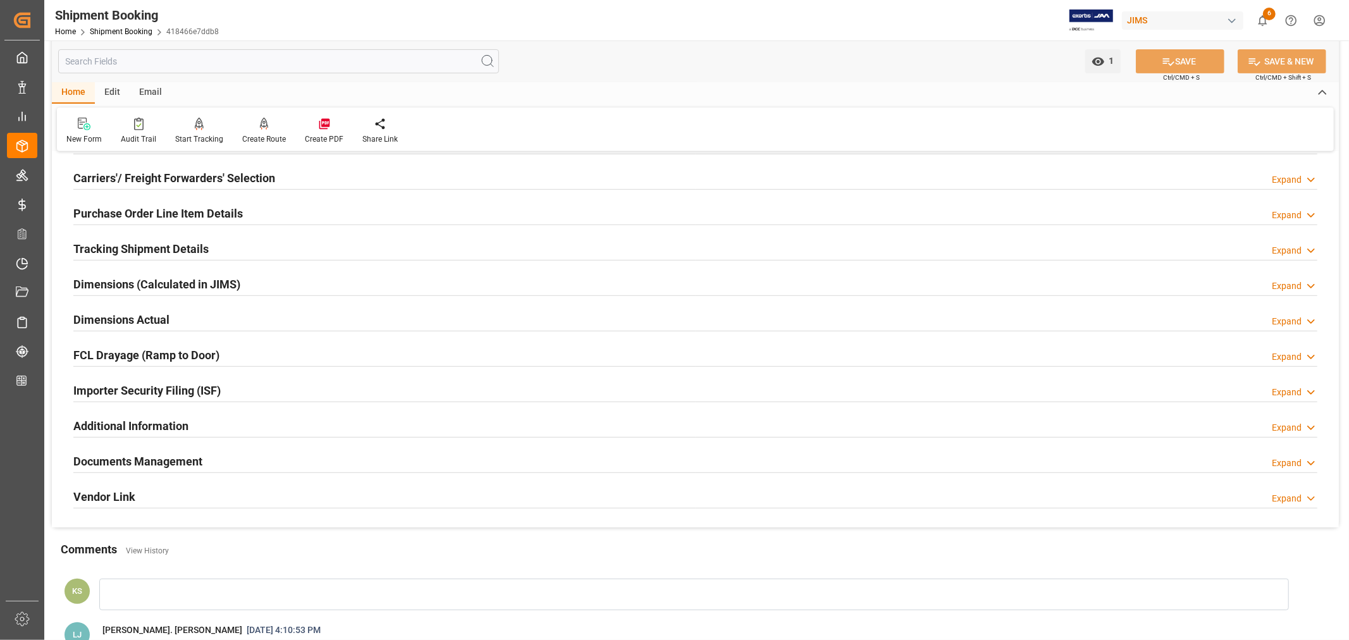
click at [259, 390] on div "Importer Security Filing (ISF) Expand" at bounding box center [695, 389] width 1244 height 24
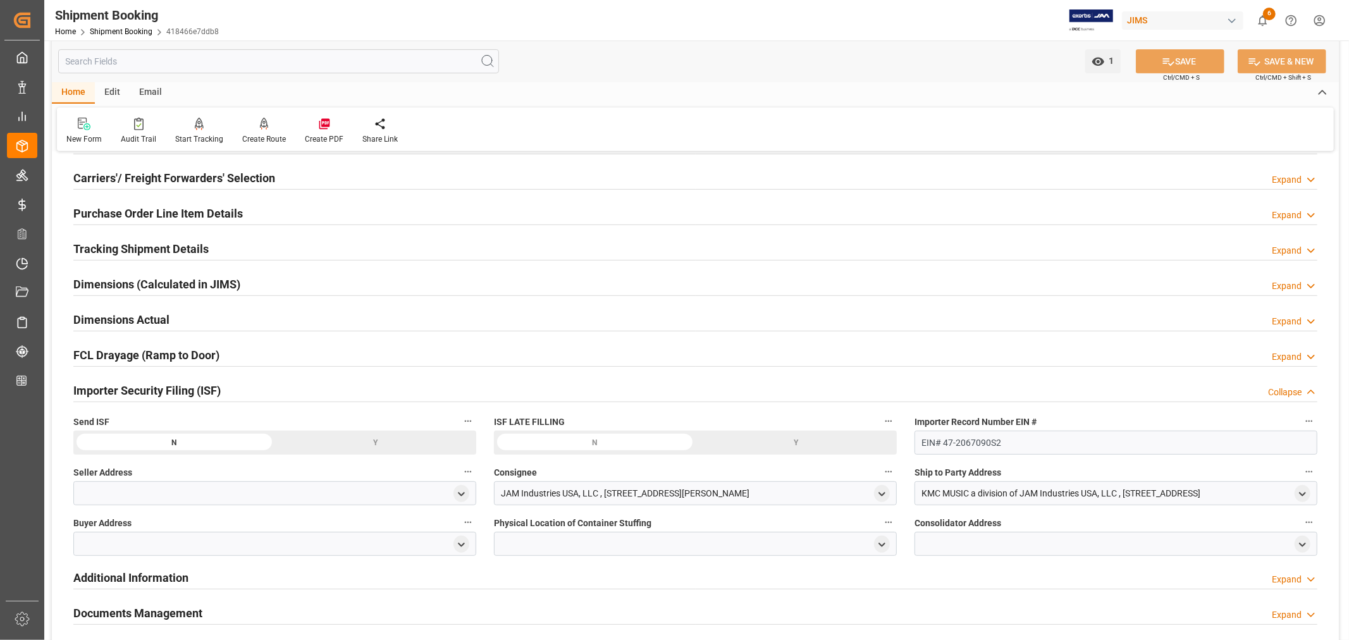
scroll to position [491, 0]
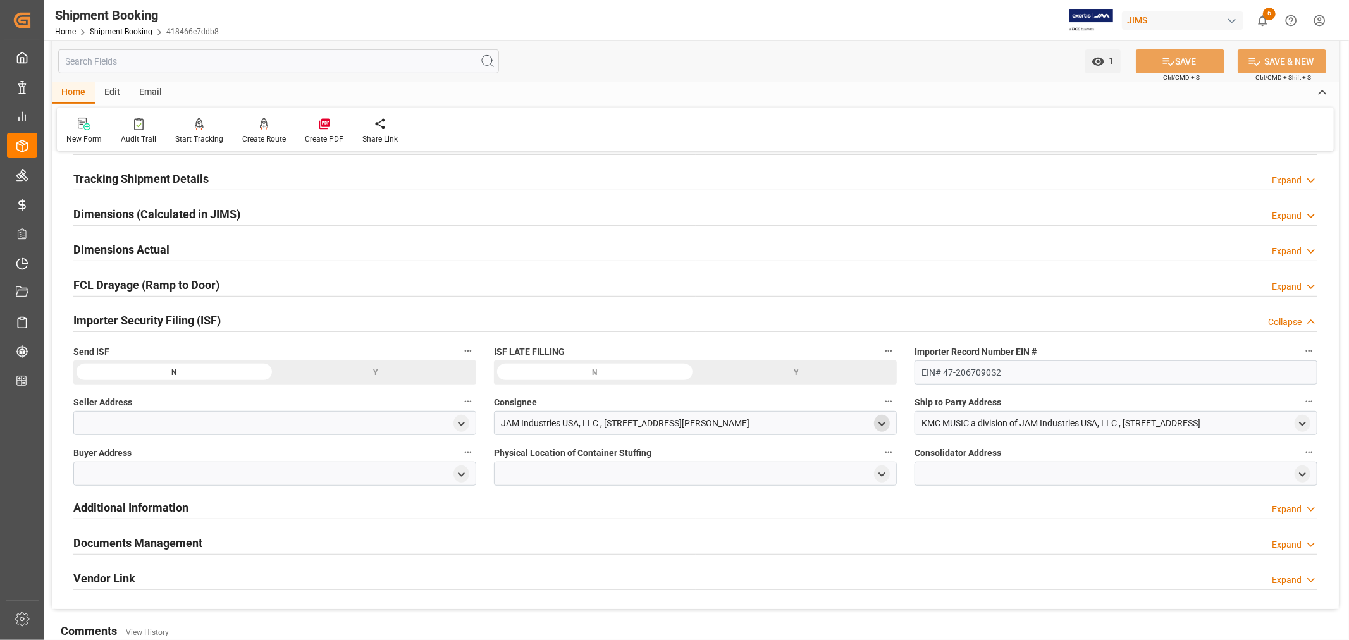
click at [881, 422] on icon "open menu" at bounding box center [881, 424] width 11 height 11
click at [748, 455] on input at bounding box center [676, 460] width 347 height 24
type input "jam"
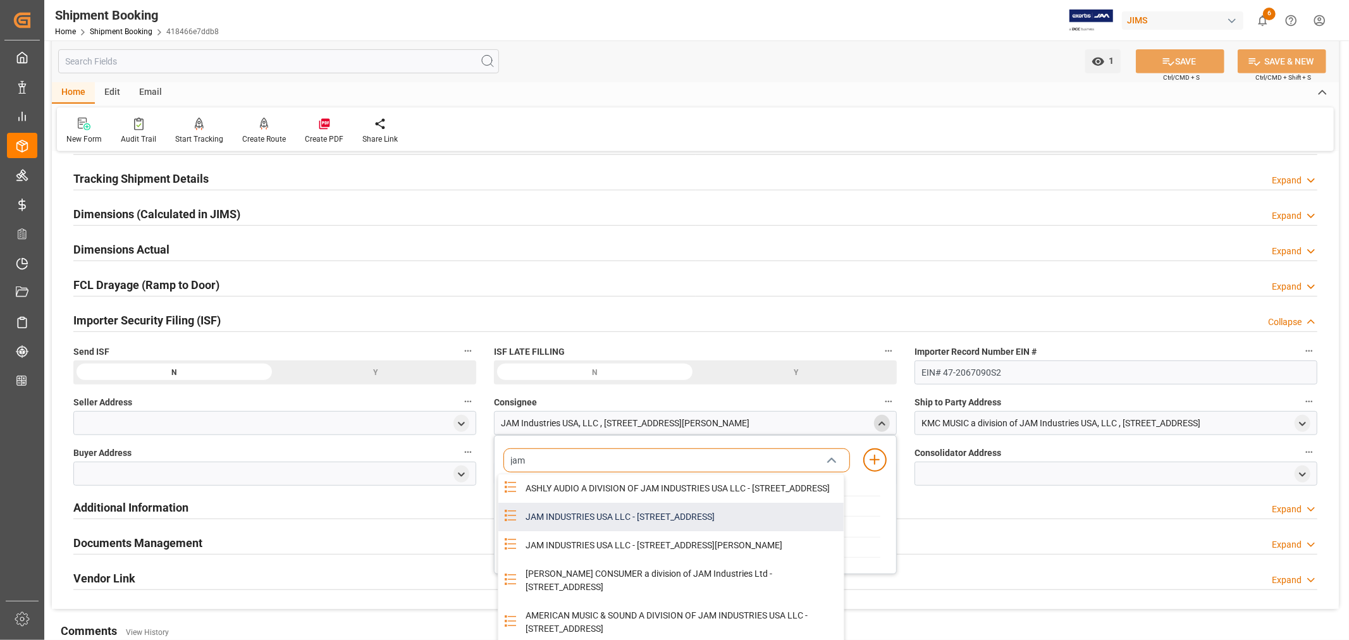
click at [664, 522] on div "JAM INDUSTRIES USA LLC - 154 WOODLAWN RD, BERLIN, CT, US, 06037" at bounding box center [681, 517] width 326 height 28
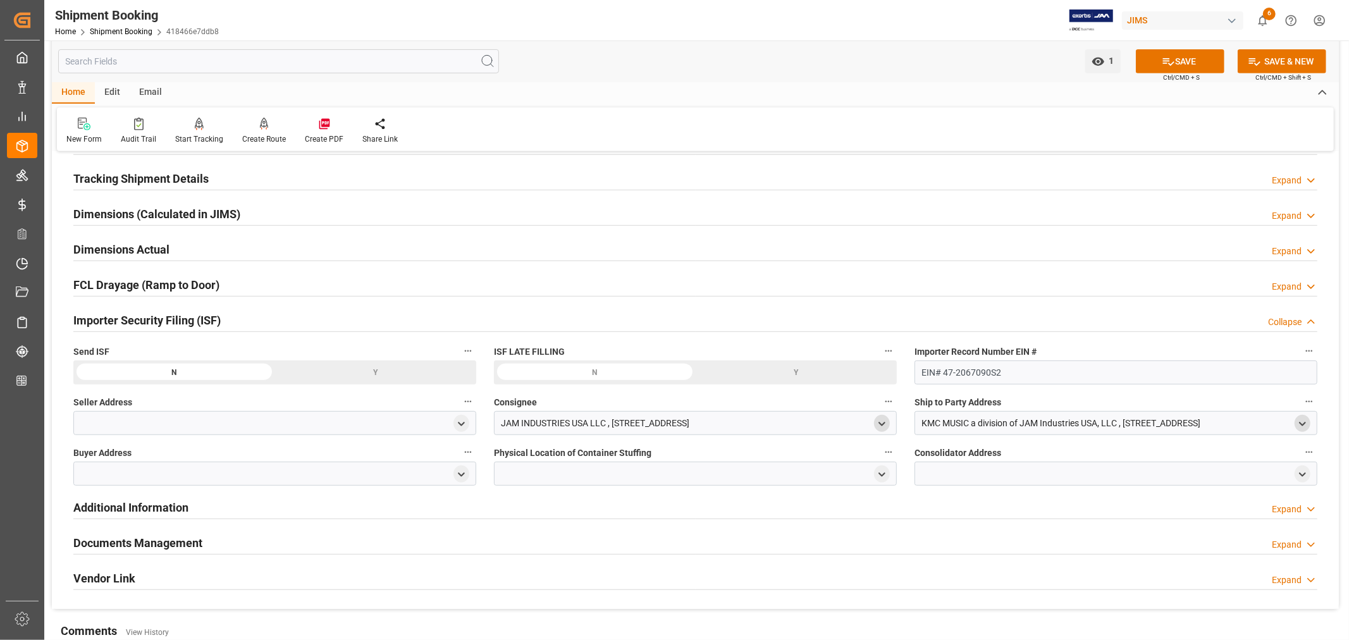
click at [1301, 424] on polyline "open menu" at bounding box center [1302, 423] width 6 height 3
click at [1111, 465] on input at bounding box center [1097, 460] width 347 height 24
type input "kmc"
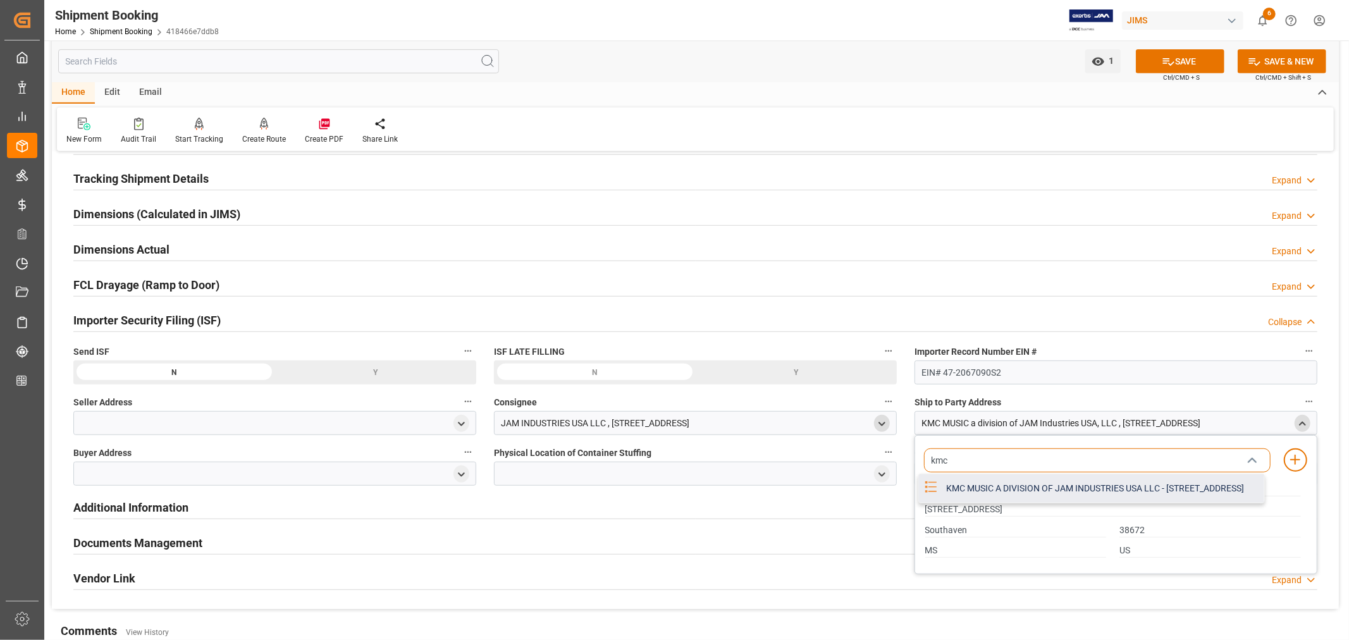
click at [1029, 492] on div "KMC MUSIC A DIVISION OF JAM INDUSTRIES USA LLC - 4325 EXECUTIVE DR SUITE 100, S…" at bounding box center [1101, 488] width 326 height 28
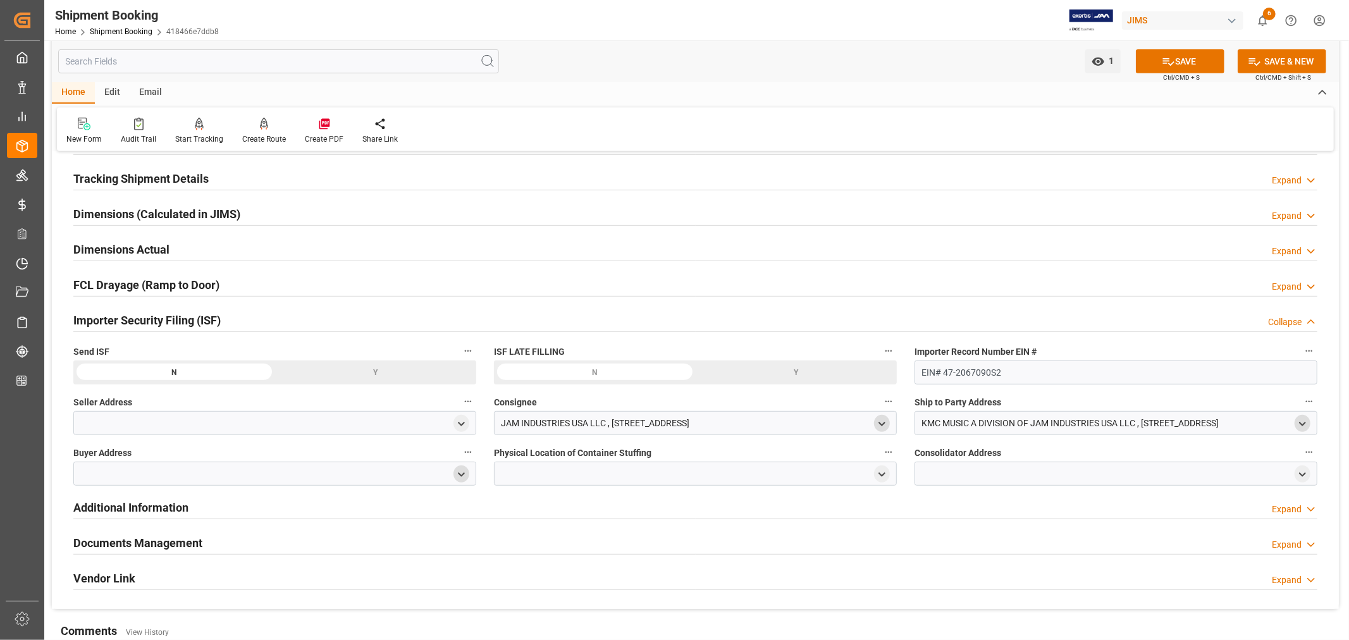
click at [457, 472] on icon "open menu" at bounding box center [461, 474] width 11 height 11
click at [307, 500] on input at bounding box center [256, 511] width 347 height 24
type input "jam"
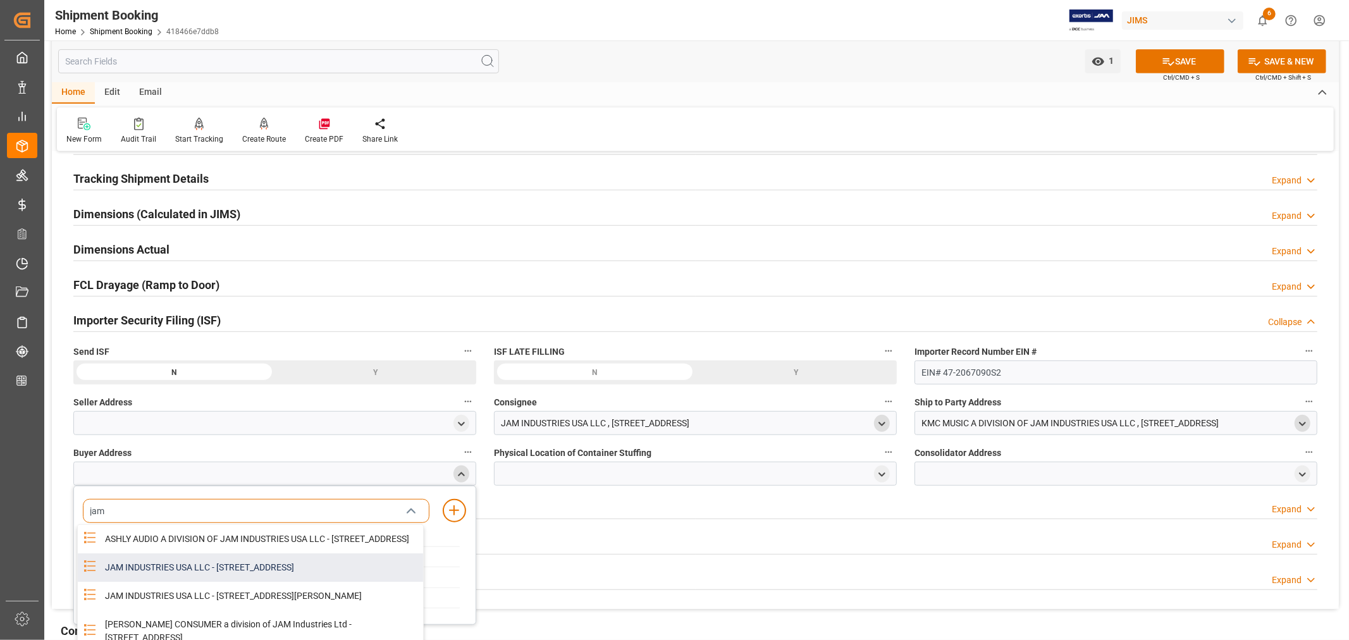
click at [249, 579] on div "JAM INDUSTRIES USA LLC - 154 WOODLAWN RD, BERLIN, CT, US, 06037" at bounding box center [260, 567] width 326 height 28
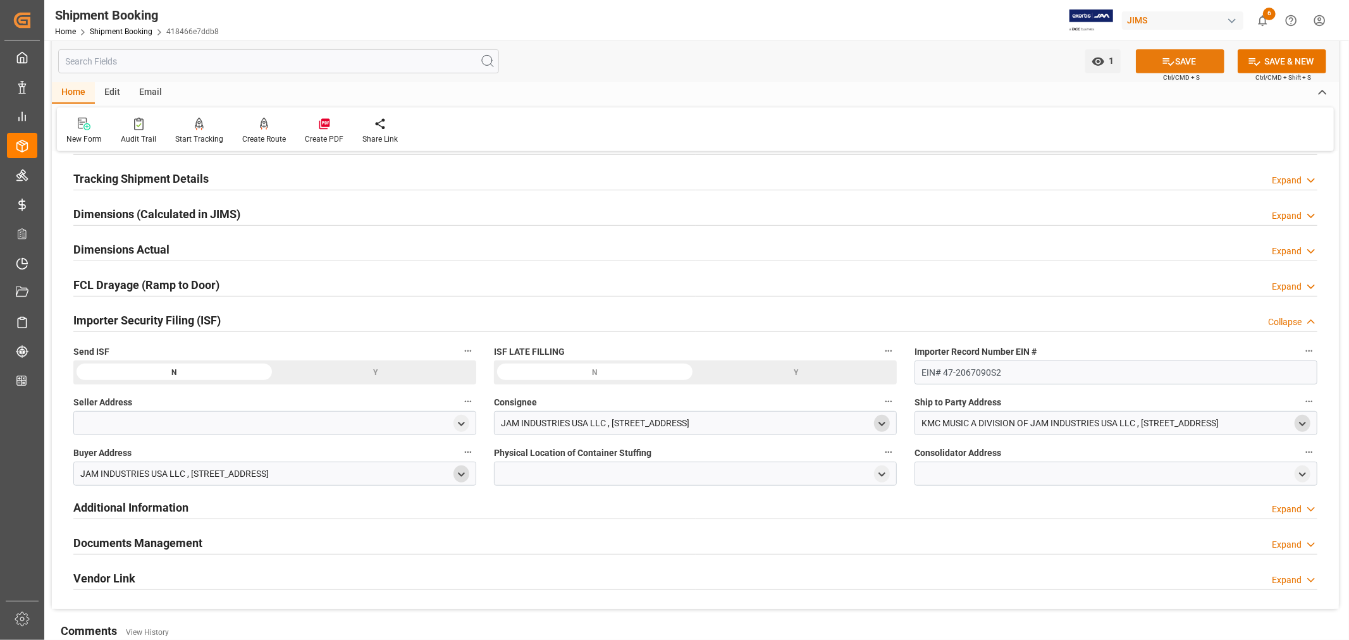
click at [1187, 63] on button "SAVE" at bounding box center [1180, 61] width 89 height 24
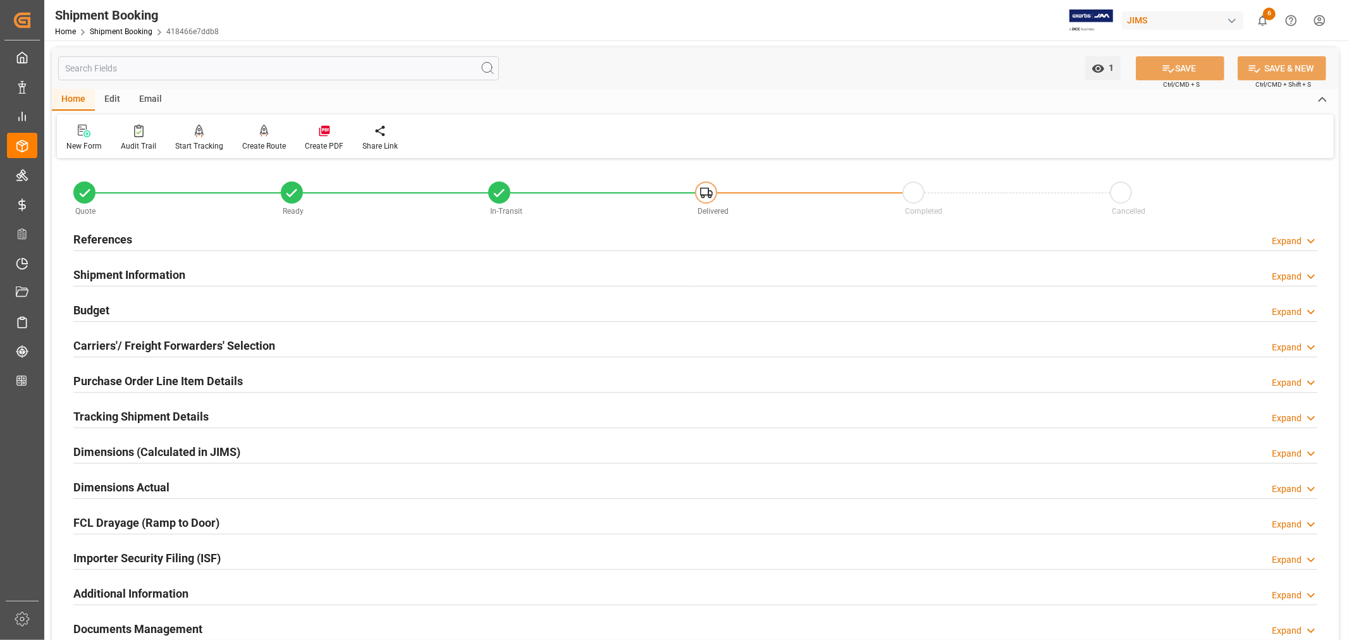
scroll to position [0, 0]
click at [104, 240] on h2 "References" at bounding box center [102, 239] width 59 height 17
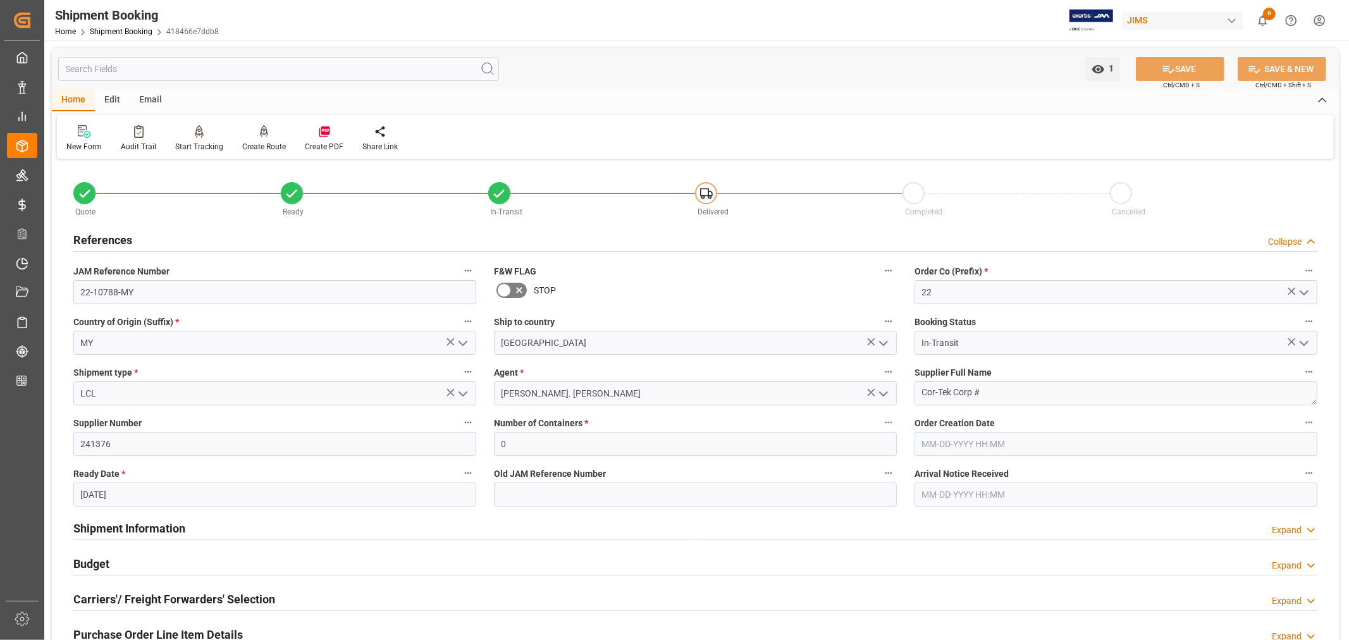
click at [104, 240] on h2 "References" at bounding box center [102, 239] width 59 height 17
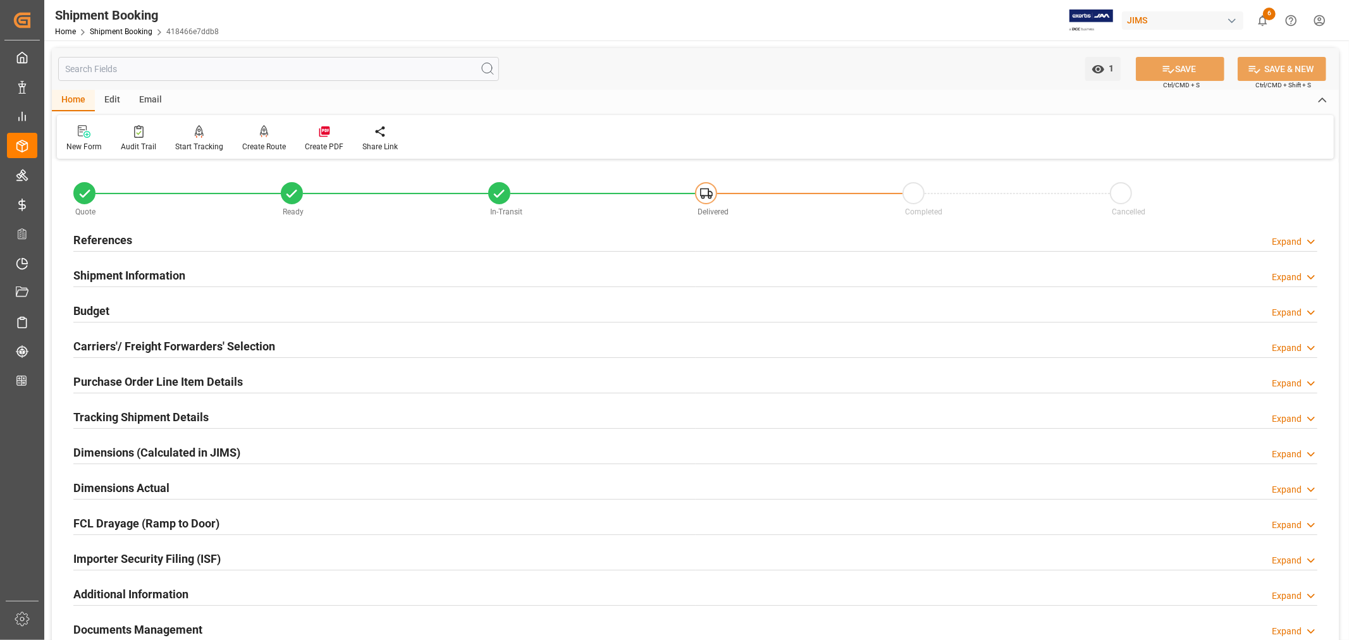
click at [98, 235] on h2 "References" at bounding box center [102, 239] width 59 height 17
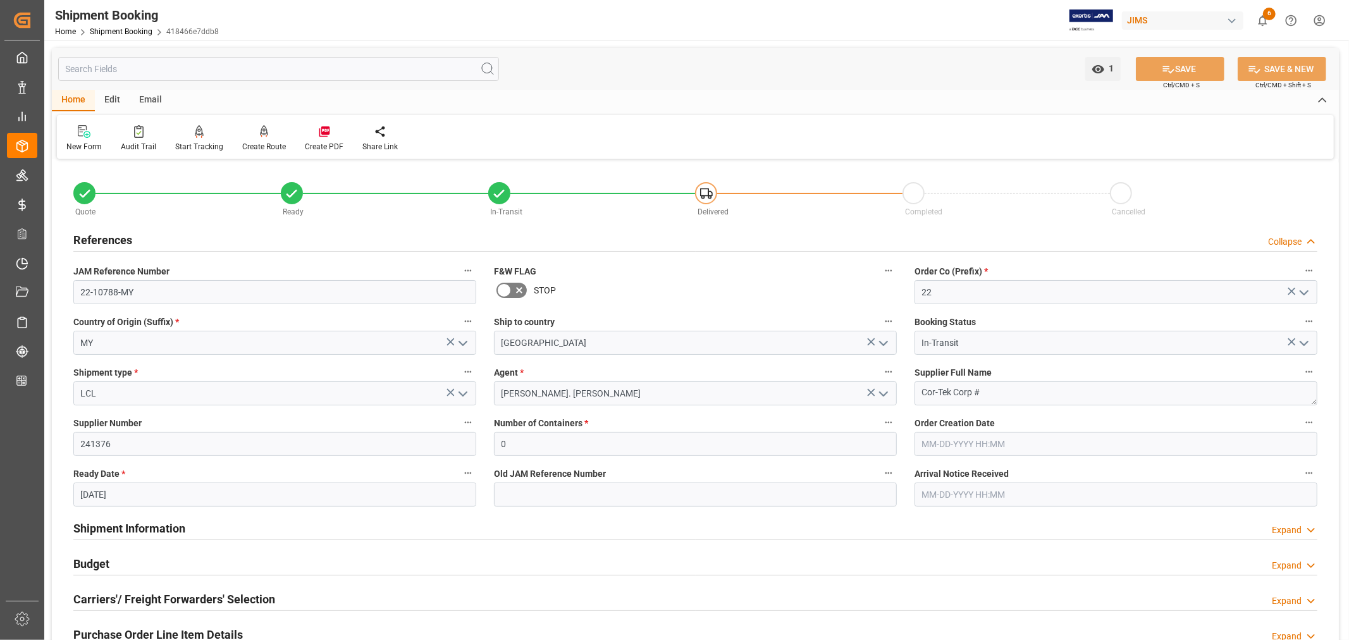
click at [98, 235] on h2 "References" at bounding box center [102, 239] width 59 height 17
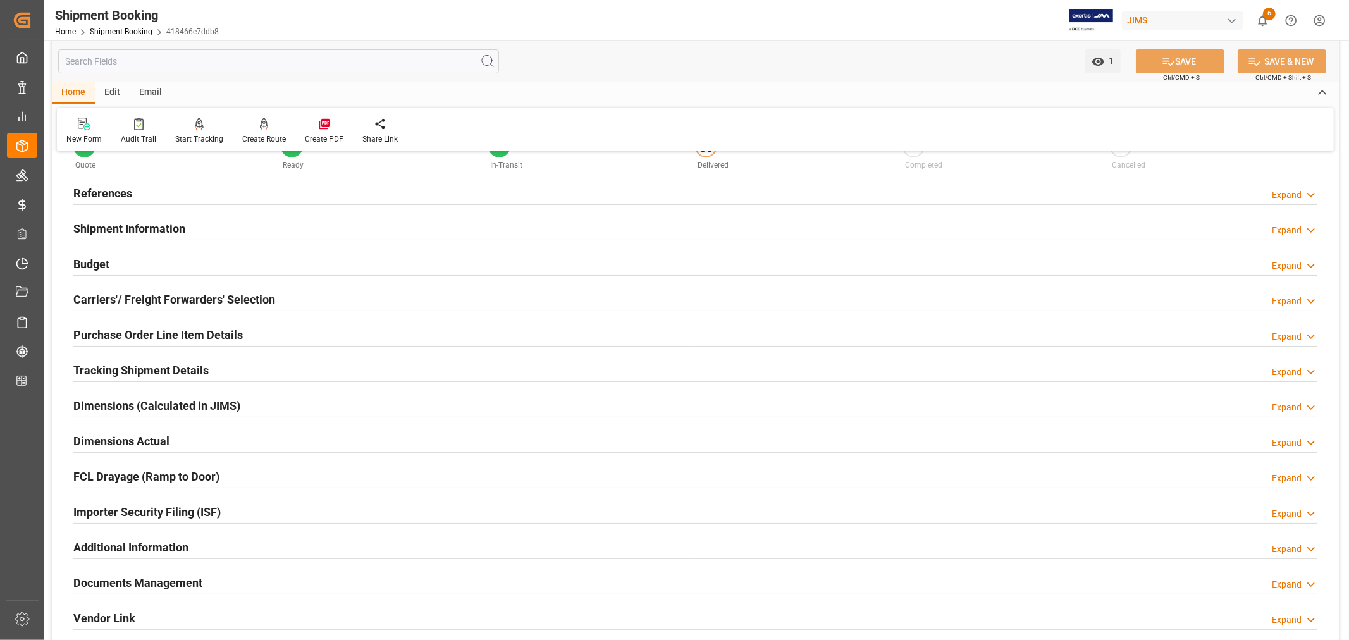
scroll to position [70, 0]
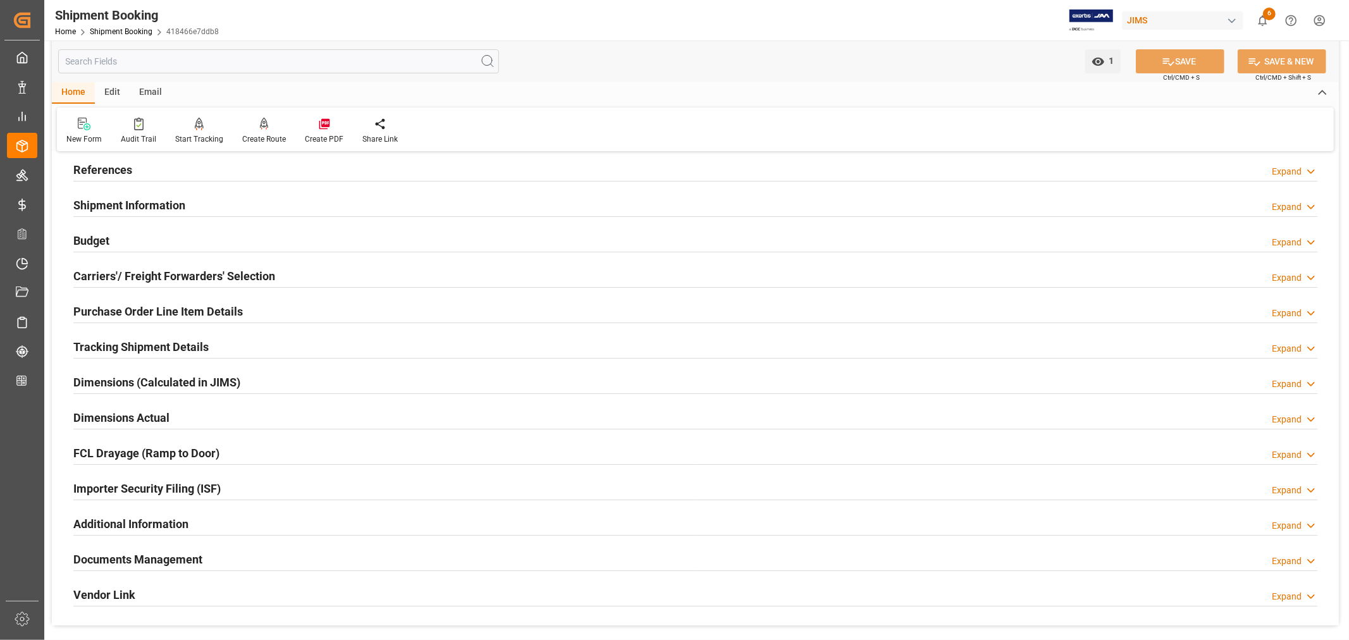
click at [120, 301] on div "Purchase Order Line Item Details" at bounding box center [157, 310] width 169 height 24
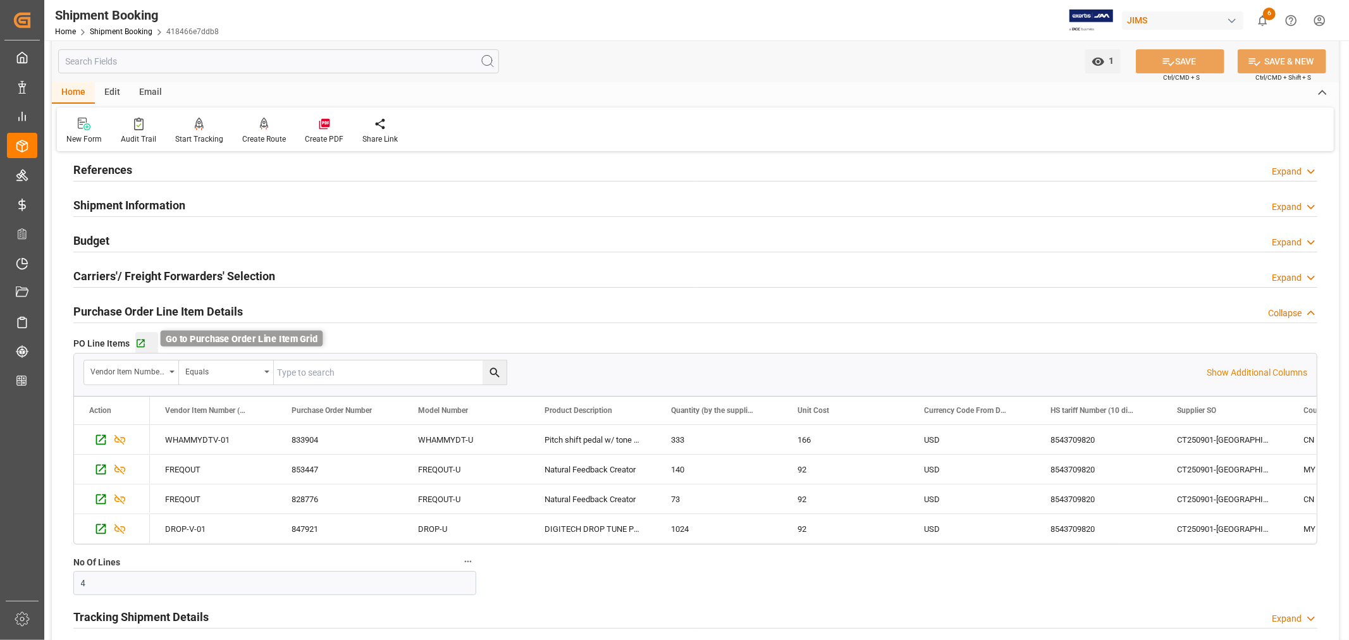
click at [139, 345] on icon "button" at bounding box center [140, 343] width 11 height 11
click at [113, 162] on h2 "References" at bounding box center [102, 169] width 59 height 17
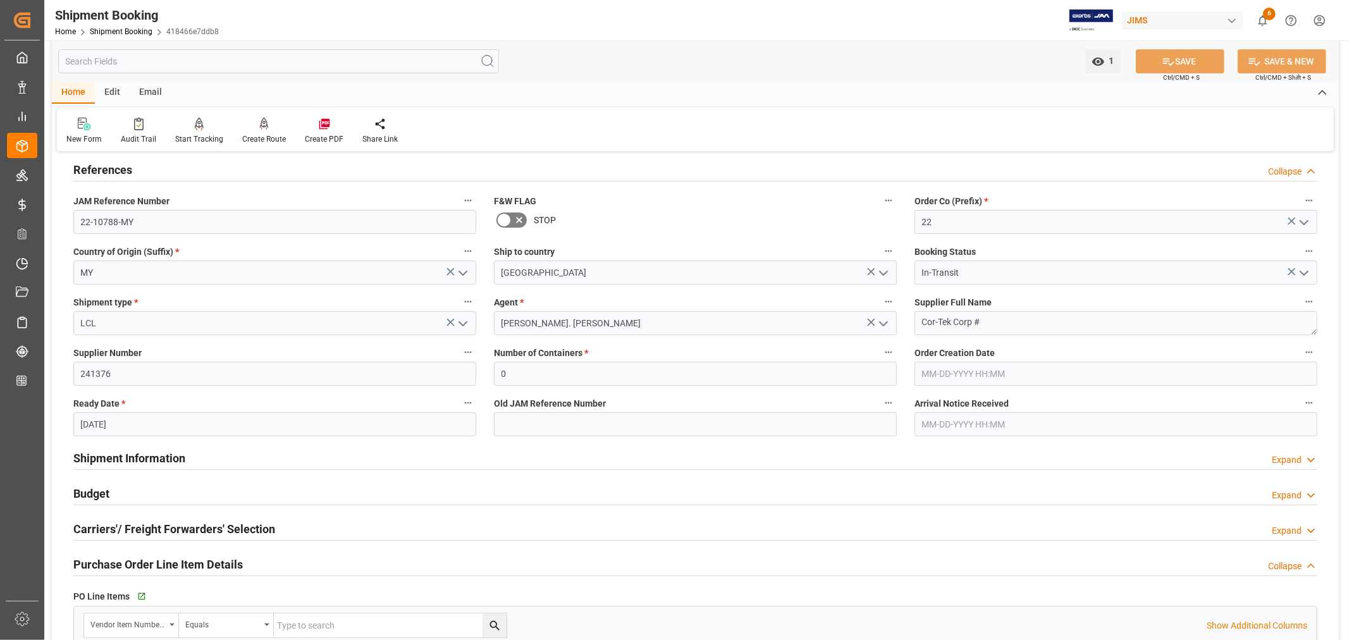
click at [113, 162] on h2 "References" at bounding box center [102, 169] width 59 height 17
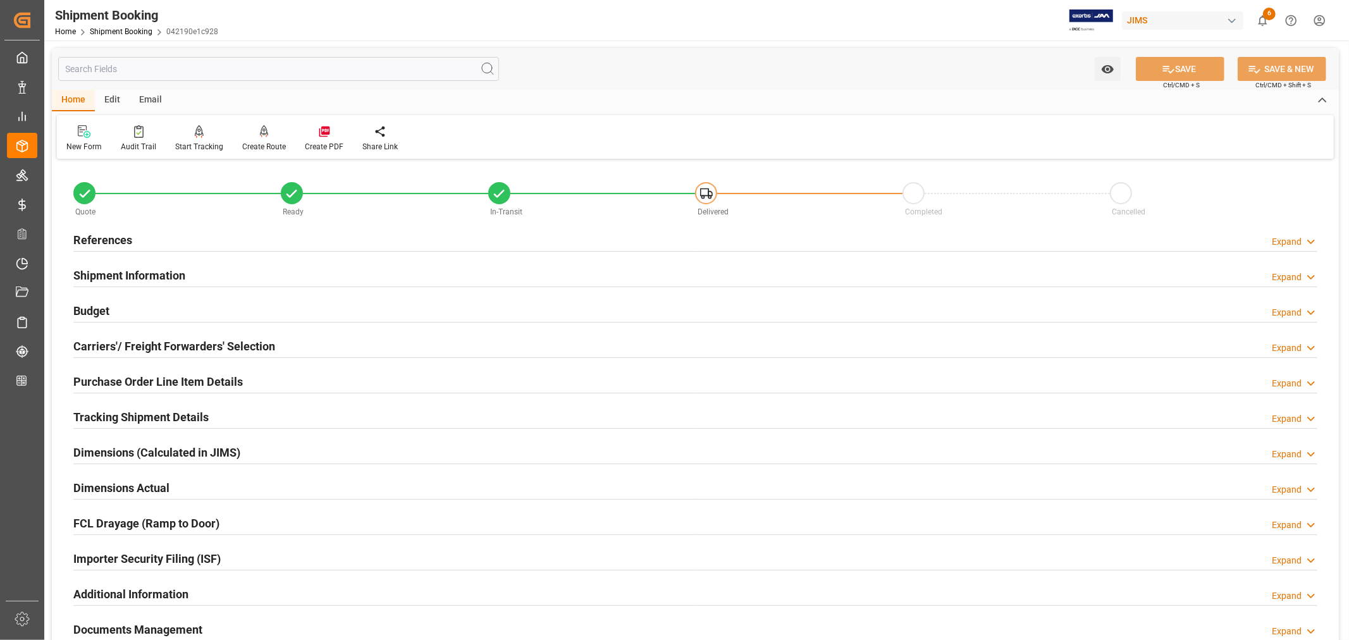
click at [105, 373] on h2 "Purchase Order Line Item Details" at bounding box center [157, 381] width 169 height 17
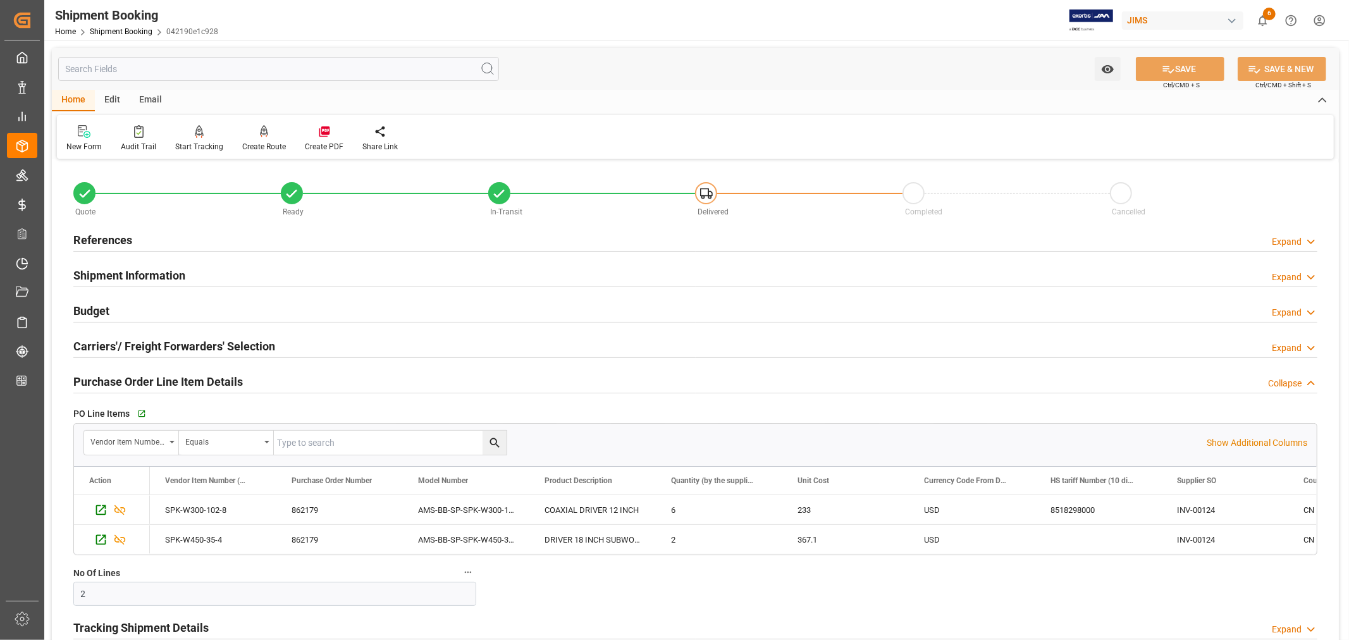
click at [105, 373] on h2 "Purchase Order Line Item Details" at bounding box center [157, 381] width 169 height 17
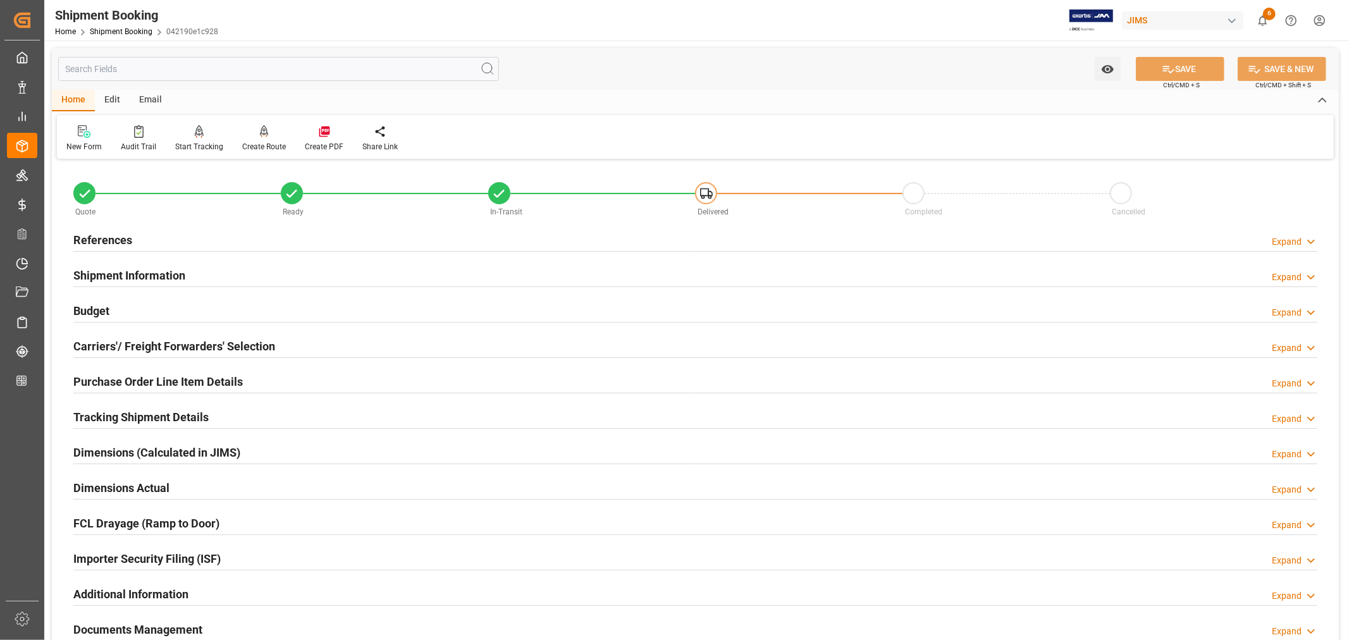
click at [106, 235] on h2 "References" at bounding box center [102, 239] width 59 height 17
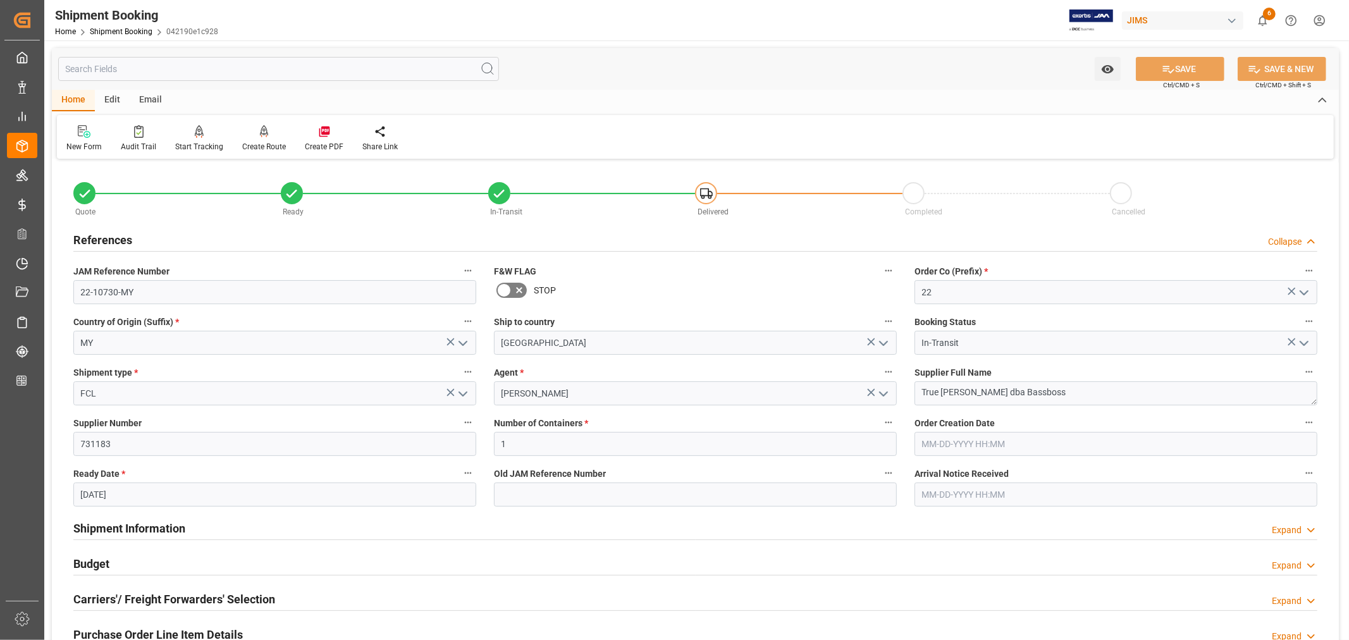
click at [106, 235] on h2 "References" at bounding box center [102, 239] width 59 height 17
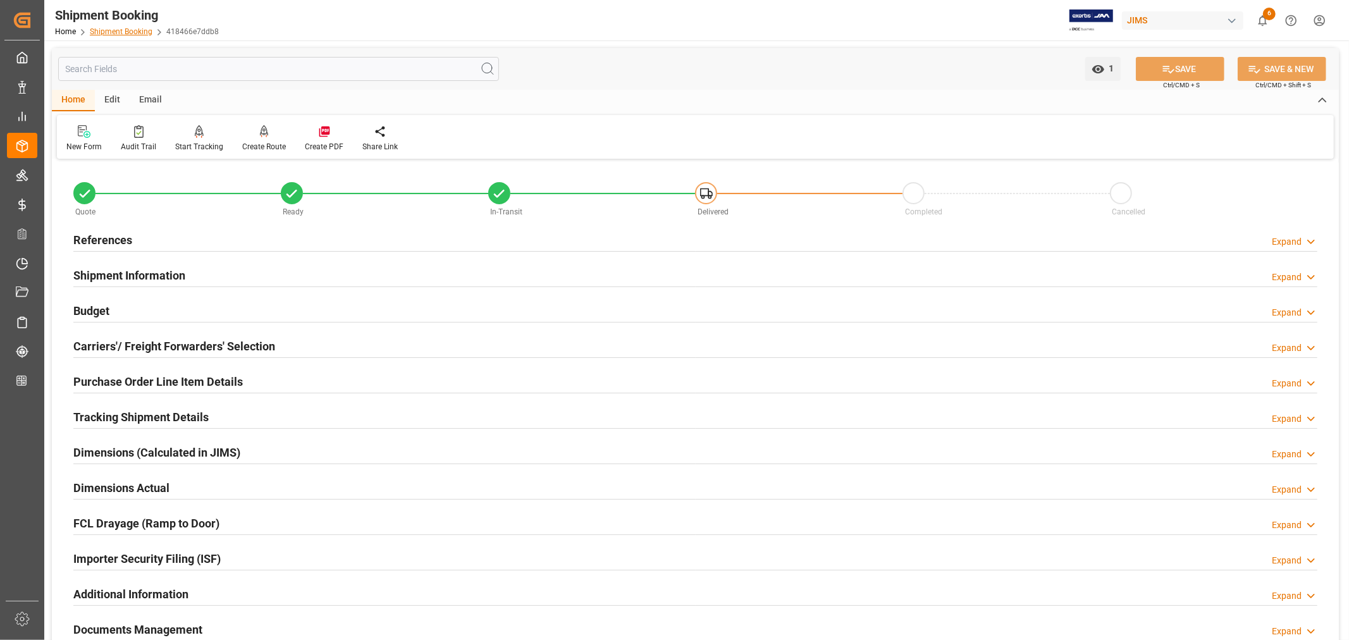
click at [124, 30] on link "Shipment Booking" at bounding box center [121, 31] width 63 height 9
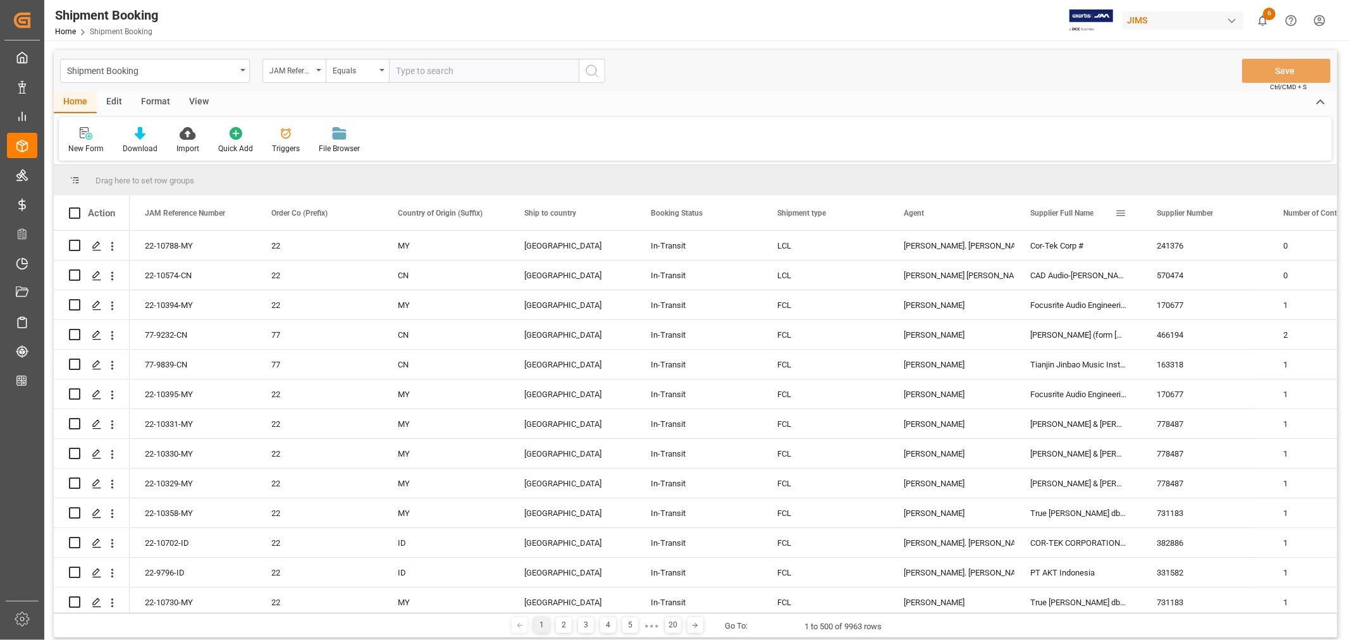
click at [1121, 212] on span at bounding box center [1120, 212] width 11 height 11
click at [1190, 214] on span "filter" at bounding box center [1190, 214] width 11 height 11
type input "Cor-Tek Corp #"
click at [1190, 315] on button "Apply" at bounding box center [1194, 320] width 23 height 13
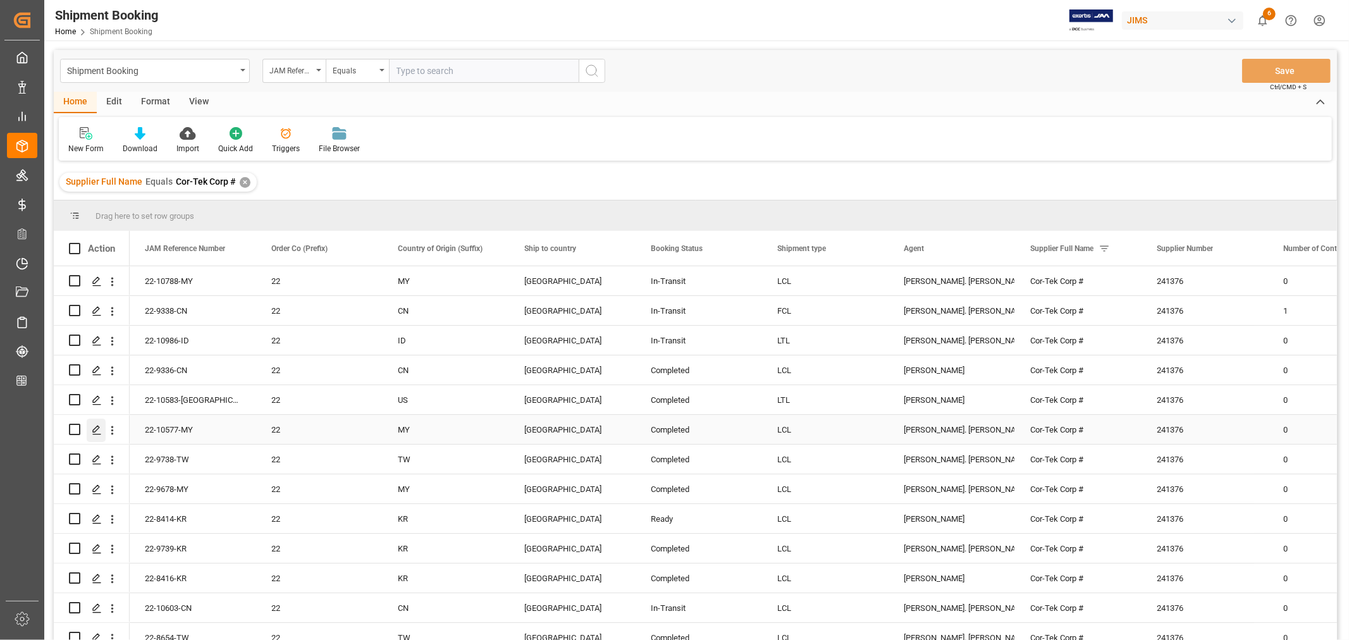
click at [96, 429] on icon "Press SPACE to select this row." at bounding box center [97, 430] width 10 height 10
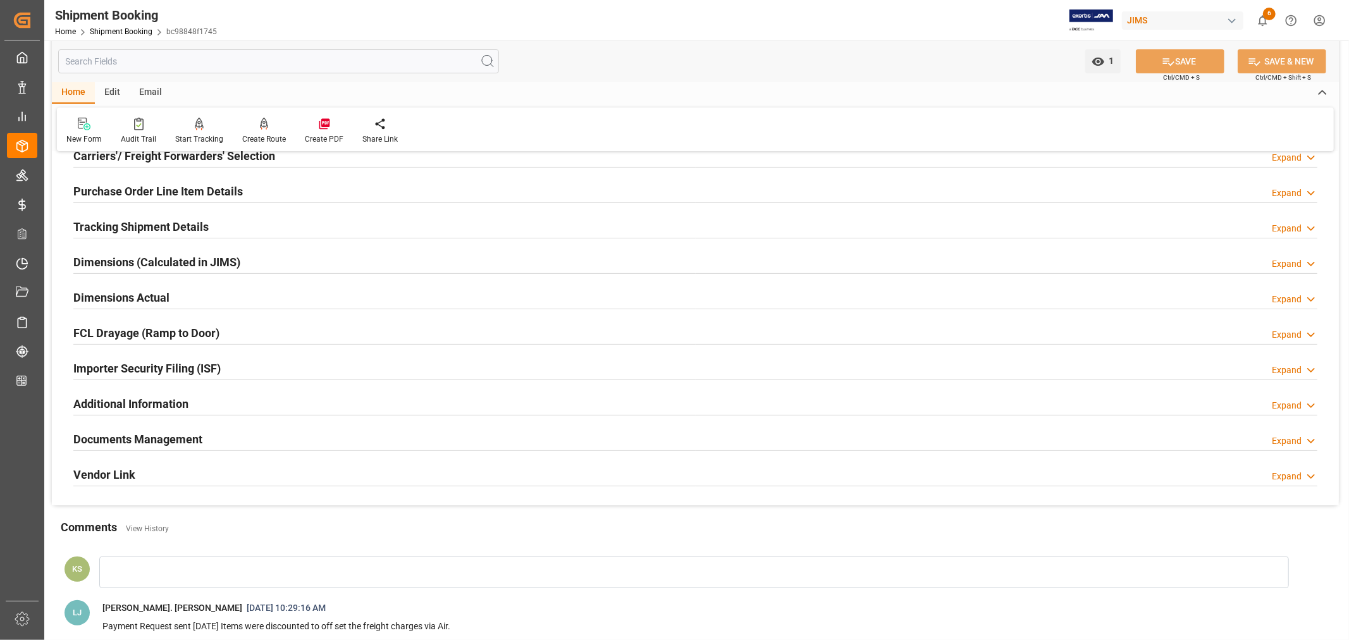
scroll to position [211, 0]
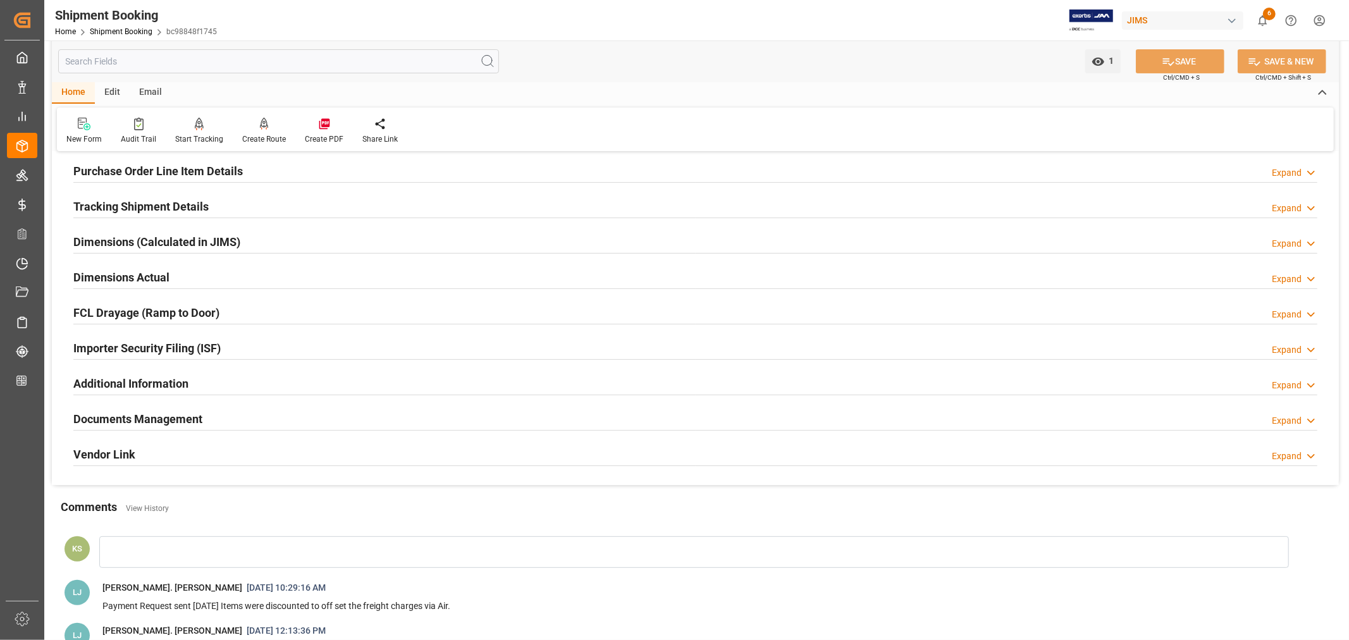
click at [269, 349] on div "Importer Security Filing (ISF) Expand" at bounding box center [695, 347] width 1244 height 24
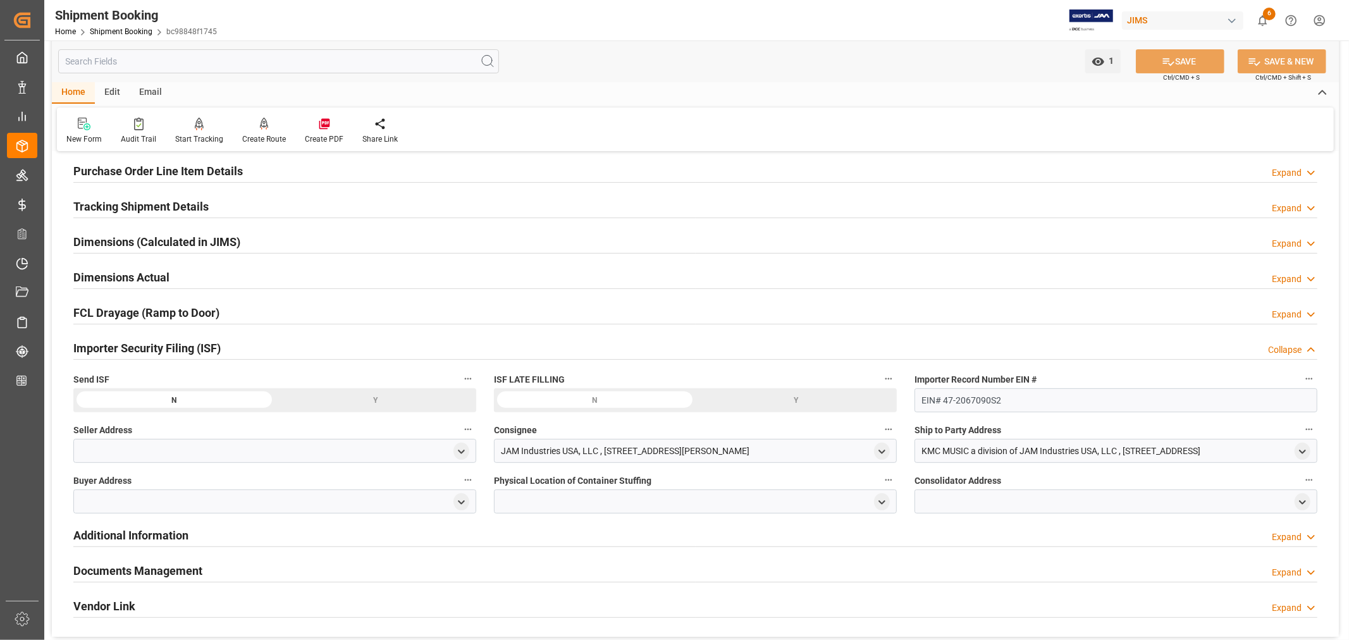
click at [269, 349] on div "Importer Security Filing (ISF) Collapse" at bounding box center [695, 347] width 1244 height 24
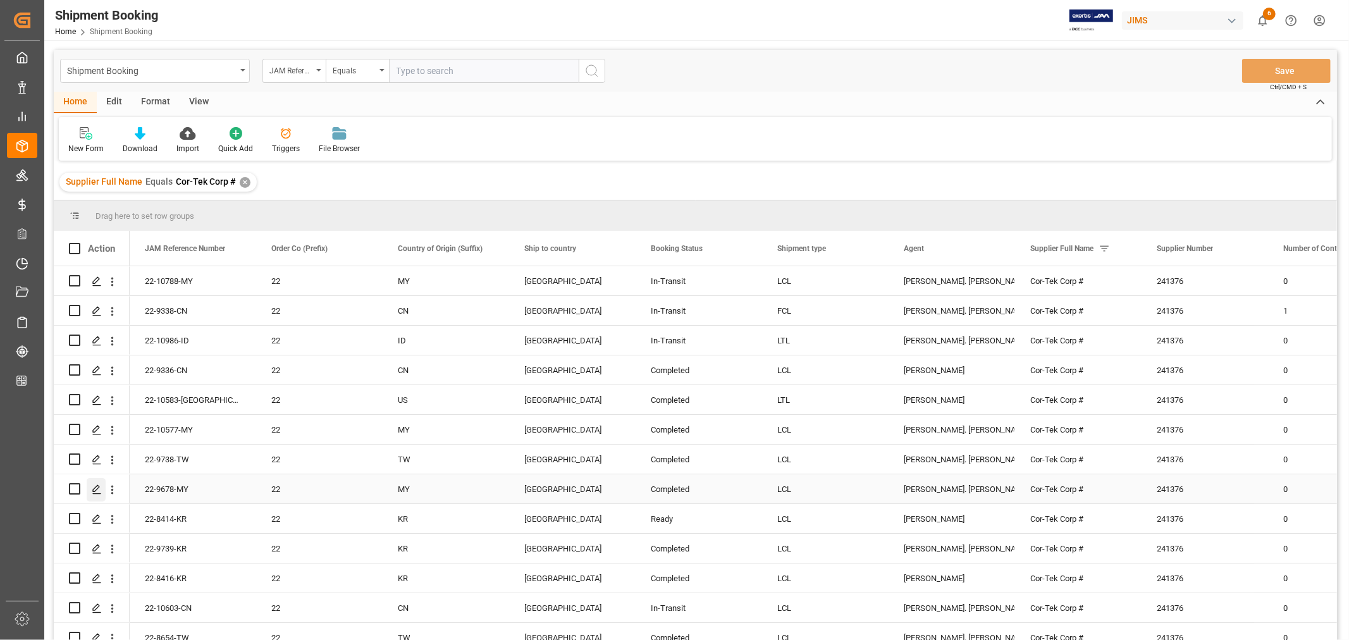
click at [97, 490] on icon "Press SPACE to select this row." at bounding box center [97, 489] width 10 height 10
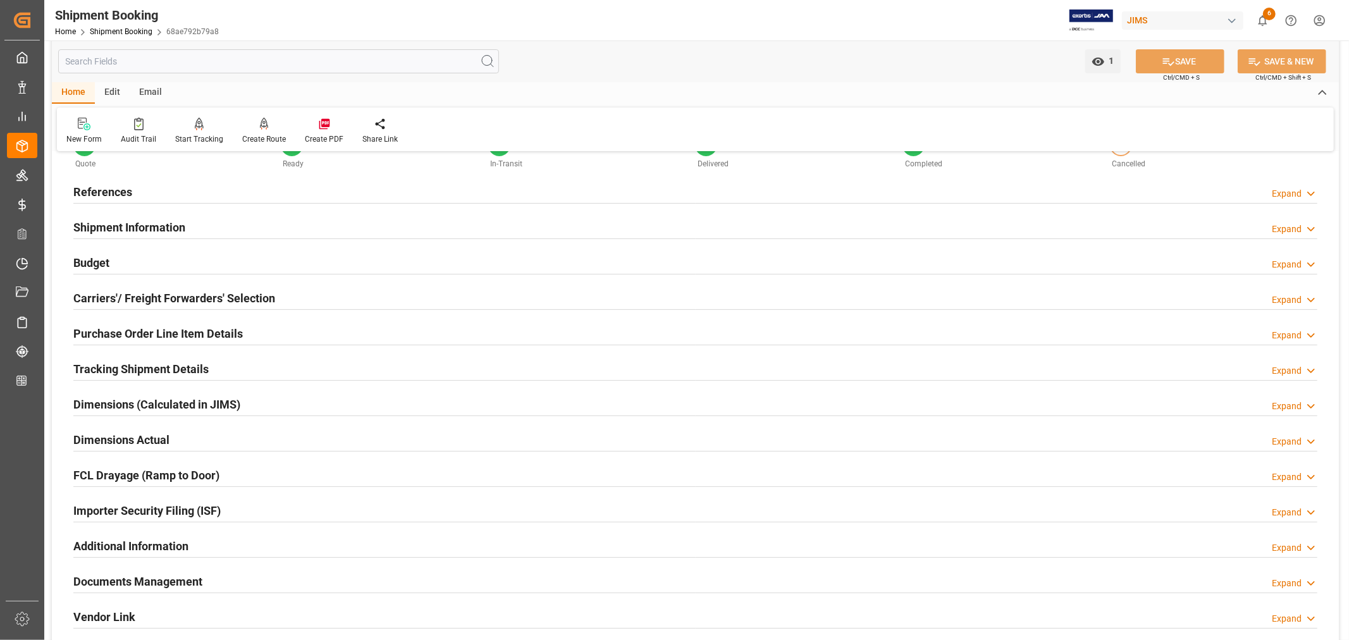
scroll to position [140, 0]
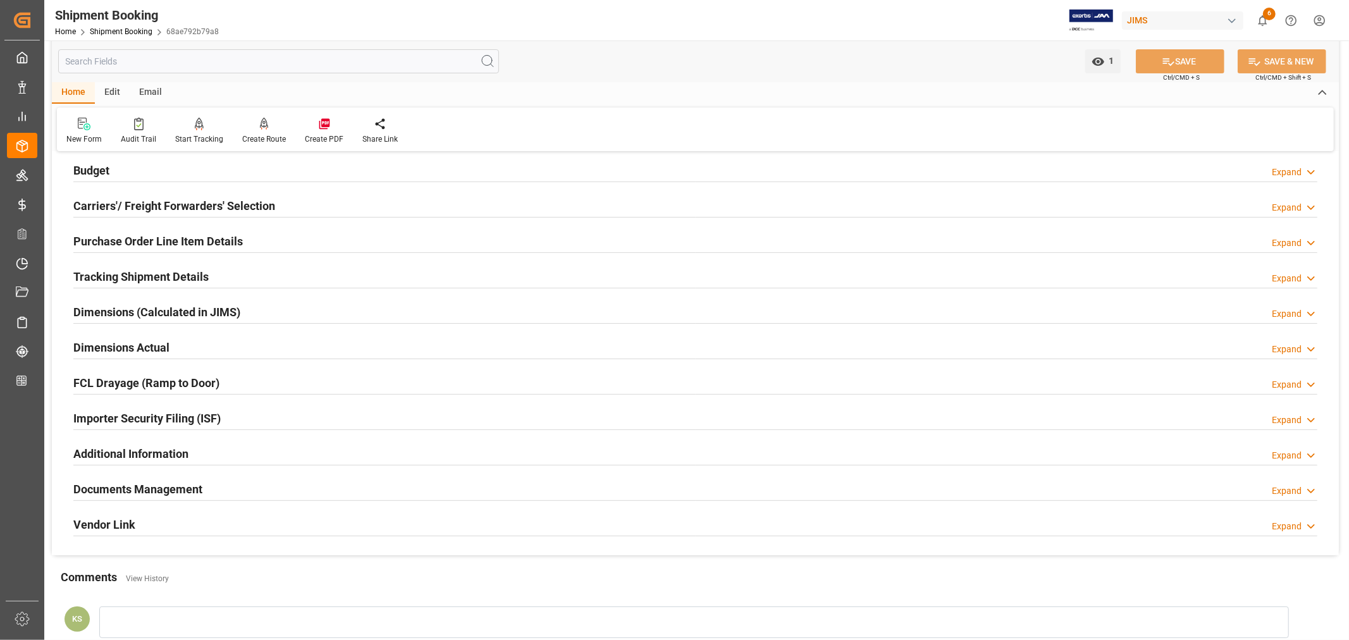
click at [274, 420] on div "Importer Security Filing (ISF) Expand" at bounding box center [695, 417] width 1244 height 24
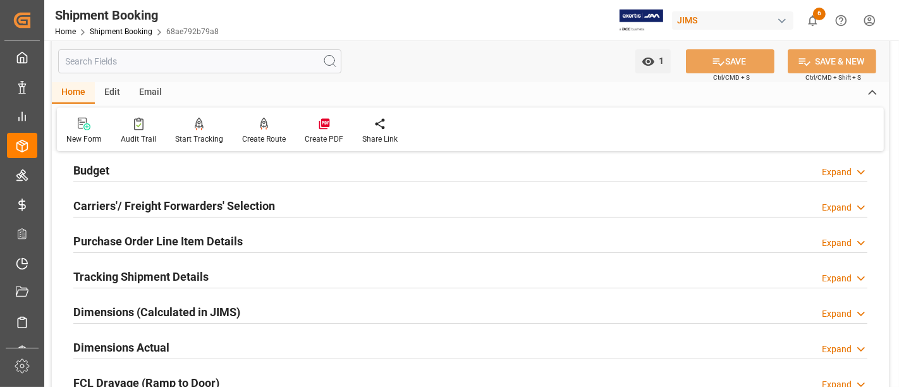
click at [183, 238] on h2 "Purchase Order Line Item Details" at bounding box center [157, 241] width 169 height 17
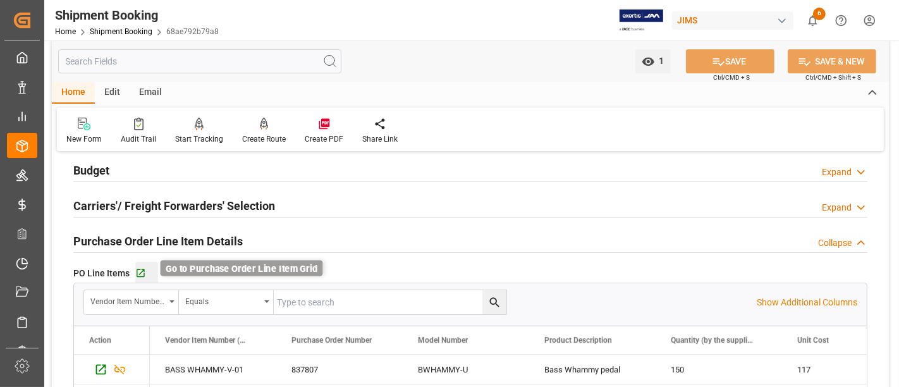
click at [141, 270] on icon "button" at bounding box center [141, 273] width 8 height 8
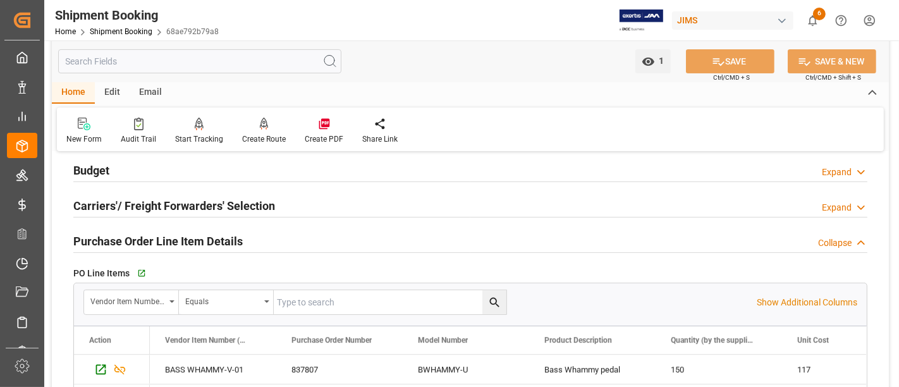
click at [214, 239] on h2 "Purchase Order Line Item Details" at bounding box center [157, 241] width 169 height 17
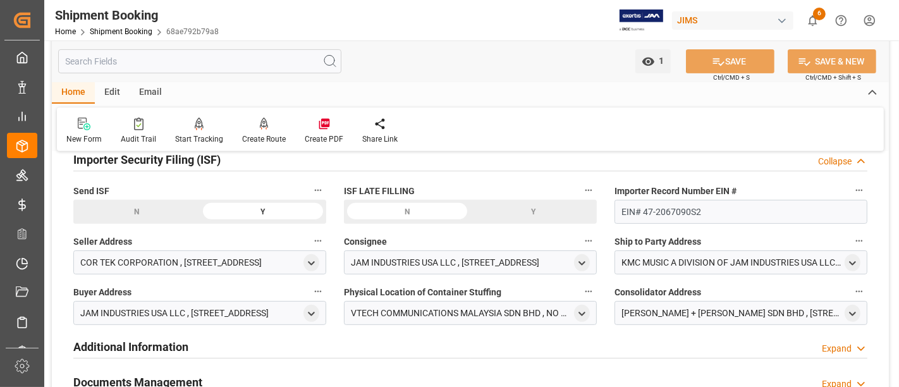
scroll to position [421, 0]
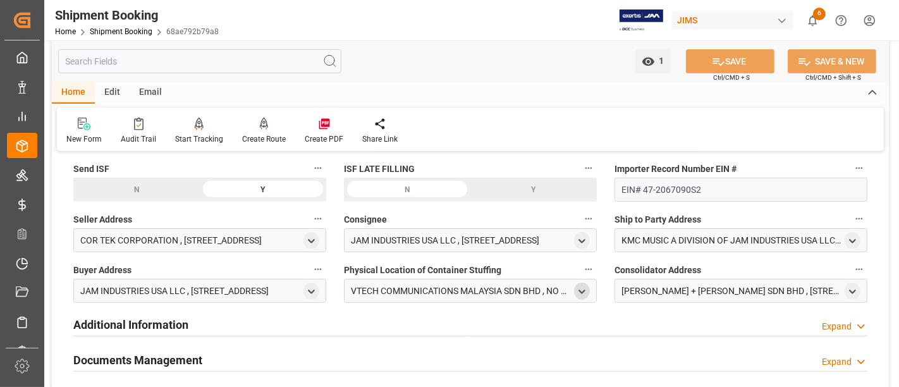
click at [579, 289] on icon "open menu" at bounding box center [582, 291] width 11 height 11
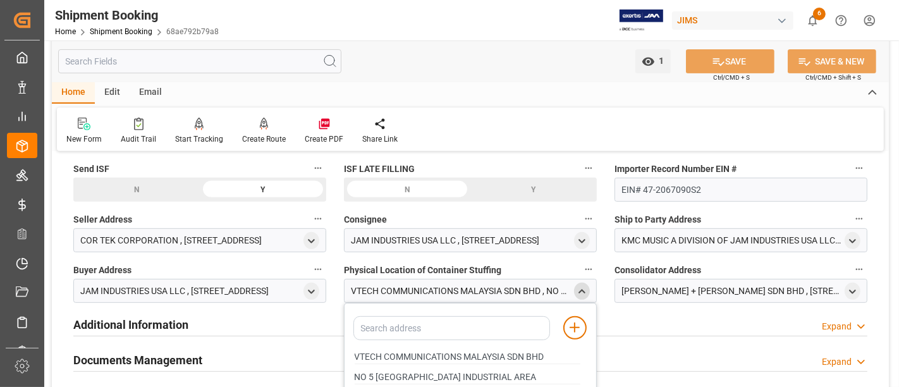
click at [583, 290] on polyline "close menu" at bounding box center [582, 291] width 6 height 3
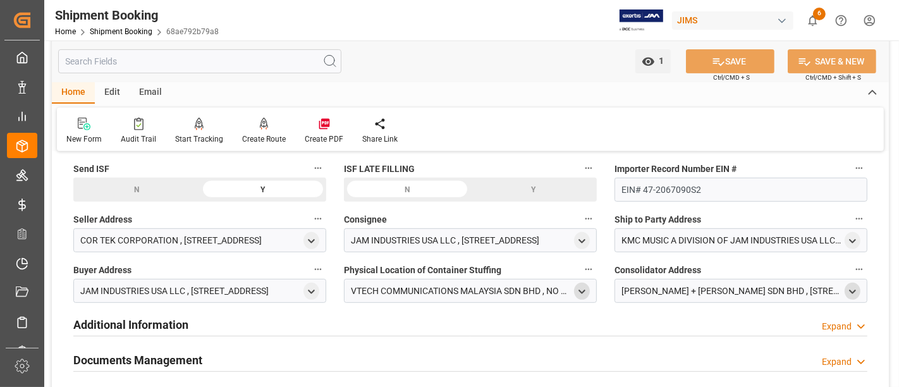
click at [852, 286] on icon "open menu" at bounding box center [852, 291] width 11 height 11
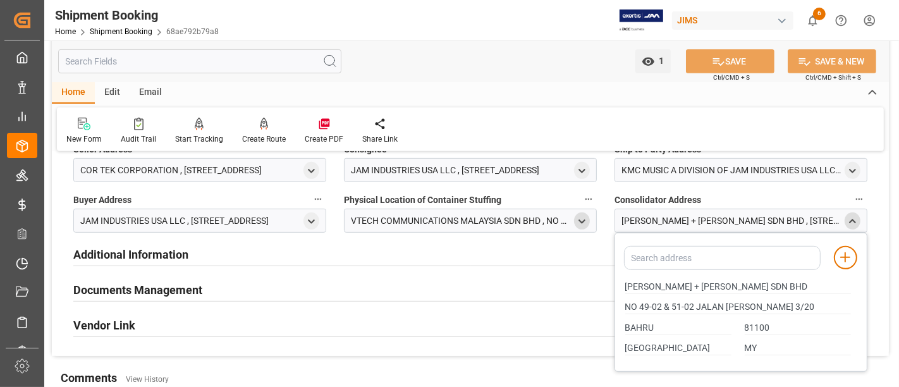
scroll to position [561, 0]
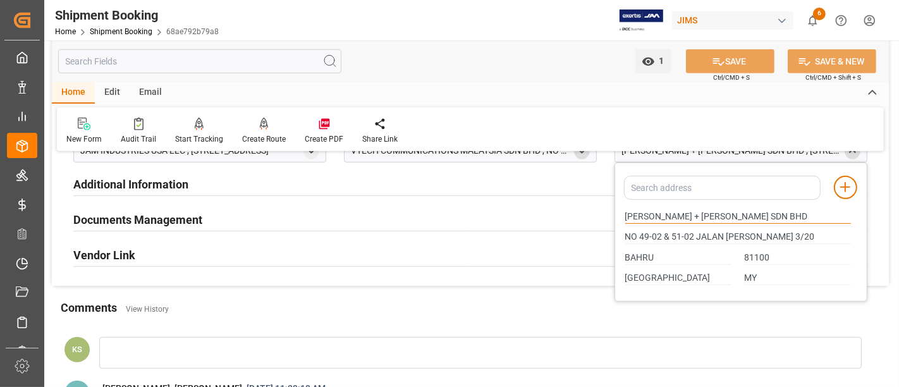
drag, startPoint x: 739, startPoint y: 213, endPoint x: 613, endPoint y: 214, distance: 125.2
drag, startPoint x: 778, startPoint y: 231, endPoint x: 620, endPoint y: 235, distance: 158.8
click at [620, 235] on div "NO 49-02 & 51-02 JALAN MOLEK 3/20" at bounding box center [737, 237] width 239 height 21
drag, startPoint x: 654, startPoint y: 252, endPoint x: 617, endPoint y: 252, distance: 37.3
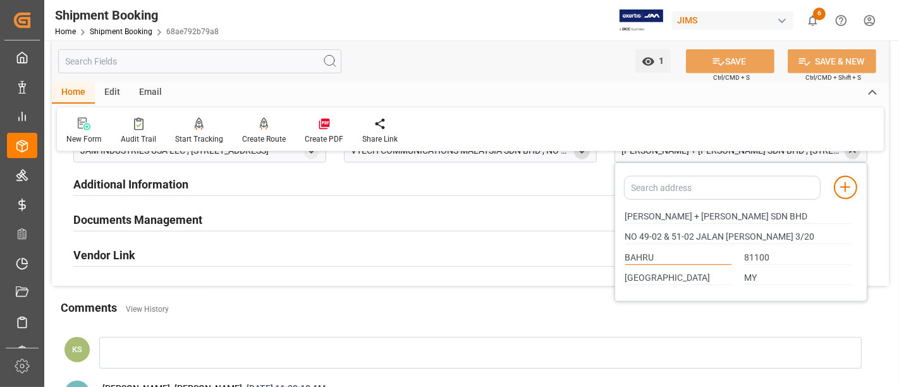
click at [617, 252] on div "Add address to address book KUEHNE + NAGEL SDN BHD NO 49-02 & 51-02 JALAN MOLEK…" at bounding box center [741, 232] width 253 height 139
click at [752, 254] on input "81100" at bounding box center [798, 258] width 106 height 14
click at [751, 254] on input "81100" at bounding box center [798, 258] width 106 height 14
drag, startPoint x: 768, startPoint y: 252, endPoint x: 741, endPoint y: 254, distance: 27.3
click at [741, 254] on div "81100" at bounding box center [798, 257] width 120 height 21
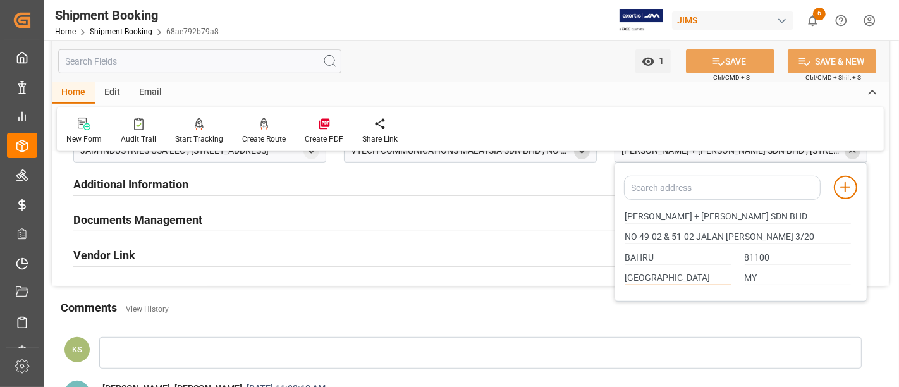
click at [644, 272] on input "JOHOR" at bounding box center [678, 278] width 106 height 14
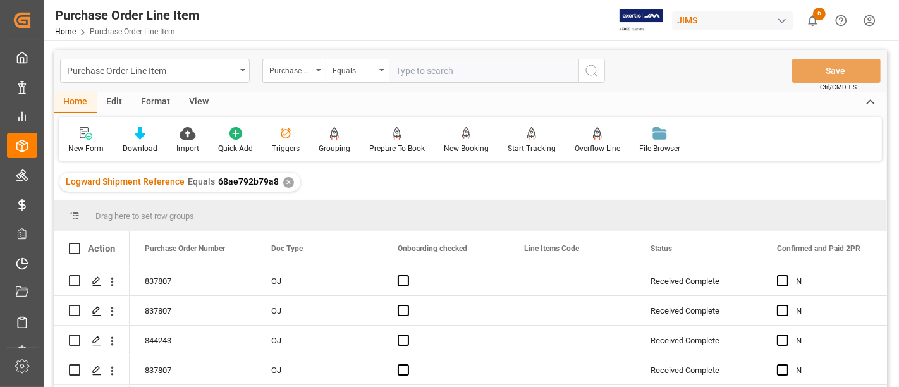
click at [195, 103] on div "View" at bounding box center [199, 102] width 39 height 21
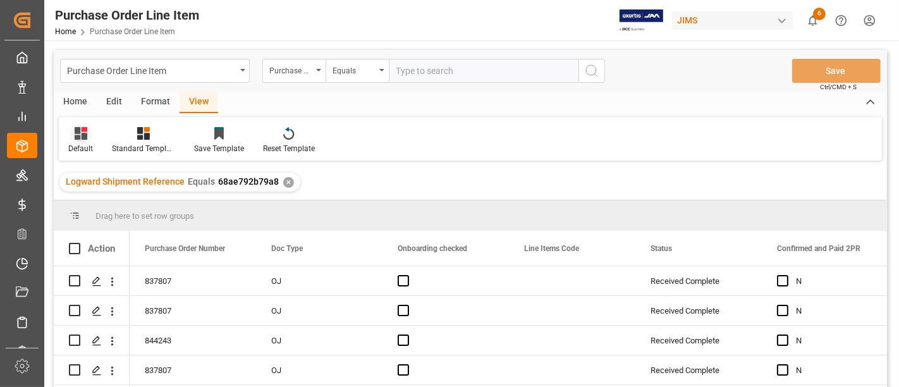
click at [77, 145] on div "Default" at bounding box center [80, 148] width 25 height 11
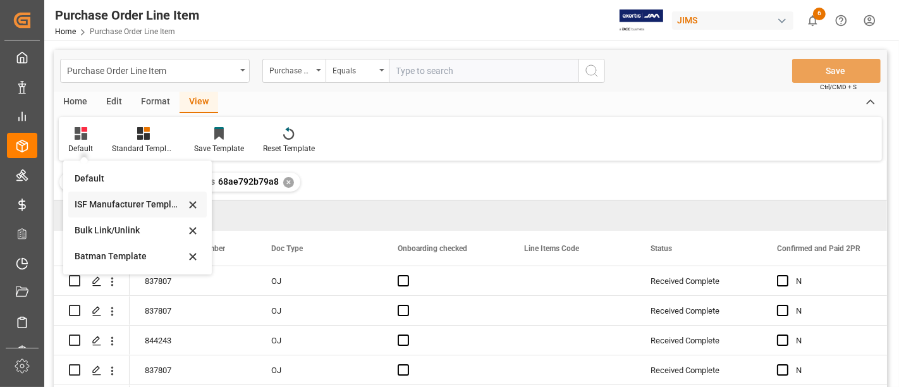
click at [97, 202] on div "ISF Manufacturer Template" at bounding box center [130, 204] width 111 height 13
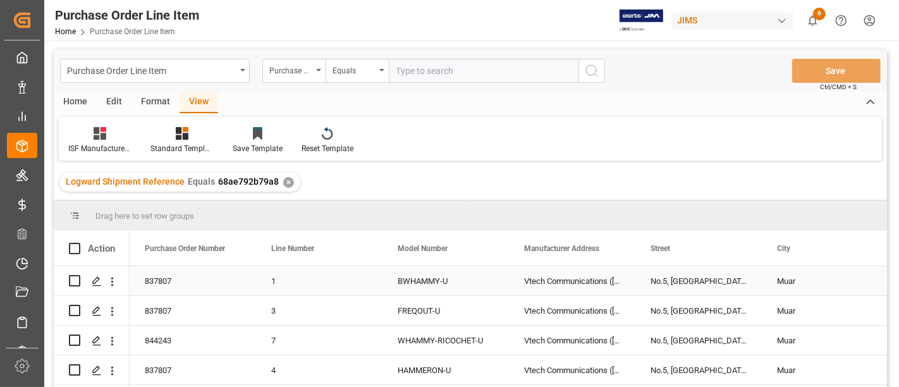
click at [572, 281] on div "Vtech Communications ([GEOGRAPHIC_DATA]) Sdn. Bhd" at bounding box center [572, 280] width 126 height 29
click at [690, 277] on div "No.5, [GEOGRAPHIC_DATA]" at bounding box center [698, 280] width 126 height 29
click at [786, 279] on div "Muar" at bounding box center [825, 280] width 126 height 29
click at [712, 274] on div "No.5, [GEOGRAPHIC_DATA]" at bounding box center [698, 280] width 126 height 29
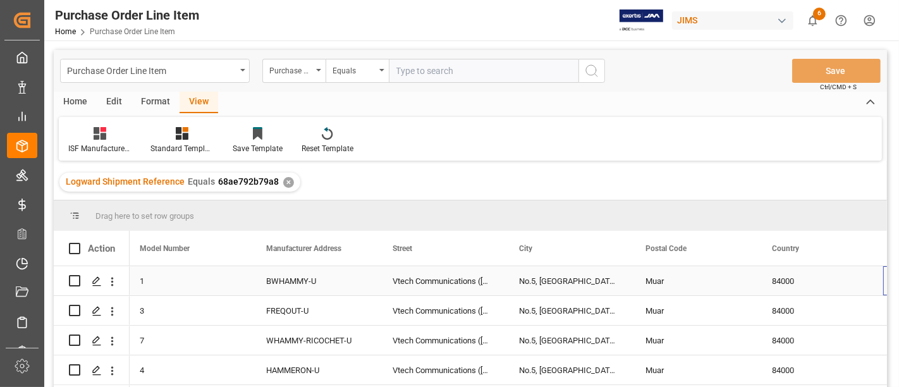
scroll to position [0, 258]
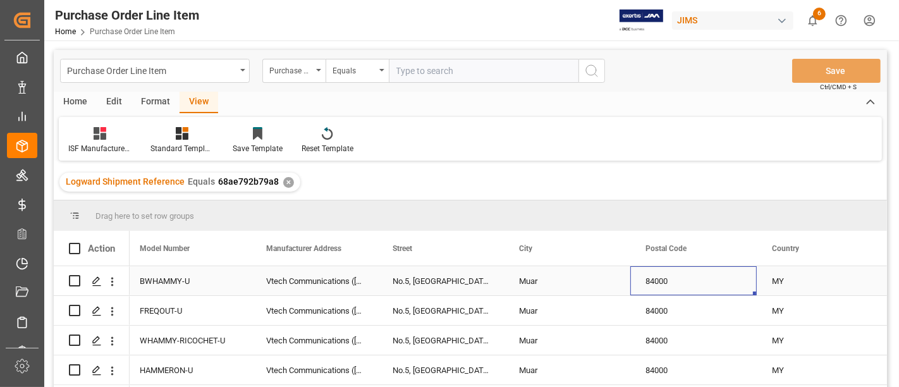
click at [663, 278] on div "84000" at bounding box center [693, 280] width 126 height 29
click at [780, 279] on div "MY" at bounding box center [820, 280] width 126 height 29
click at [654, 276] on div "84000" at bounding box center [693, 280] width 126 height 29
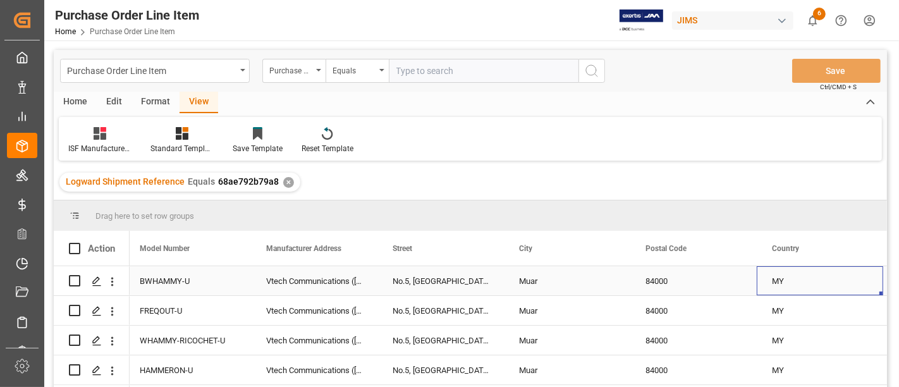
scroll to position [0, 384]
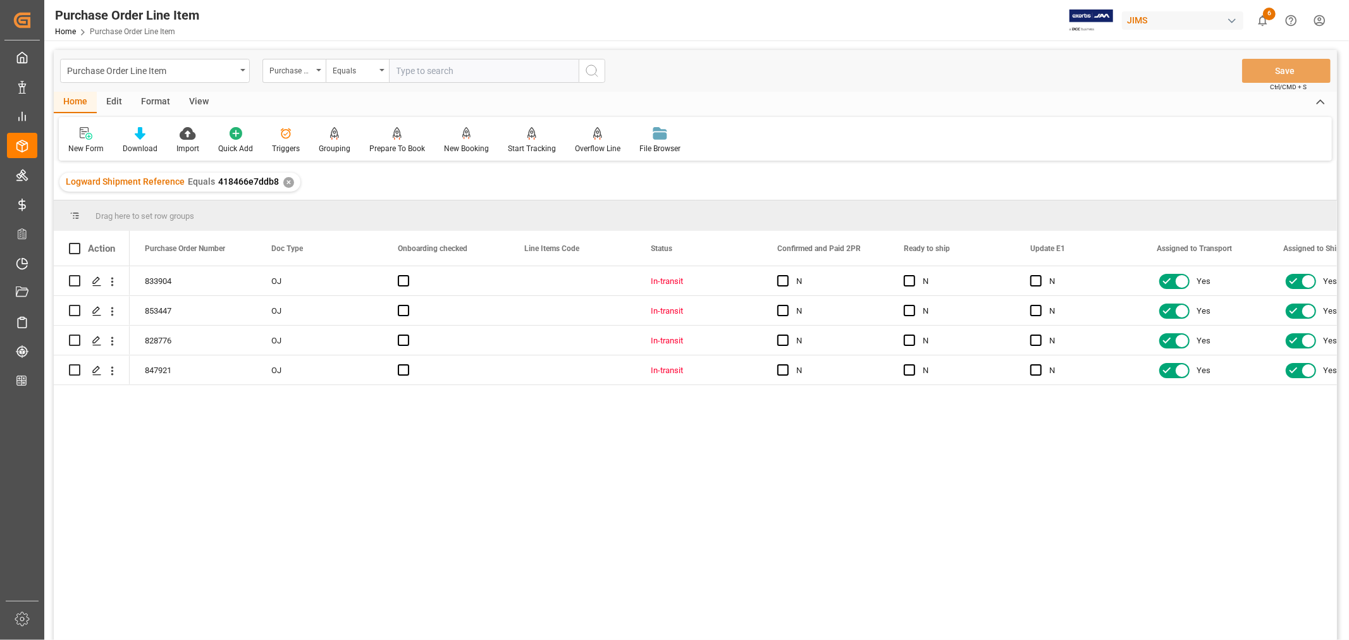
click at [200, 102] on div "View" at bounding box center [199, 102] width 39 height 21
click at [85, 139] on icon at bounding box center [81, 133] width 13 height 13
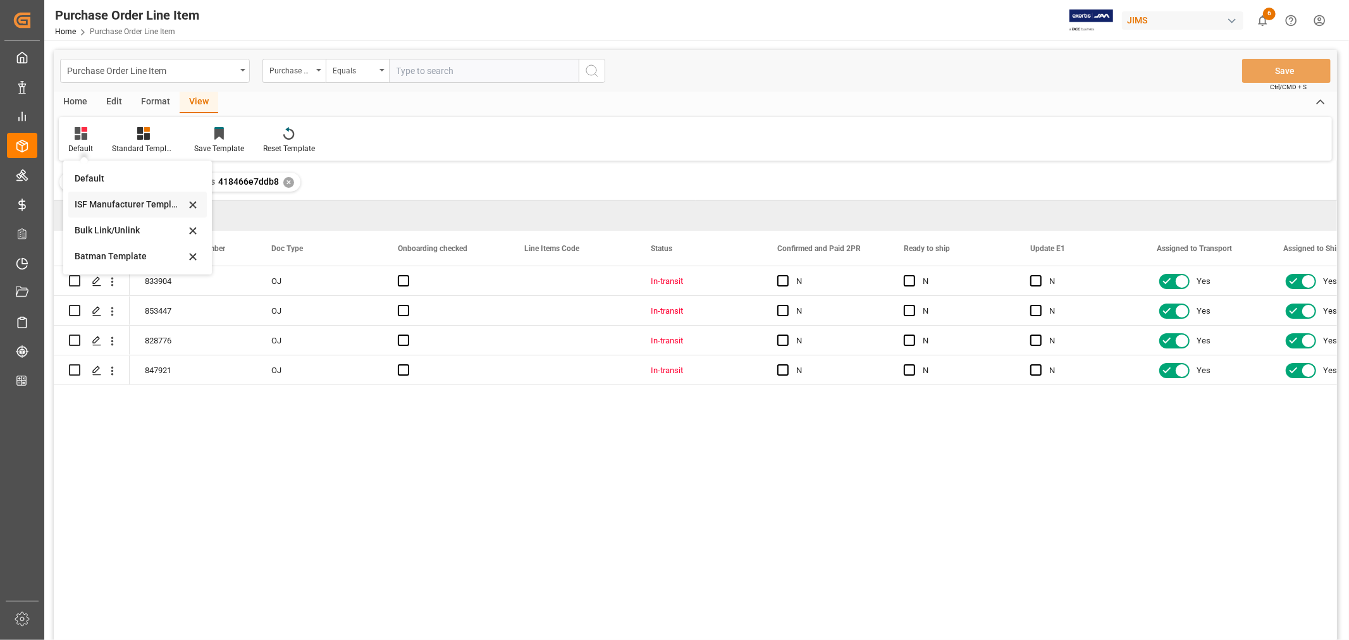
click at [104, 199] on div "ISF Manufacturer Template" at bounding box center [130, 204] width 111 height 13
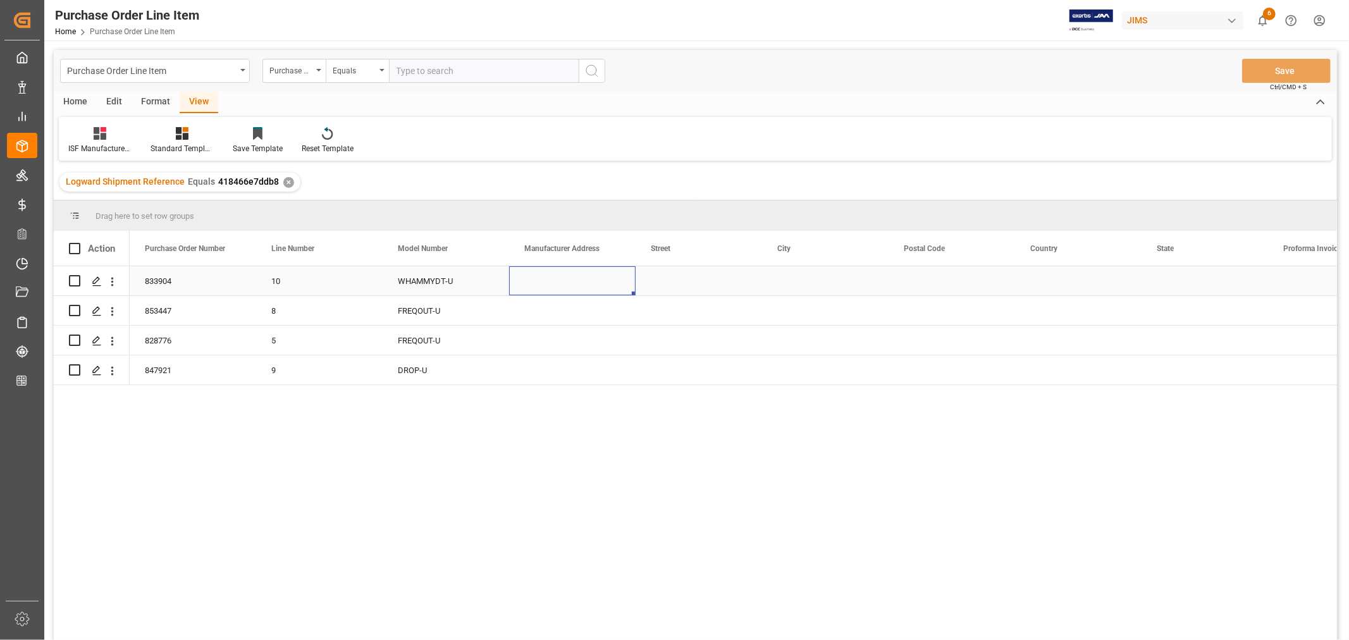
click at [546, 276] on div "Press SPACE to select this row." at bounding box center [572, 280] width 126 height 29
click at [545, 279] on div "Press SPACE to select this row." at bounding box center [572, 280] width 126 height 29
click at [532, 285] on input "Press SPACE to select this row." at bounding box center [572, 288] width 106 height 24
paste input "Vtech Communications ([GEOGRAPHIC_DATA]) Sdn. Bhd"
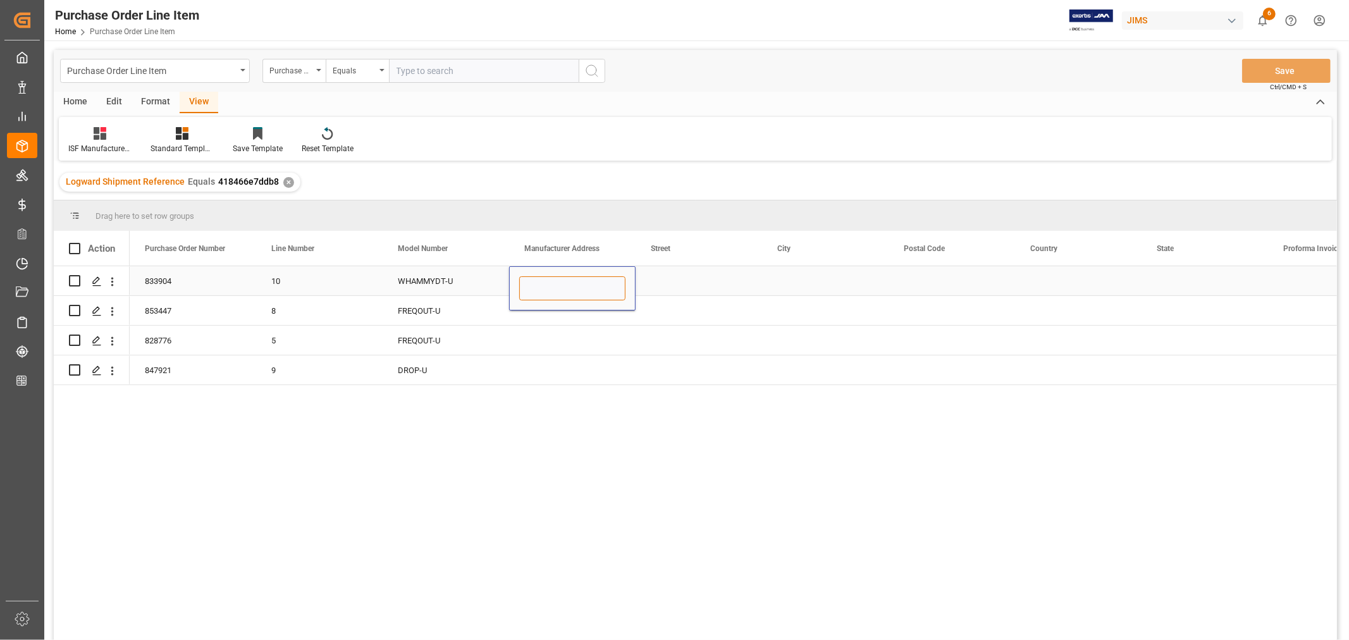
type input "Vtech Communications ([GEOGRAPHIC_DATA]) Sdn. Bhd"
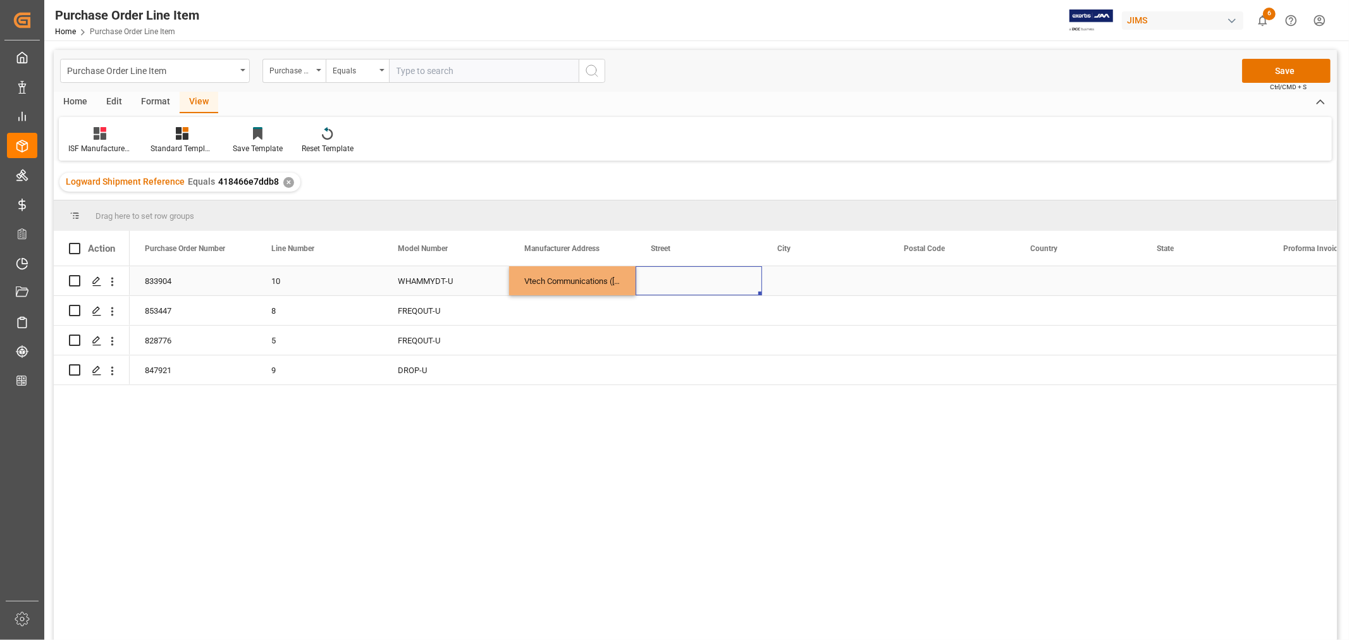
click at [707, 278] on div "Press SPACE to select this row." at bounding box center [698, 280] width 126 height 29
click at [672, 278] on div "Press SPACE to select this row." at bounding box center [698, 280] width 126 height 29
click at [656, 286] on input "Press SPACE to select this row." at bounding box center [699, 288] width 106 height 24
paste input "No.5, Tanjung Agas Industrial Area"
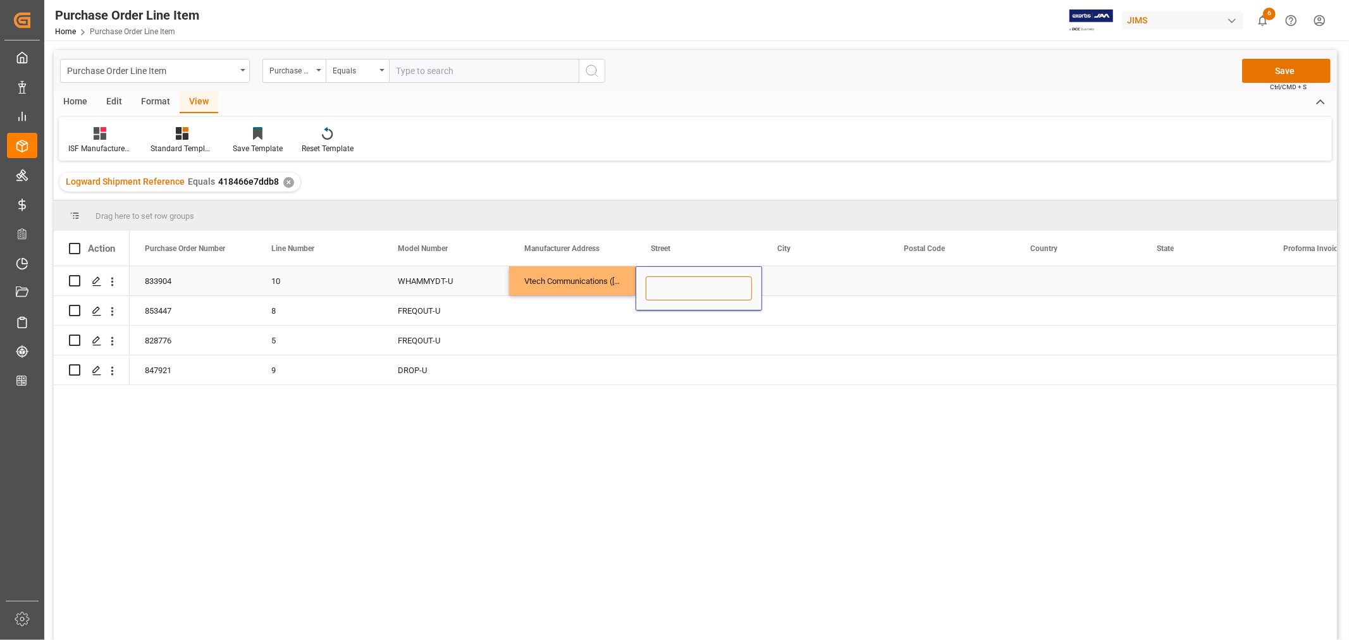
type input "No.5, Tanjung Agas Industrial Area"
click at [780, 276] on div "Press SPACE to select this row." at bounding box center [825, 280] width 126 height 29
click at [785, 279] on div "Press SPACE to select this row." at bounding box center [825, 280] width 126 height 29
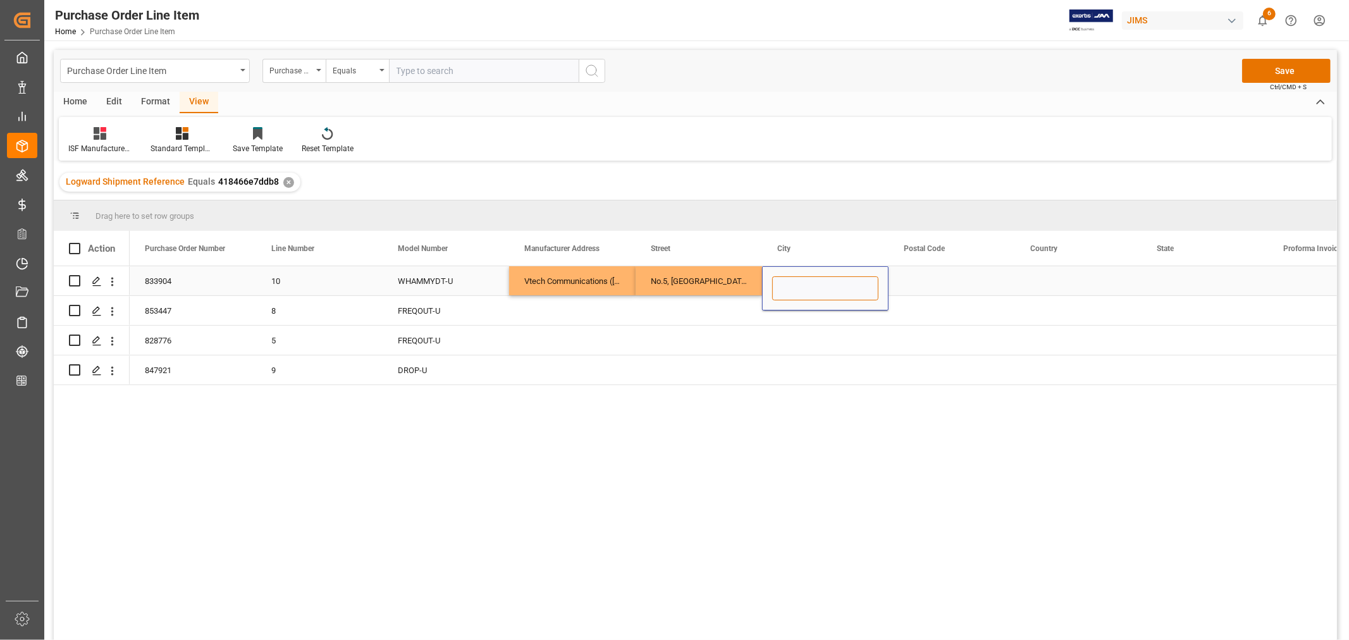
click at [782, 283] on input "Press SPACE to select this row." at bounding box center [825, 288] width 106 height 24
paste input "Muar"
type input "Muar"
click at [909, 275] on div "Press SPACE to select this row." at bounding box center [951, 280] width 126 height 29
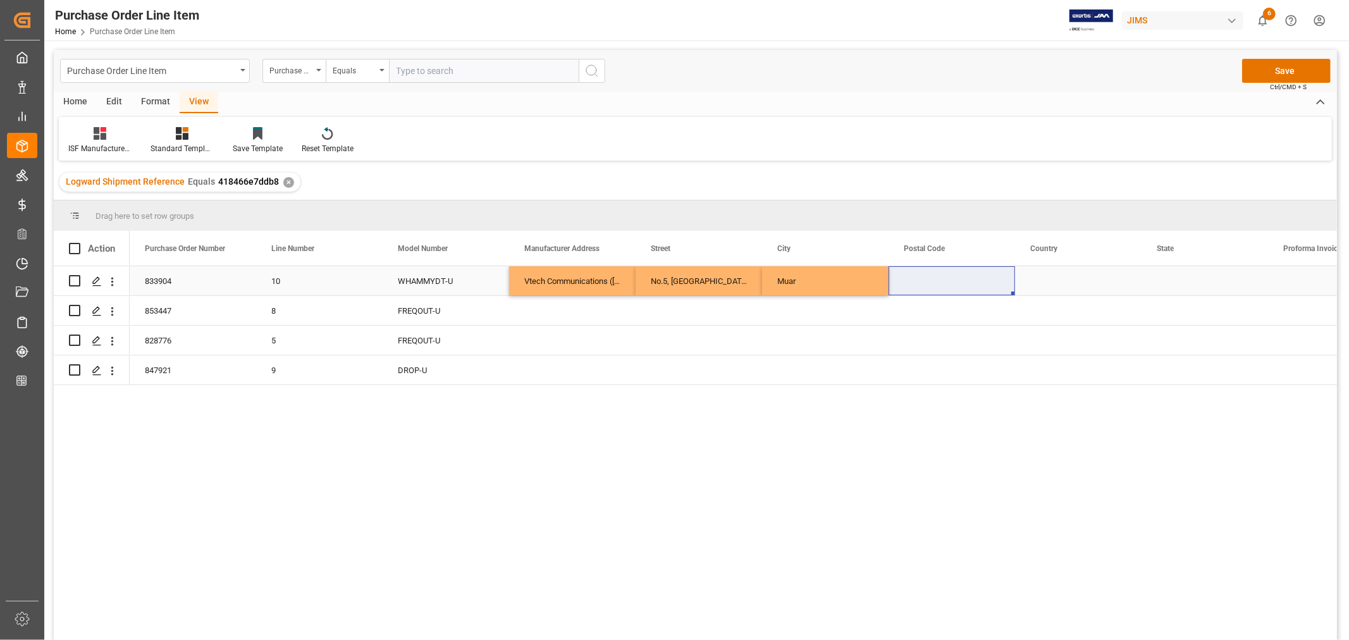
click at [911, 286] on div "Press SPACE to select this row." at bounding box center [951, 280] width 126 height 29
click at [912, 286] on input "Press SPACE to select this row." at bounding box center [952, 288] width 106 height 24
paste input "84000"
type input "84000"
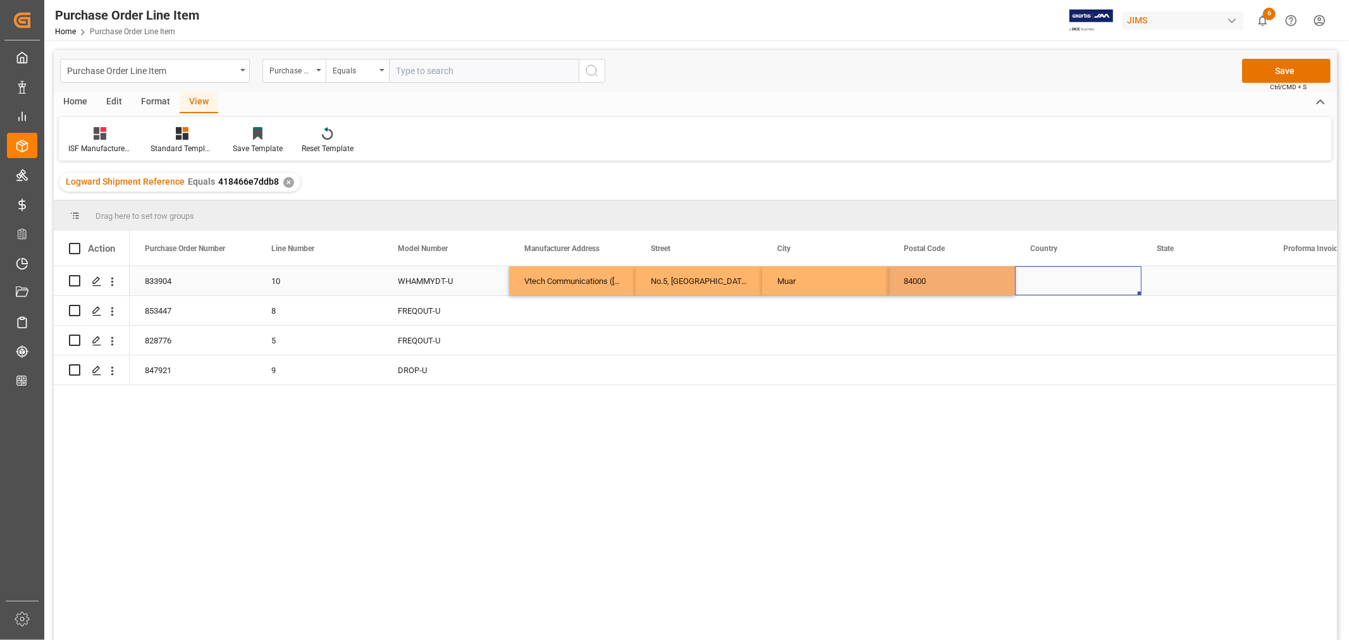
click at [1046, 278] on div "Press SPACE to select this row." at bounding box center [1078, 280] width 126 height 29
click at [1021, 274] on div "Press SPACE to select this row." at bounding box center [1078, 280] width 126 height 29
click at [1034, 280] on input "Press SPACE to select this row." at bounding box center [1078, 288] width 106 height 24
paste input "MY"
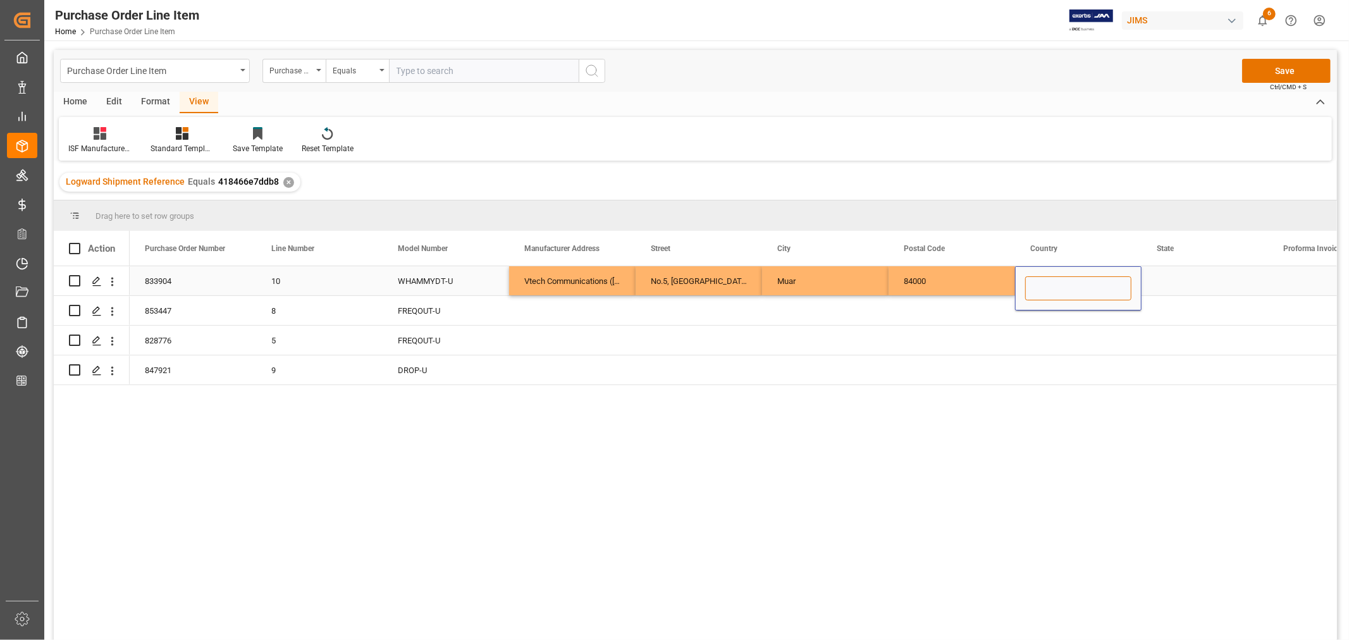
type input "MY"
click at [1179, 279] on div "Press SPACE to select this row." at bounding box center [1204, 280] width 126 height 29
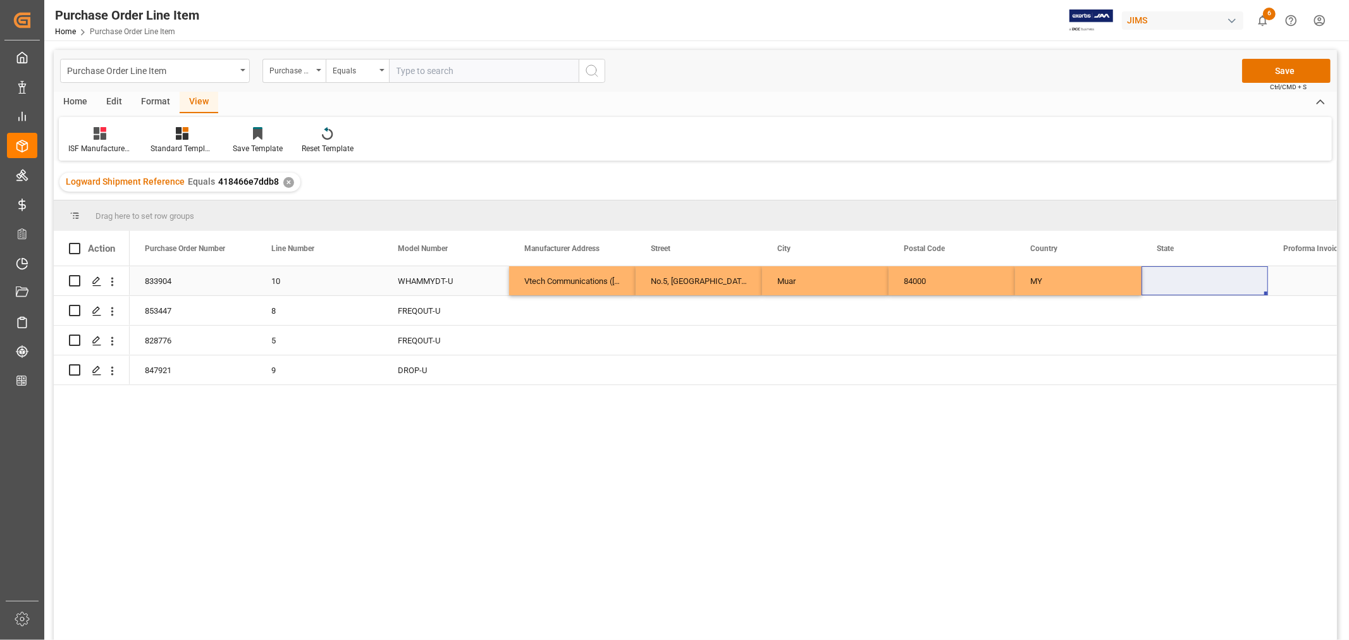
click at [1166, 279] on div "Press SPACE to select this row." at bounding box center [1204, 280] width 126 height 29
click at [1157, 290] on input "Press SPACE to select this row." at bounding box center [1204, 288] width 106 height 24
paste input "Johor"
type input "Johor"
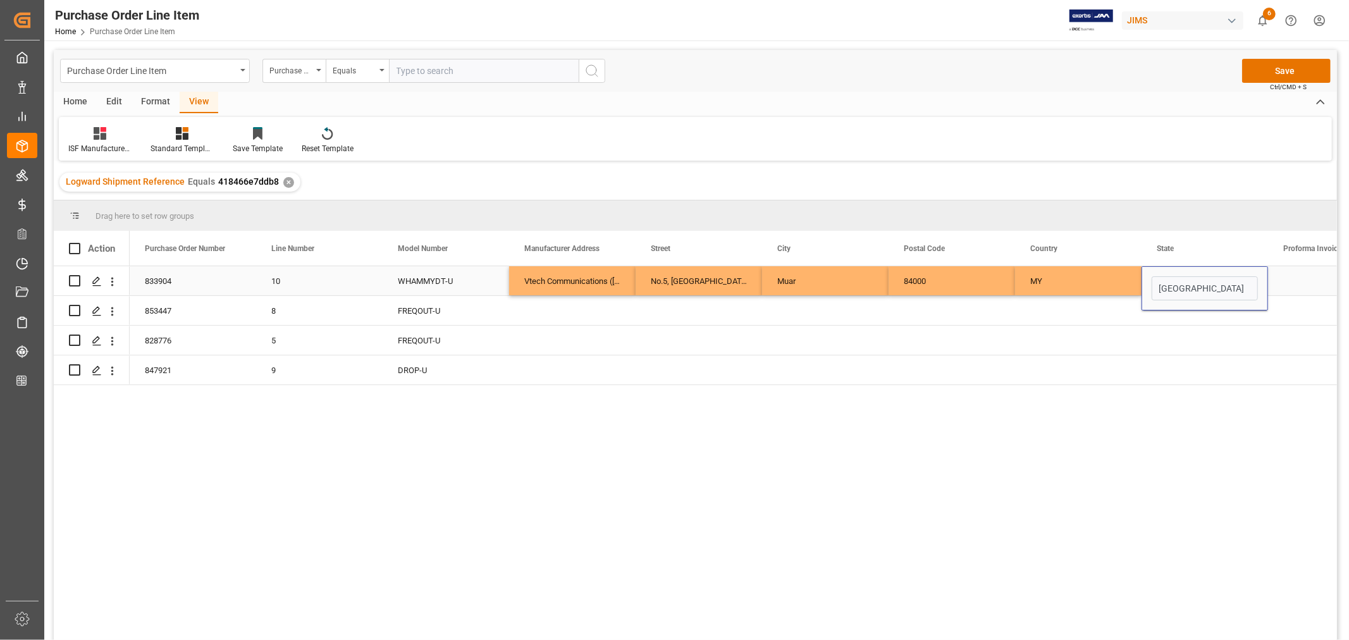
click at [566, 281] on div "Vtech Communications (Malaysia) Sdn. Bhd" at bounding box center [572, 280] width 126 height 29
drag, startPoint x: 558, startPoint y: 276, endPoint x: 1210, endPoint y: 277, distance: 651.9
click at [1210, 277] on div "833904 10 WHAMMYDT-U Vtech Communications (Malaysia) Sdn. Bhd No.5, Tanjung Aga…" at bounding box center [1078, 281] width 1897 height 30
drag, startPoint x: 1265, startPoint y: 291, endPoint x: 1263, endPoint y: 369, distance: 77.2
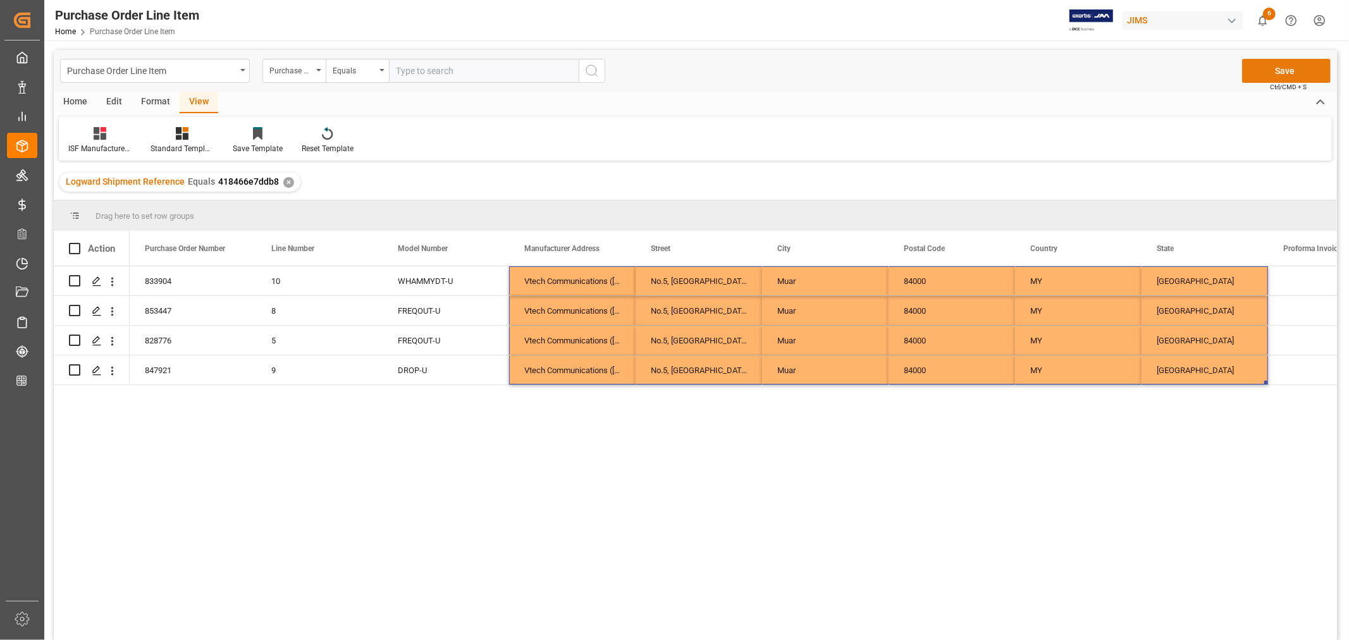
click at [1281, 67] on button "Save" at bounding box center [1286, 71] width 89 height 24
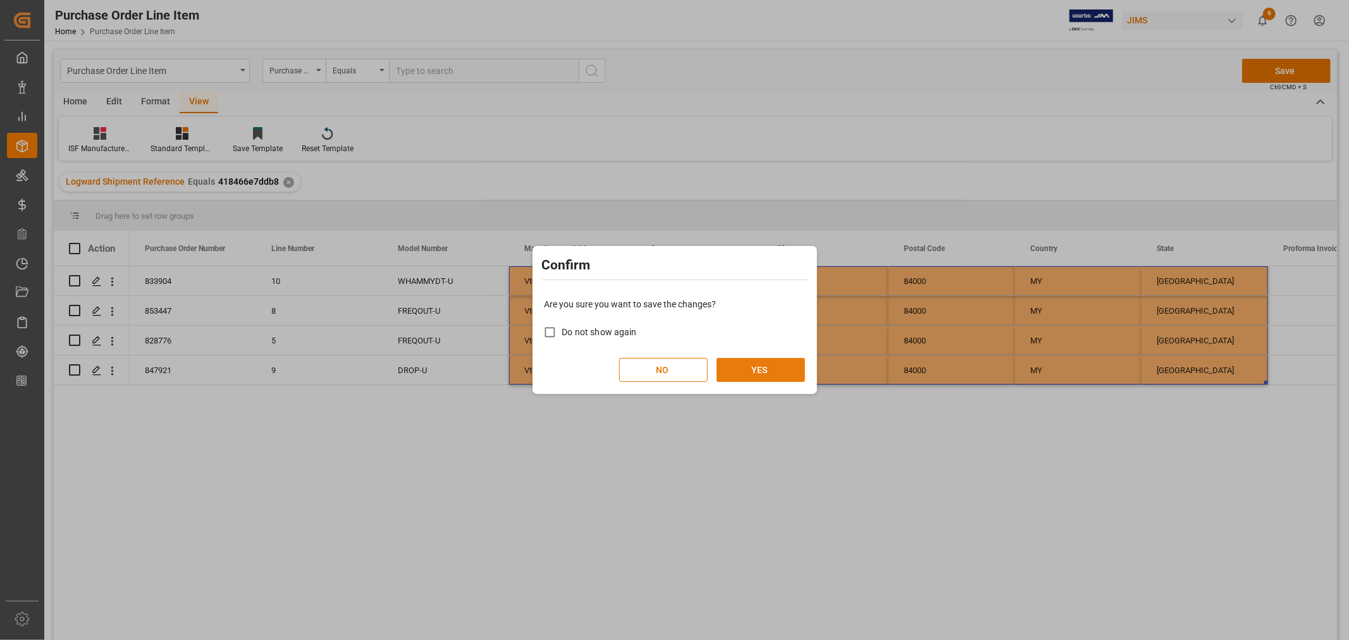
click at [746, 367] on button "YES" at bounding box center [760, 370] width 89 height 24
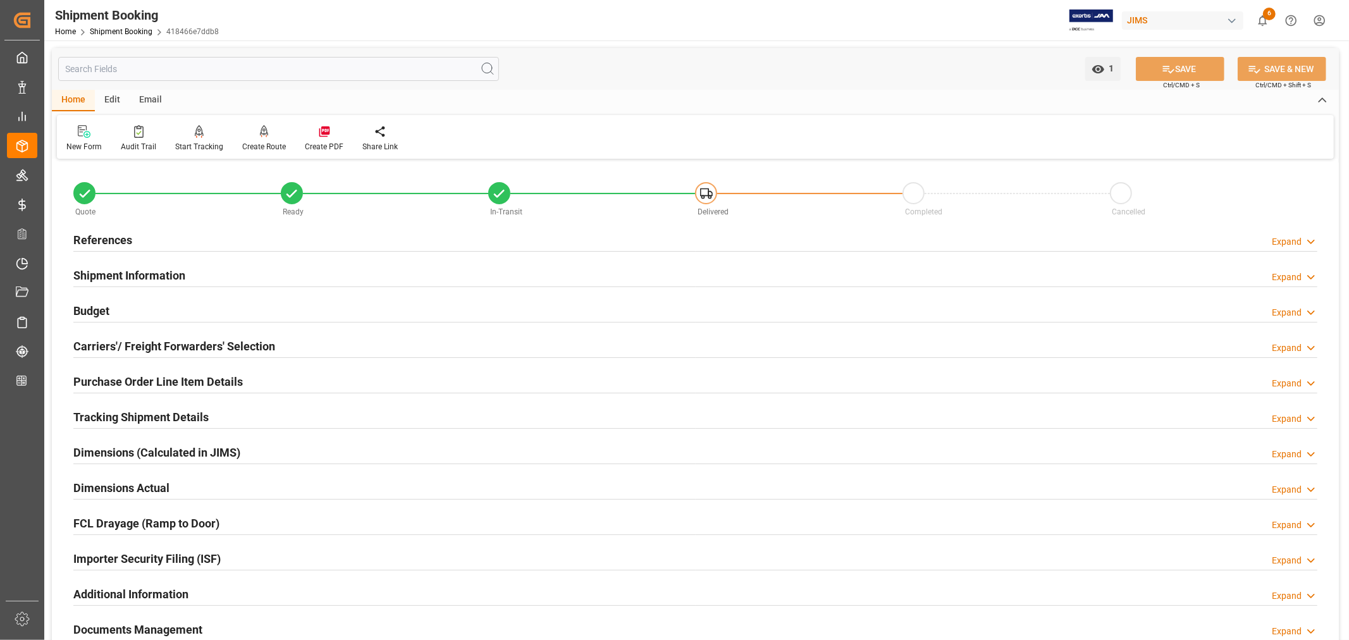
drag, startPoint x: 263, startPoint y: 558, endPoint x: 291, endPoint y: 541, distance: 33.0
click at [264, 558] on div "Importer Security Filing (ISF) Expand" at bounding box center [695, 558] width 1244 height 24
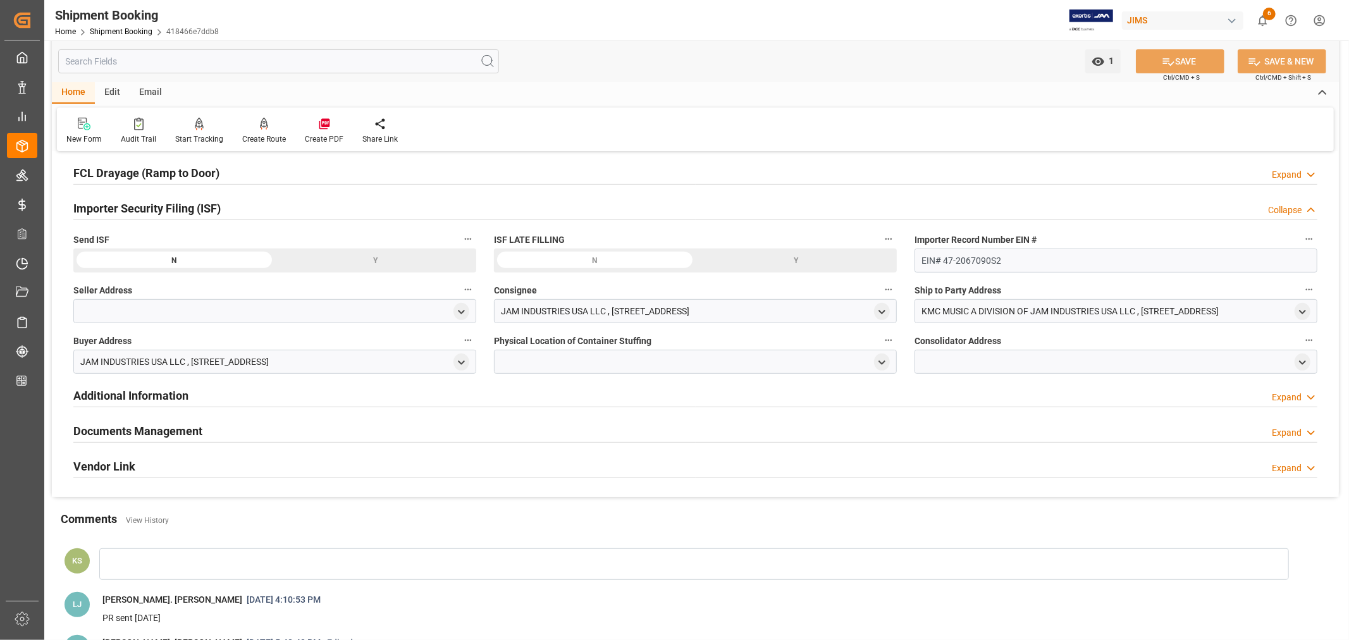
scroll to position [351, 0]
click at [462, 307] on icon "open menu" at bounding box center [461, 311] width 11 height 11
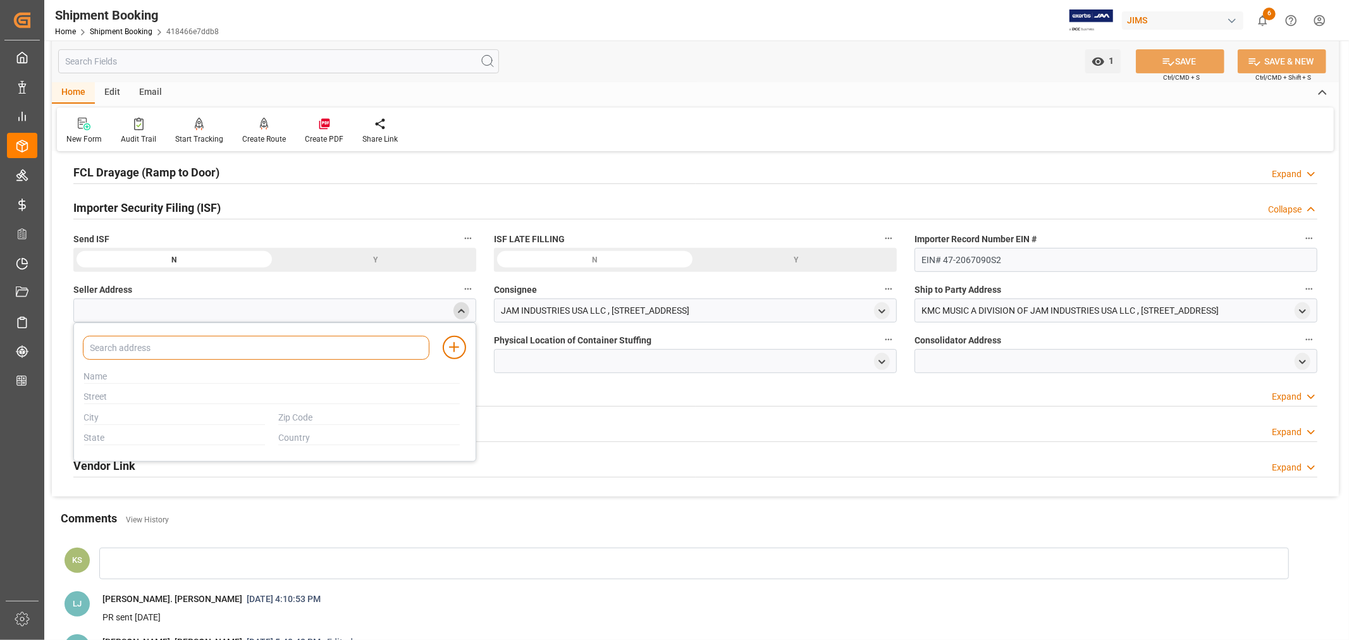
click at [216, 347] on input at bounding box center [256, 348] width 347 height 24
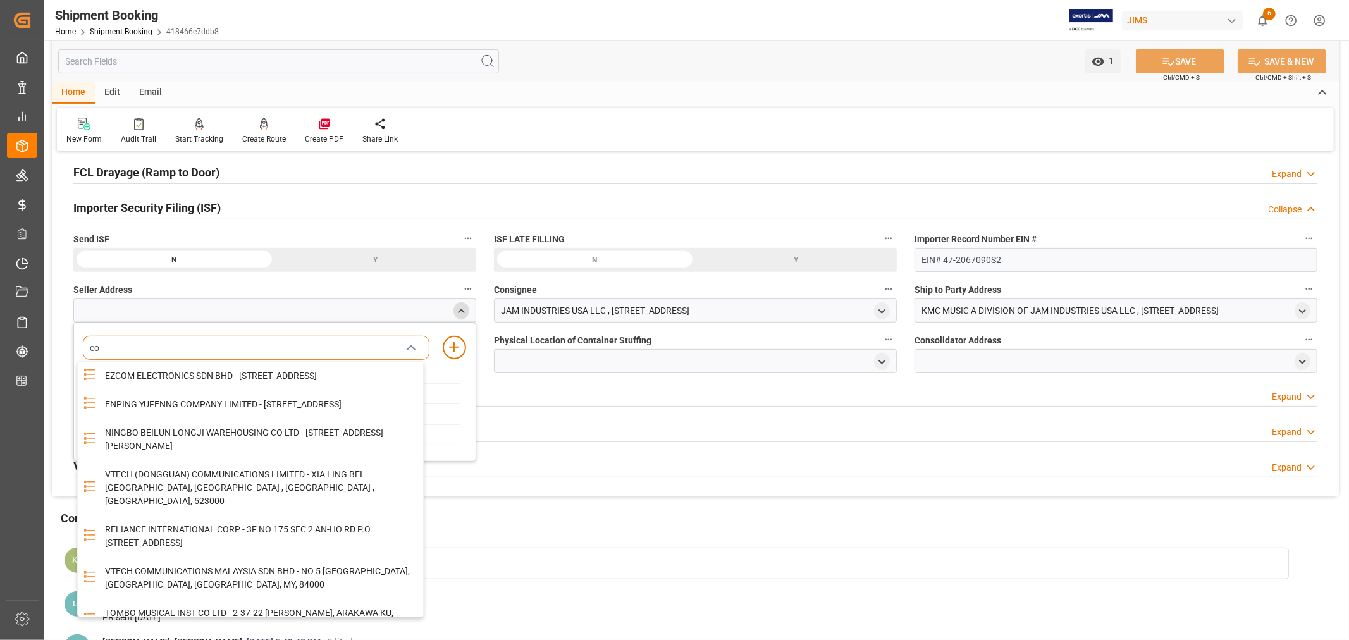
type input "cor"
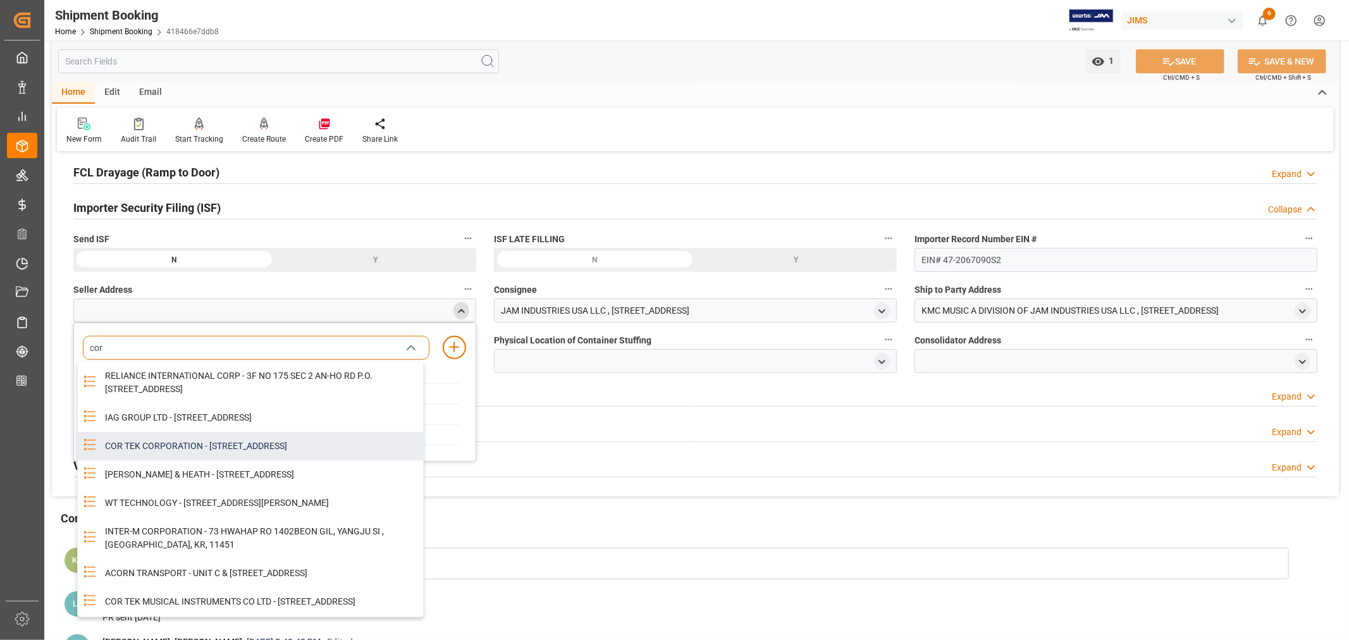
click at [235, 460] on div "COR TEK CORPORATION - 59 HWAGOK RO 61 GIL, GANGSEO GU, SEOUL, KR, 07590" at bounding box center [260, 446] width 326 height 28
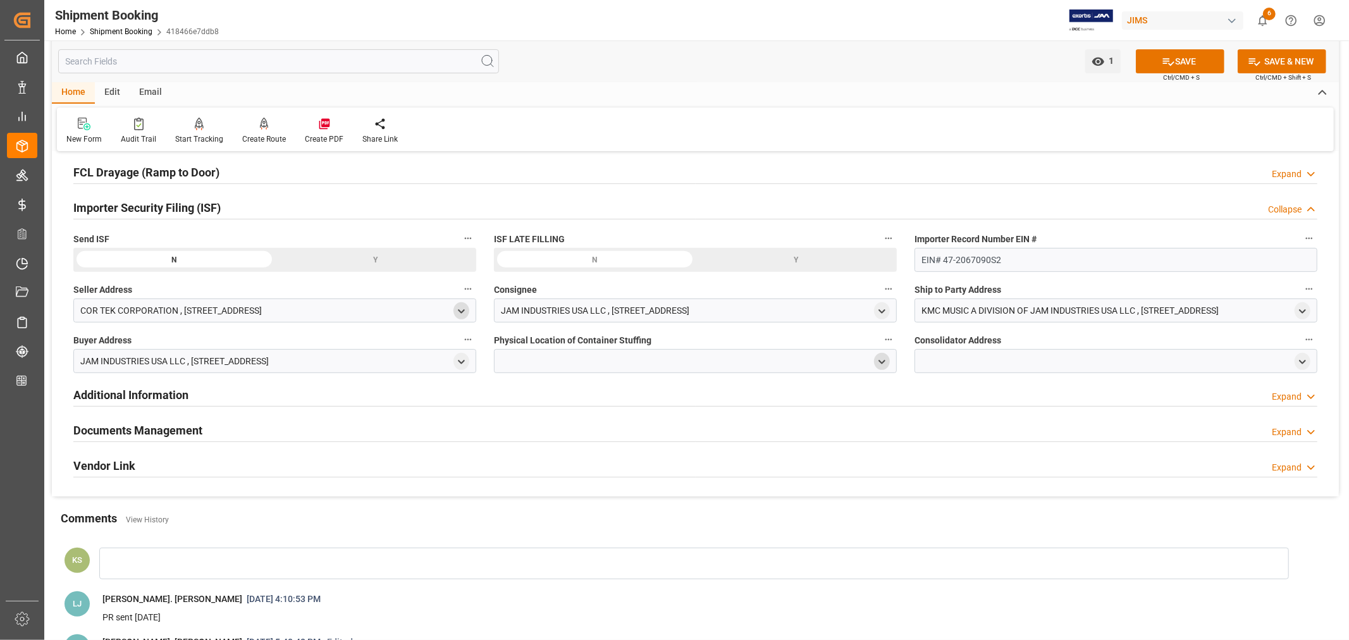
click at [880, 362] on icon "open menu" at bounding box center [881, 362] width 11 height 11
click at [604, 402] on input at bounding box center [676, 398] width 347 height 24
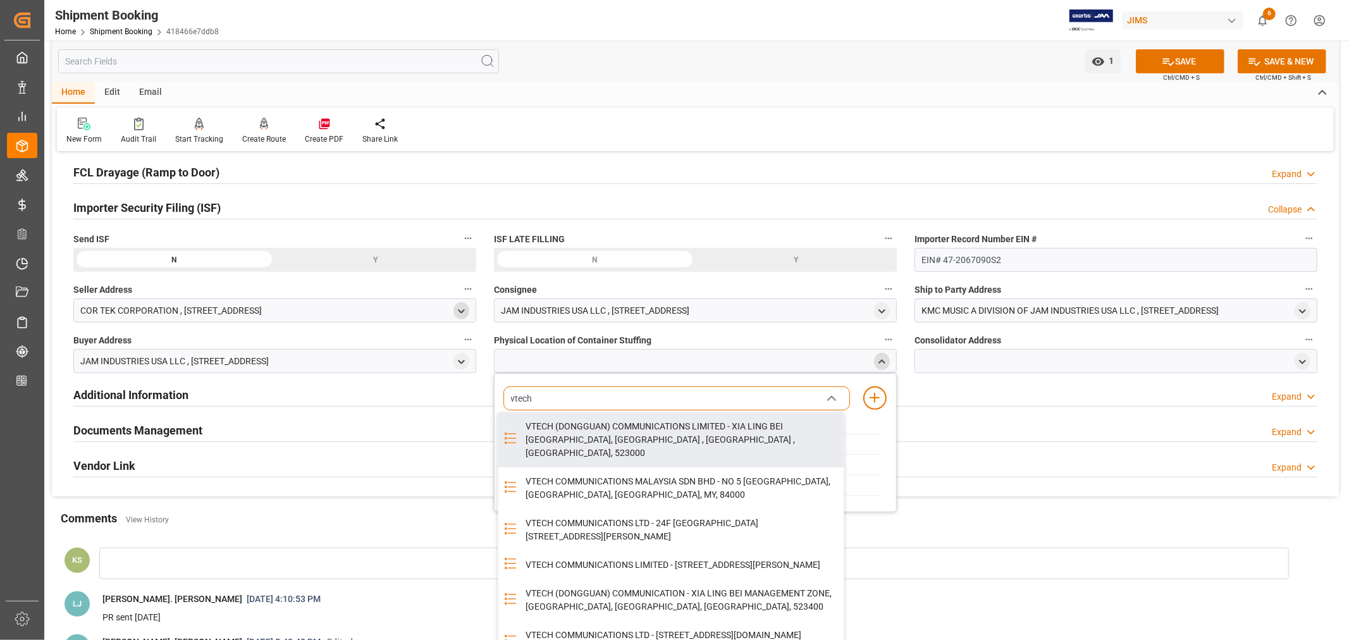
type input "vtech"
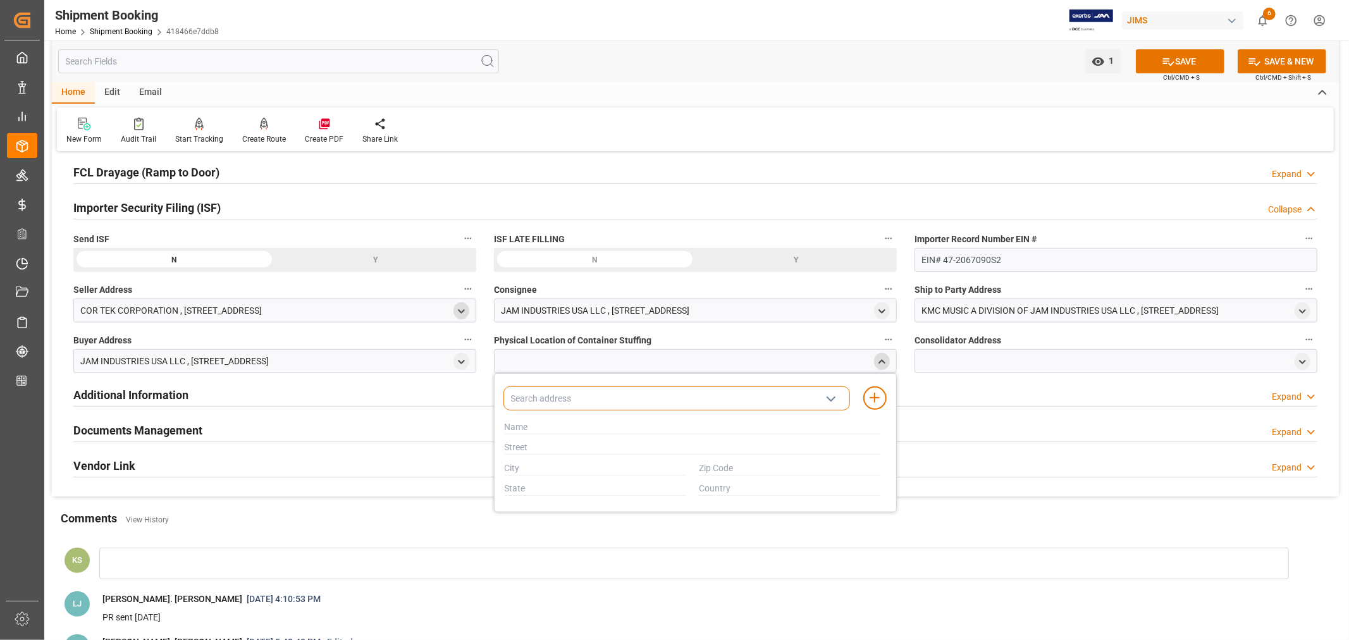
click at [601, 401] on input at bounding box center [676, 398] width 347 height 24
type input "vt"
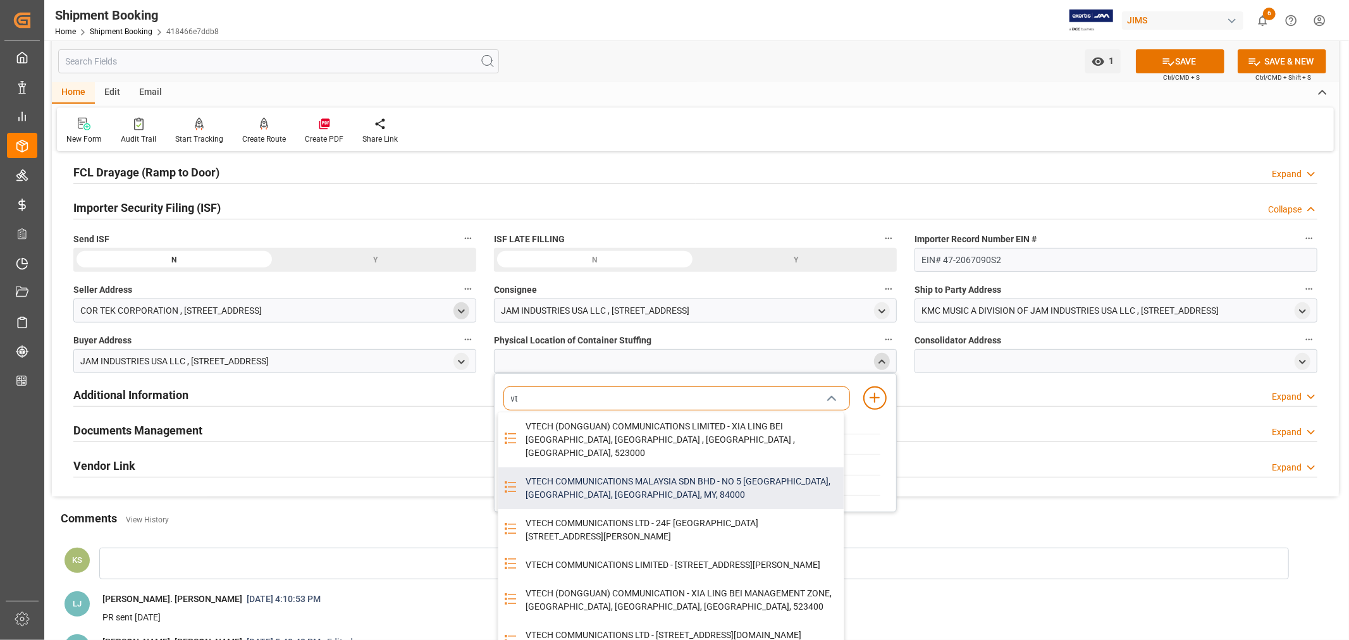
click at [604, 469] on div "VTECH COMMUNICATIONS MALAYSIA SDN BHD - NO 5 TANJUNG AGAS INDUSTRIAL AREA, MUAR…" at bounding box center [681, 488] width 326 height 42
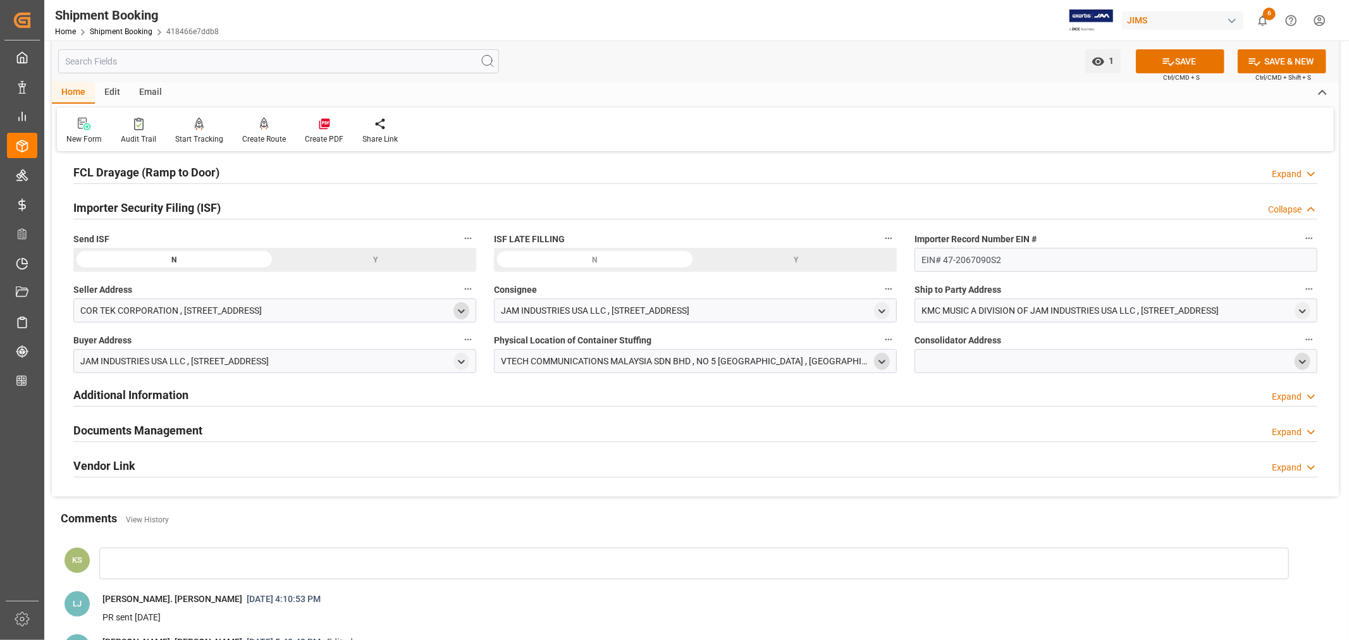
click at [1298, 362] on icon "open menu" at bounding box center [1302, 362] width 11 height 11
click at [943, 399] on input at bounding box center [1097, 398] width 347 height 24
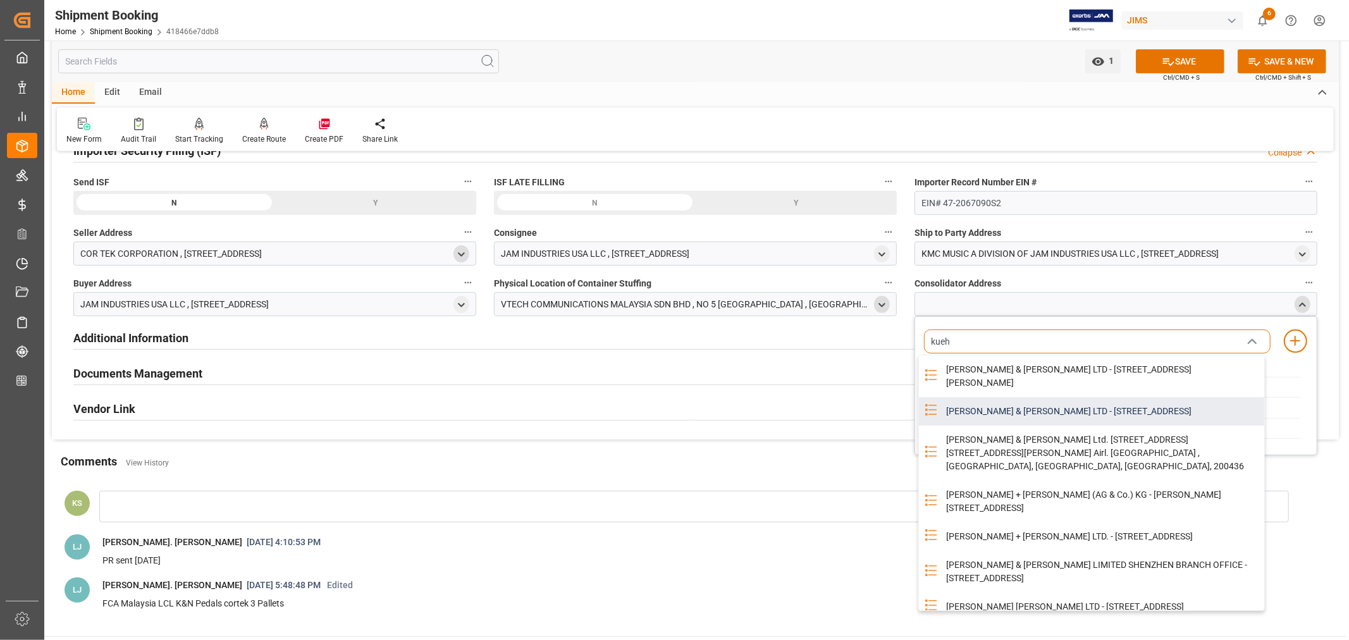
scroll to position [407, 0]
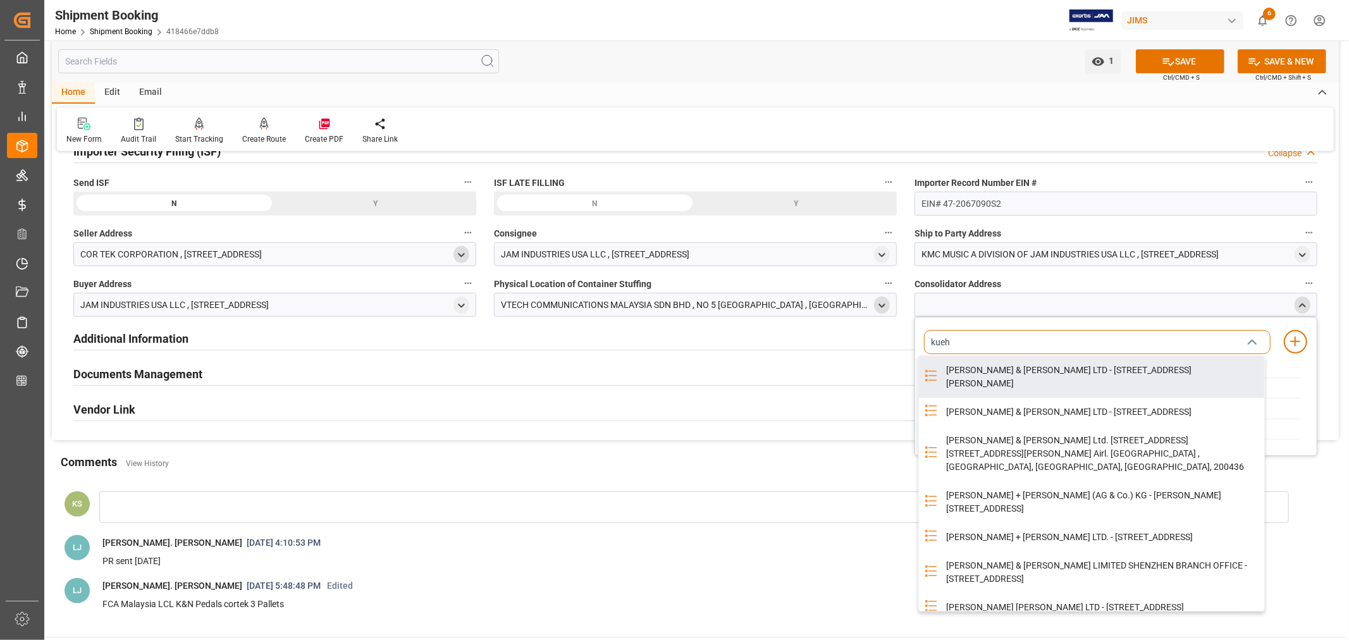
type input "kueh"
click at [1025, 304] on div at bounding box center [1115, 305] width 403 height 24
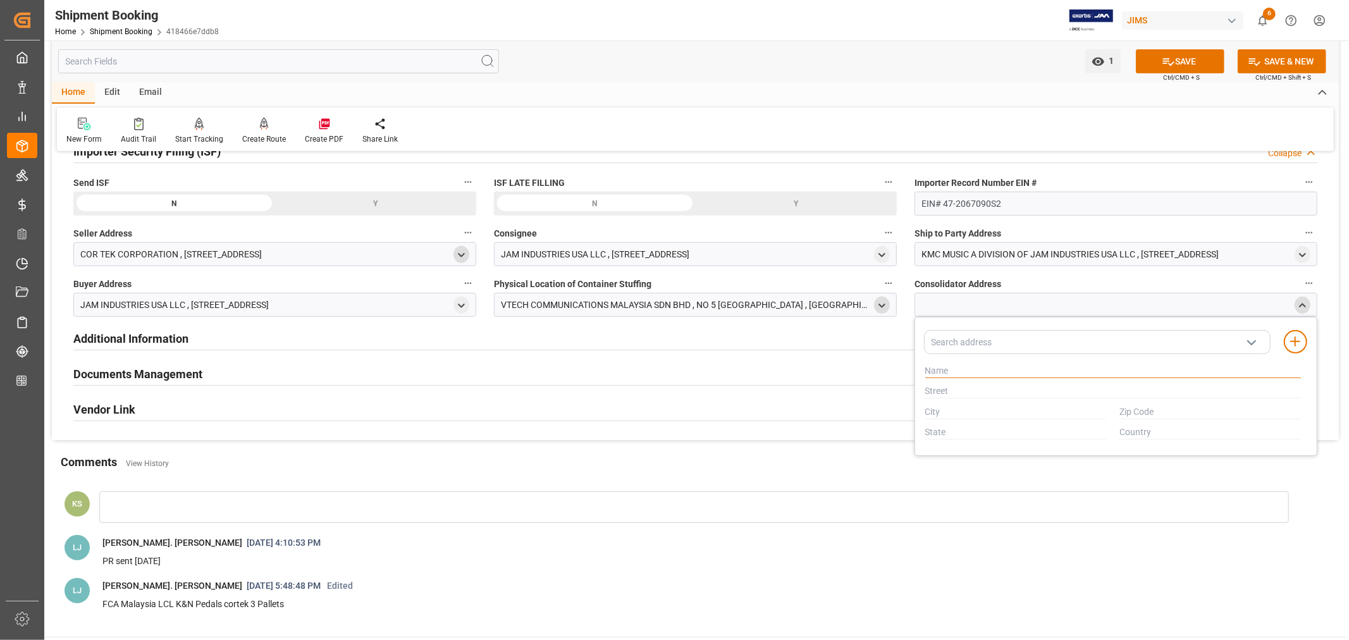
click at [944, 370] on input "text" at bounding box center [1113, 371] width 376 height 14
paste input "KUEHNE + NAGEL SDN BHD"
type input "KUEHNE + NAGEL SDN BHD"
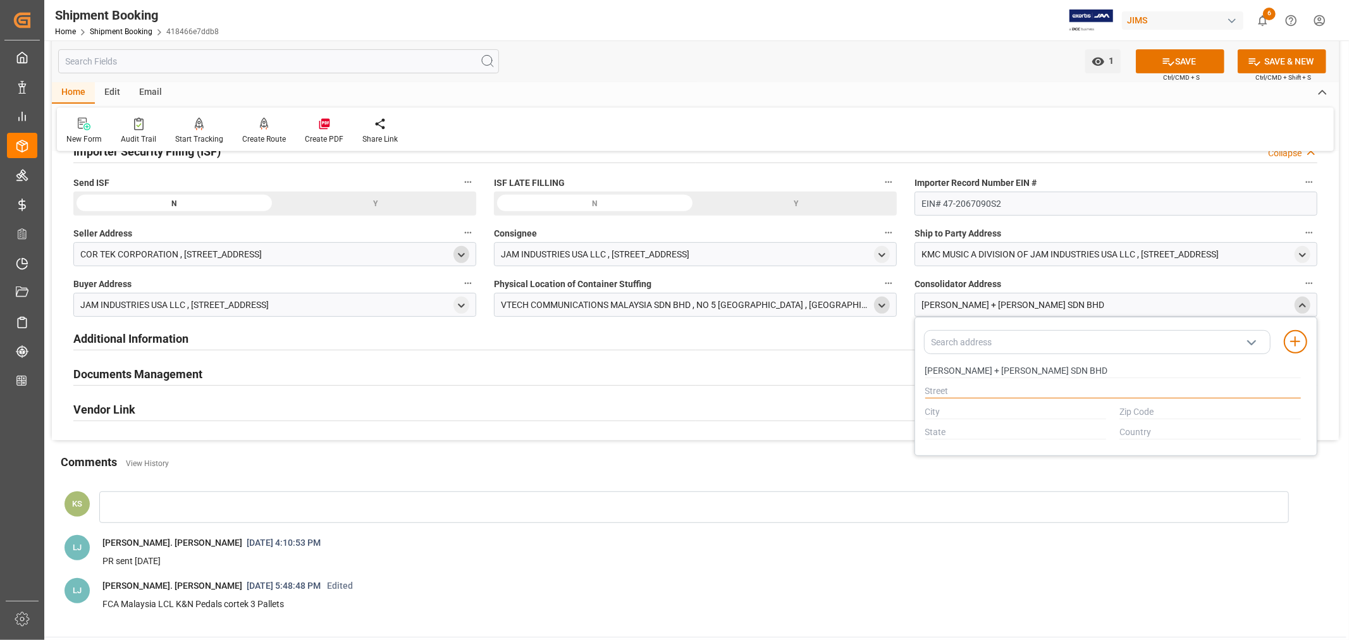
click at [946, 388] on input "text" at bounding box center [1113, 391] width 376 height 14
click at [943, 391] on input "text" at bounding box center [1113, 391] width 376 height 14
paste input "NO 49-02 & 51-02 JALAN MOLEK 3/20"
type input "NO 49-02 & 51-02 JALAN MOLEK 3/20"
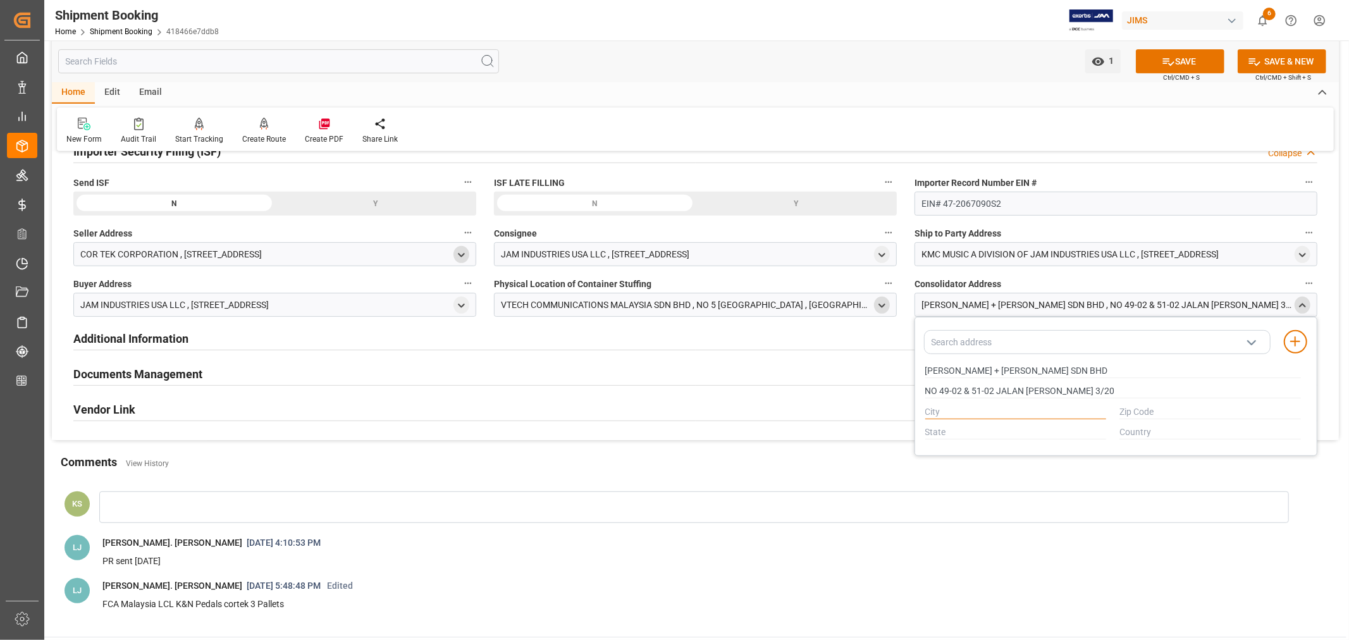
click at [946, 408] on input "text" at bounding box center [1015, 412] width 181 height 14
click at [933, 410] on input "text" at bounding box center [1015, 412] width 181 height 14
paste input "BAHRU"
type input "BAHRU"
click at [1127, 408] on input "text" at bounding box center [1209, 412] width 181 height 14
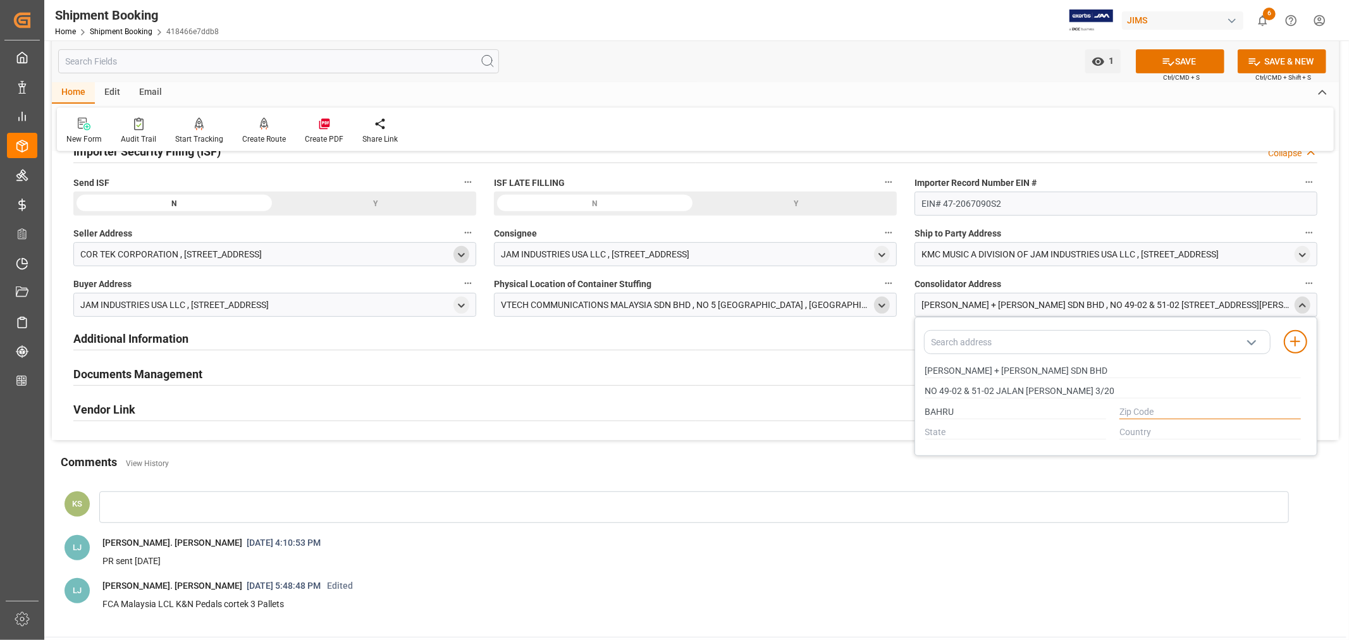
paste input "81100"
type input "81100"
click at [938, 432] on input "text" at bounding box center [1015, 433] width 181 height 14
click at [926, 430] on input "text" at bounding box center [1015, 433] width 181 height 14
paste input "JOHOR"
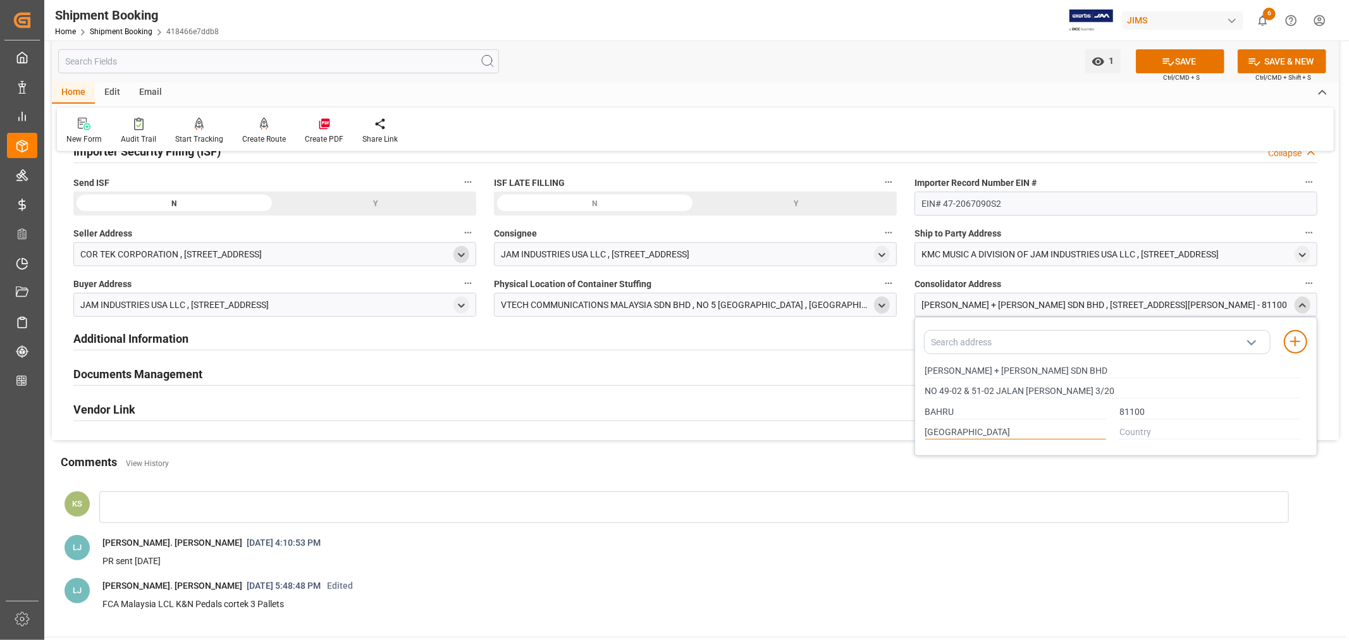
type input "JOHOR"
click at [1155, 427] on input "text" at bounding box center [1209, 433] width 181 height 14
type input "MY"
click at [1295, 339] on icon at bounding box center [1294, 341] width 15 height 15
click at [1304, 302] on icon "close menu" at bounding box center [1302, 305] width 11 height 11
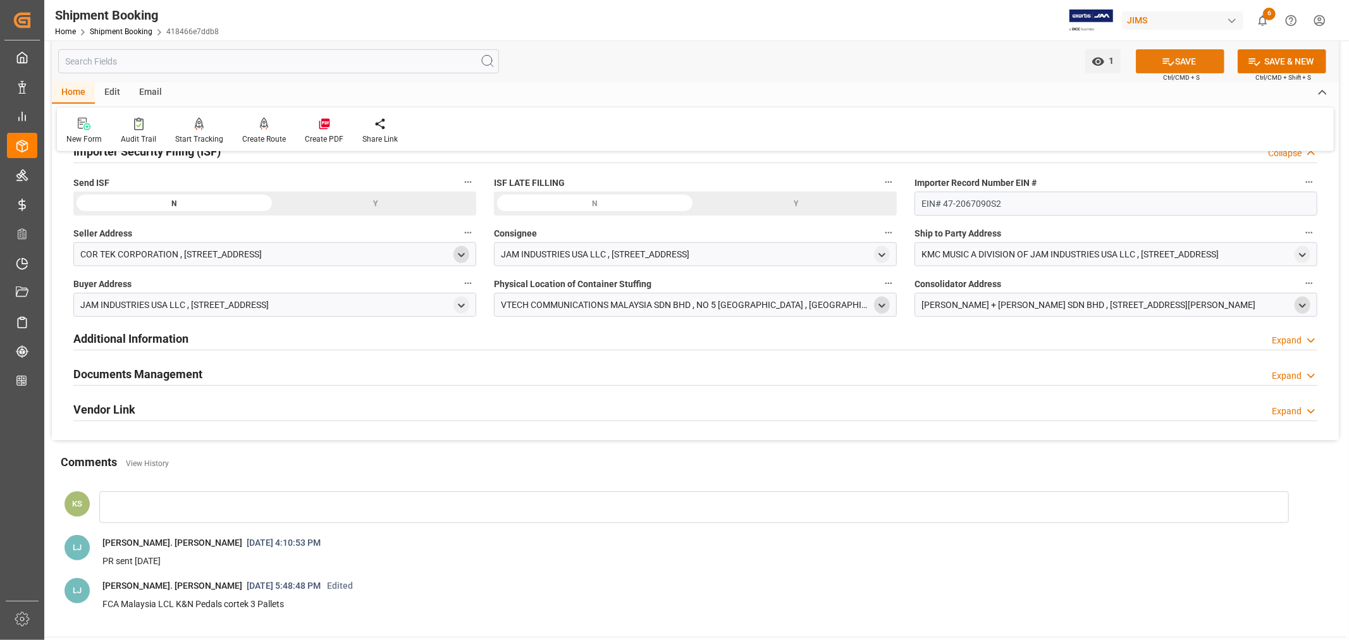
click at [1175, 61] on button "SAVE" at bounding box center [1180, 61] width 89 height 24
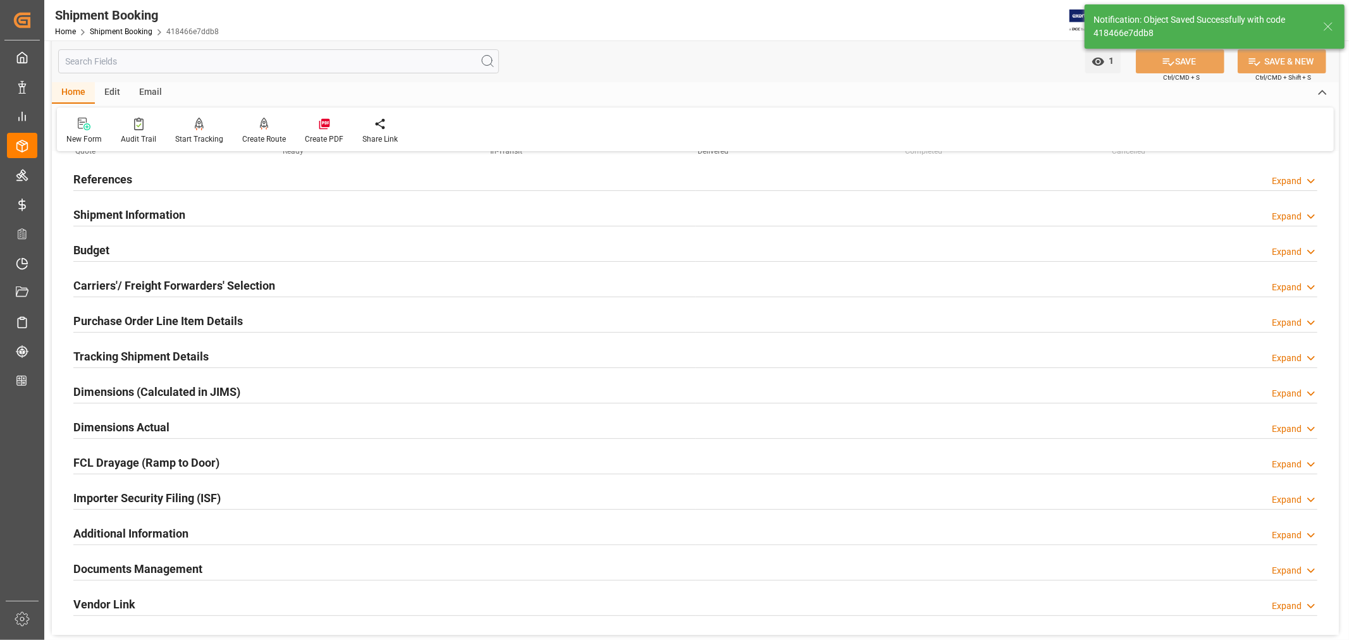
scroll to position [0, 0]
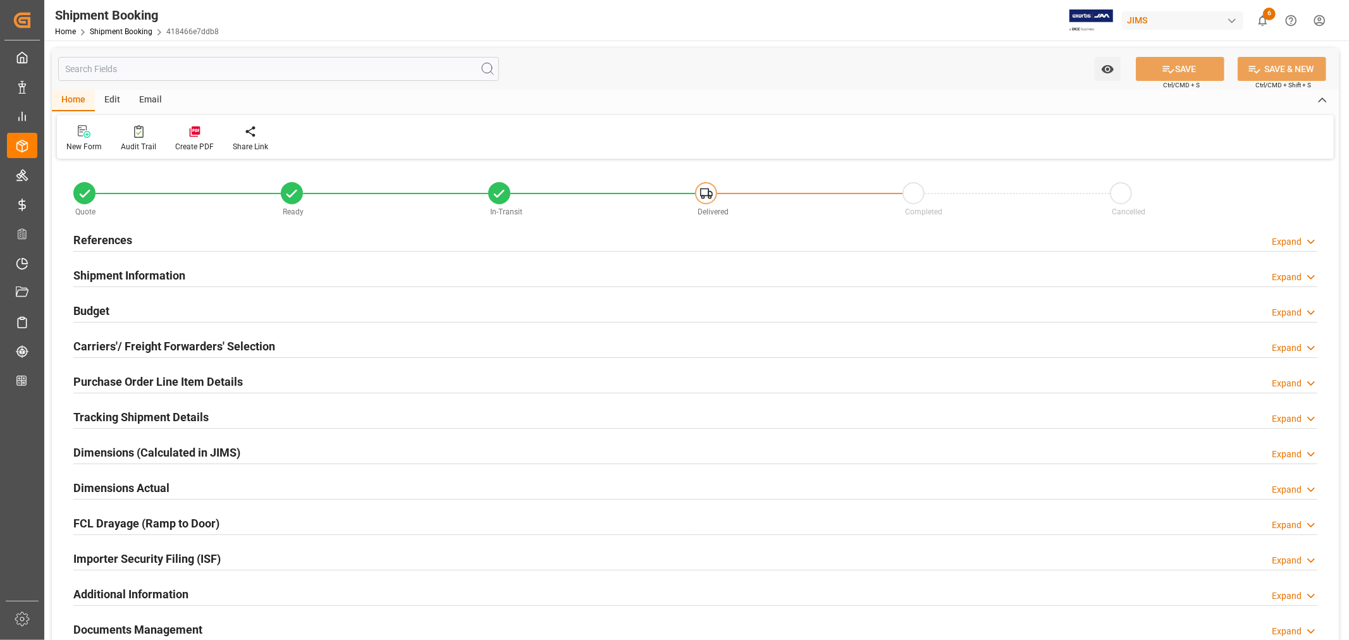
type input "0"
type input "[DATE]"
click at [116, 238] on h2 "References" at bounding box center [102, 239] width 59 height 17
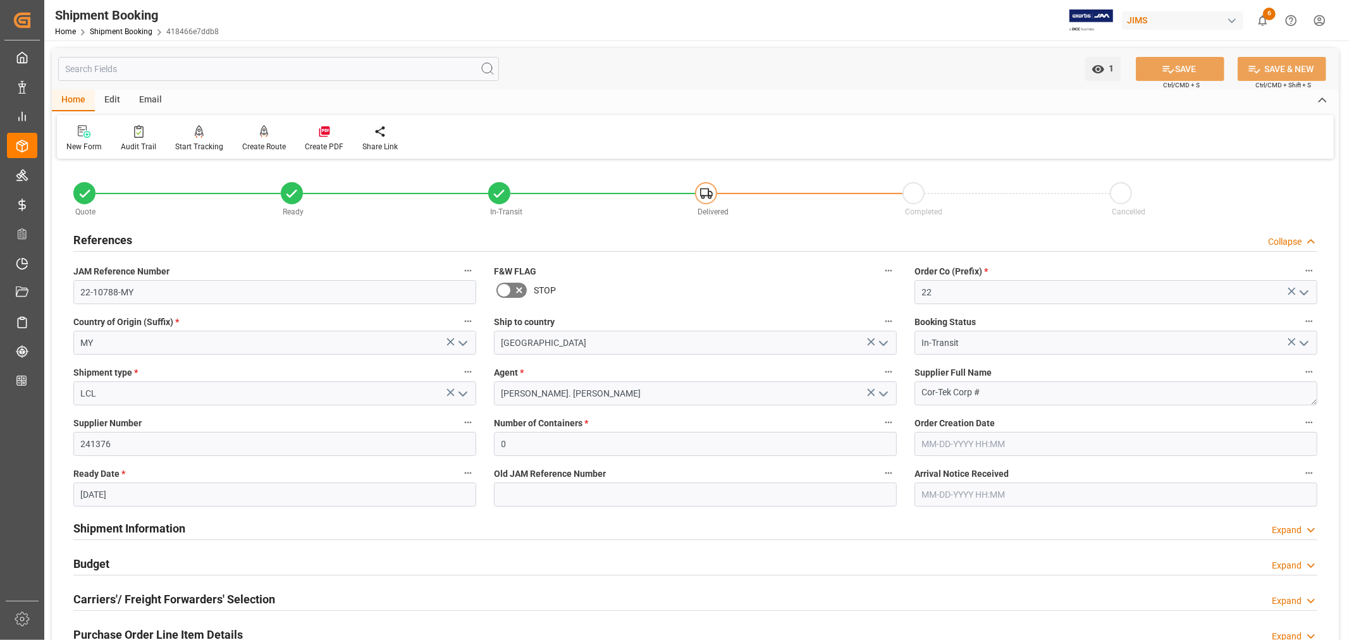
click at [116, 238] on h2 "References" at bounding box center [102, 239] width 59 height 17
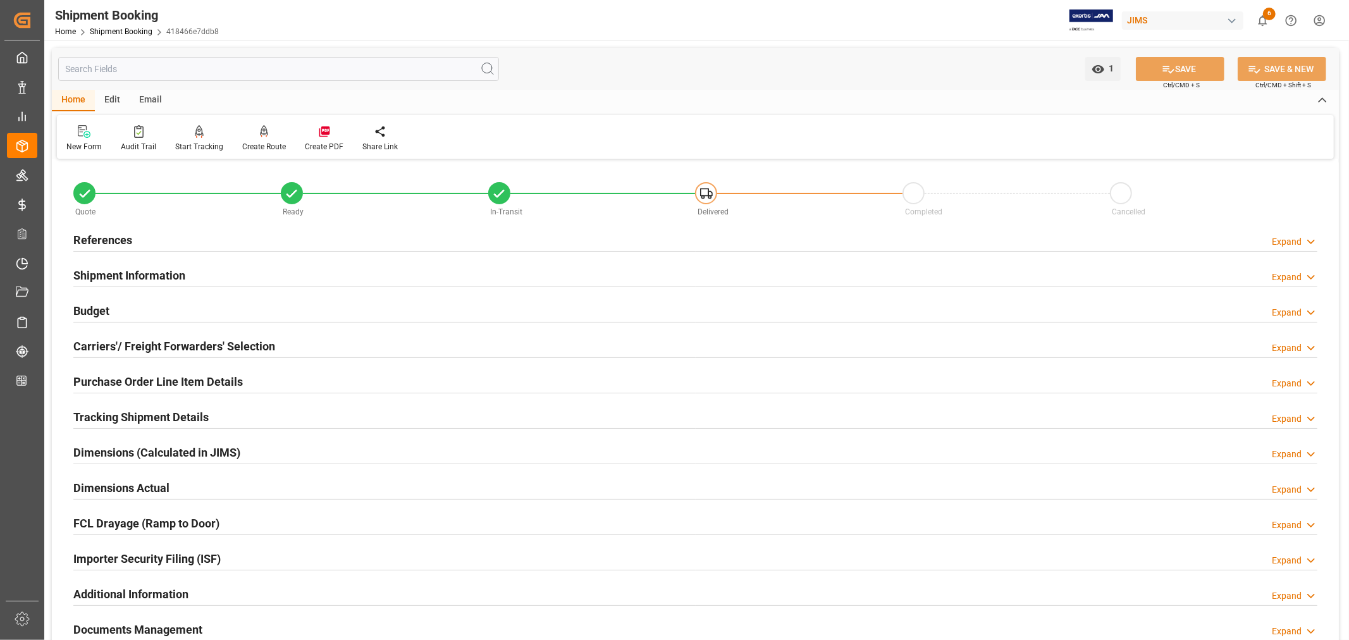
click at [133, 269] on h2 "Shipment Information" at bounding box center [129, 275] width 112 height 17
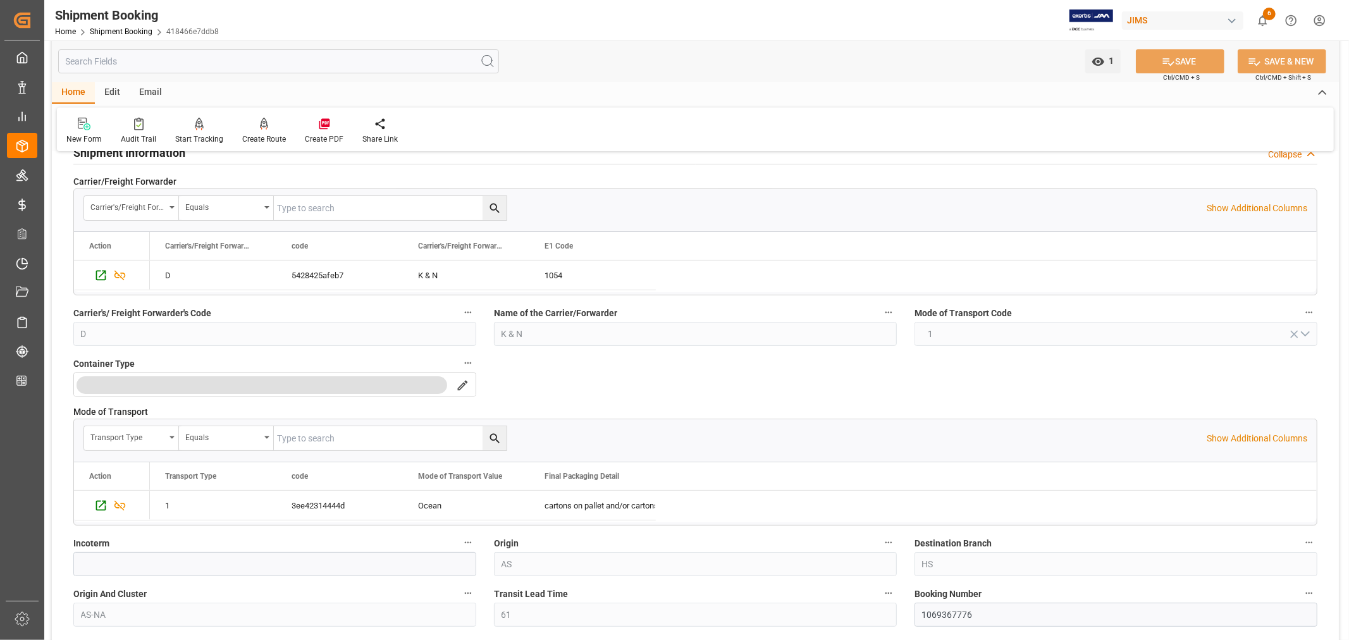
scroll to position [70, 0]
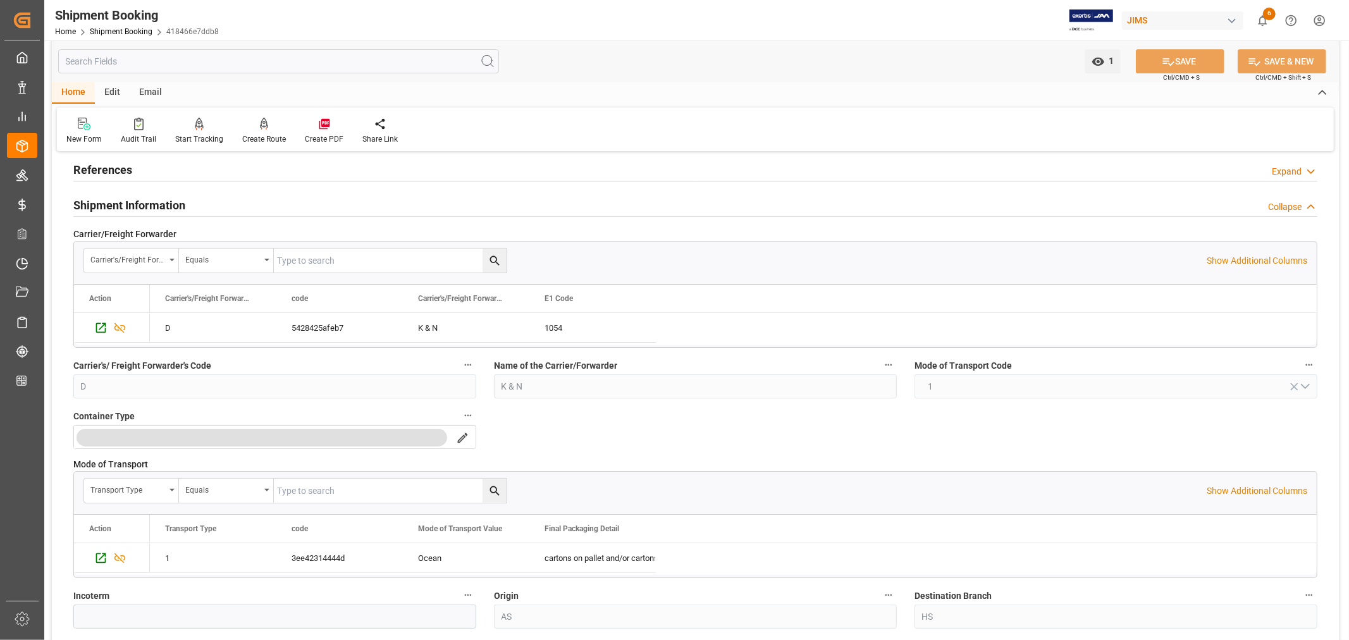
click at [143, 200] on h2 "Shipment Information" at bounding box center [129, 205] width 112 height 17
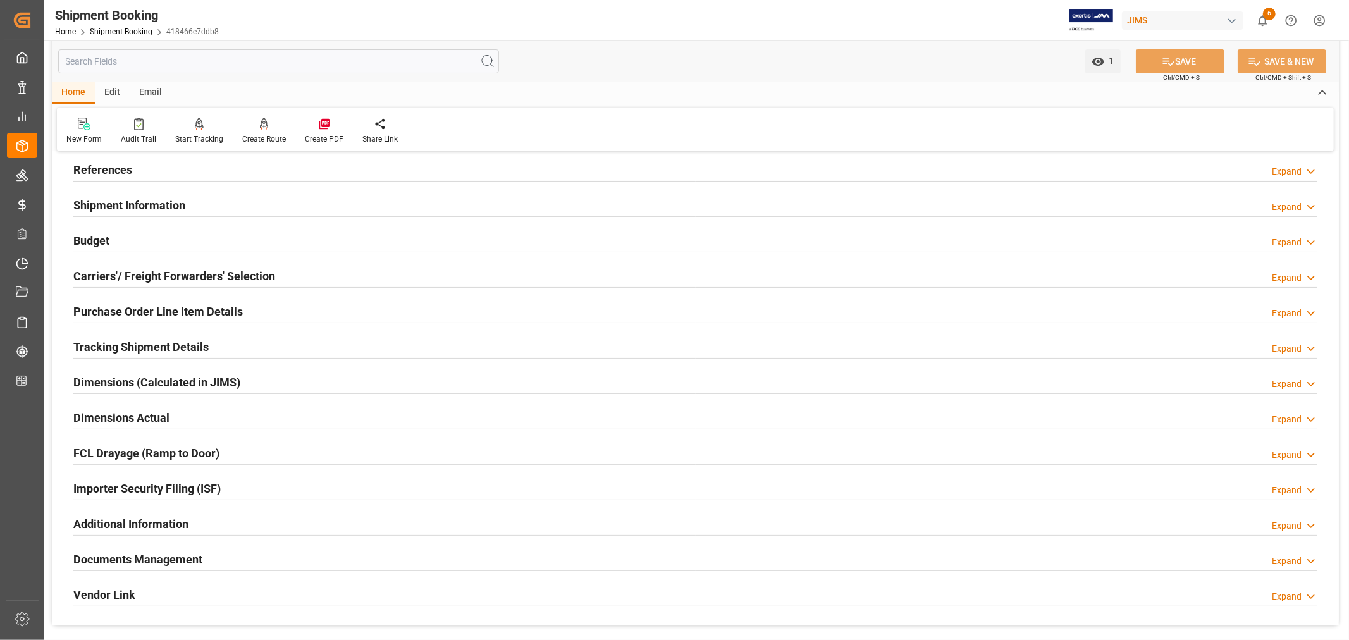
click at [146, 273] on h2 "Carriers'/ Freight Forwarders' Selection" at bounding box center [174, 275] width 202 height 17
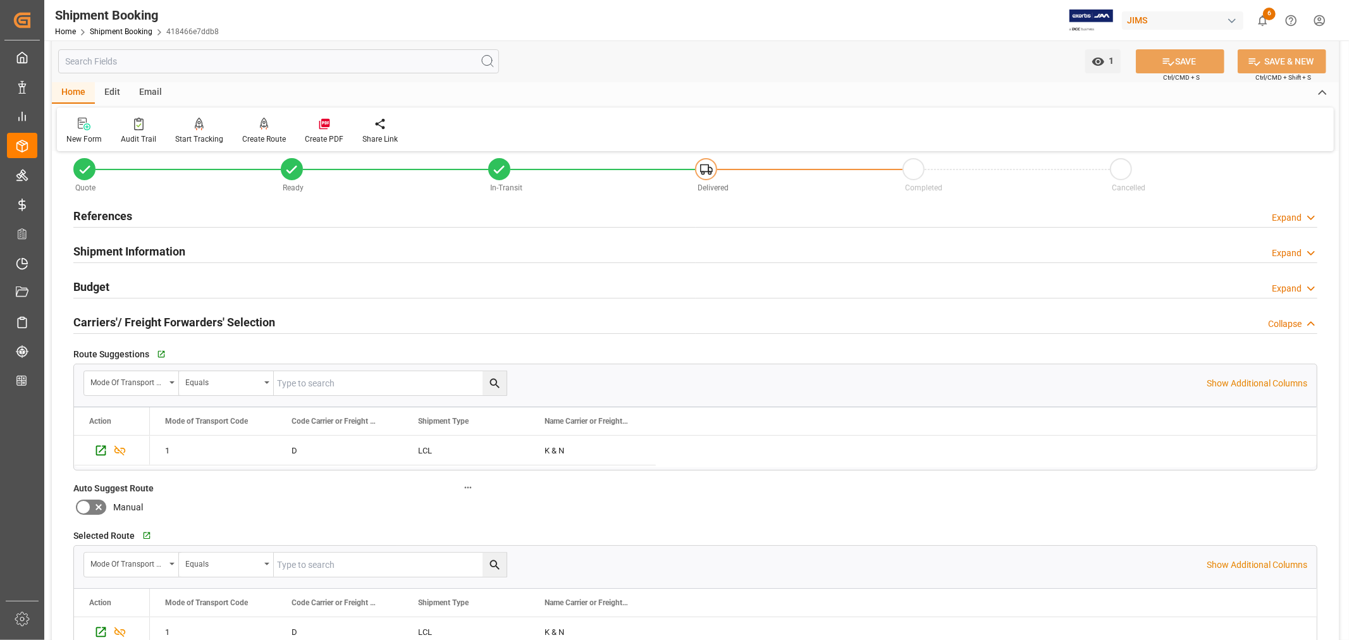
scroll to position [0, 0]
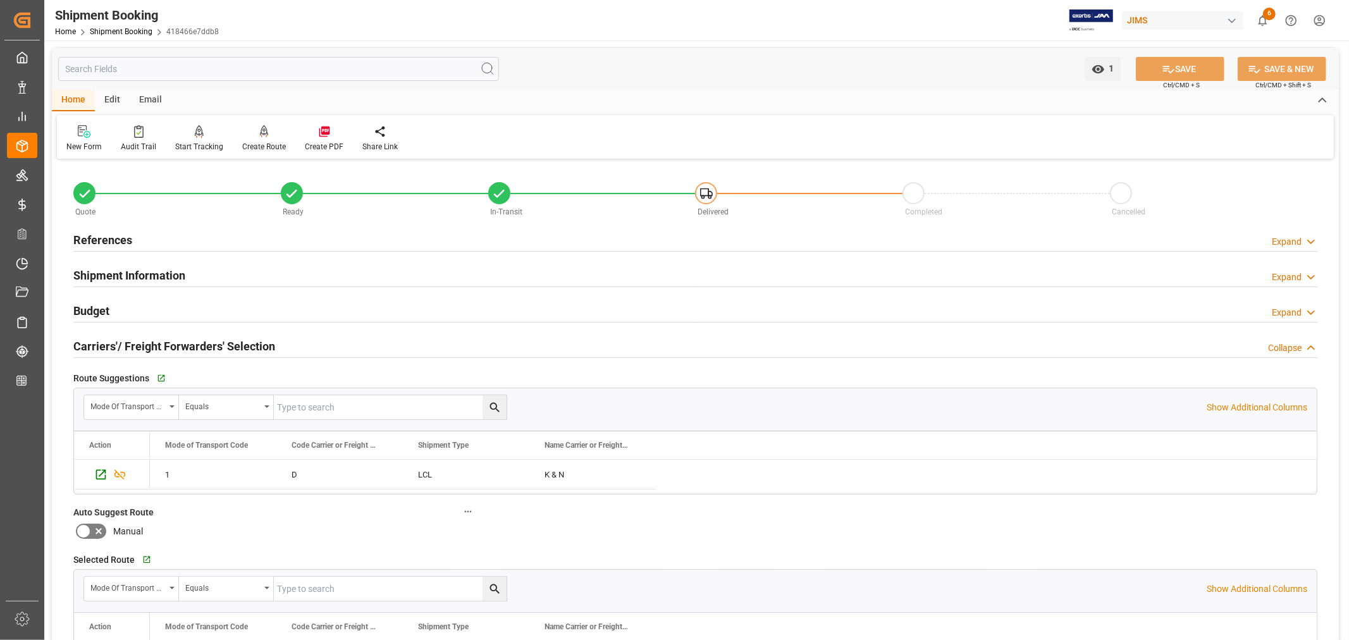
click at [161, 342] on h2 "Carriers'/ Freight Forwarders' Selection" at bounding box center [174, 346] width 202 height 17
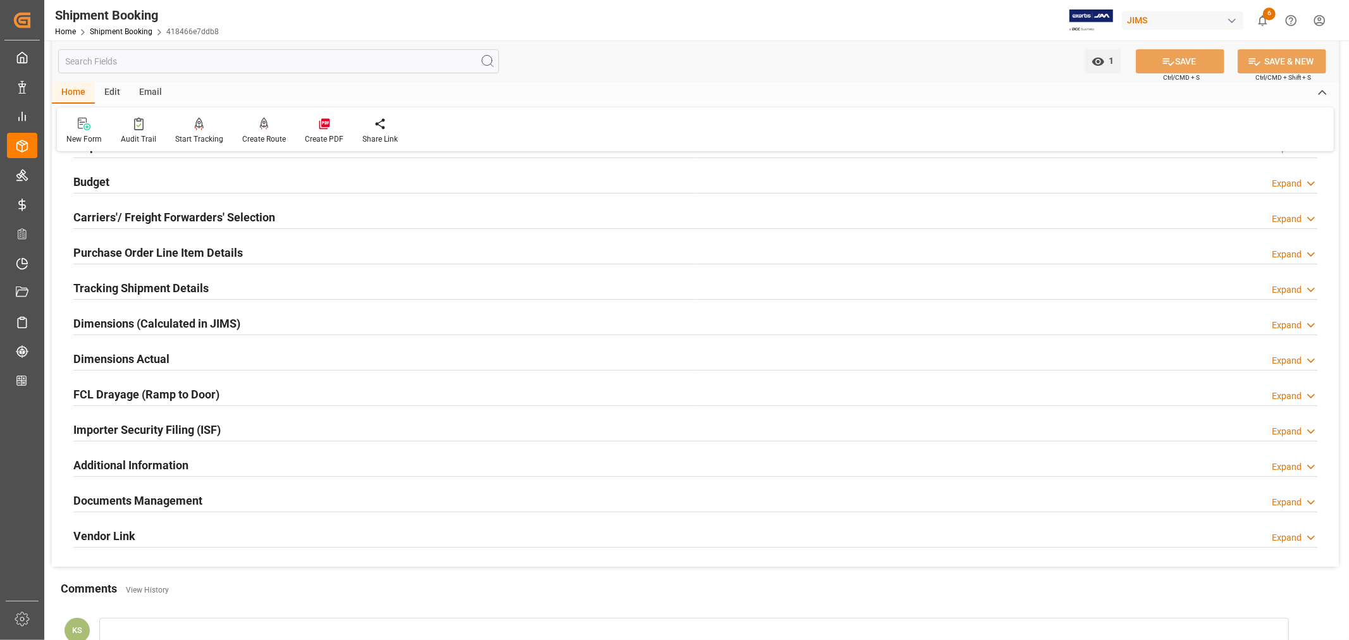
scroll to position [140, 0]
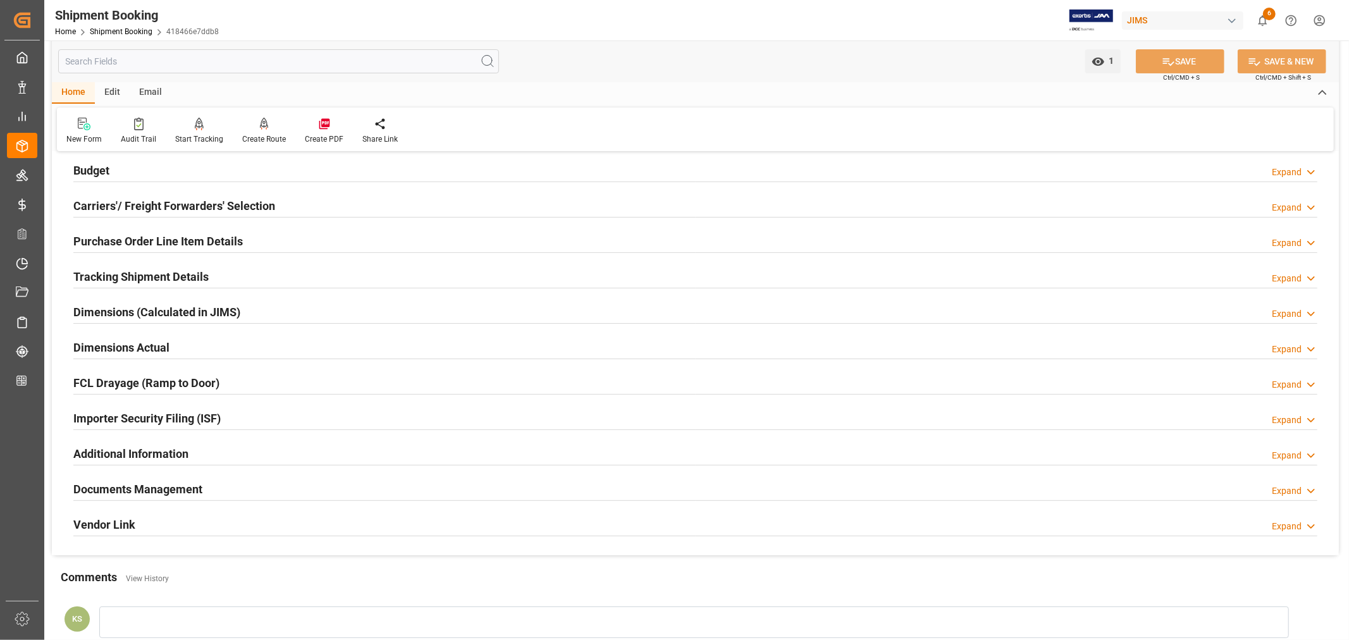
click at [242, 415] on div "Importer Security Filing (ISF) Expand" at bounding box center [695, 417] width 1244 height 24
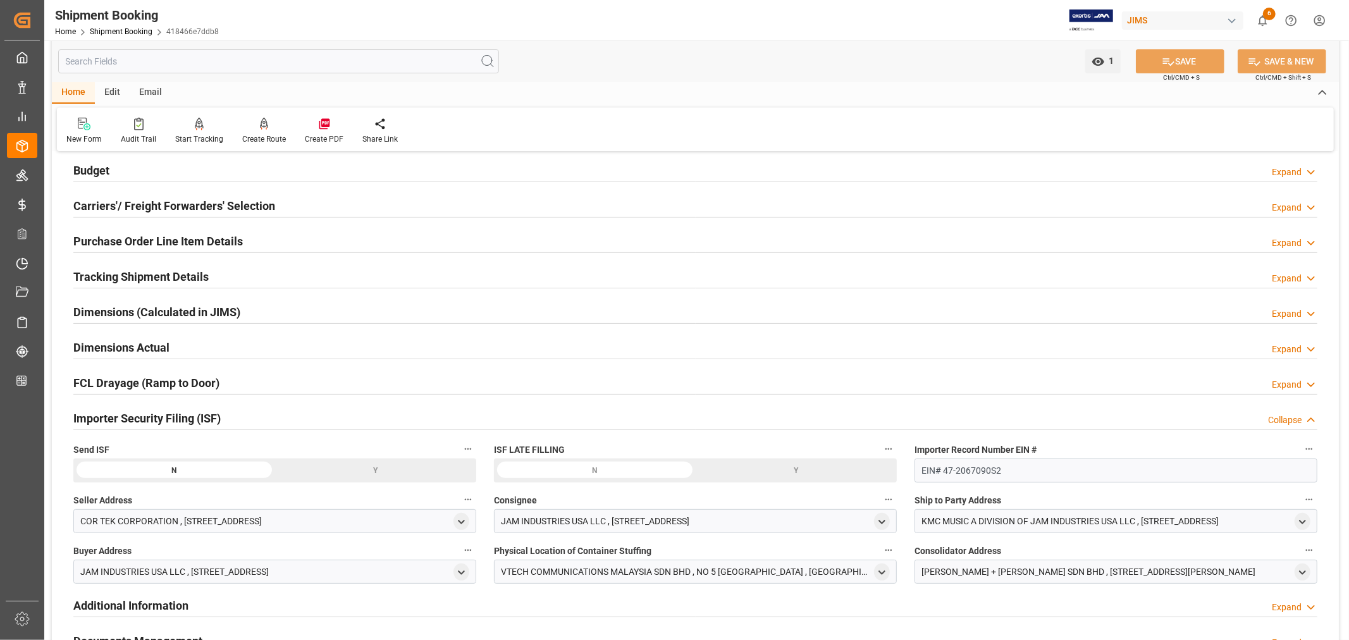
click at [377, 470] on div "Y" at bounding box center [376, 470] width 202 height 24
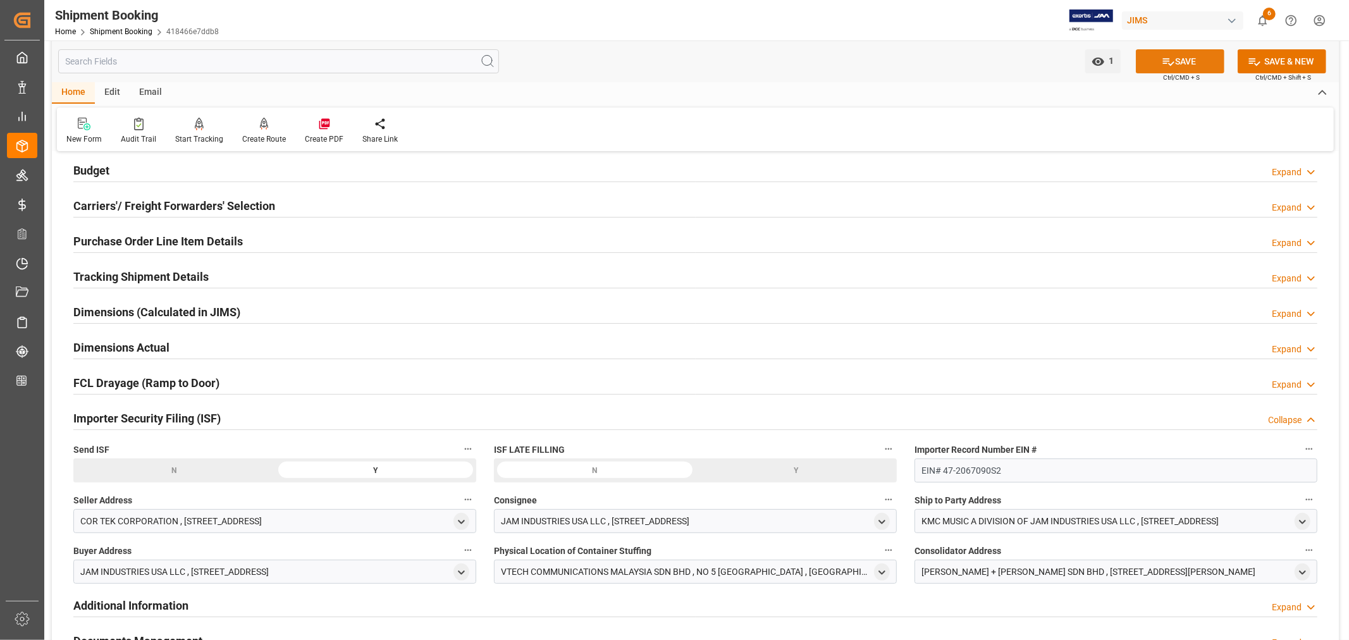
click at [1173, 59] on button "SAVE" at bounding box center [1180, 61] width 89 height 24
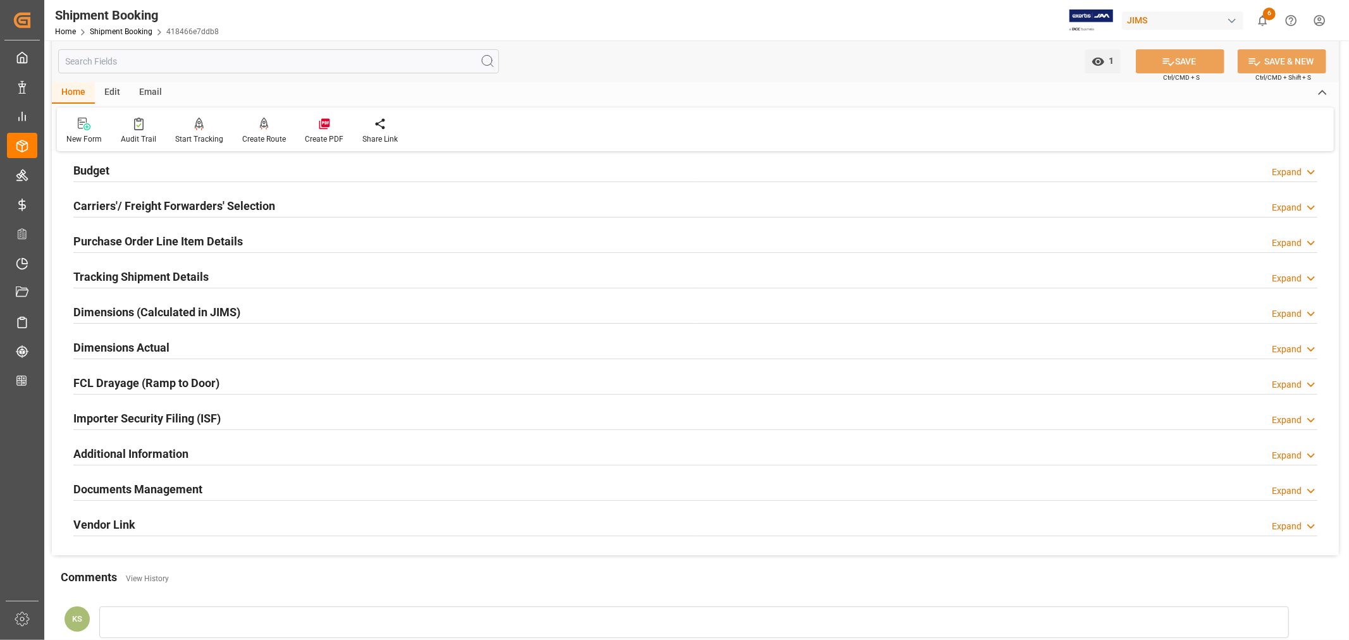
scroll to position [0, 0]
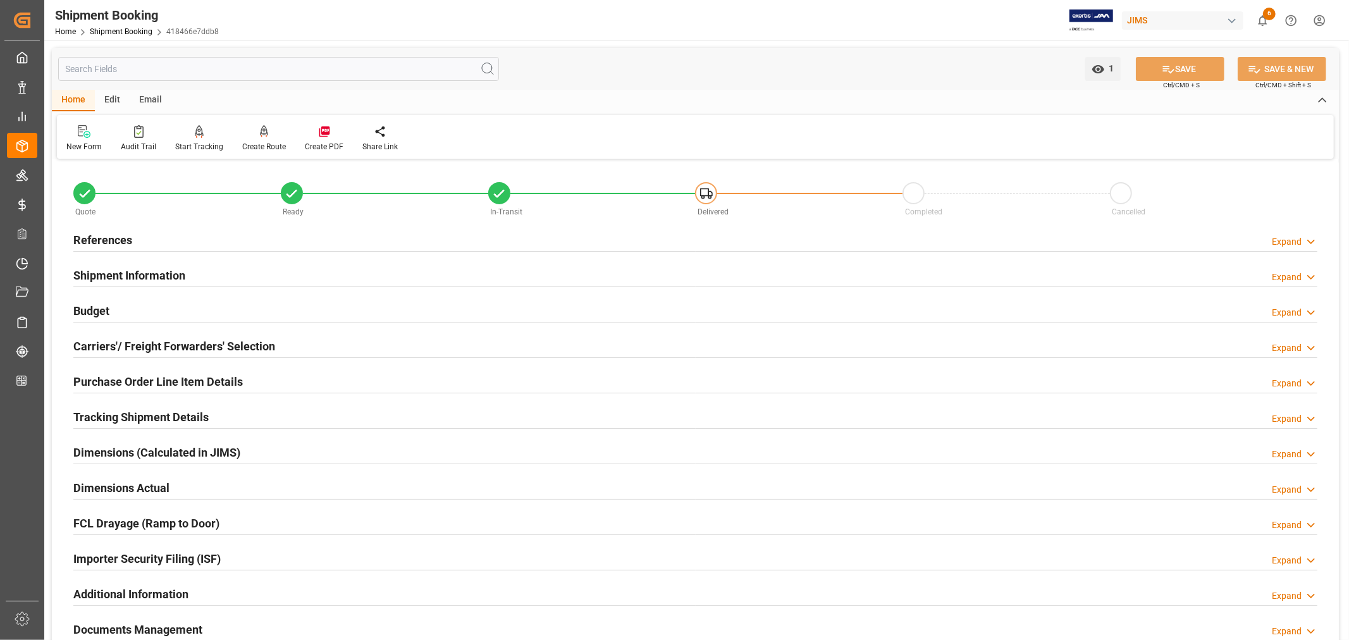
click at [103, 238] on h2 "References" at bounding box center [102, 239] width 59 height 17
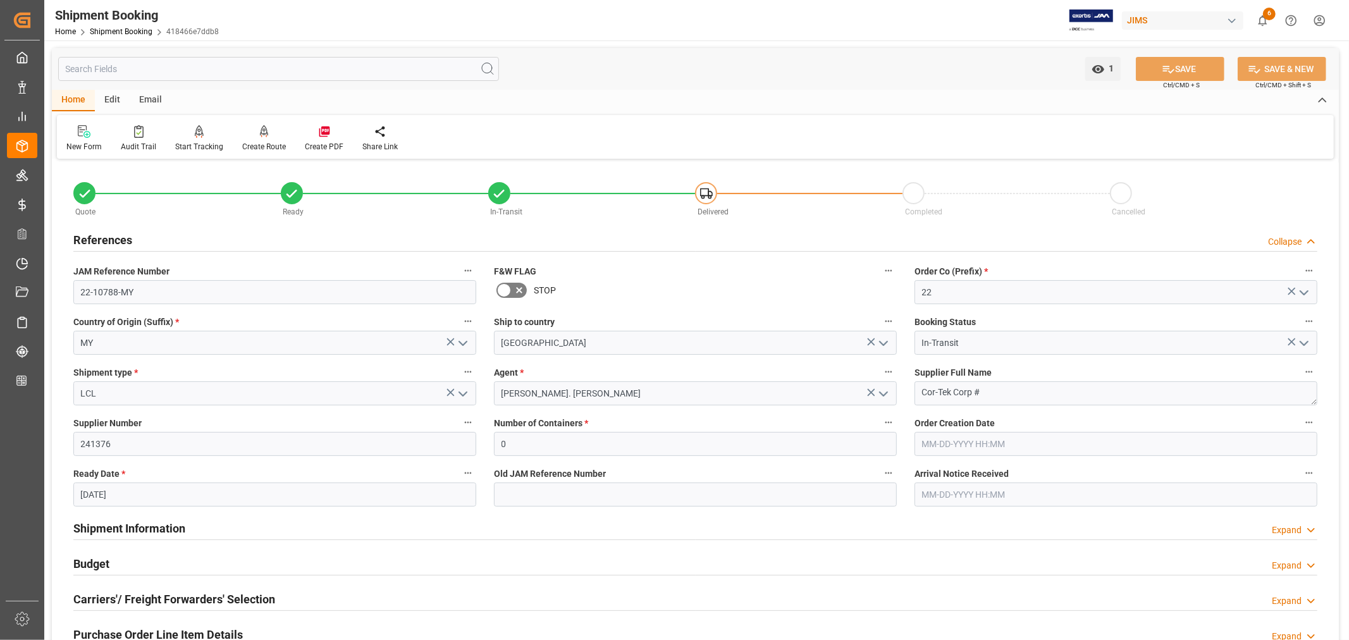
click at [103, 238] on h2 "References" at bounding box center [102, 239] width 59 height 17
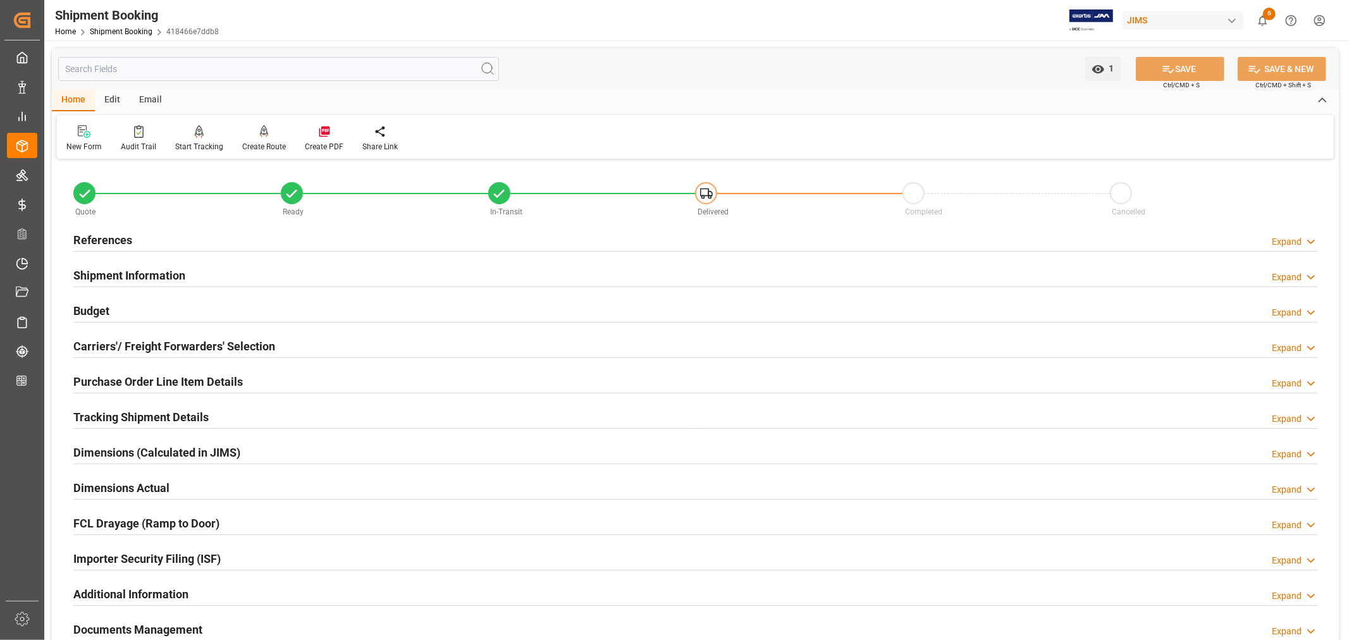
click at [156, 270] on h2 "Shipment Information" at bounding box center [129, 275] width 112 height 17
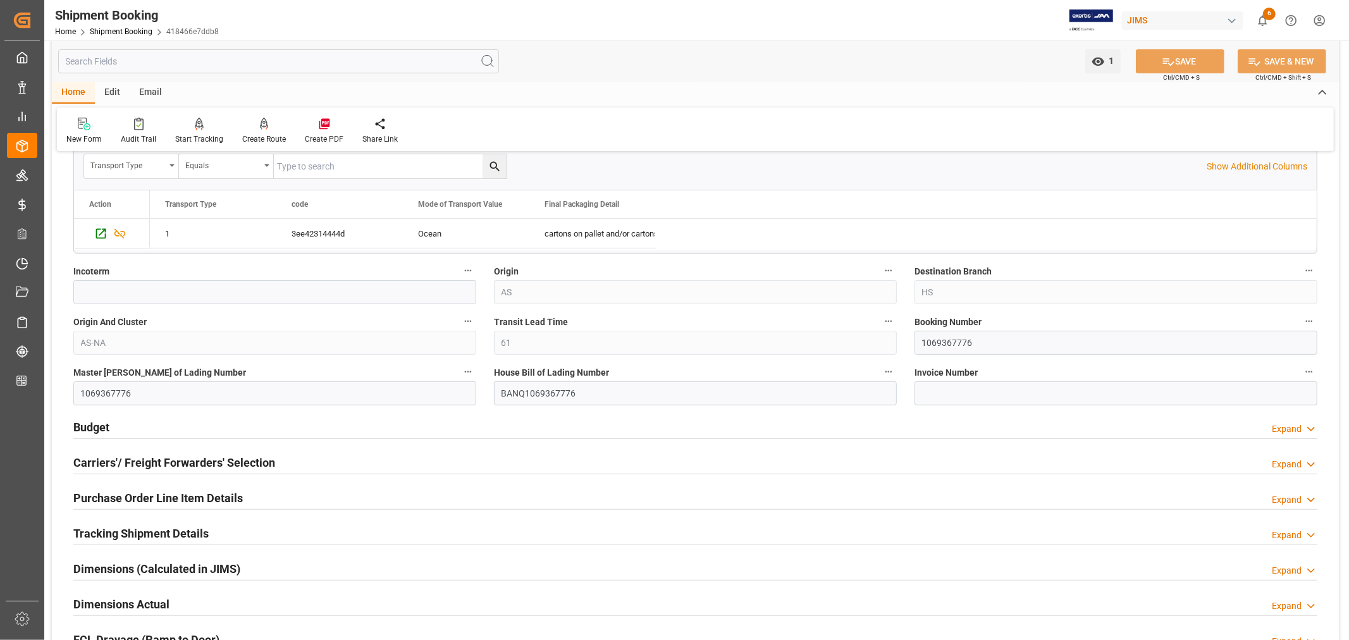
scroll to position [421, 0]
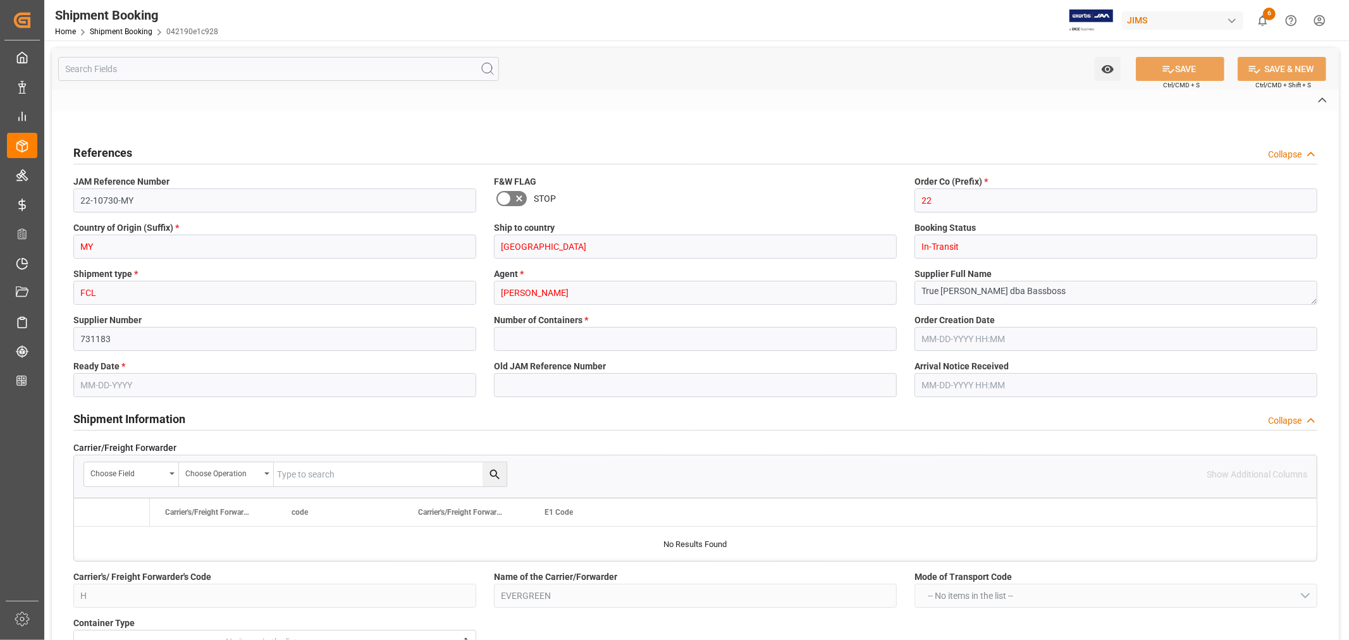
type input "20"
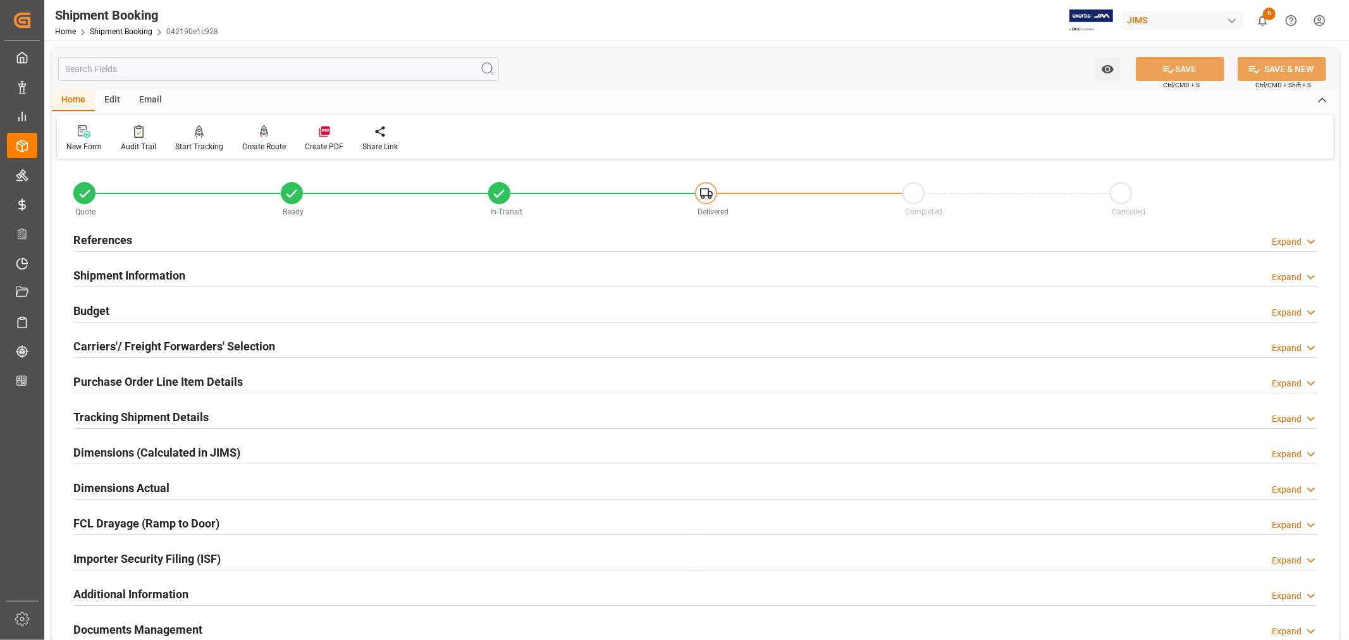
click at [99, 374] on h2 "Purchase Order Line Item Details" at bounding box center [157, 381] width 169 height 17
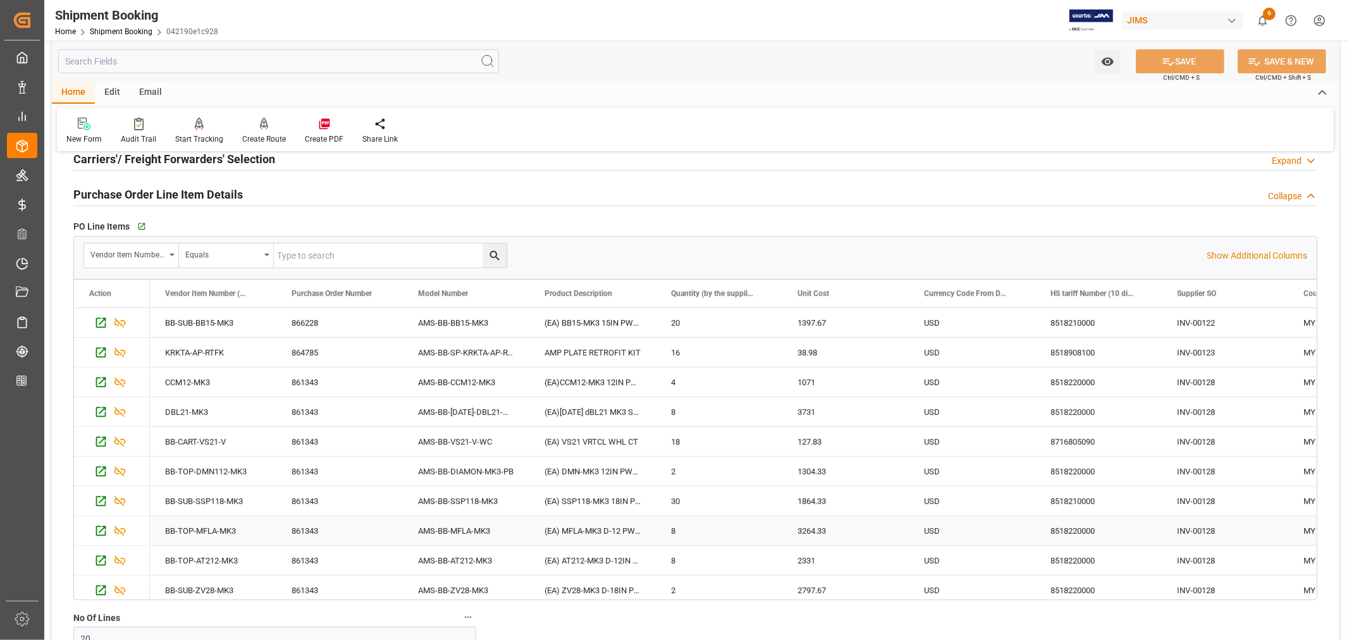
scroll to position [70, 0]
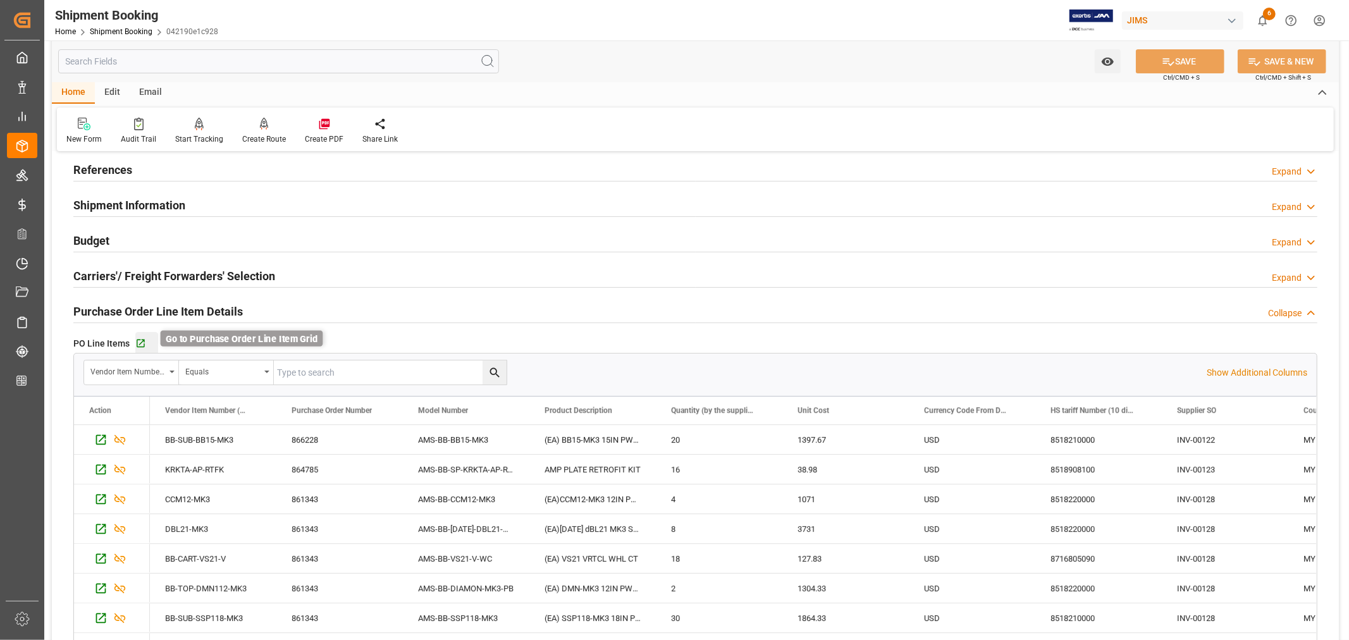
click at [139, 343] on icon "button" at bounding box center [140, 343] width 11 height 11
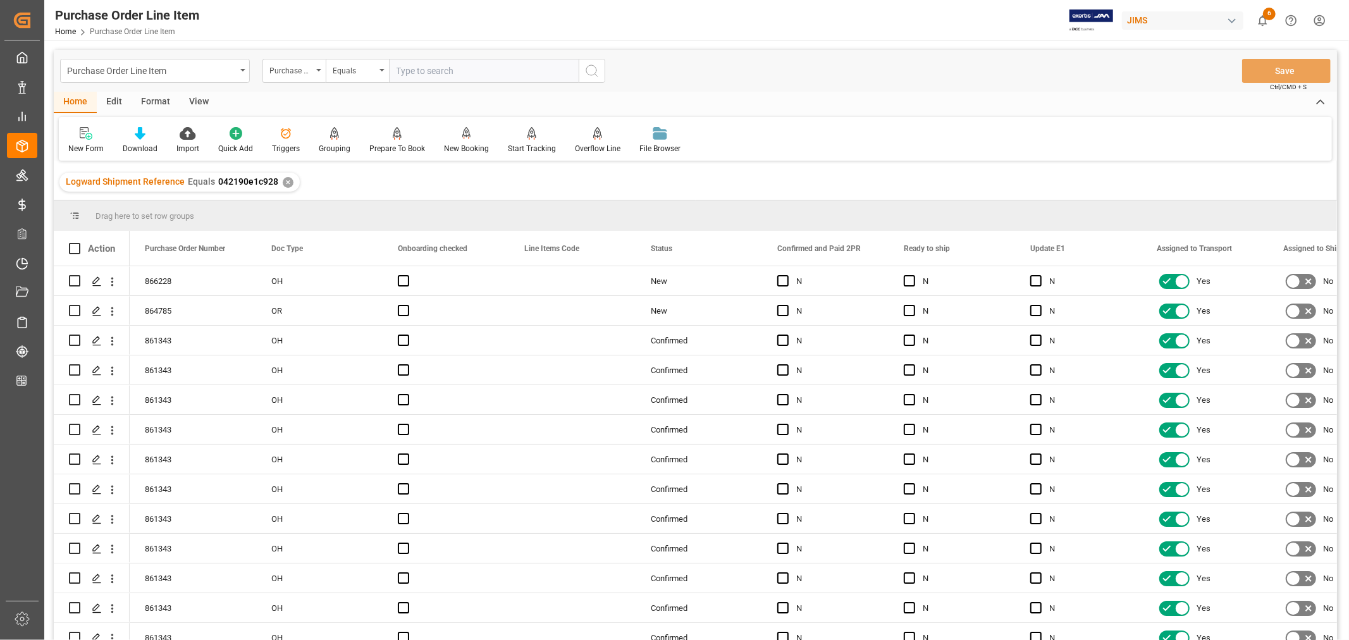
click at [199, 99] on div "View" at bounding box center [199, 102] width 39 height 21
click at [87, 144] on div "Default" at bounding box center [80, 148] width 25 height 11
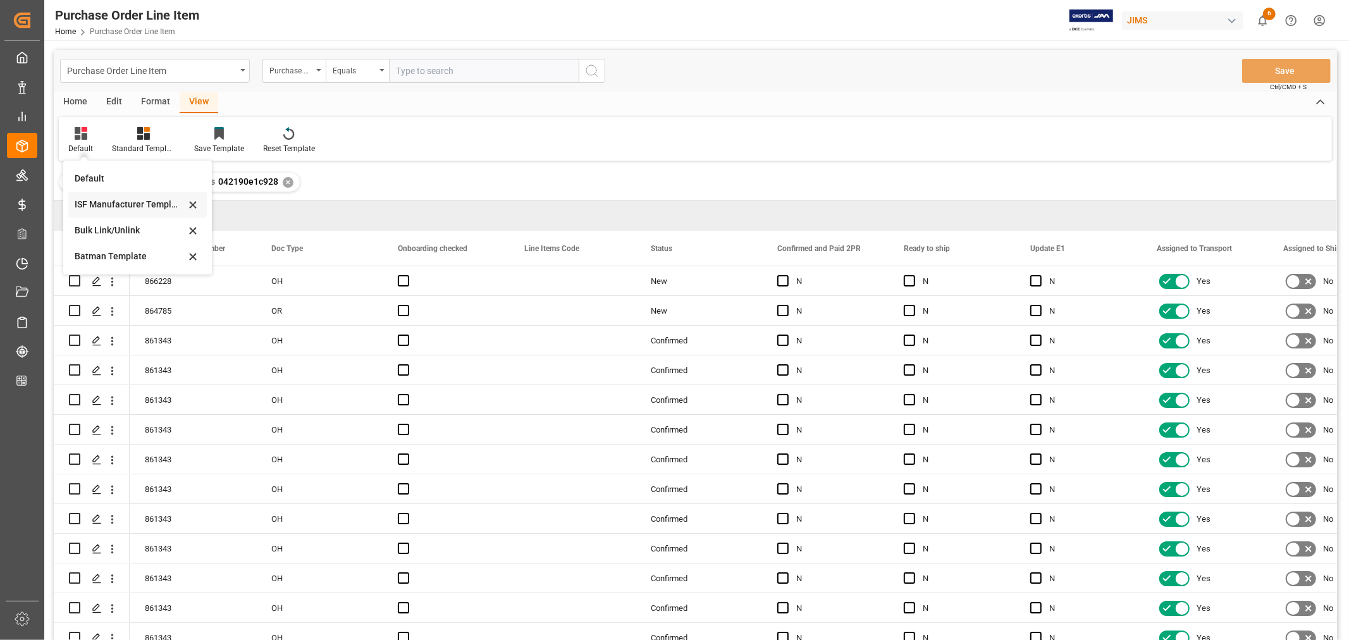
click at [102, 201] on div "ISF Manufacturer Template" at bounding box center [130, 204] width 111 height 13
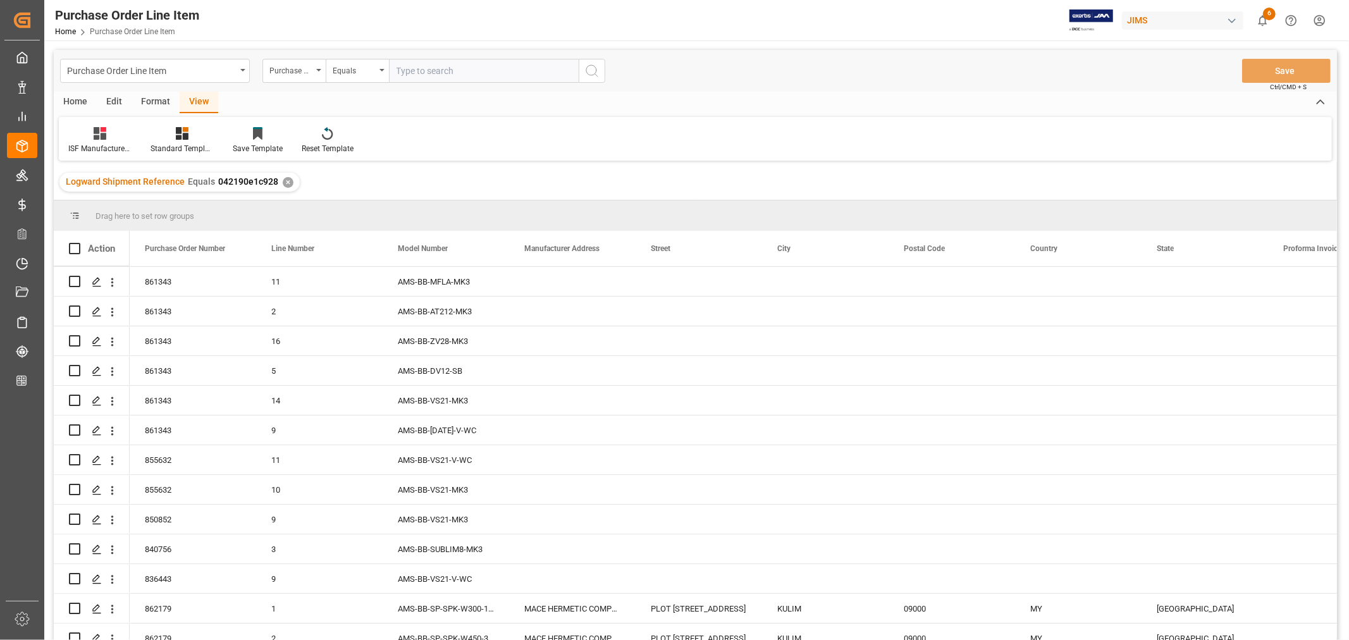
scroll to position [220, 0]
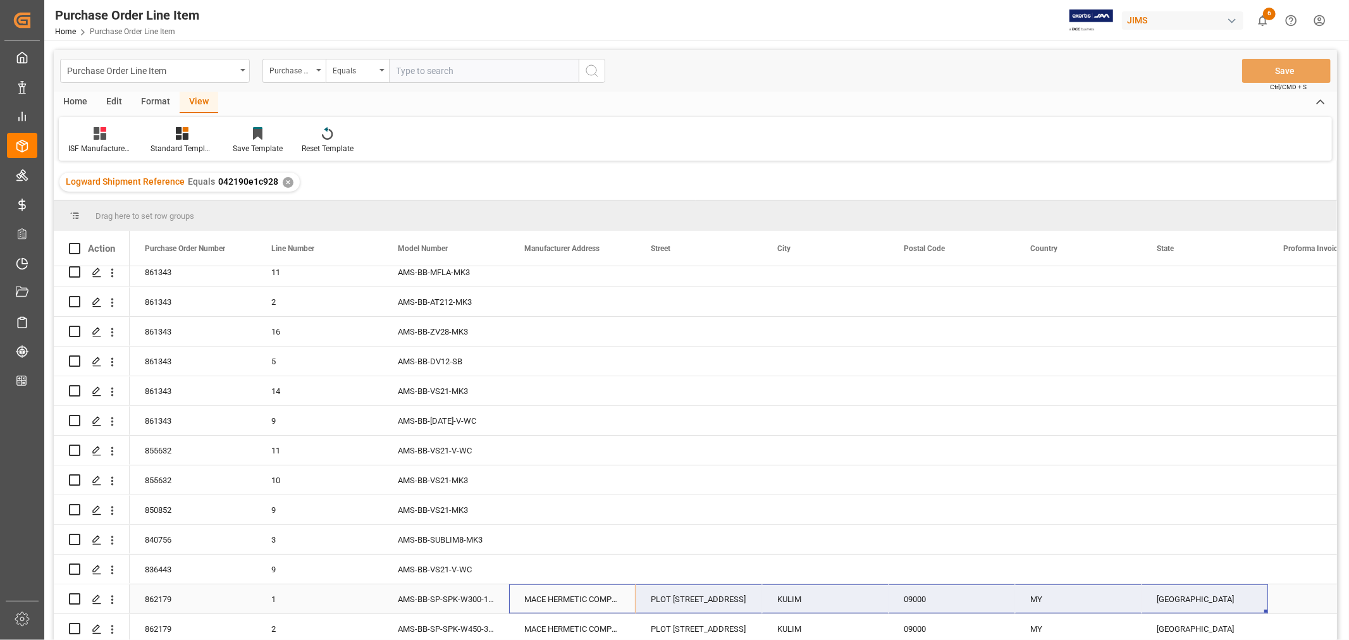
drag, startPoint x: 615, startPoint y: 586, endPoint x: 1170, endPoint y: 580, distance: 555.8
click at [1170, 584] on div "862179 1 AMS-BB-SP-SPK-W300-102-8 MACE HERMETIC COMPONENTS SDN BHD PLOT [GEOGRA…" at bounding box center [1078, 599] width 1897 height 30
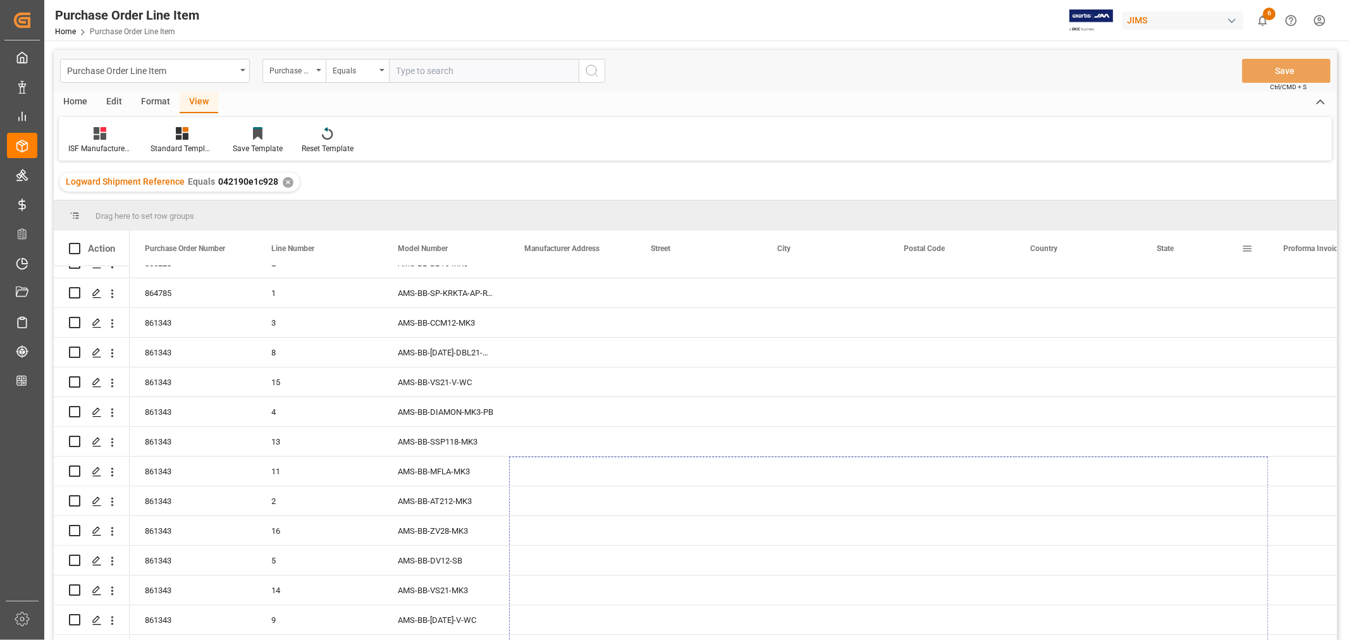
scroll to position [0, 0]
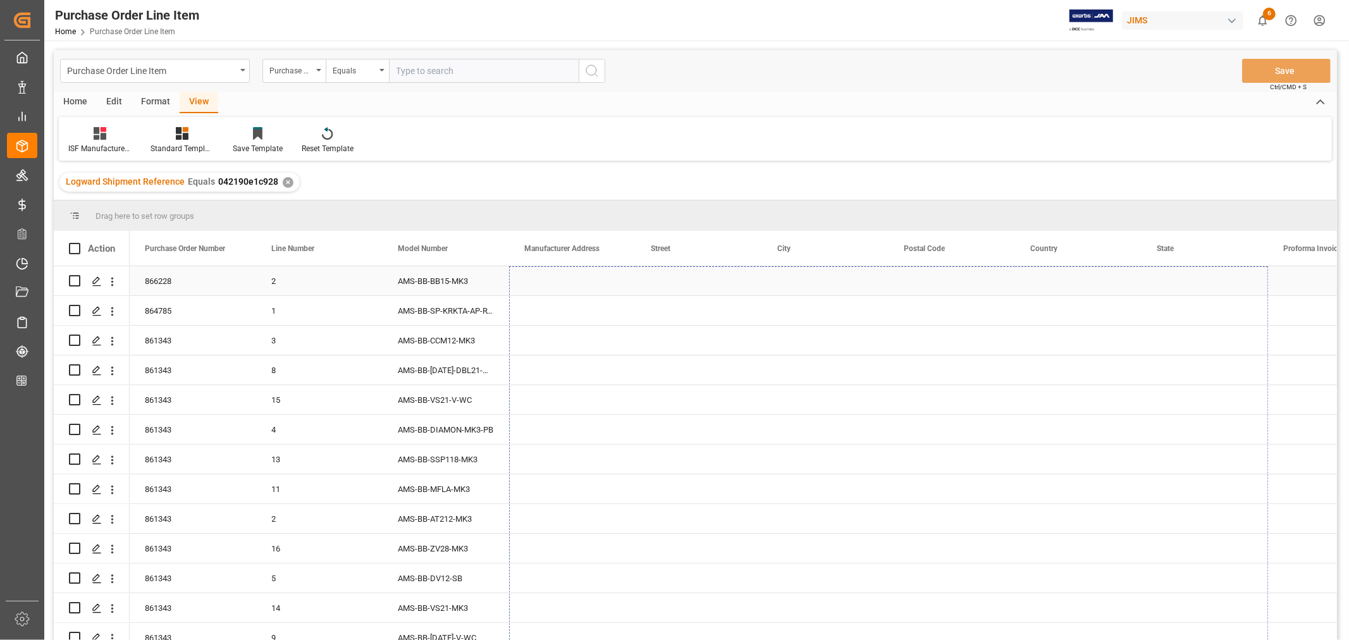
drag, startPoint x: 1265, startPoint y: 606, endPoint x: 1224, endPoint y: 273, distance: 335.8
click at [1224, 273] on div "866228 2 AMS-BB-BB15-MK3 042190e1c928 864785 1 AMS-BB-SP-KRKTA-AP-RTFK 042190e1…" at bounding box center [1078, 563] width 1897 height 594
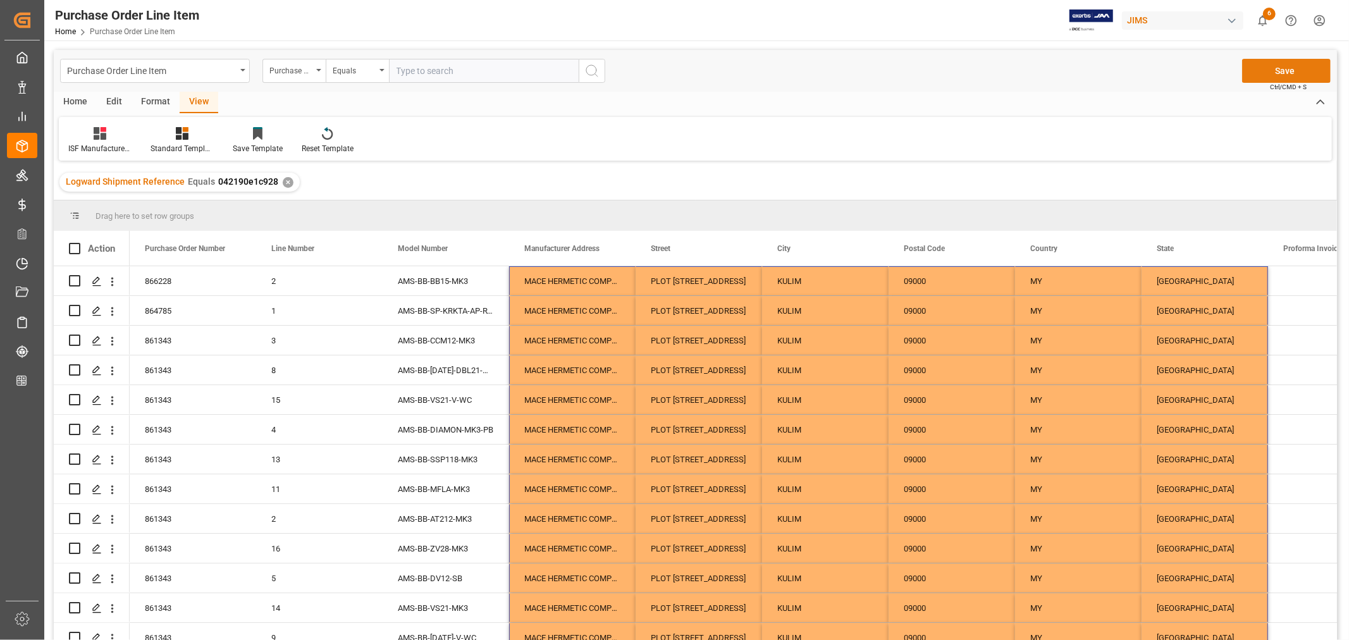
click at [1280, 68] on button "Save" at bounding box center [1286, 71] width 89 height 24
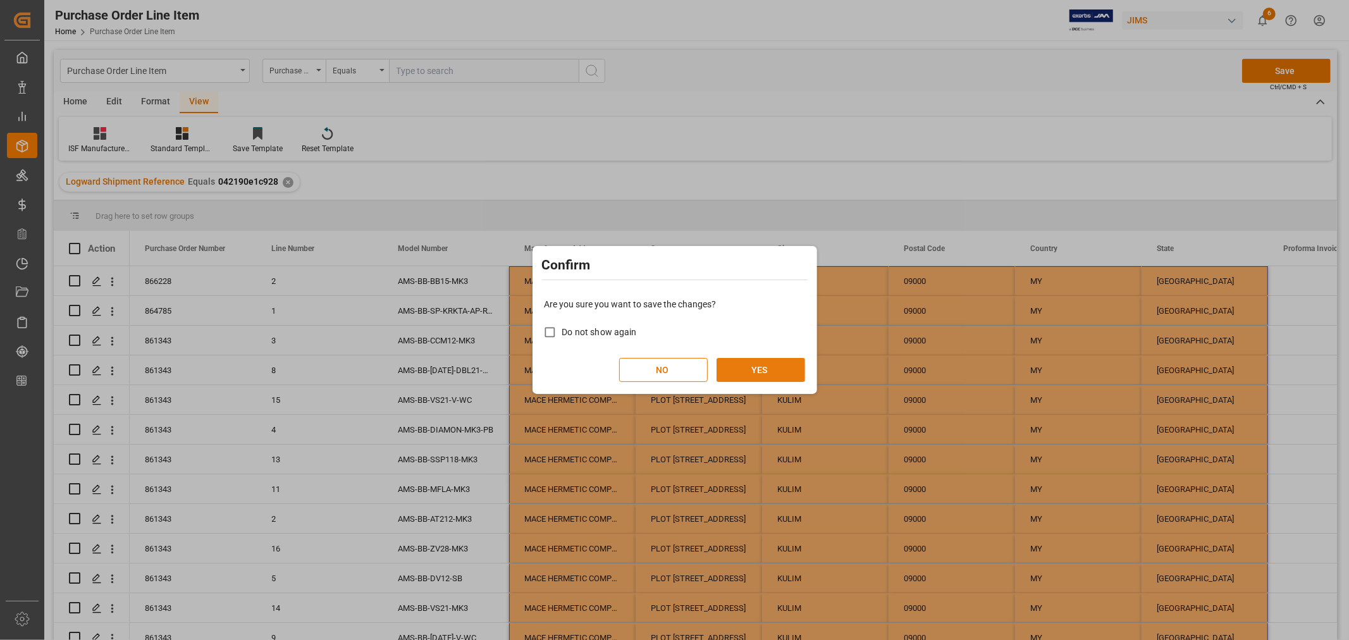
click at [759, 369] on button "YES" at bounding box center [760, 370] width 89 height 24
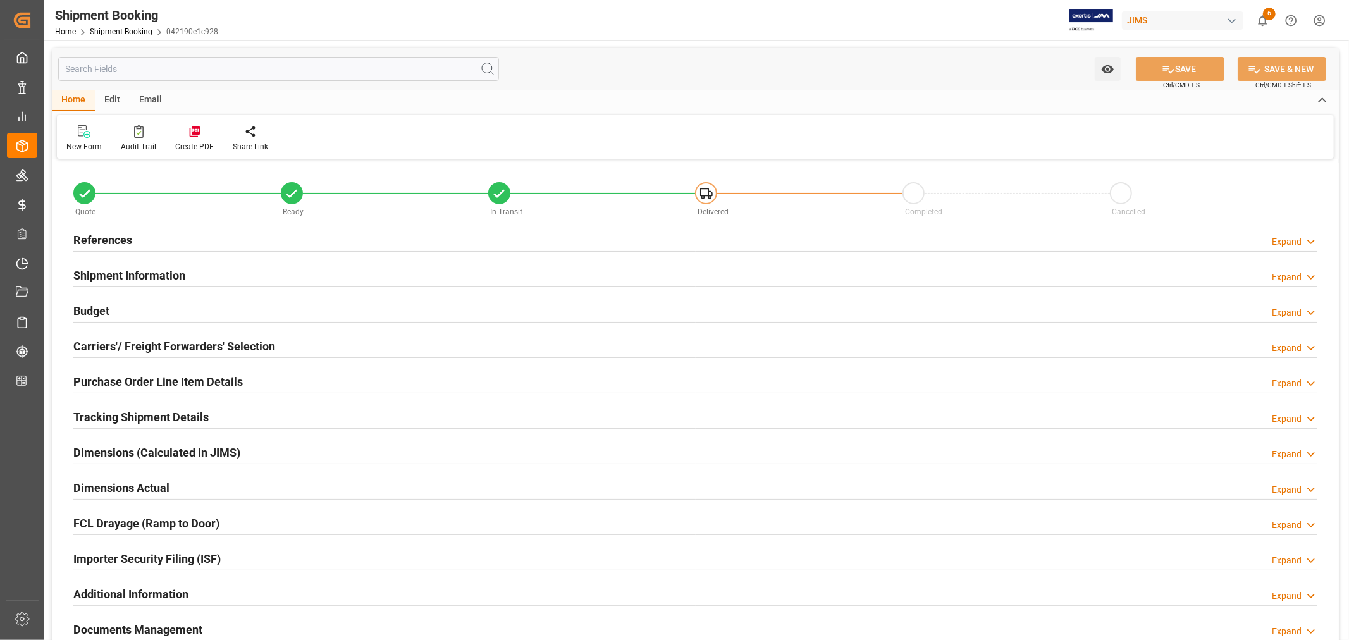
type input "50"
click at [159, 273] on h2 "Shipment Information" at bounding box center [129, 275] width 112 height 17
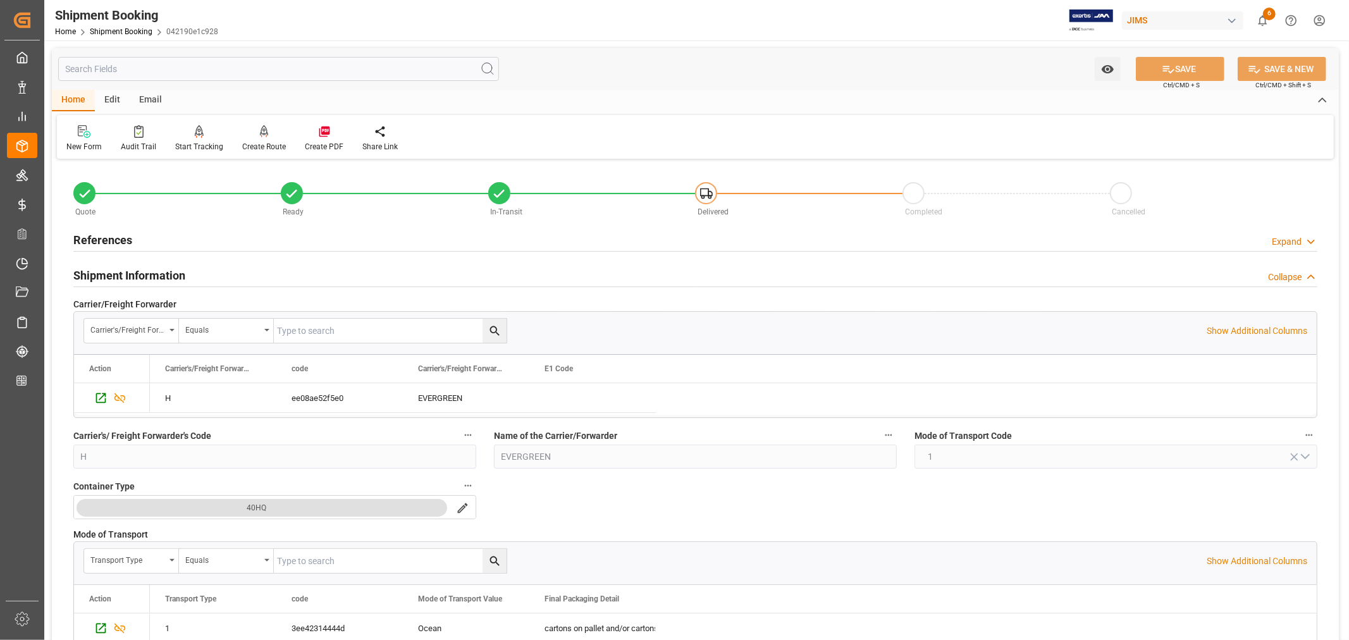
click at [139, 267] on h2 "Shipment Information" at bounding box center [129, 275] width 112 height 17
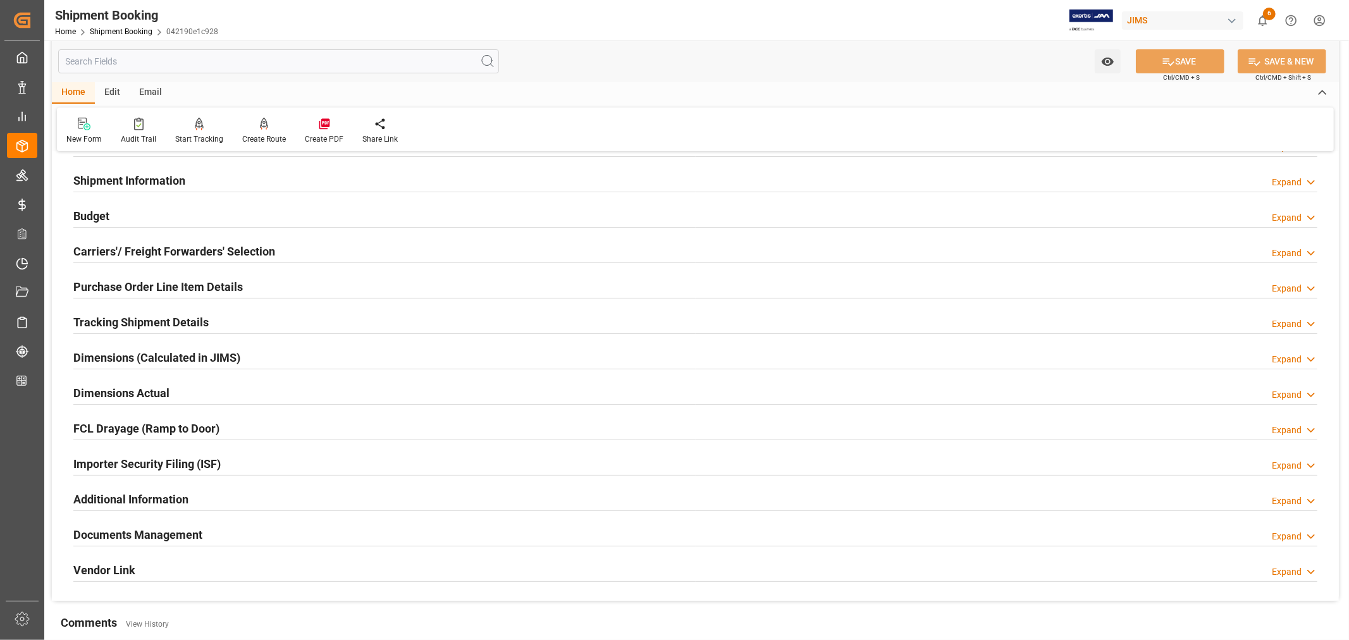
scroll to position [140, 0]
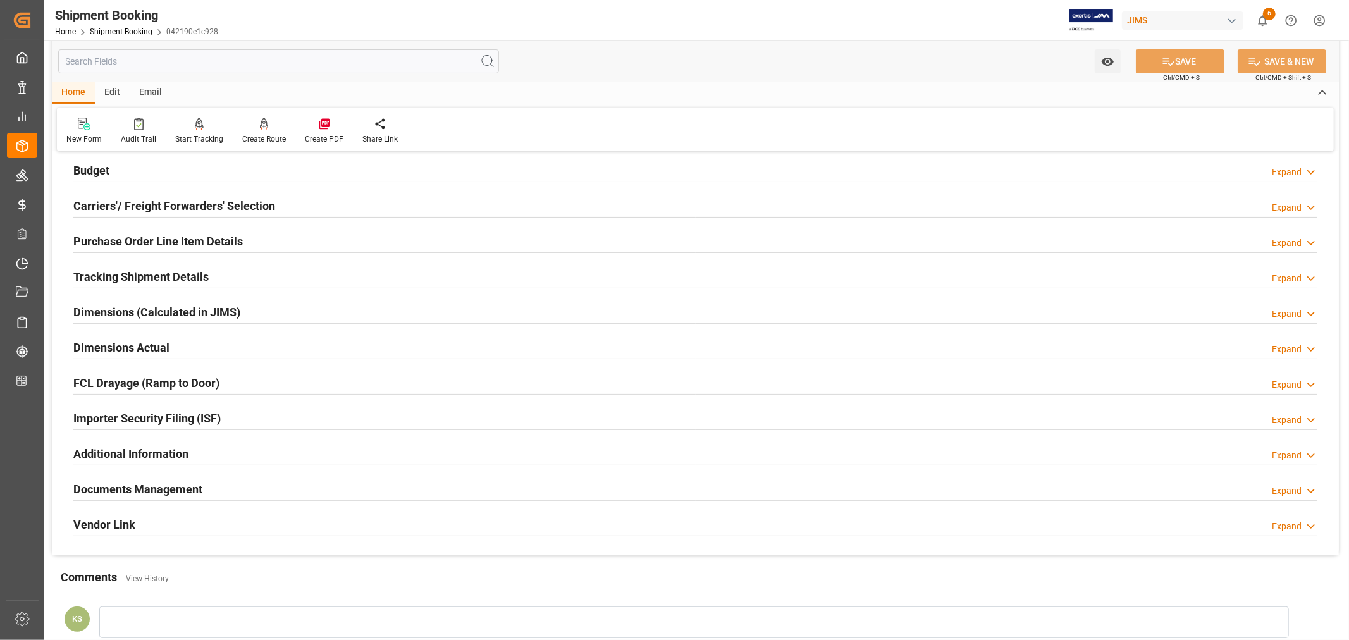
click at [190, 199] on h2 "Carriers'/ Freight Forwarders' Selection" at bounding box center [174, 205] width 202 height 17
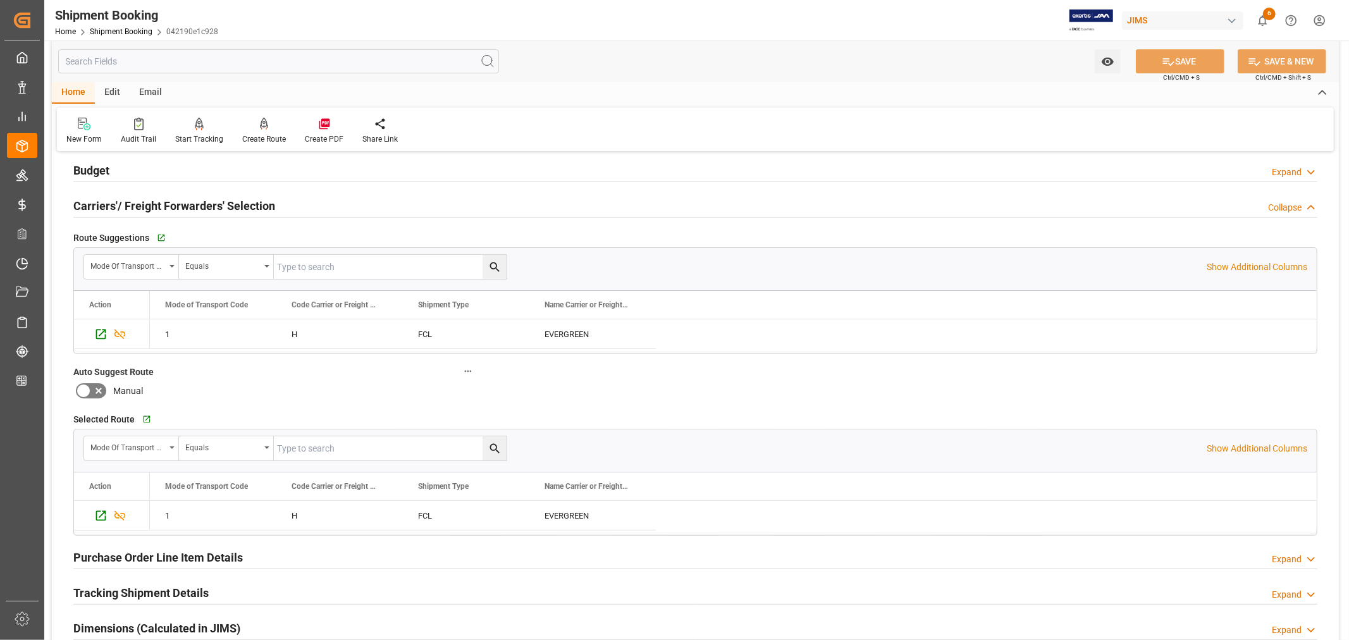
click at [190, 199] on h2 "Carriers'/ Freight Forwarders' Selection" at bounding box center [174, 205] width 202 height 17
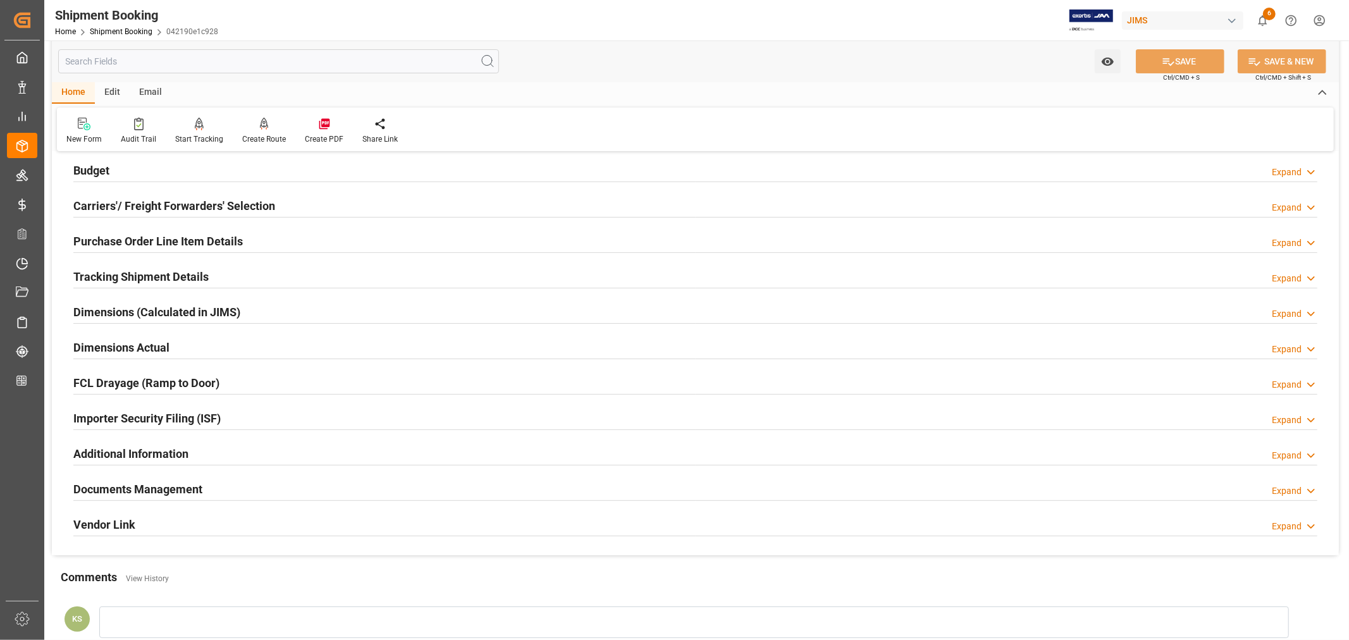
click at [178, 275] on h2 "Tracking Shipment Details" at bounding box center [140, 276] width 135 height 17
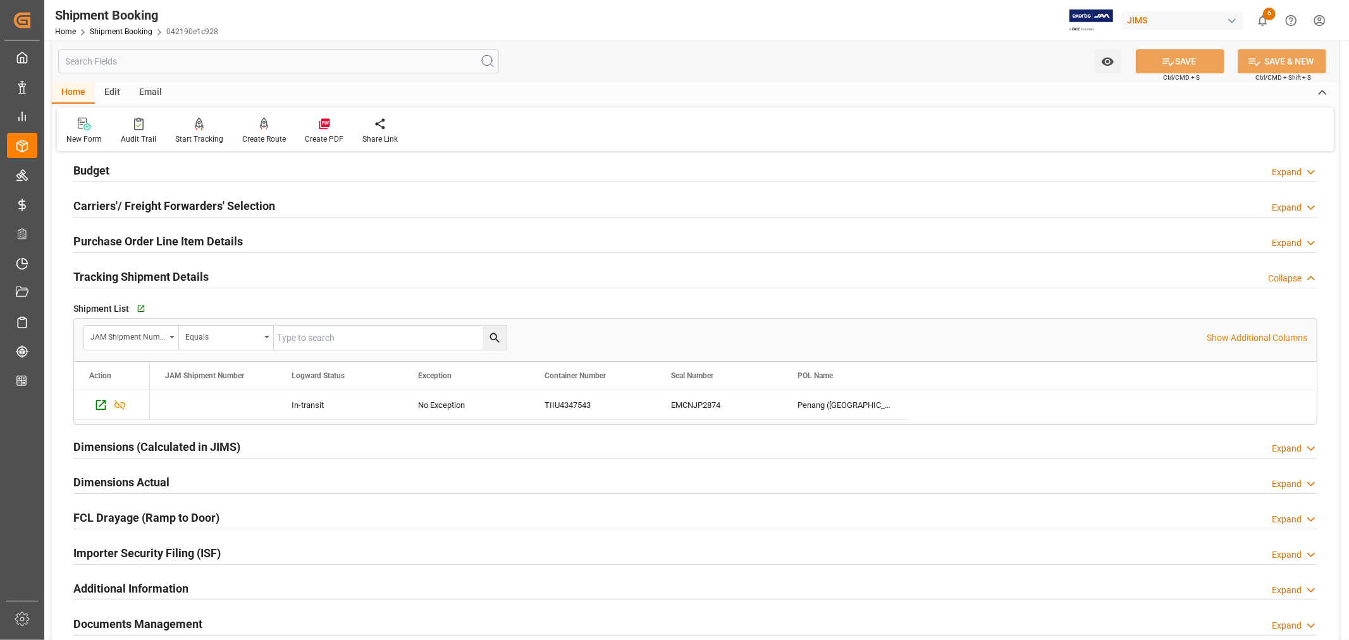
click at [178, 275] on h2 "Tracking Shipment Details" at bounding box center [140, 276] width 135 height 17
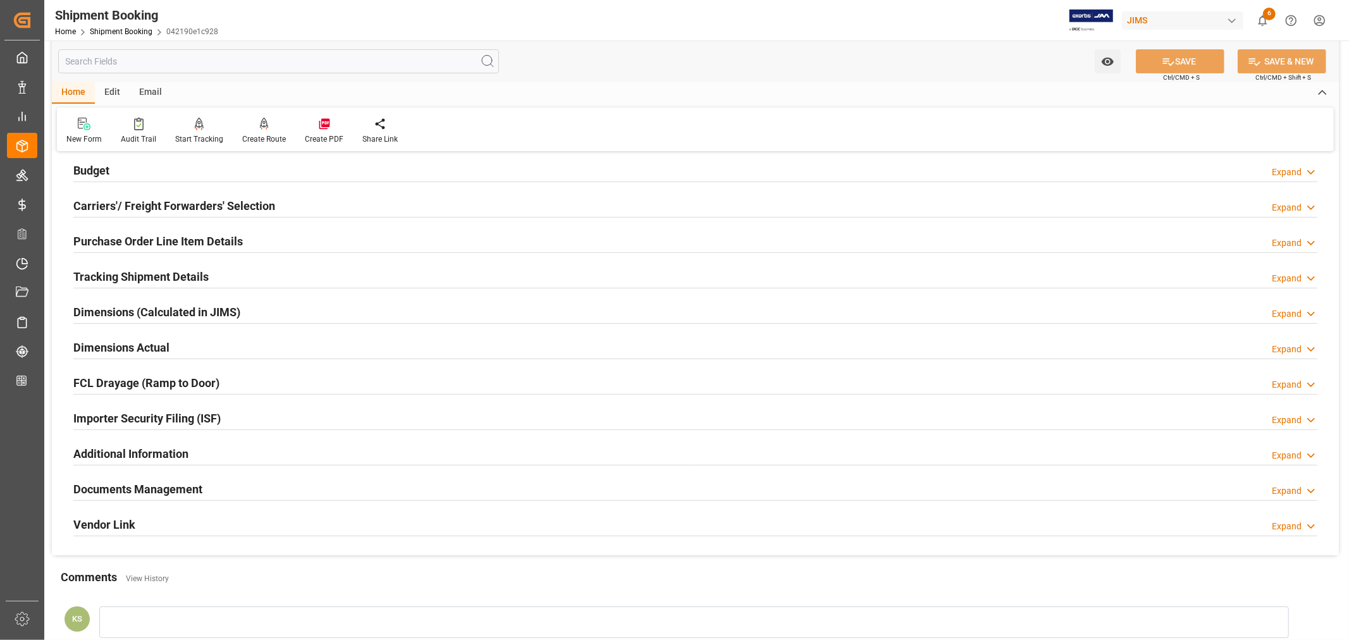
click at [237, 415] on div "Importer Security Filing (ISF) Expand" at bounding box center [695, 417] width 1244 height 24
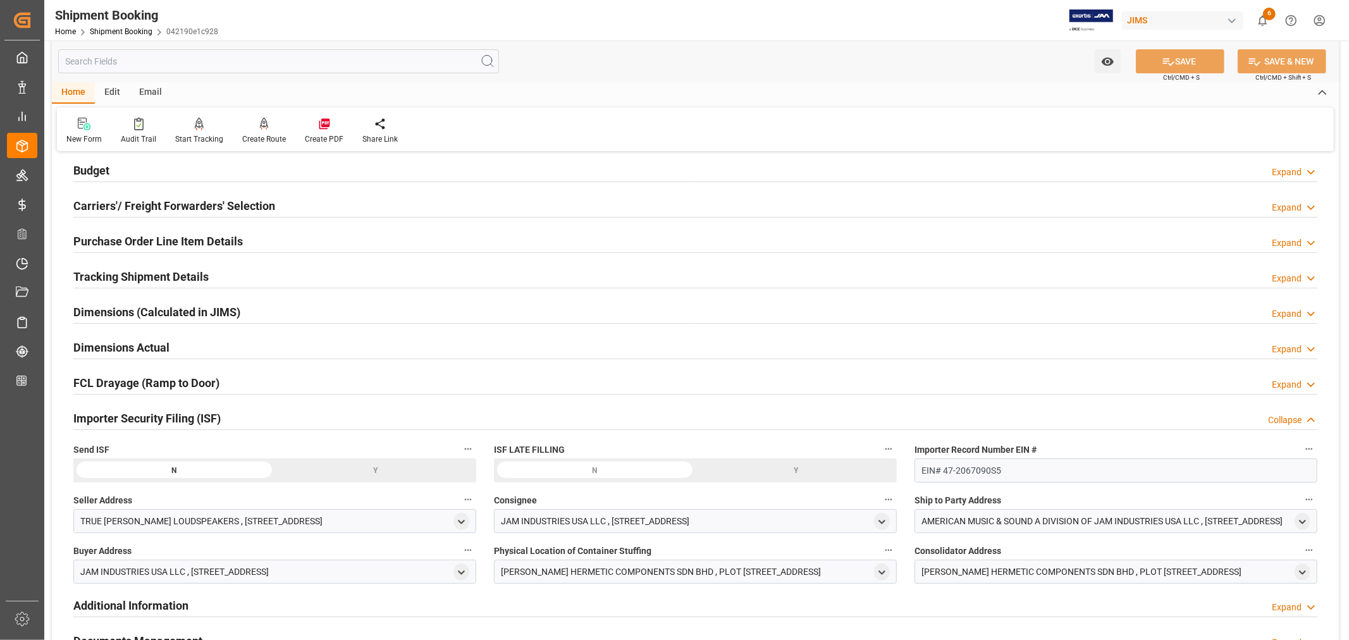
click at [237, 415] on div "Importer Security Filing (ISF) Collapse" at bounding box center [695, 417] width 1244 height 24
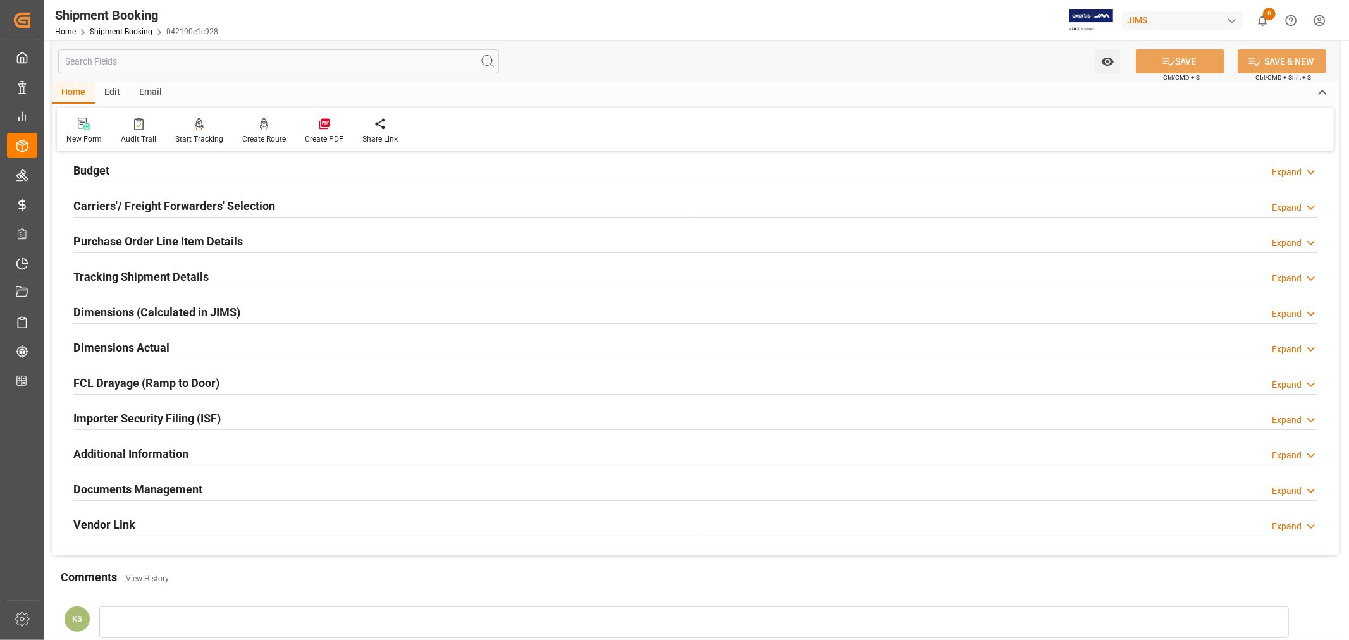
click at [234, 240] on h2 "Purchase Order Line Item Details" at bounding box center [157, 241] width 169 height 17
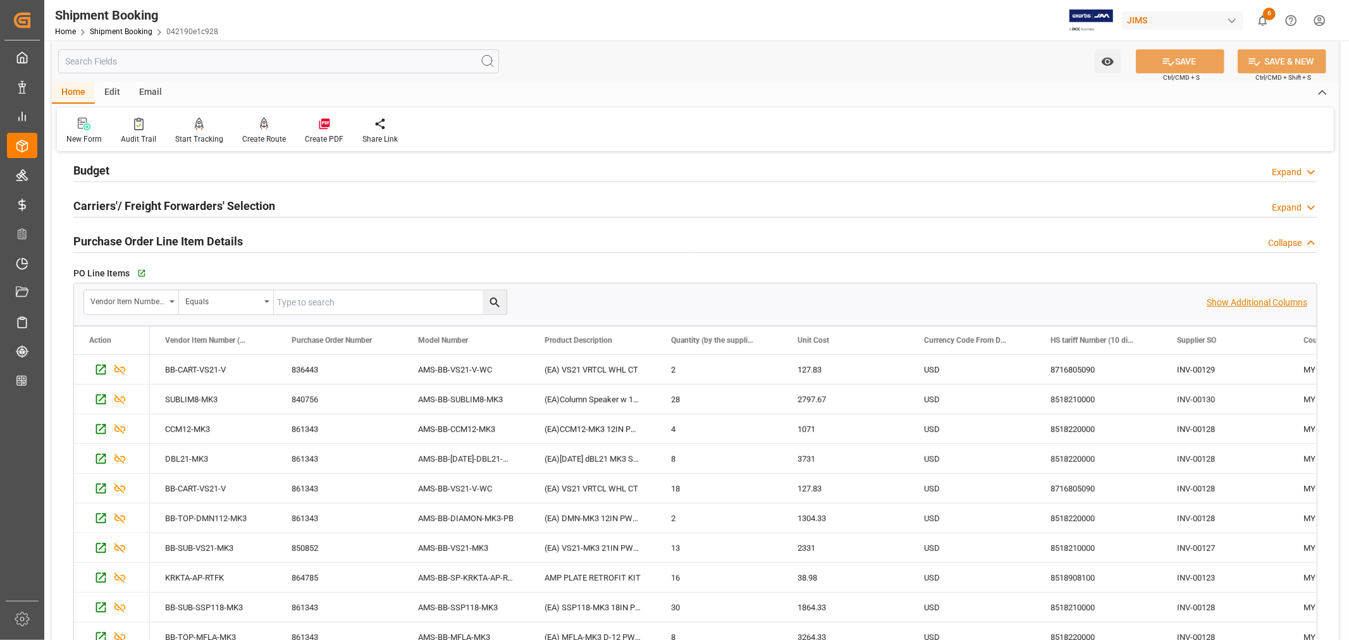
click at [1240, 296] on p "Show Additional Columns" at bounding box center [1256, 302] width 101 height 13
click at [852, 375] on div "127.83" at bounding box center [845, 369] width 126 height 29
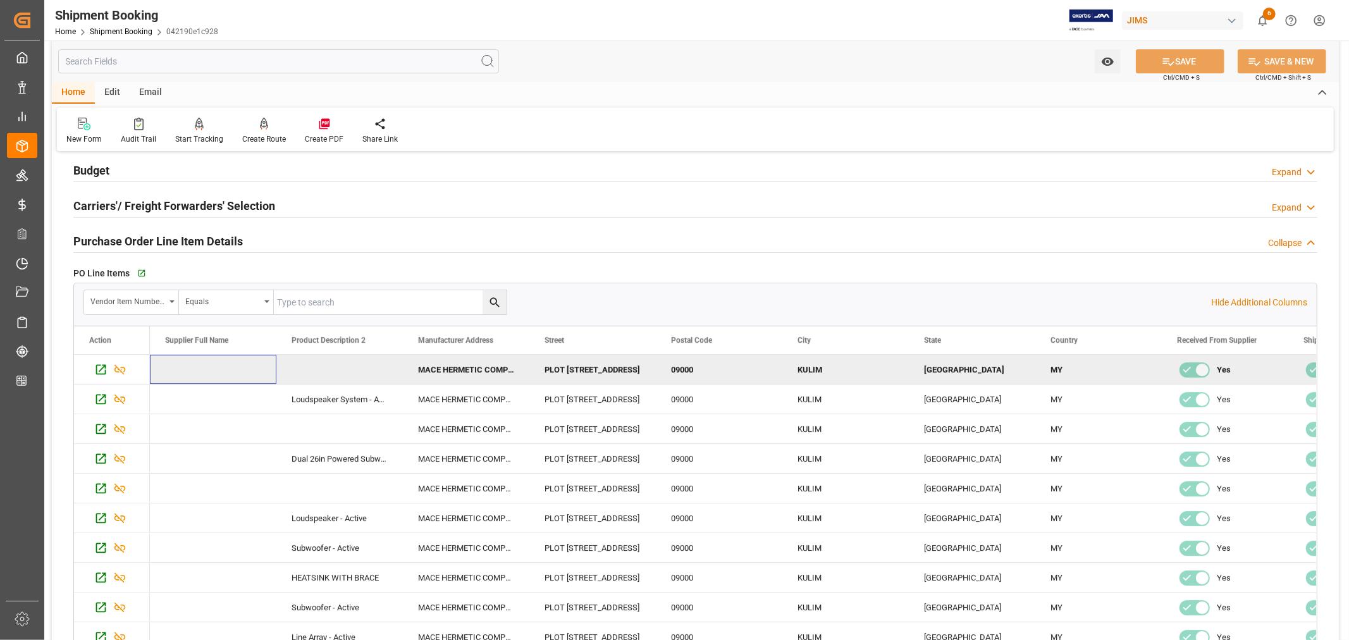
scroll to position [0, 12141]
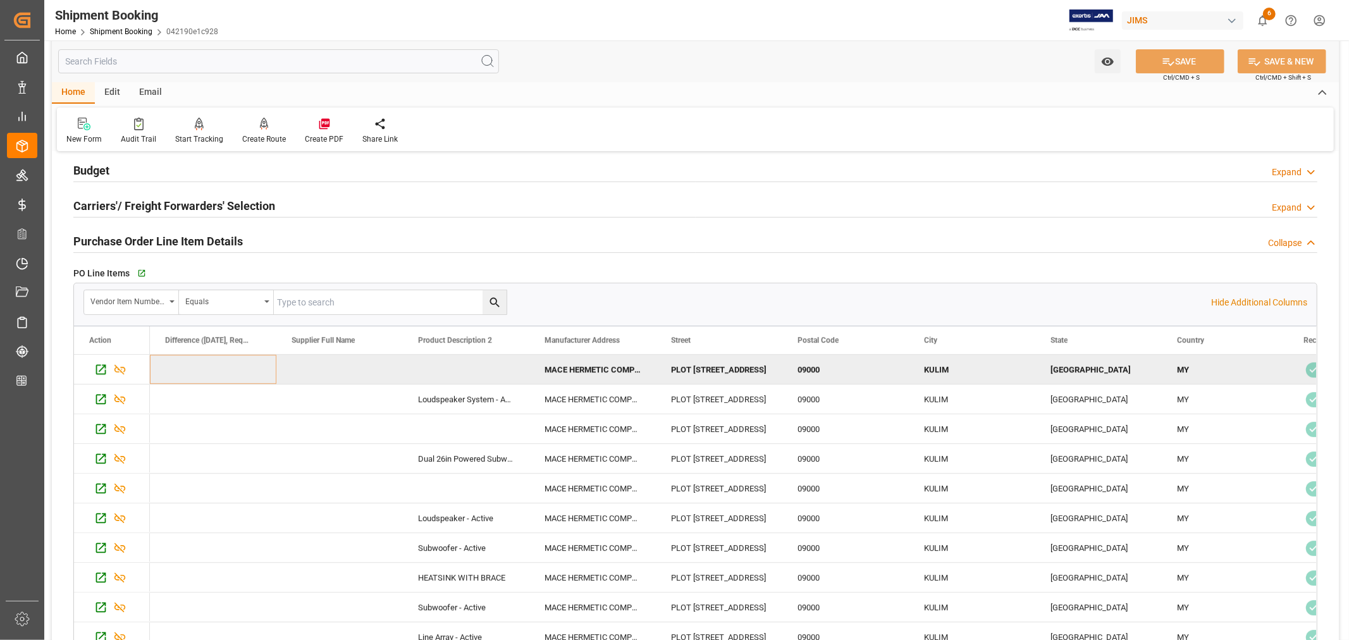
click at [212, 236] on h2 "Purchase Order Line Item Details" at bounding box center [157, 241] width 169 height 17
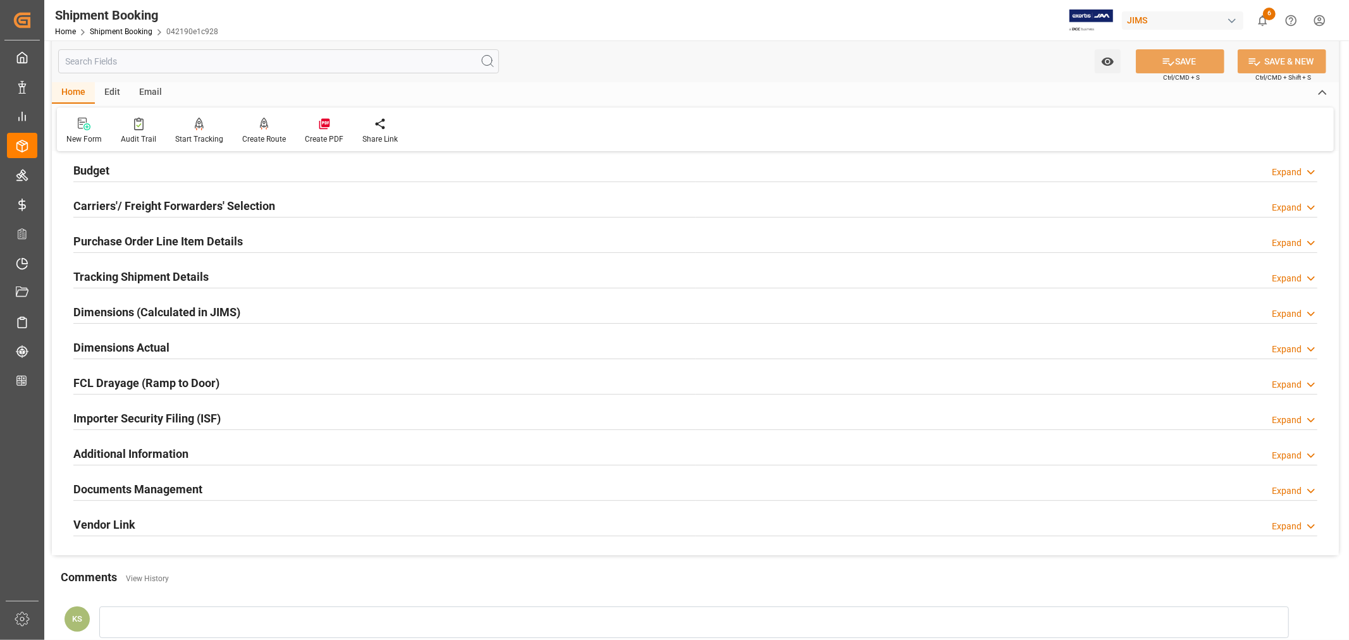
click at [165, 242] on h2 "Purchase Order Line Item Details" at bounding box center [157, 241] width 169 height 17
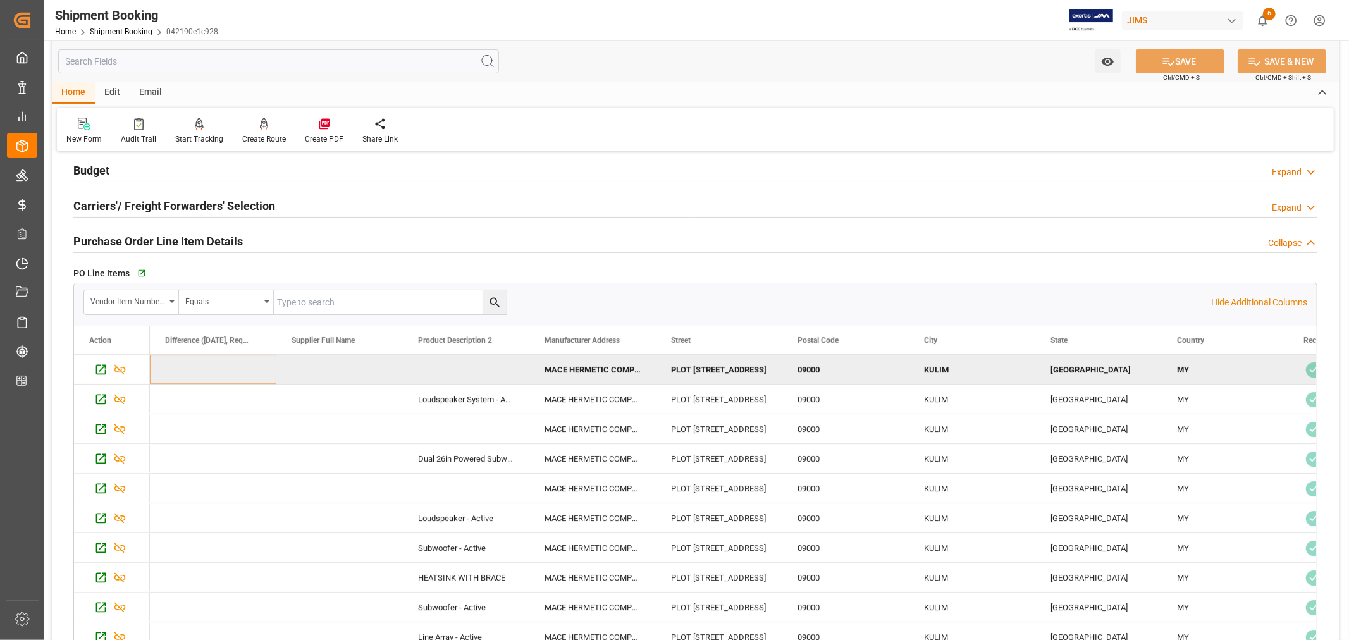
click at [453, 367] on div "Press SPACE to deselect this row." at bounding box center [466, 369] width 126 height 29
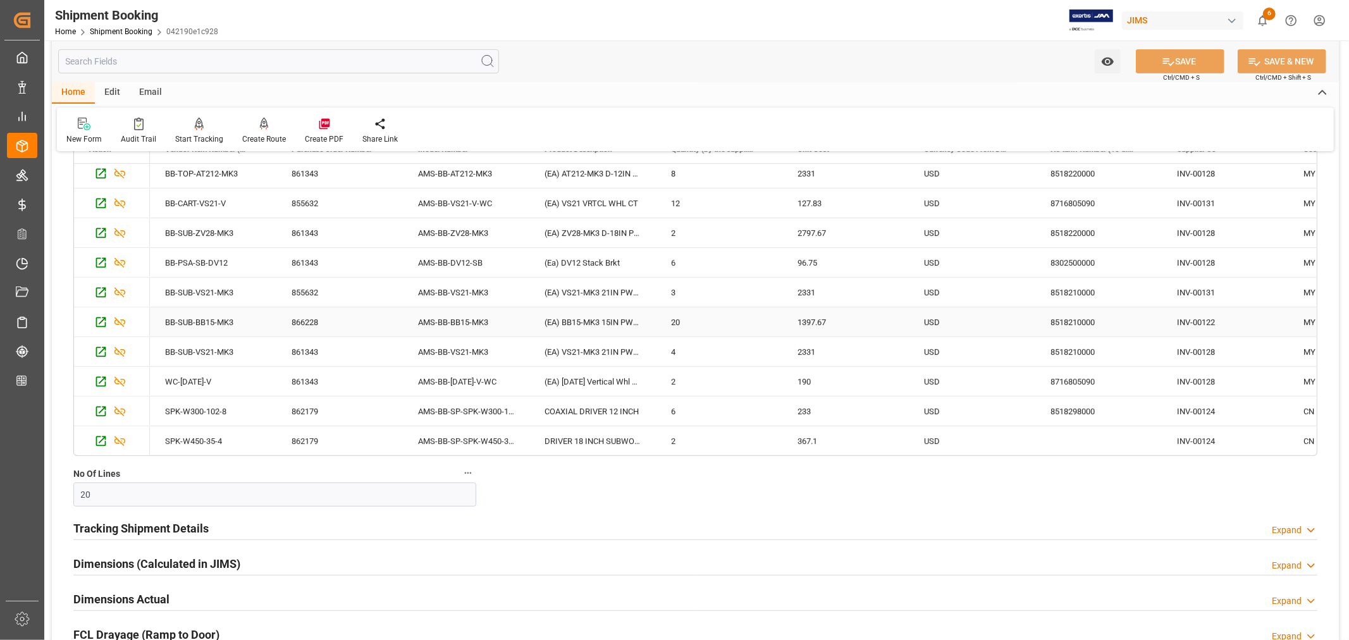
scroll to position [351, 0]
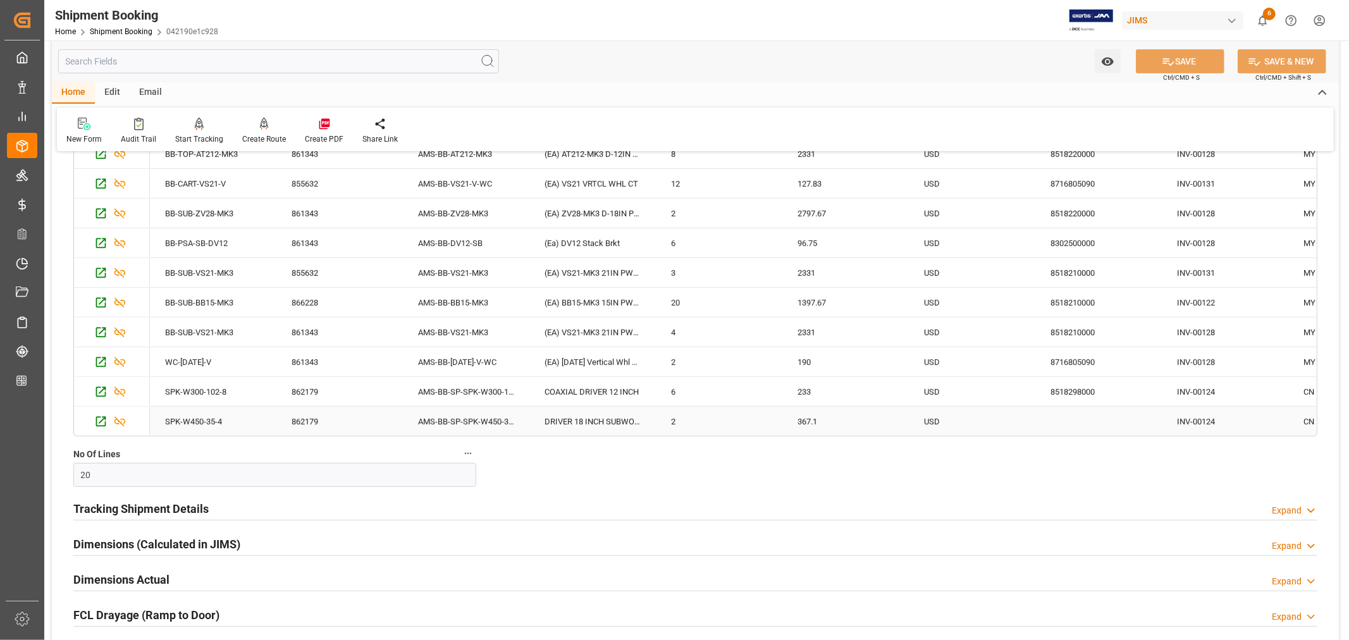
click at [455, 418] on div "AMS-BB-SP-SPK-W450-35-4" at bounding box center [466, 421] width 126 height 29
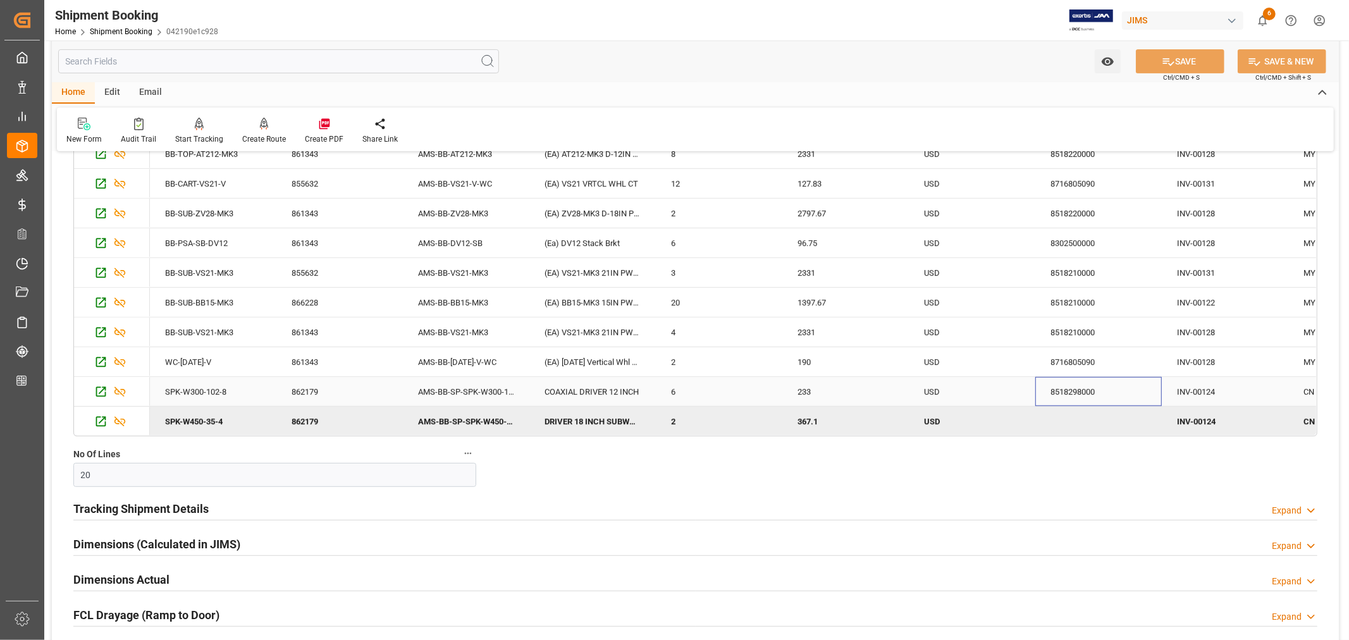
click at [1083, 386] on div "8518298000" at bounding box center [1098, 391] width 126 height 29
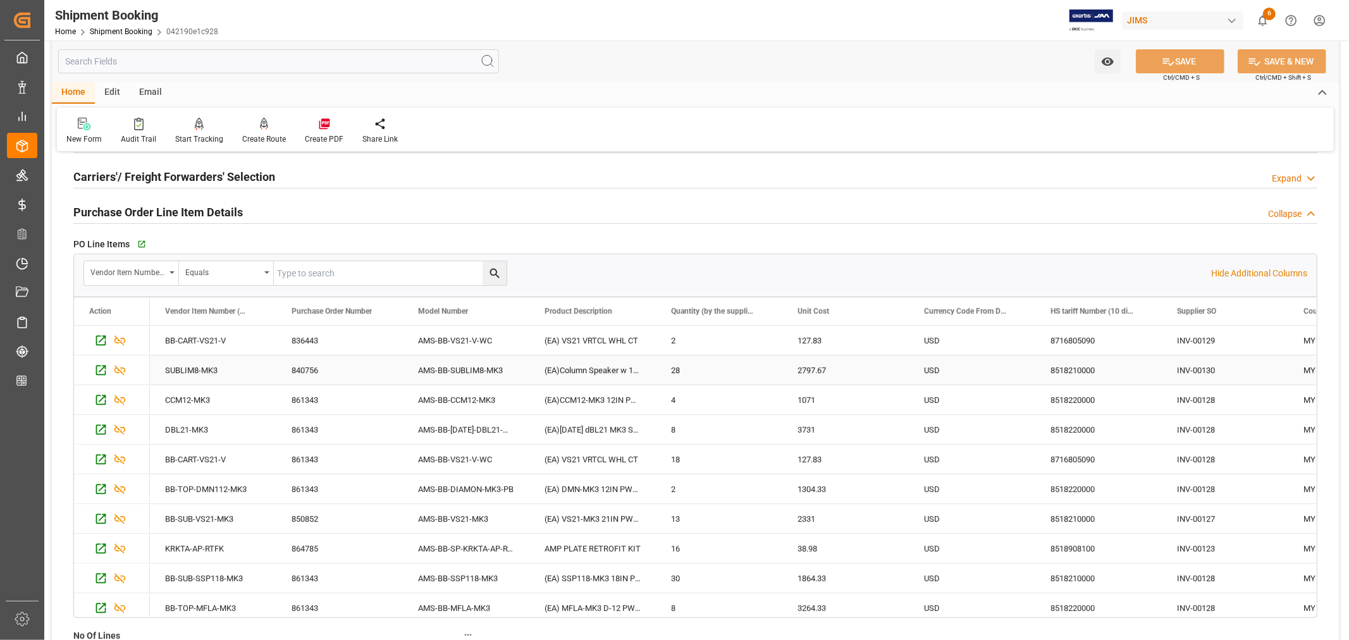
scroll to position [140, 0]
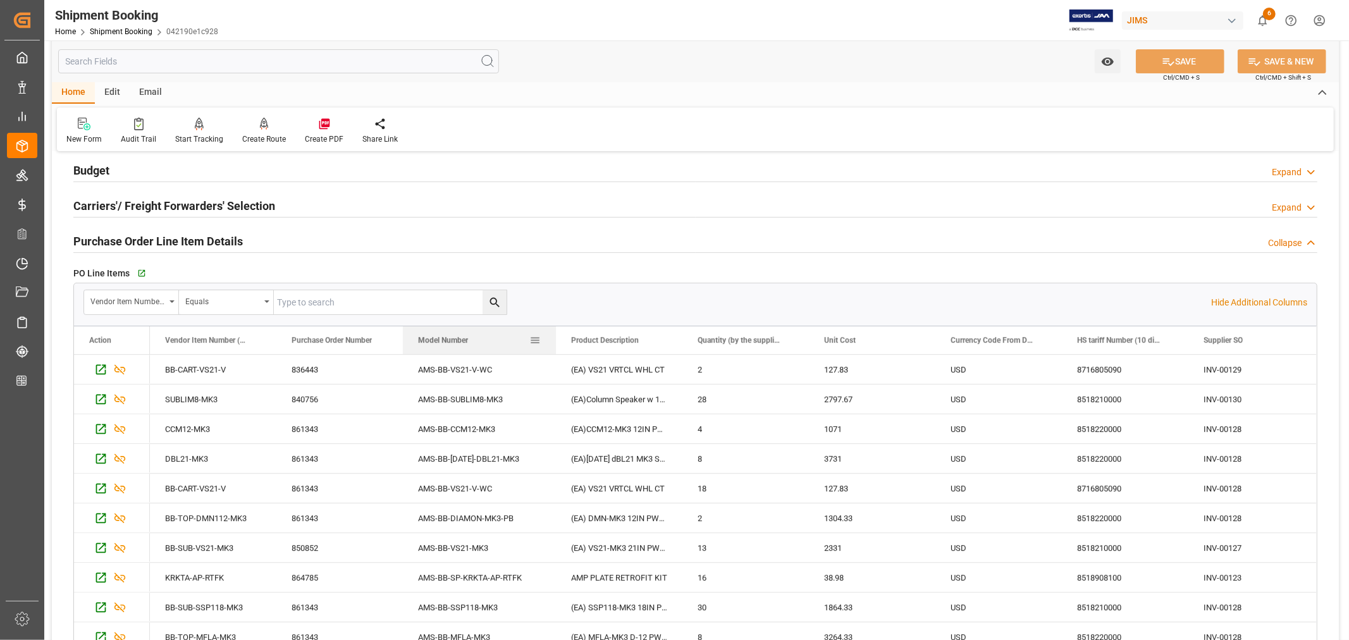
drag, startPoint x: 527, startPoint y: 350, endPoint x: 553, endPoint y: 351, distance: 26.6
click at [553, 351] on div at bounding box center [555, 340] width 5 height 28
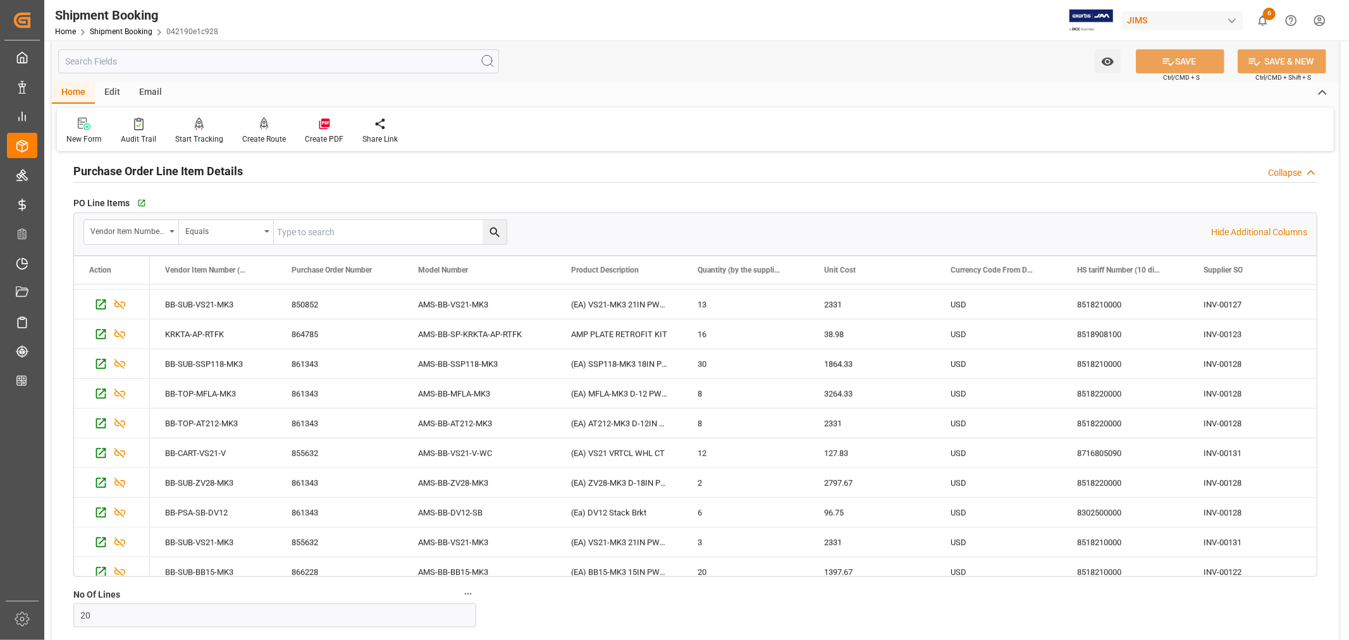
scroll to position [302, 0]
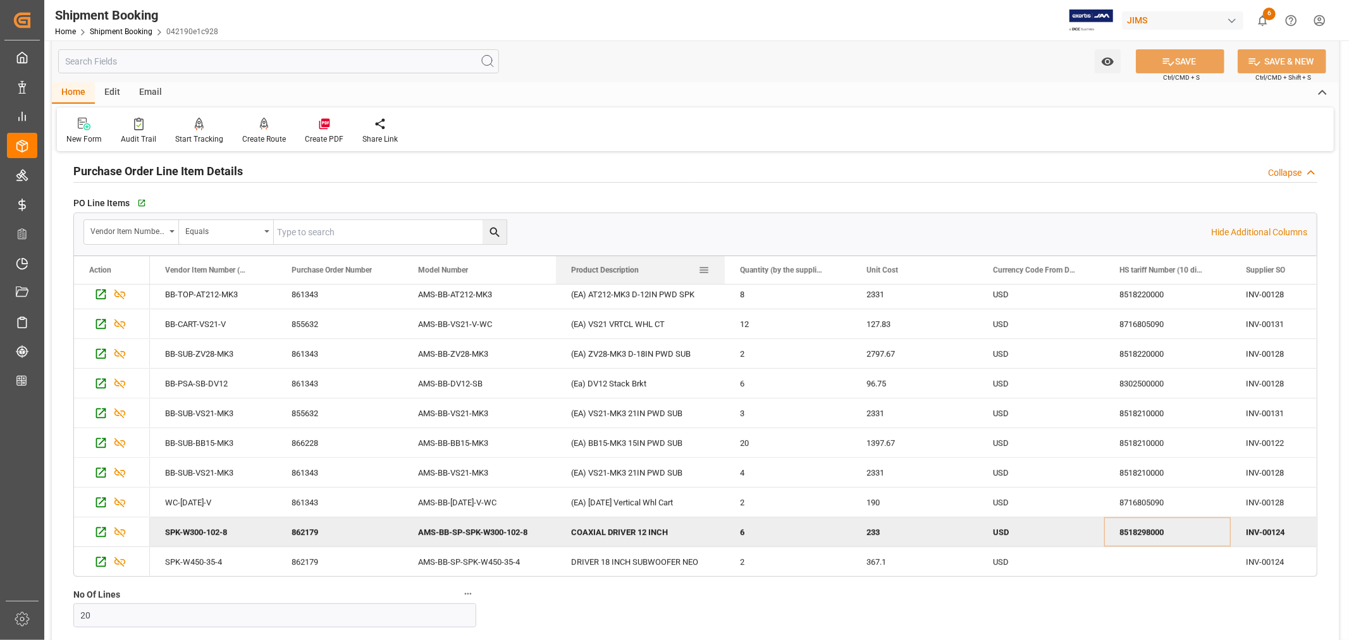
drag, startPoint x: 681, startPoint y: 266, endPoint x: 723, endPoint y: 273, distance: 42.8
click at [723, 273] on div at bounding box center [724, 270] width 5 height 28
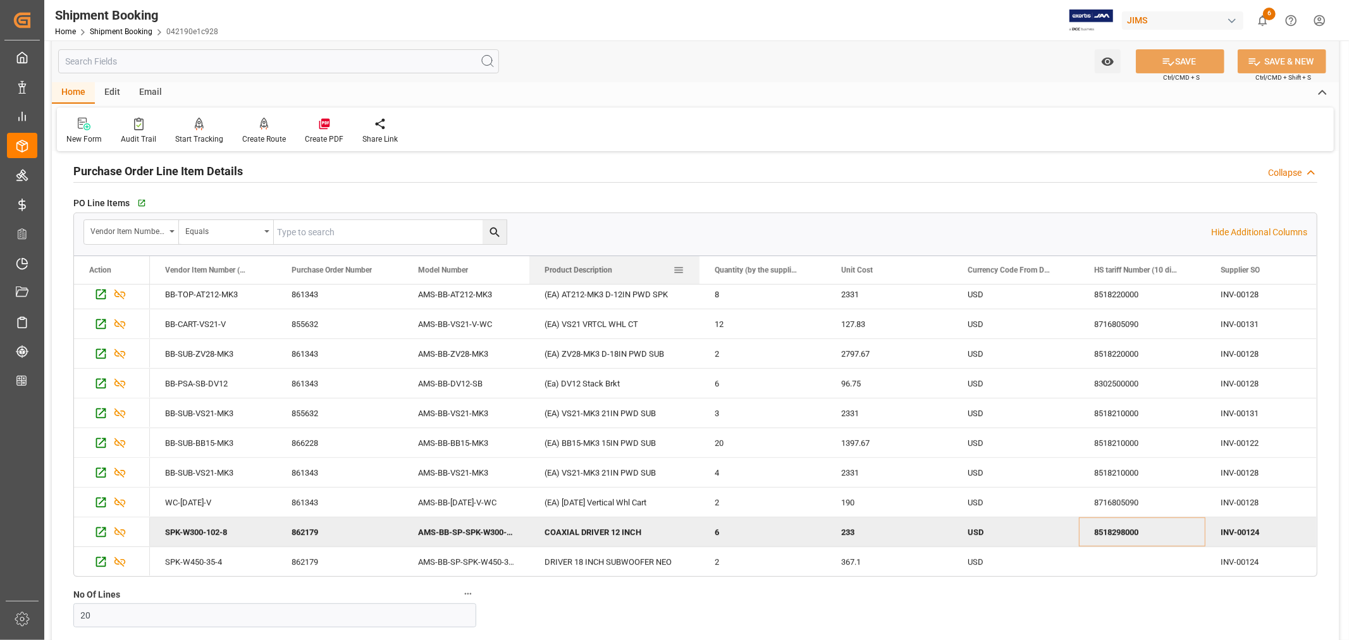
drag, startPoint x: 653, startPoint y: 277, endPoint x: 697, endPoint y: 282, distance: 44.6
click at [697, 282] on div at bounding box center [699, 270] width 5 height 28
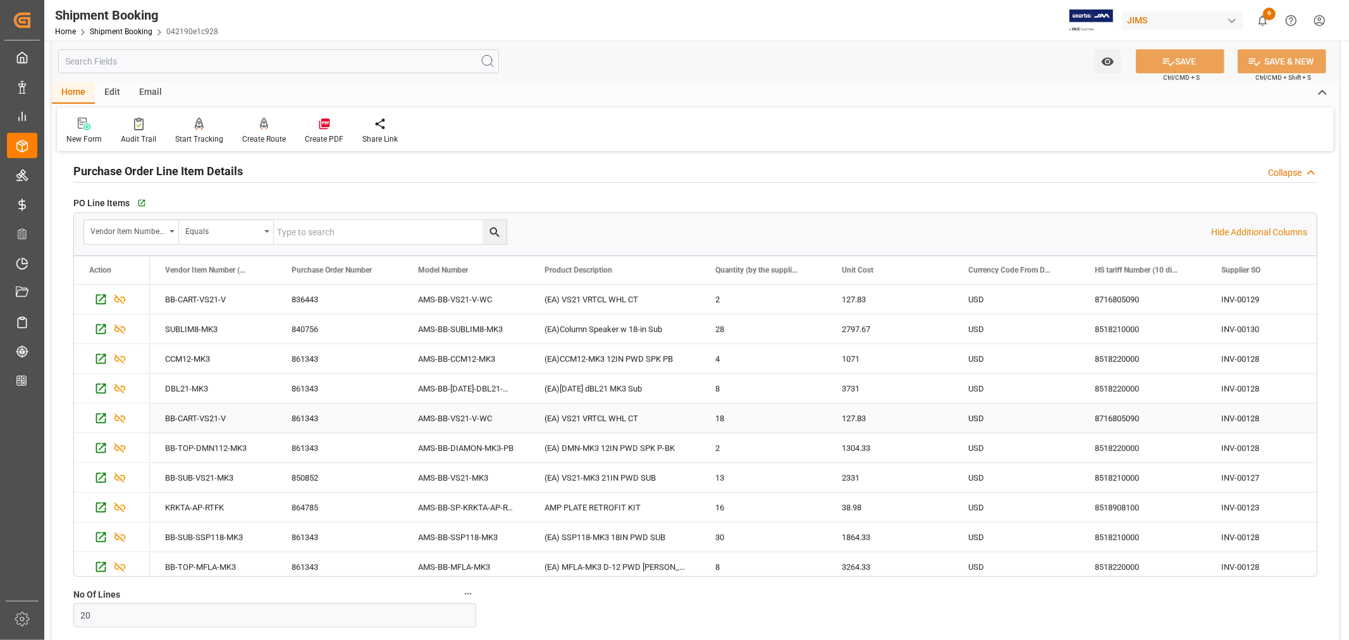
scroll to position [140, 0]
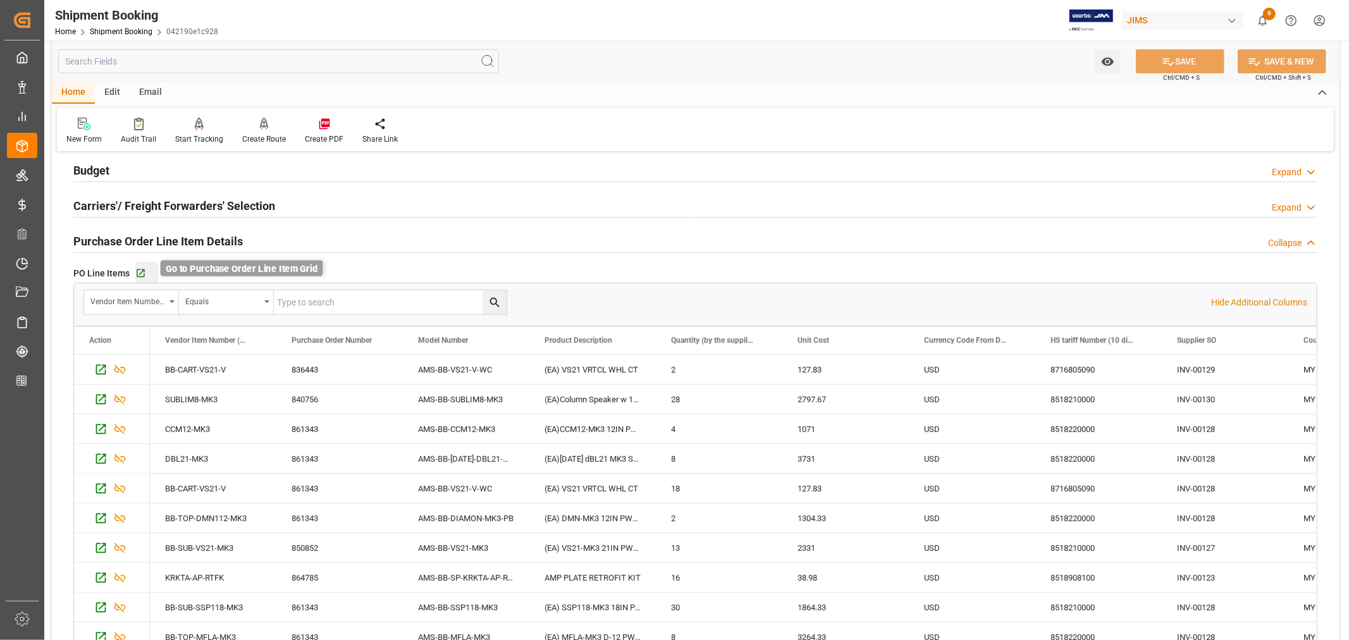
click at [142, 274] on icon "button" at bounding box center [140, 273] width 11 height 11
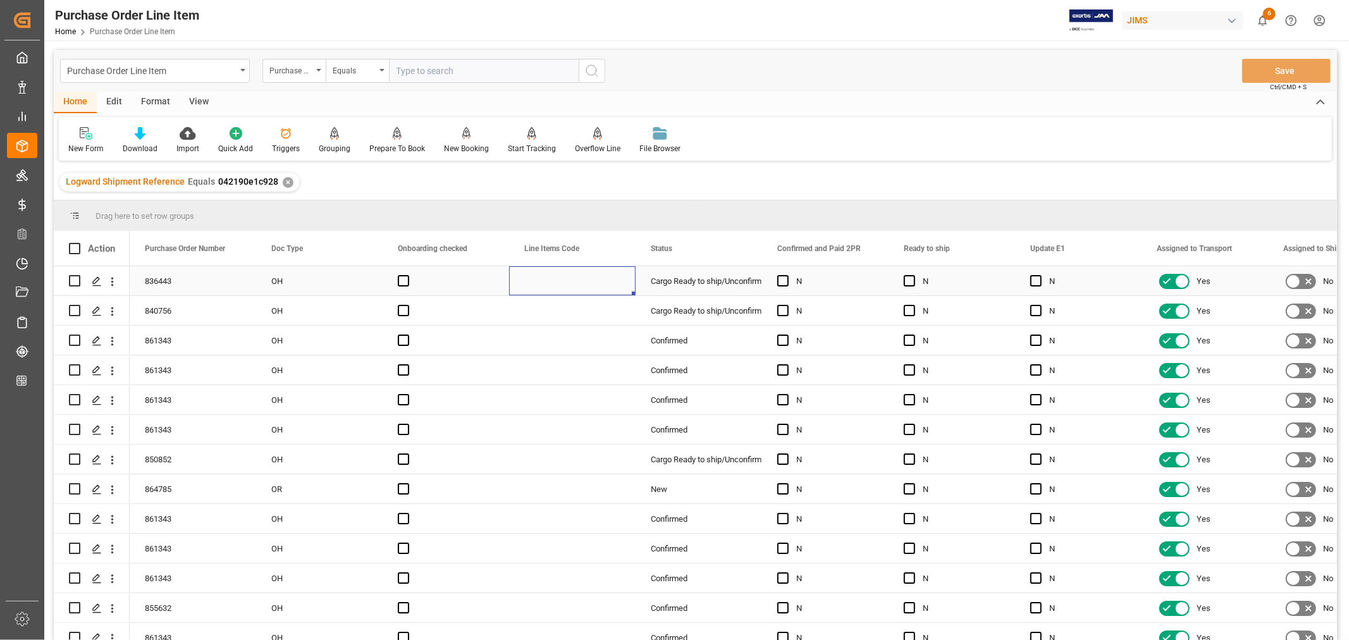
click at [524, 279] on div "Press SPACE to select this row." at bounding box center [572, 280] width 126 height 29
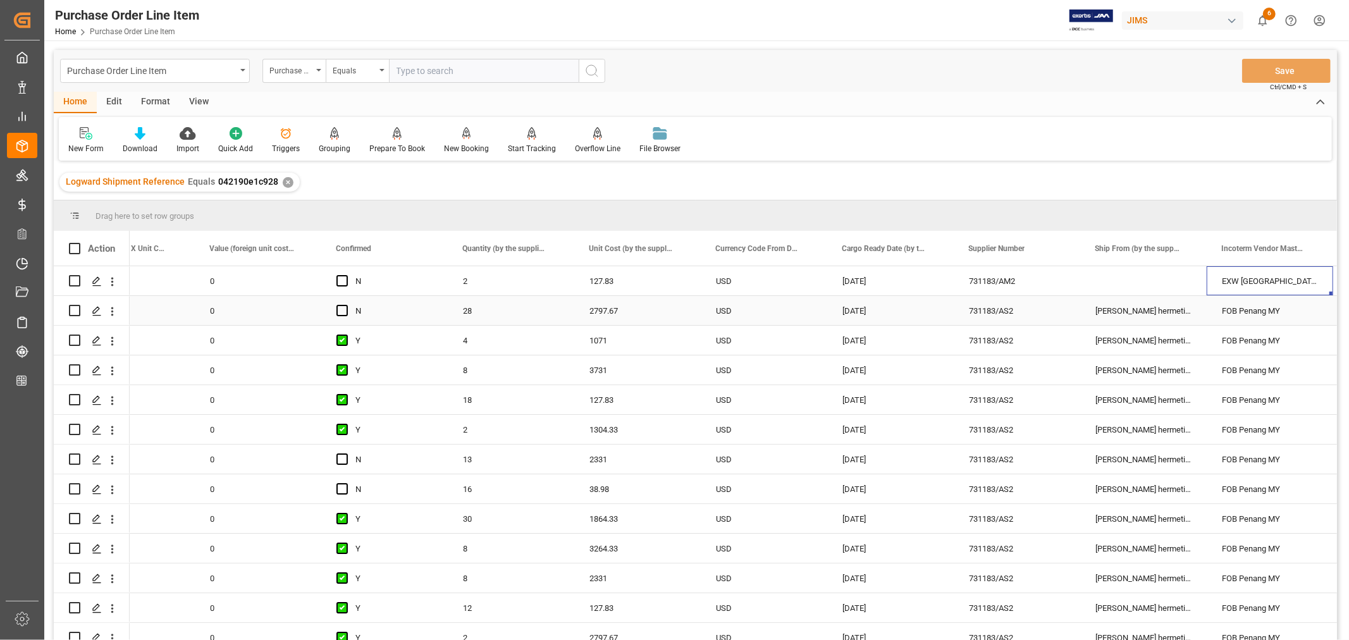
click at [1129, 316] on div "Mace hermetic components sdn bhd" at bounding box center [1143, 310] width 126 height 29
drag, startPoint x: 1204, startPoint y: 322, endPoint x: 1179, endPoint y: 273, distance: 55.7
drag, startPoint x: 1204, startPoint y: 321, endPoint x: 1178, endPoint y: 276, distance: 51.8
click at [1151, 302] on div "Mace hermetic components sdn bhd" at bounding box center [1143, 310] width 126 height 29
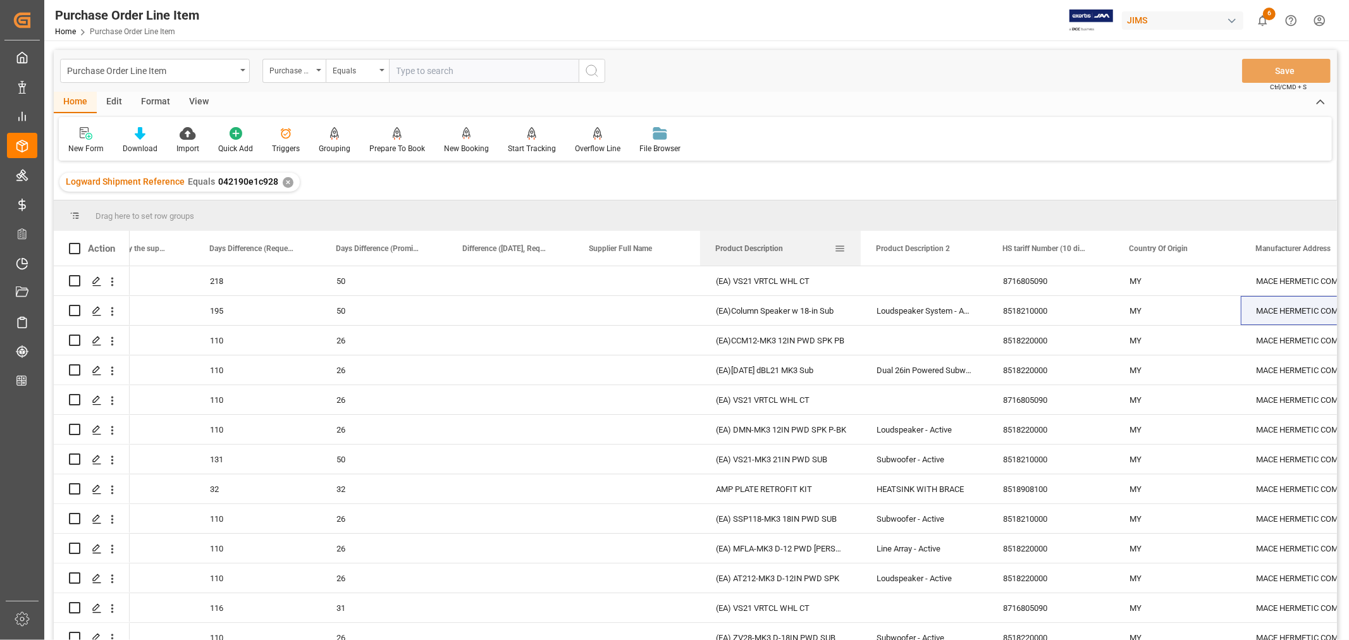
drag, startPoint x: 824, startPoint y: 247, endPoint x: 858, endPoint y: 251, distance: 34.4
click at [858, 251] on div at bounding box center [860, 248] width 5 height 35
click at [1025, 308] on div "8518210000" at bounding box center [1051, 310] width 126 height 29
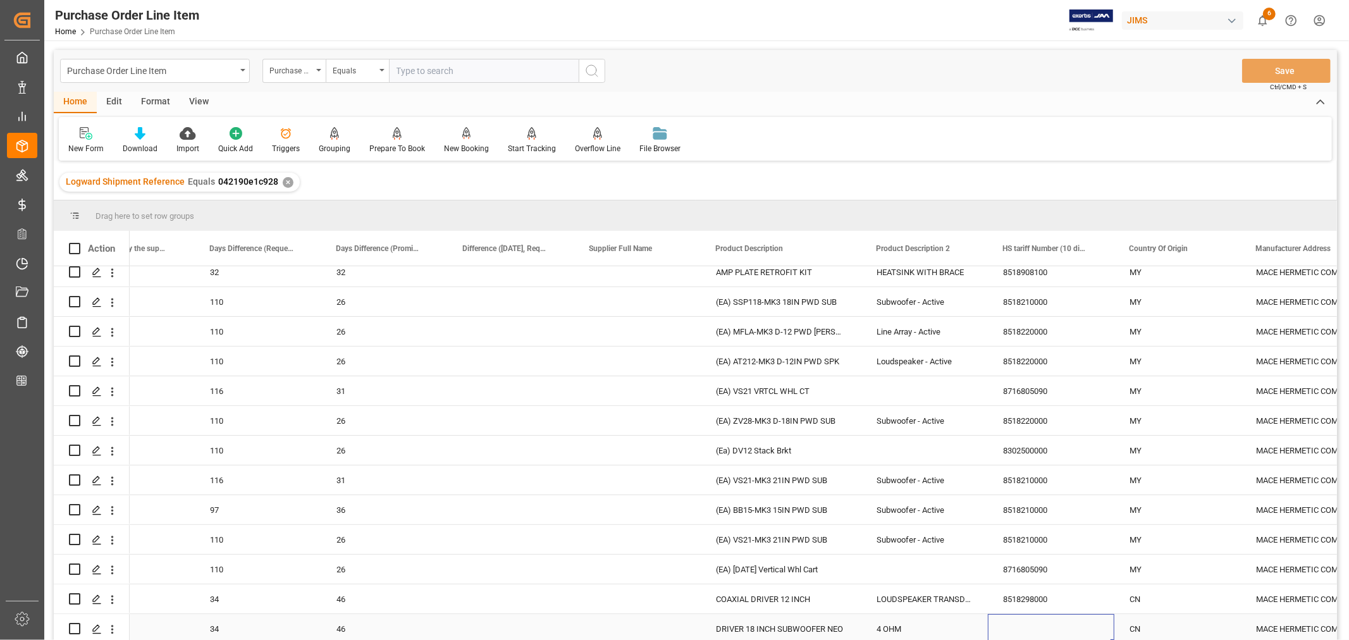
click at [1014, 616] on div "Press SPACE to select this row." at bounding box center [1051, 628] width 126 height 29
click at [1014, 616] on input "Press SPACE to select this row." at bounding box center [1051, 621] width 106 height 24
paste input "8518210000"
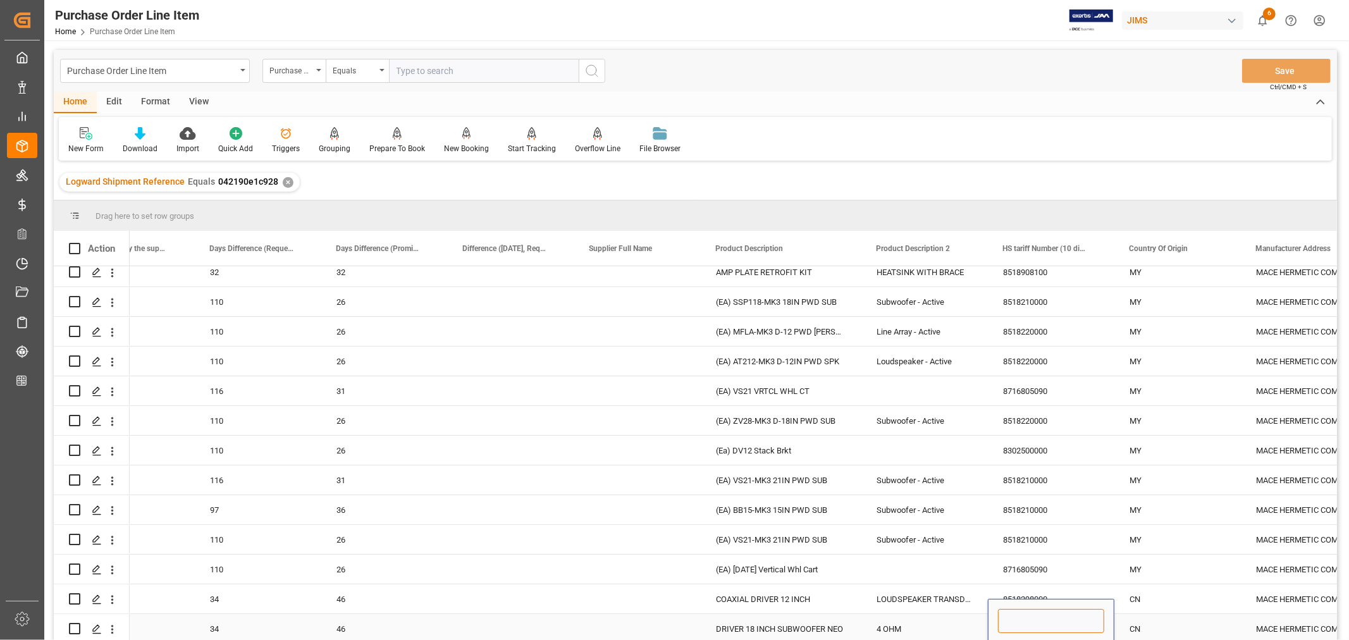
type input "8518210000"
click at [1065, 563] on div "8716805090" at bounding box center [1051, 569] width 126 height 29
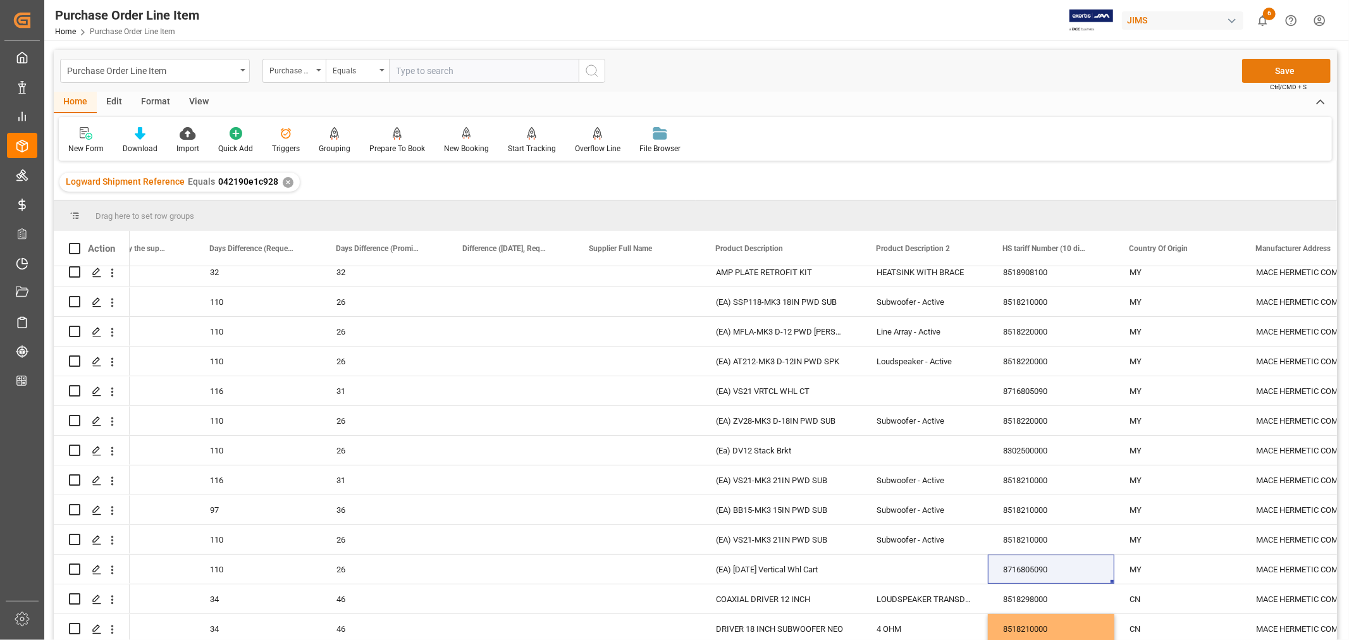
click at [1282, 66] on button "Save" at bounding box center [1286, 71] width 89 height 24
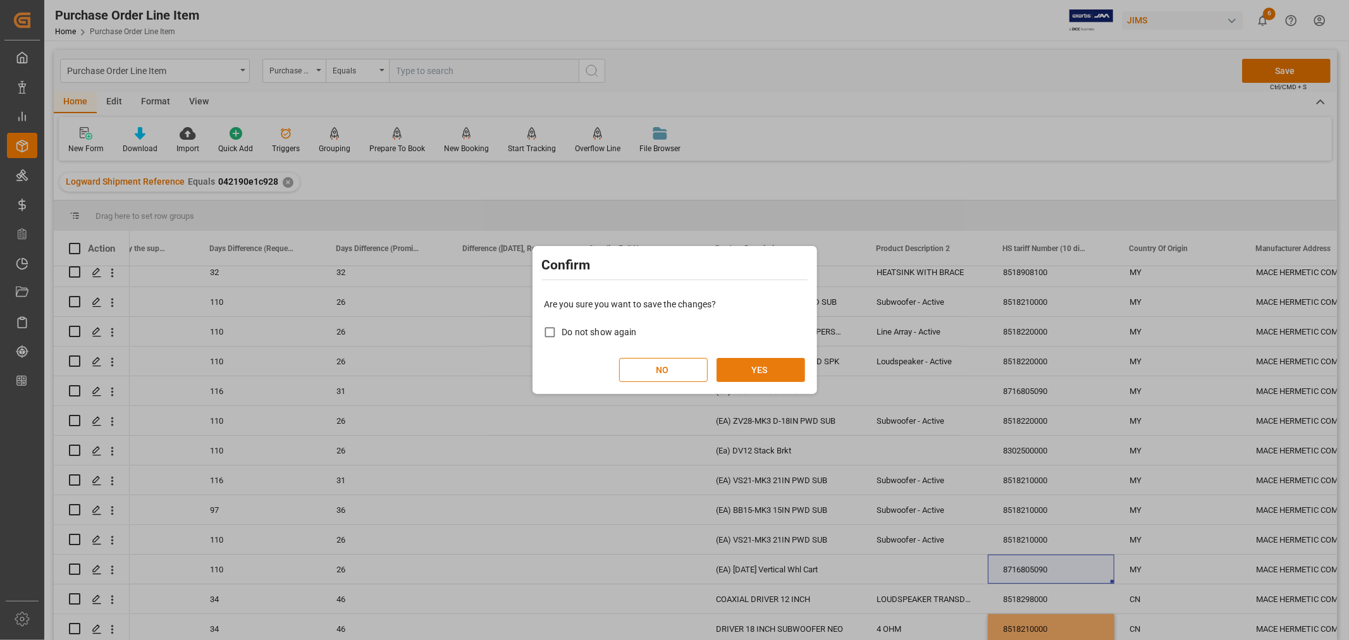
click at [758, 369] on button "YES" at bounding box center [760, 370] width 89 height 24
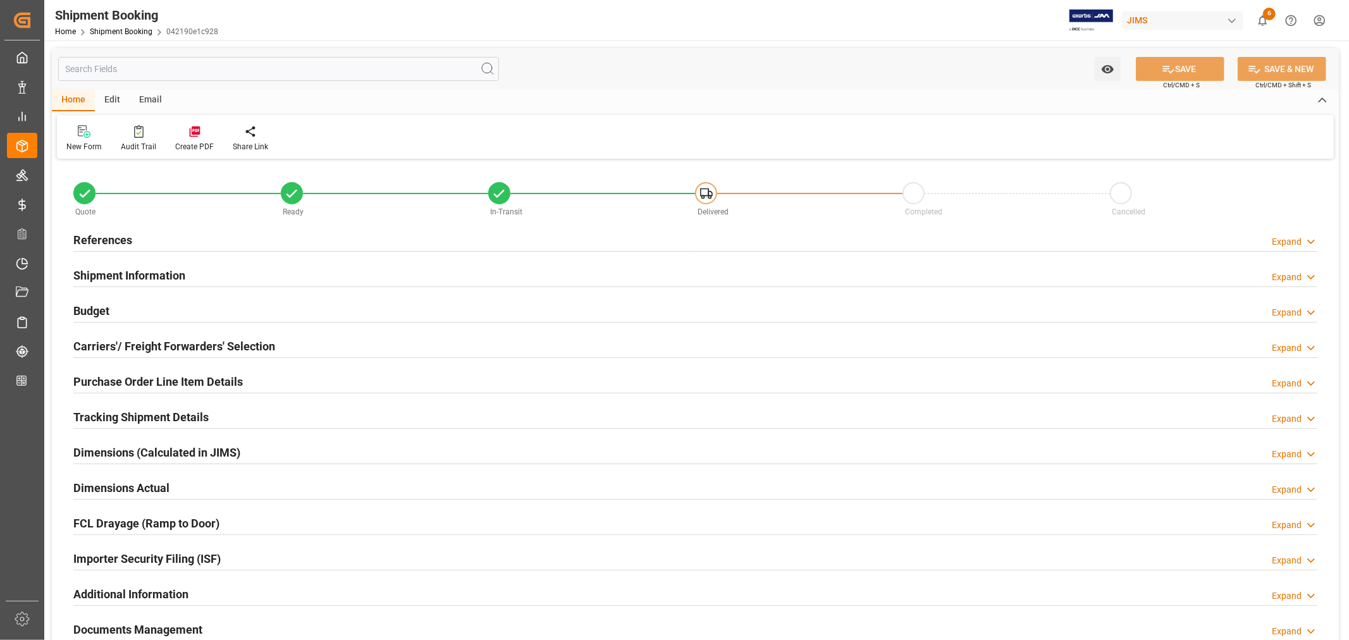
type input "20"
click at [211, 382] on h2 "Purchase Order Line Item Details" at bounding box center [157, 381] width 169 height 17
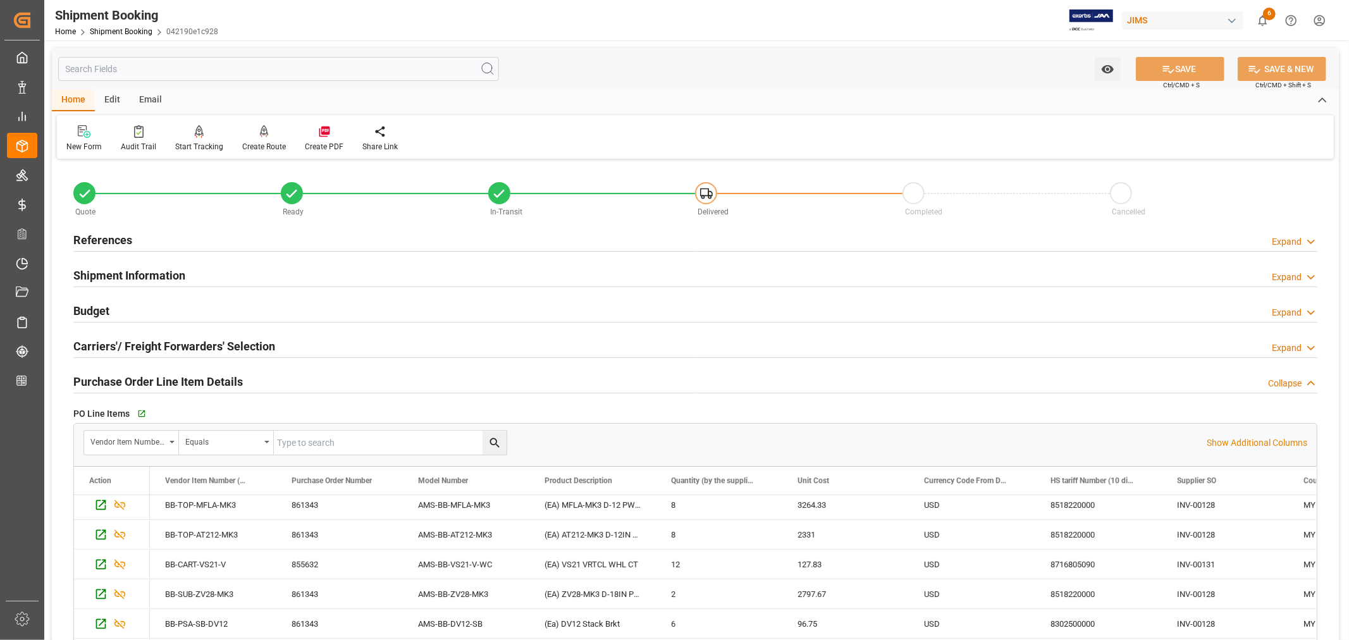
click at [231, 377] on h2 "Purchase Order Line Item Details" at bounding box center [157, 381] width 169 height 17
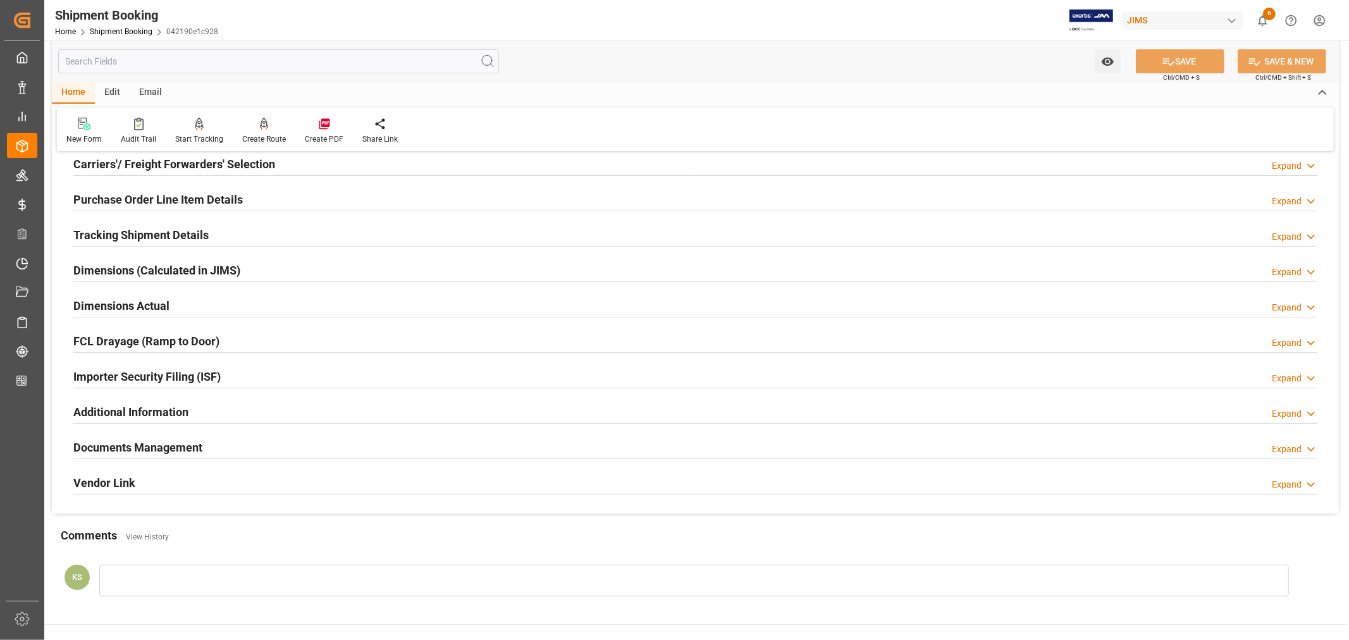
scroll to position [211, 0]
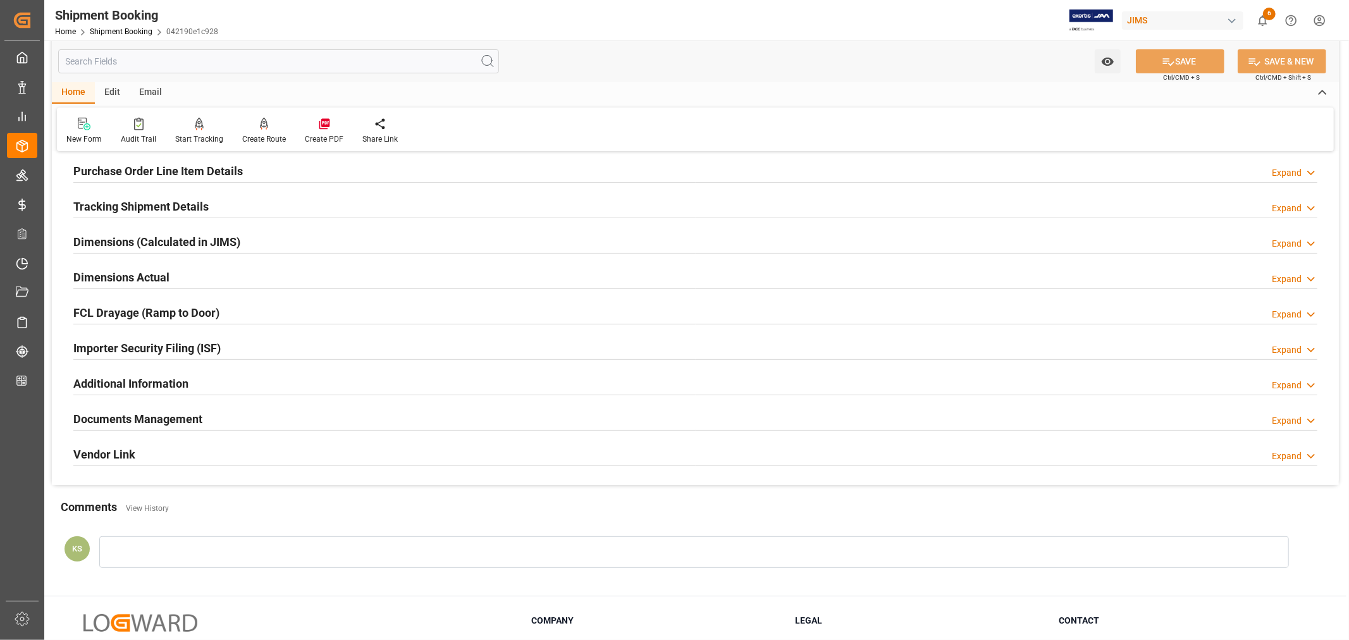
click at [243, 349] on div "Importer Security Filing (ISF) Expand" at bounding box center [695, 347] width 1244 height 24
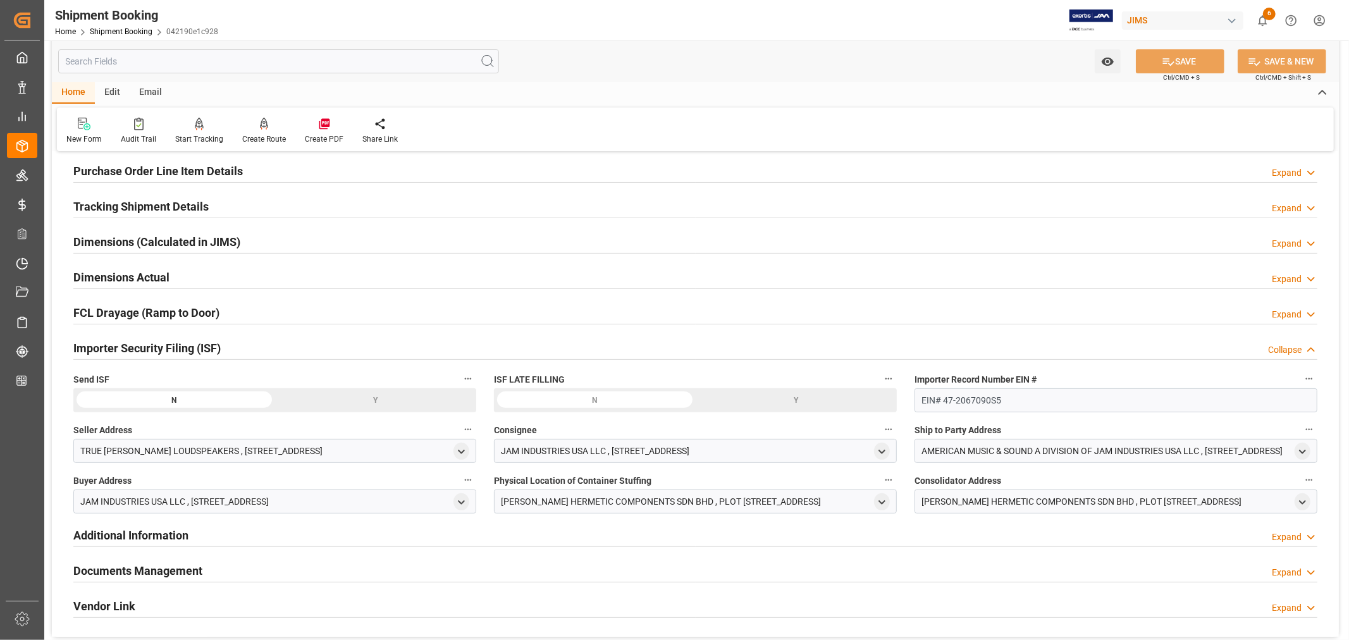
click at [373, 400] on div "Y" at bounding box center [376, 400] width 202 height 24
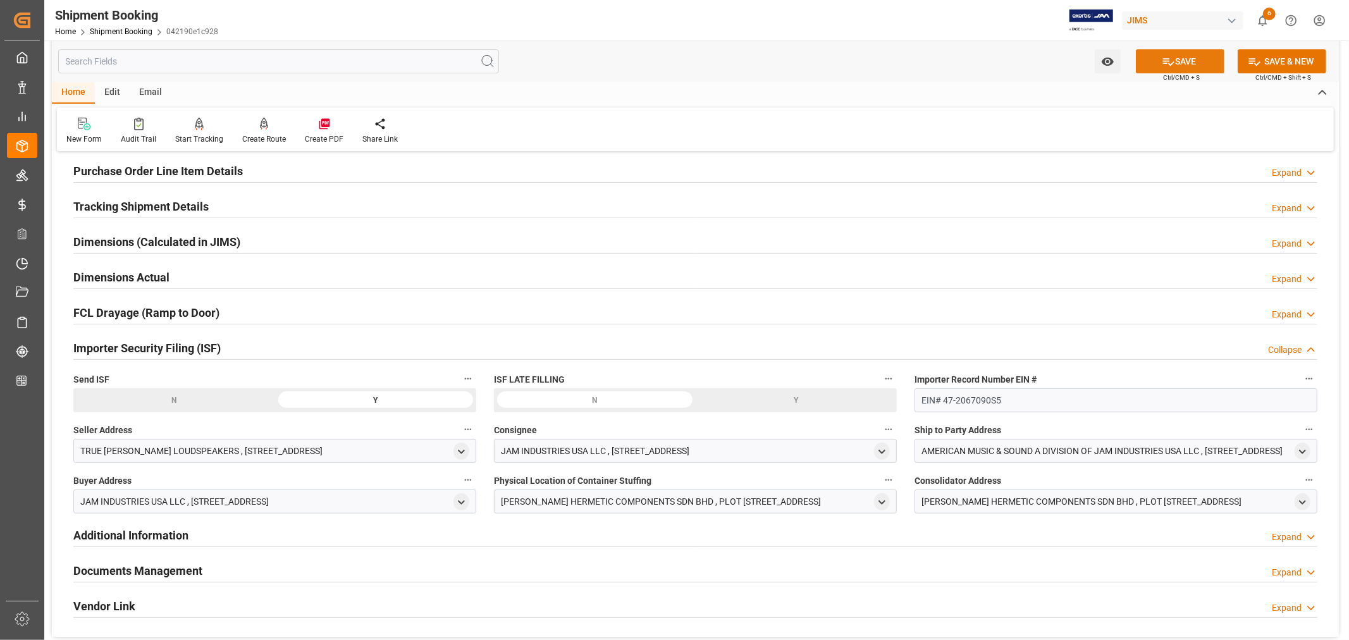
click at [1177, 59] on button "SAVE" at bounding box center [1180, 61] width 89 height 24
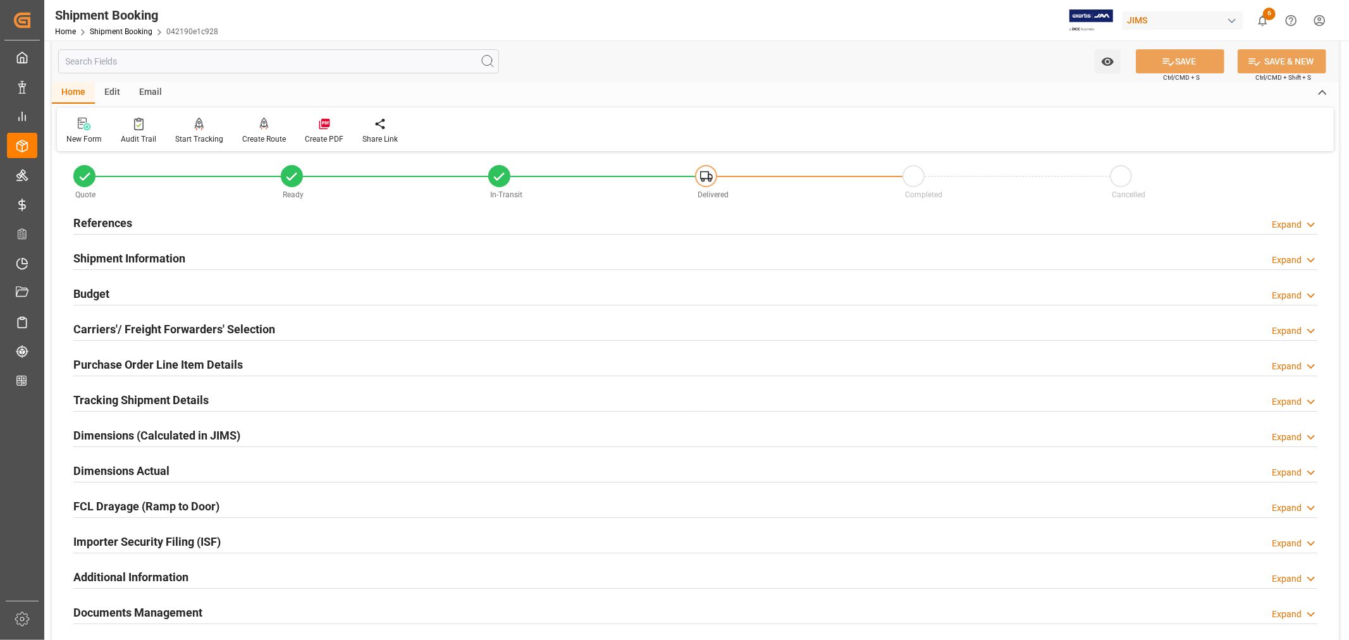
scroll to position [0, 0]
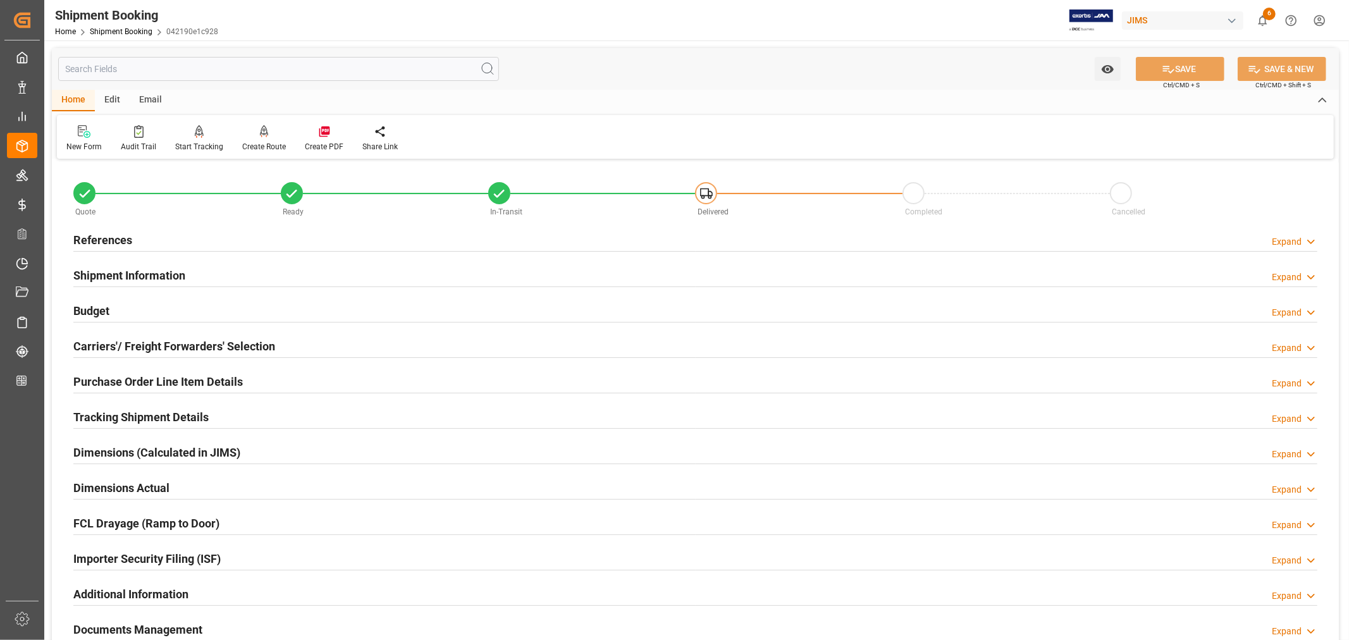
click at [116, 233] on h2 "References" at bounding box center [102, 239] width 59 height 17
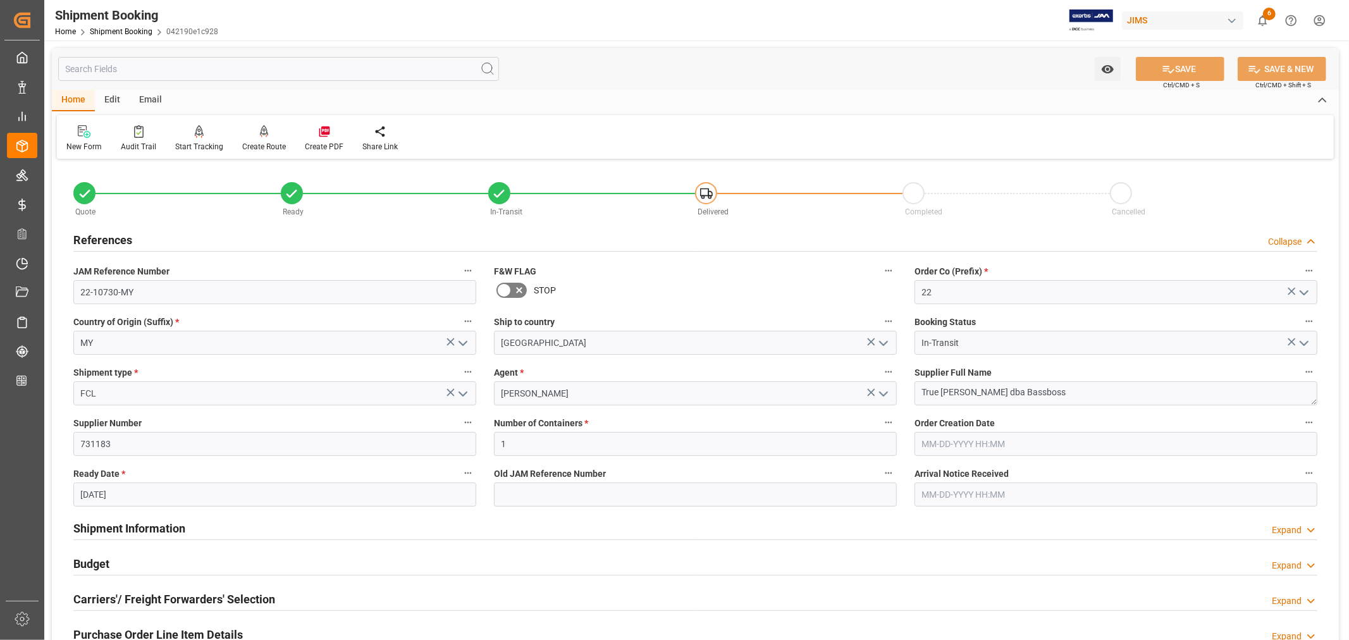
click at [116, 233] on h2 "References" at bounding box center [102, 239] width 59 height 17
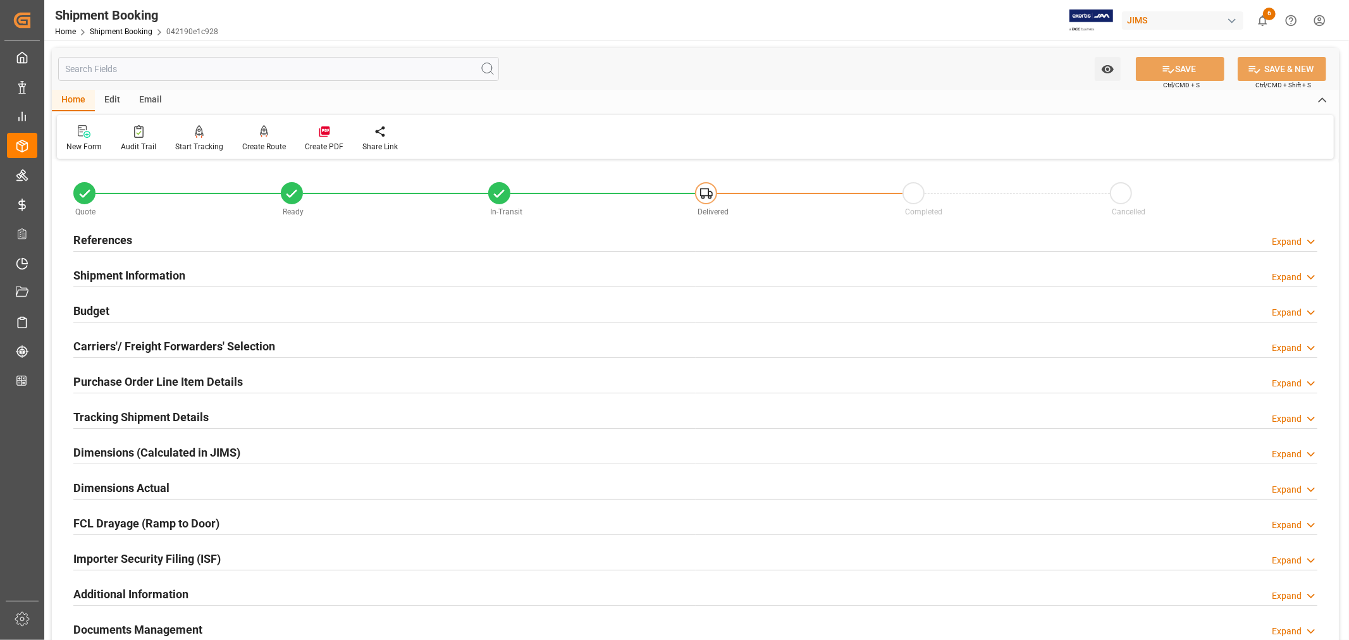
click at [156, 272] on h2 "Shipment Information" at bounding box center [129, 275] width 112 height 17
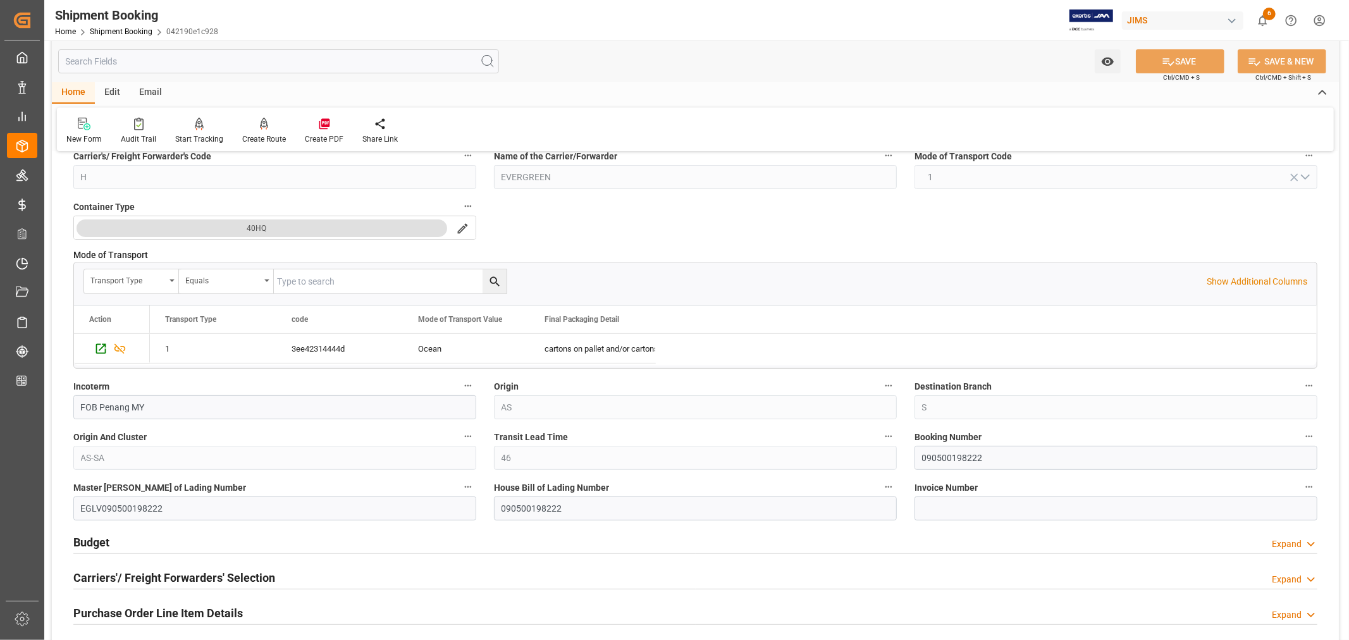
scroll to position [281, 0]
click at [130, 29] on link "Shipment Booking" at bounding box center [121, 31] width 63 height 9
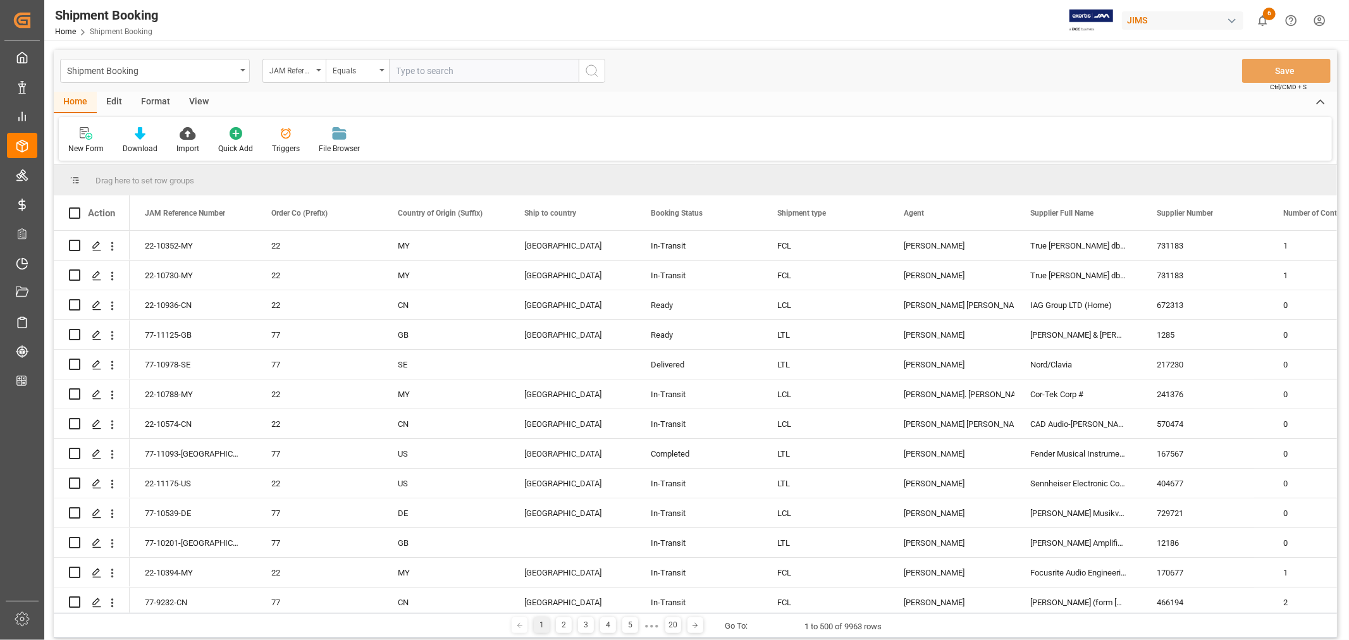
click at [1322, 21] on html "Created by potrace 1.15, written by Peter Selinger 2001-2017 Created by potrace…" at bounding box center [674, 320] width 1349 height 640
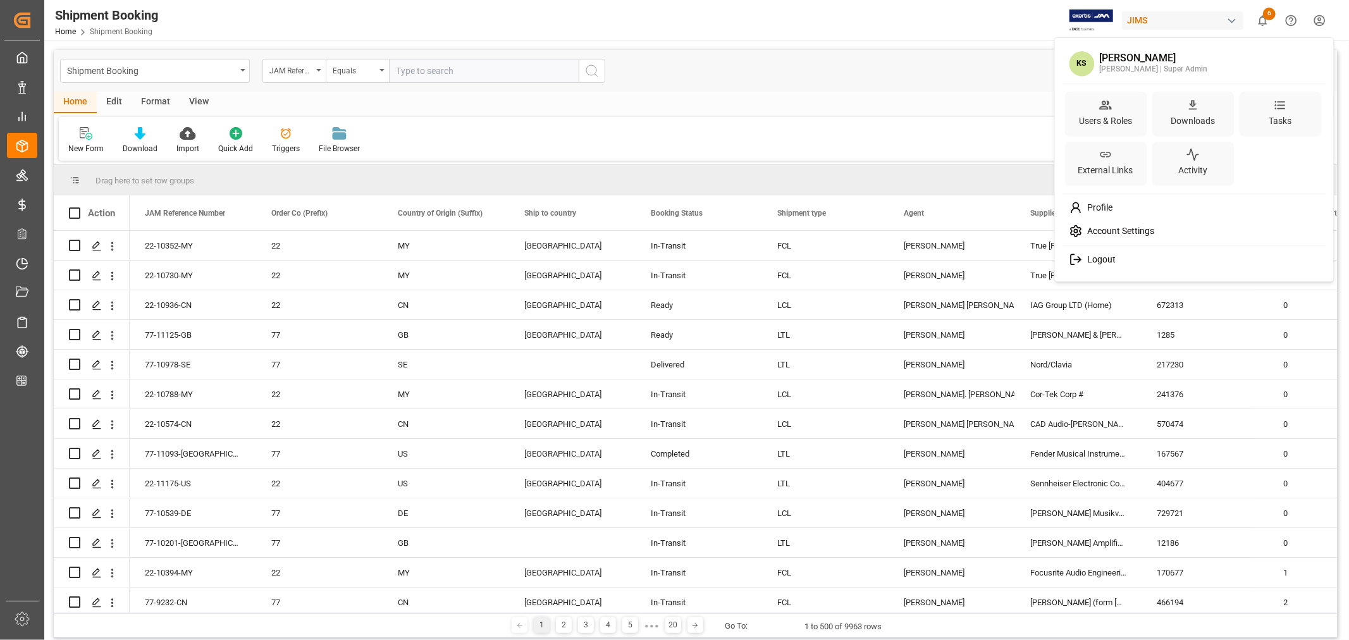
click at [1094, 261] on span "Logout" at bounding box center [1099, 259] width 34 height 11
